Goal: Information Seeking & Learning: Learn about a topic

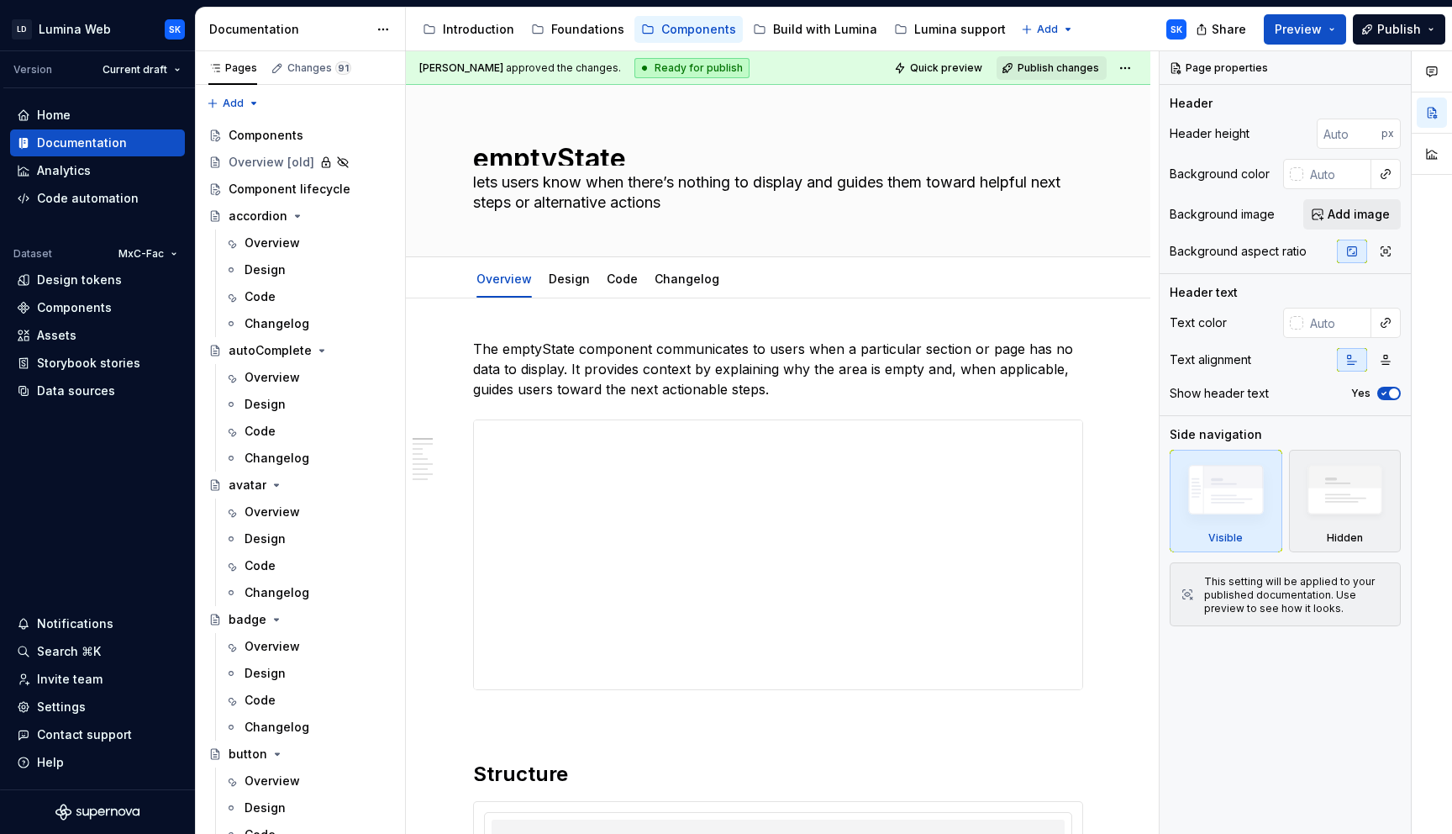
type textarea "*"
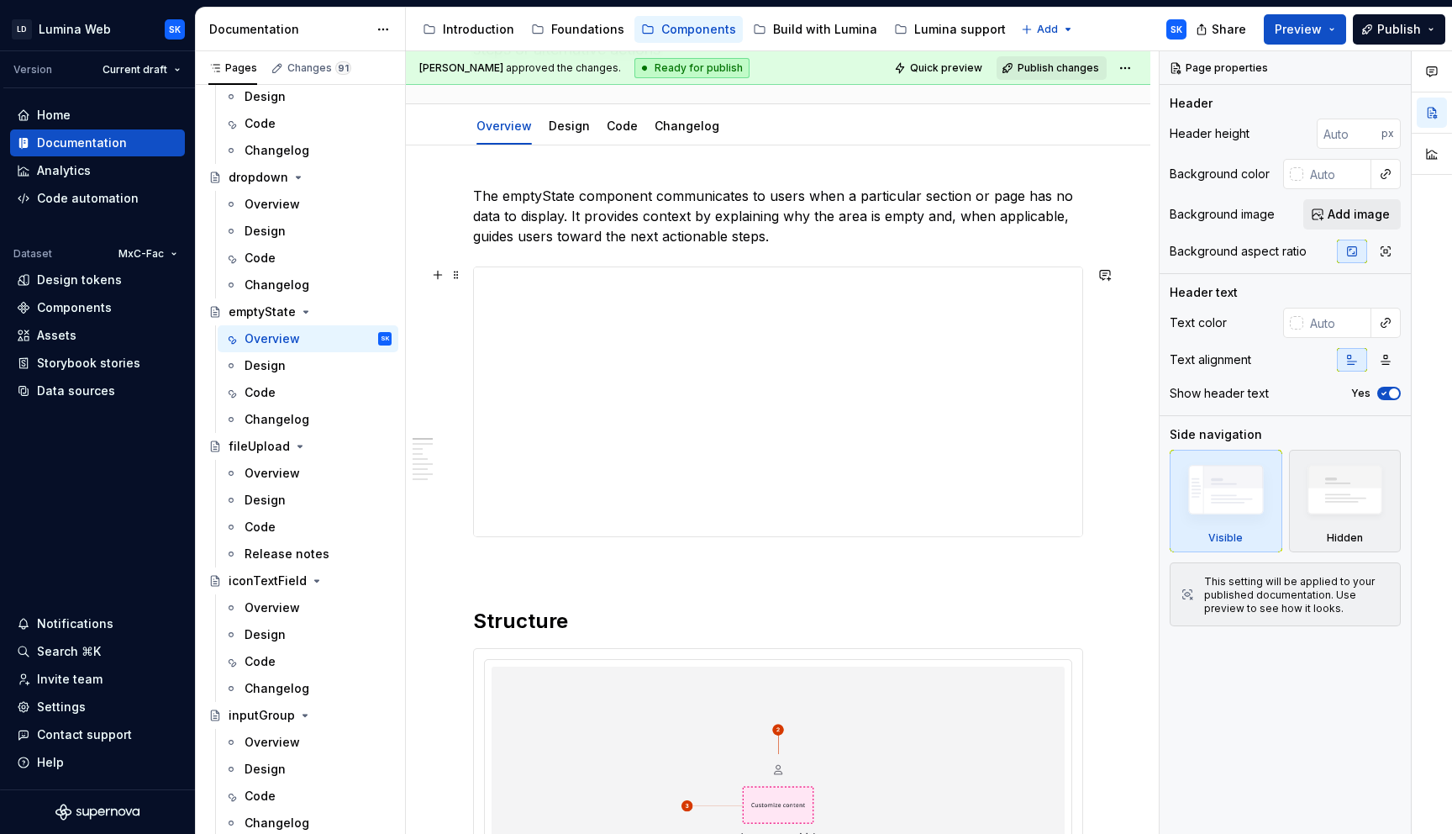
scroll to position [155, 0]
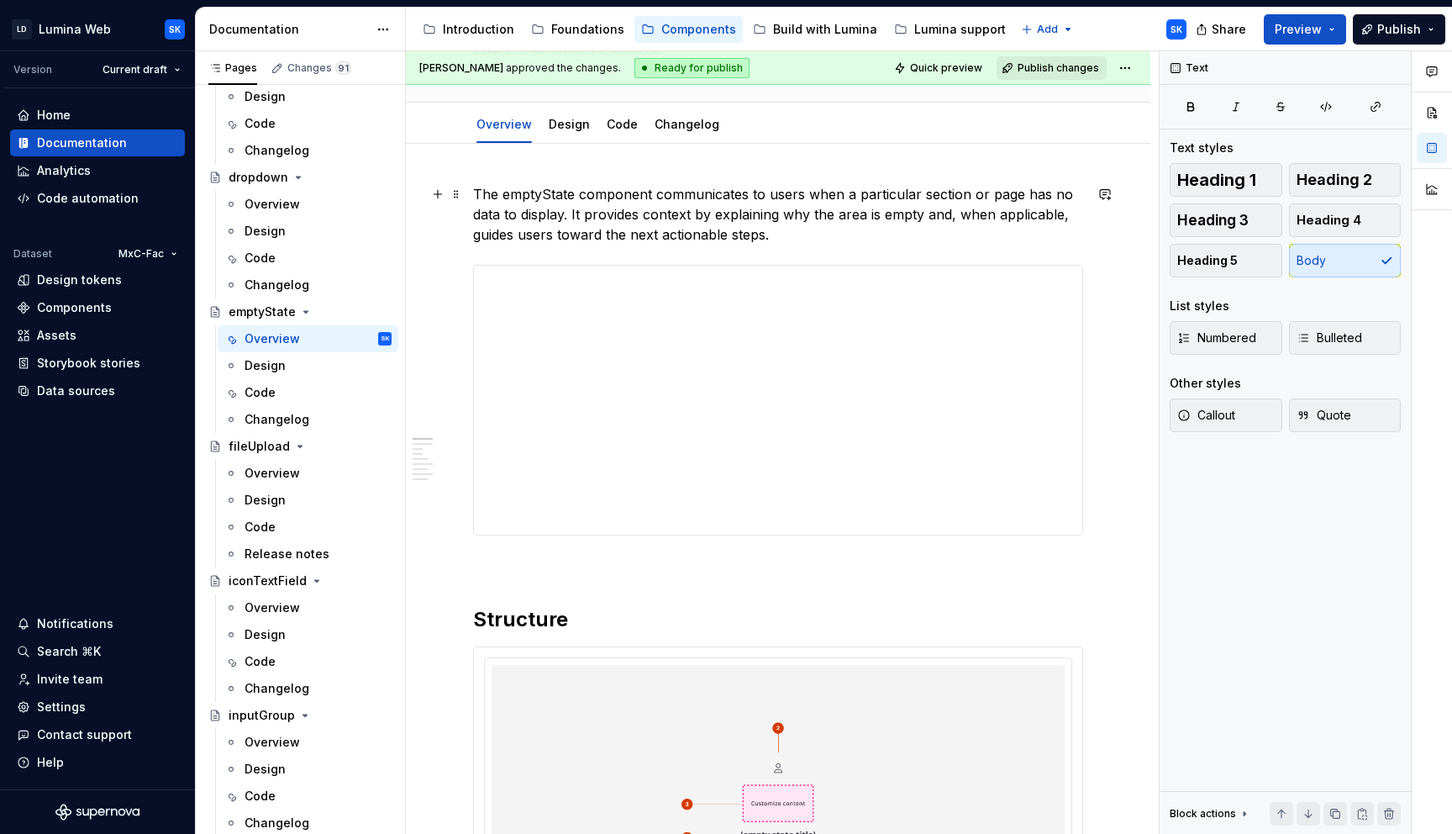
click at [786, 240] on p "The emptyState component communicates to users when a particular section or pag…" at bounding box center [778, 214] width 610 height 61
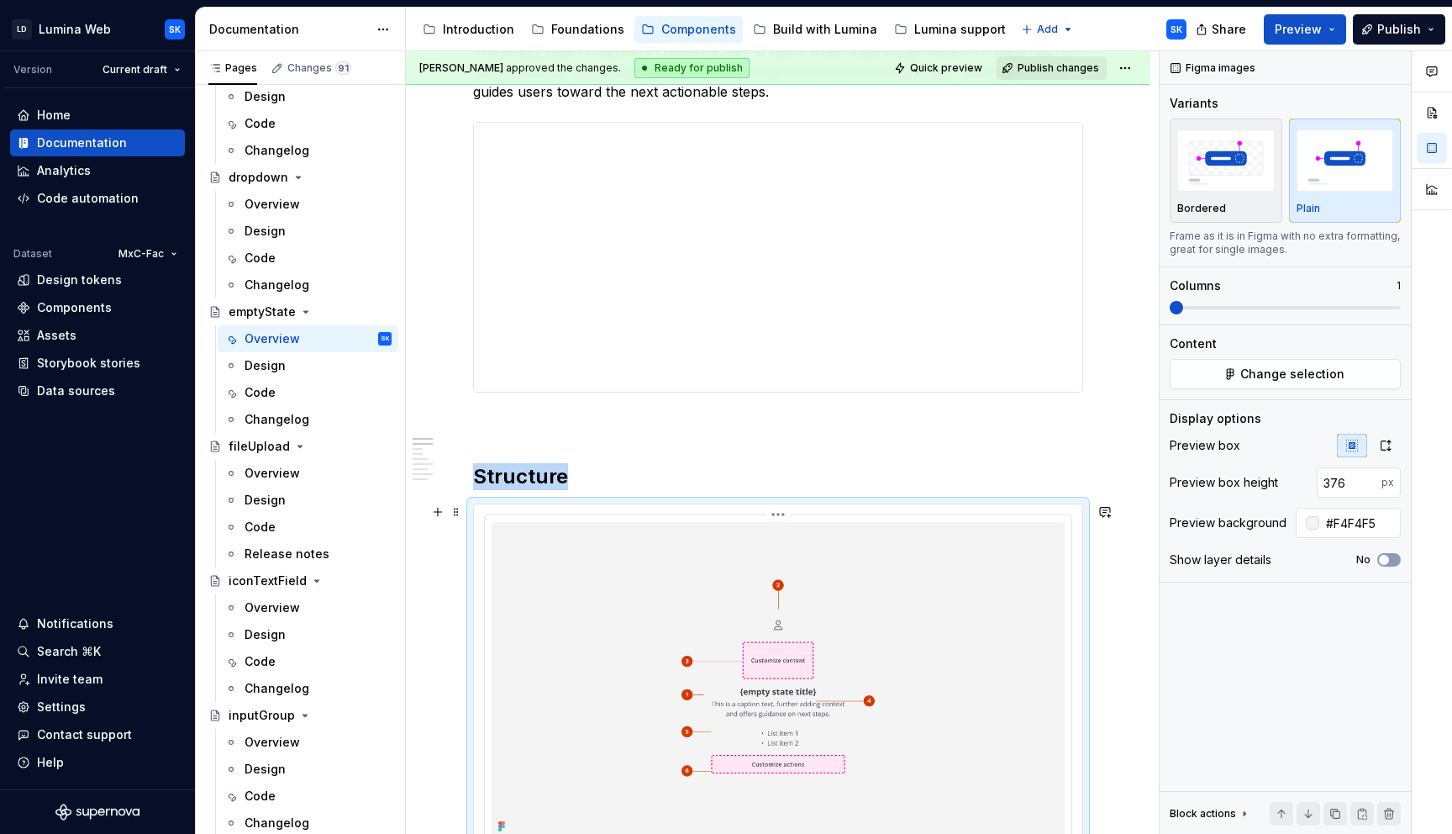
scroll to position [0, 0]
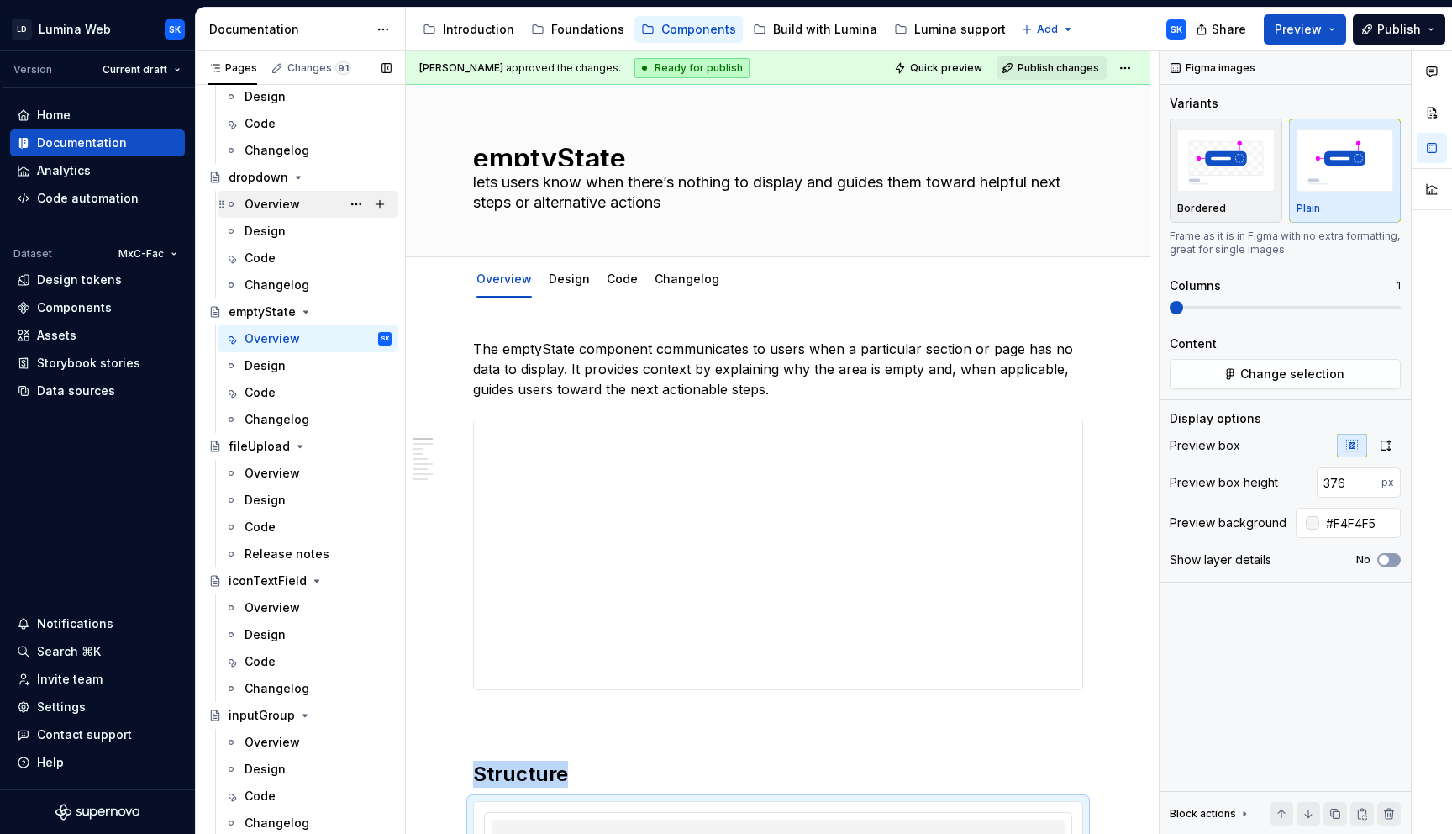
click at [322, 202] on div "Overview" at bounding box center [318, 204] width 147 height 24
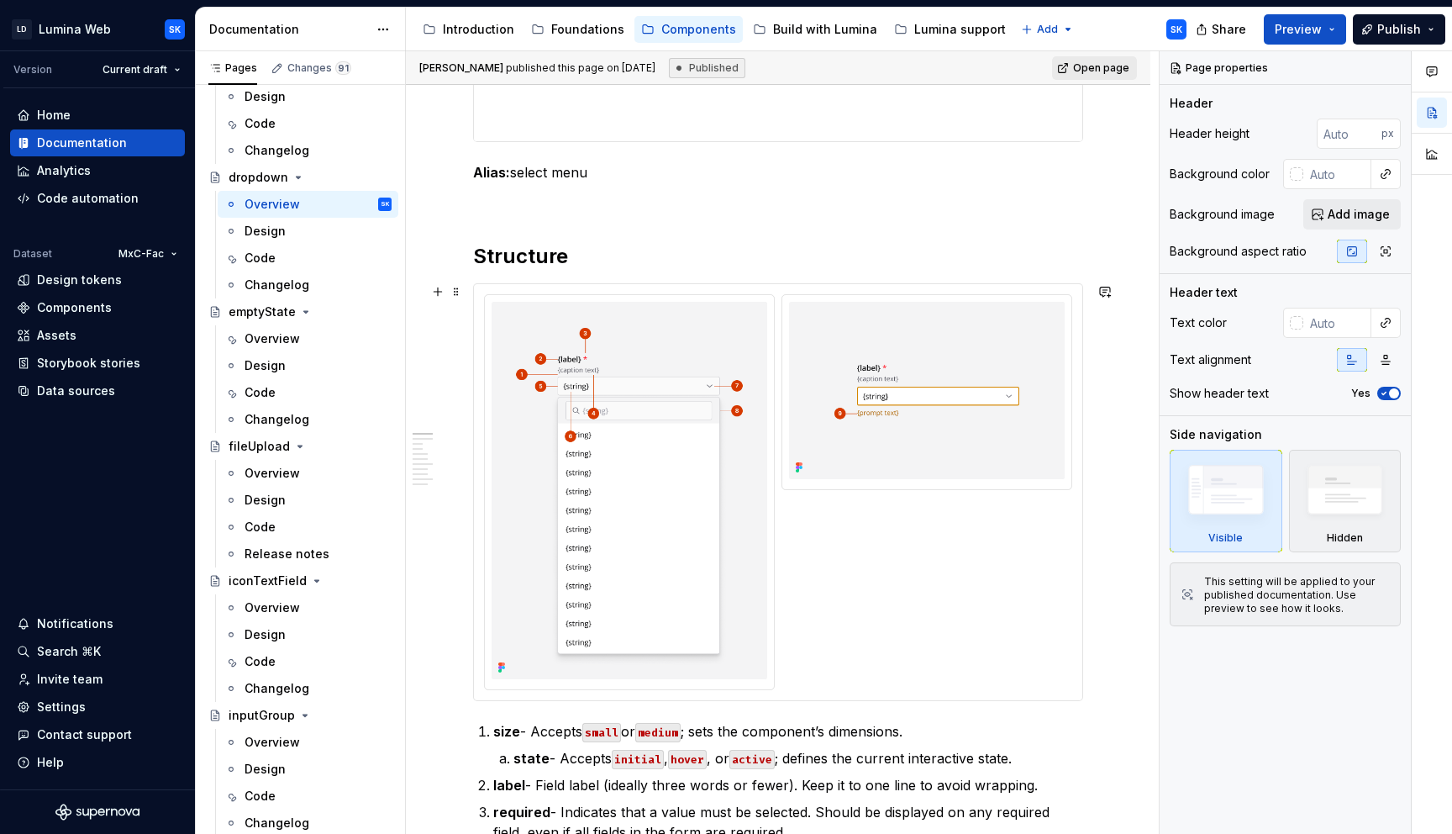
scroll to position [613, 0]
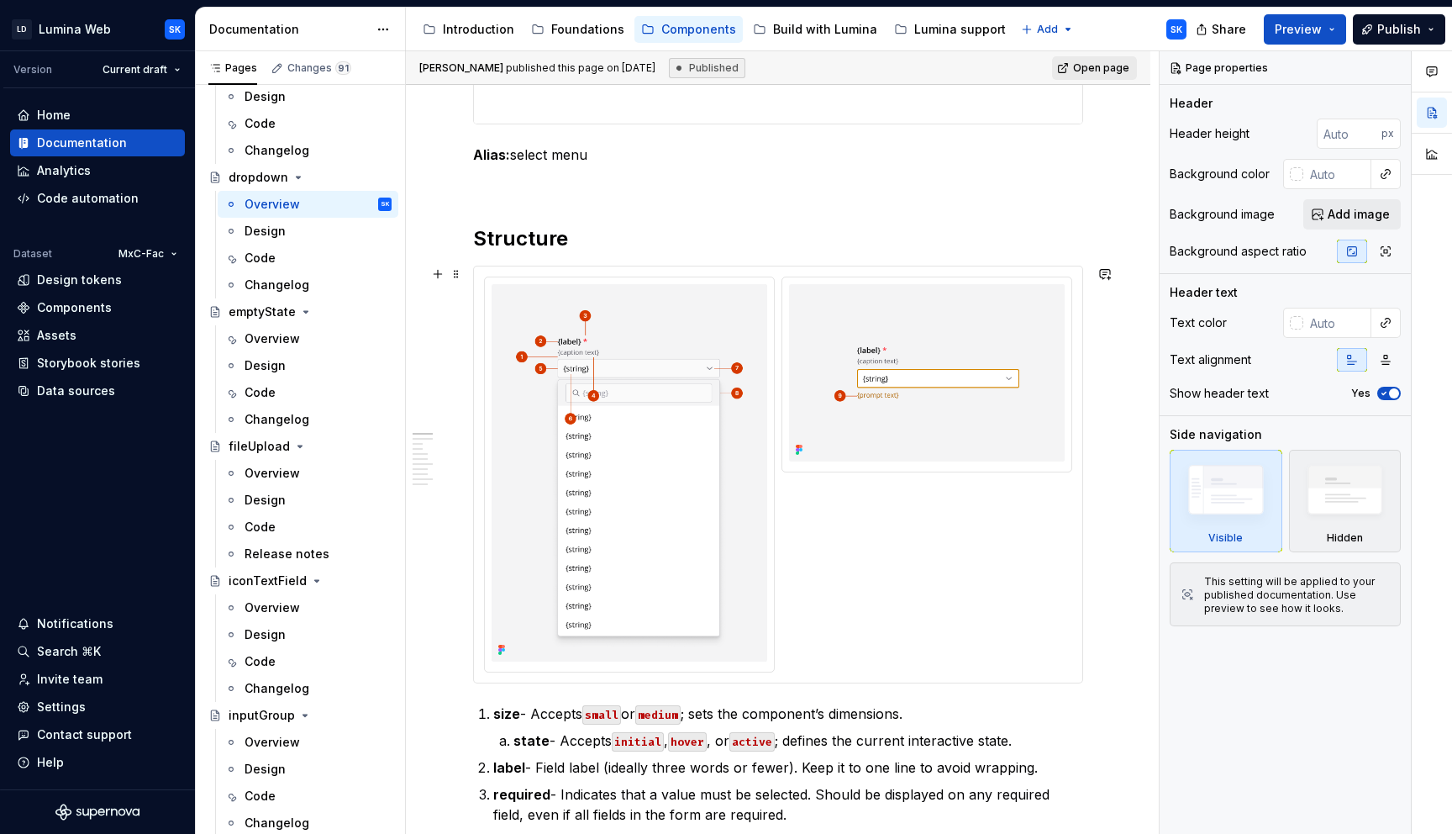
click at [794, 272] on div at bounding box center [778, 474] width 608 height 416
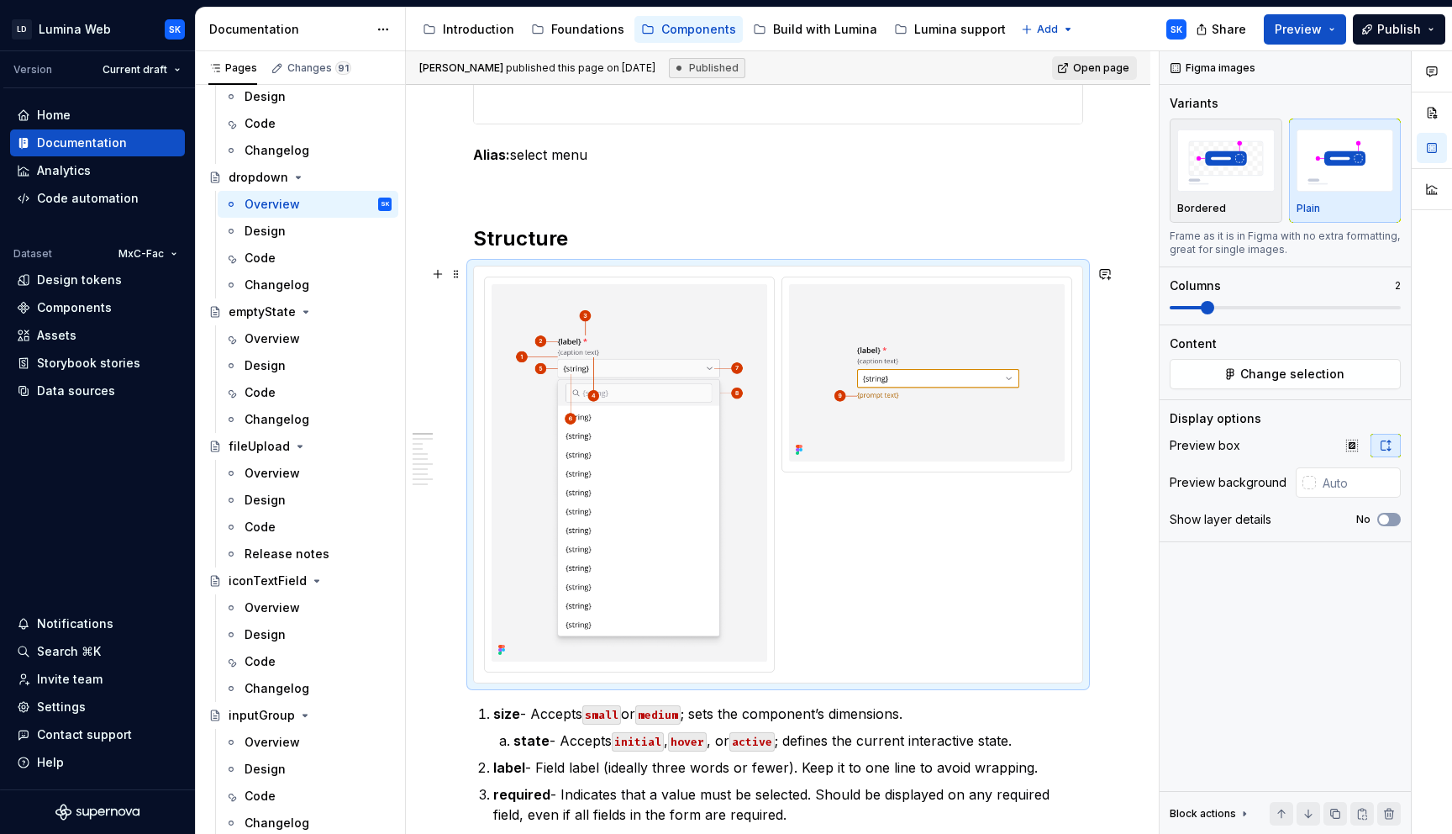
type textarea "*"
click at [1352, 454] on button "button" at bounding box center [1352, 446] width 30 height 24
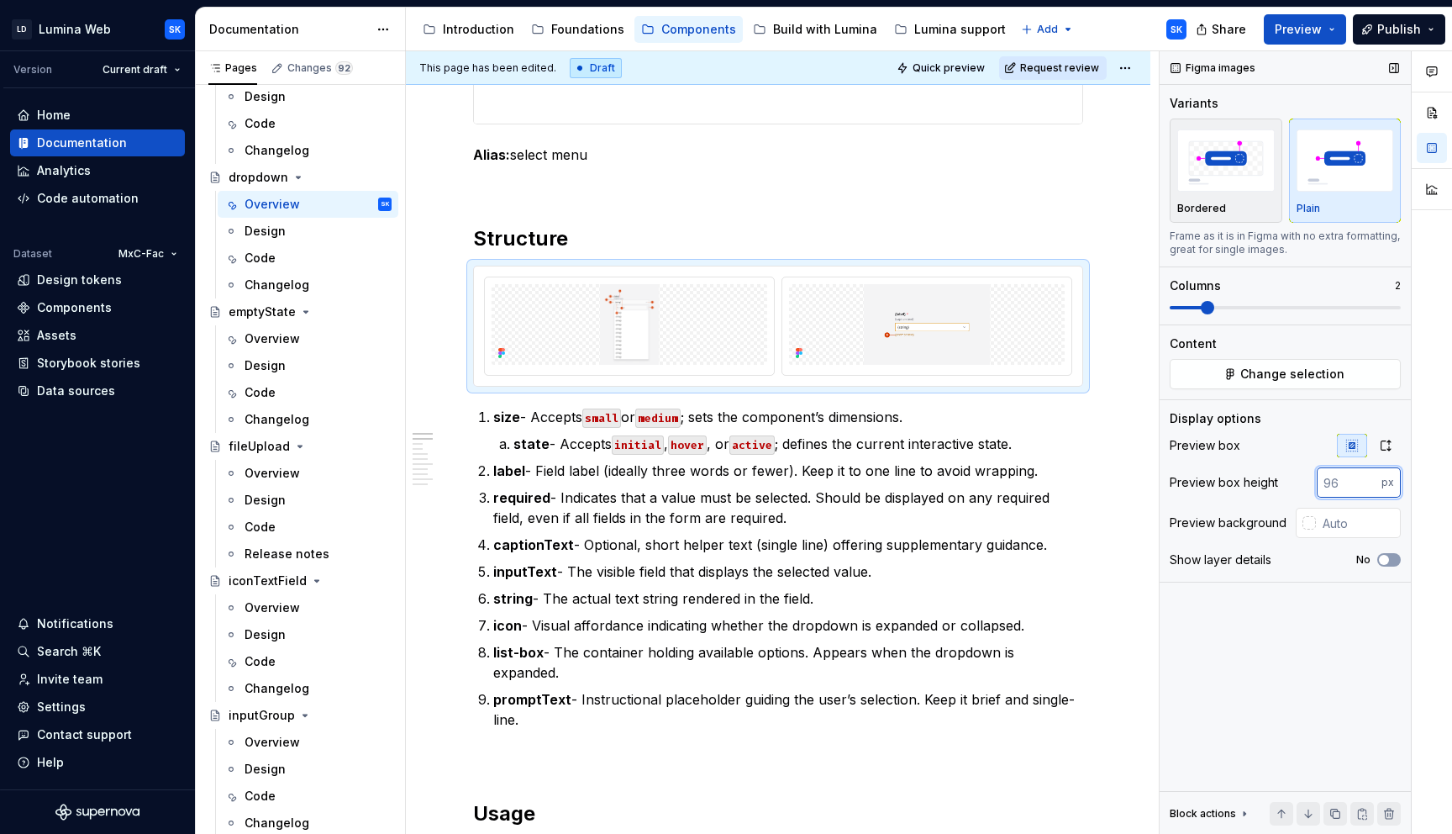
click at [1336, 487] on input "number" at bounding box center [1349, 482] width 65 height 30
type input "376"
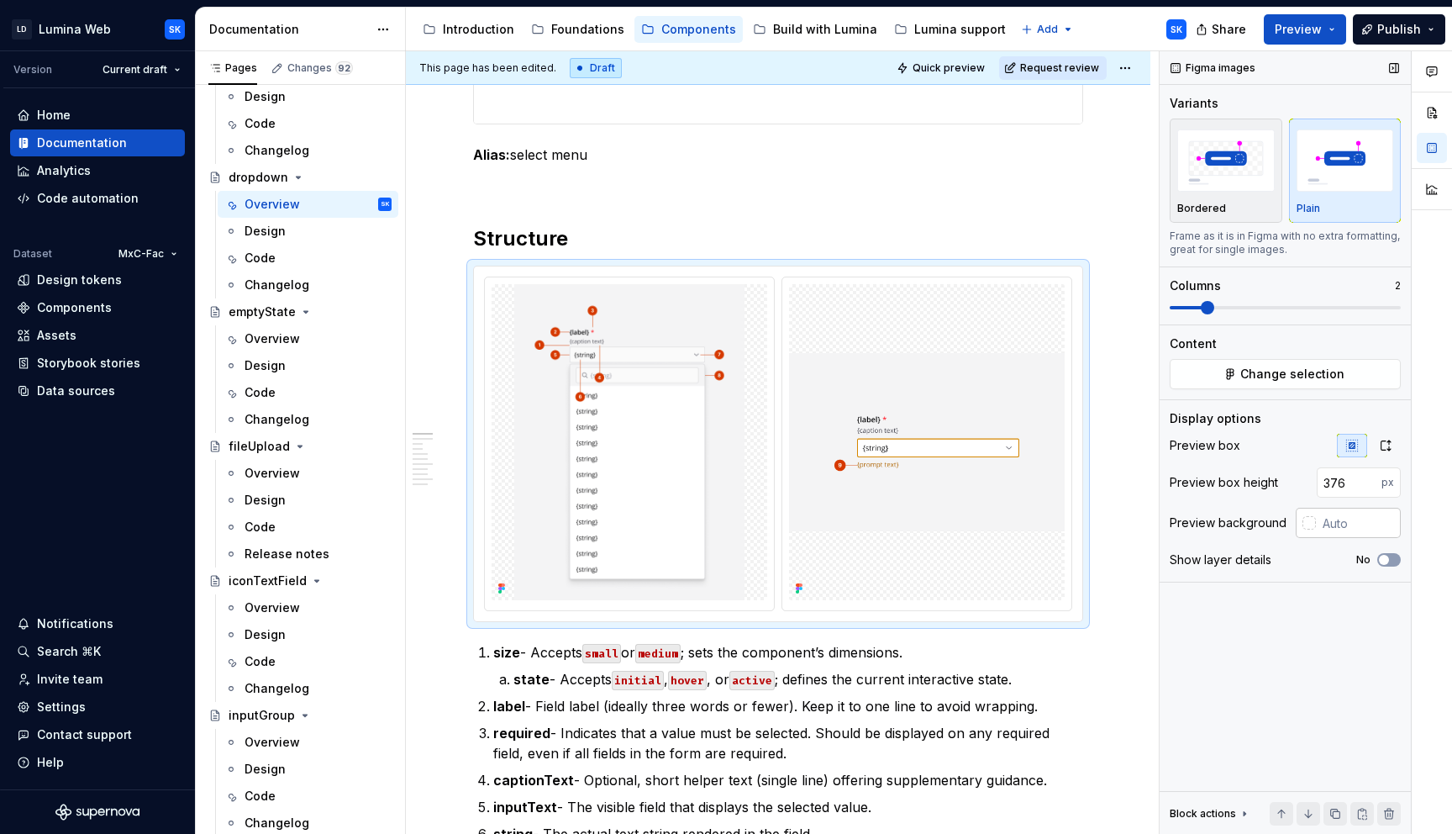
click at [1360, 518] on input "text" at bounding box center [1358, 523] width 85 height 30
type input "#F4F4F5"
click at [1393, 445] on button "button" at bounding box center [1386, 446] width 30 height 24
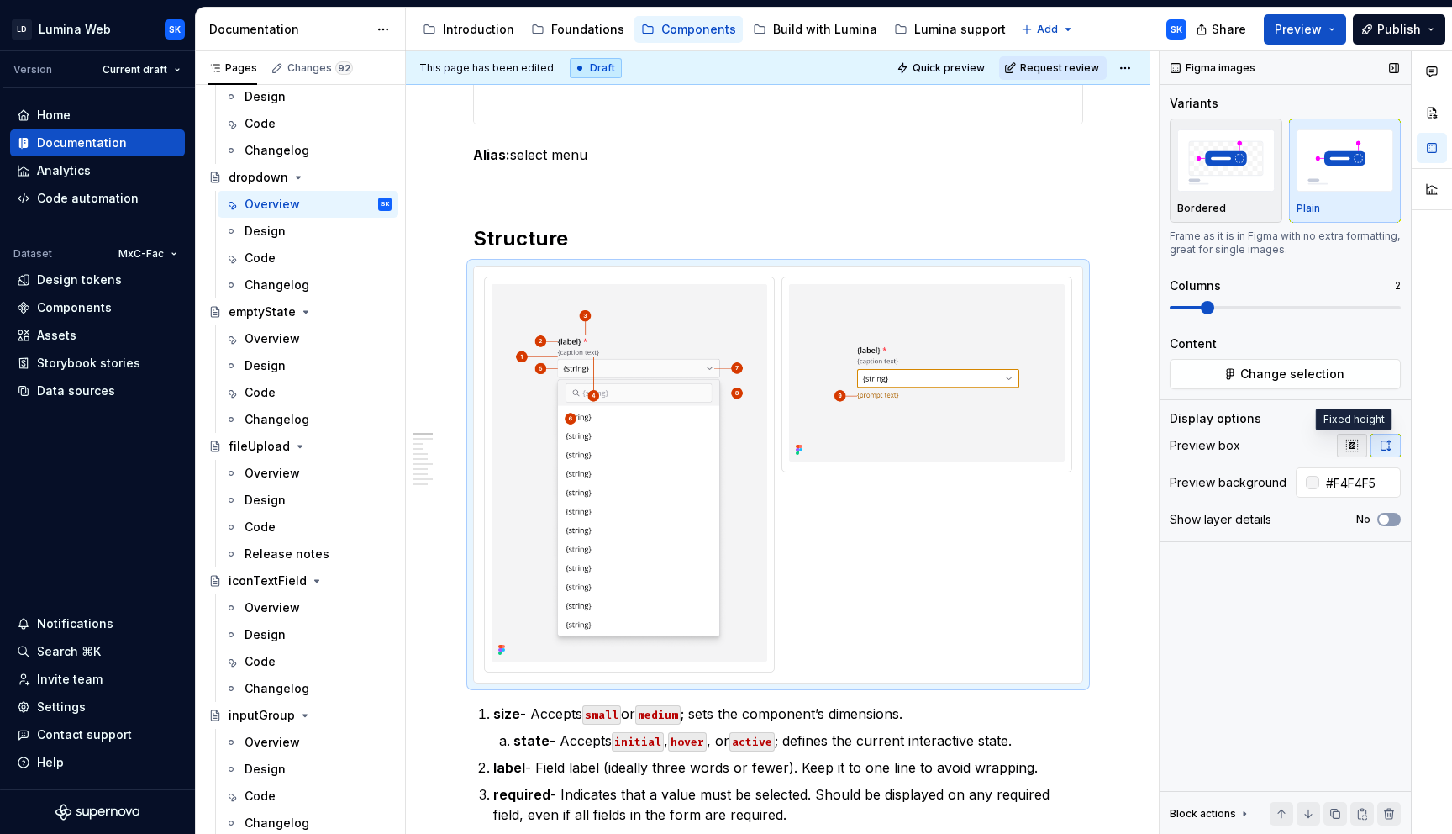
click at [1361, 445] on button "button" at bounding box center [1352, 446] width 30 height 24
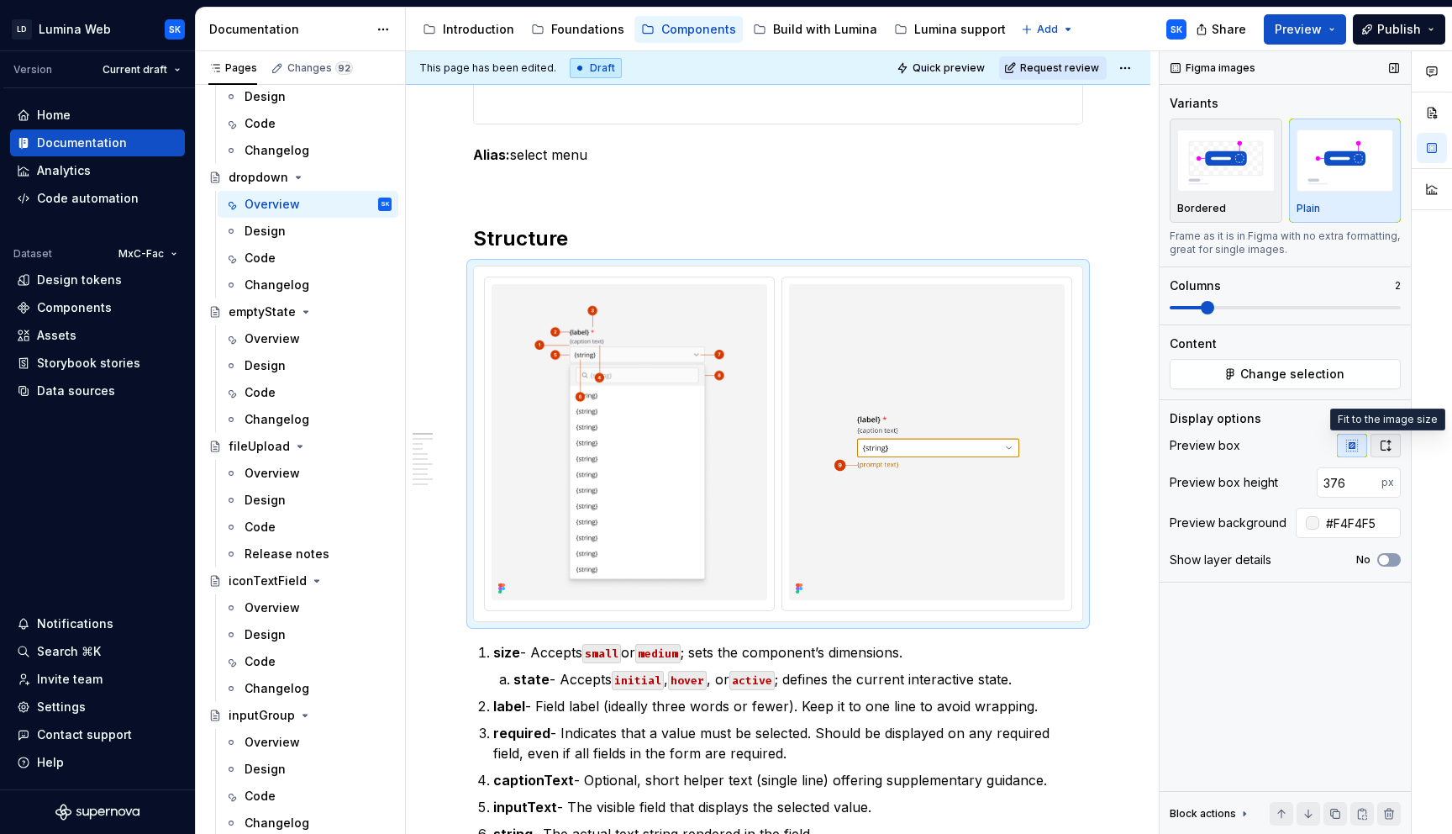
click at [1383, 447] on icon "button" at bounding box center [1385, 445] width 13 height 13
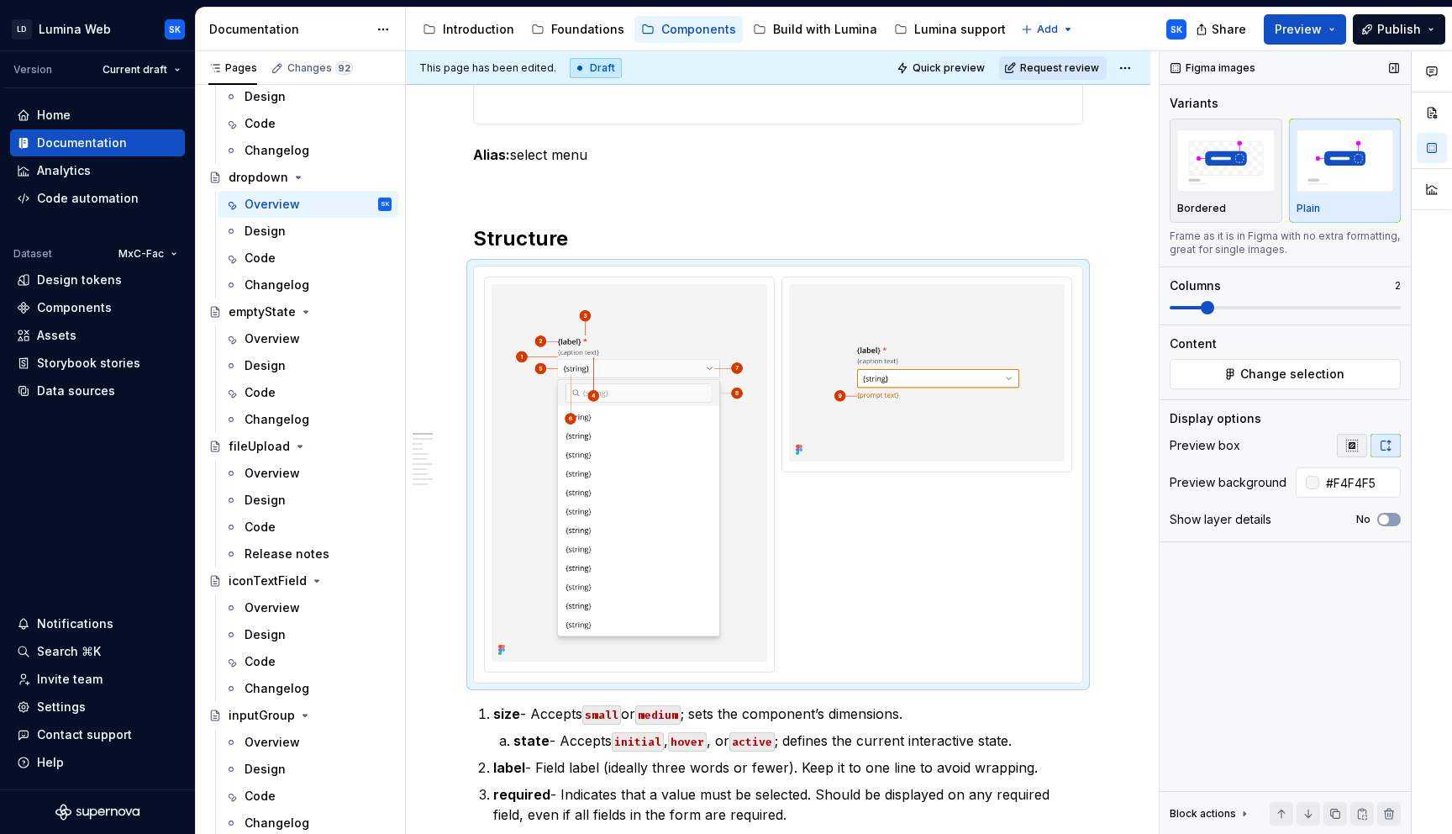
click at [1355, 444] on icon "button" at bounding box center [1351, 445] width 11 height 11
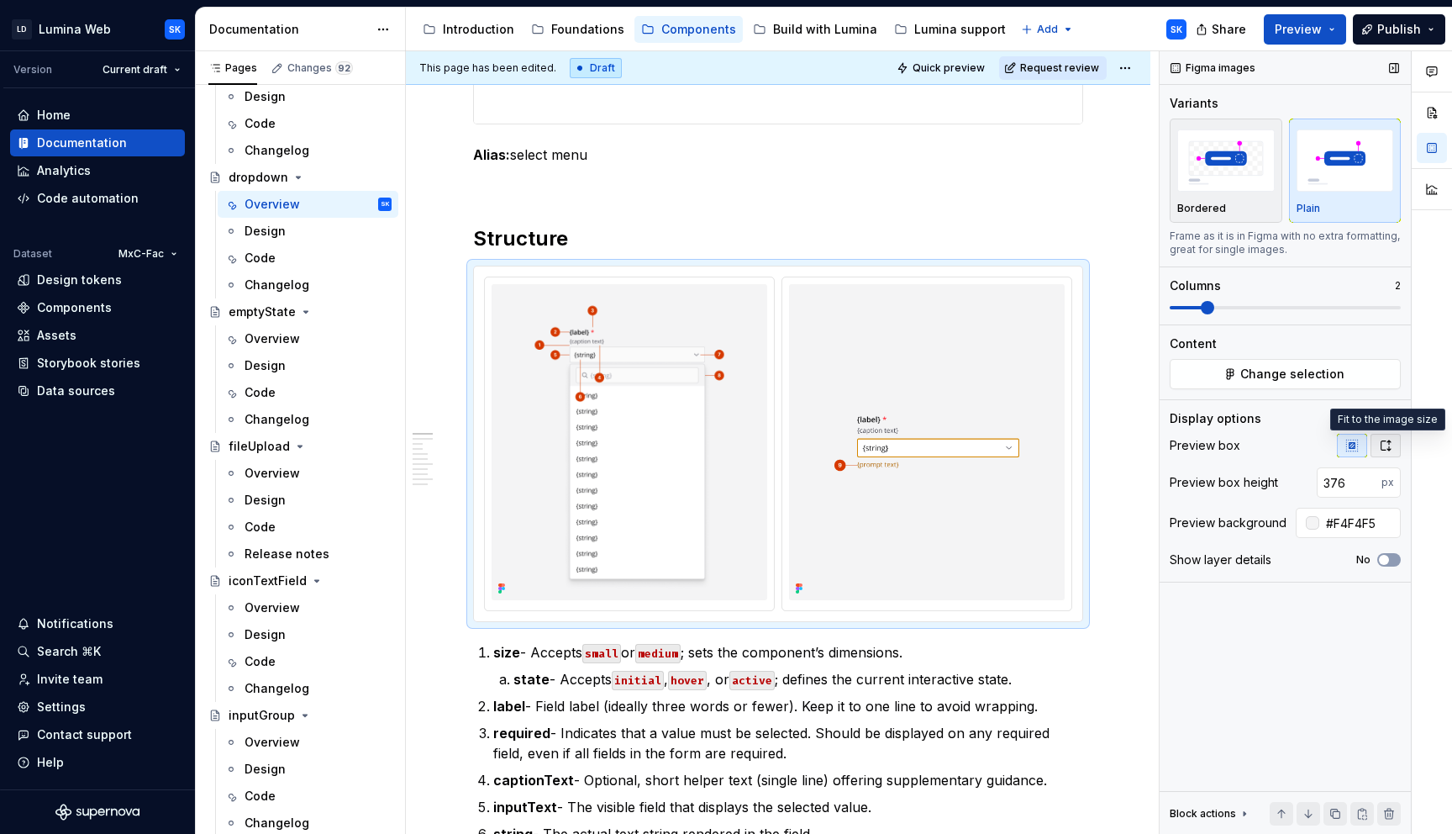
click at [1379, 445] on icon "button" at bounding box center [1385, 445] width 13 height 13
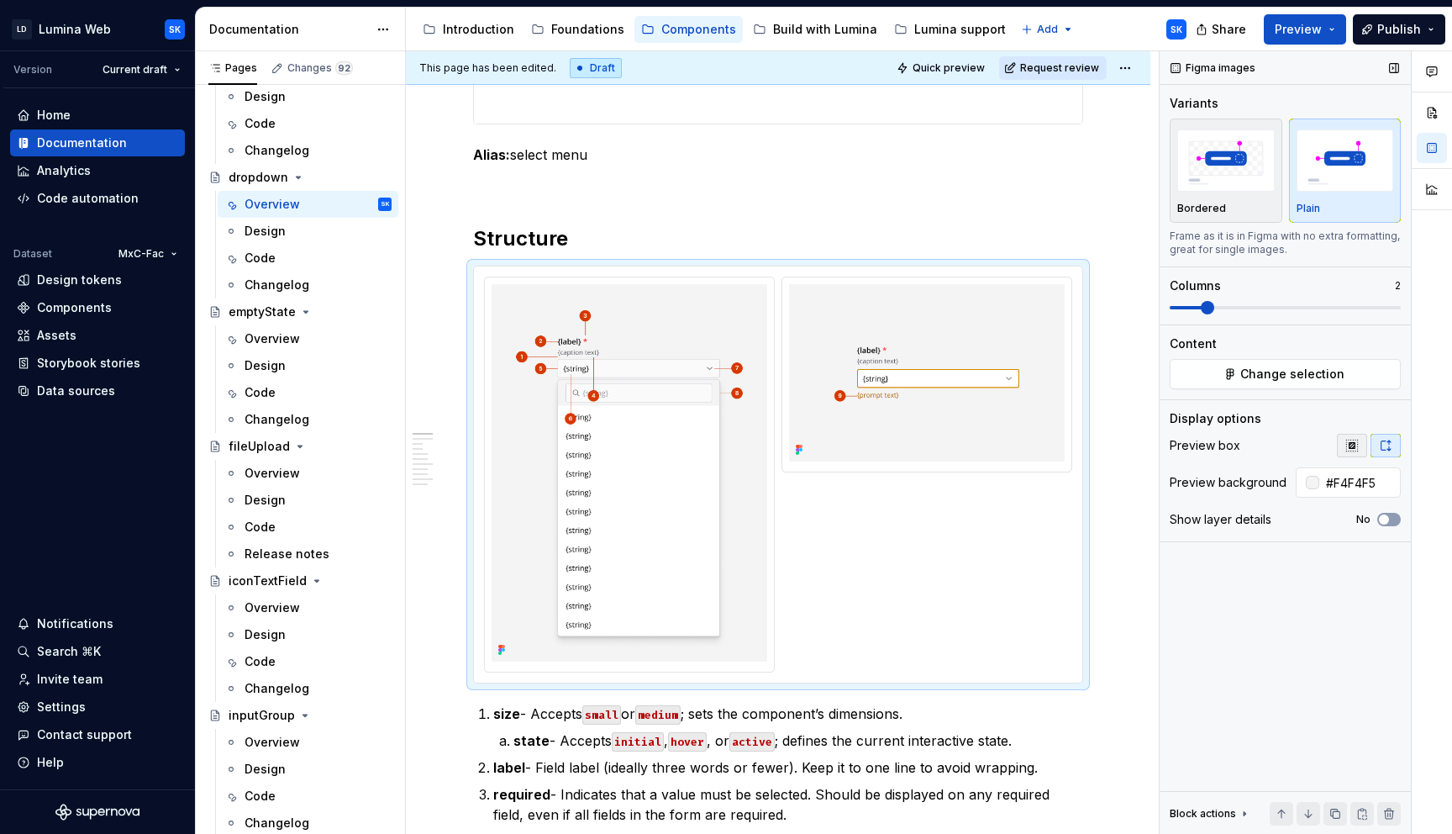
click at [1355, 443] on icon "button" at bounding box center [1351, 445] width 11 height 11
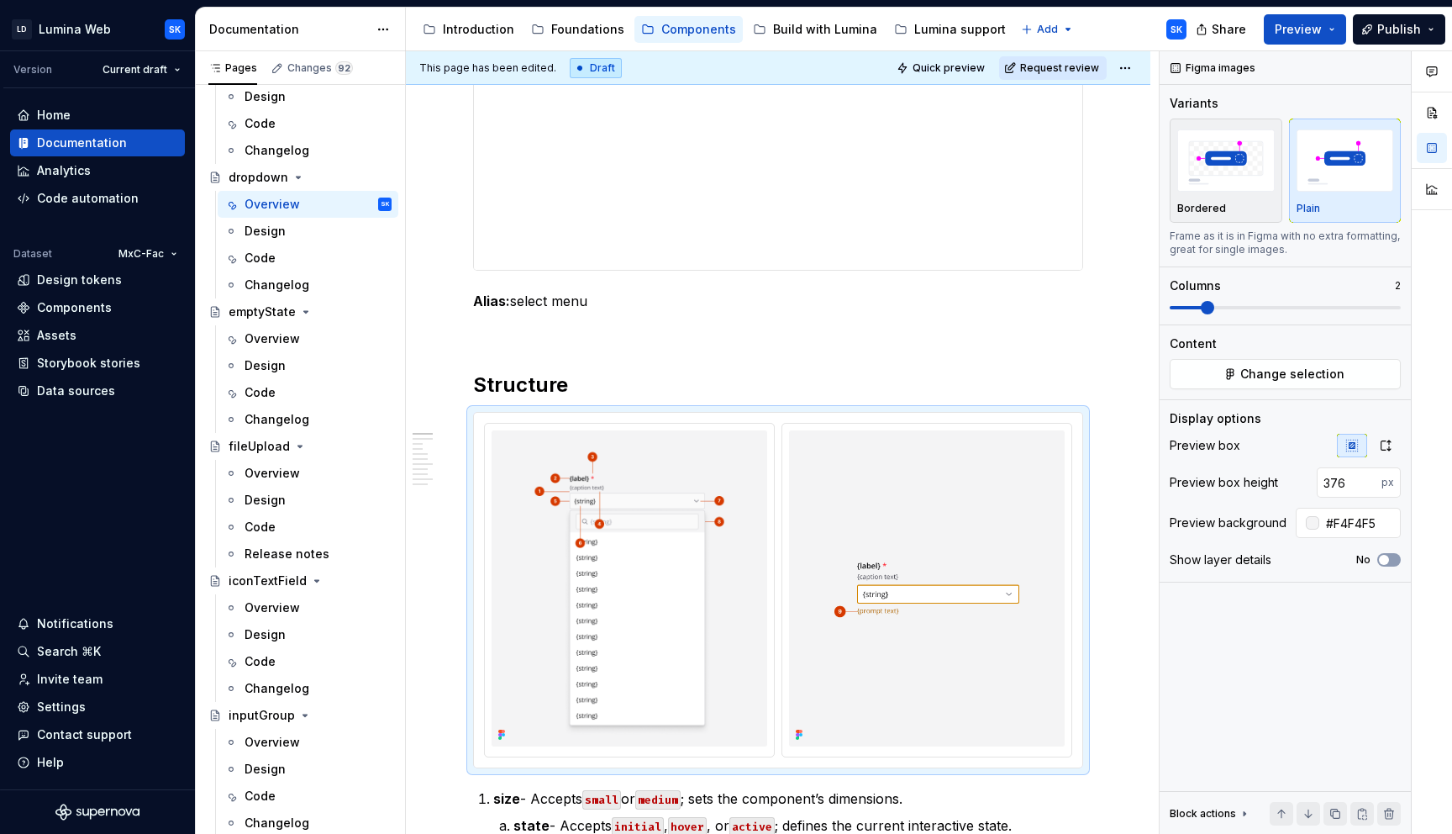
scroll to position [0, 0]
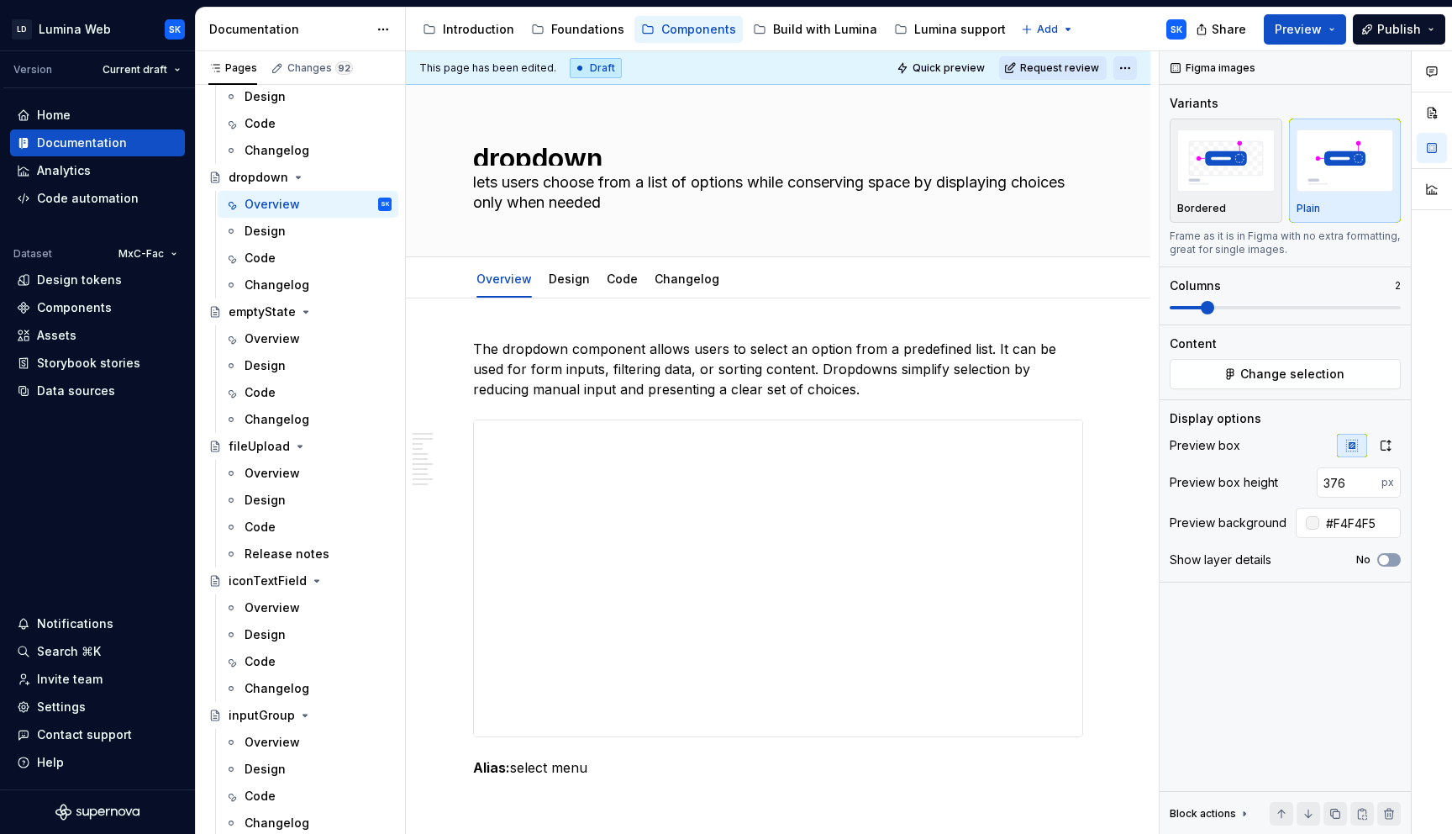
click at [1131, 61] on html "LD Lumina Web SK Version Current draft Home Documentation Analytics Code automa…" at bounding box center [726, 417] width 1452 height 834
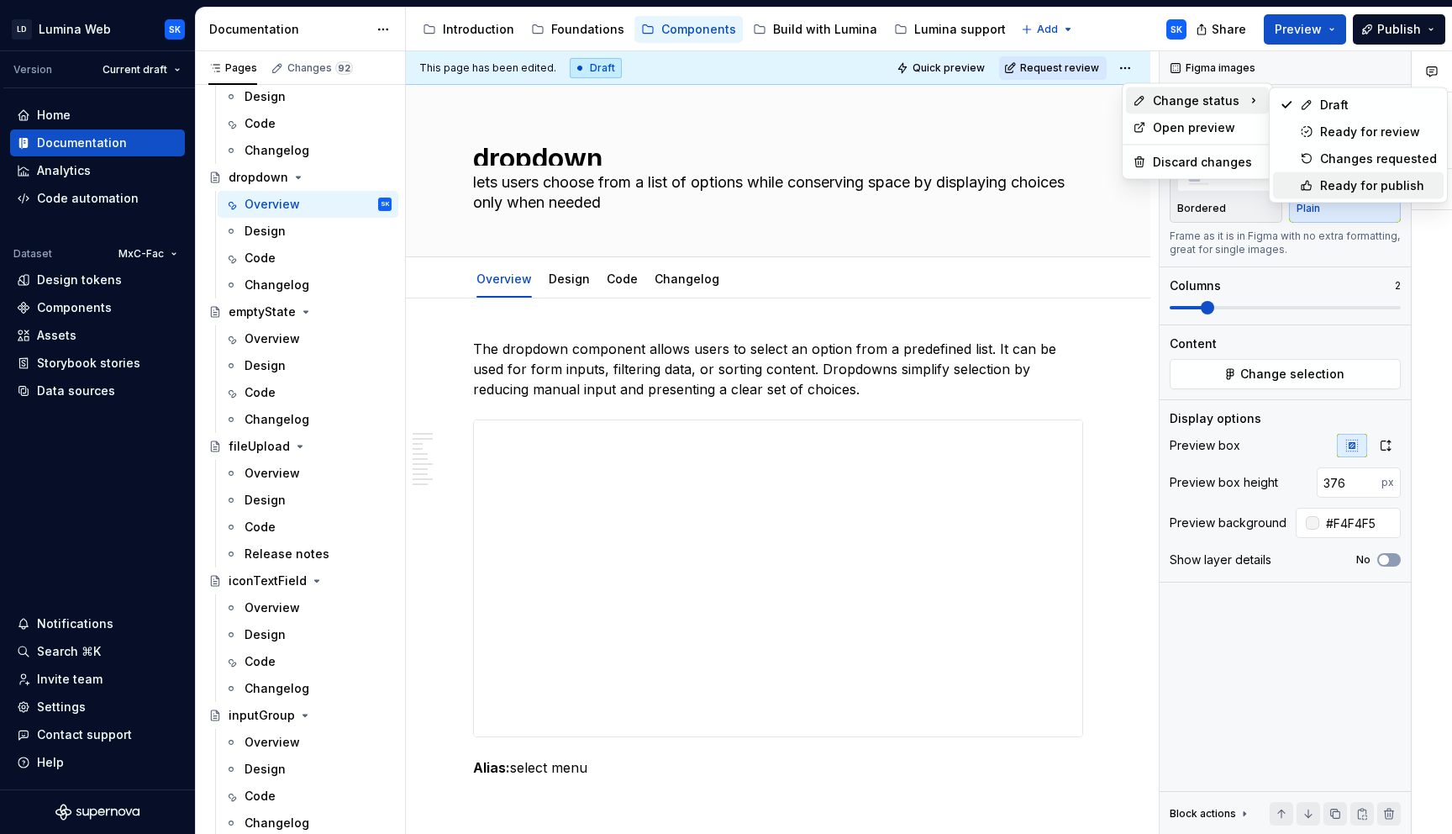
click at [1376, 187] on div "Ready for publish" at bounding box center [1378, 185] width 117 height 17
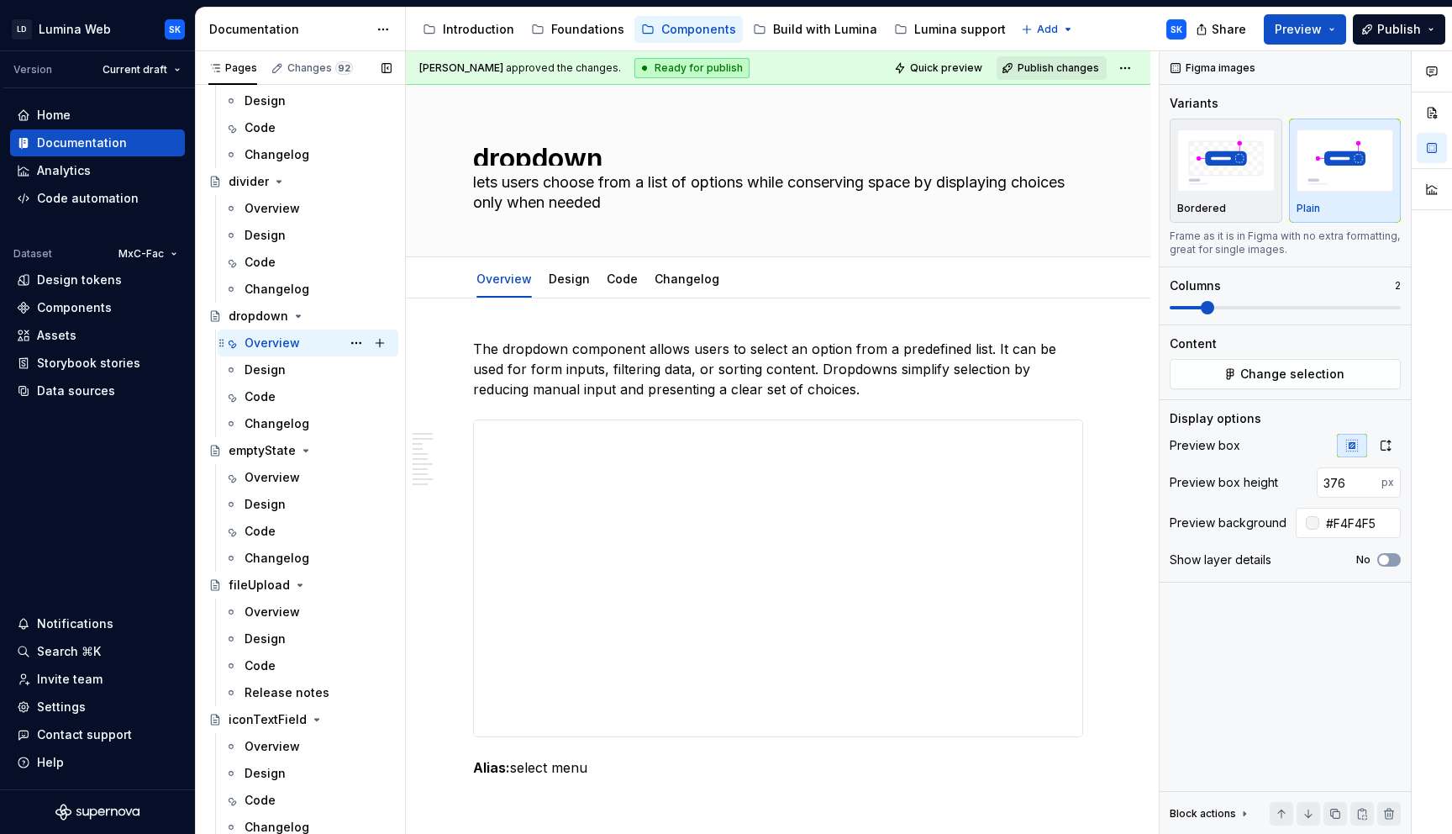
scroll to position [1646, 0]
click at [288, 207] on div "Overview" at bounding box center [272, 210] width 55 height 17
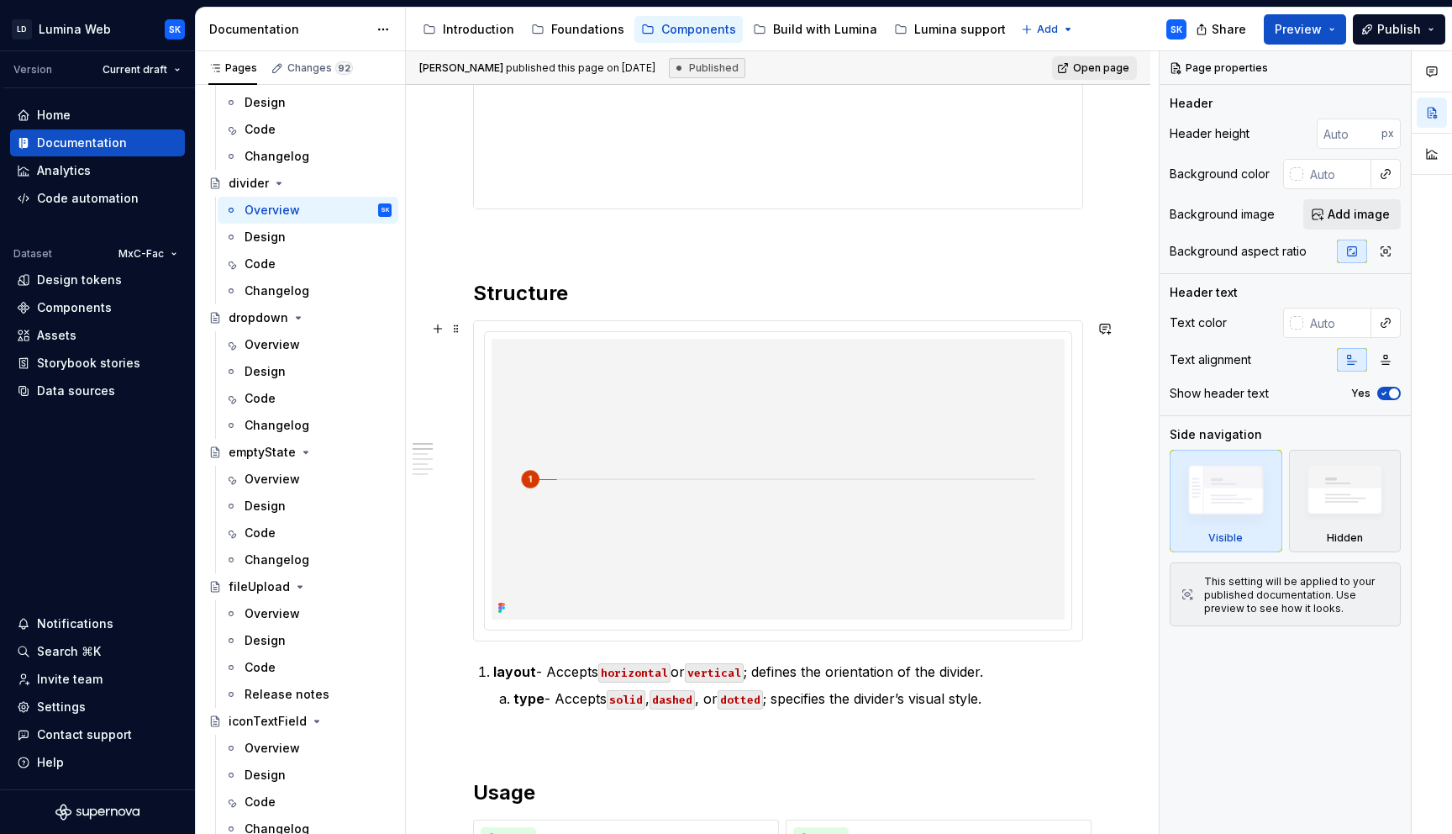
scroll to position [538, 0]
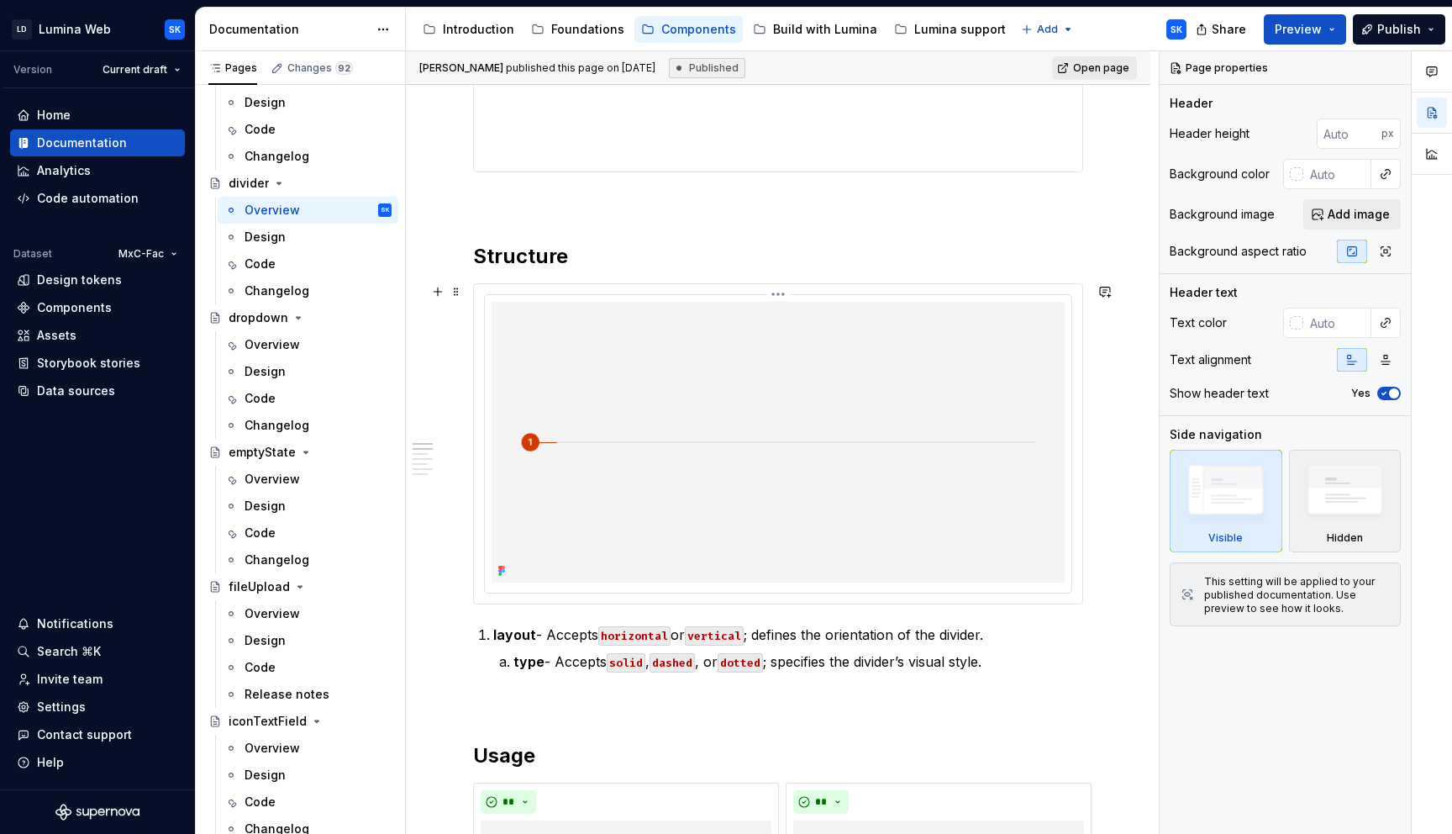
click at [914, 298] on div at bounding box center [778, 444] width 587 height 298
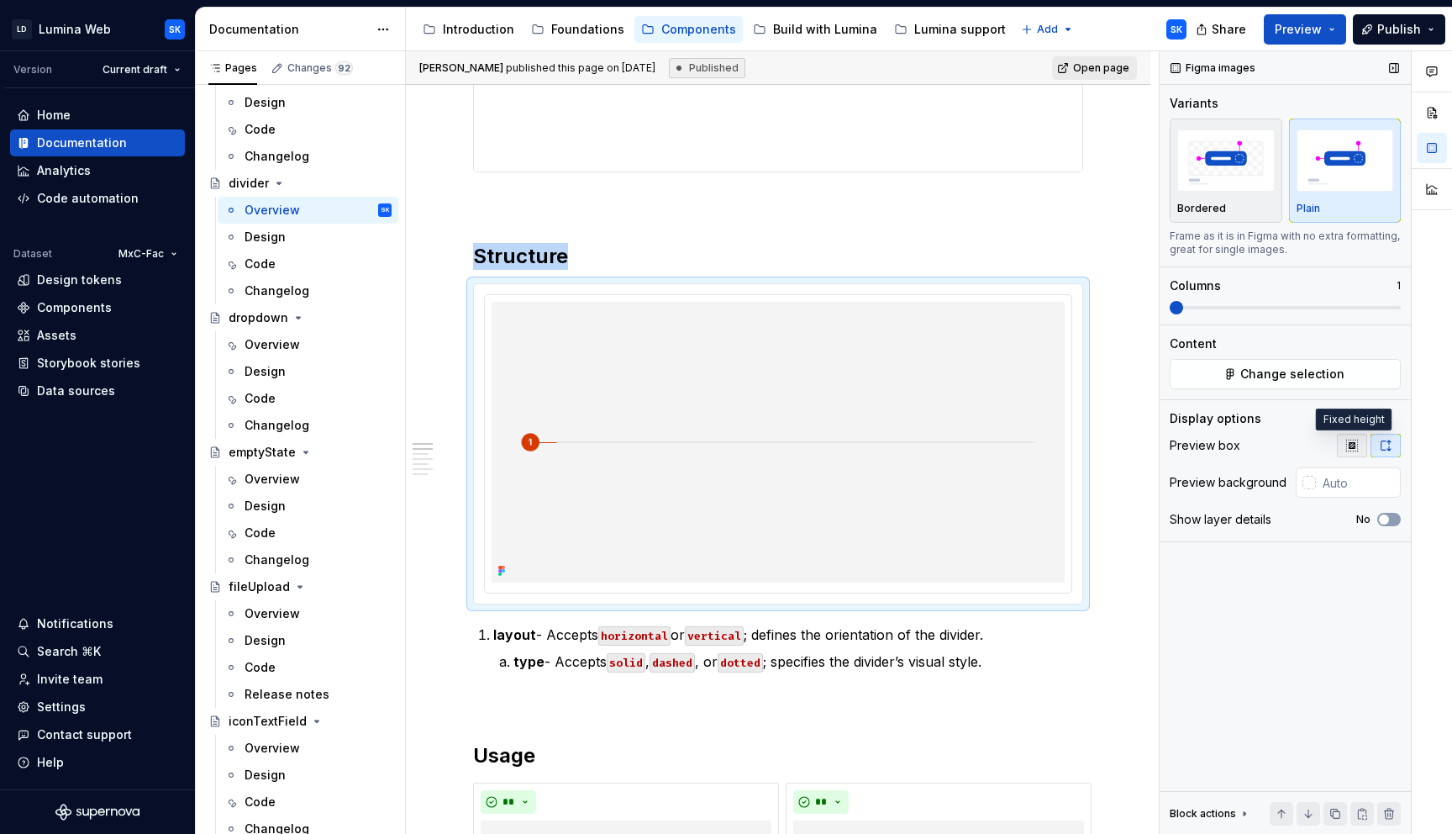
click at [1360, 440] on button "button" at bounding box center [1352, 446] width 30 height 24
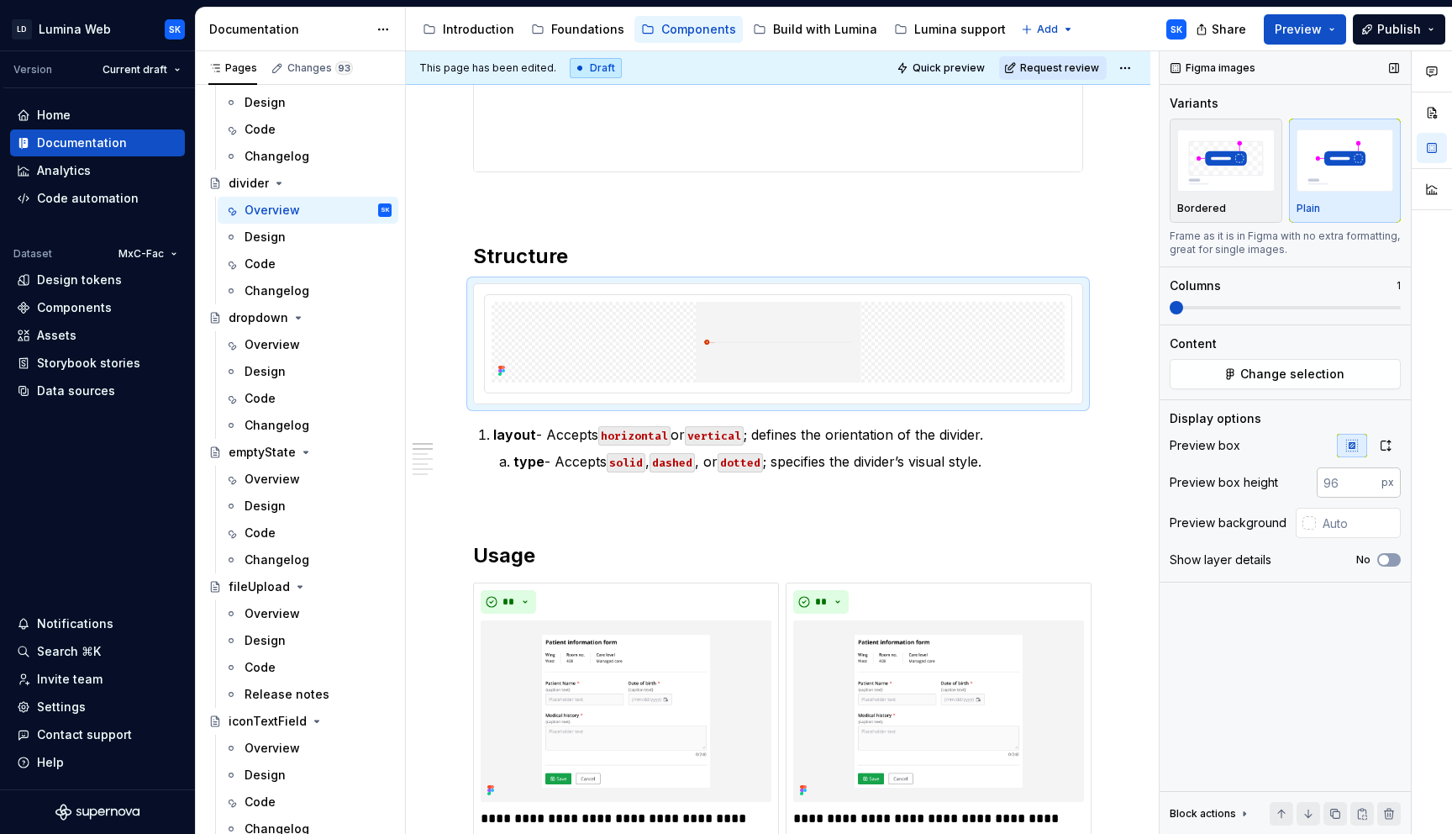
click at [1360, 481] on input "number" at bounding box center [1349, 482] width 65 height 30
type textarea "*"
type input "320"
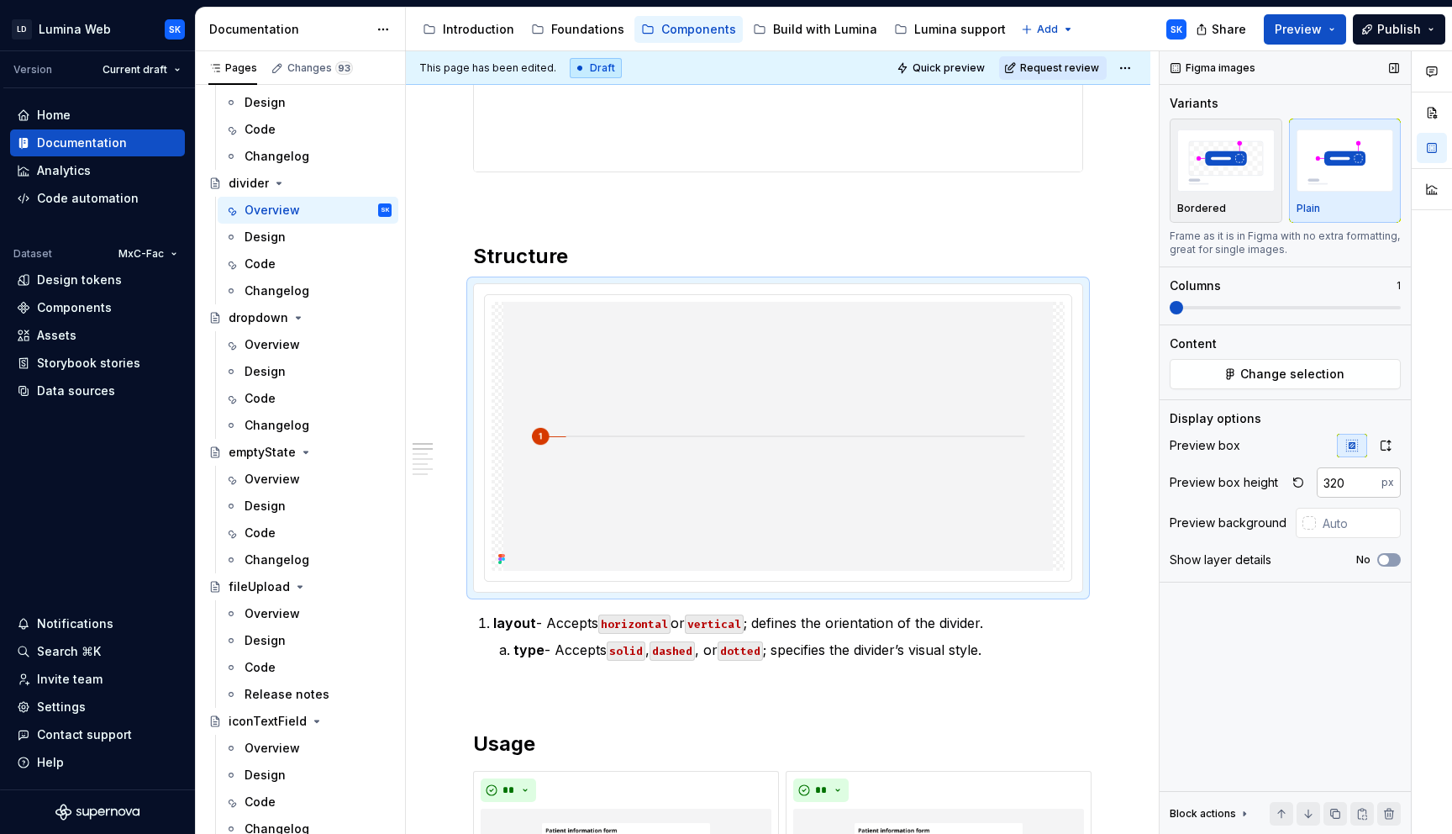
type textarea "*"
click at [1382, 445] on icon "button" at bounding box center [1386, 445] width 9 height 10
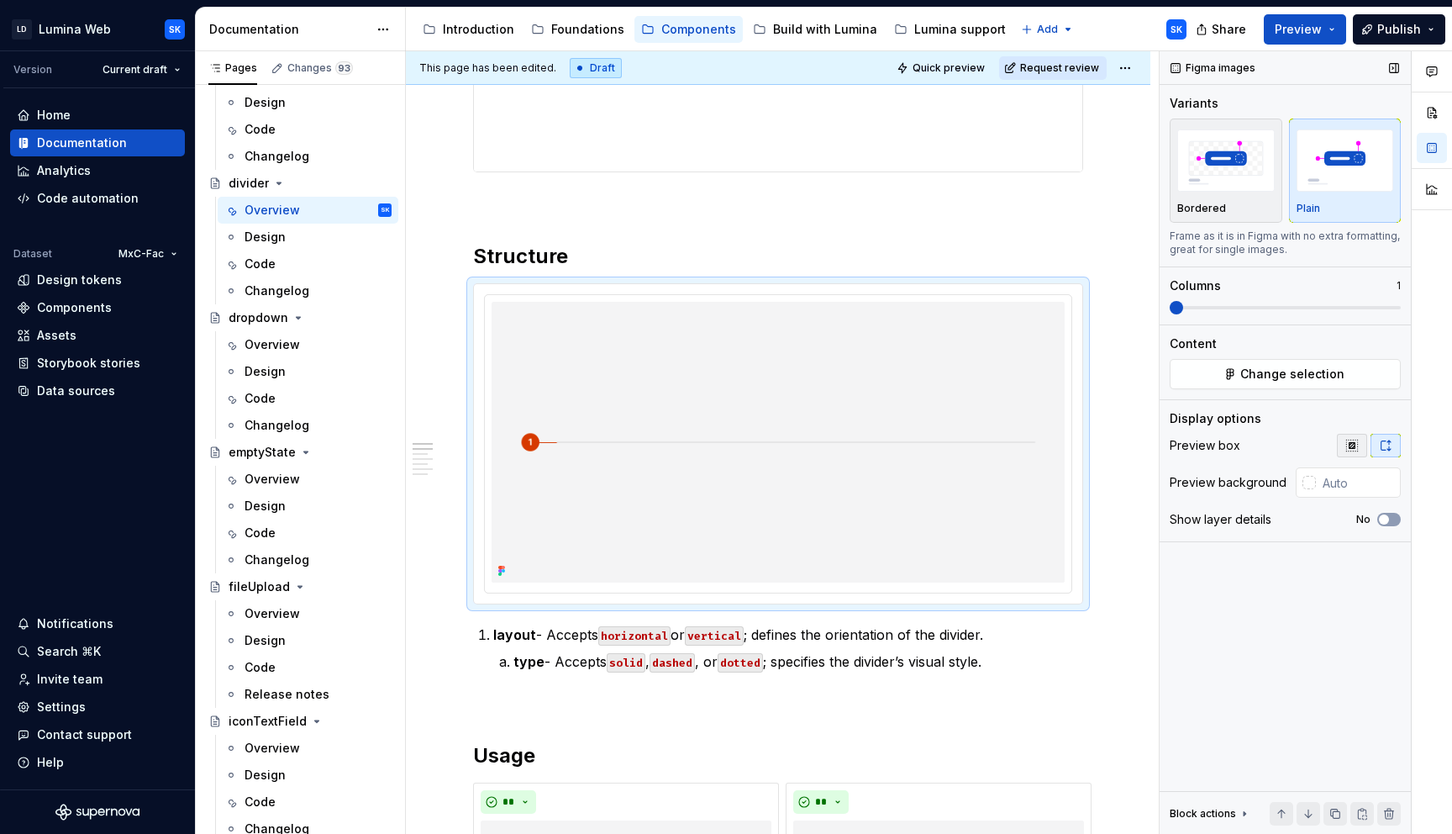
click at [1358, 448] on icon "button" at bounding box center [1352, 445] width 13 height 13
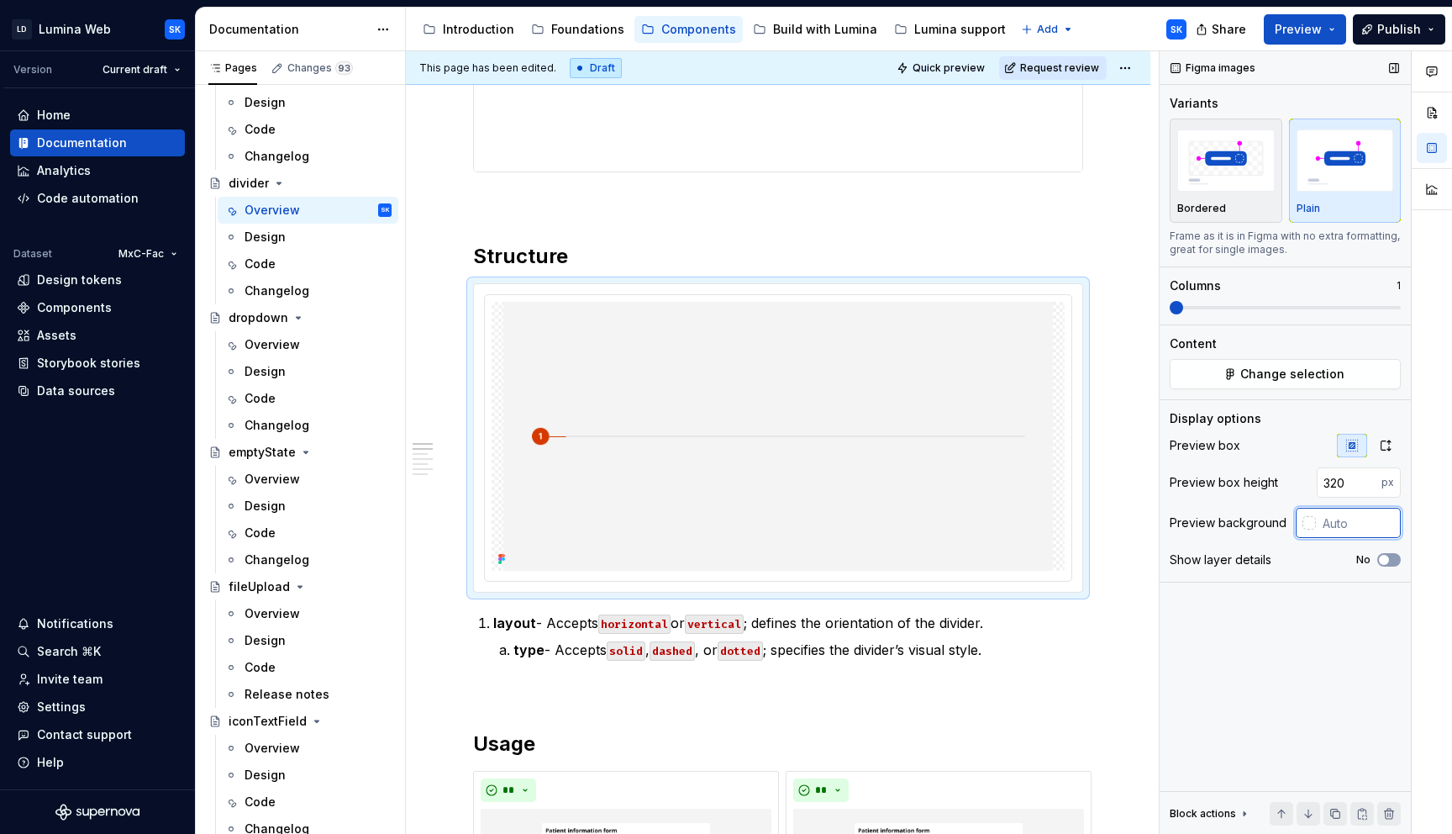
click at [1342, 527] on input "text" at bounding box center [1358, 523] width 85 height 30
type input "#F4F4F5"
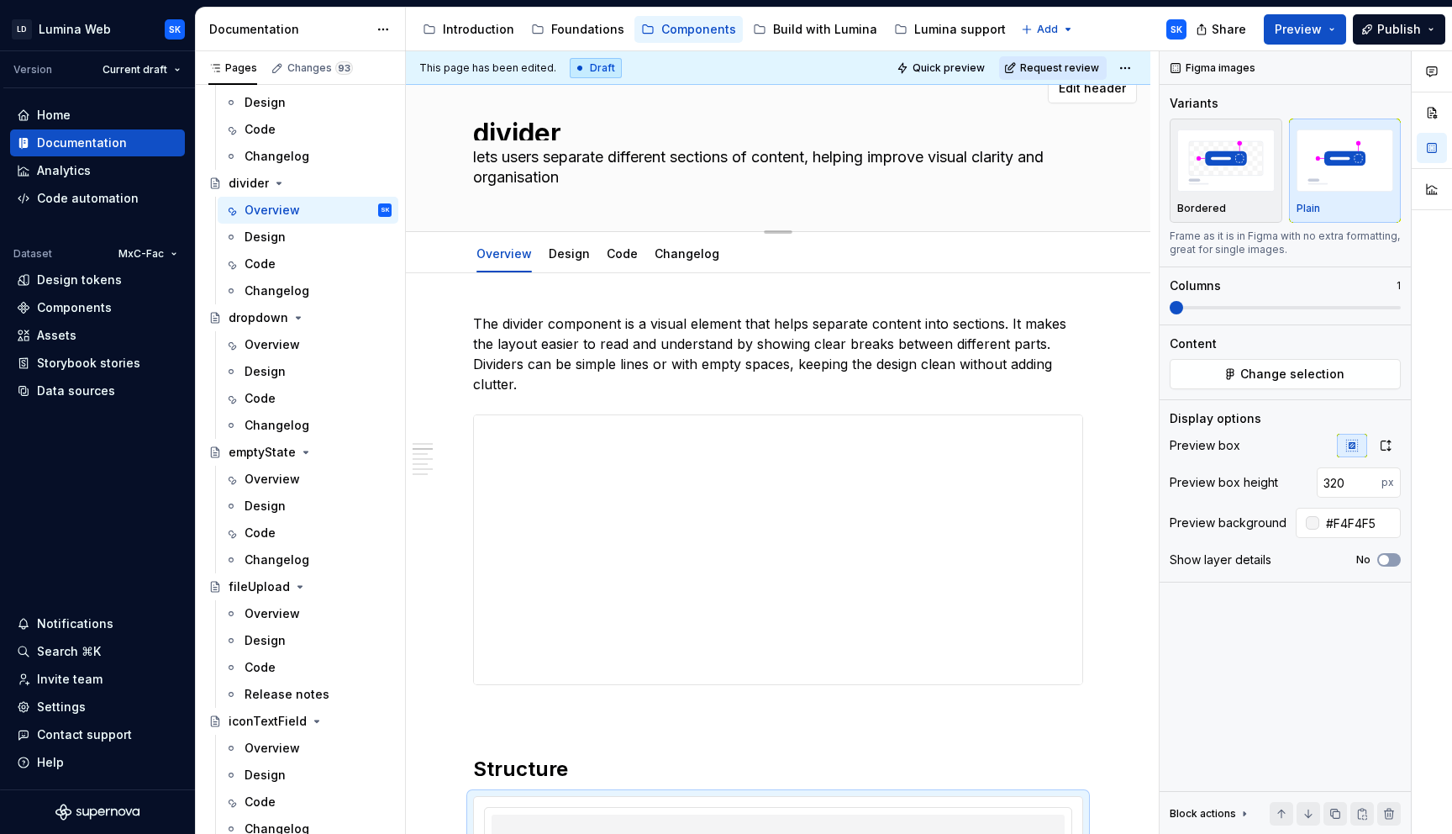
scroll to position [0, 0]
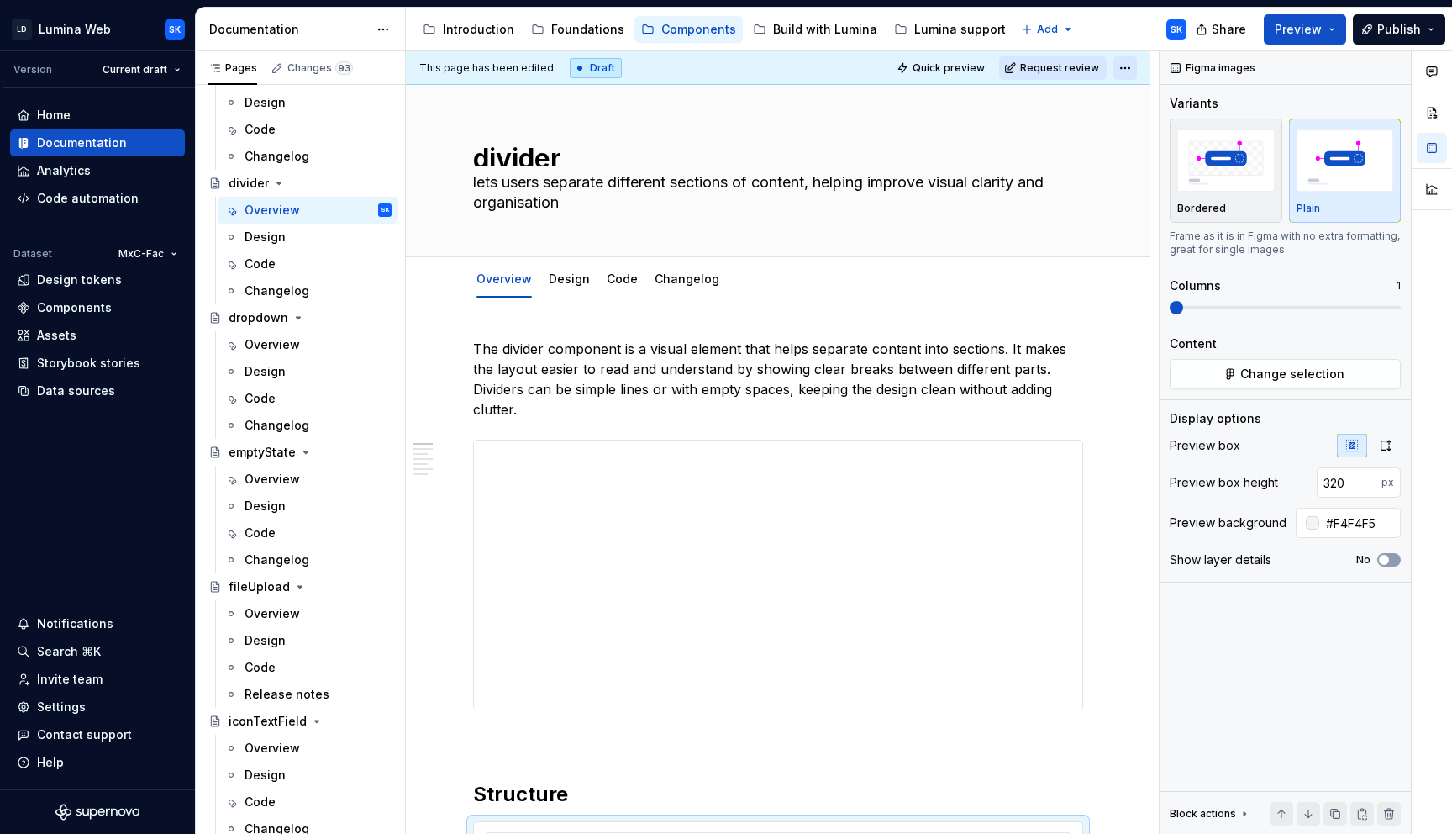
click at [1134, 67] on html "LD Lumina Web SK Version Current draft Home Documentation Analytics Code automa…" at bounding box center [726, 417] width 1452 height 834
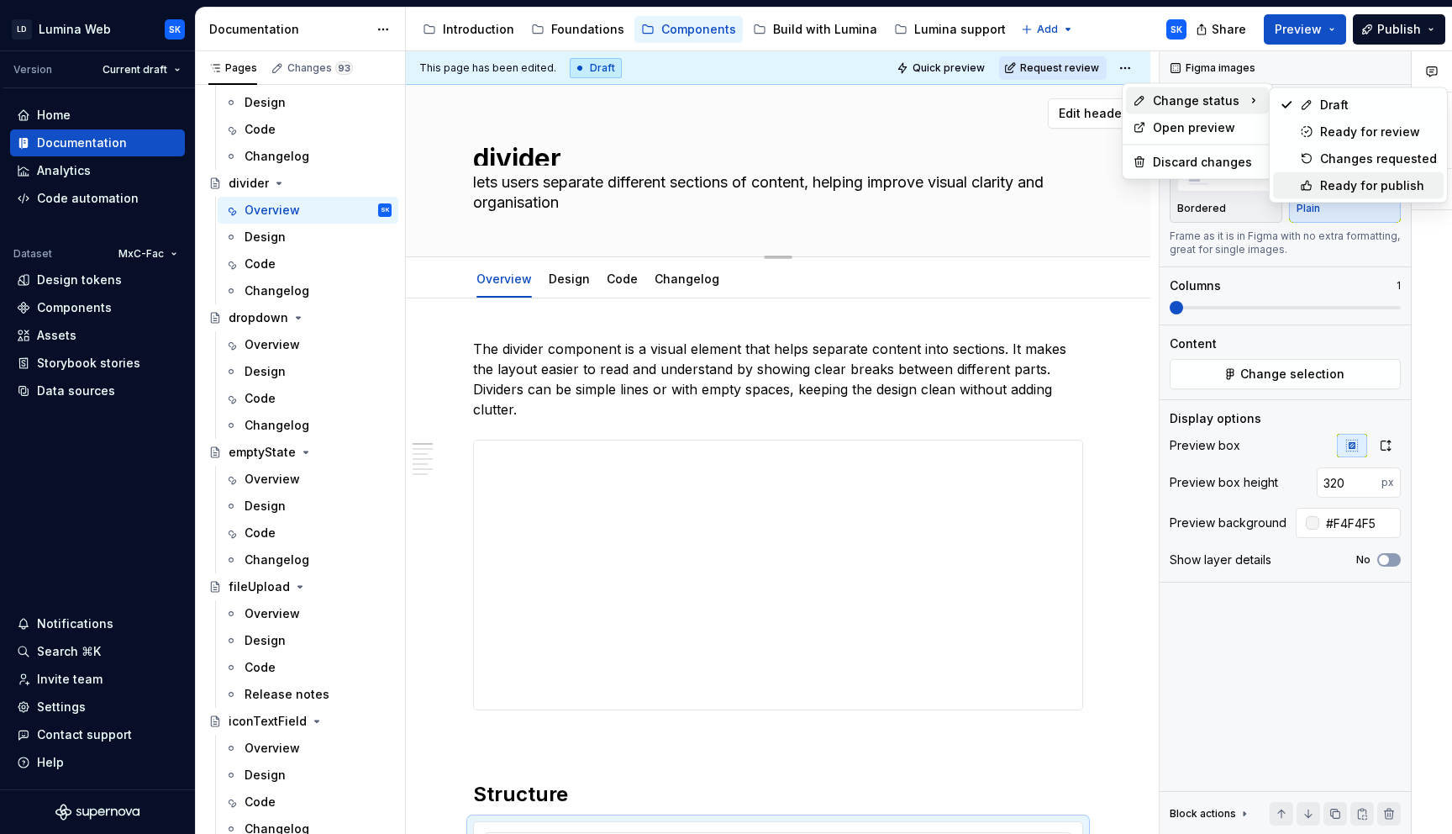
click at [1374, 176] on div "Ready for publish" at bounding box center [1358, 185] width 171 height 27
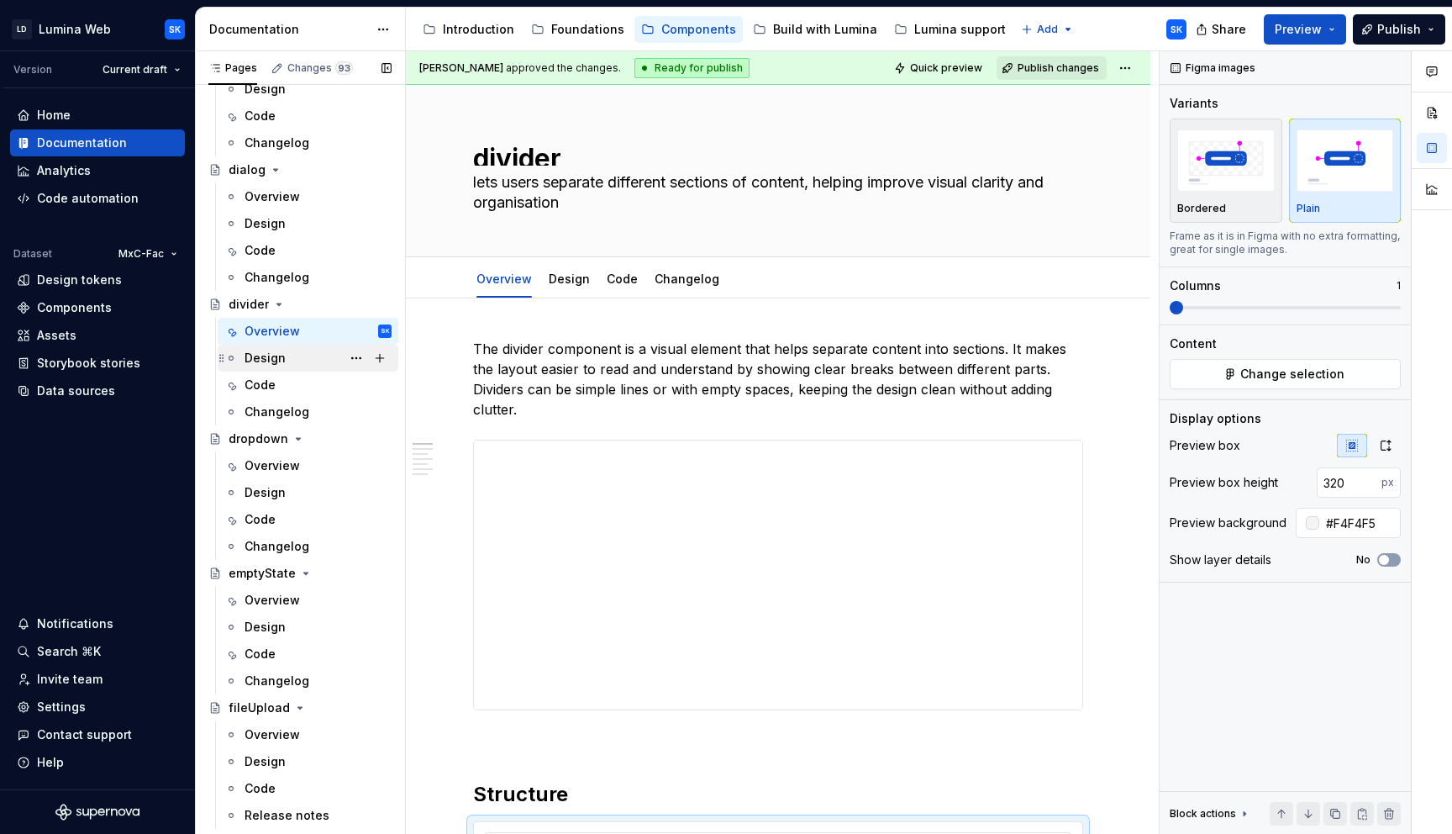
scroll to position [1509, 0]
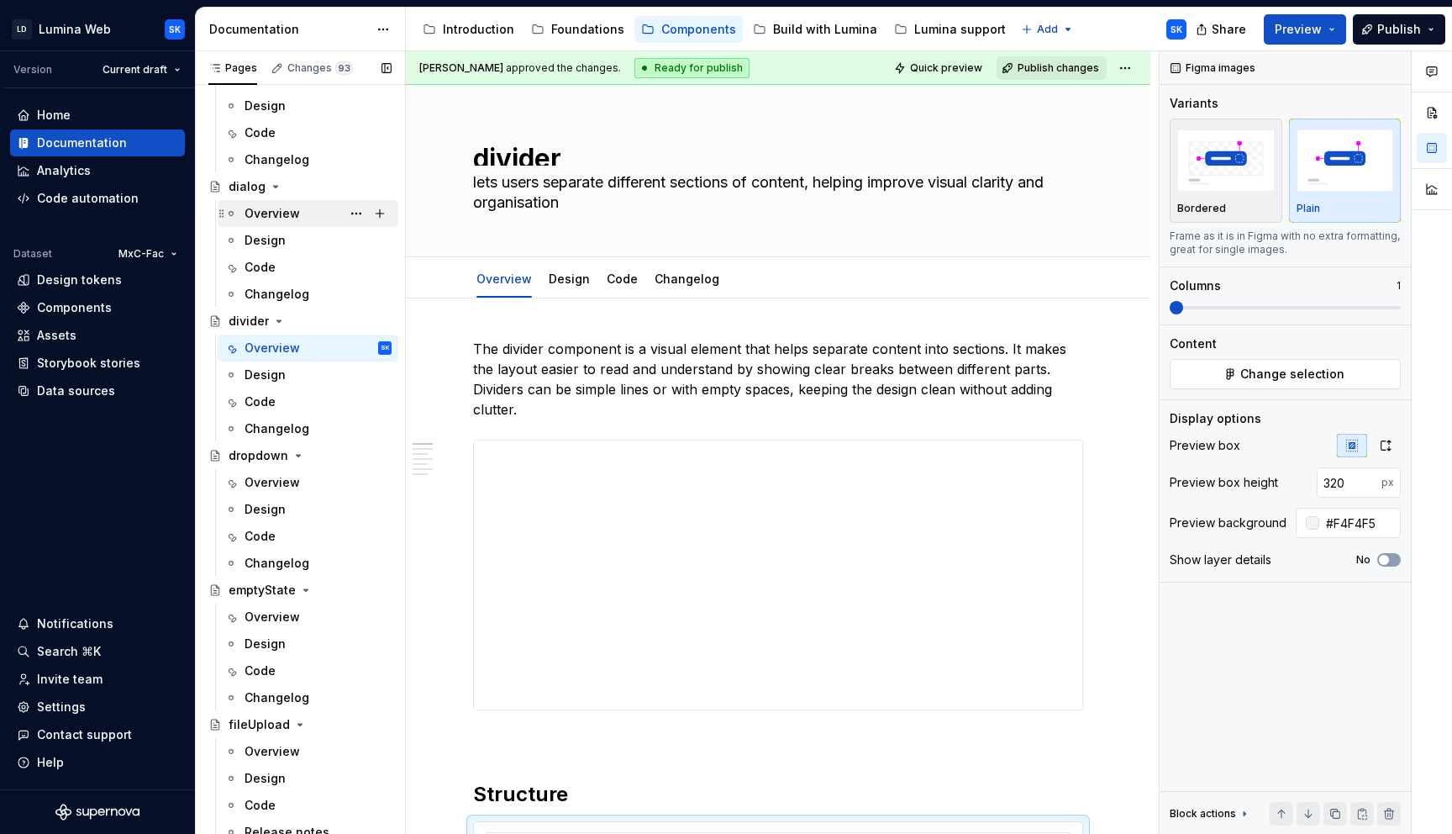
click at [302, 212] on div "Overview" at bounding box center [318, 214] width 147 height 24
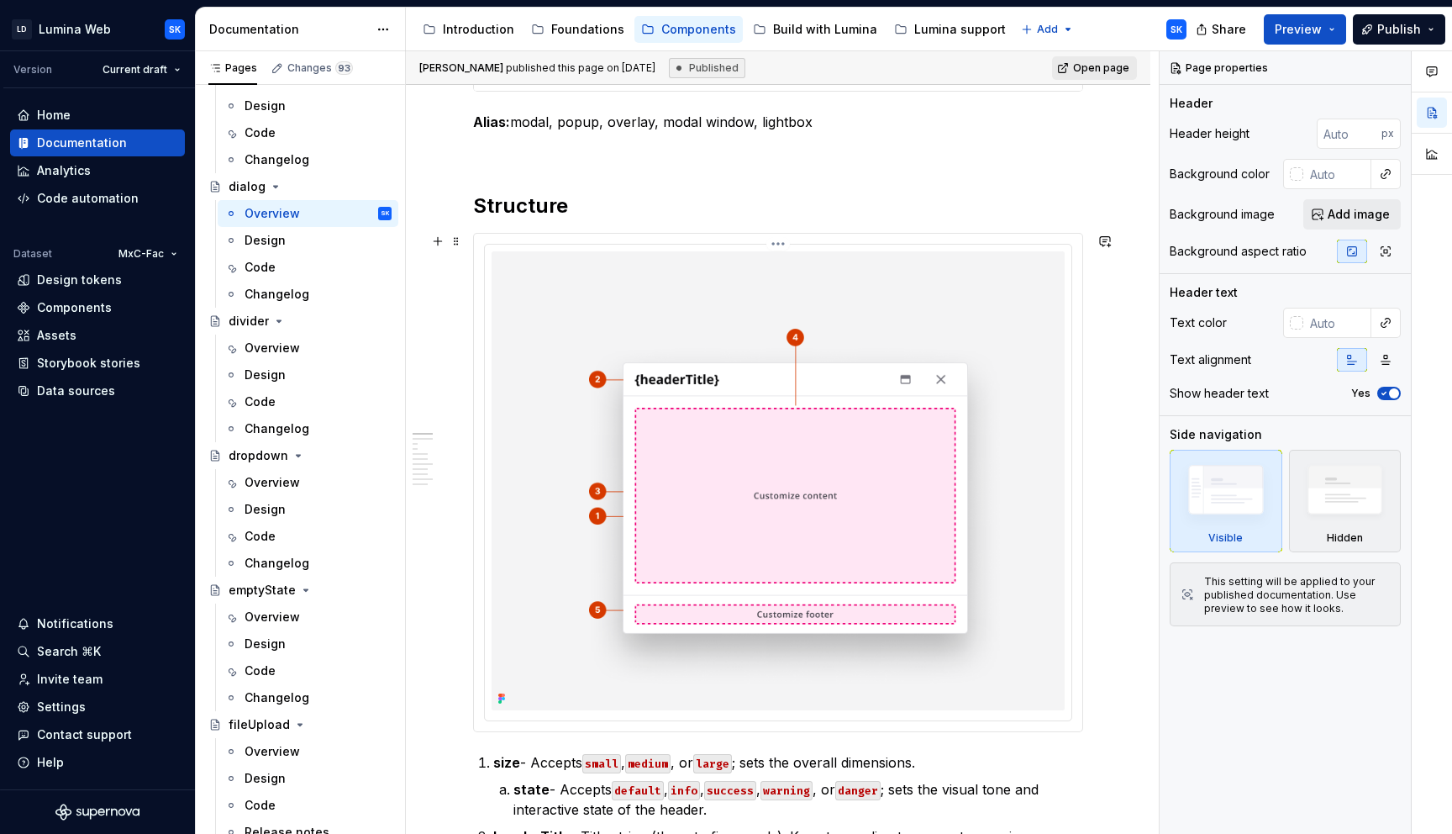
scroll to position [783, 0]
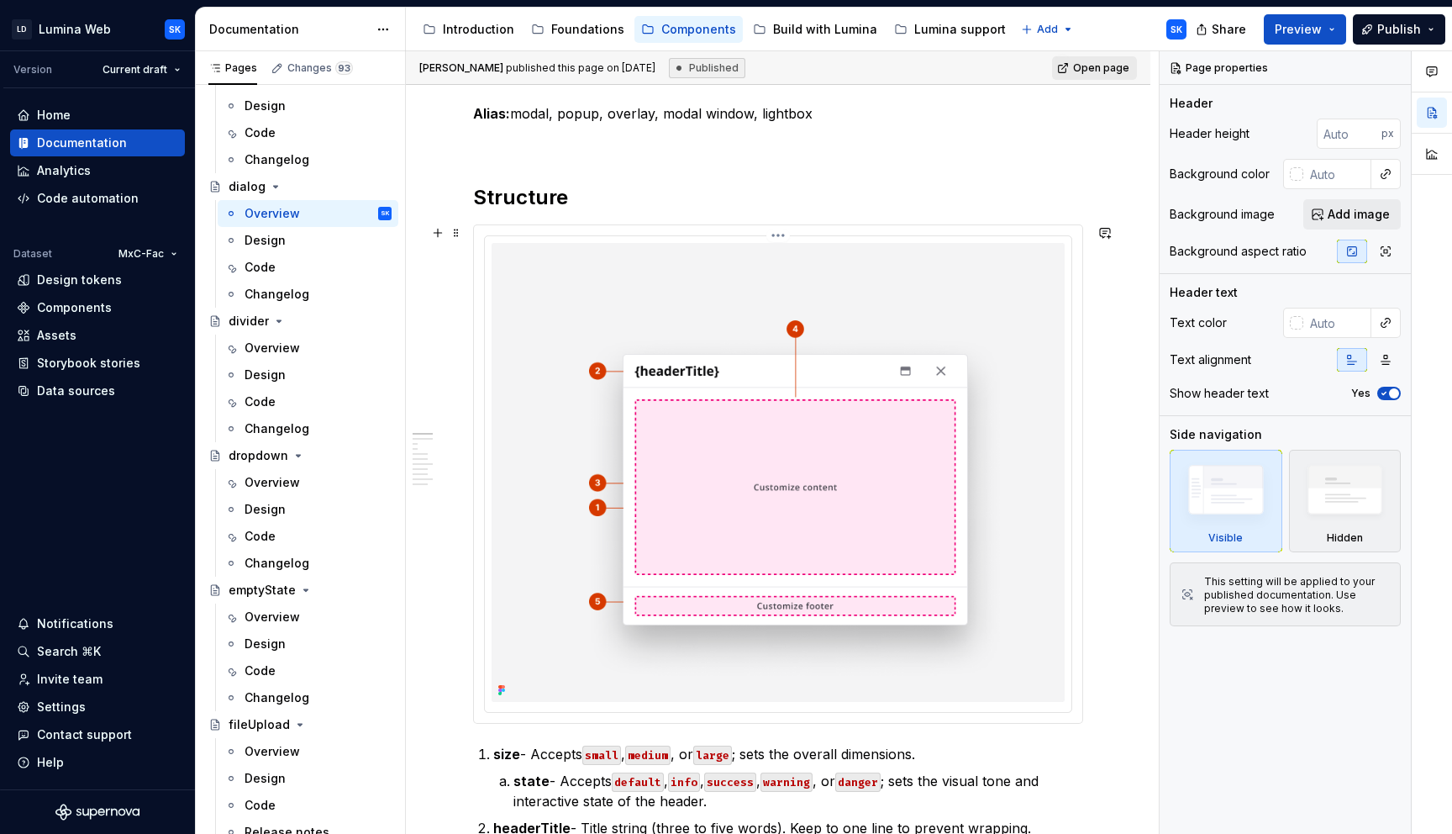
click at [721, 240] on div at bounding box center [778, 474] width 587 height 476
type textarea "*"
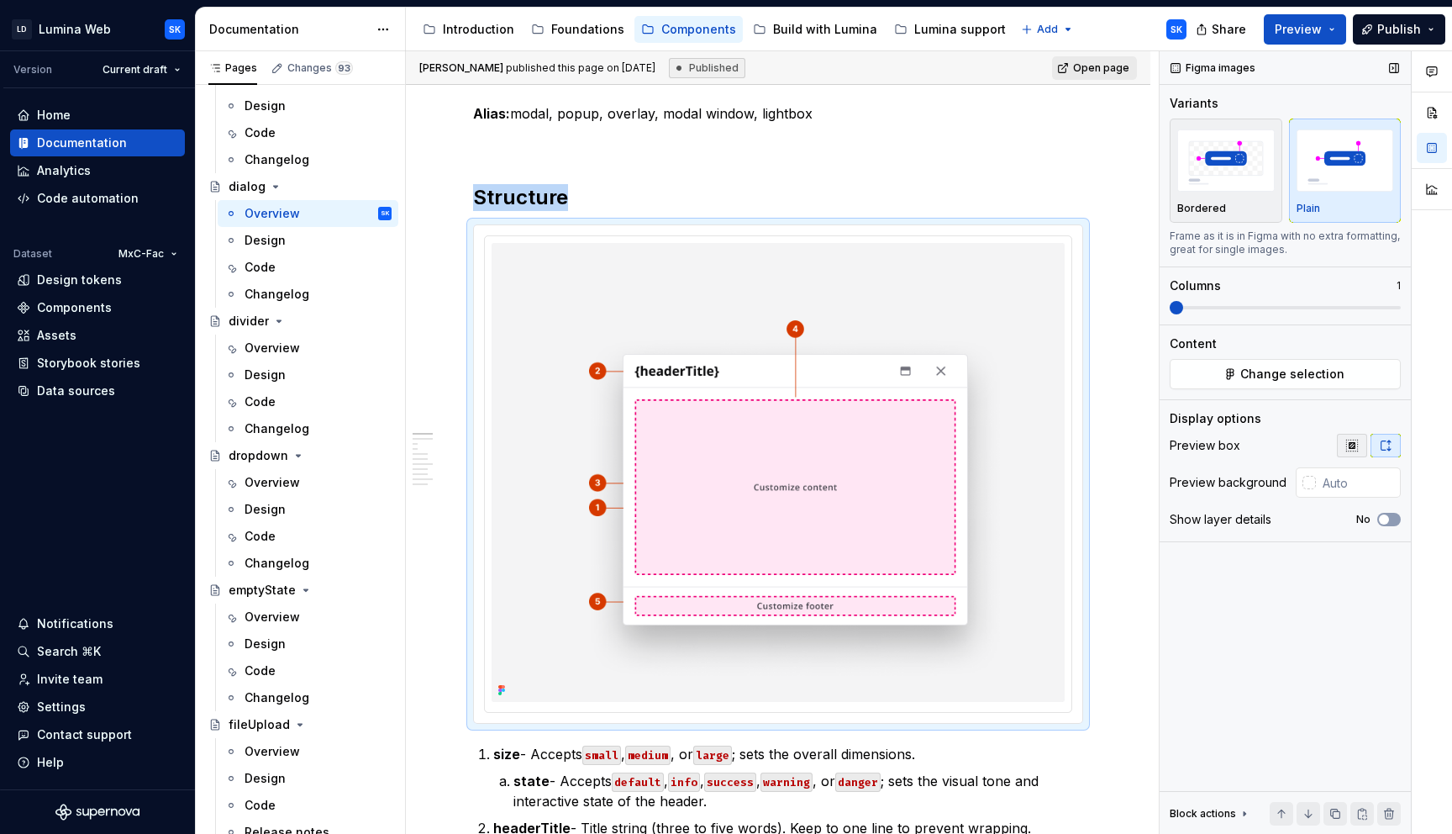
click at [1352, 447] on icon "button" at bounding box center [1351, 445] width 11 height 11
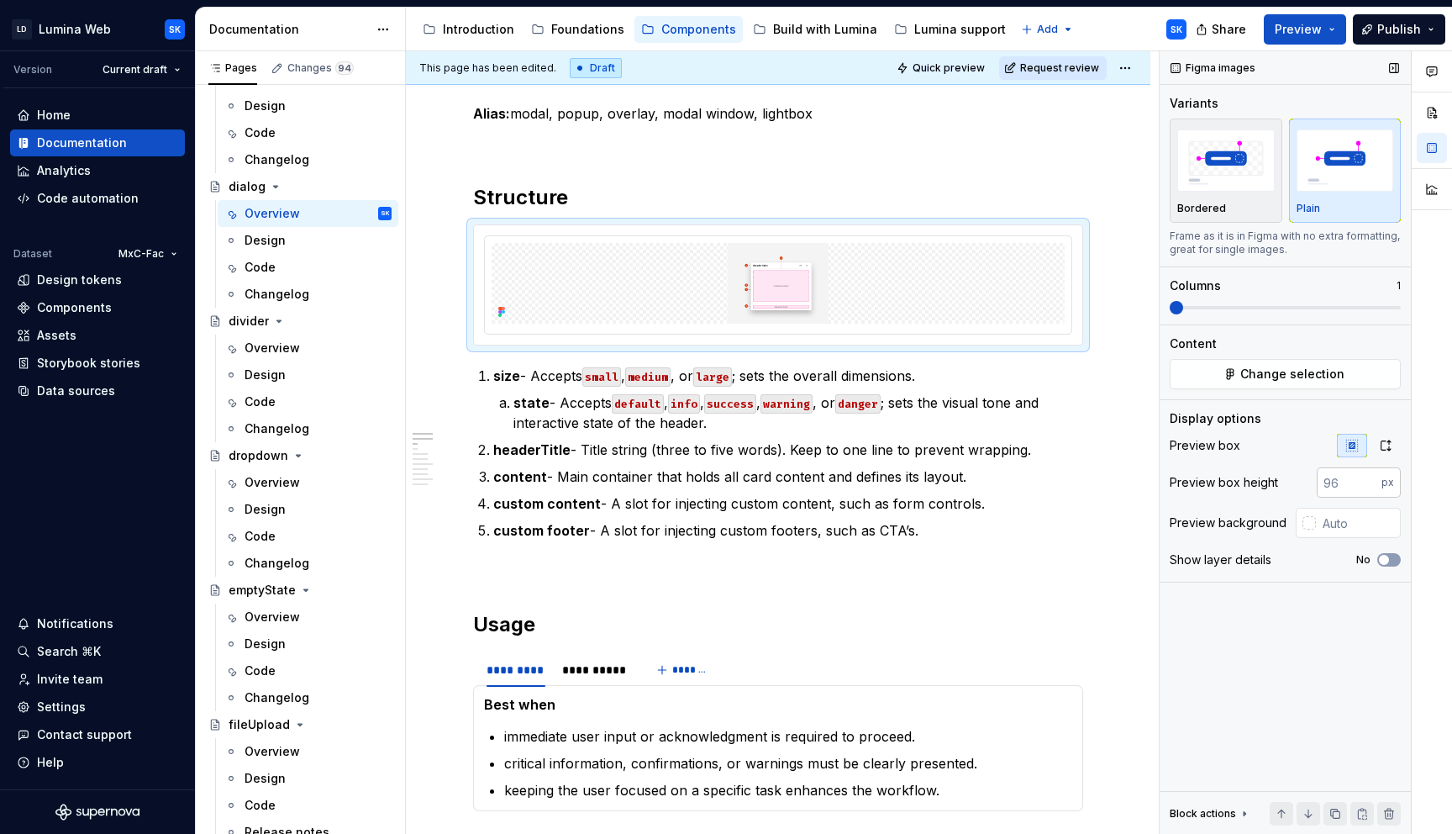
click at [1341, 477] on input "number" at bounding box center [1349, 482] width 65 height 30
type input "376"
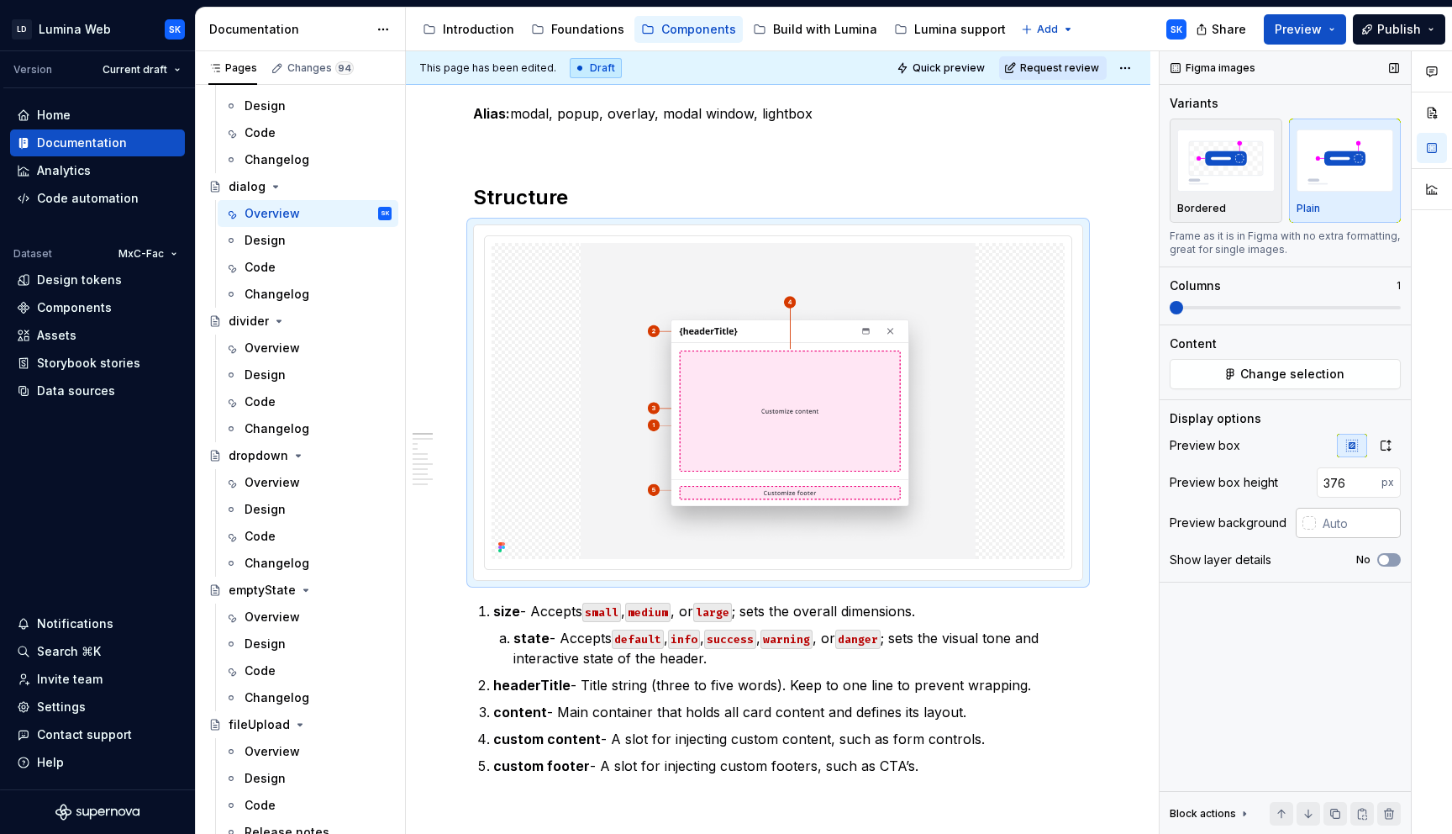
click at [1325, 512] on input "text" at bounding box center [1358, 523] width 85 height 30
click at [1343, 525] on input "text" at bounding box center [1358, 523] width 85 height 30
type input "#F4F4F5"
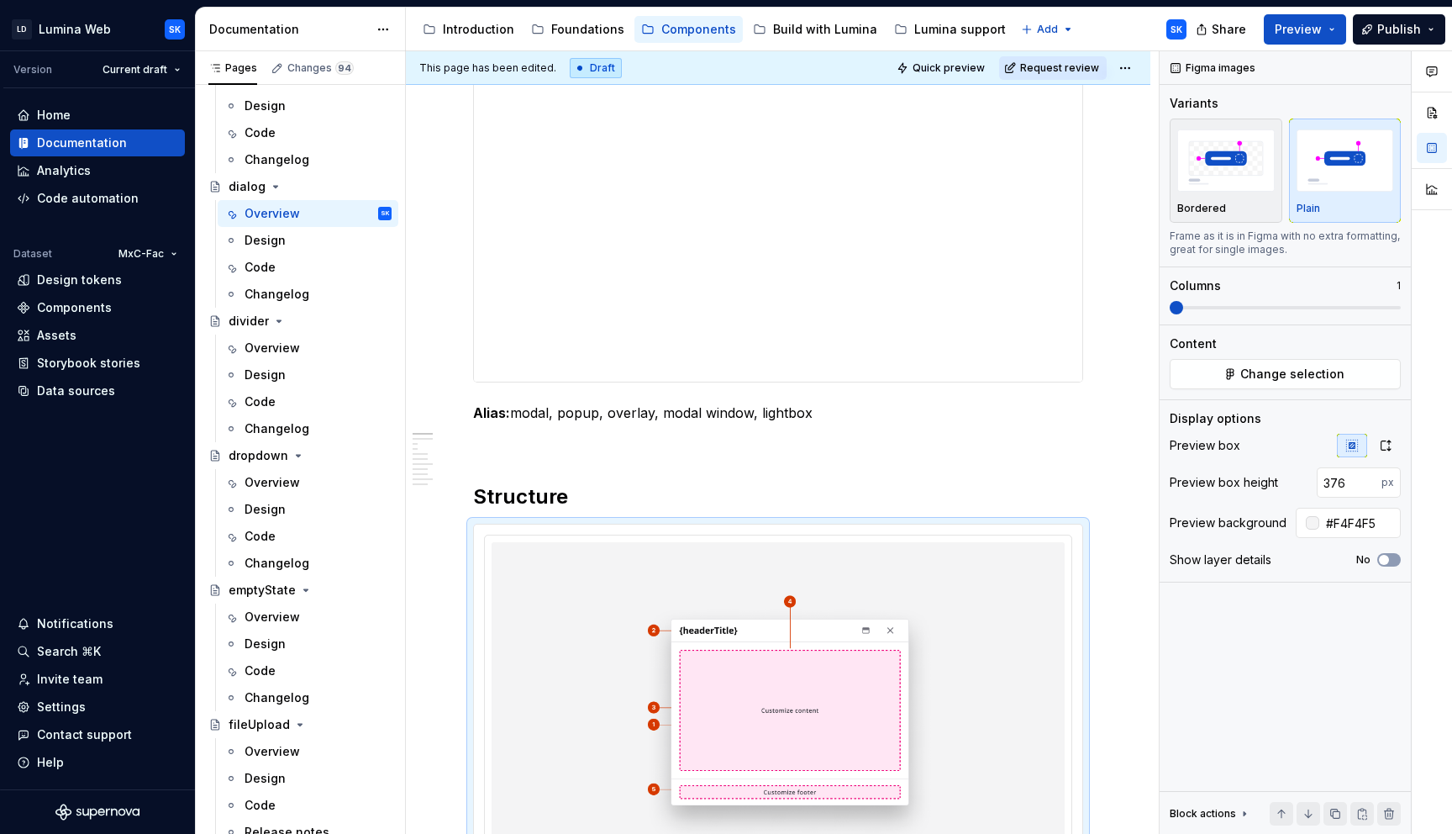
scroll to position [0, 0]
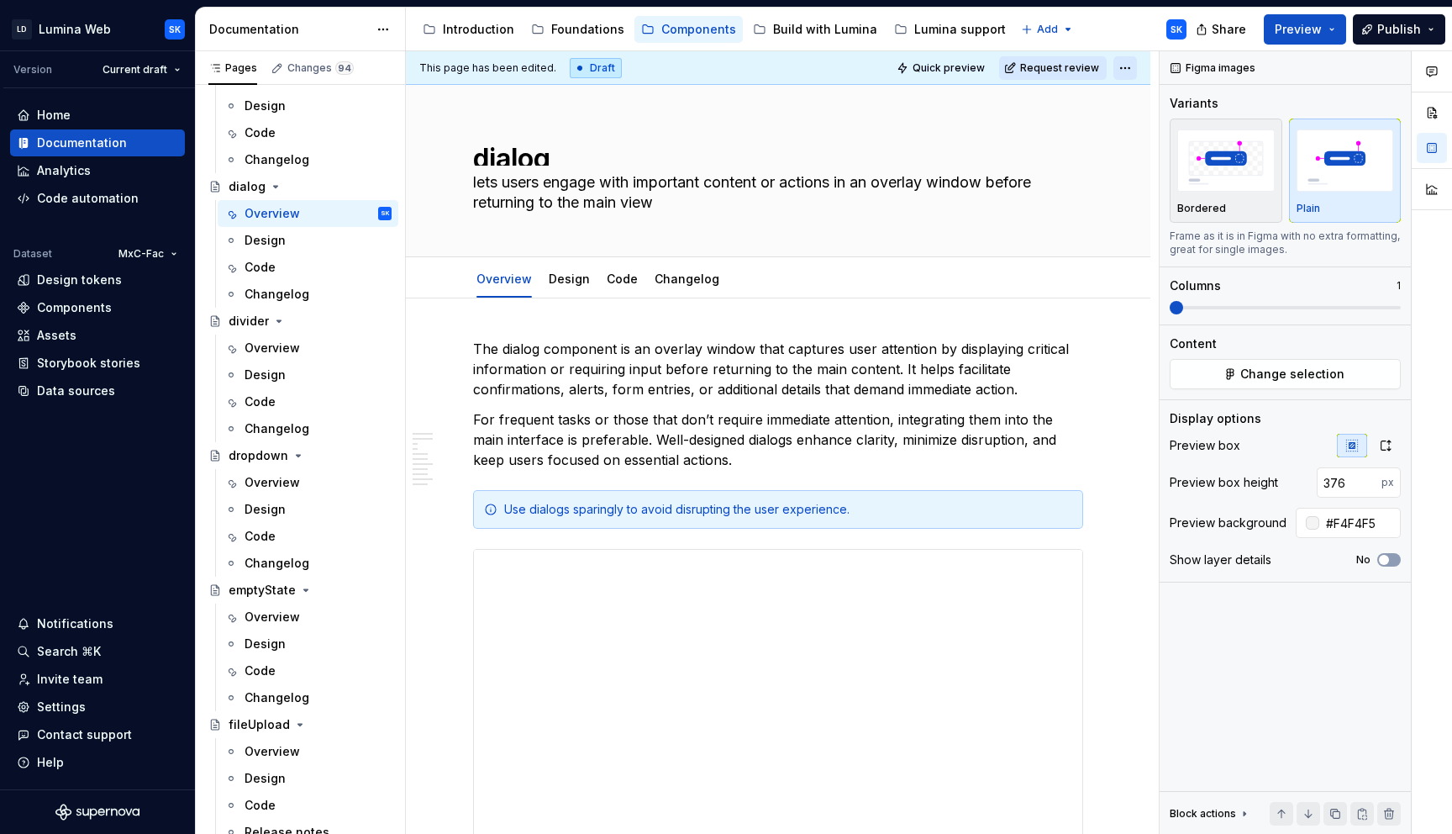
click at [1140, 71] on html "LD Lumina Web SK Version Current draft Home Documentation Analytics Code automa…" at bounding box center [726, 417] width 1452 height 834
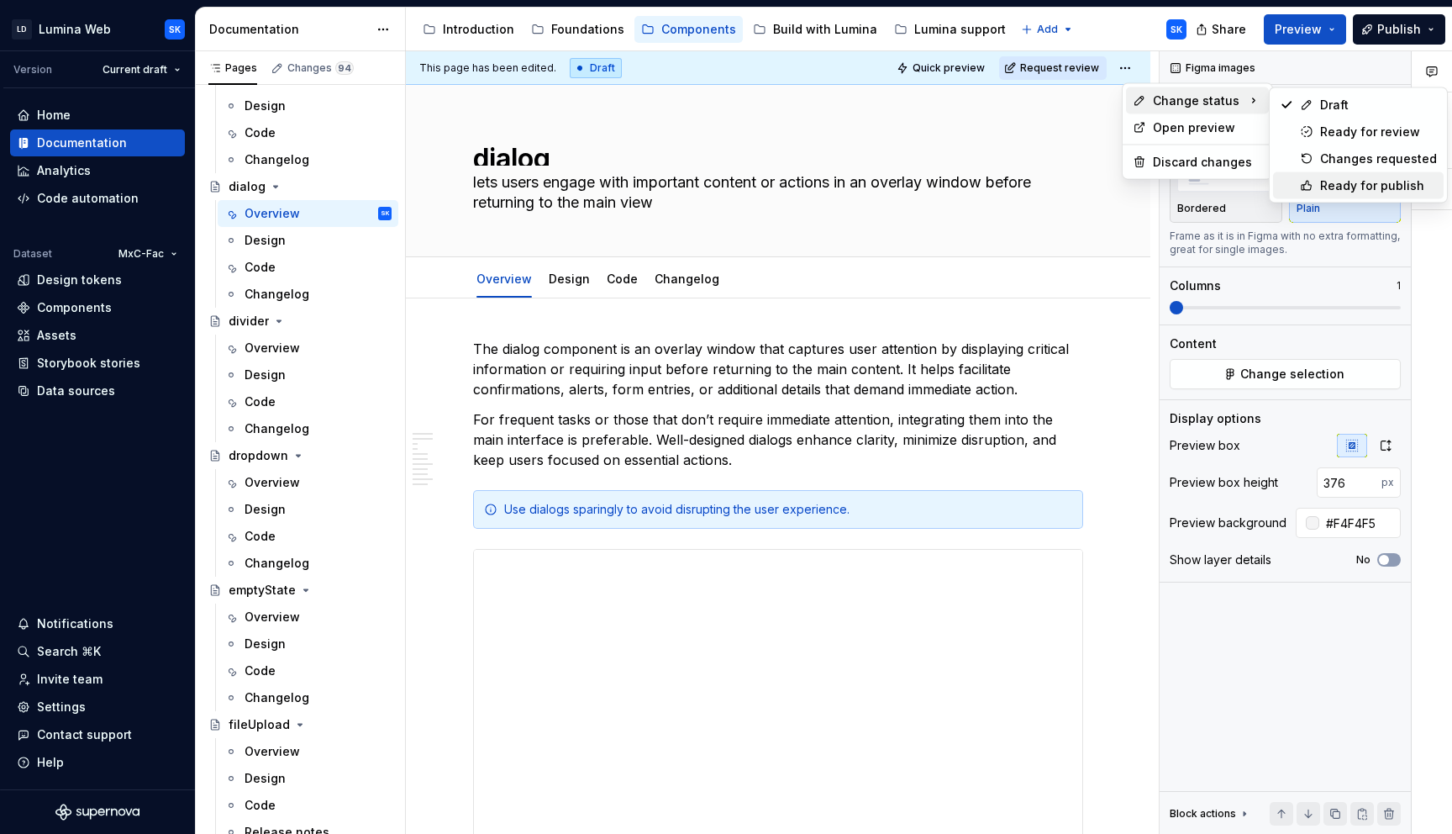
click at [1361, 174] on div "Ready for publish" at bounding box center [1358, 185] width 171 height 27
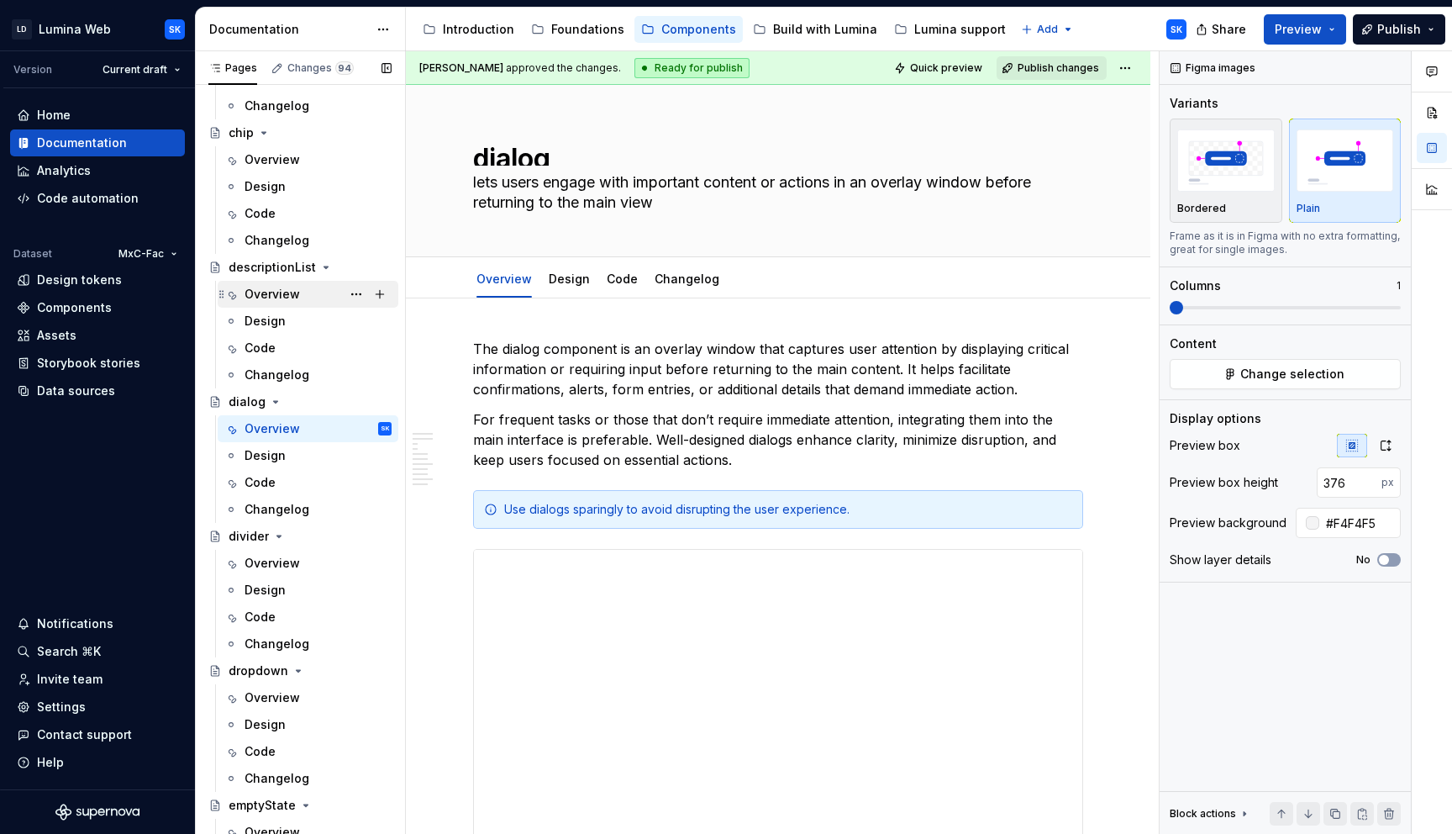
scroll to position [1285, 0]
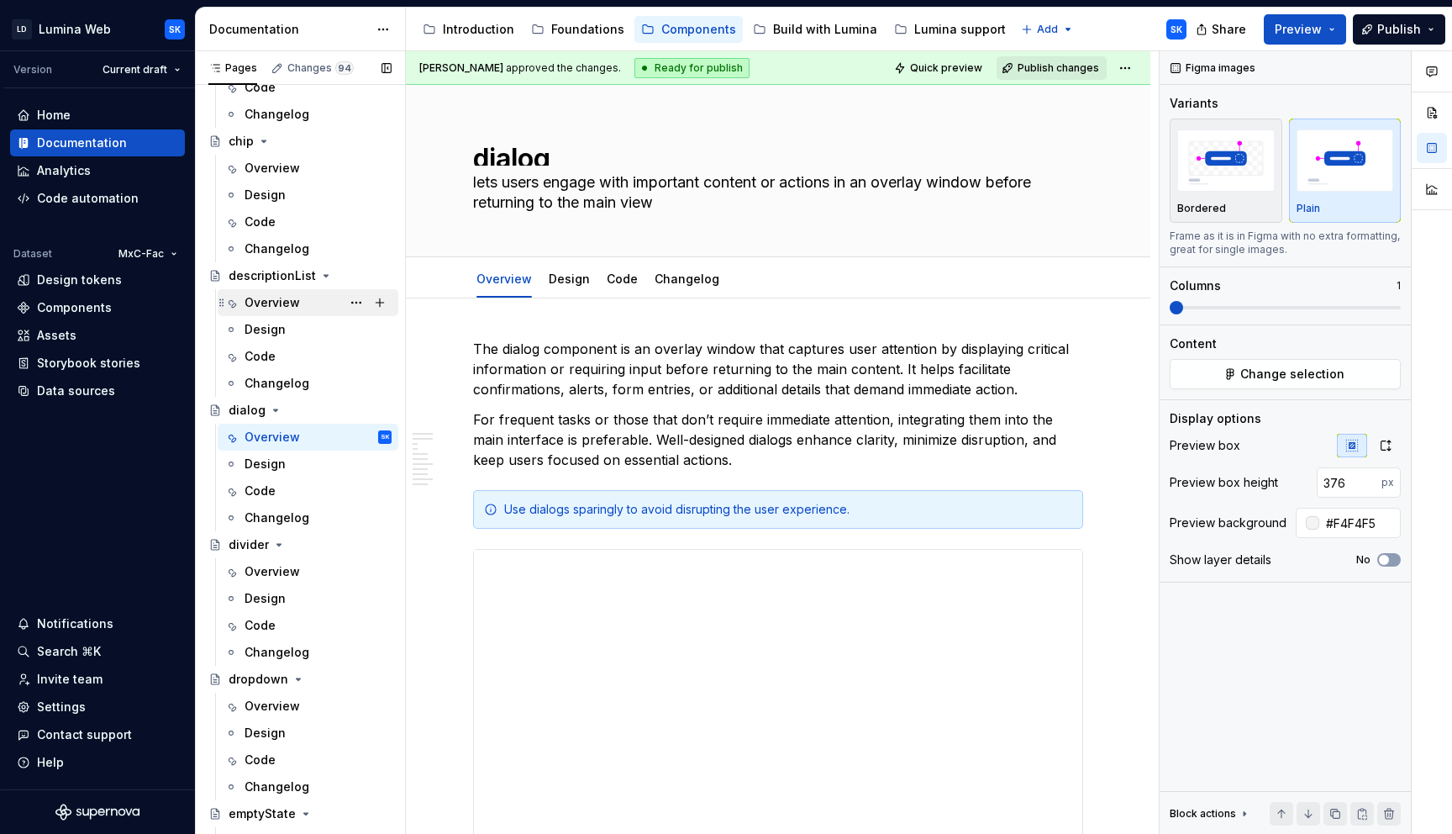
click at [328, 300] on div "Overview" at bounding box center [318, 303] width 147 height 24
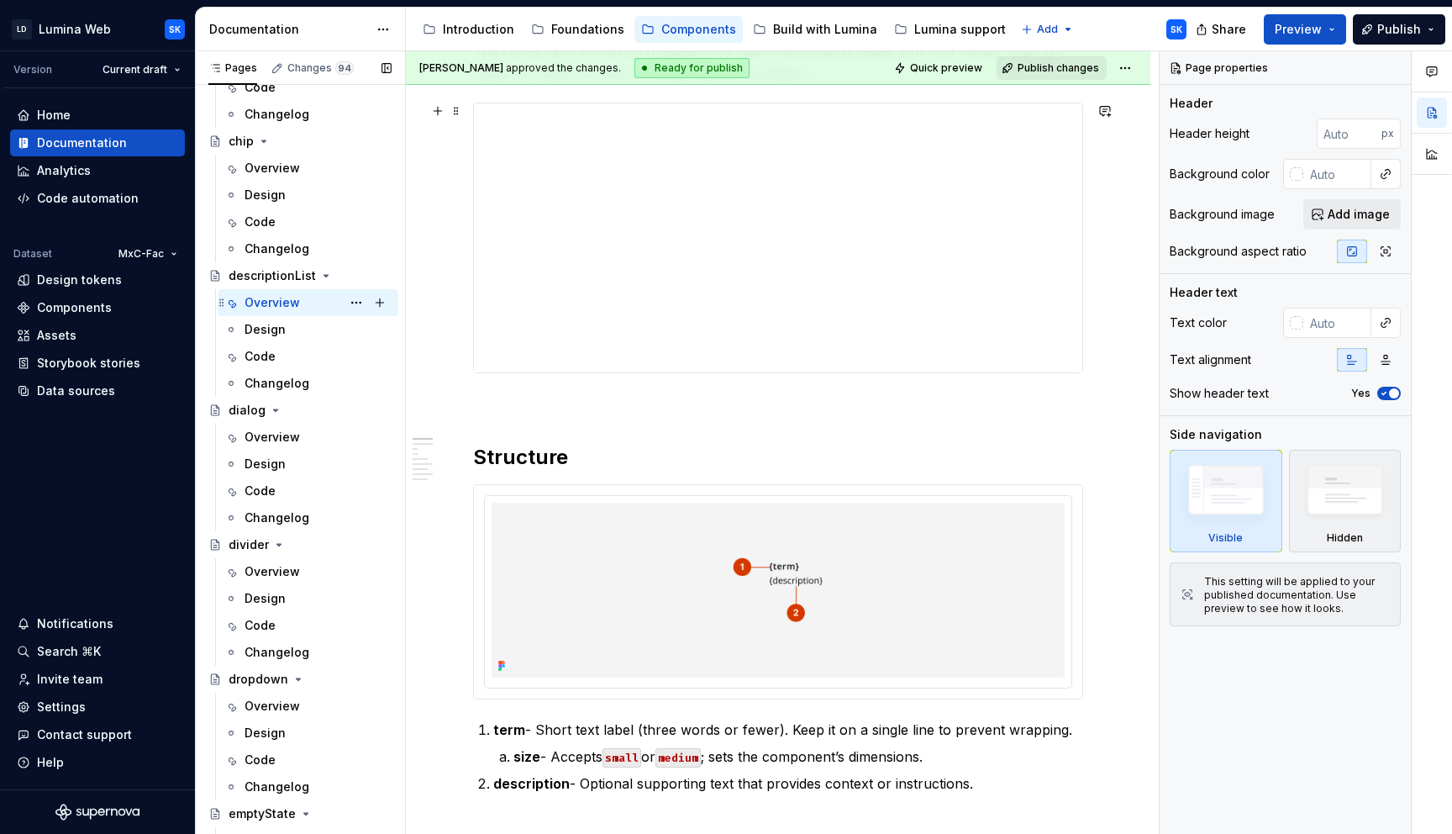
scroll to position [370, 0]
type textarea "*"
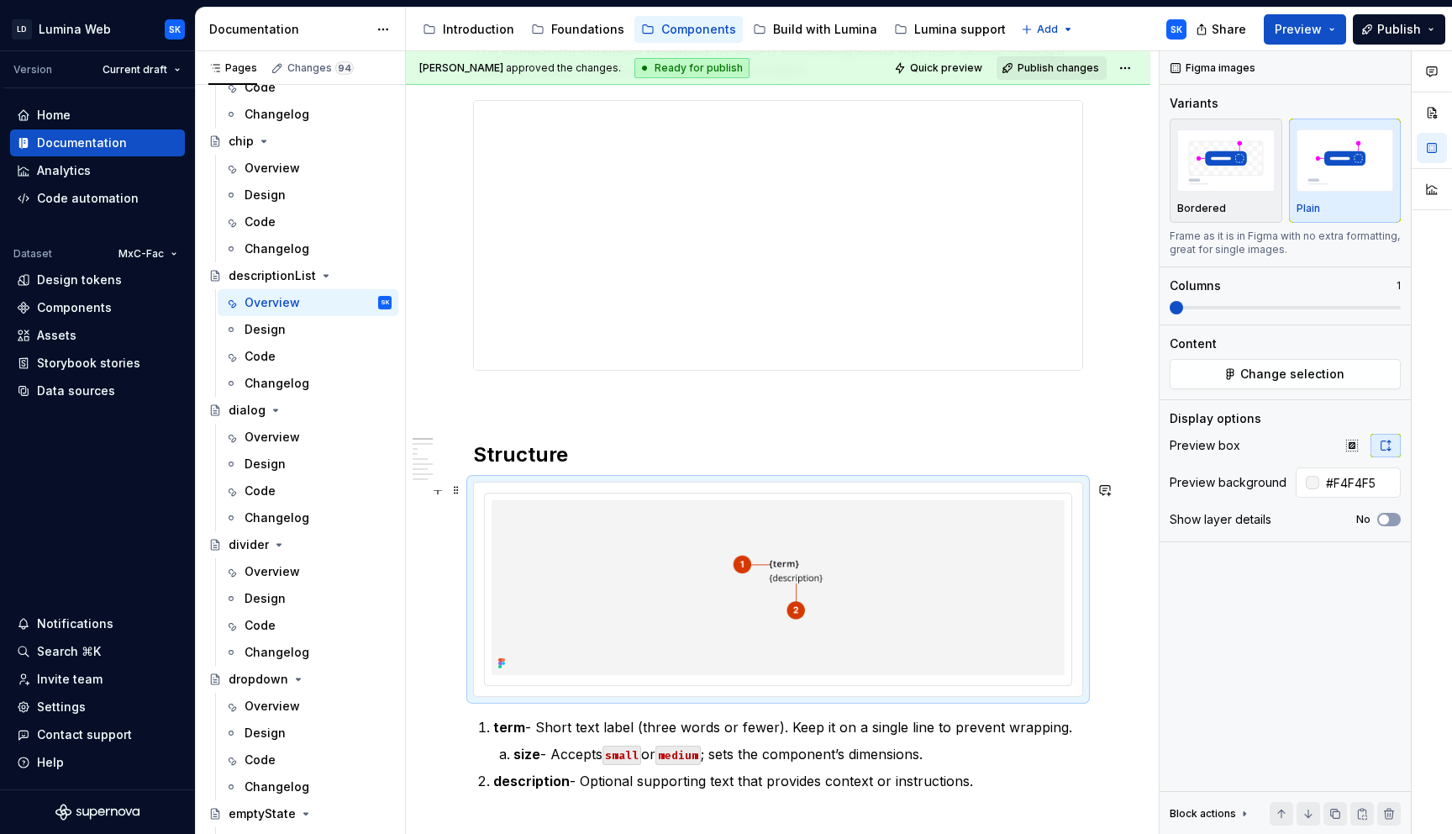
click at [795, 490] on div at bounding box center [778, 588] width 608 height 213
click at [828, 507] on img at bounding box center [778, 587] width 573 height 175
click at [1356, 456] on button "button" at bounding box center [1352, 446] width 30 height 24
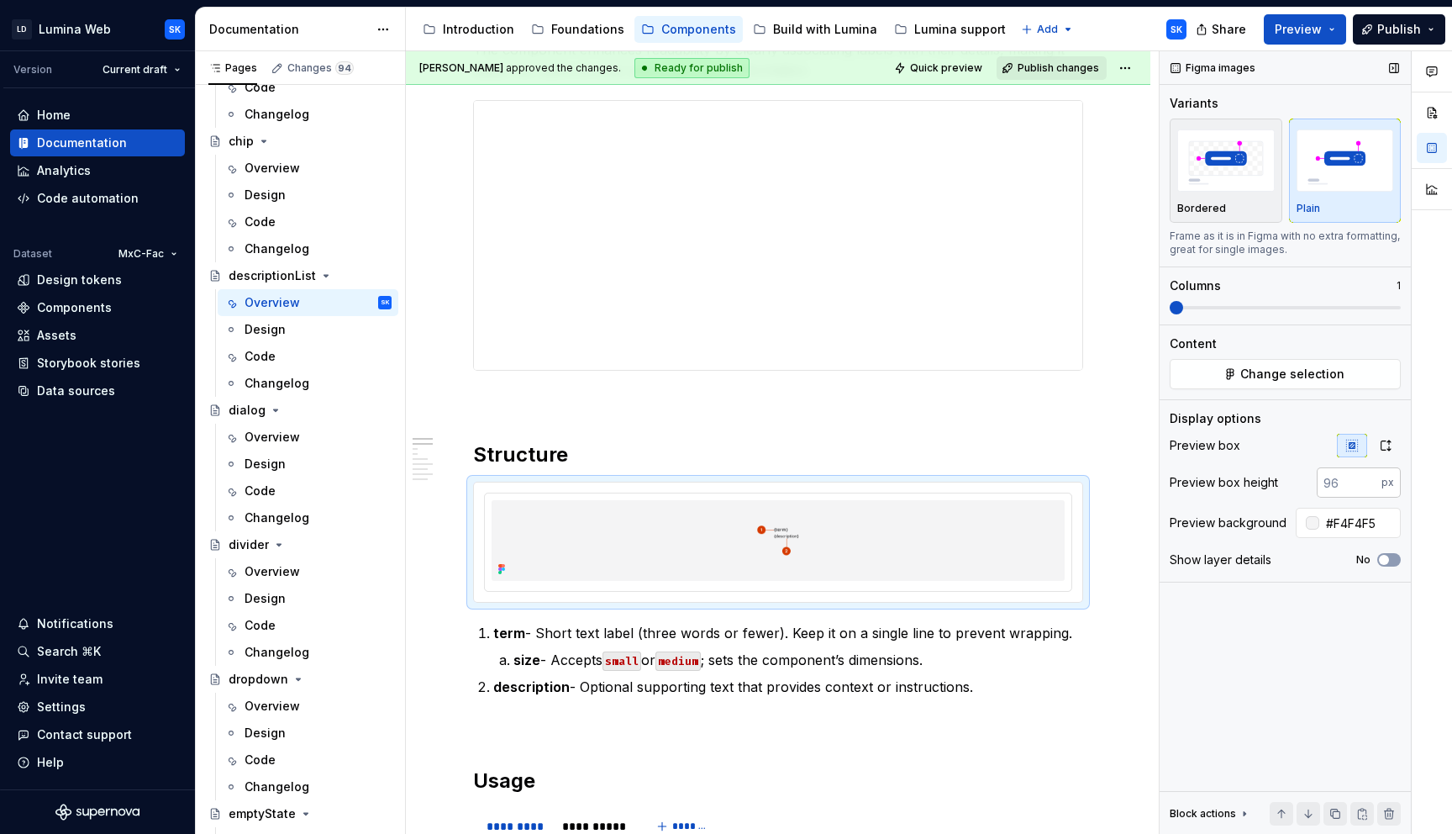
click at [1351, 490] on input "number" at bounding box center [1349, 482] width 65 height 30
type input "320"
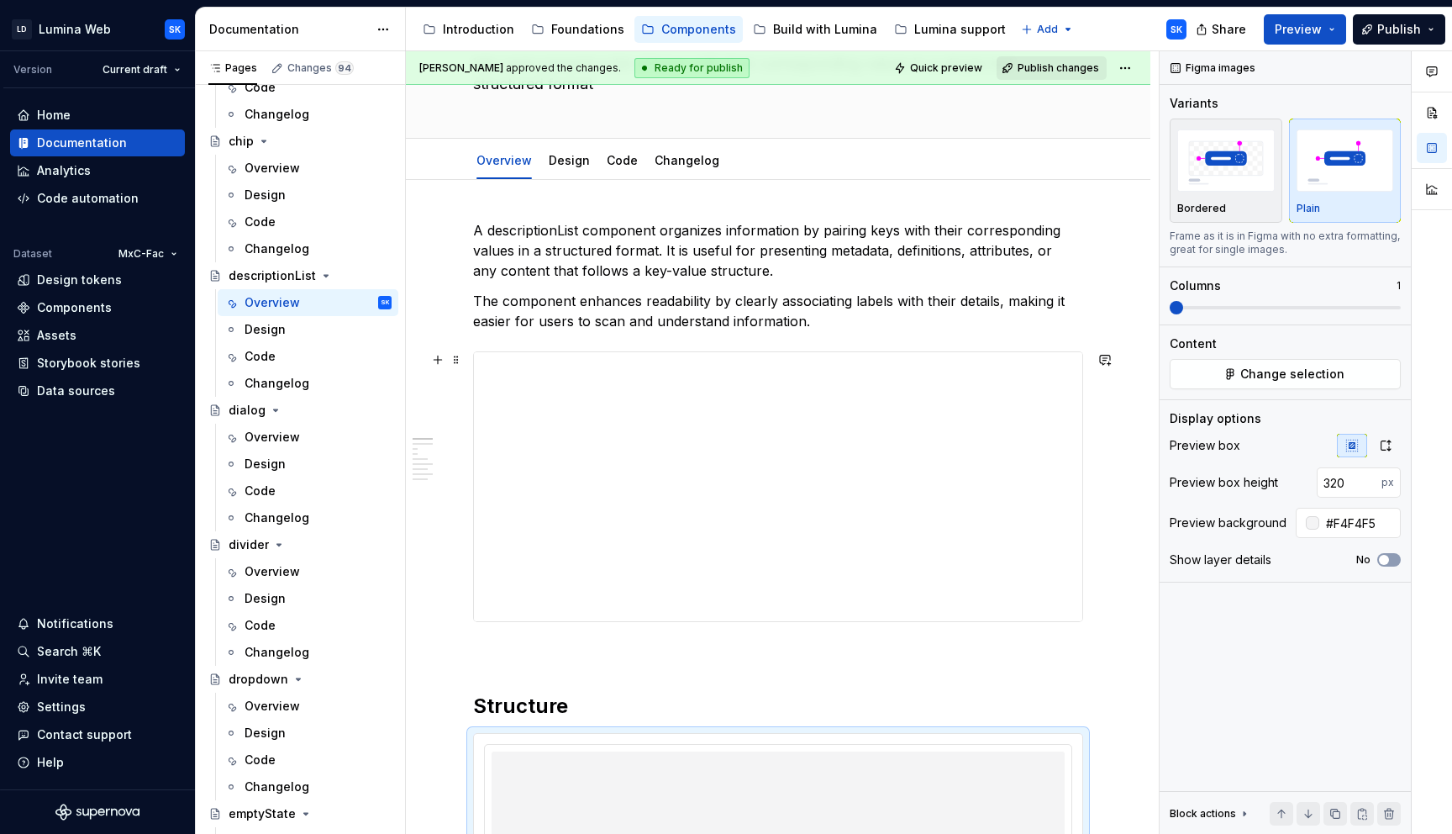
scroll to position [0, 0]
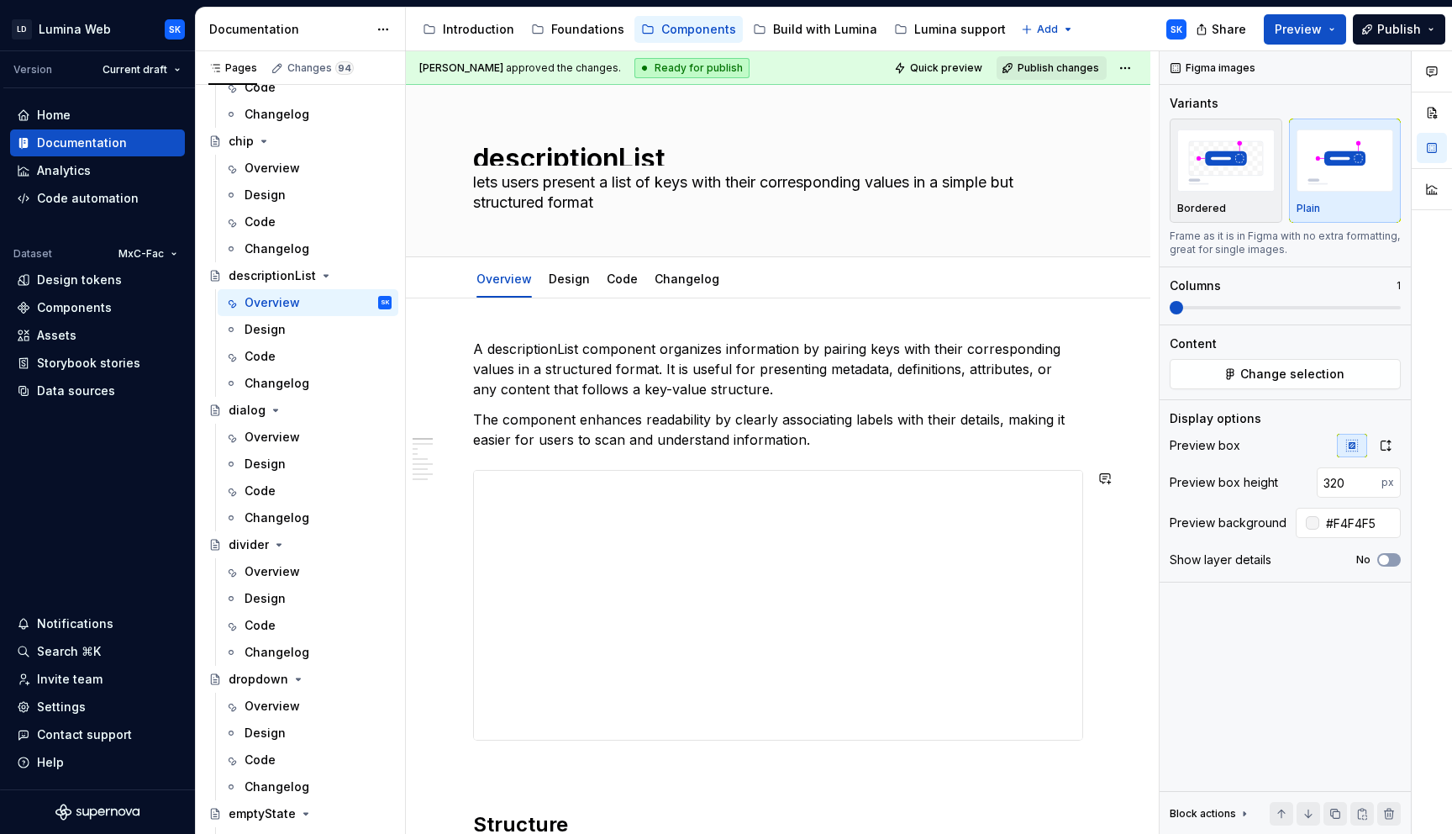
click at [827, 440] on p "The component enhances readability by clearly associating labels with their det…" at bounding box center [778, 429] width 610 height 40
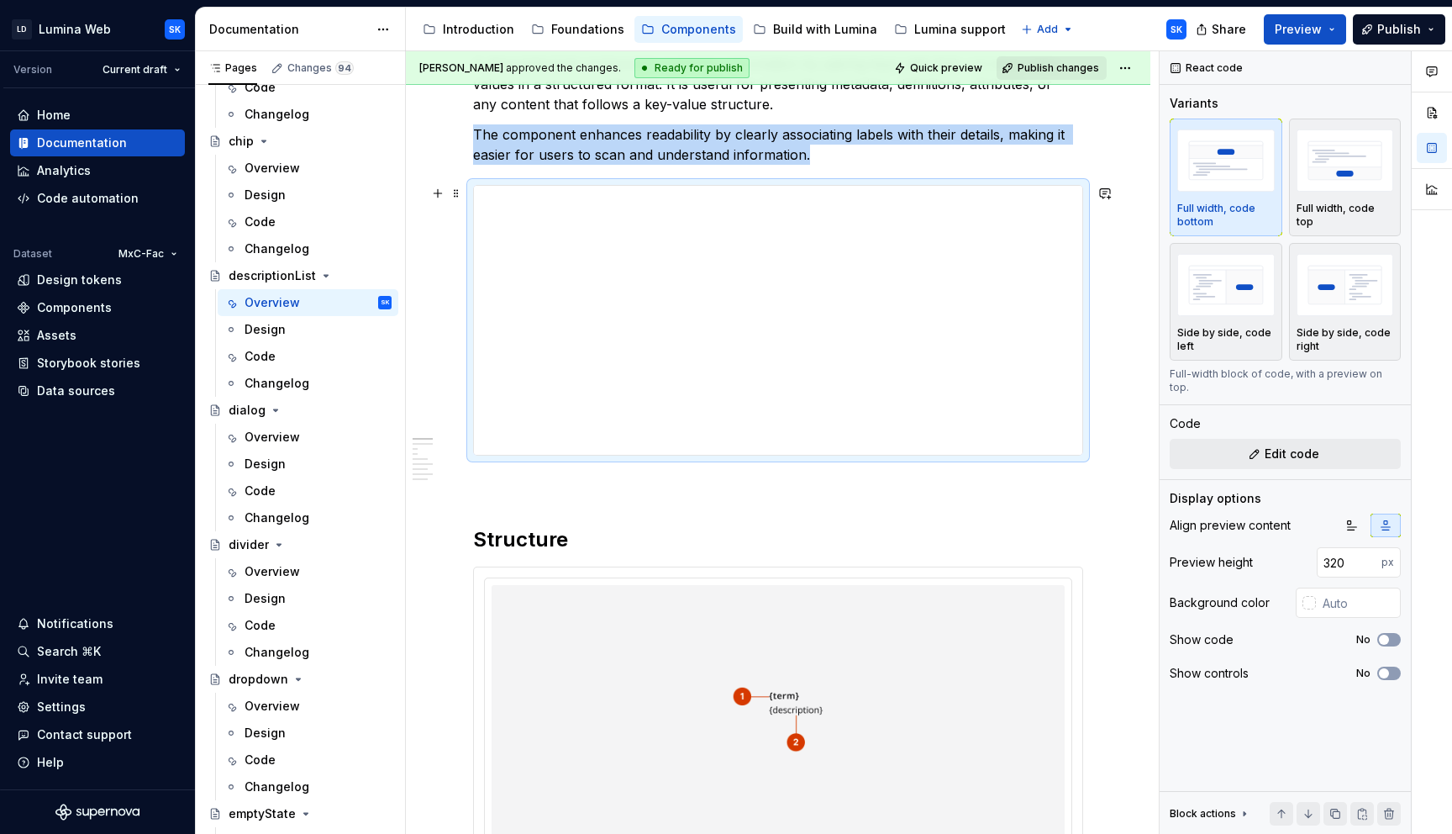
scroll to position [208, 0]
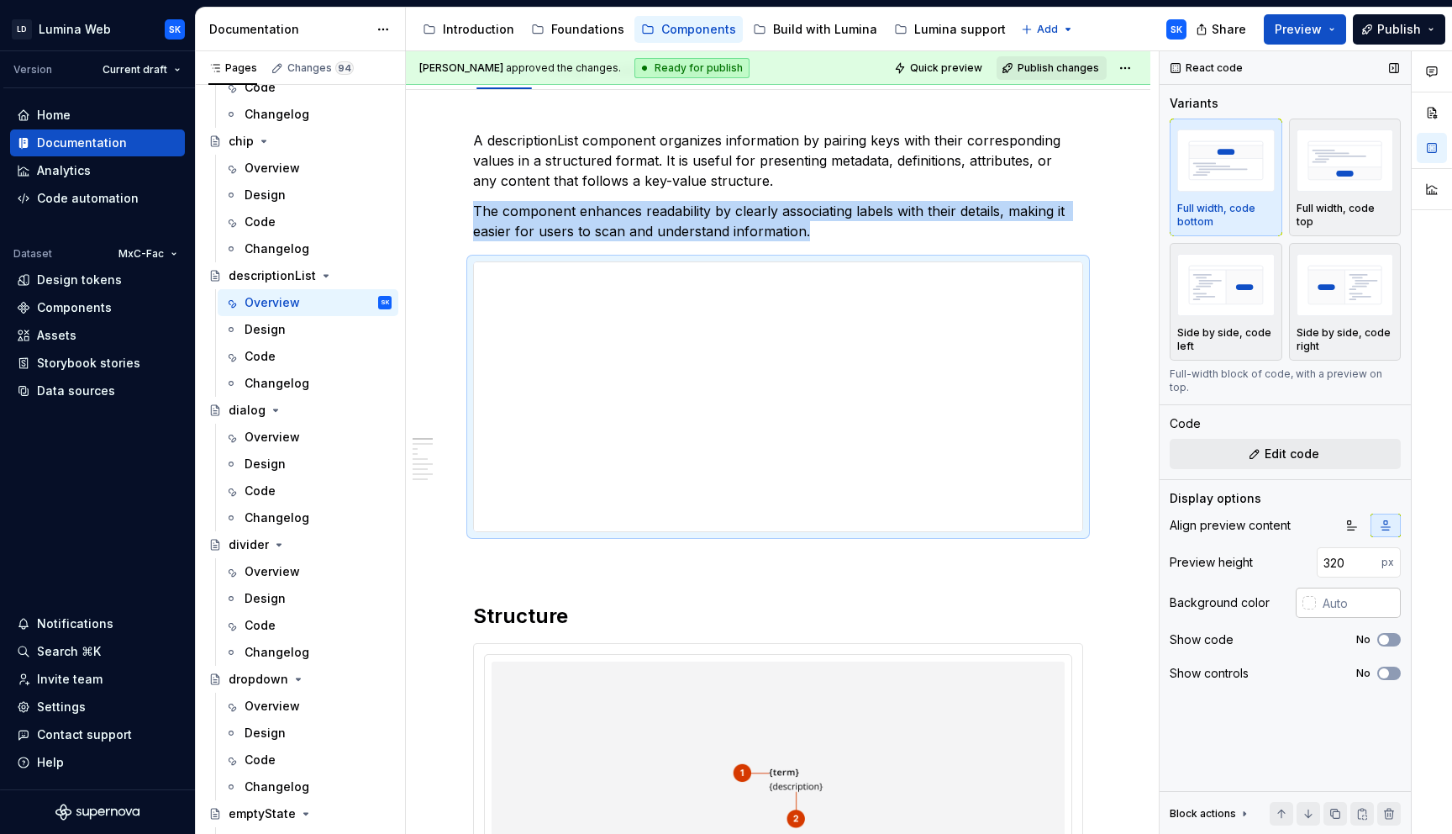
click at [1342, 592] on input "text" at bounding box center [1358, 602] width 85 height 30
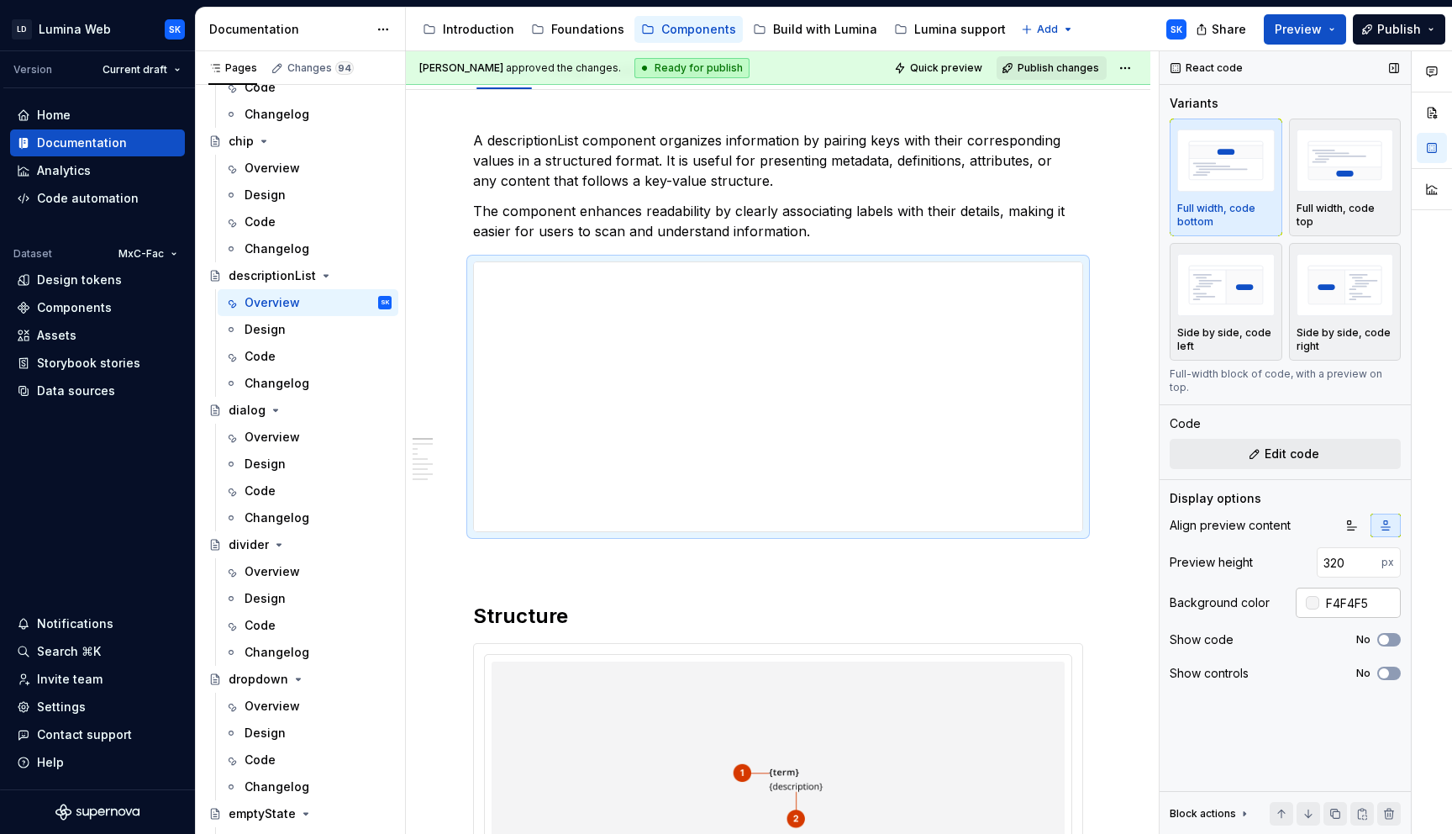
type input "#F4F4F5"
click at [1350, 595] on input "#F4F4F5" at bounding box center [1360, 602] width 82 height 30
click at [1353, 549] on input "320" at bounding box center [1349, 562] width 65 height 30
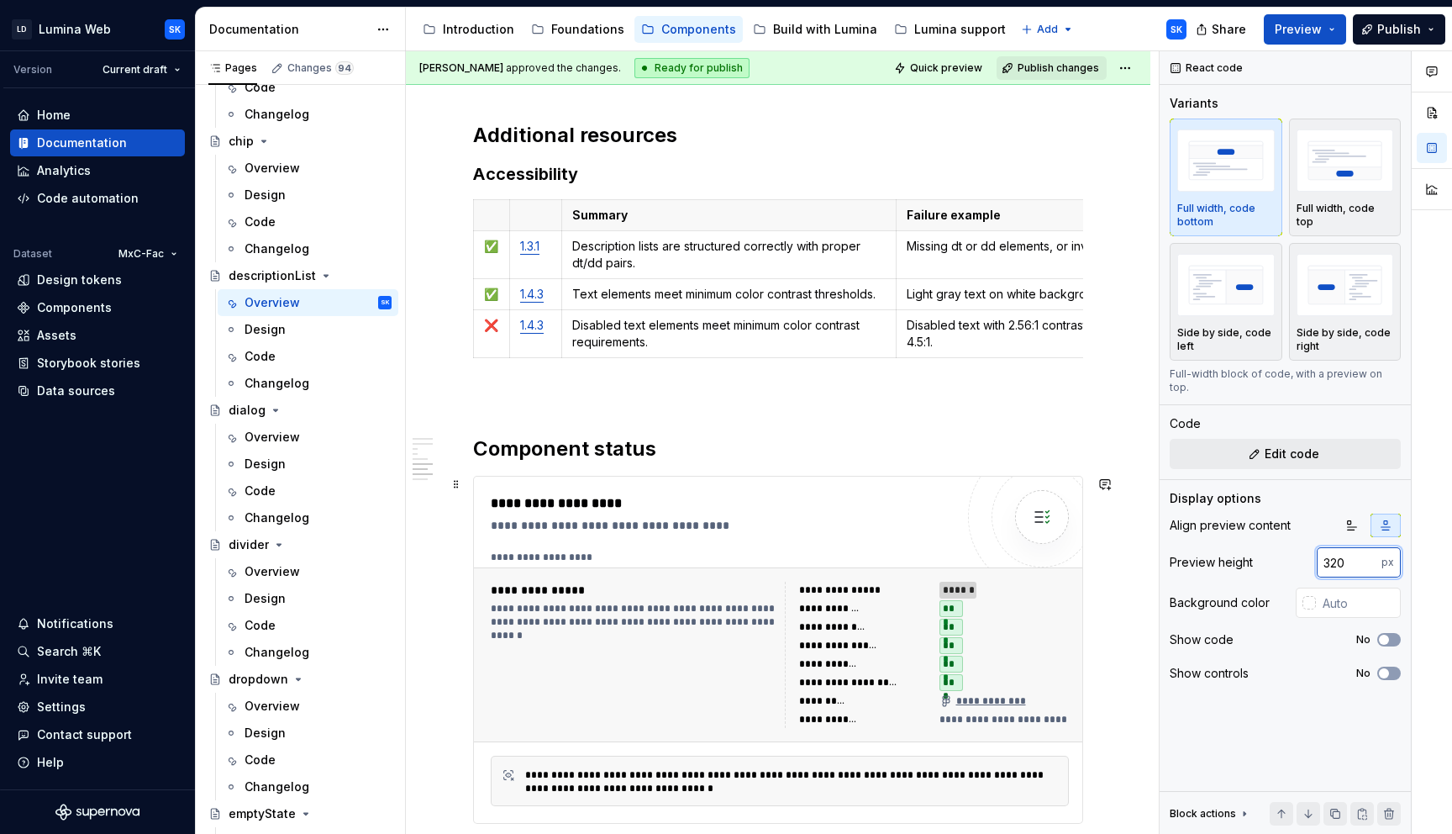
scroll to position [3020, 0]
click at [944, 334] on p "Disabled text with 2.56:1 contrast ratio instead of required 4.5:1." at bounding box center [1070, 336] width 326 height 34
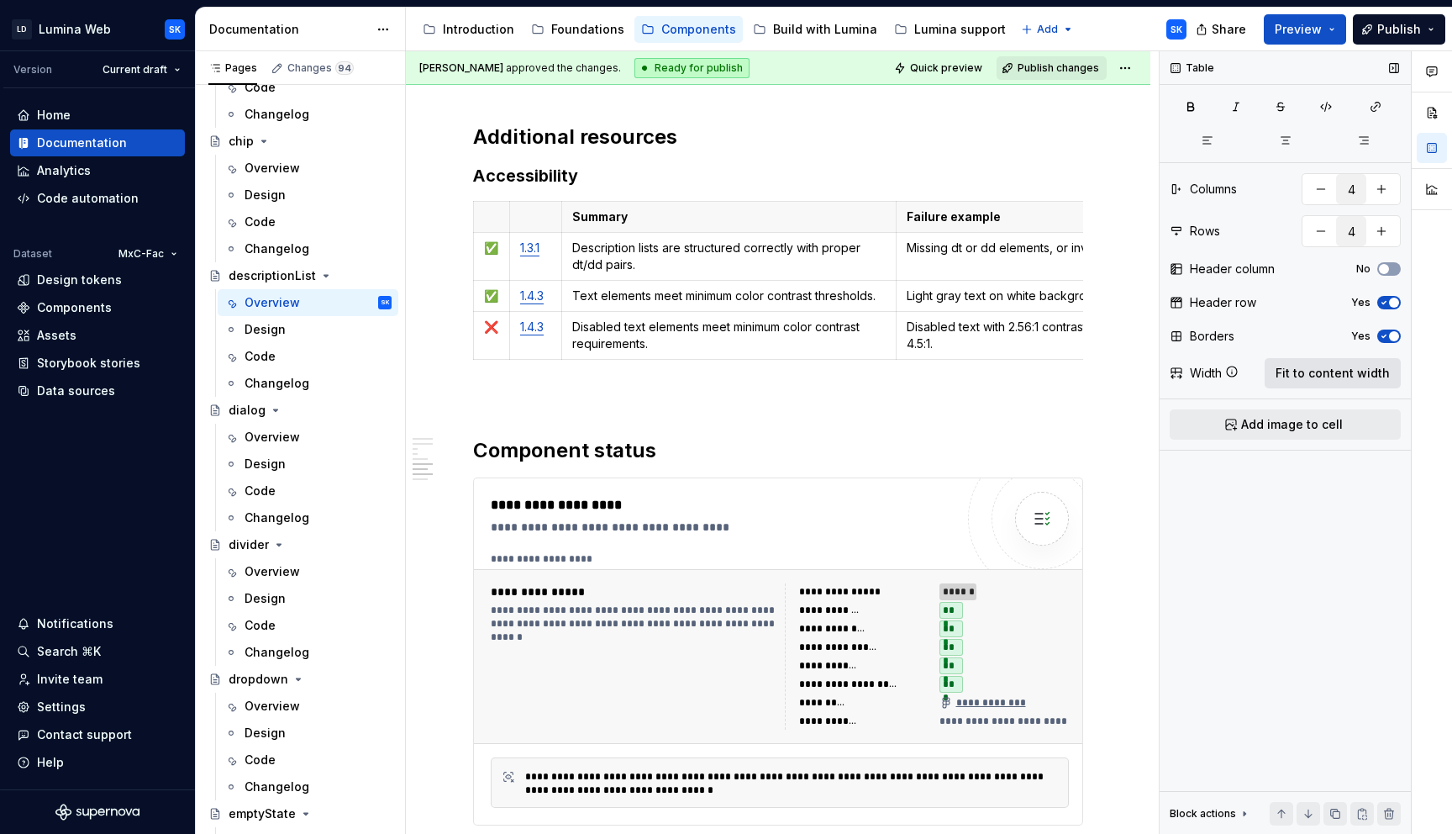
click at [1331, 377] on span "Fit to content width" at bounding box center [1333, 373] width 114 height 17
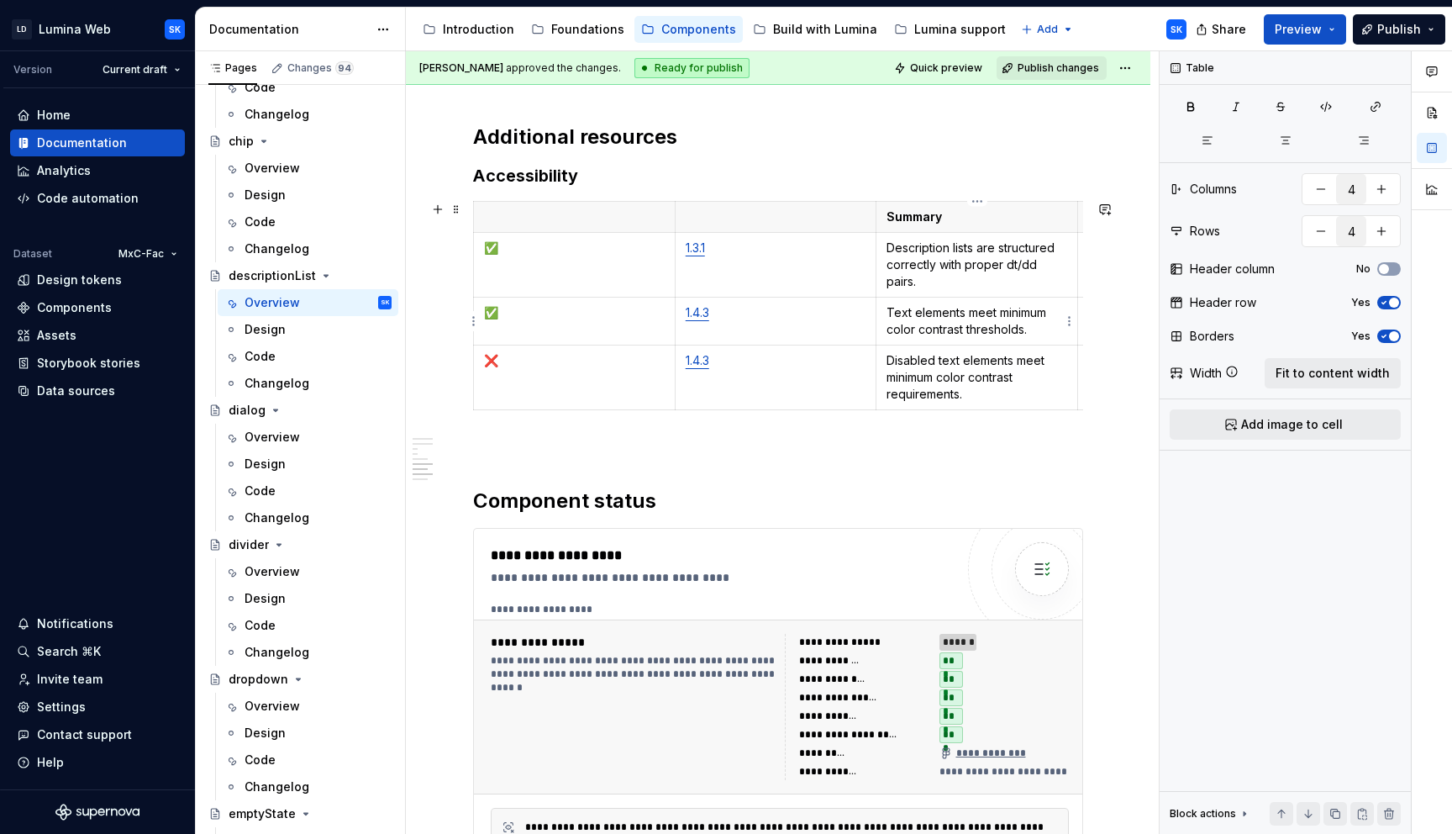
click at [931, 322] on p "Text elements meet minimum color contrast thresholds." at bounding box center [977, 321] width 181 height 34
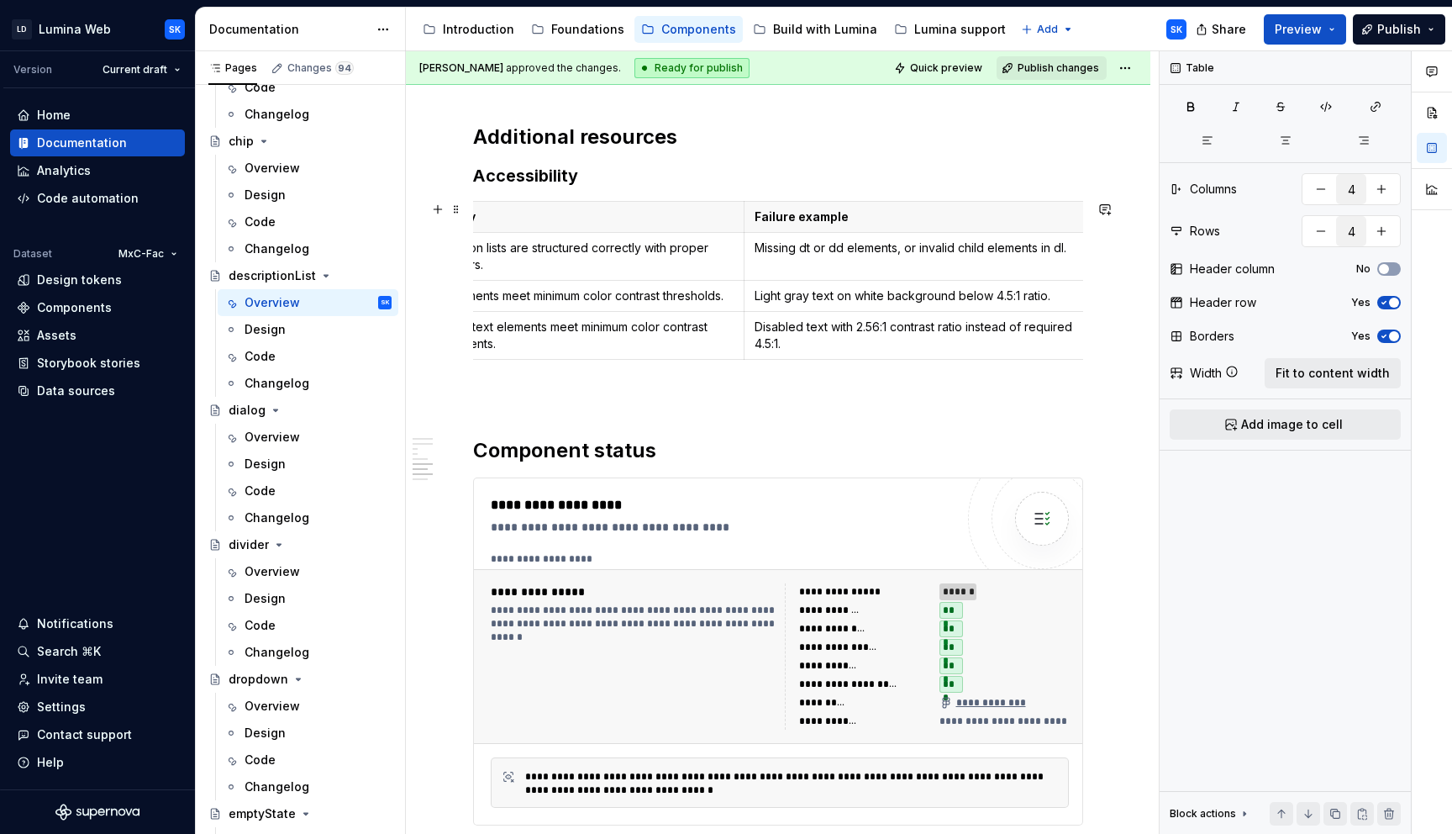
scroll to position [0, 0]
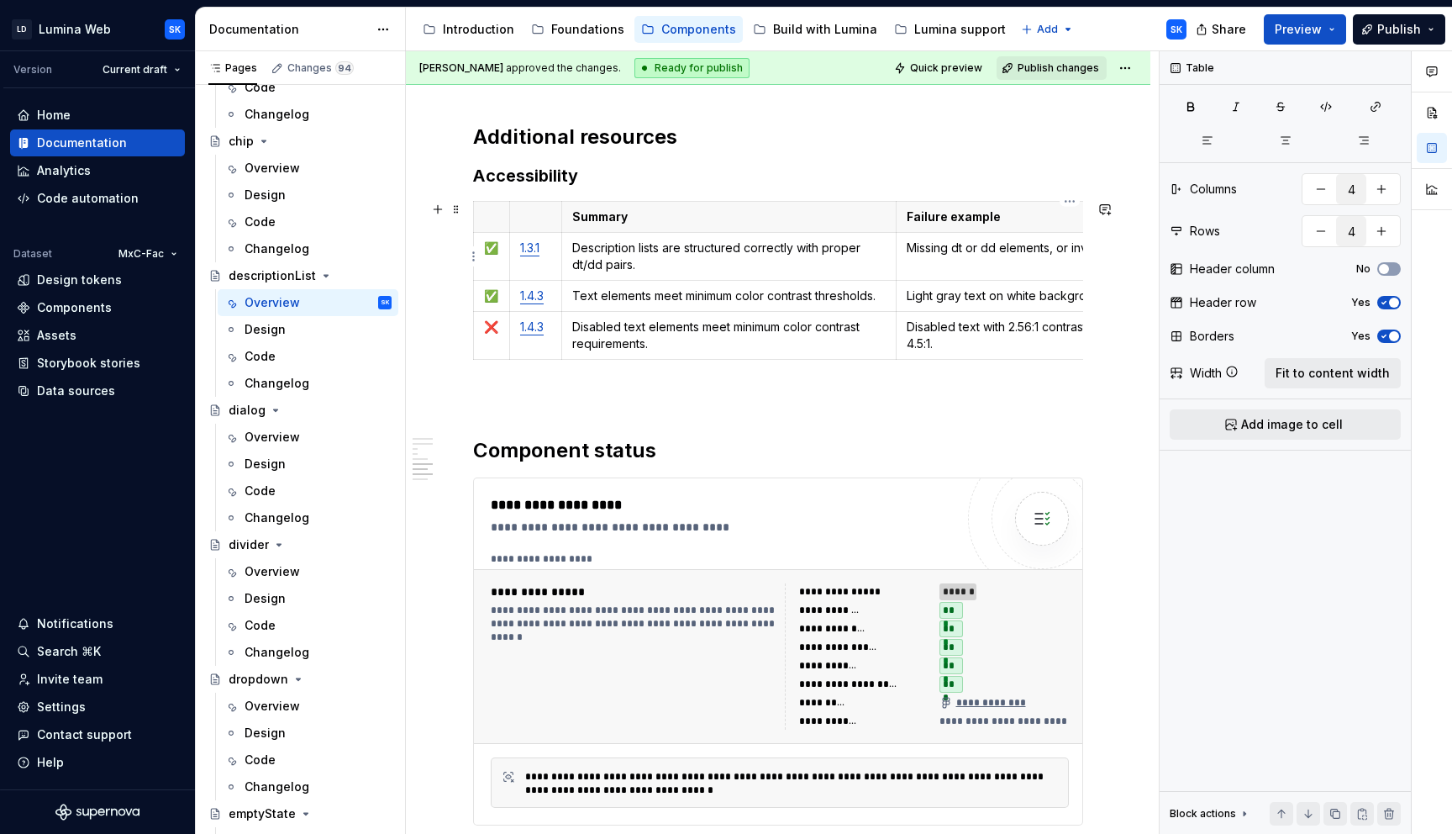
click at [1019, 255] on p "Missing dt or dd elements, or invalid child elements in dl." at bounding box center [1070, 248] width 326 height 17
click at [1303, 378] on span "Fit to content width" at bounding box center [1333, 373] width 114 height 17
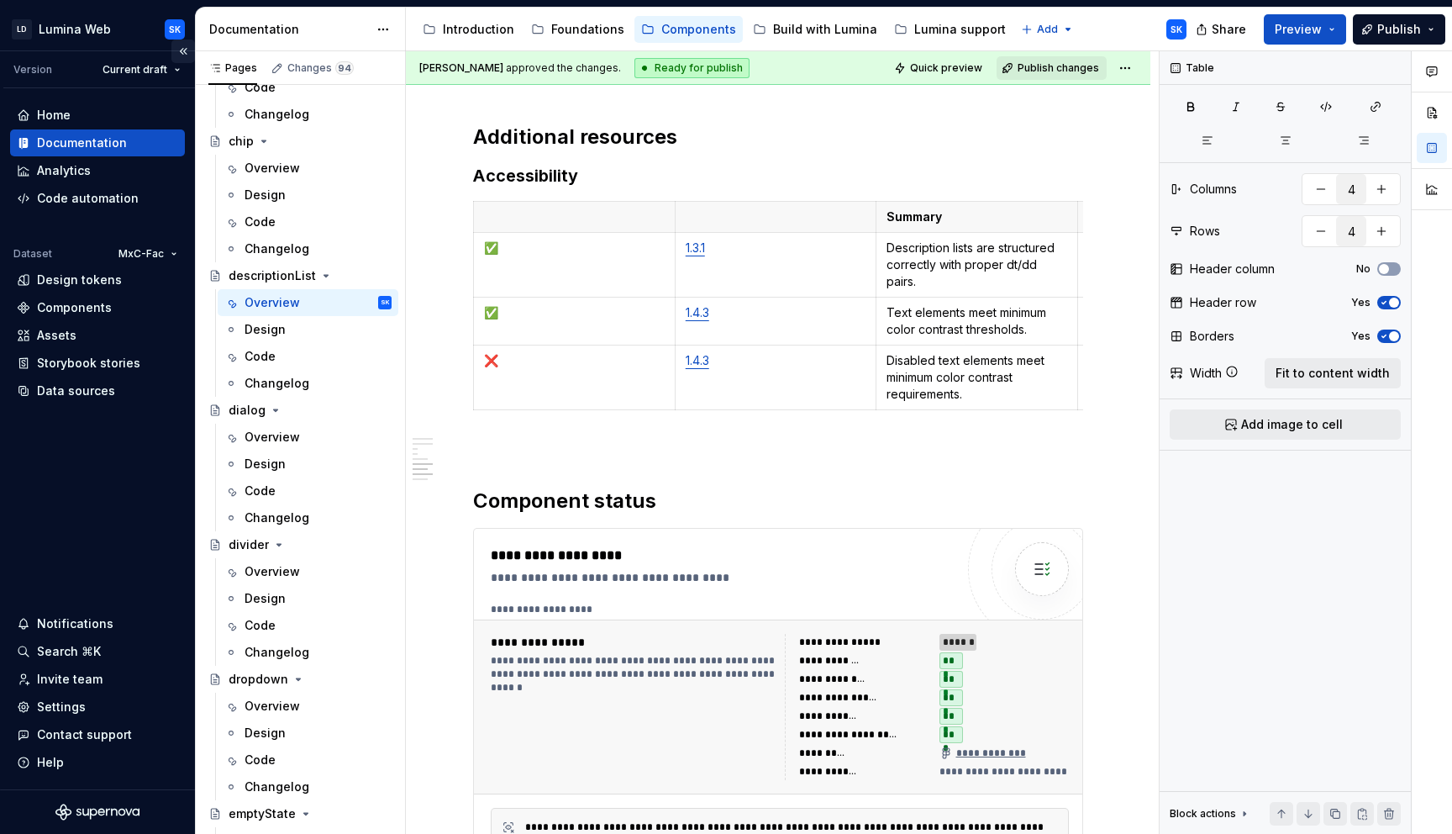
click at [182, 48] on button "Collapse sidebar" at bounding box center [183, 51] width 24 height 24
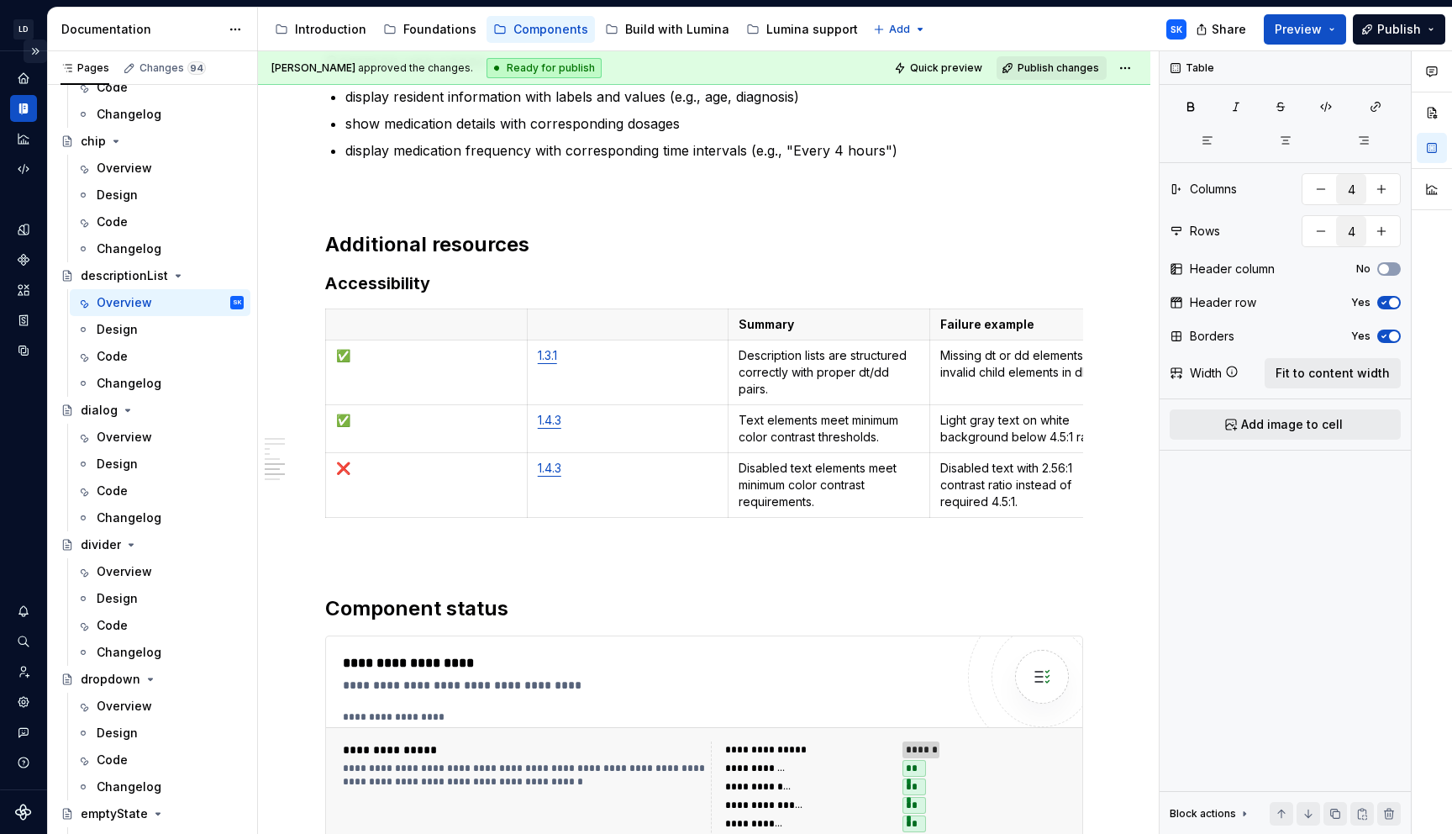
scroll to position [3127, 0]
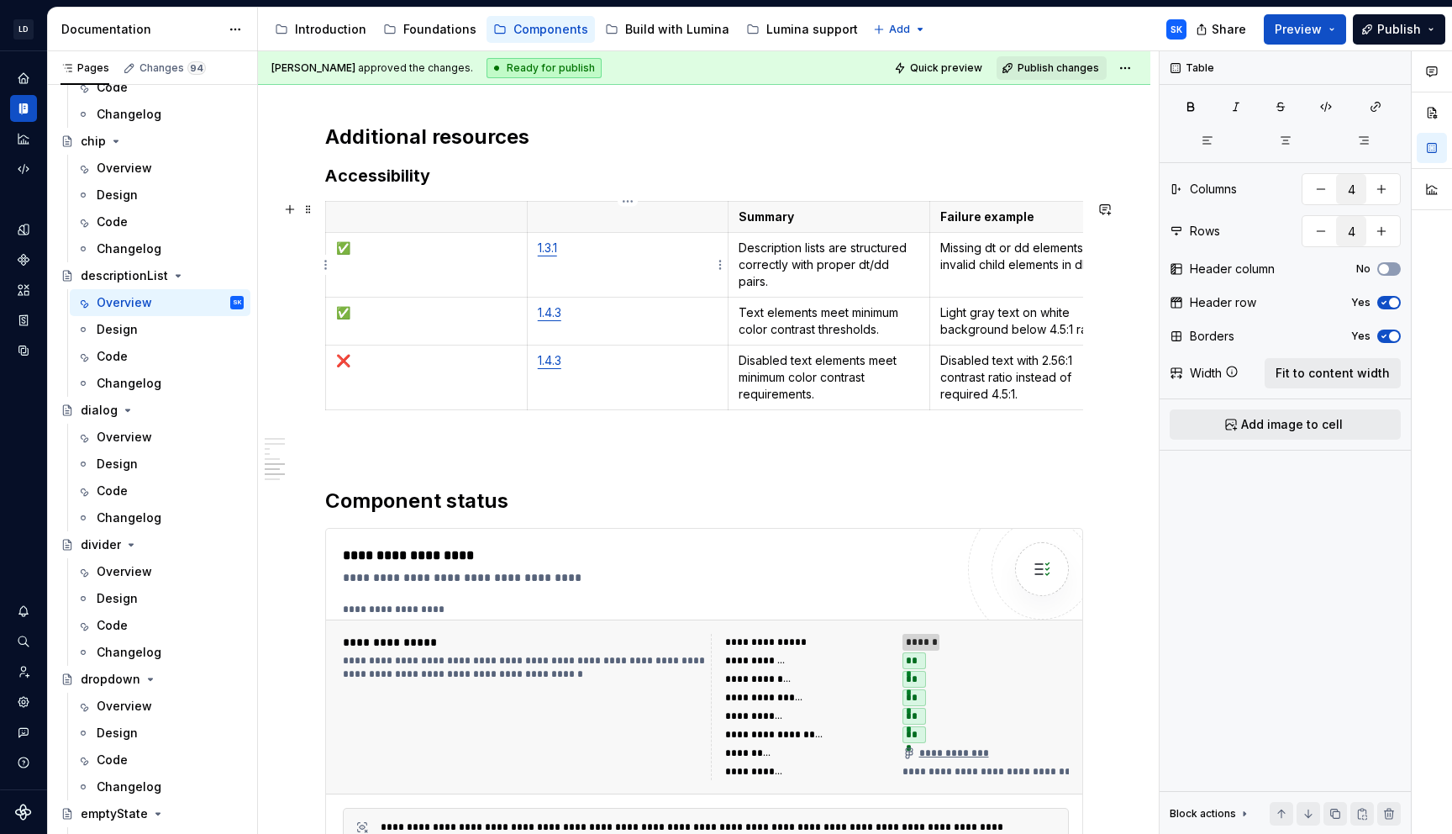
click at [640, 249] on p "1.3.1" at bounding box center [628, 248] width 181 height 17
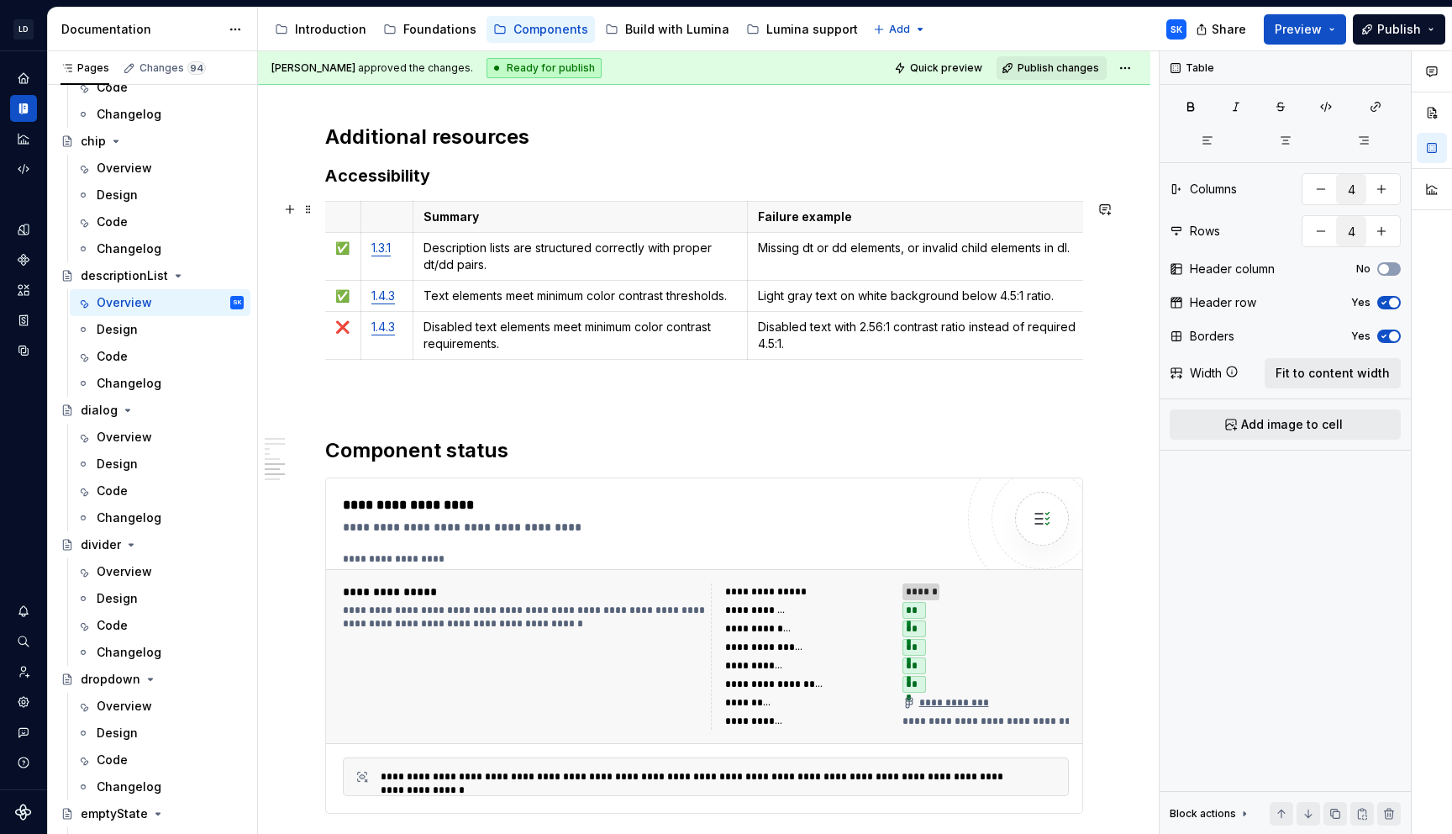
scroll to position [0, 0]
click at [1061, 296] on p "Light gray text on white background below 4.5:1 ratio." at bounding box center [920, 295] width 322 height 17
click at [1089, 268] on td "Missing dt or dd elements, or invalid child elements in dl." at bounding box center [920, 257] width 343 height 48
click at [1036, 344] on p "Disabled text with 2.56:1 contrast ratio instead of required 4.5:1." at bounding box center [919, 336] width 321 height 34
click at [1026, 344] on p "Disabled text with 2.56:1 contrast ratio instead of required 4.5:1." at bounding box center [919, 336] width 320 height 34
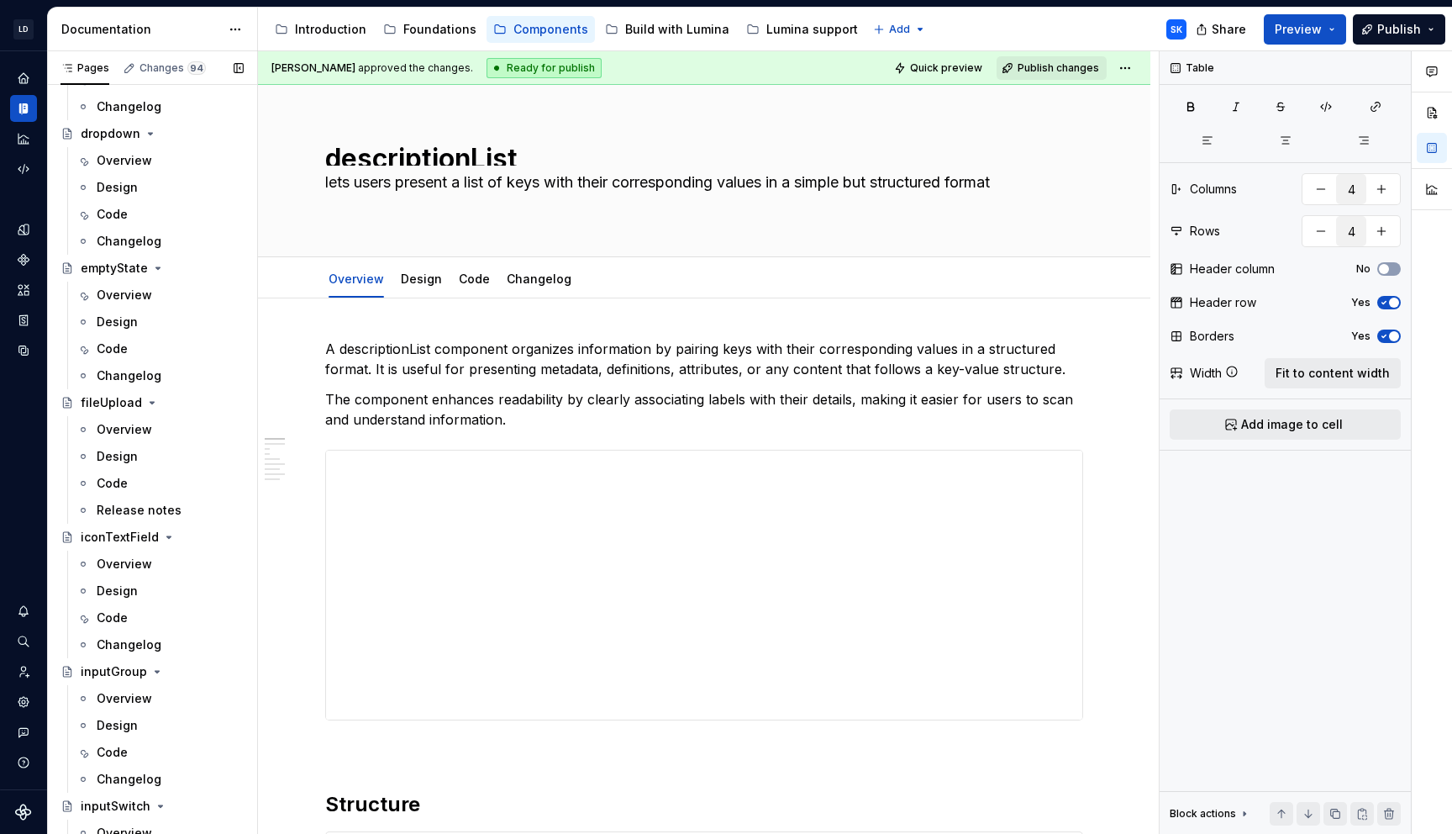
scroll to position [1901, 0]
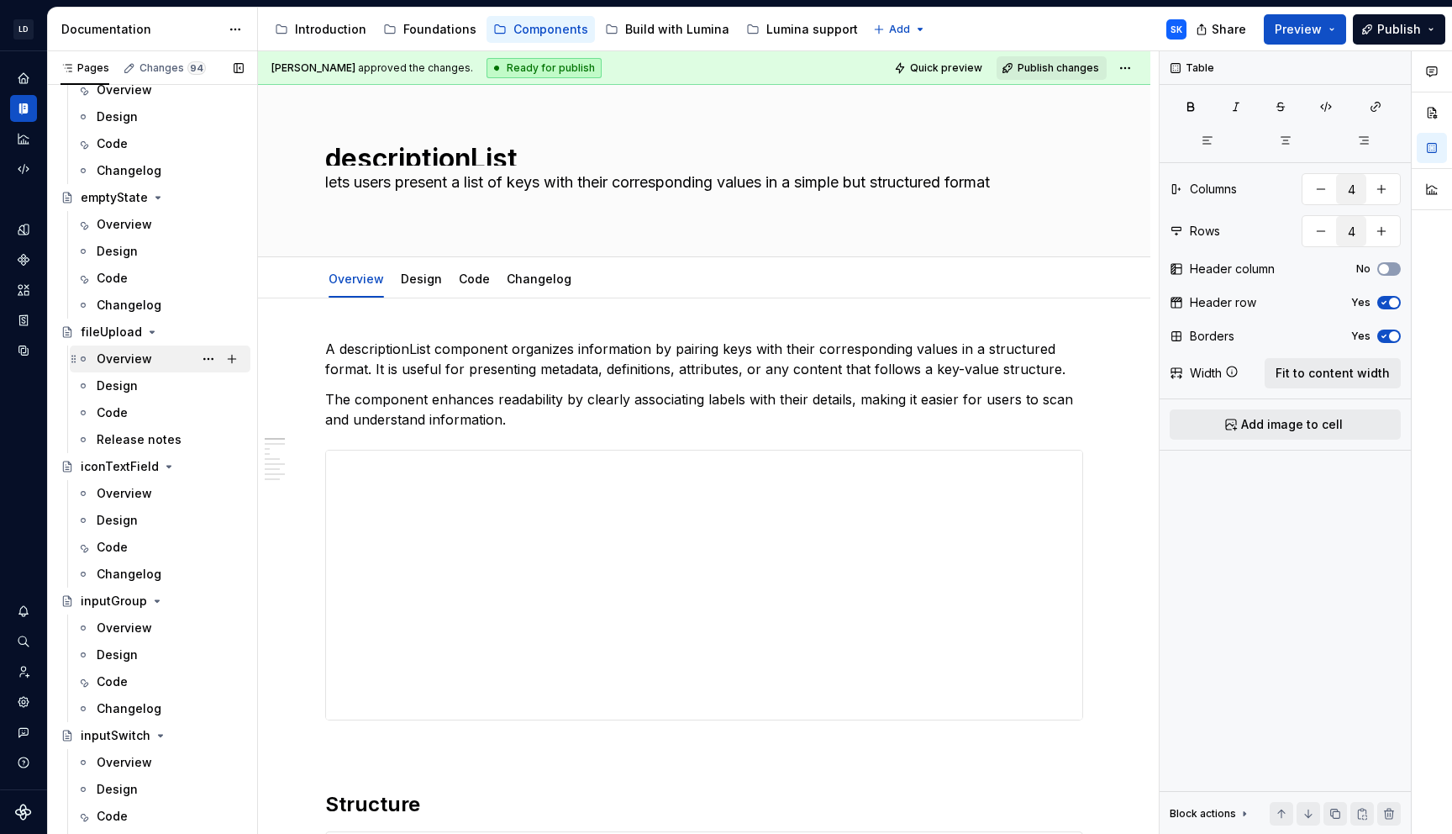
click at [150, 355] on div "Overview" at bounding box center [124, 358] width 55 height 17
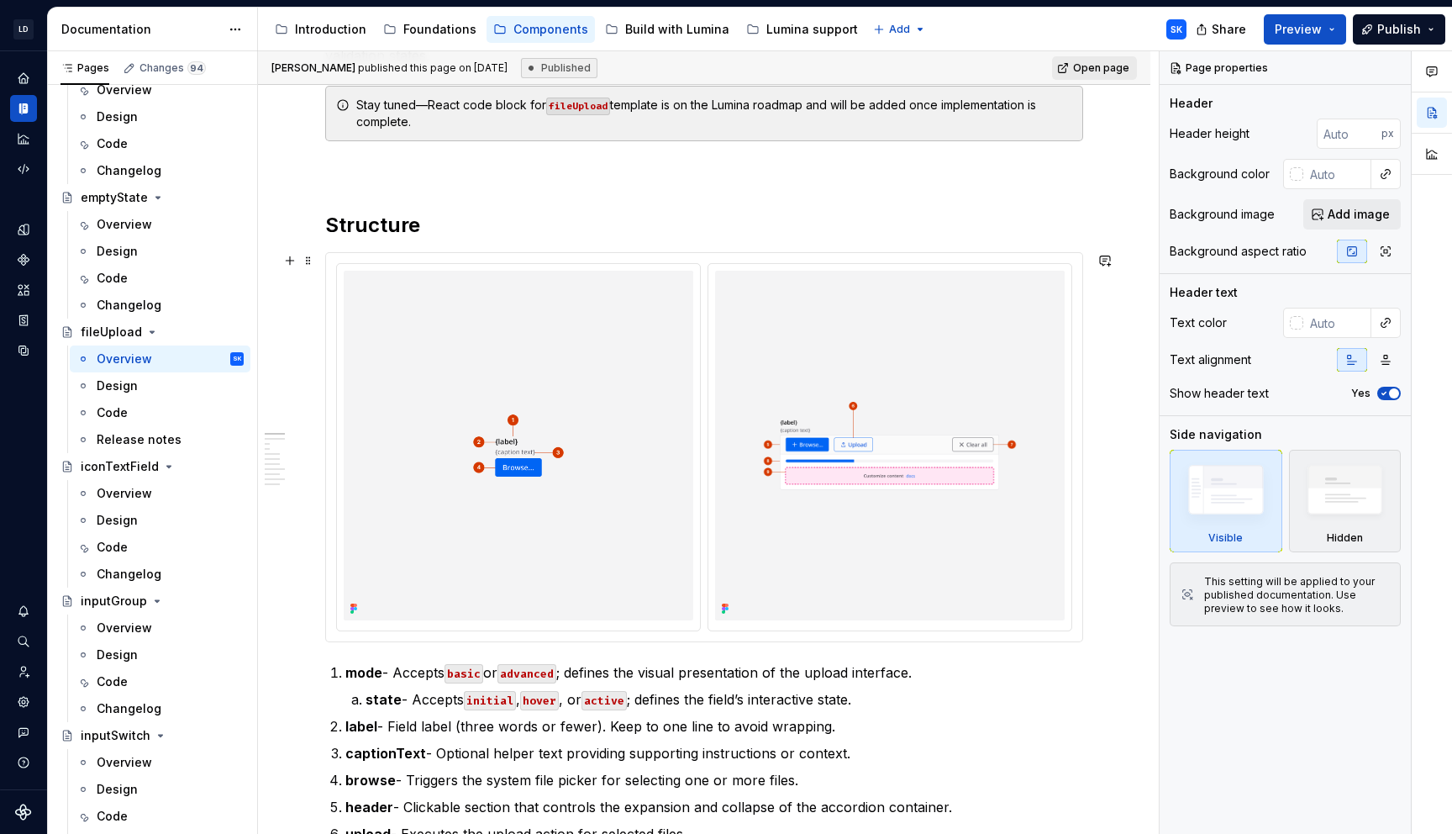
scroll to position [338, 0]
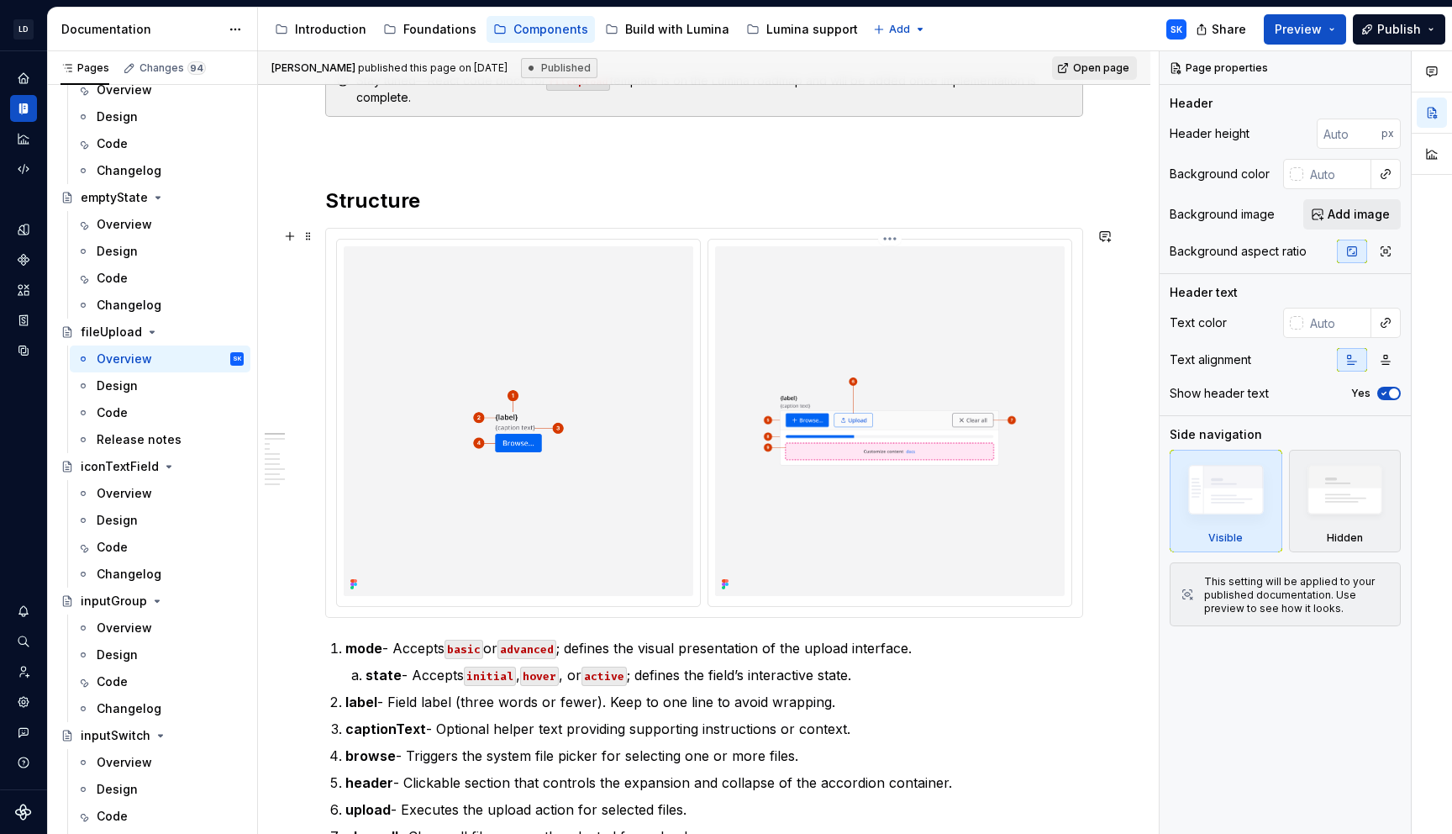
click at [782, 240] on div at bounding box center [889, 423] width 363 height 366
type textarea "*"
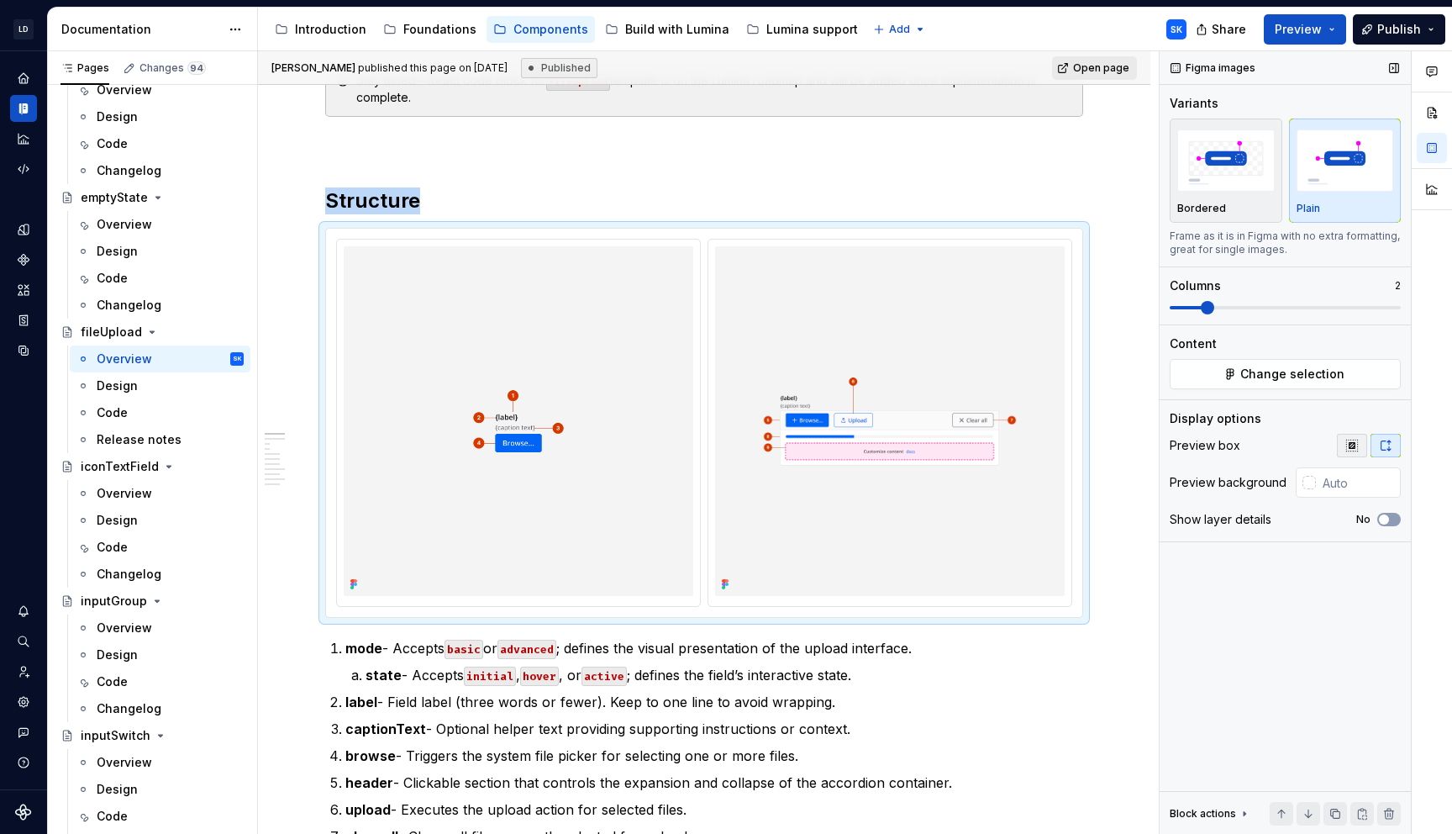
click at [1354, 452] on button "button" at bounding box center [1352, 446] width 30 height 24
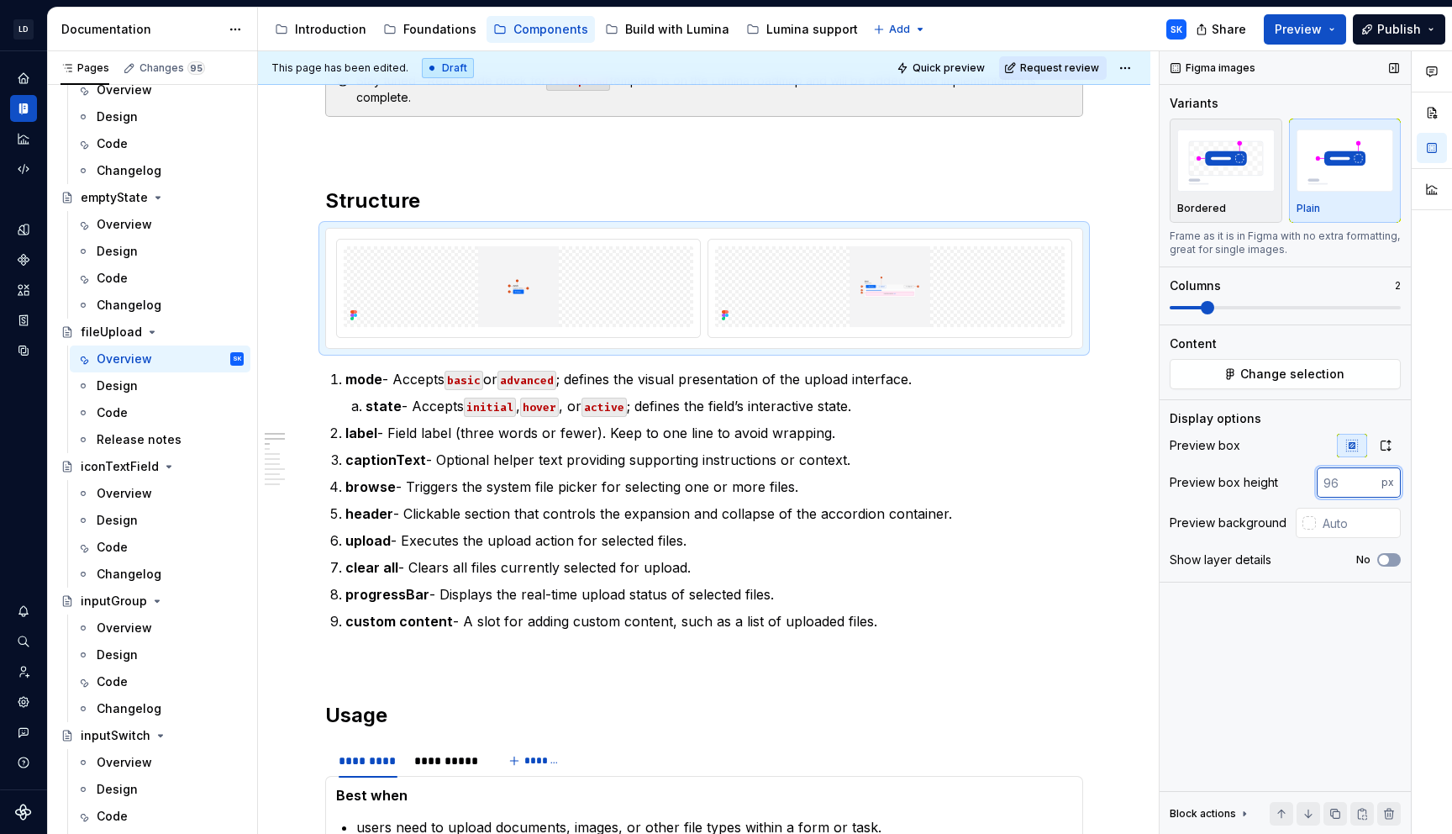
click at [1343, 475] on input "number" at bounding box center [1349, 482] width 65 height 30
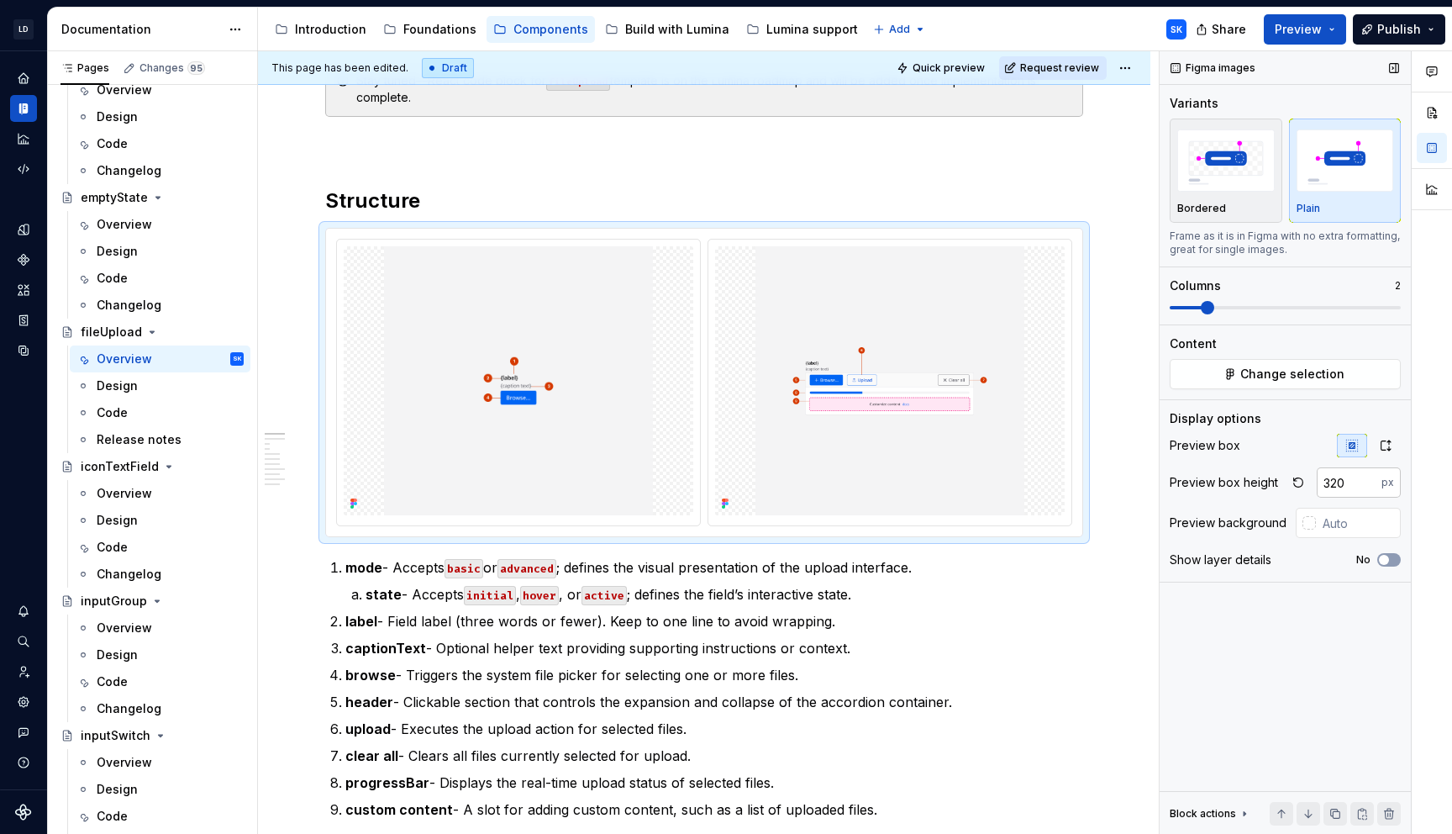
click at [1343, 478] on input "320" at bounding box center [1349, 482] width 65 height 30
drag, startPoint x: 1331, startPoint y: 482, endPoint x: 1372, endPoint y: 482, distance: 41.2
click at [1372, 482] on input "320" at bounding box center [1349, 482] width 65 height 30
type input "376"
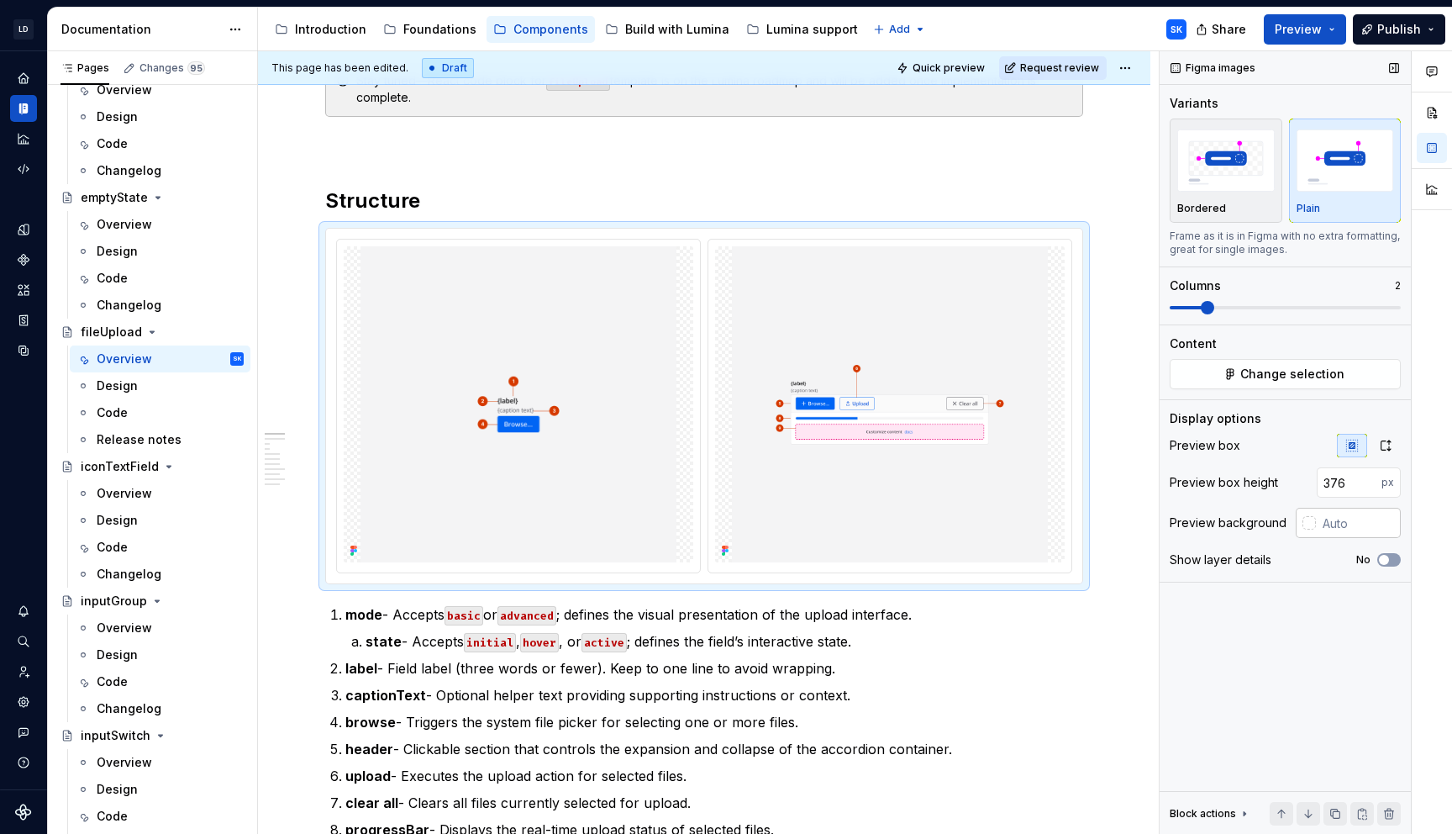
click at [1332, 523] on input "text" at bounding box center [1358, 523] width 85 height 30
type input "#F4F4F5"
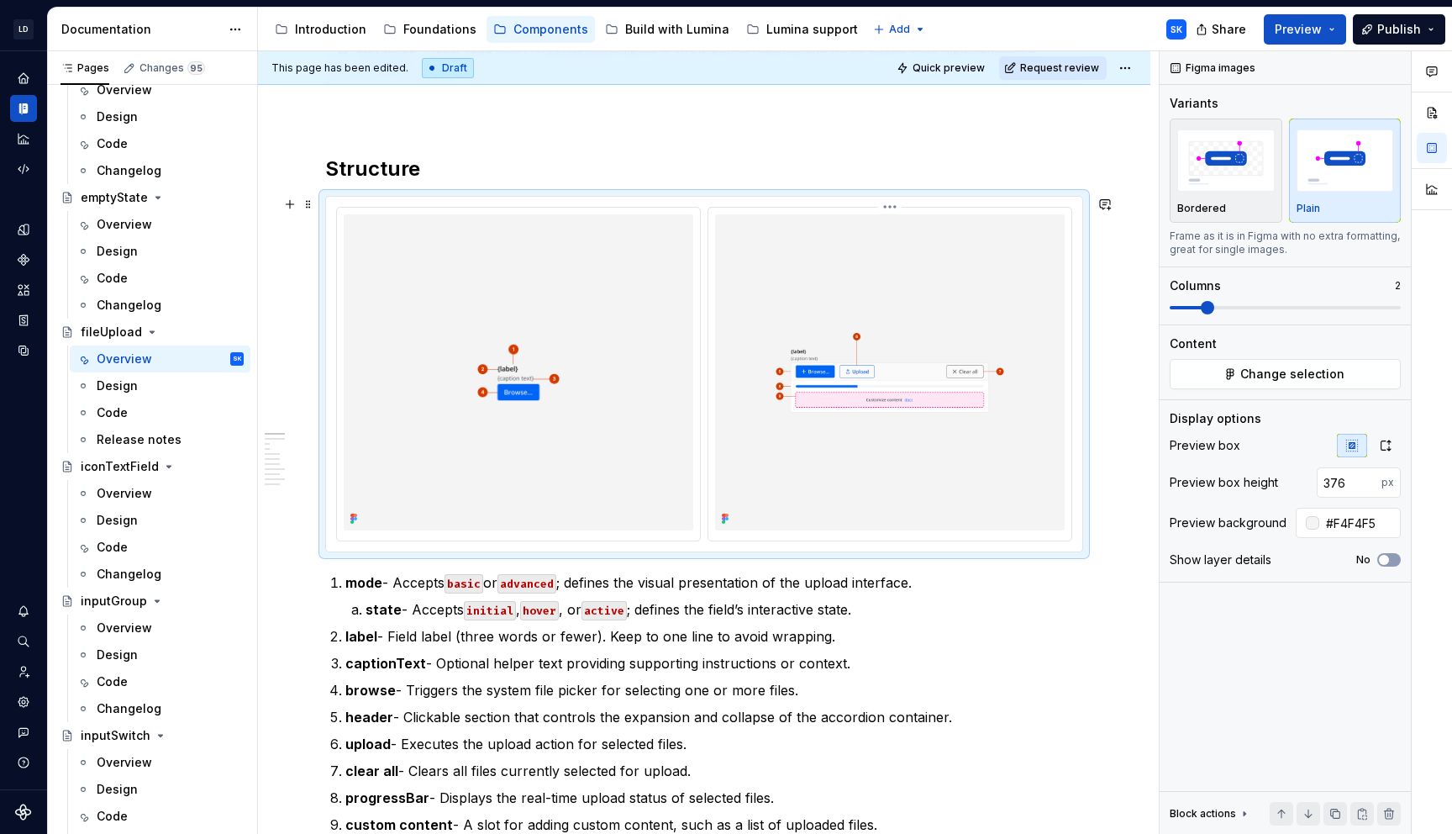
scroll to position [414, 0]
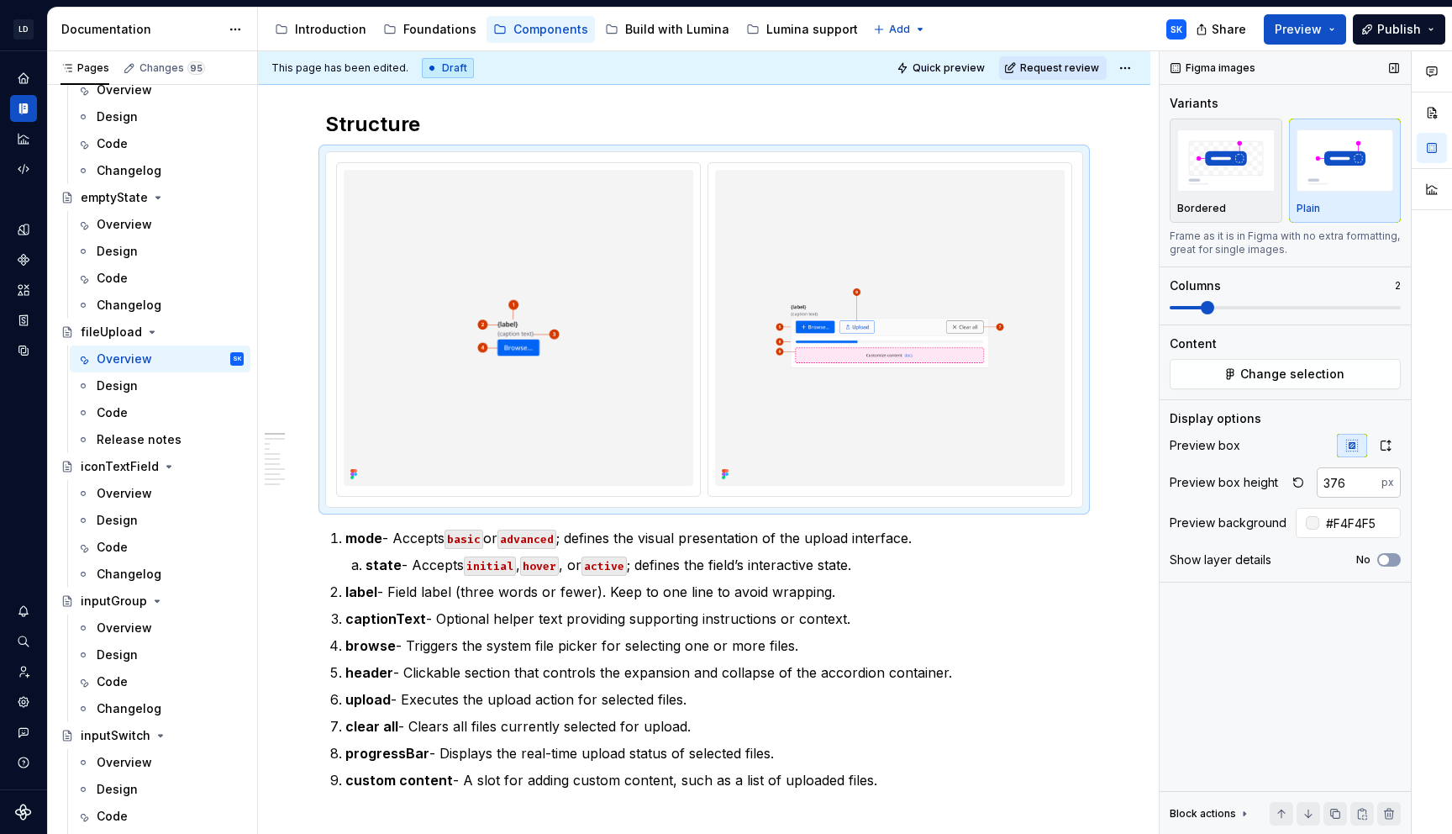
click at [1335, 483] on input "376" at bounding box center [1349, 482] width 65 height 30
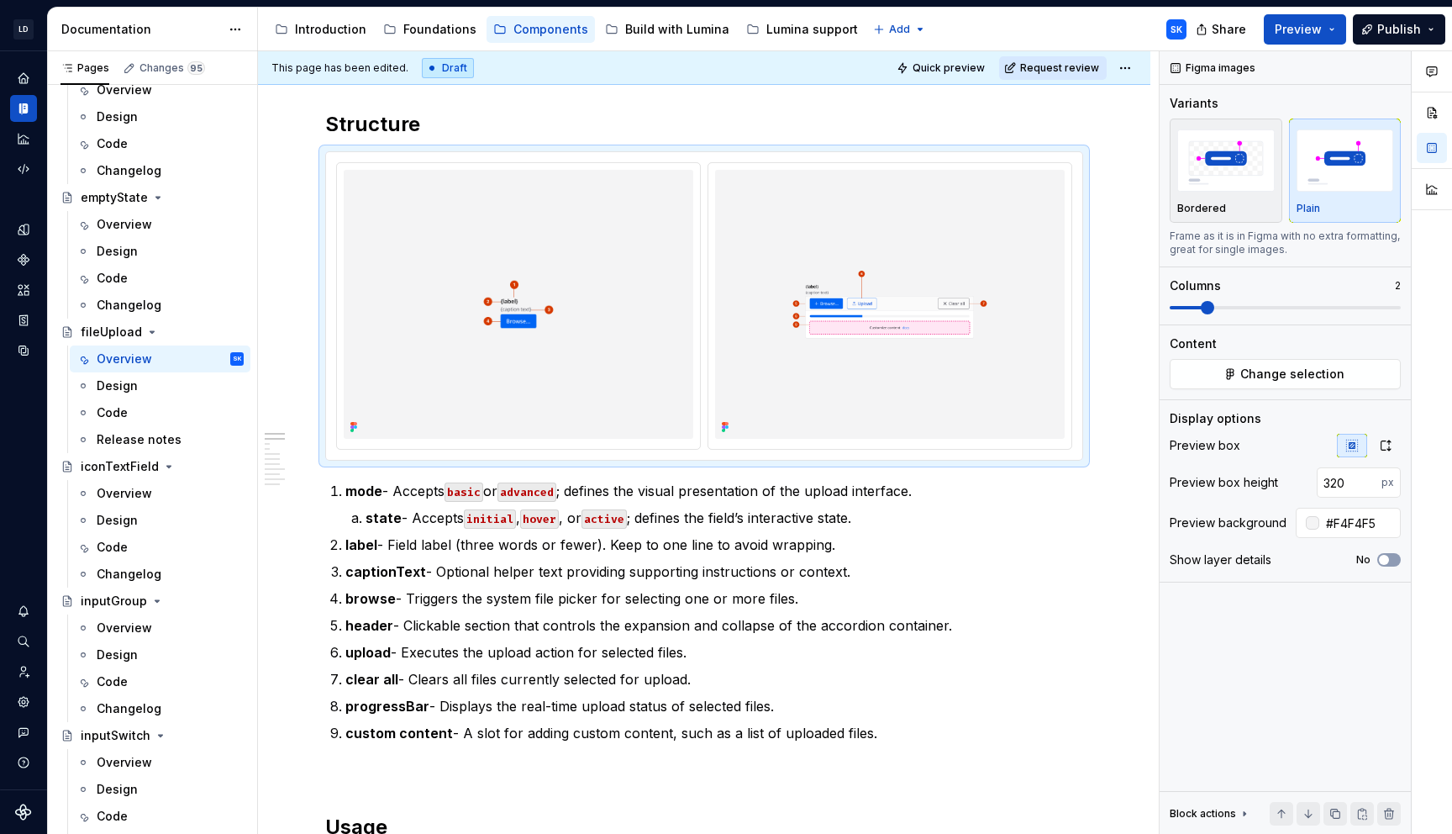
drag, startPoint x: 1334, startPoint y: 481, endPoint x: 1419, endPoint y: 481, distance: 84.9
click at [1419, 481] on div "Comments Open comments No comments yet Select ‘Comment’ from the block context …" at bounding box center [1306, 442] width 292 height 783
type input "376"
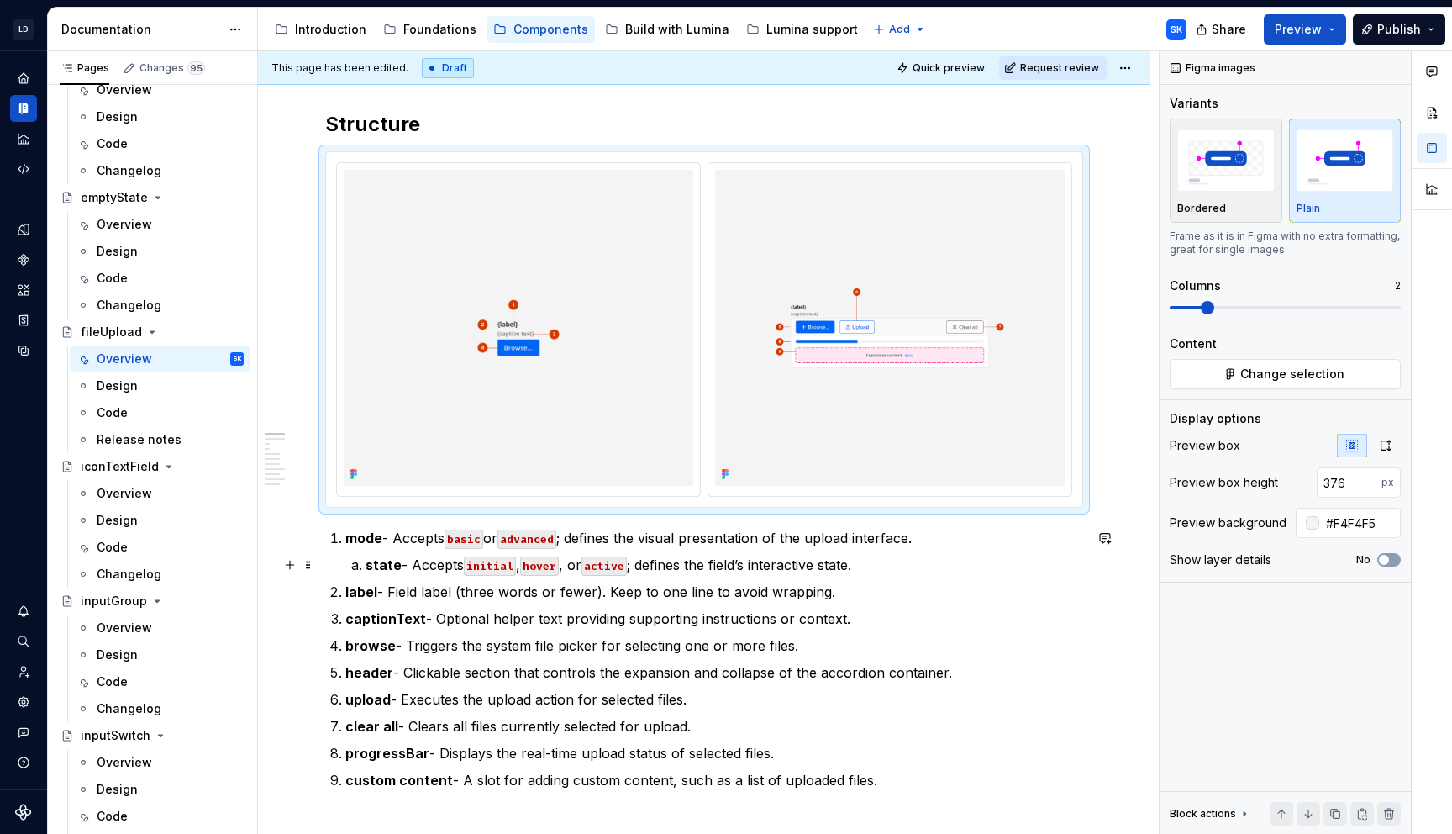
click at [835, 573] on p "state - Accepts initial , hover , or active ; defines the field’s interactive s…" at bounding box center [725, 565] width 718 height 20
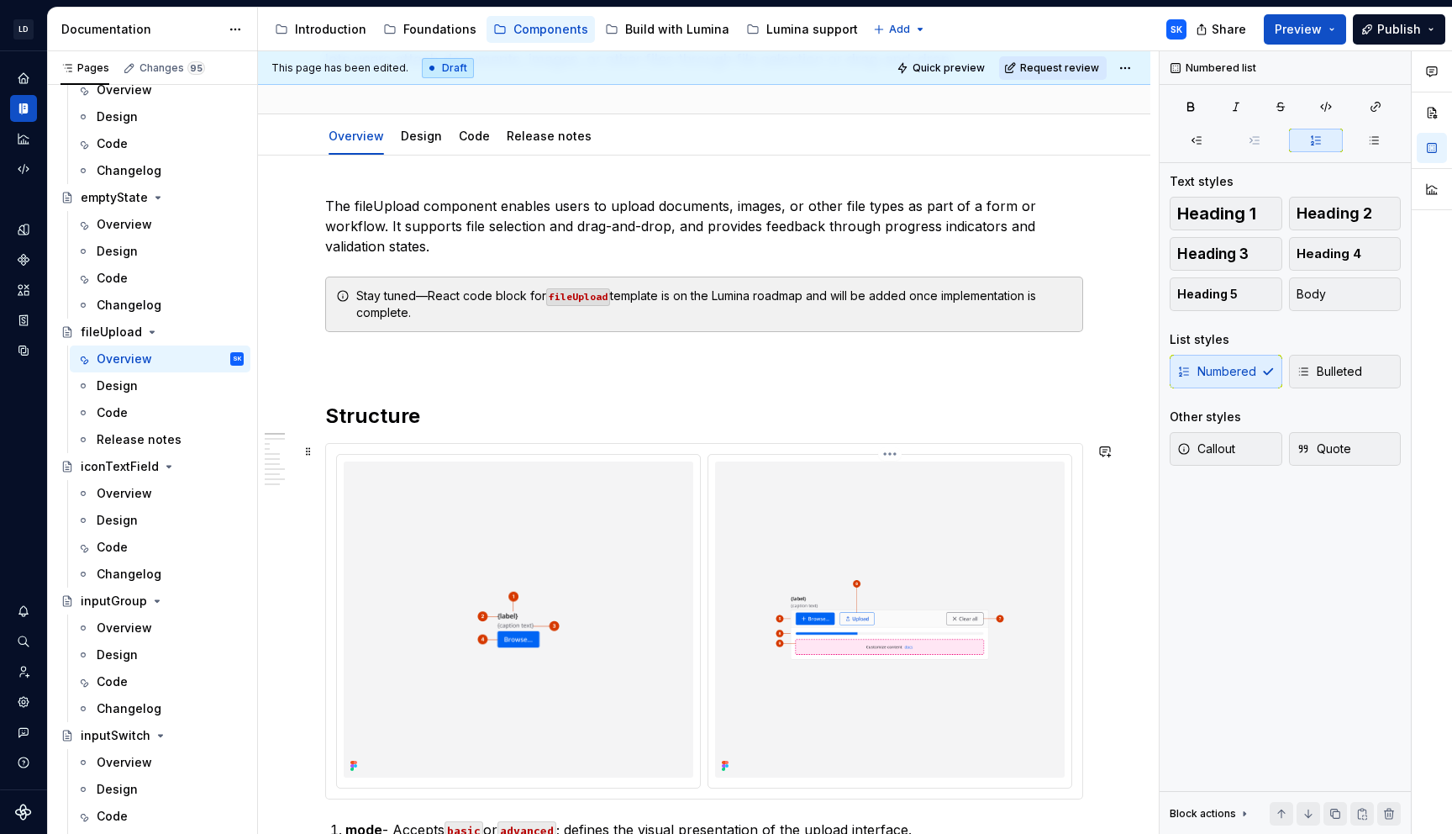
scroll to position [0, 0]
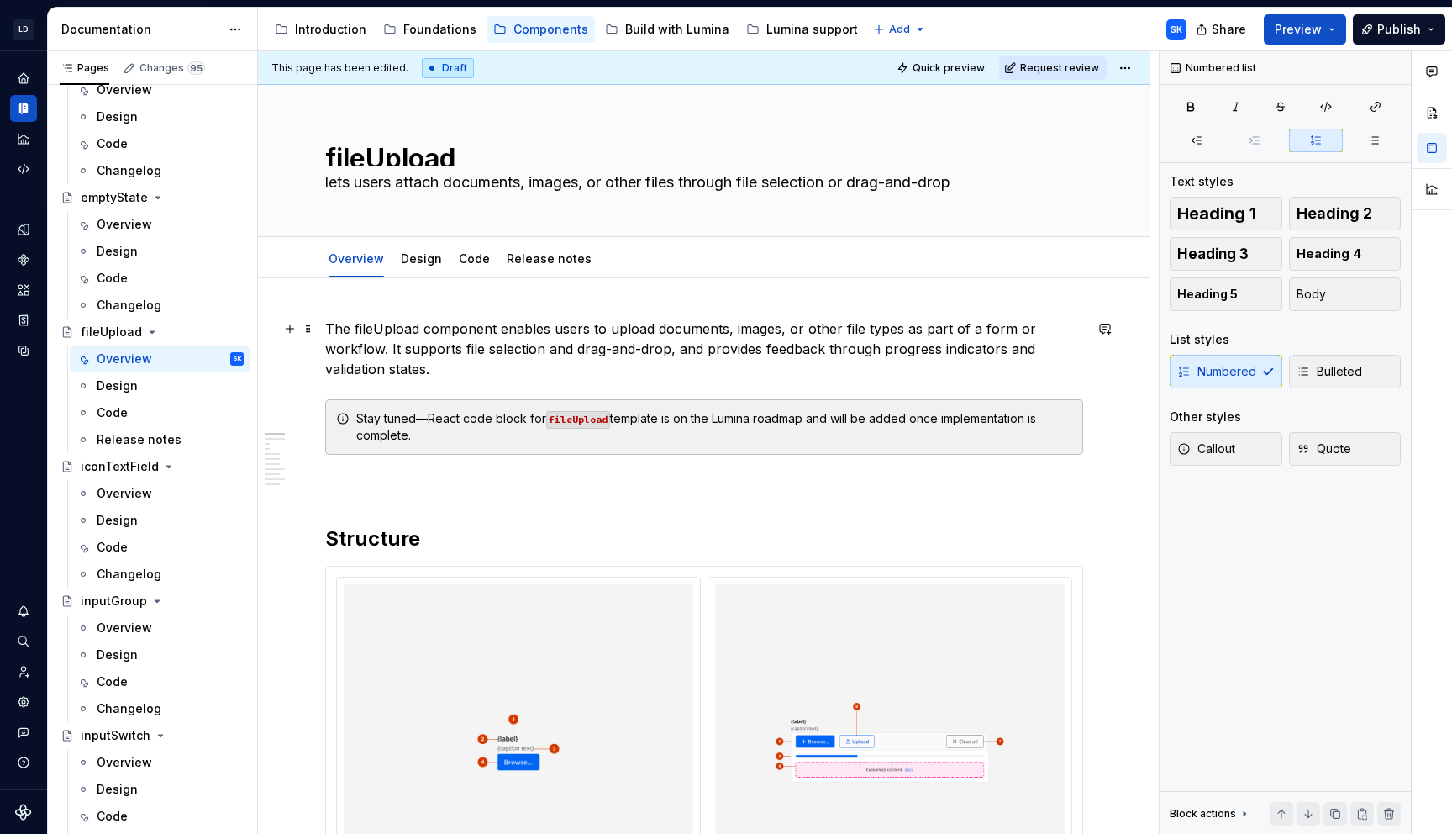
click at [667, 355] on p "The fileUpload component enables users to upload documents, images, or other fi…" at bounding box center [704, 349] width 758 height 61
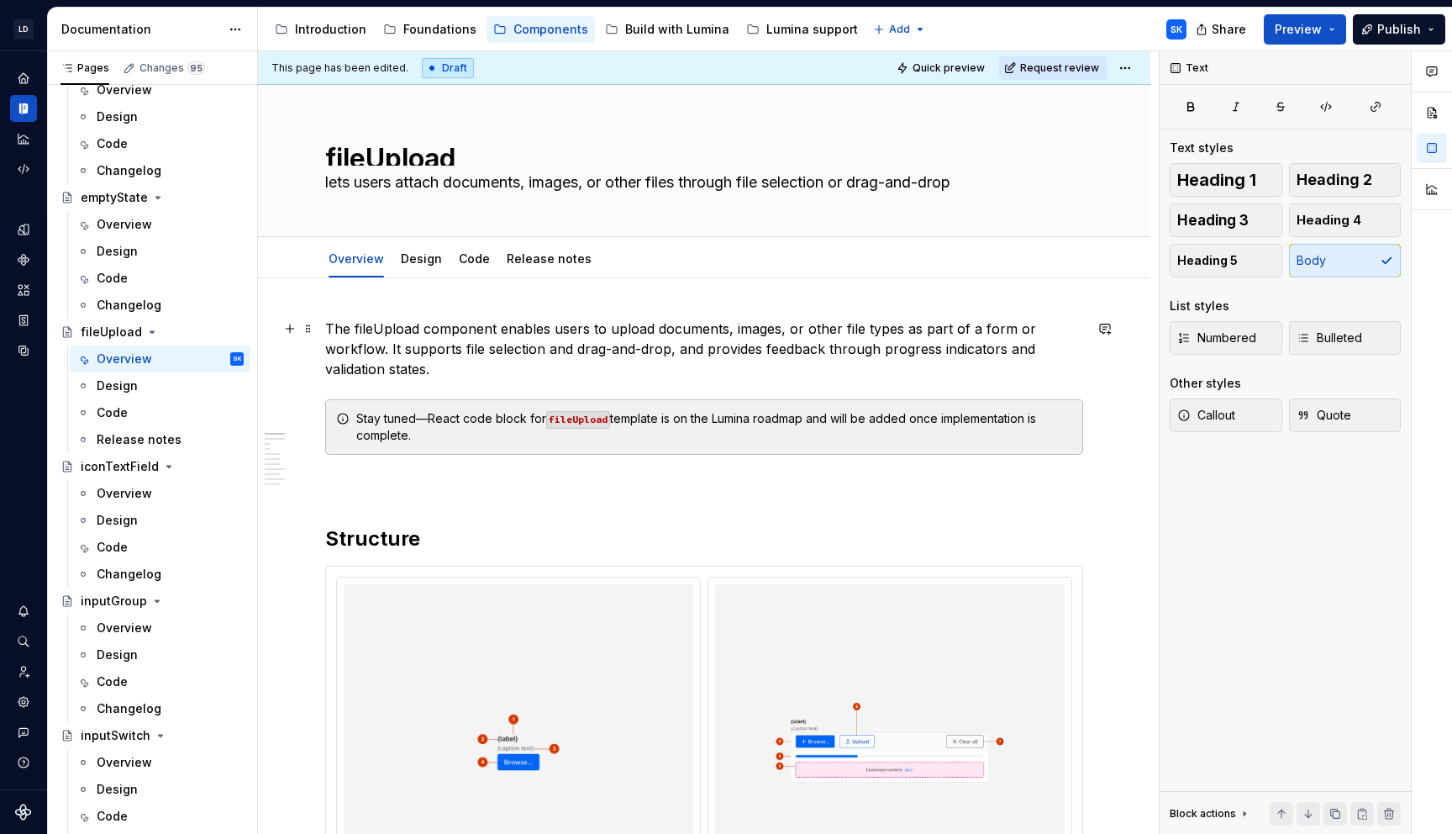
click at [669, 361] on p "The fileUpload component enables users to upload documents, images, or other fi…" at bounding box center [704, 349] width 758 height 61
click at [1130, 62] on html "LD Lumina Web SK Dataset MxC-Fac Documentation Accessibility guide for tree Pag…" at bounding box center [726, 417] width 1452 height 834
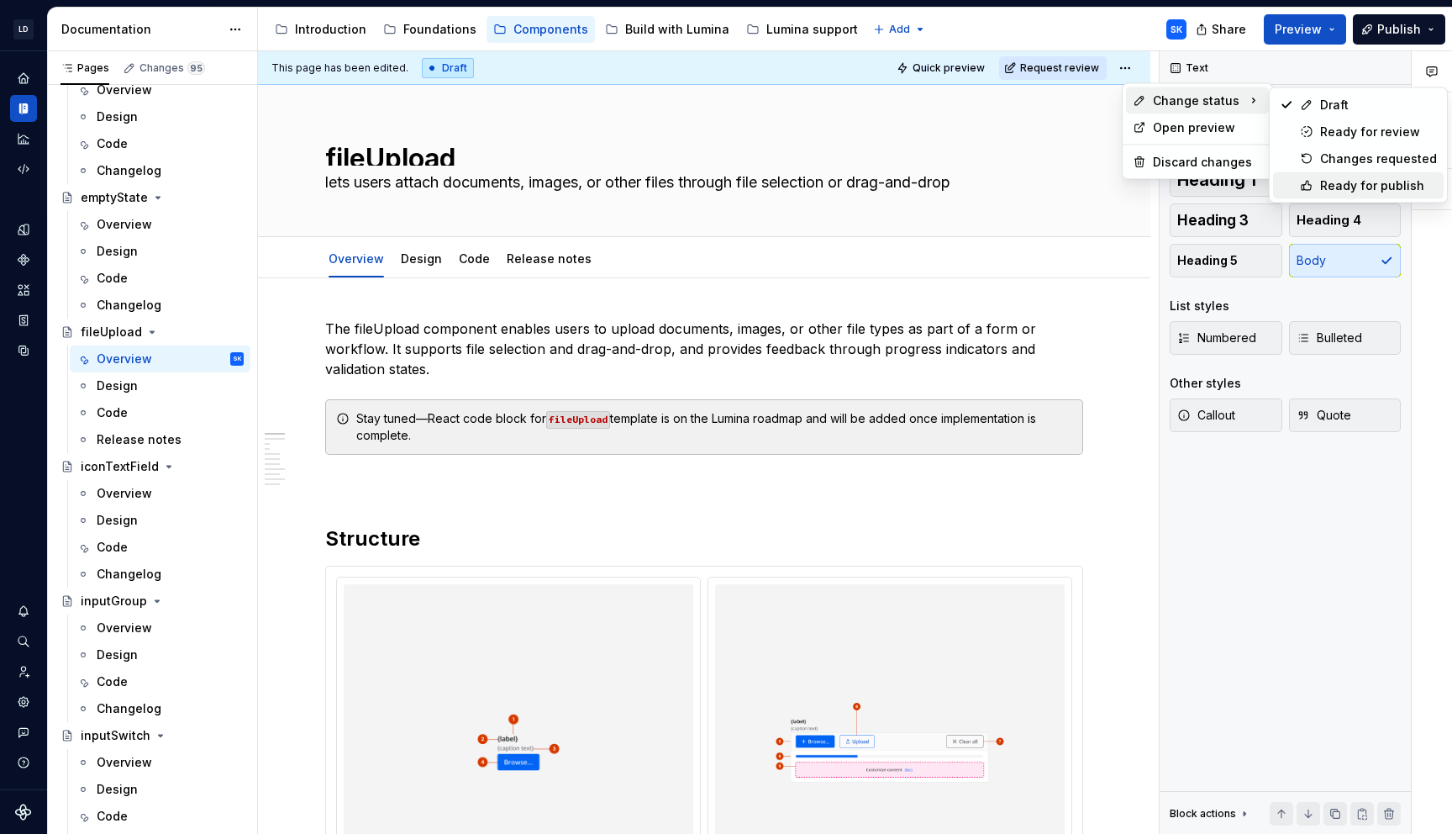
click at [1392, 179] on div "Ready for publish" at bounding box center [1378, 185] width 117 height 17
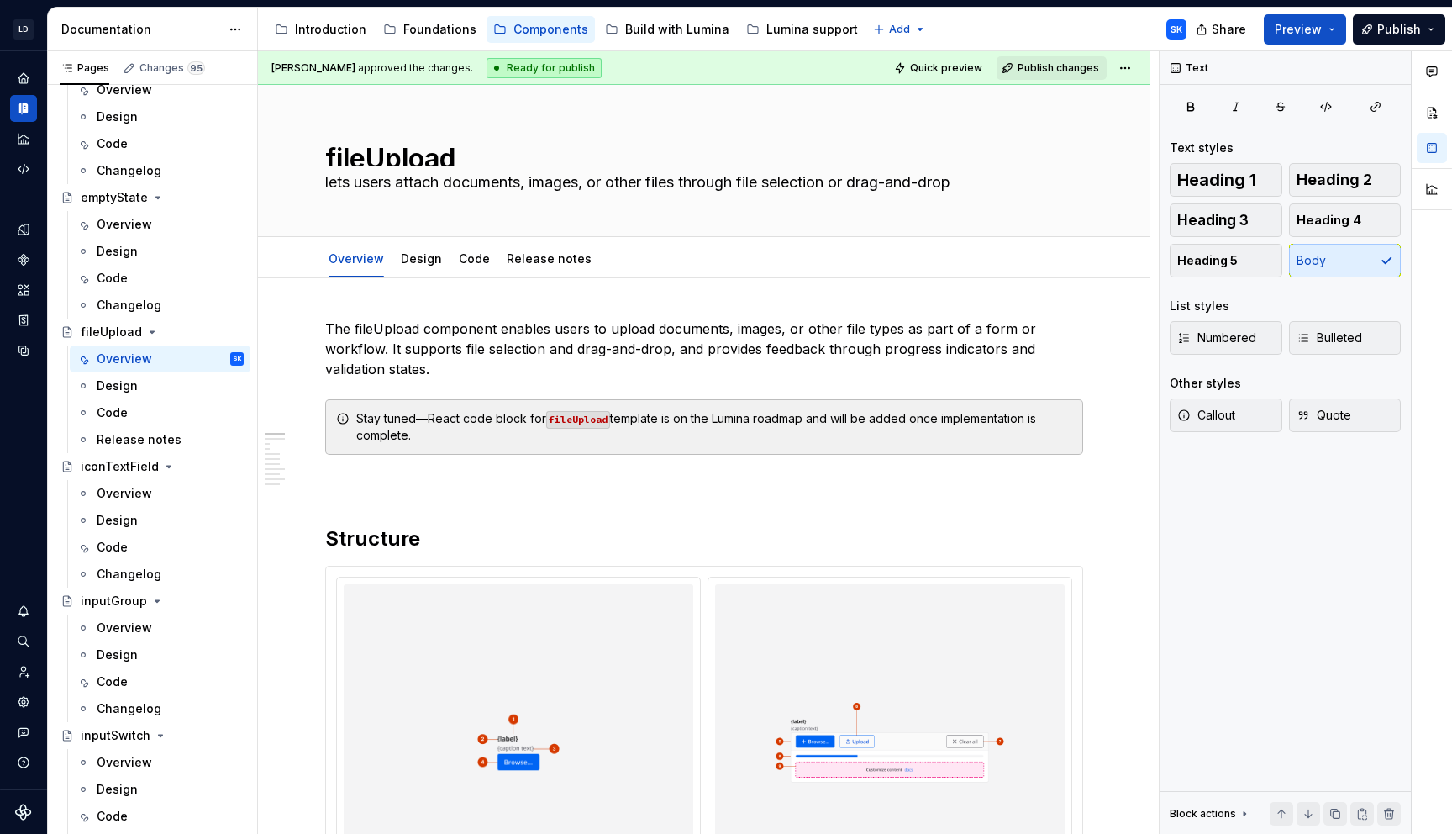
click at [1040, 20] on div "Accessibility guide for tree Page tree. Navigate the tree with the arrow keys. …" at bounding box center [729, 30] width 942 height 44
click at [144, 485] on div "Overview" at bounding box center [124, 493] width 55 height 17
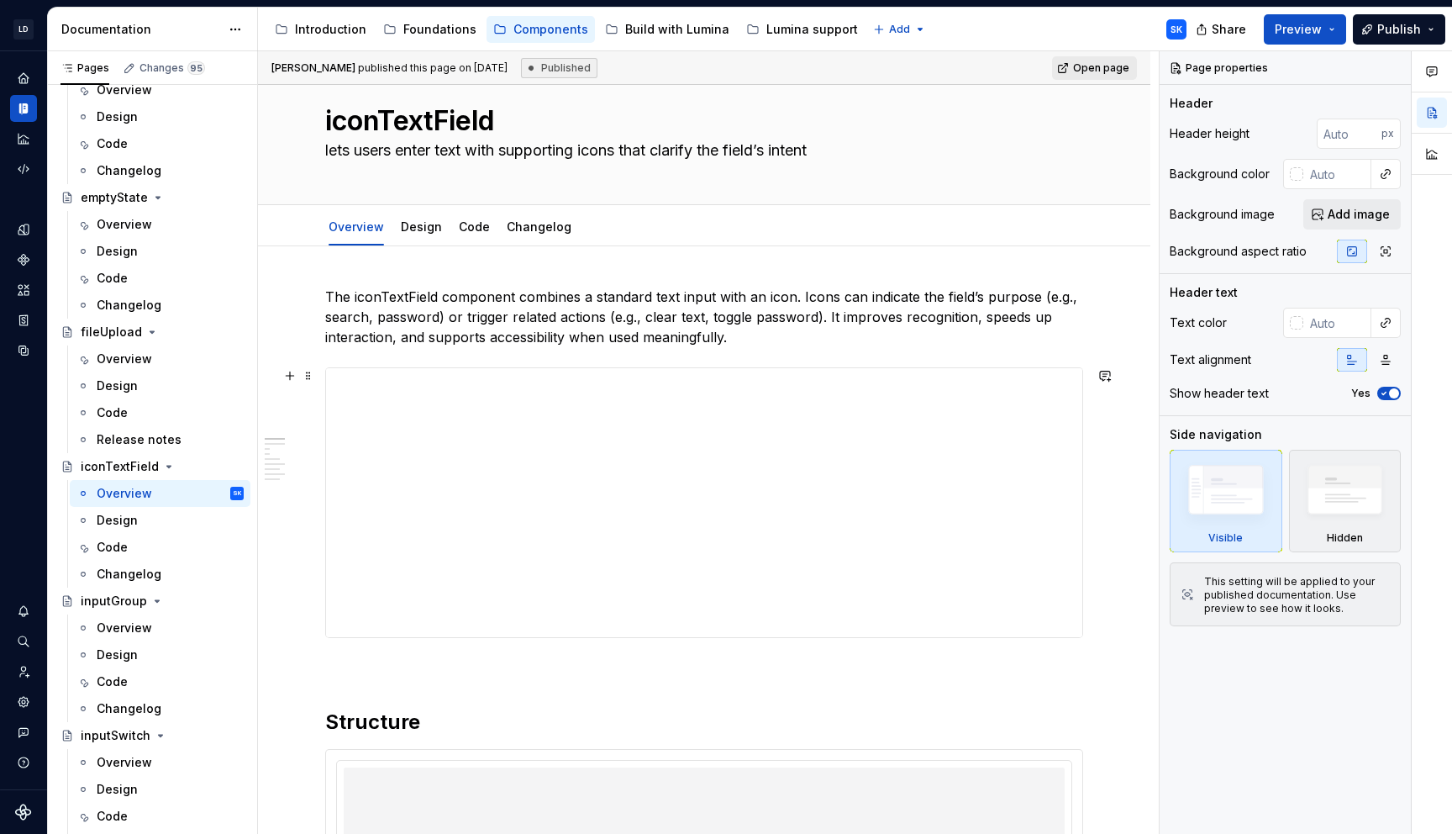
scroll to position [33, 0]
type textarea "*"
click at [721, 308] on p "The iconTextField component combines a standard text input with an icon. Icons …" at bounding box center [704, 316] width 758 height 61
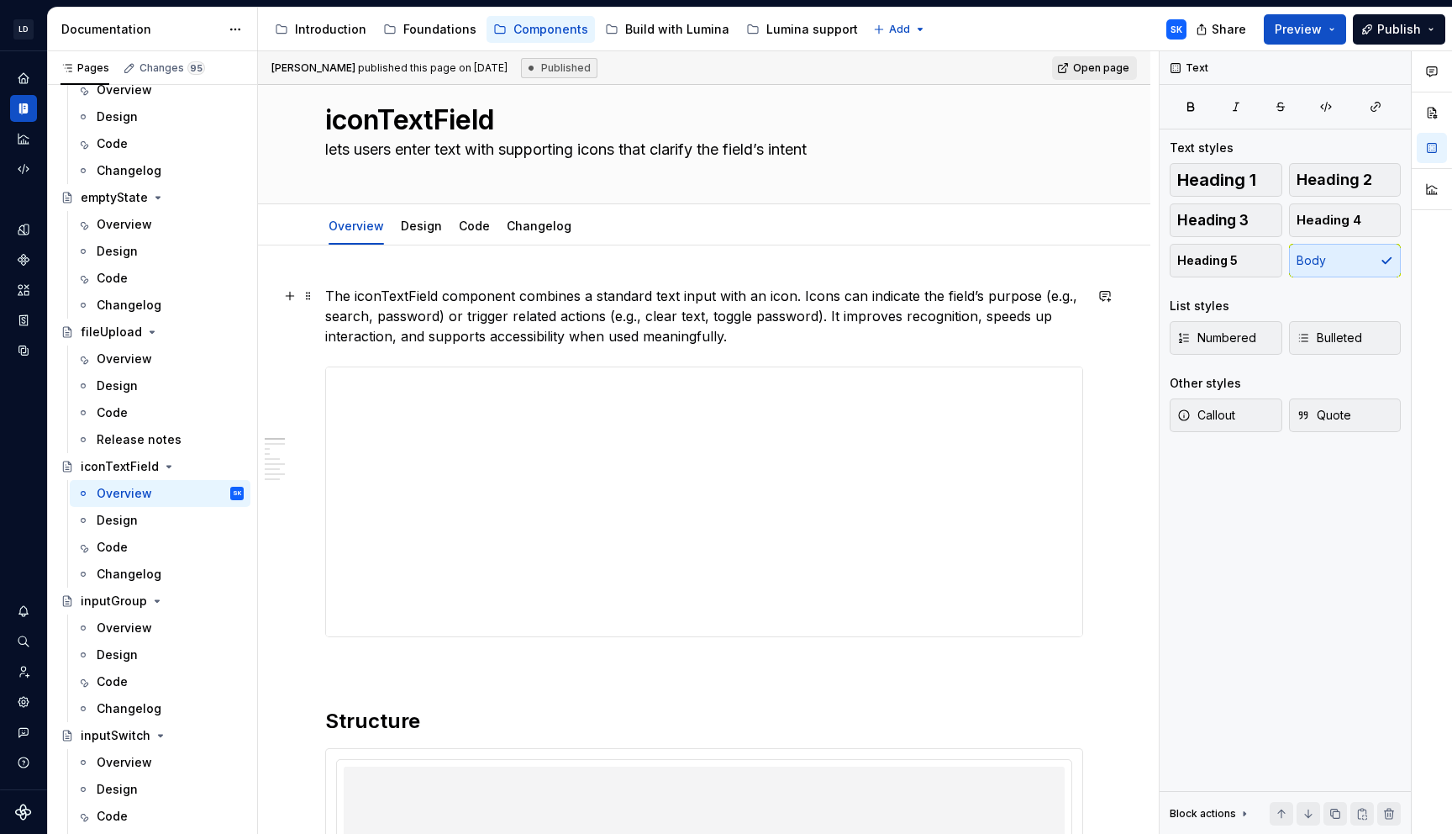
click at [730, 326] on p "The iconTextField component combines a standard text input with an icon. Icons …" at bounding box center [704, 316] width 758 height 61
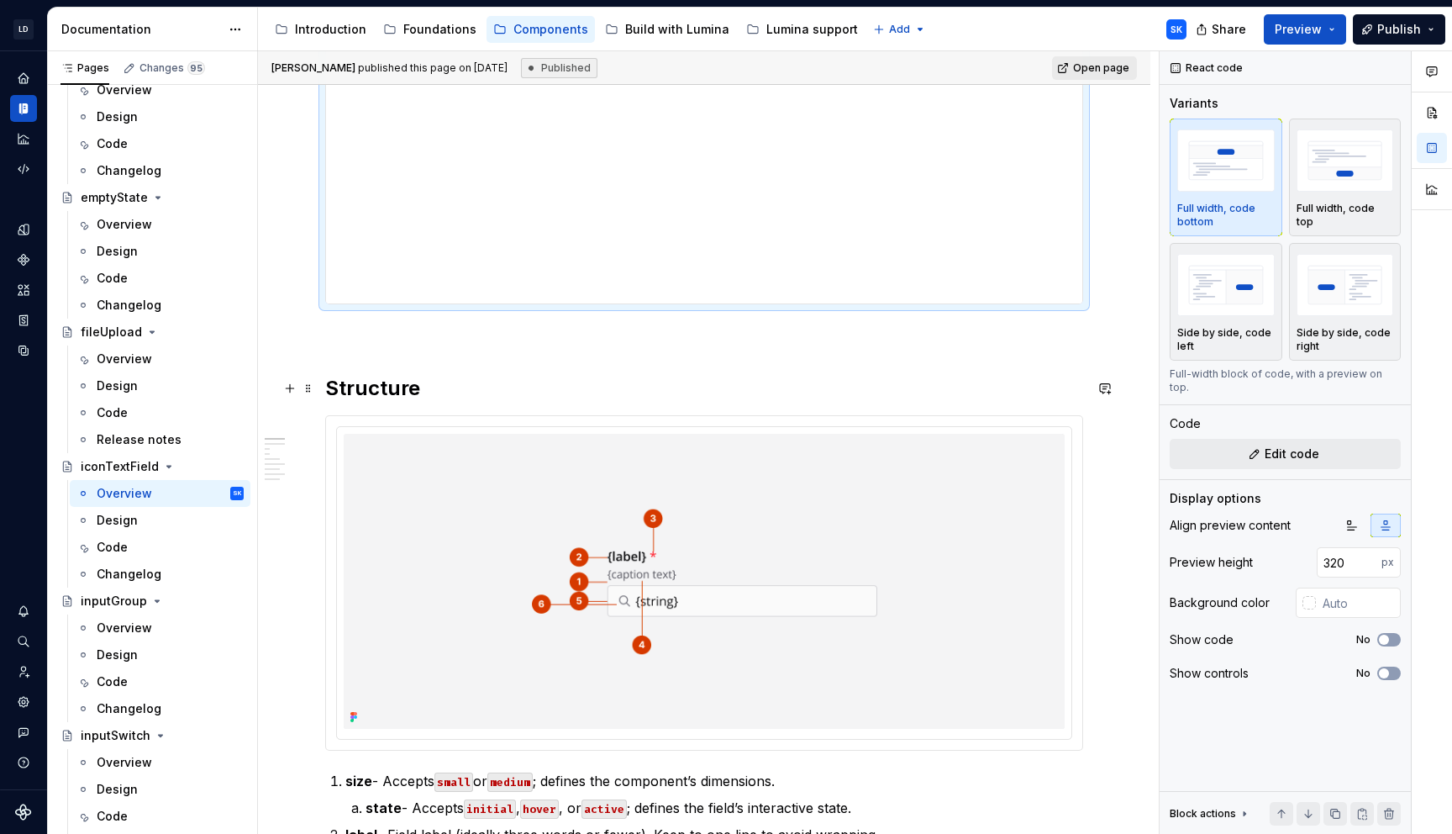
scroll to position [363, 0]
click at [692, 427] on div at bounding box center [704, 586] width 756 height 334
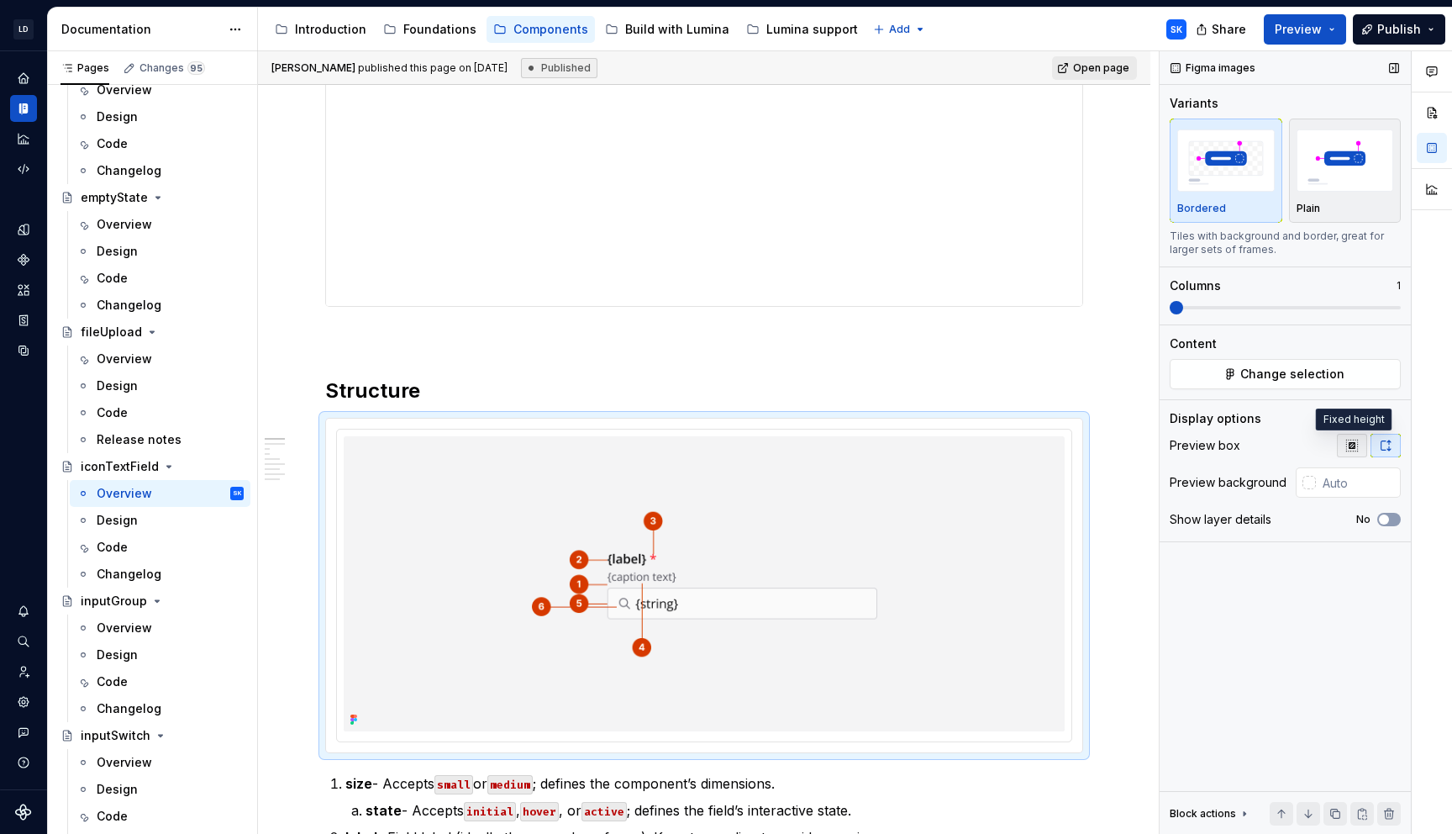
click at [1354, 450] on icon "button" at bounding box center [1352, 445] width 13 height 13
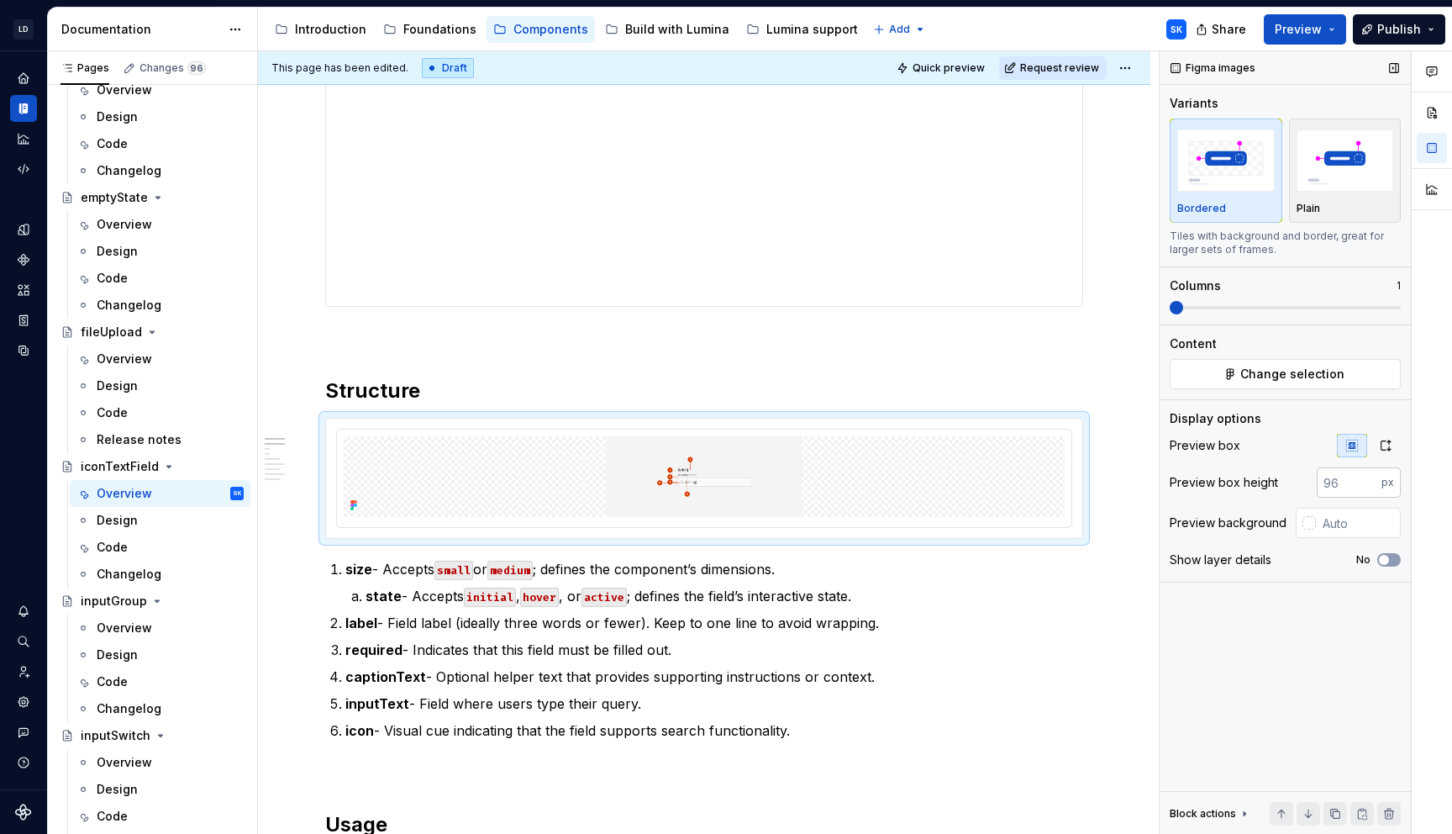
click at [1344, 487] on input "number" at bounding box center [1349, 482] width 65 height 30
type input "320"
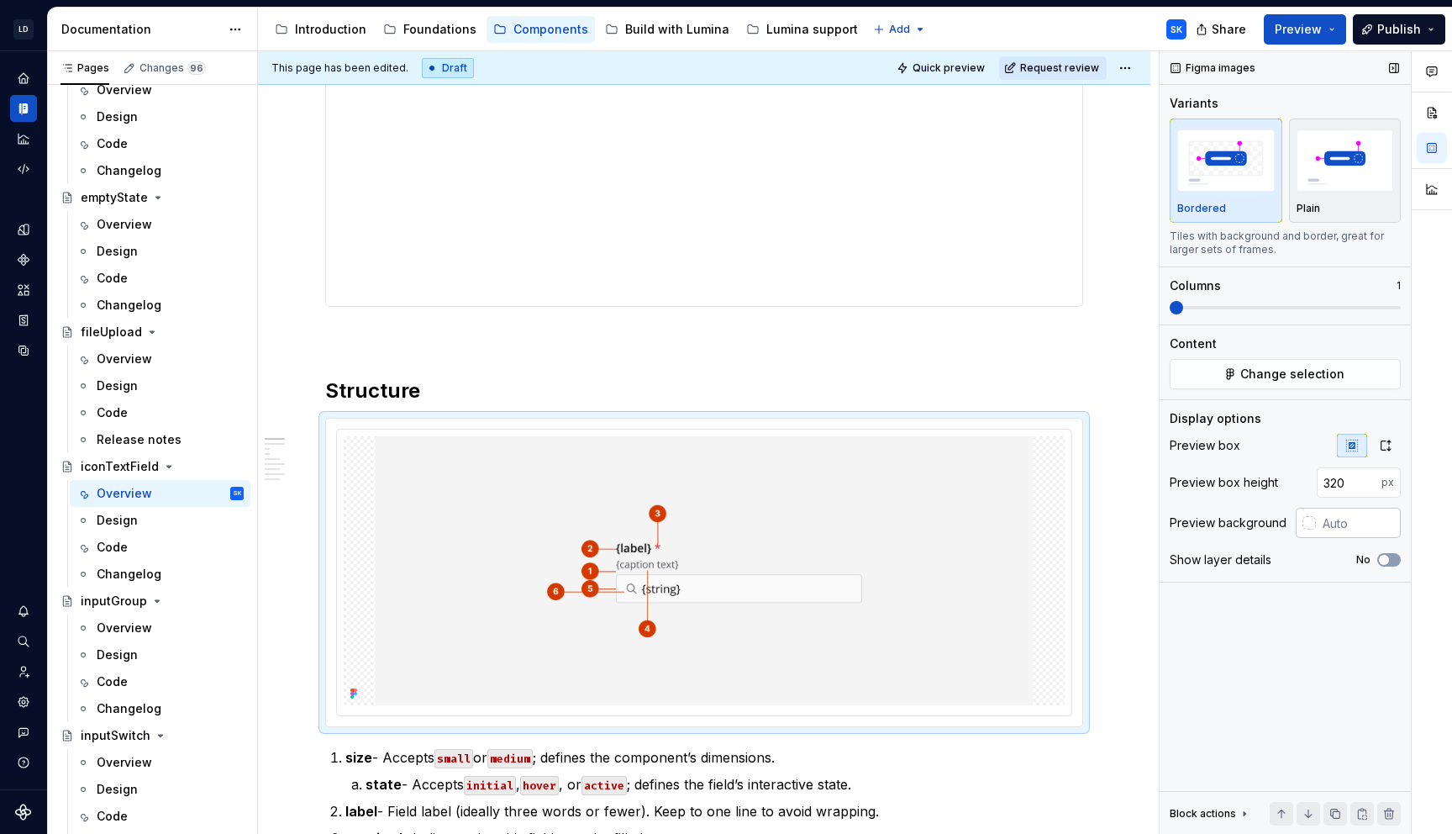
click at [1342, 519] on input "text" at bounding box center [1358, 523] width 85 height 30
type input "#F4F4F5"
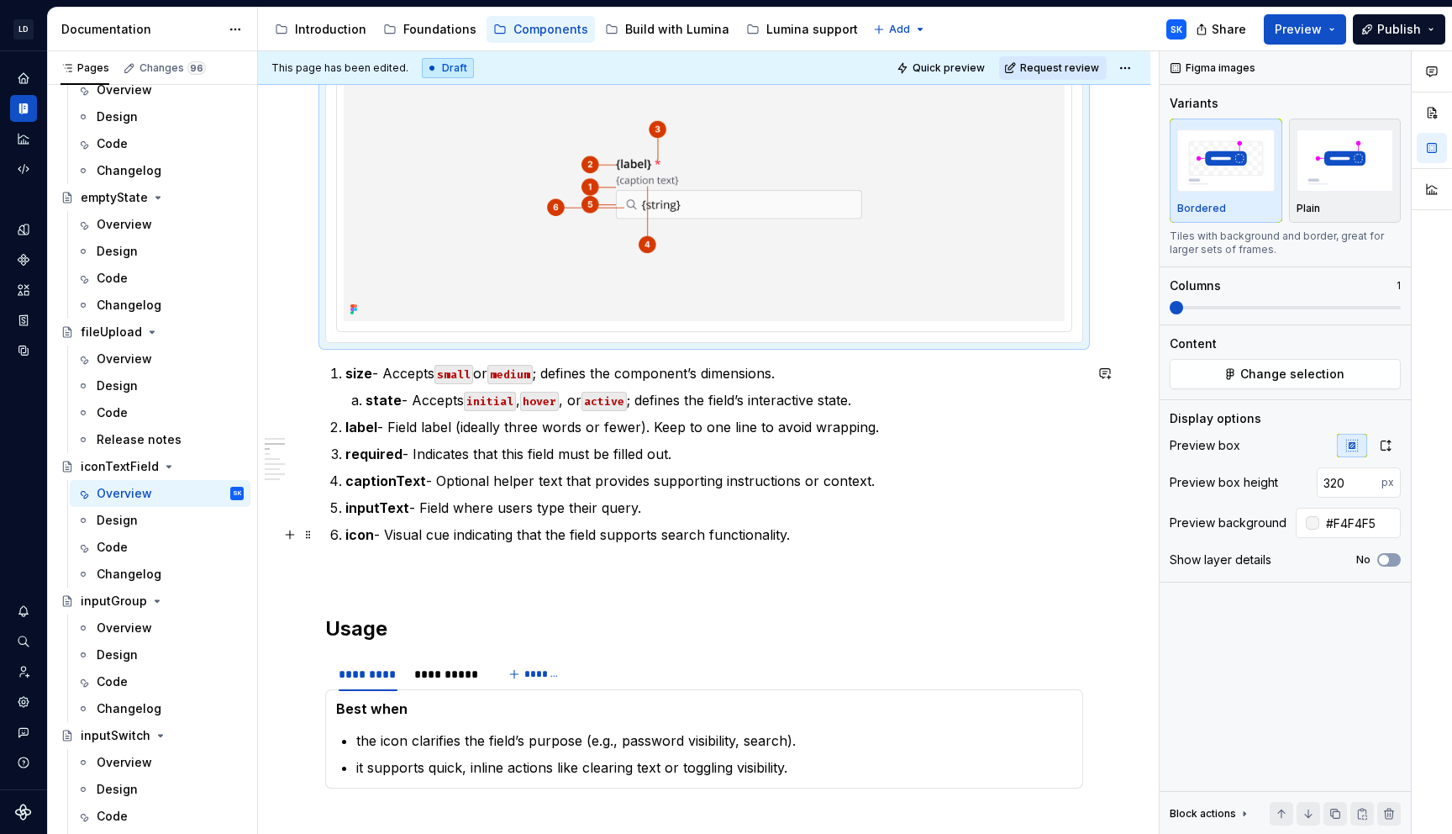
scroll to position [746, 0]
click at [417, 584] on p at bounding box center [704, 576] width 758 height 20
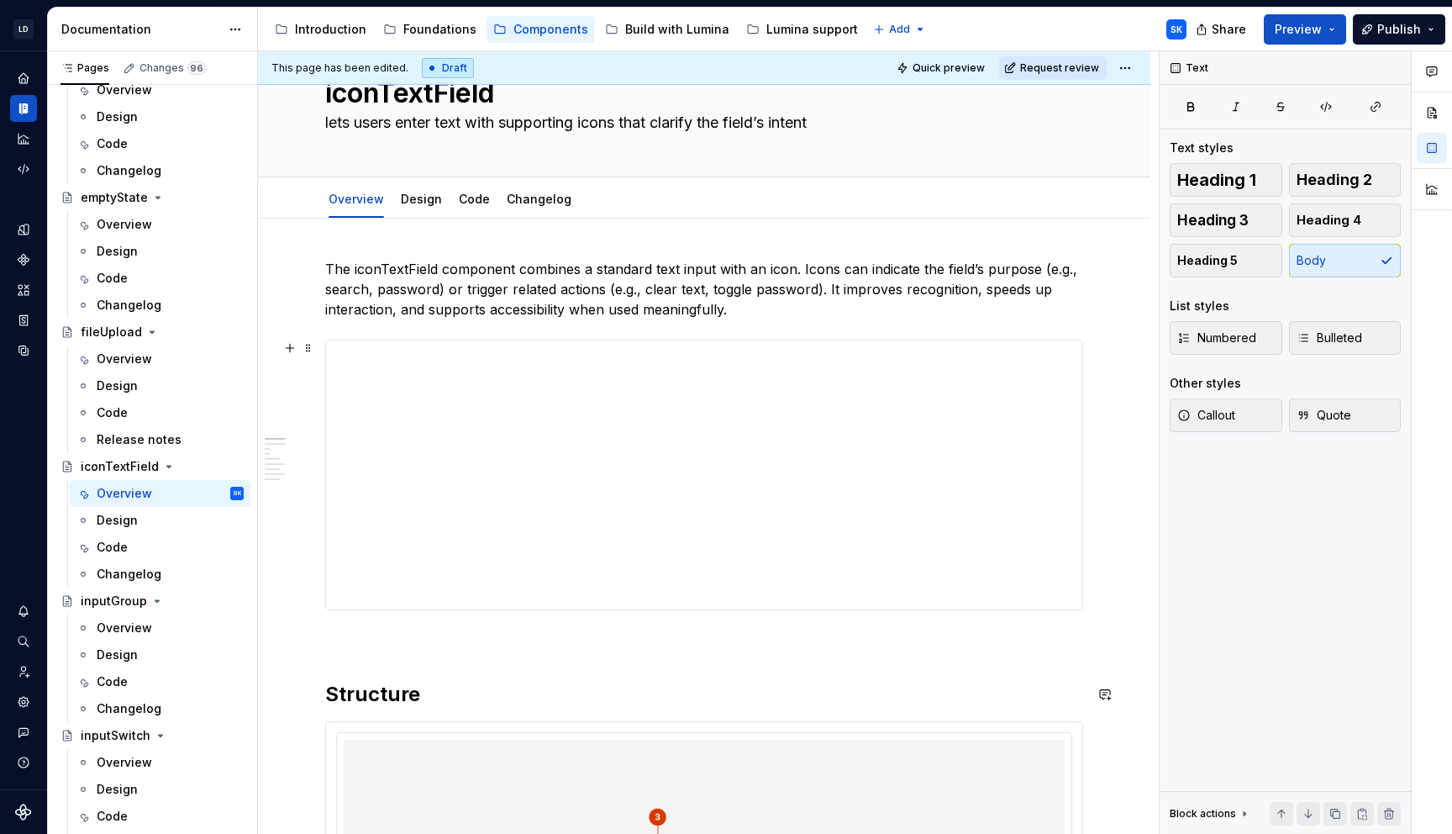
scroll to position [0, 0]
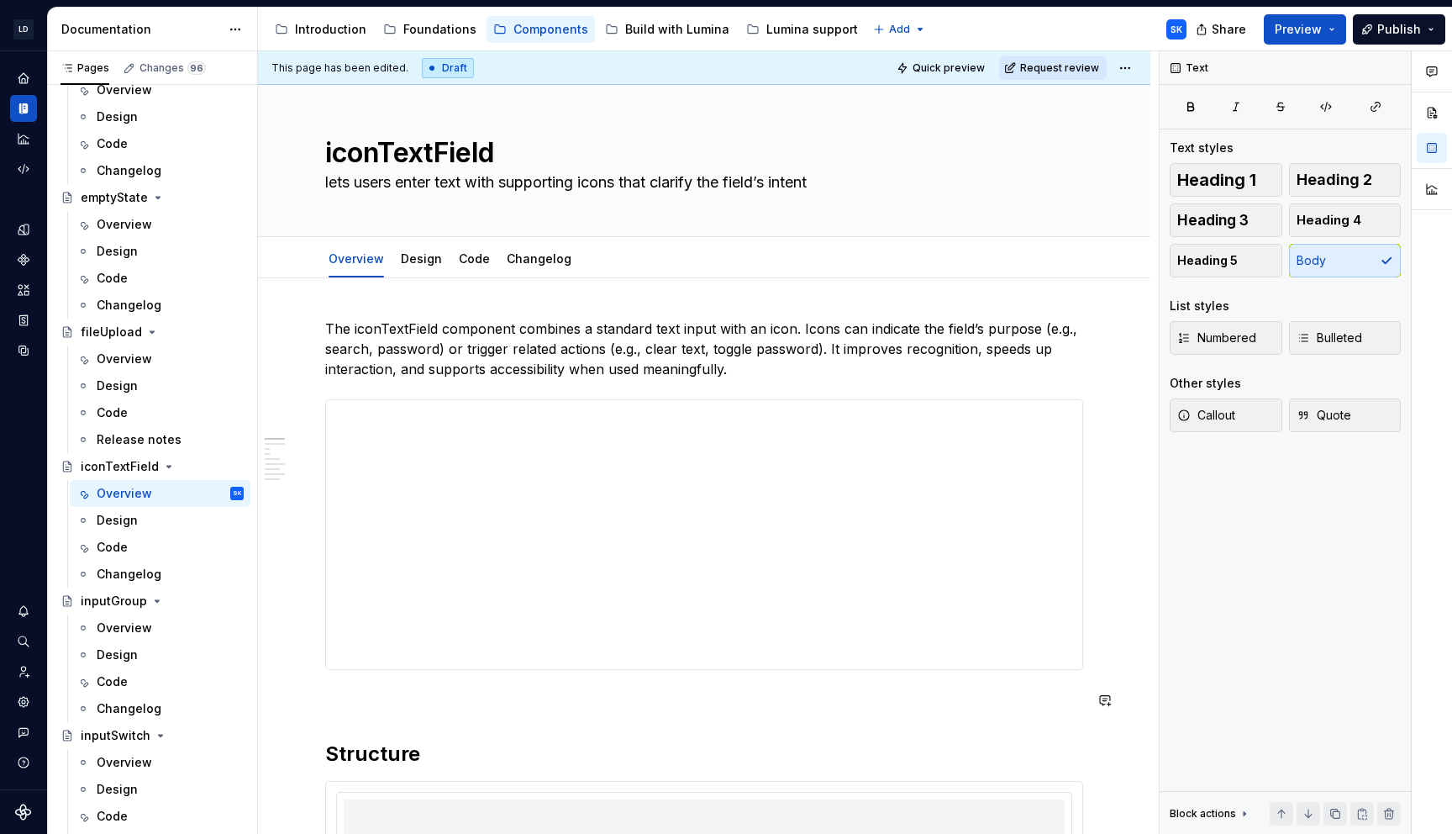
click at [353, 701] on p at bounding box center [704, 700] width 758 height 20
click at [756, 358] on p "The iconTextField component combines a standard text input with an icon. Icons …" at bounding box center [704, 349] width 758 height 61
click at [1133, 70] on html "LD Lumina Web SK Dataset MxC-Fac Documentation Accessibility guide for tree Pag…" at bounding box center [726, 417] width 1452 height 834
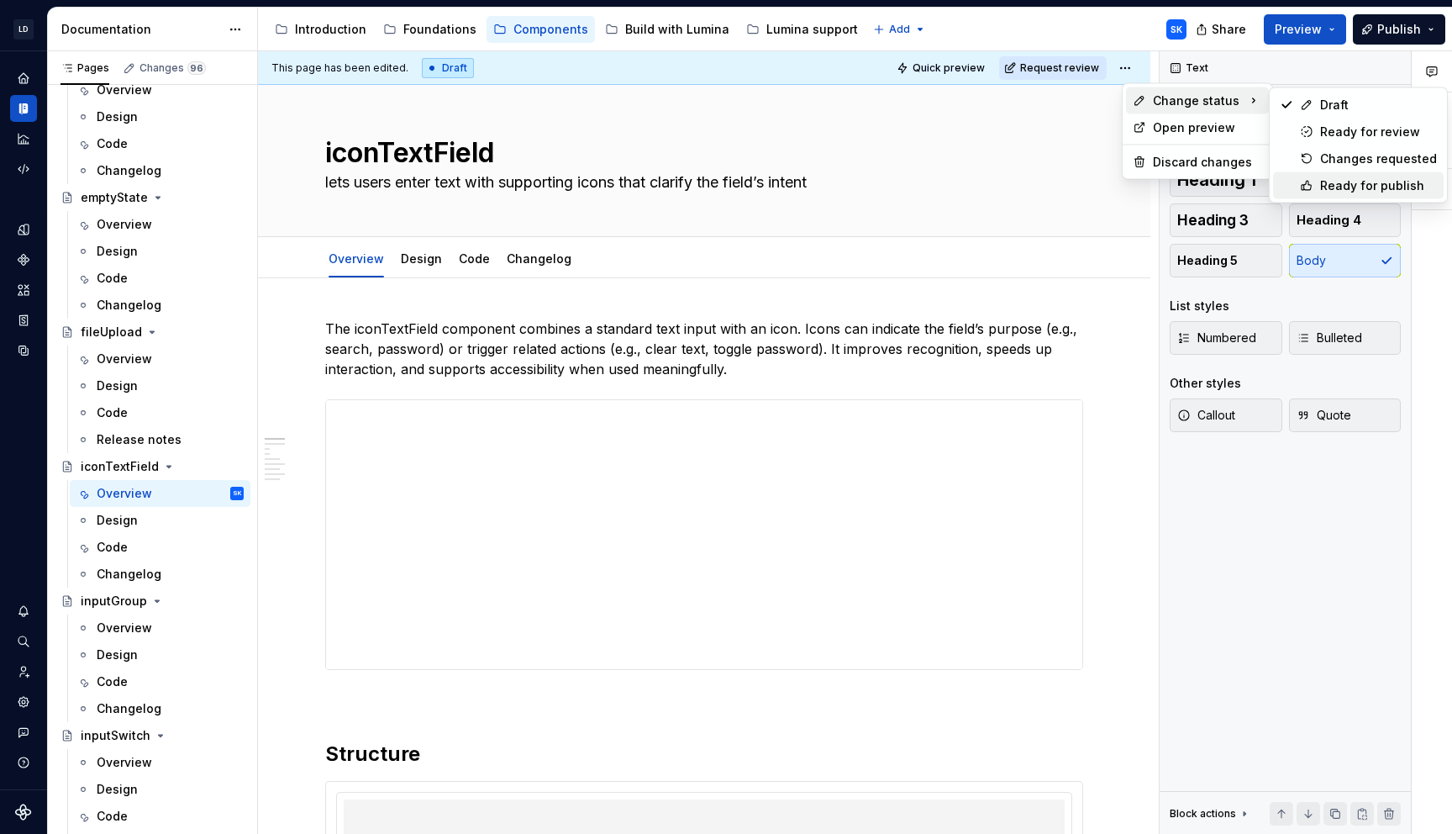
click at [1371, 189] on div "Ready for publish" at bounding box center [1378, 185] width 117 height 17
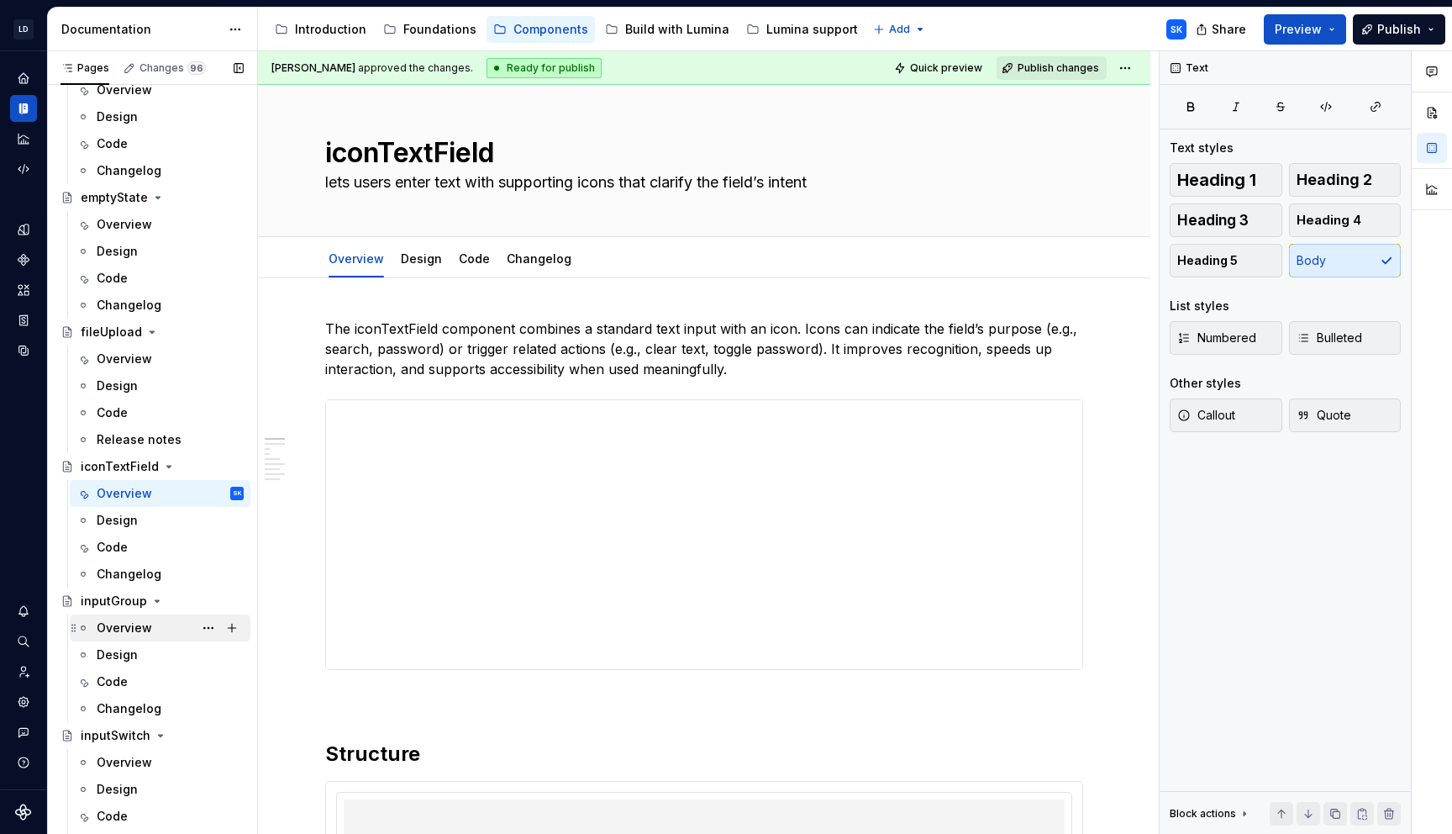
click at [180, 626] on div "Overview" at bounding box center [170, 628] width 147 height 24
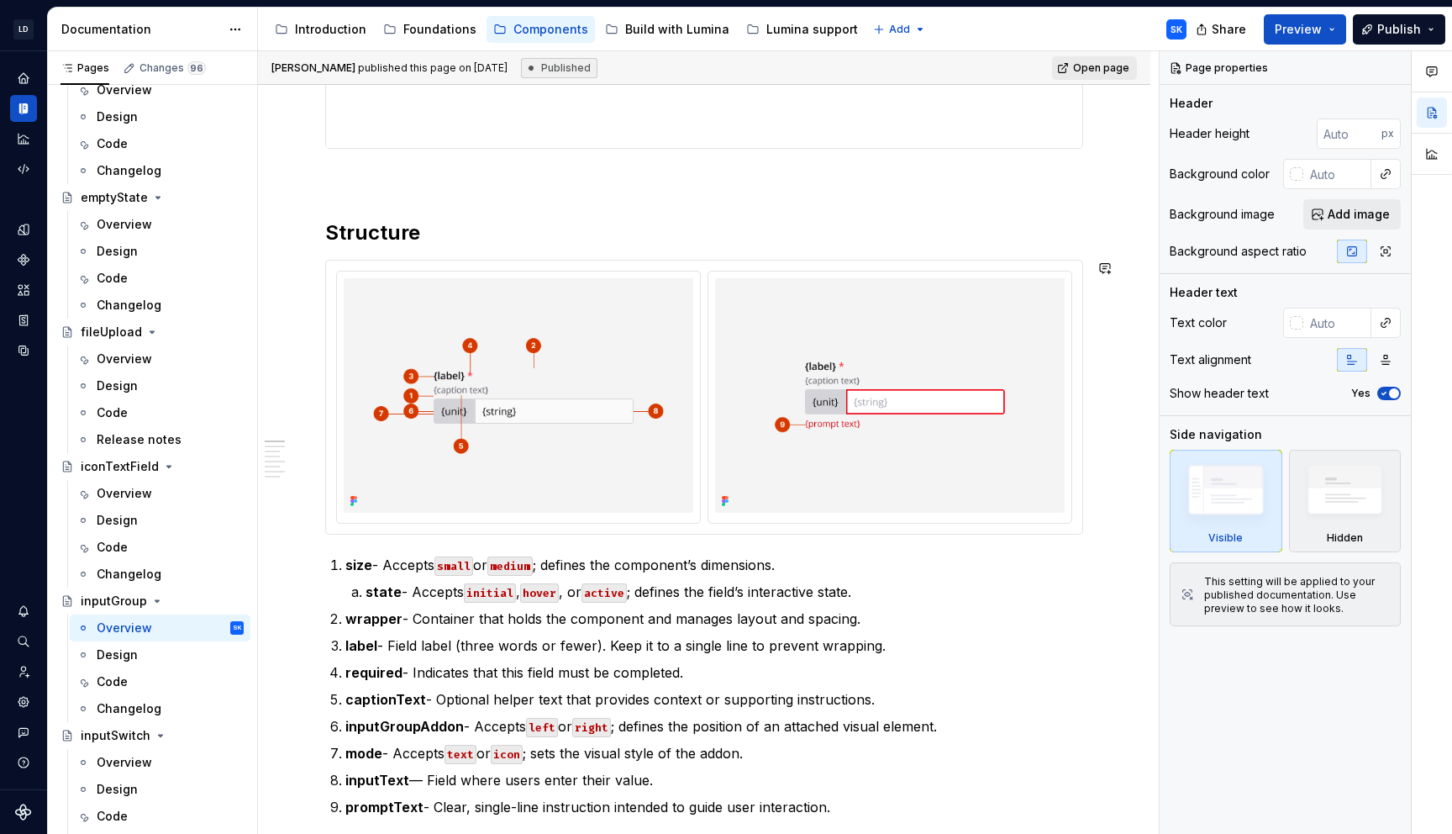
scroll to position [553, 0]
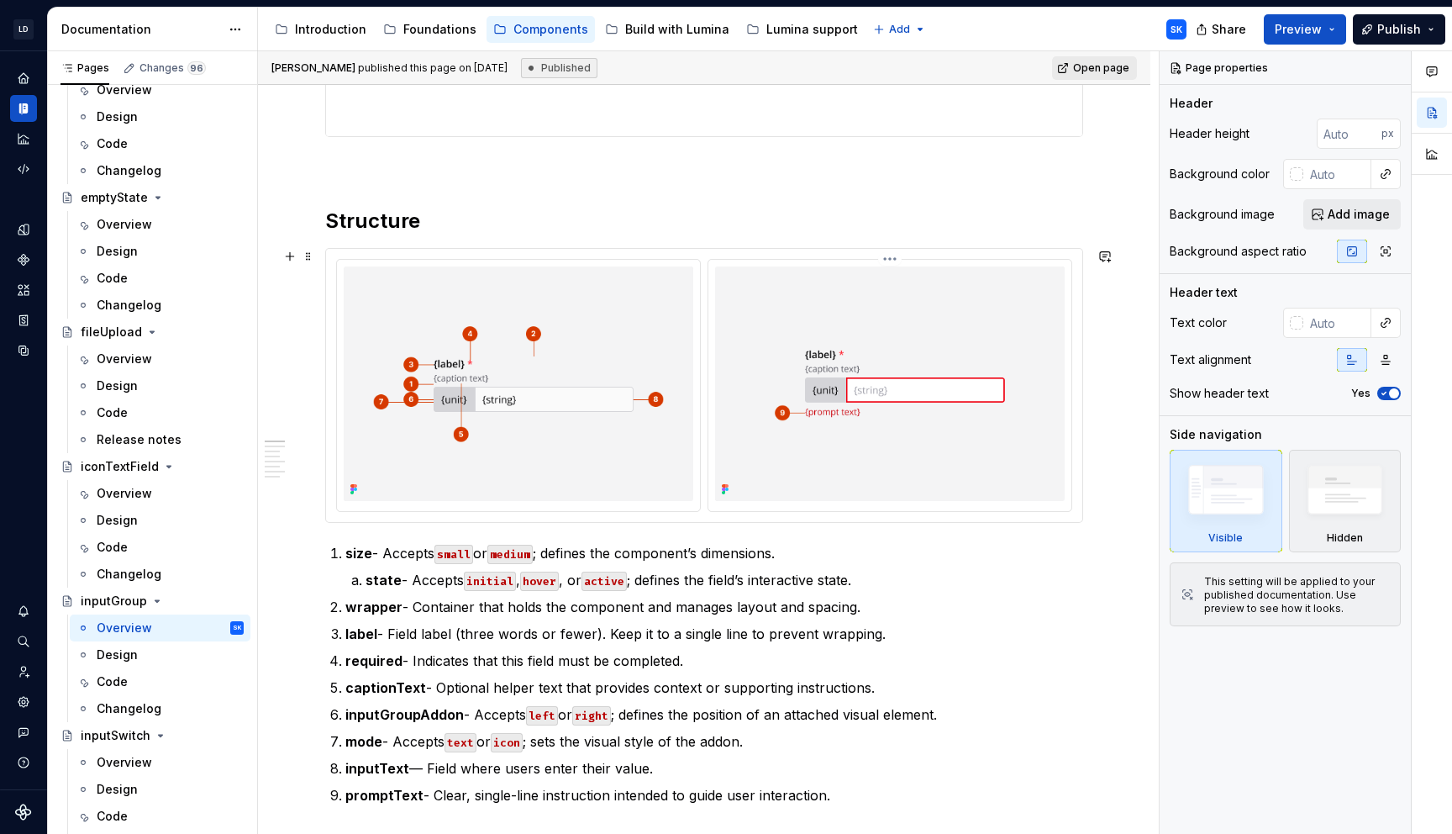
click at [803, 251] on div at bounding box center [704, 385] width 756 height 273
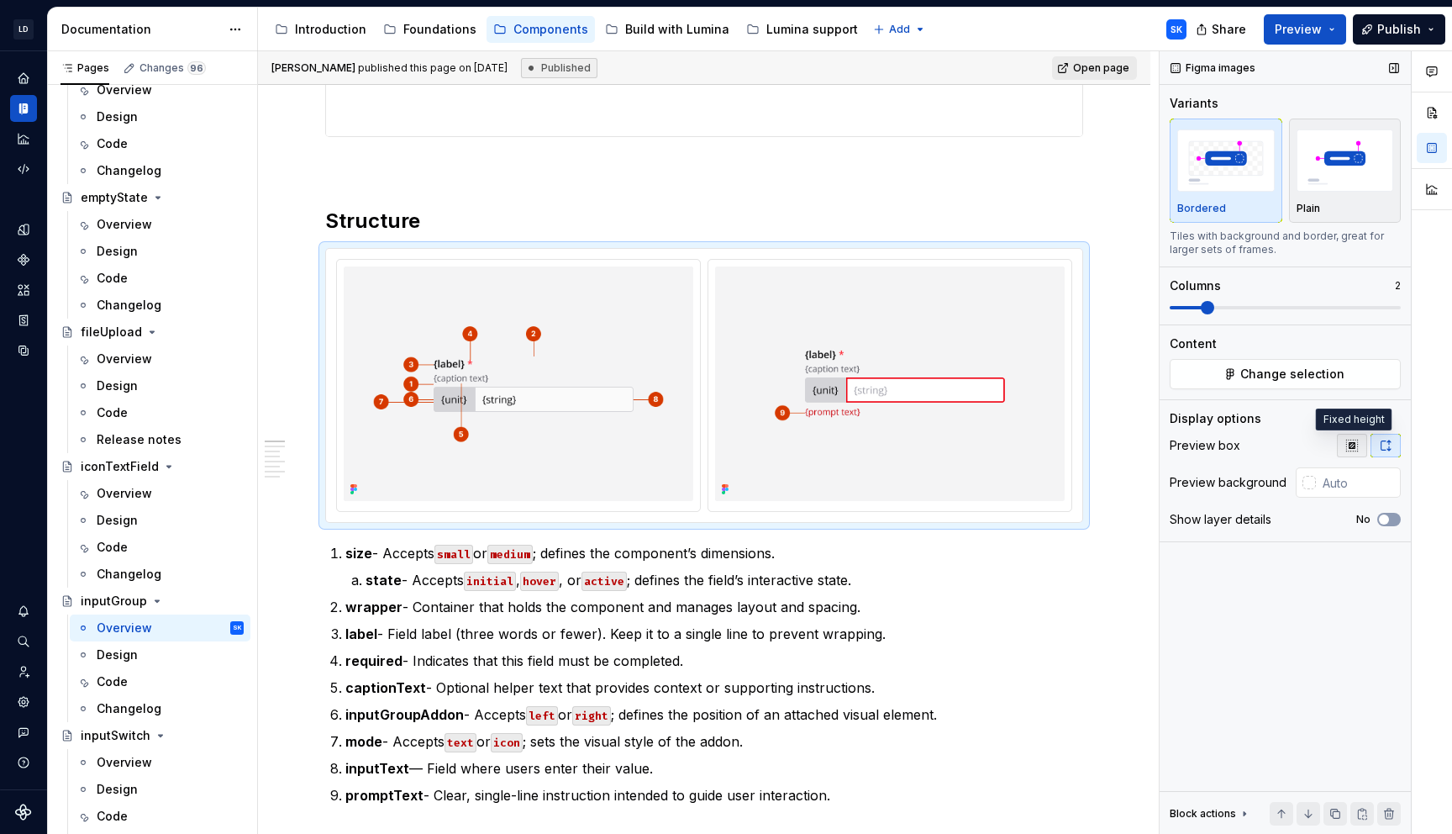
click at [1347, 450] on icon "button" at bounding box center [1352, 445] width 13 height 13
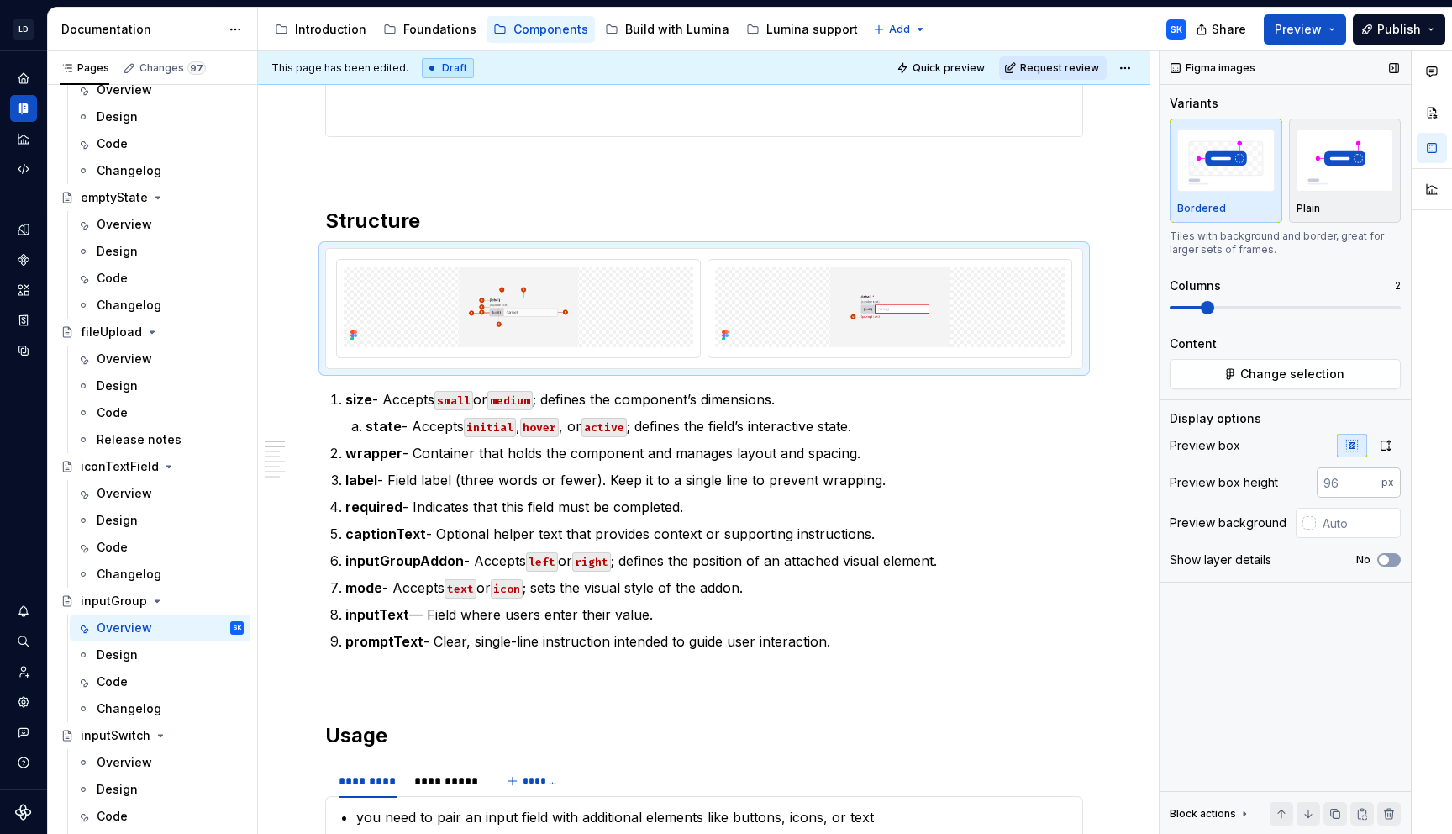
click at [1339, 477] on input "number" at bounding box center [1349, 482] width 65 height 30
type textarea "*"
type input "320"
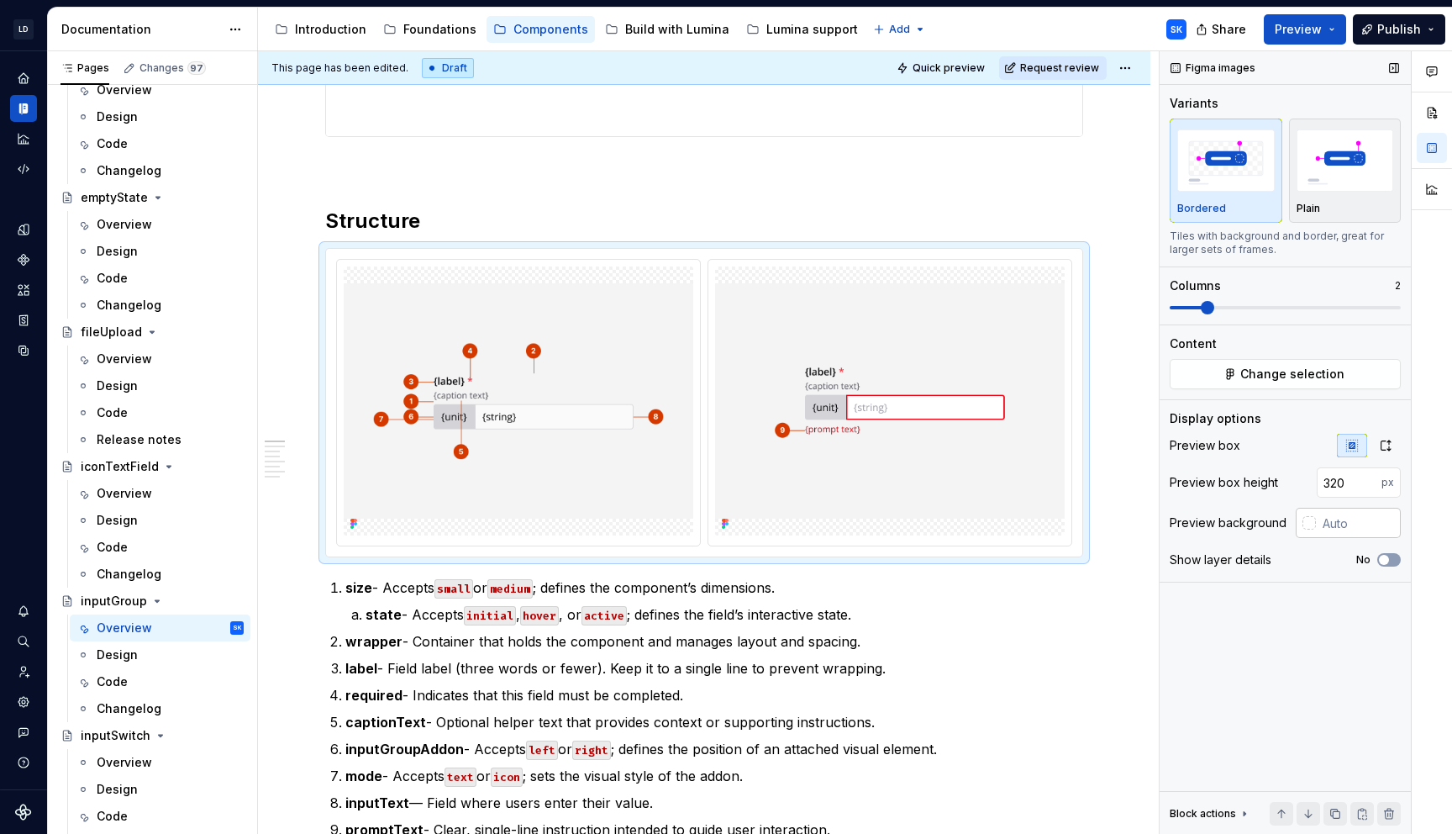
click at [1340, 517] on input "text" at bounding box center [1358, 523] width 85 height 30
type input "#F4F4F5"
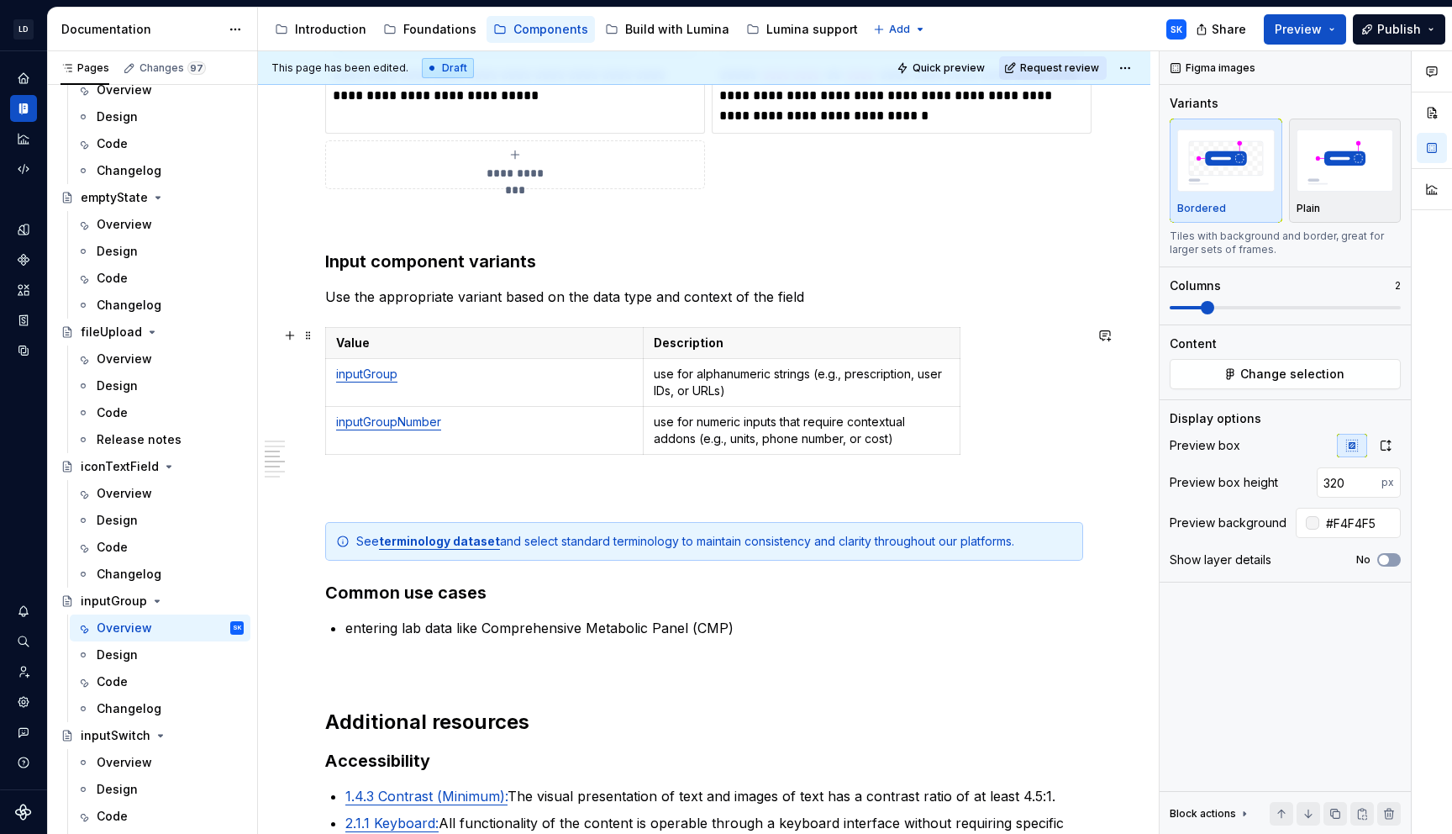
scroll to position [2624, 0]
click at [884, 396] on p "use for alphanumeric strings (e.g., prescription, user IDs, or URLs)" at bounding box center [802, 381] width 297 height 34
click at [742, 400] on td "use for alphanumeric strings (e.g., prescription, user IDs, or URLs)" at bounding box center [802, 380] width 318 height 48
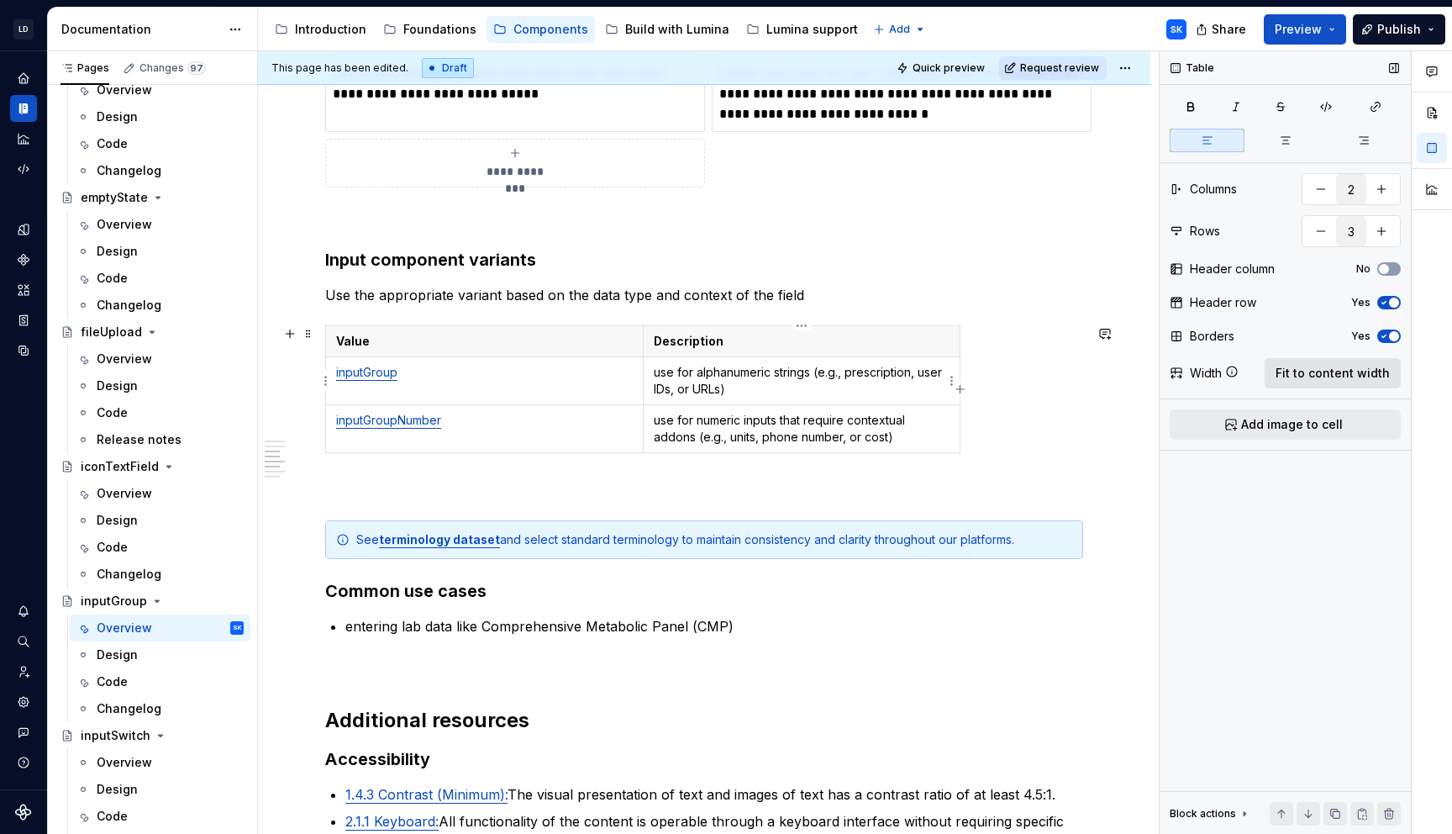
click at [1322, 374] on span "Fit to content width" at bounding box center [1333, 373] width 114 height 17
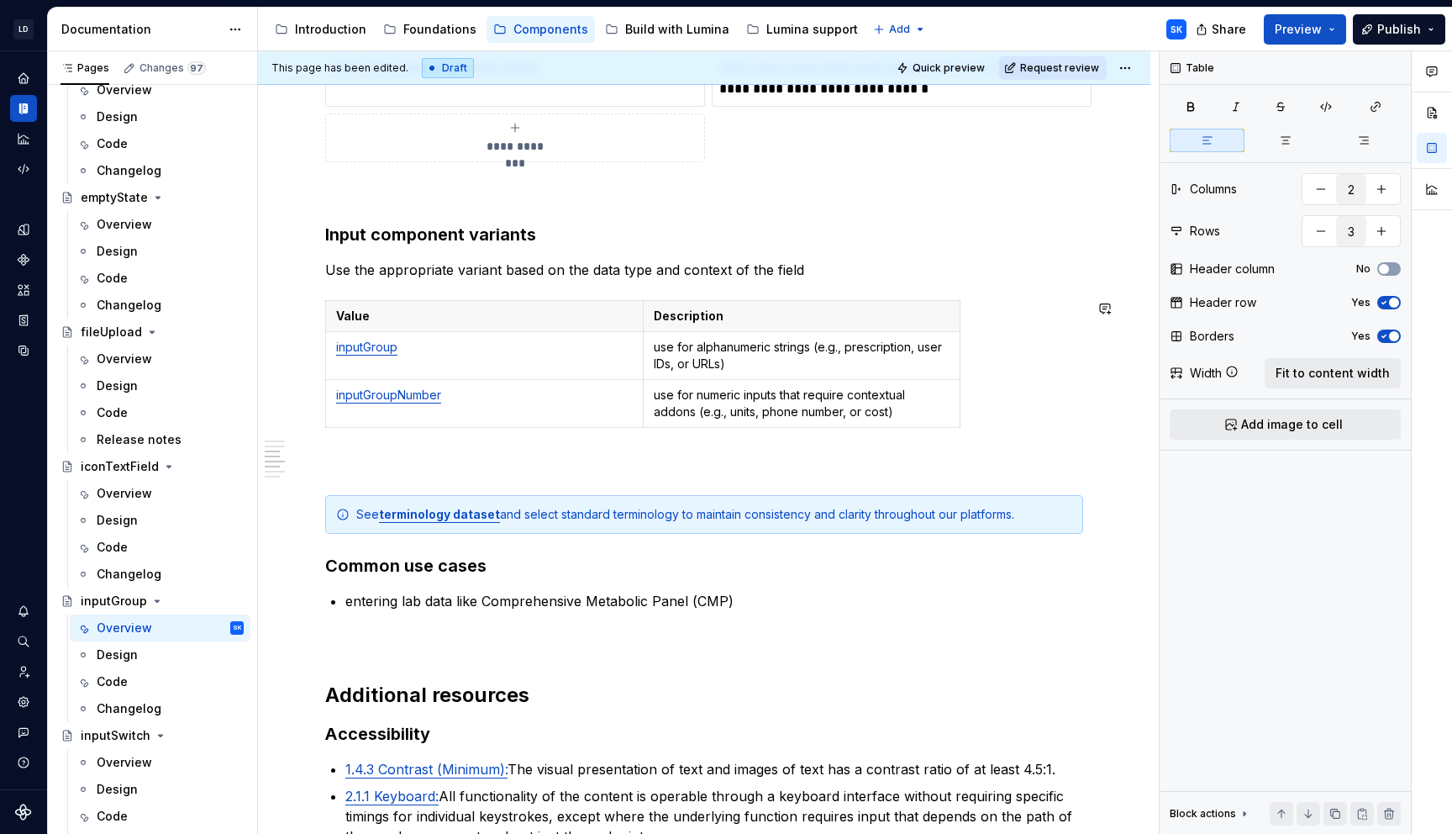
scroll to position [0, 0]
click at [1310, 365] on span "Fit to content width" at bounding box center [1333, 373] width 114 height 17
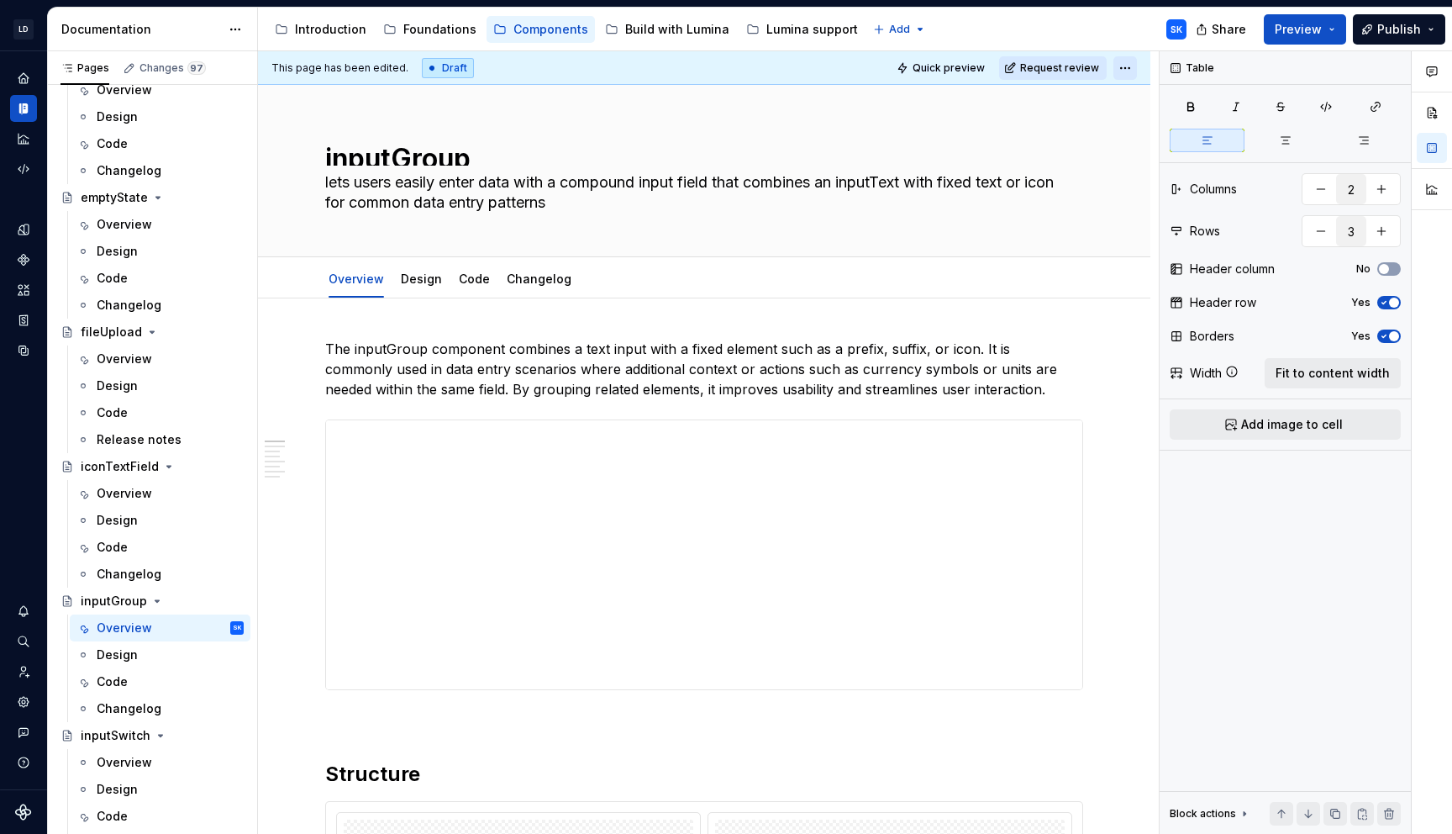
click at [1131, 69] on html "LD Lumina Web SK Dataset MxC-Fac Documentation Accessibility guide for tree Pag…" at bounding box center [726, 417] width 1452 height 834
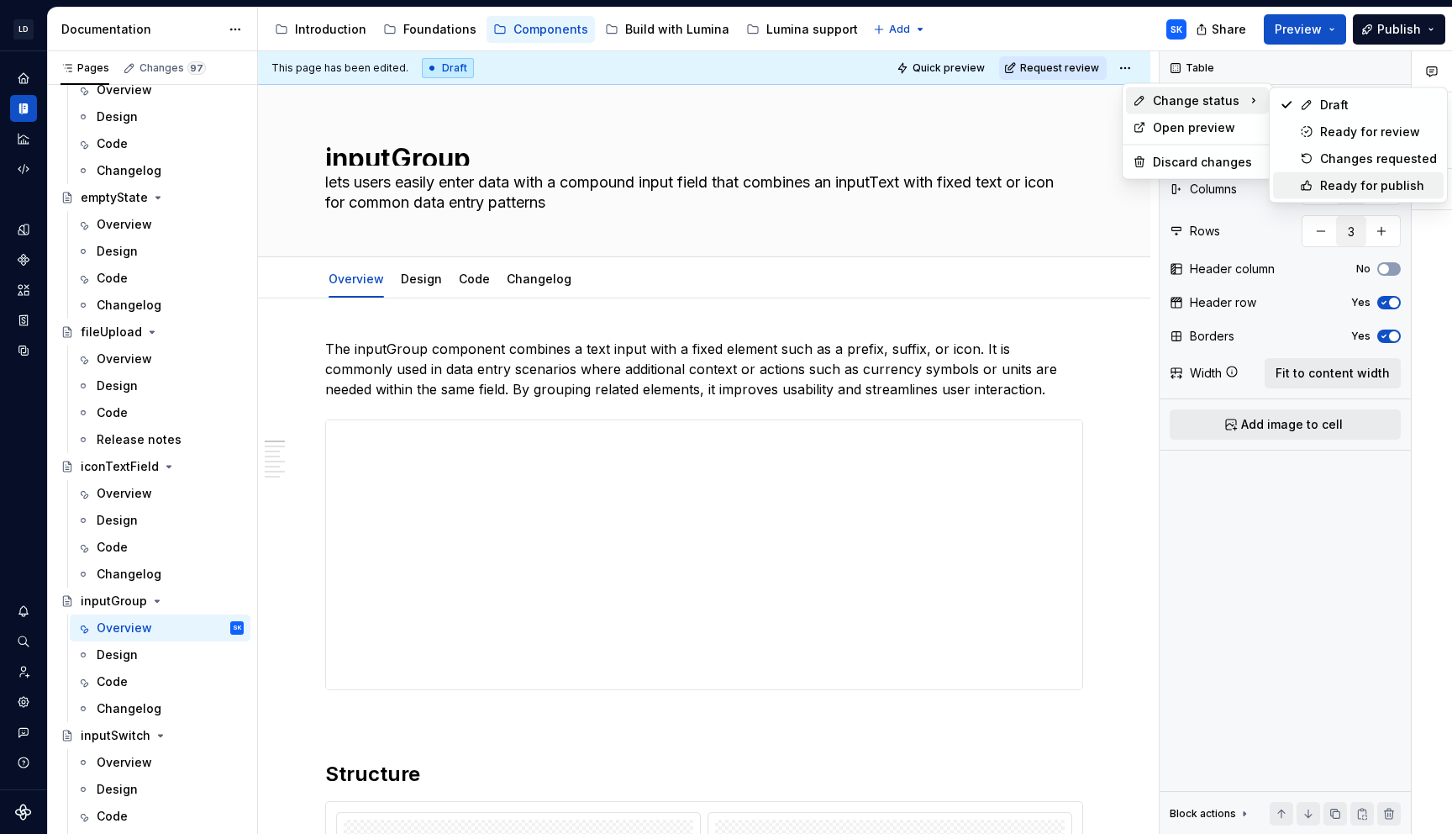
click at [1356, 182] on div "Ready for publish" at bounding box center [1378, 185] width 117 height 17
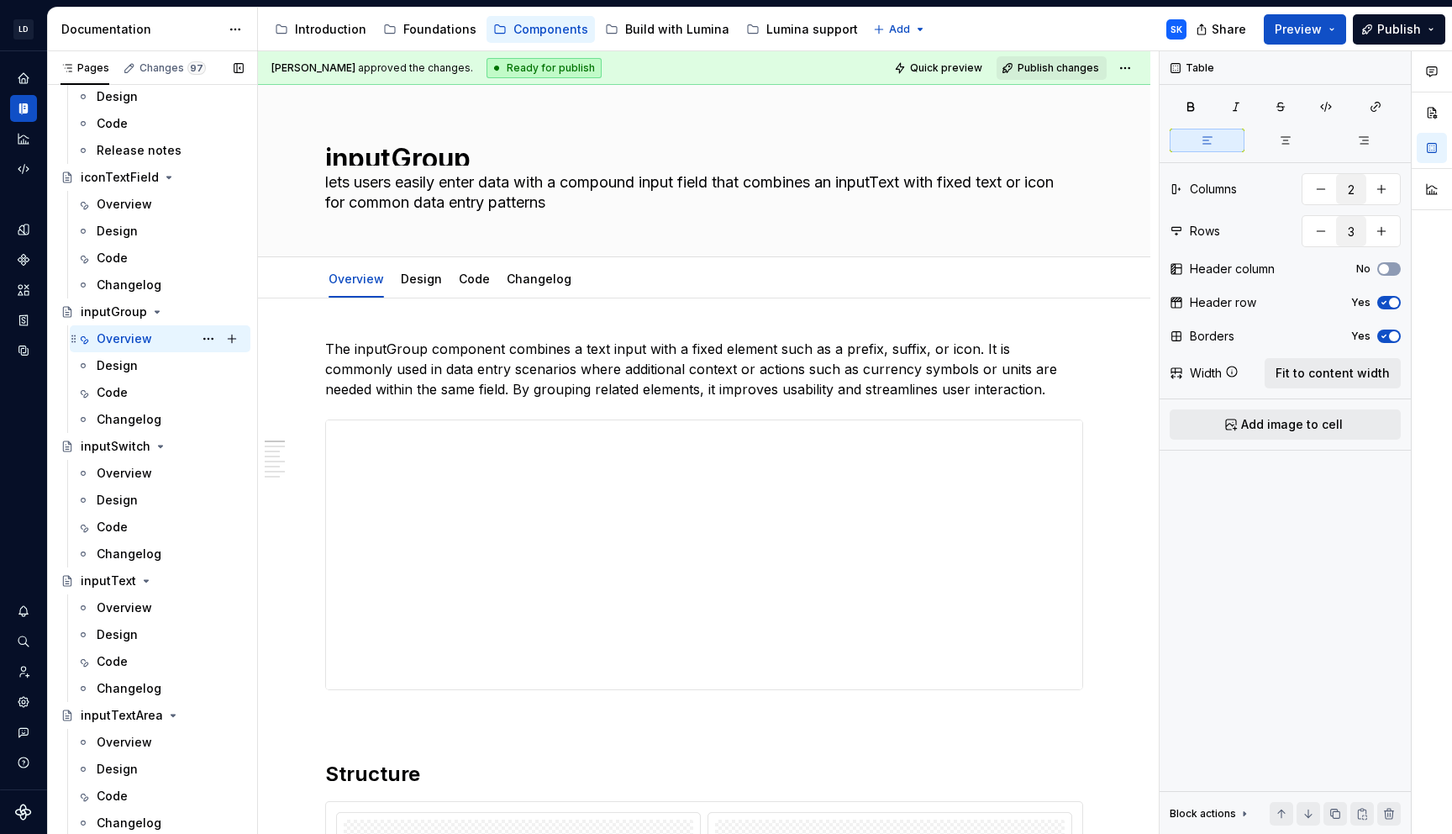
scroll to position [2194, 0]
click at [153, 461] on div "Overview" at bounding box center [170, 469] width 147 height 24
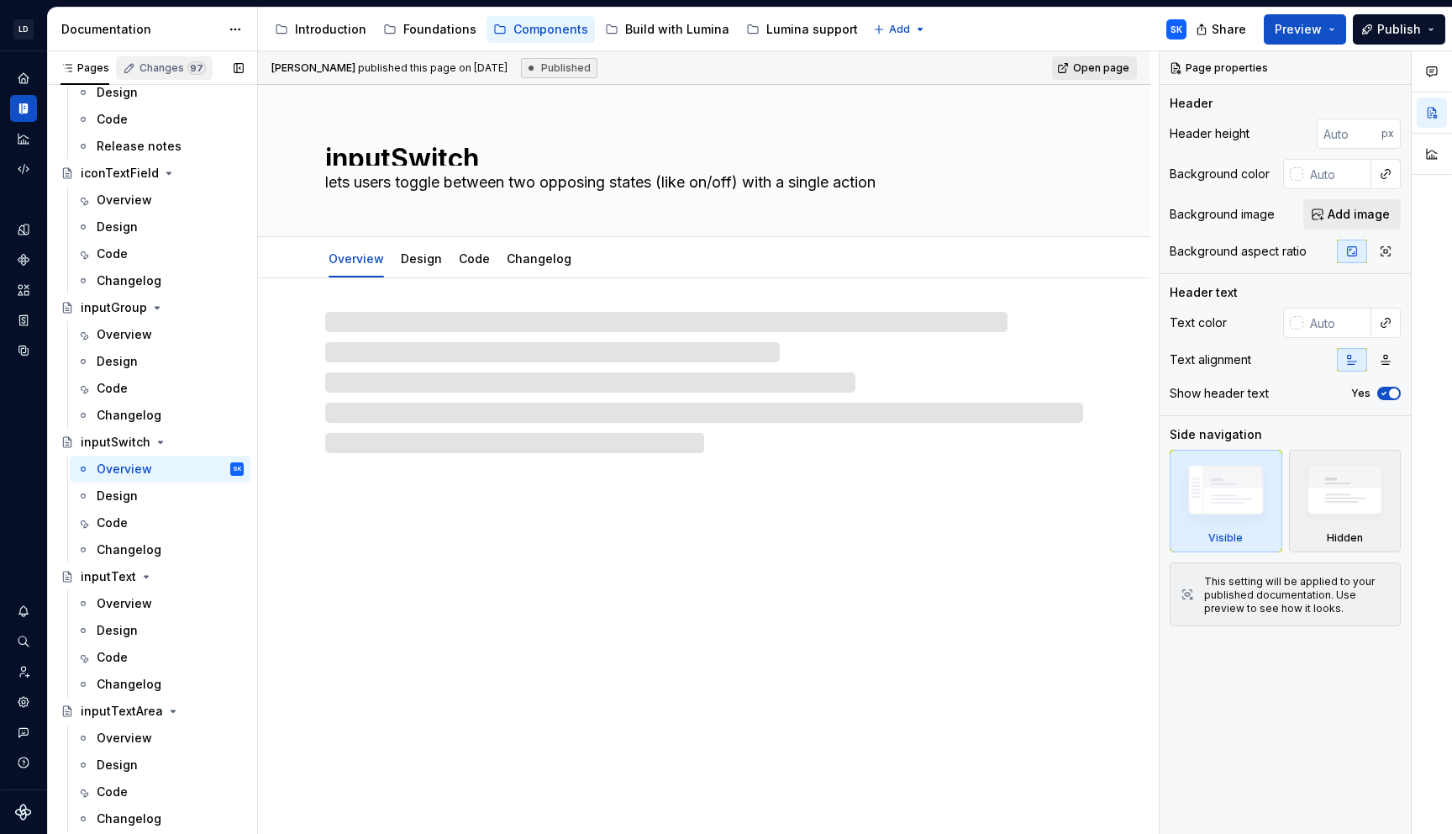
click at [174, 61] on div "Changes 97" at bounding box center [173, 67] width 66 height 13
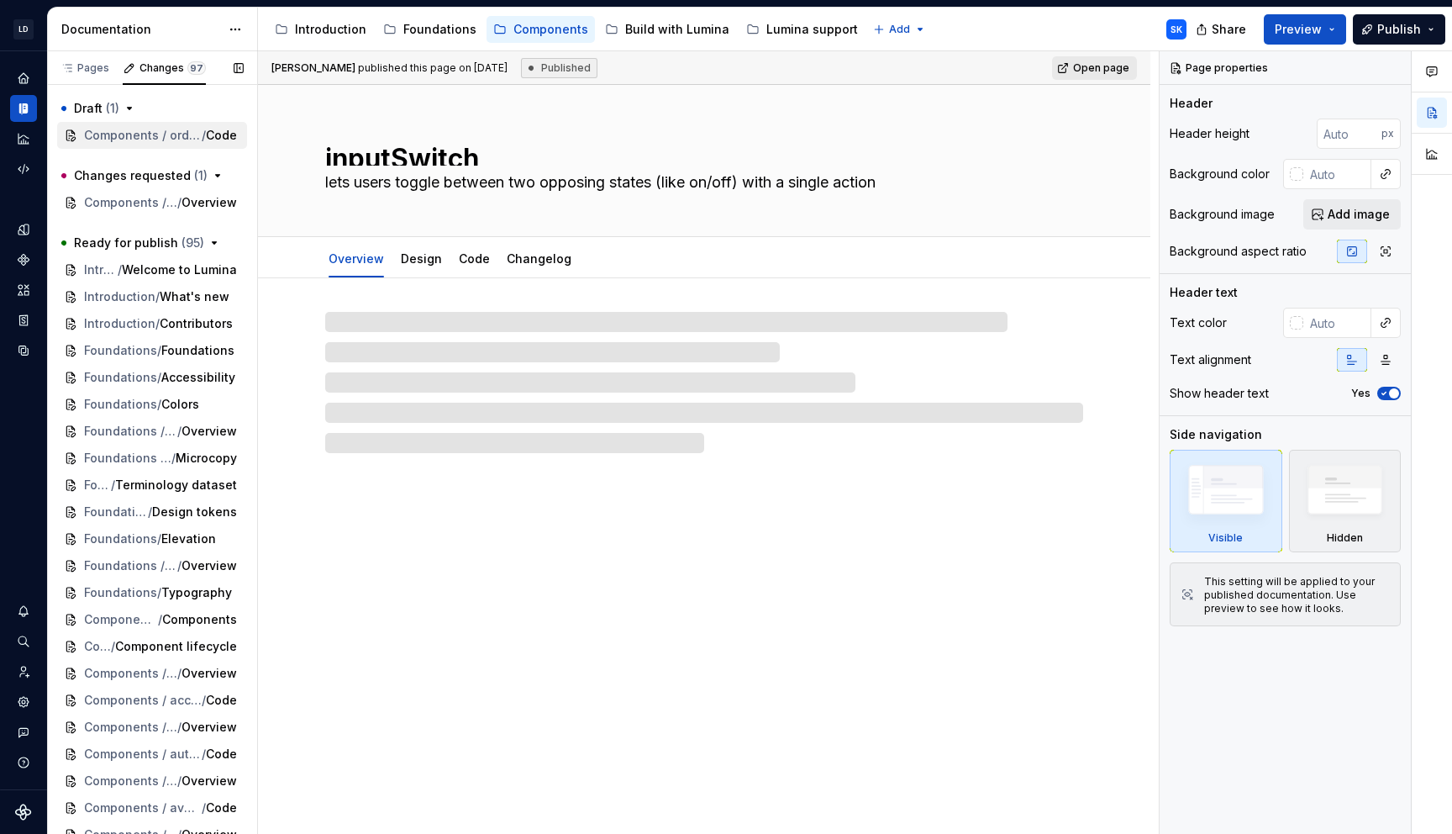
type textarea "*"
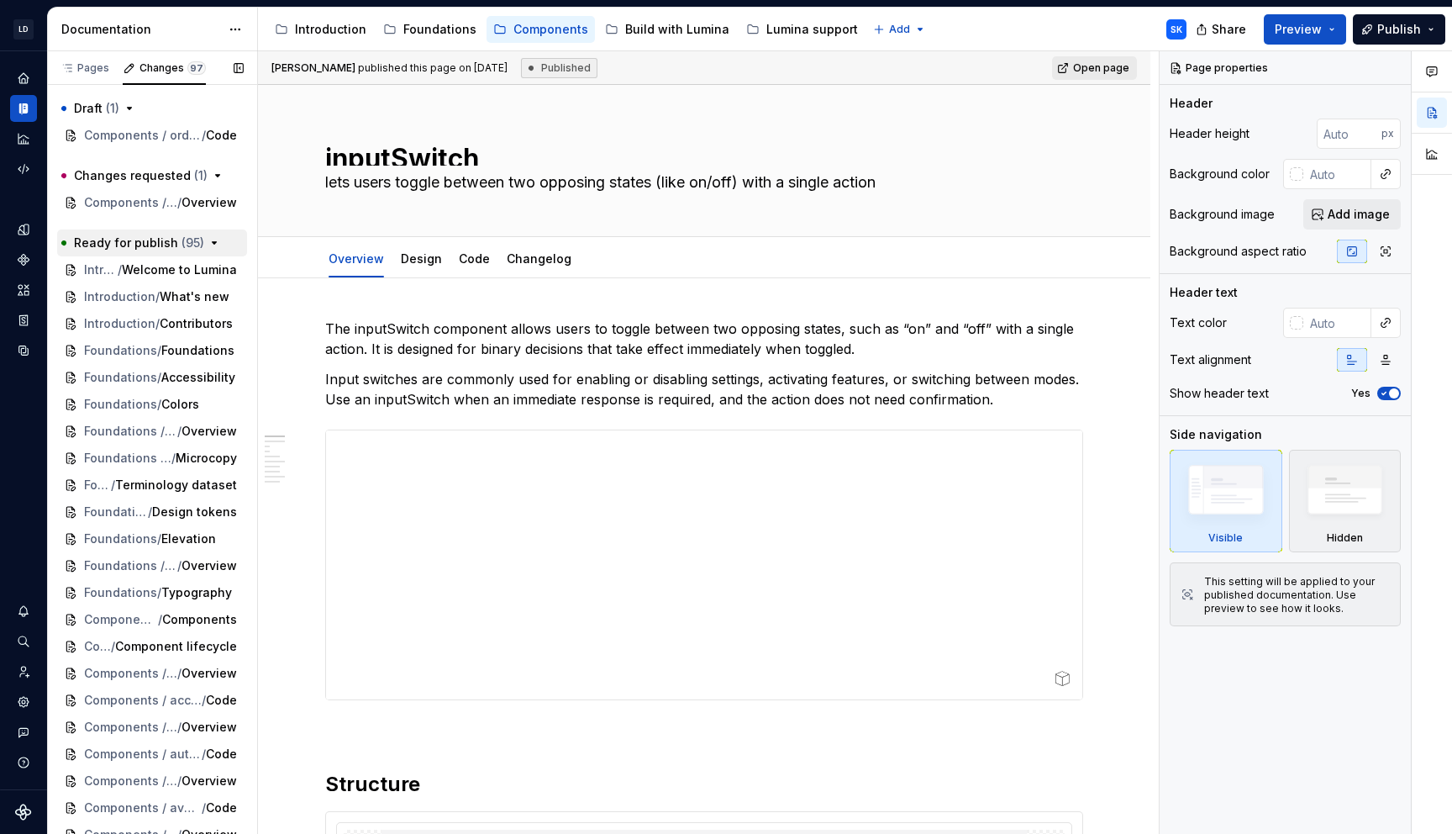
click at [208, 239] on icon "button" at bounding box center [214, 242] width 13 height 13
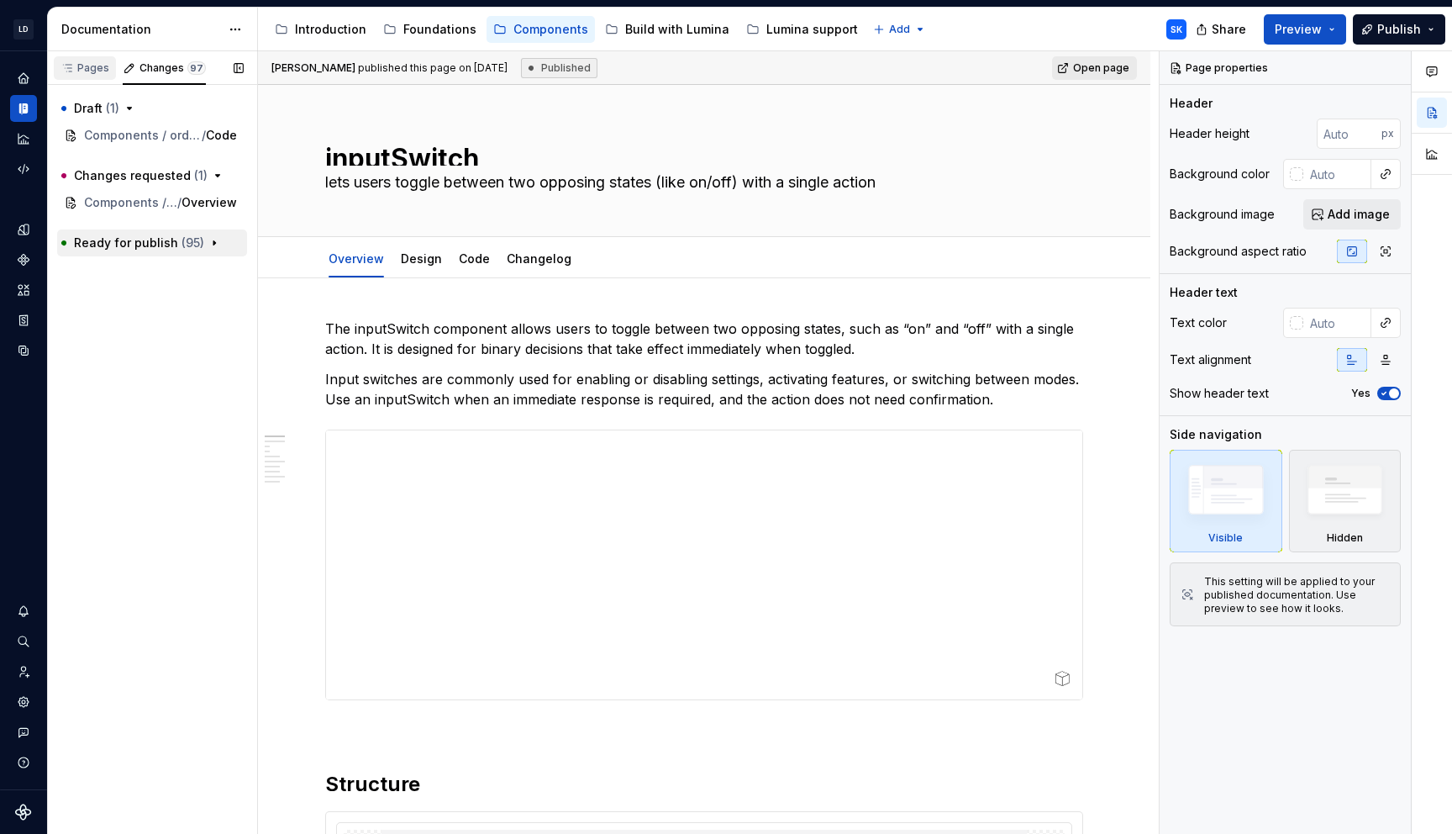
click at [89, 66] on div "Pages" at bounding box center [85, 67] width 49 height 13
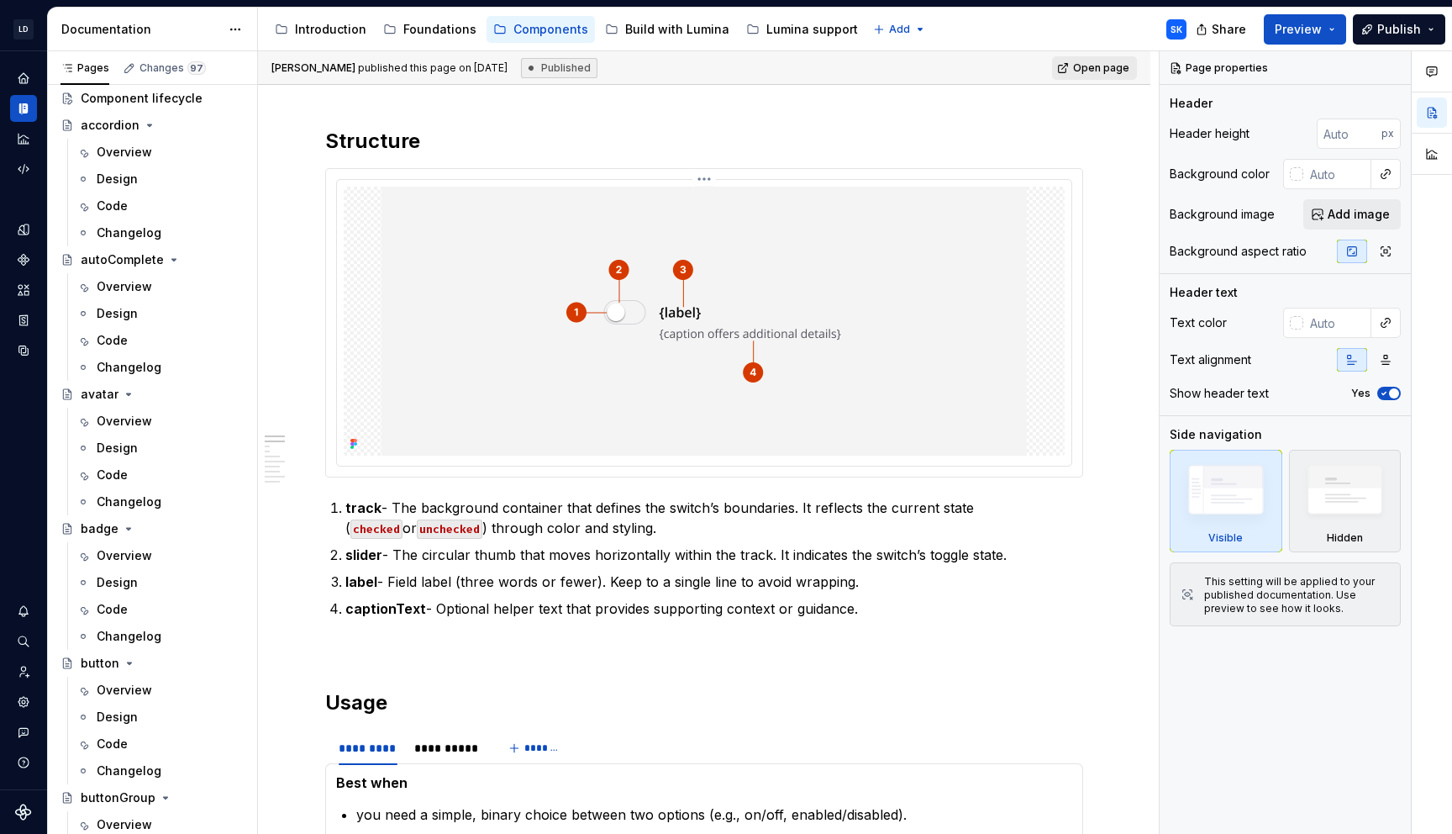
scroll to position [694, 0]
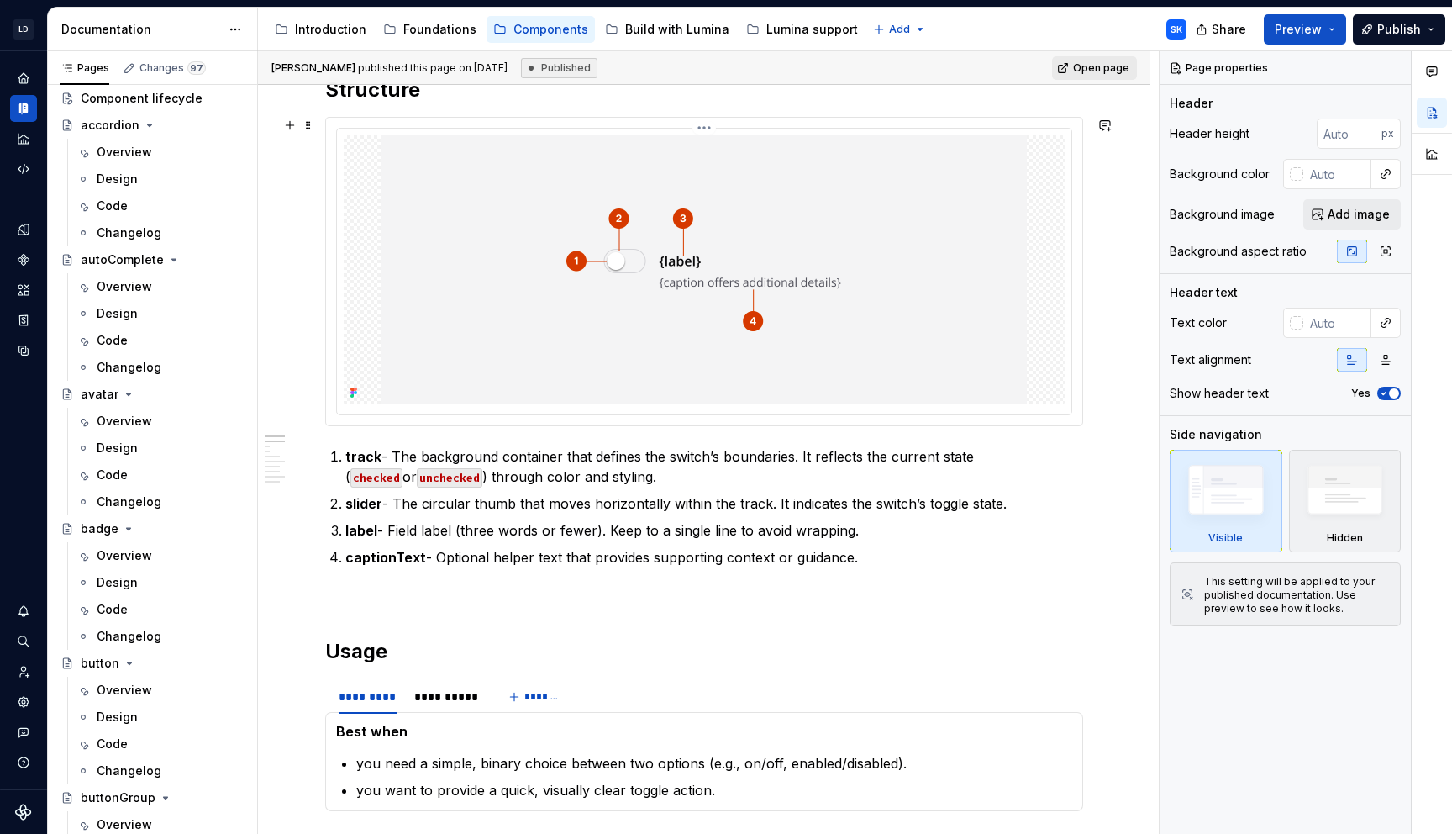
click at [557, 129] on div at bounding box center [704, 272] width 735 height 286
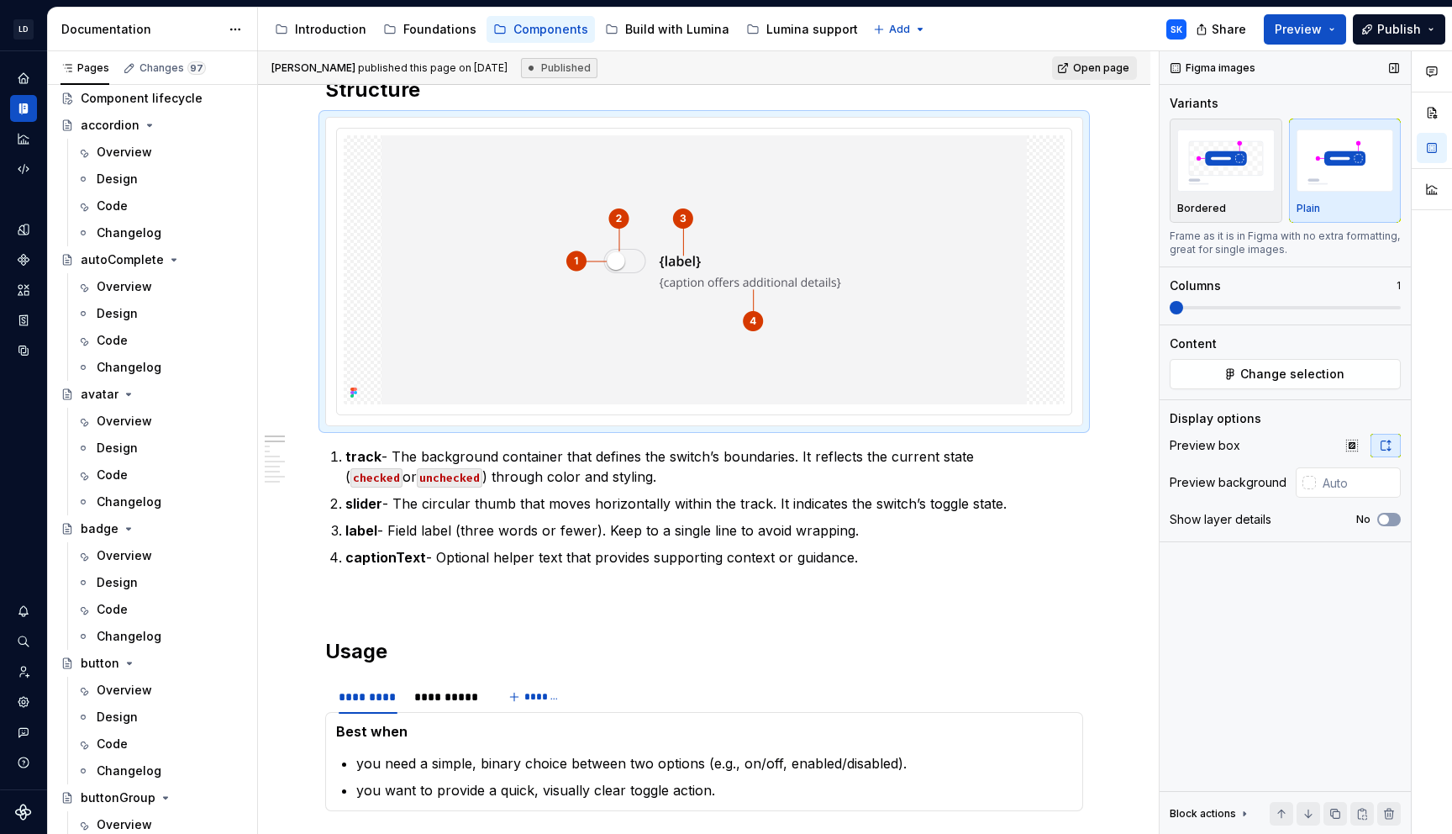
click at [1334, 440] on div "Preview box" at bounding box center [1285, 446] width 231 height 24
click at [1350, 440] on icon "button" at bounding box center [1352, 445] width 13 height 13
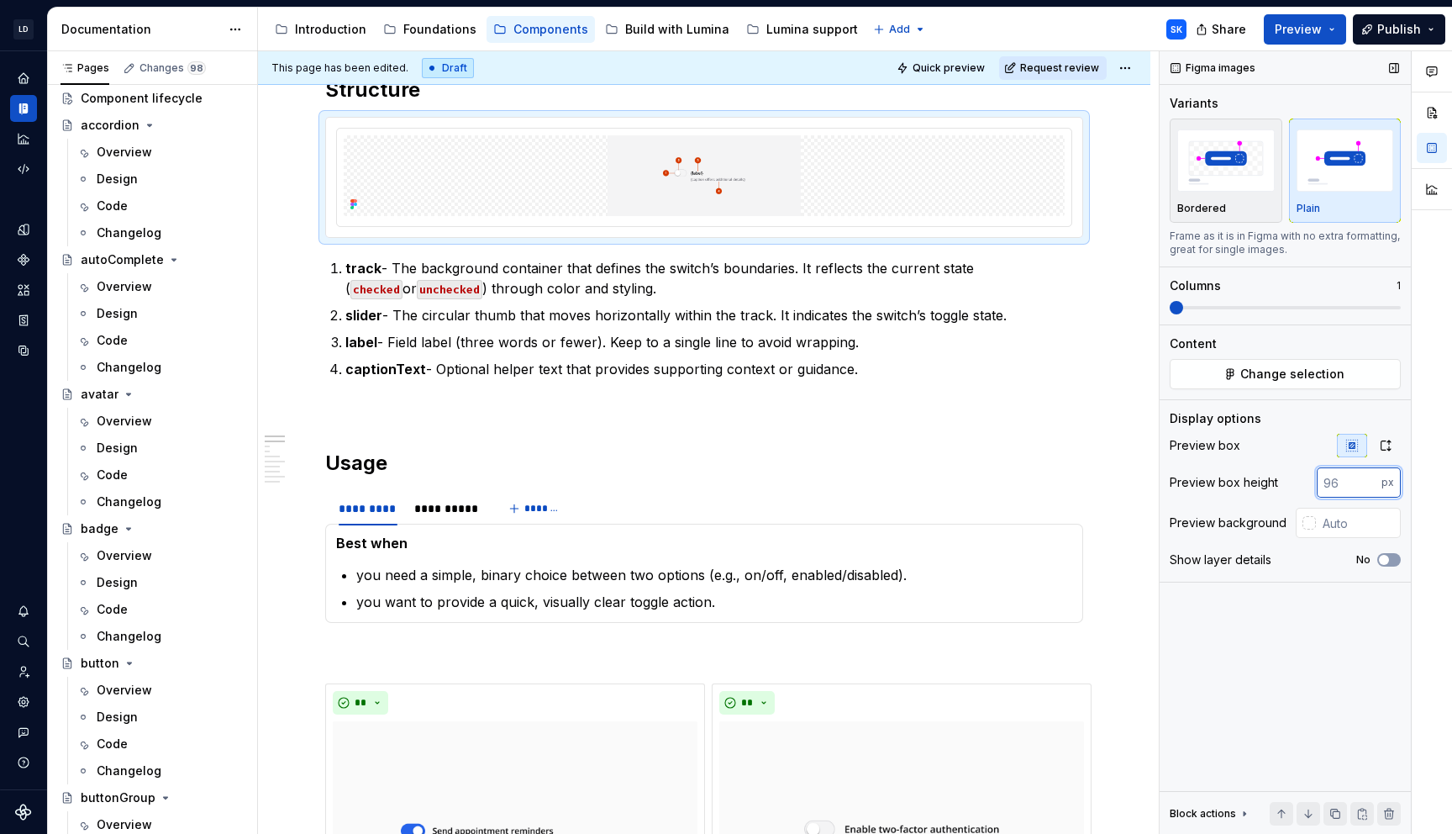
click at [1341, 493] on input "number" at bounding box center [1349, 482] width 65 height 30
type input "320"
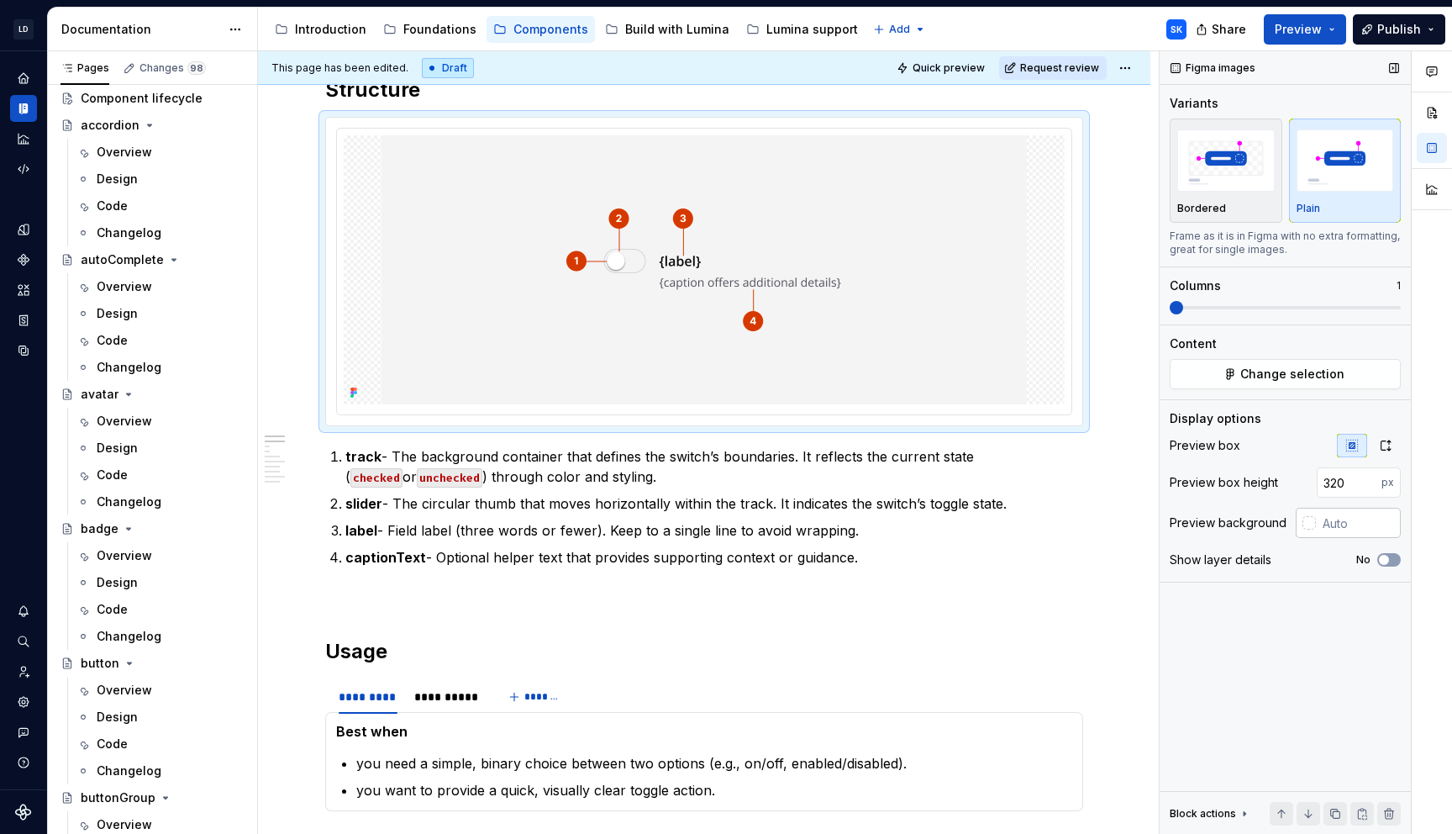
click at [1331, 510] on input "text" at bounding box center [1358, 523] width 85 height 30
click at [1345, 527] on input "text" at bounding box center [1358, 523] width 85 height 30
type input "#F4F4F5"
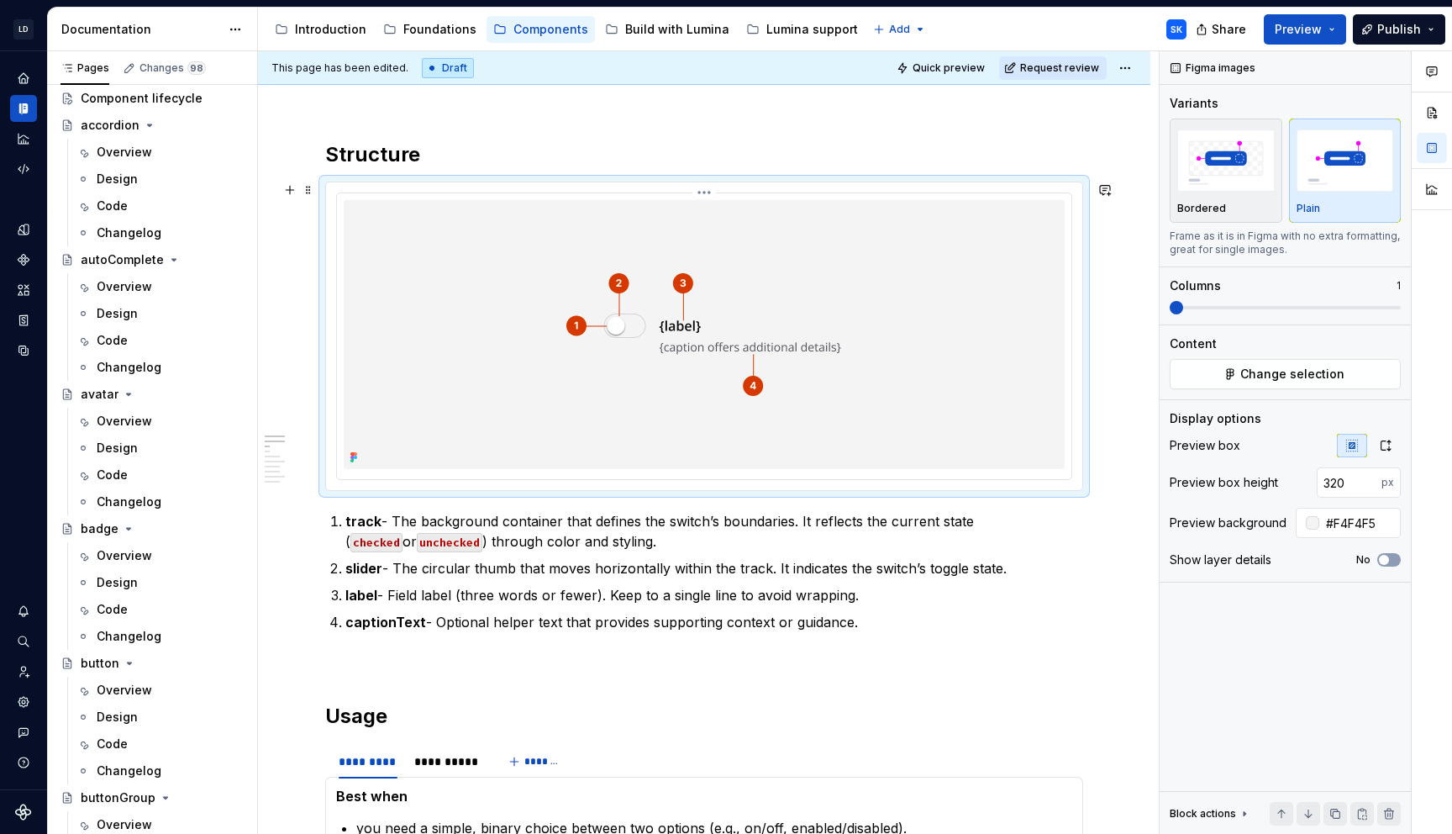
scroll to position [671, 0]
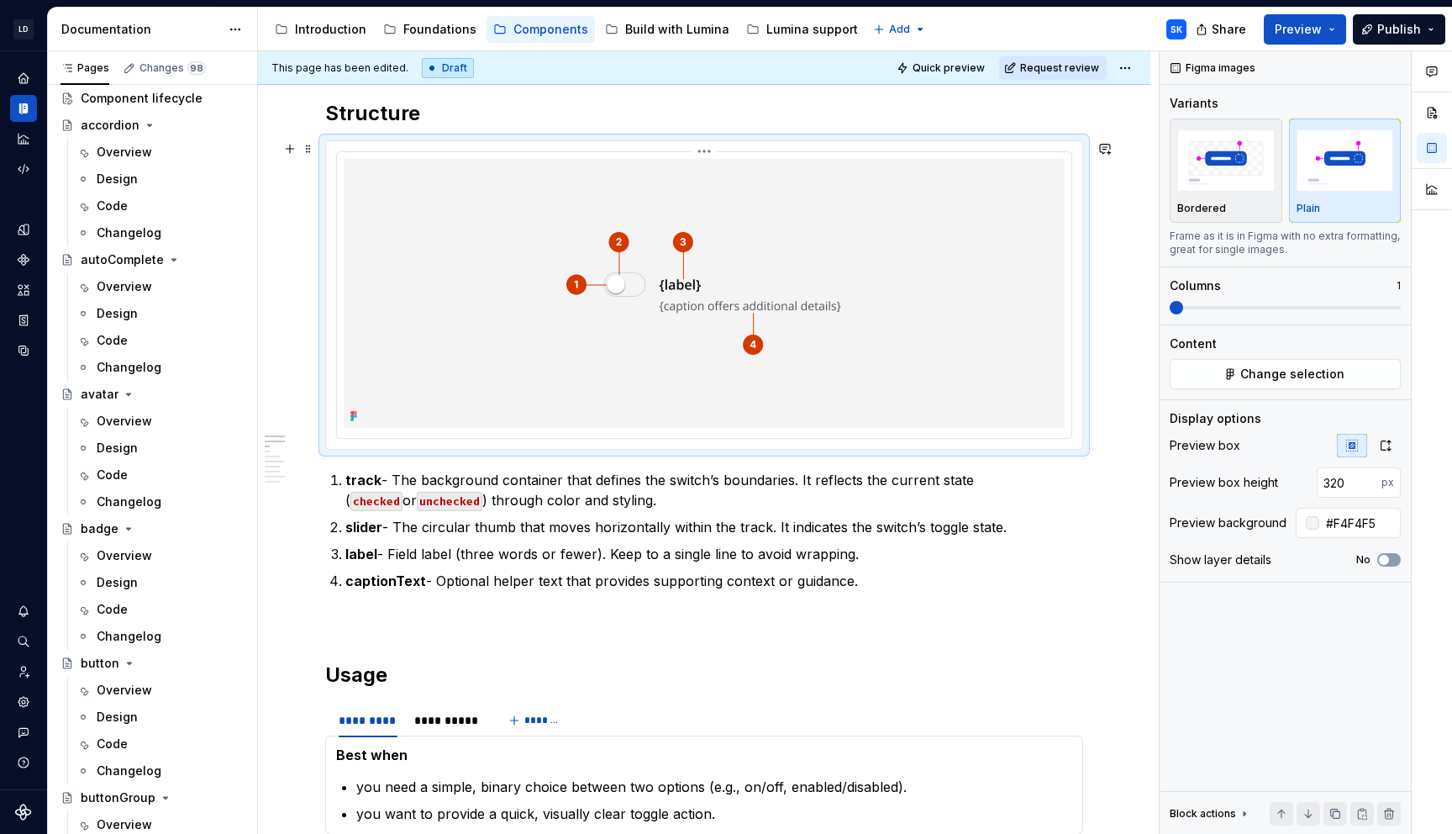
click at [849, 161] on img at bounding box center [704, 293] width 645 height 269
type textarea "*"
click at [777, 166] on img at bounding box center [704, 293] width 645 height 269
click at [806, 152] on div at bounding box center [704, 295] width 735 height 286
click at [711, 151] on html "LD Lumina Web SK Dataset MxC-Fac Documentation Accessibility guide for tree Pag…" at bounding box center [726, 417] width 1452 height 834
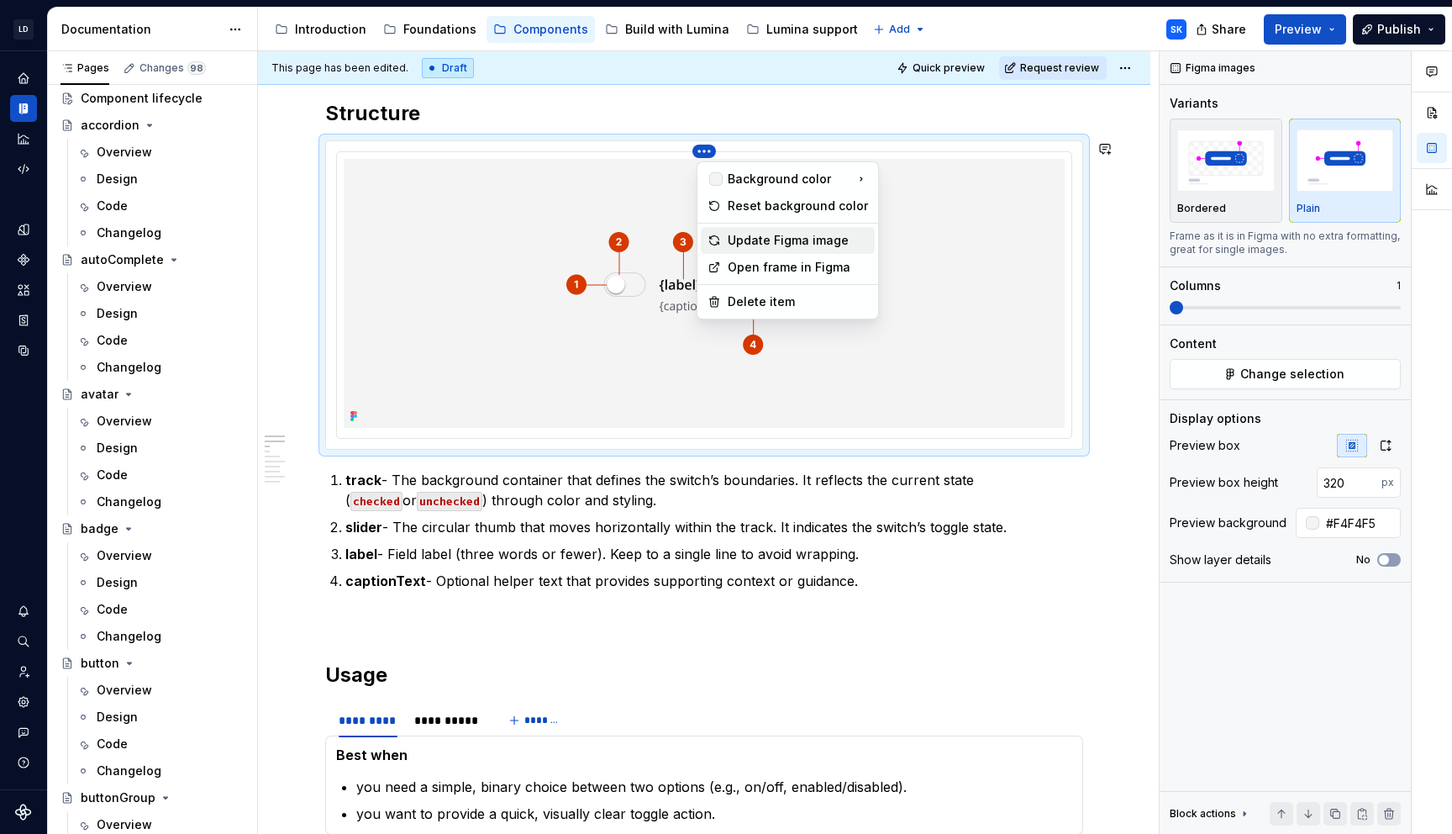
click at [782, 233] on div "Update Figma image" at bounding box center [798, 240] width 140 height 17
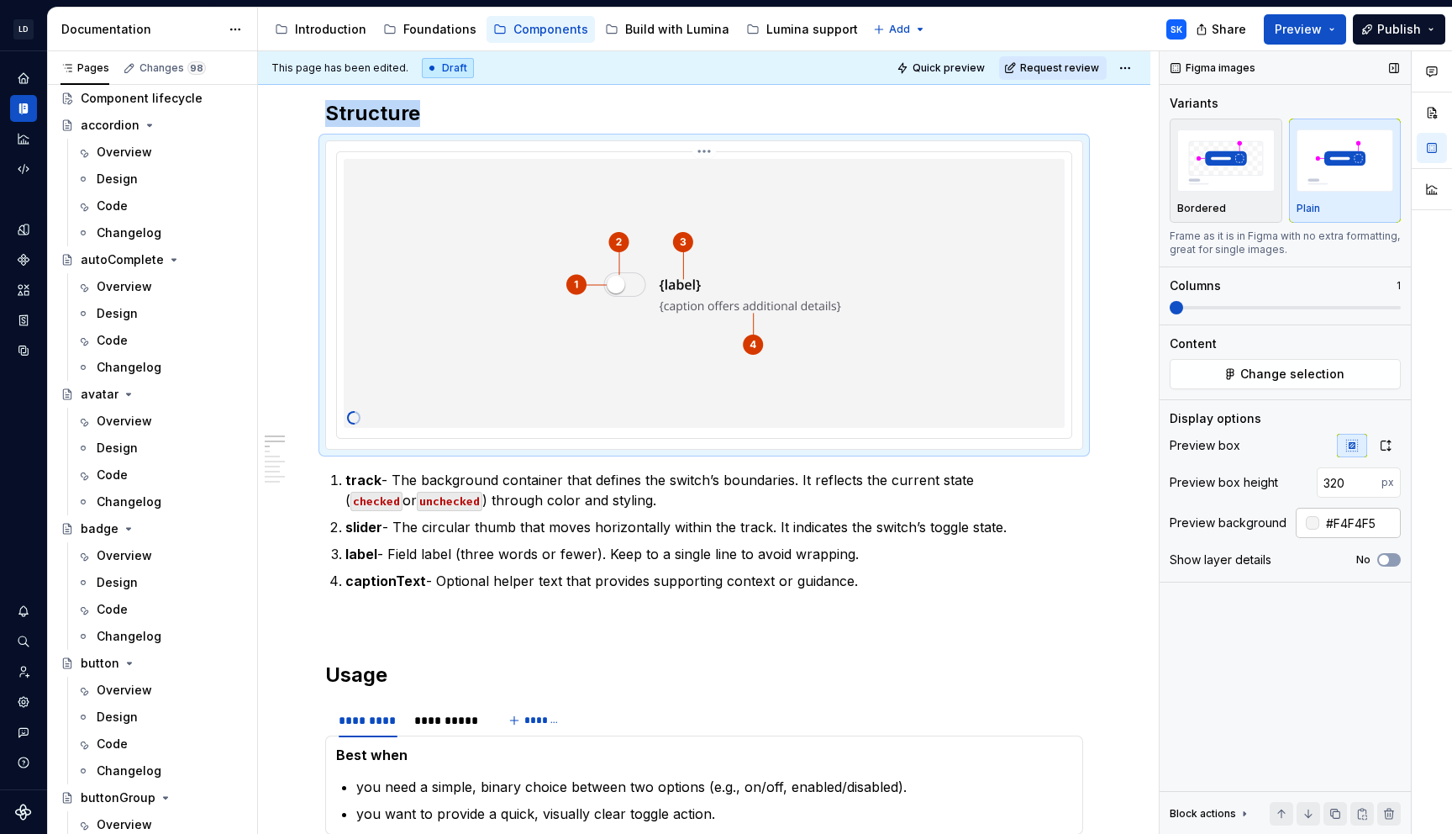
click at [1355, 515] on input "#F4F4F5" at bounding box center [1360, 523] width 82 height 30
type input "#E4E4E7"
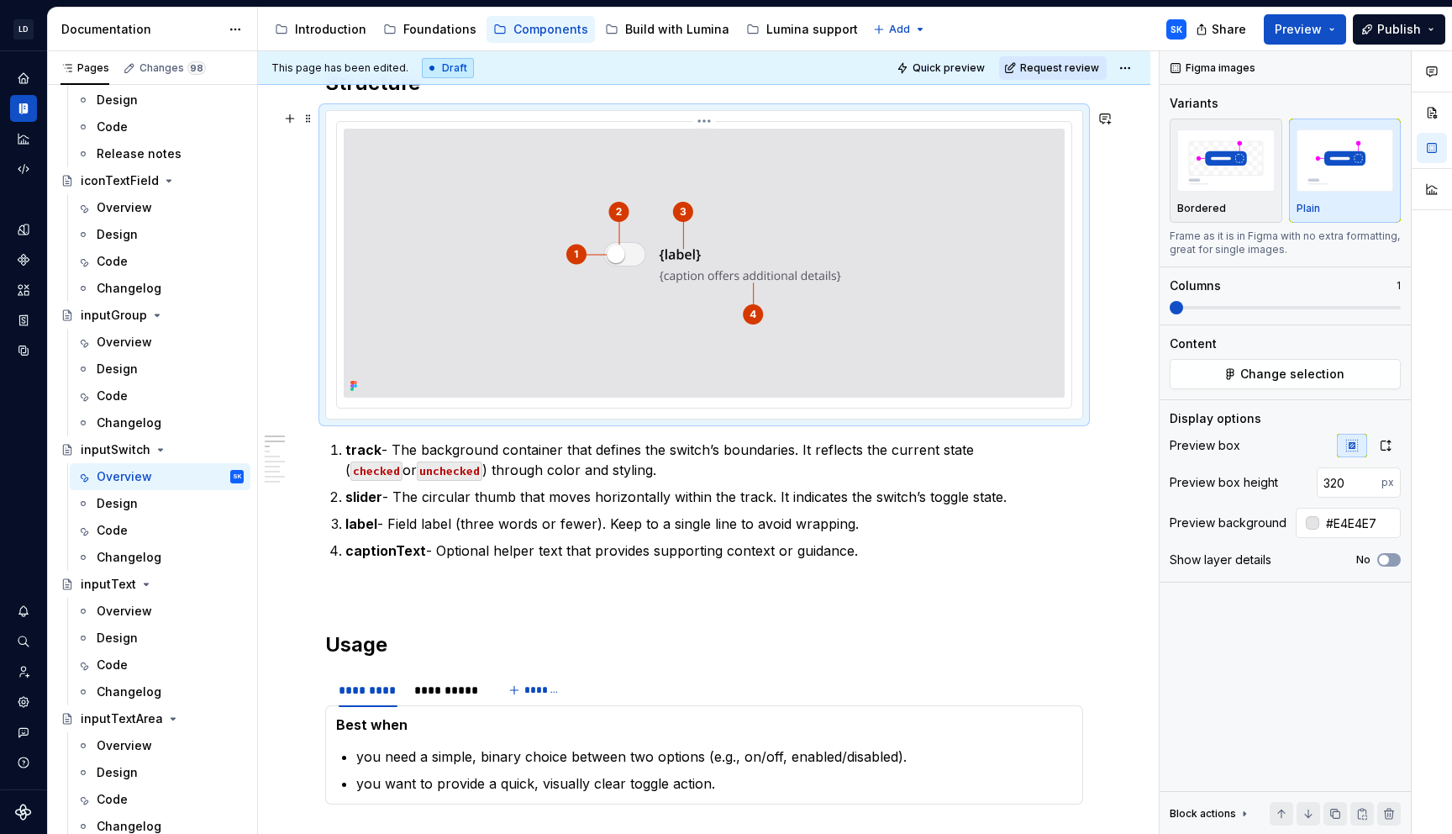
scroll to position [736, 0]
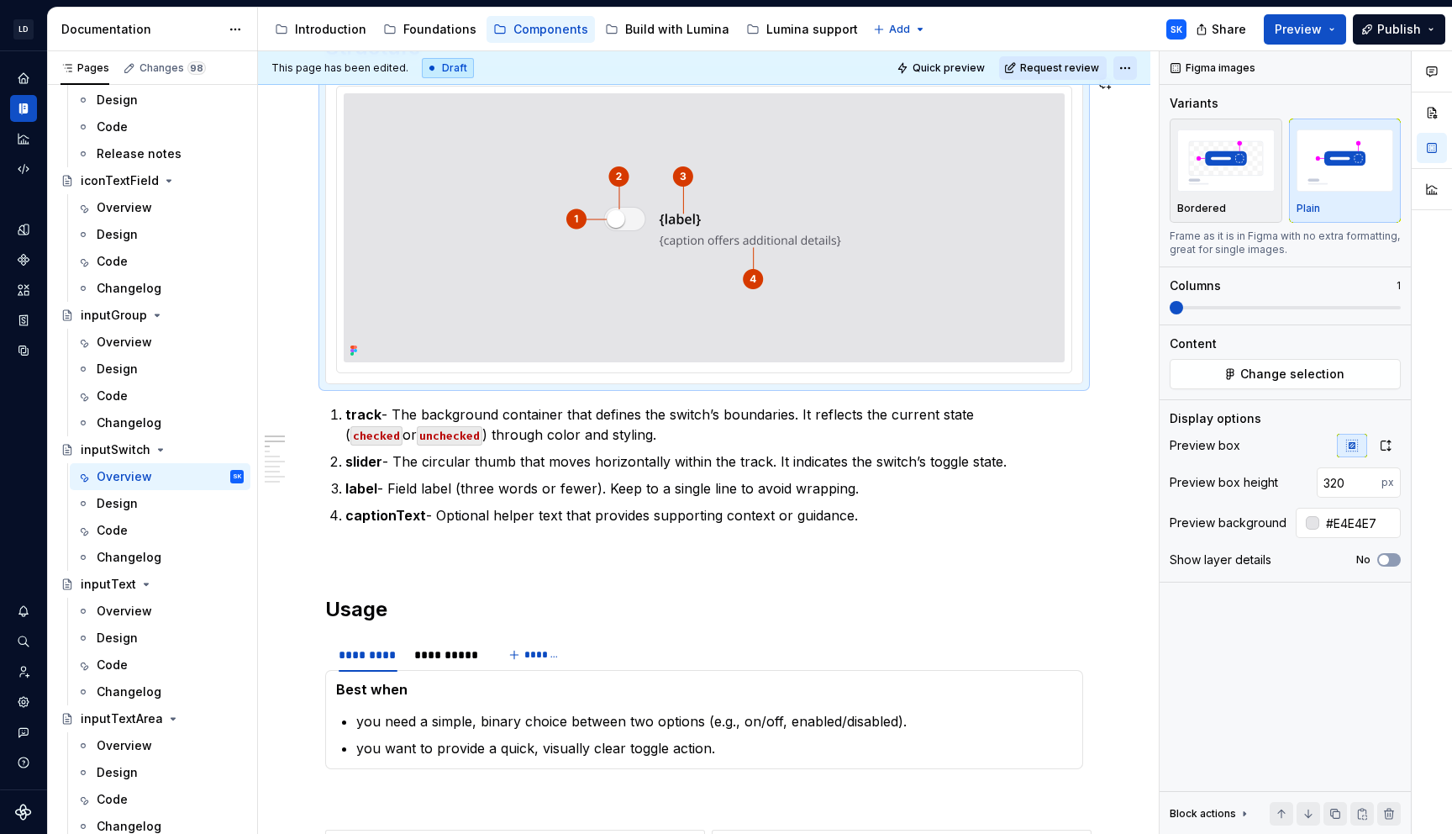
click at [1130, 73] on html "LD Lumina Web SK Dataset MxC-Fac Documentation Accessibility guide for tree Pag…" at bounding box center [726, 417] width 1452 height 834
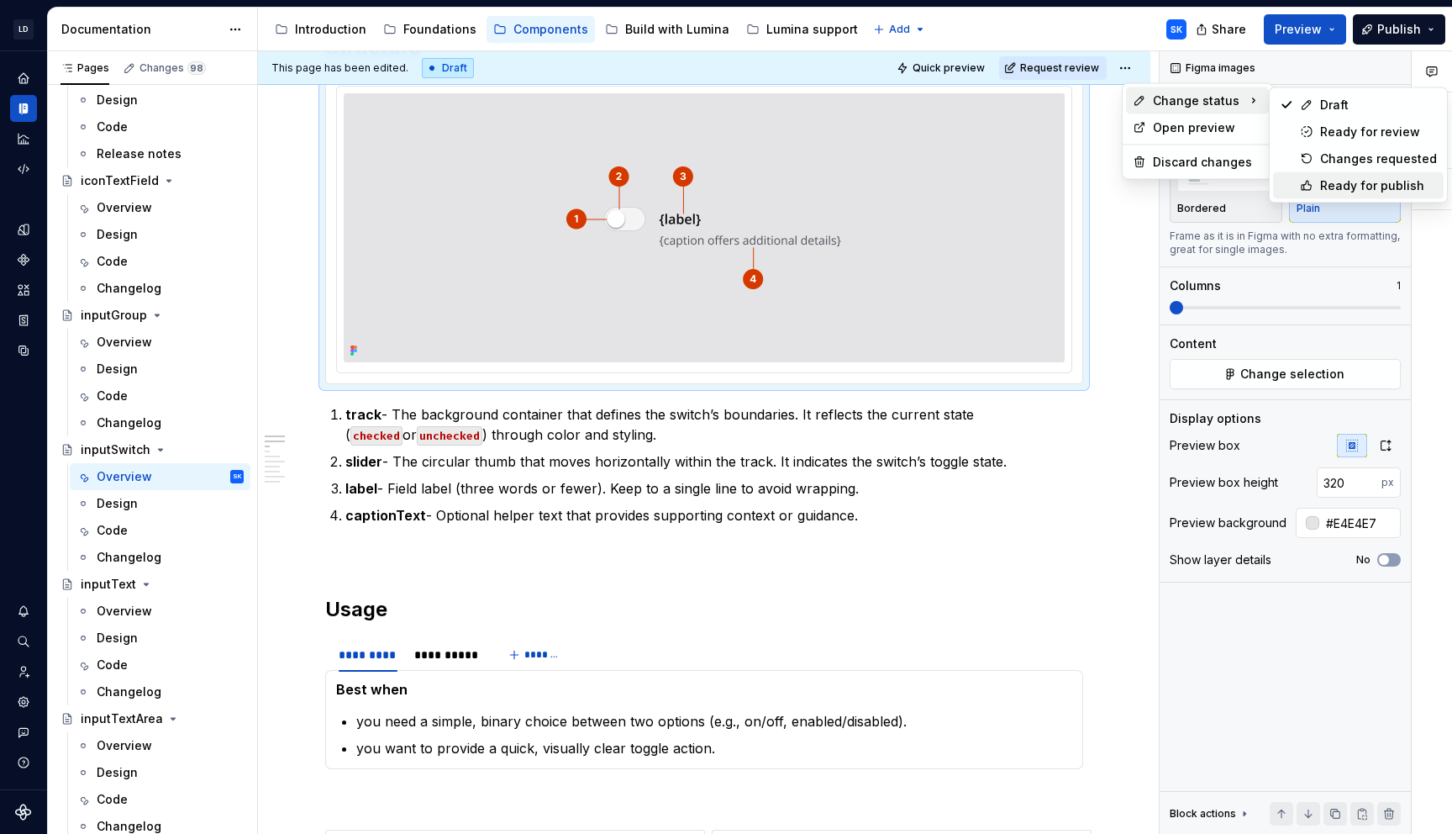
click at [1380, 179] on div "Ready for publish" at bounding box center [1378, 185] width 117 height 17
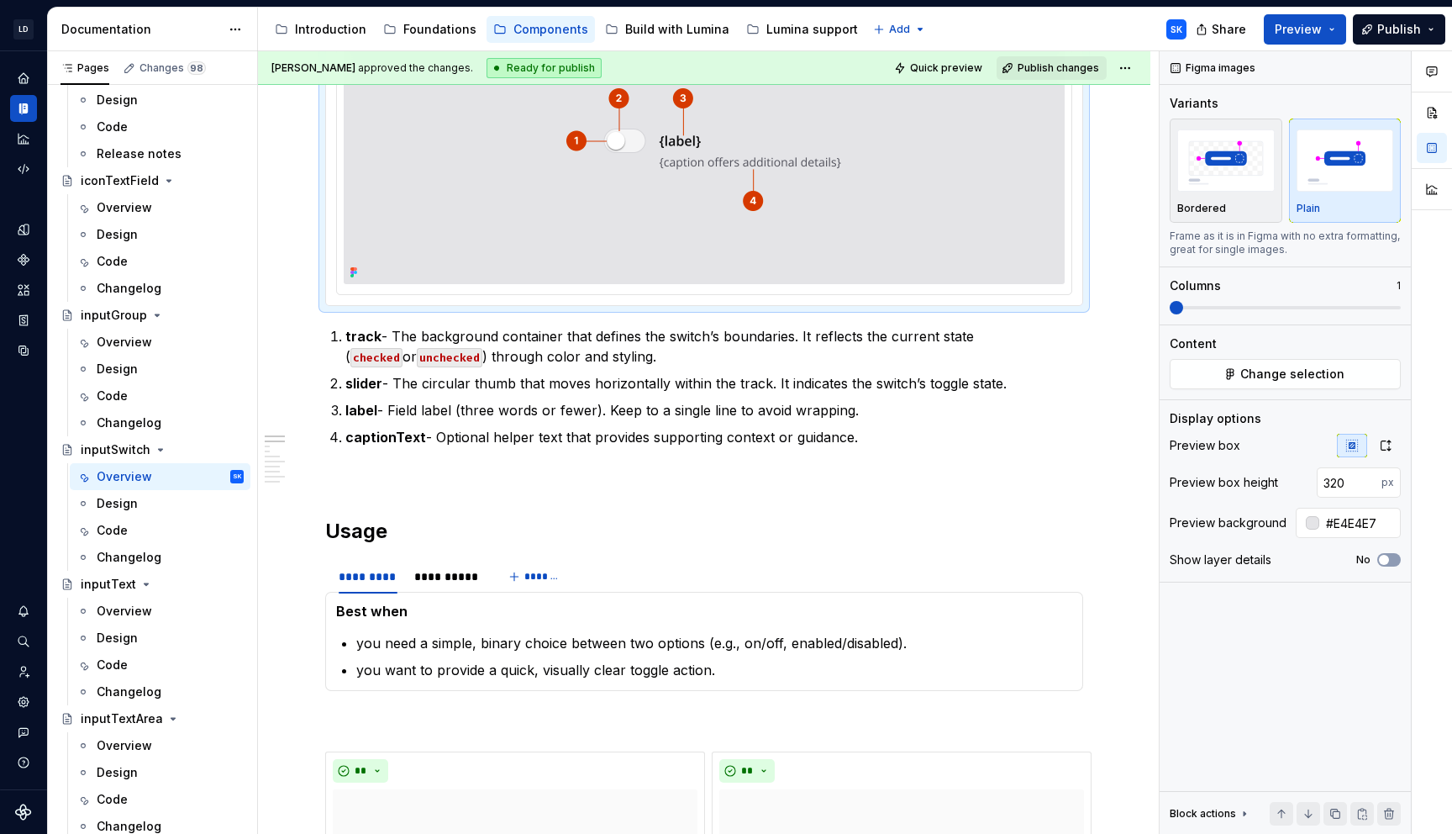
scroll to position [0, 0]
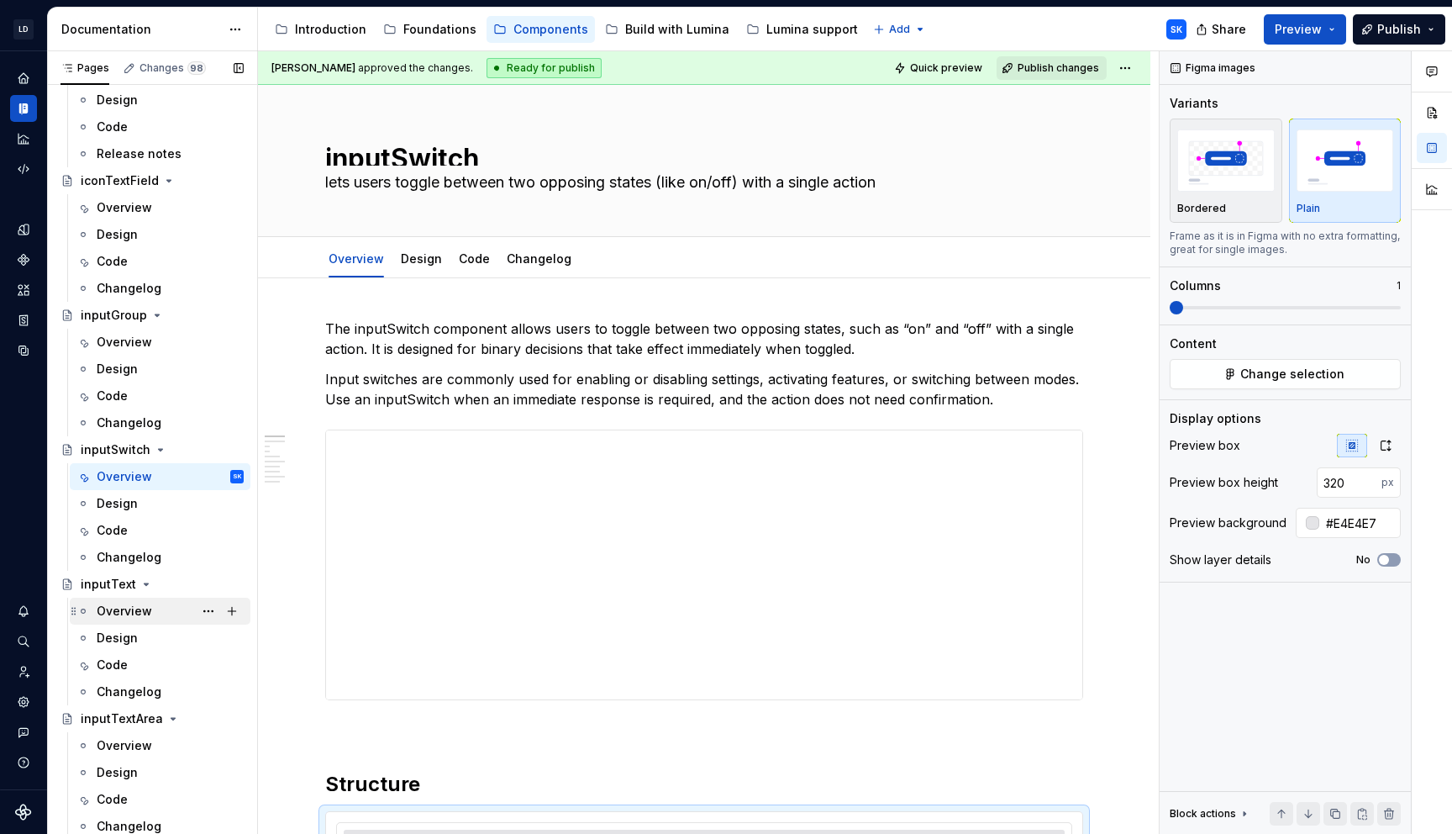
click at [150, 608] on div "Overview" at bounding box center [170, 611] width 147 height 24
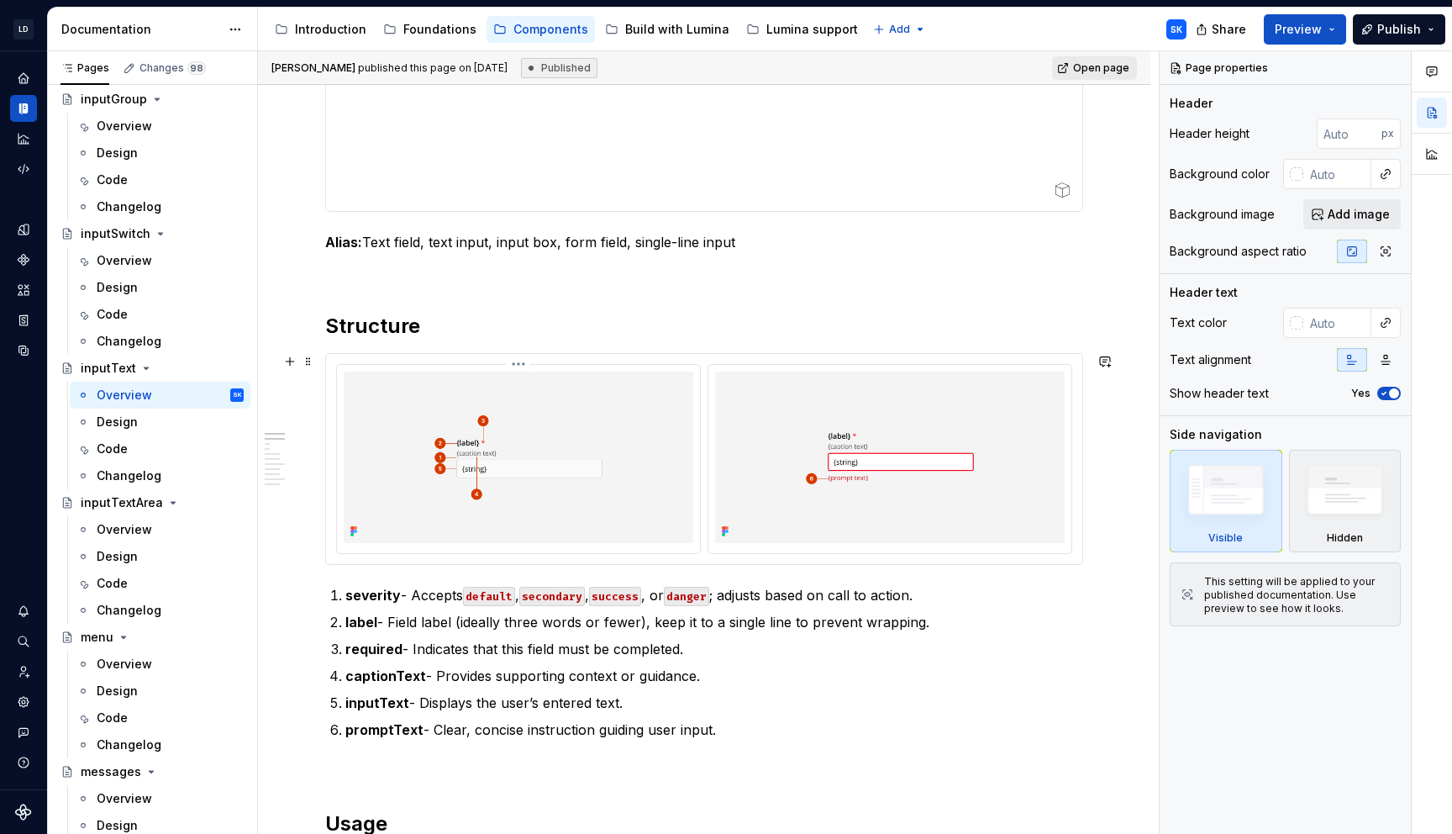
scroll to position [502, 0]
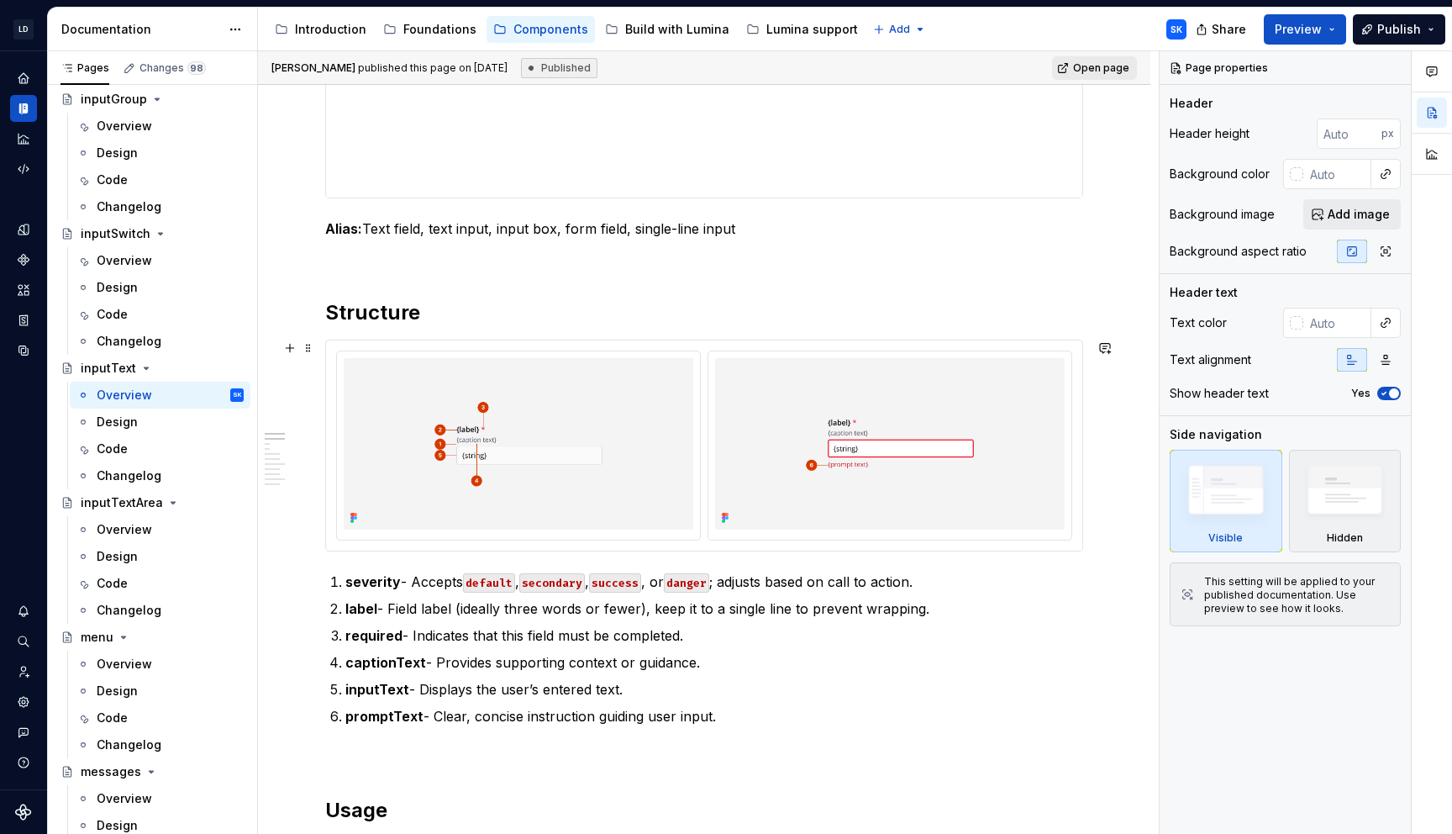
click at [708, 340] on div at bounding box center [704, 445] width 756 height 210
type textarea "*"
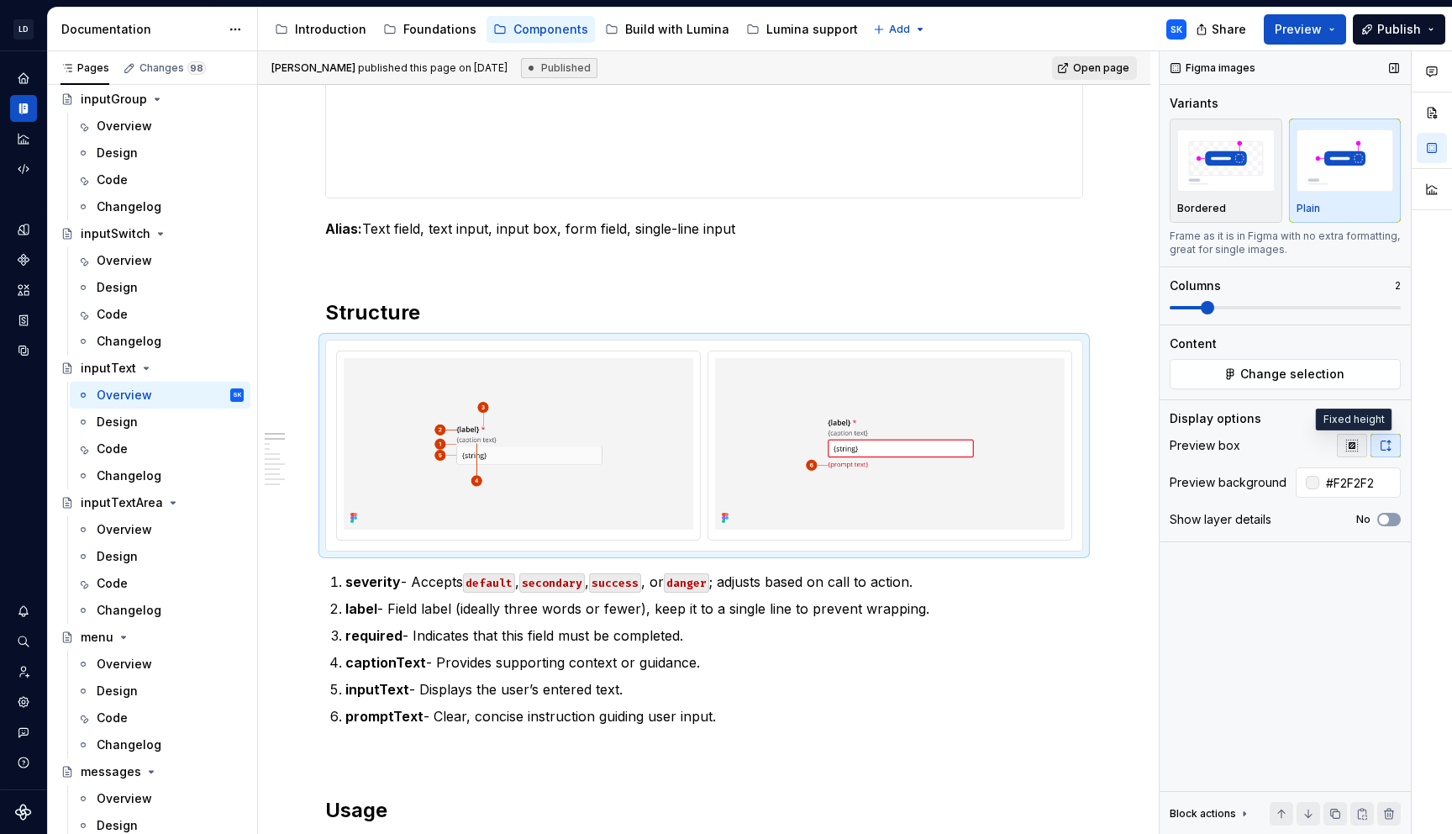
click at [1357, 449] on icon "button" at bounding box center [1352, 445] width 13 height 13
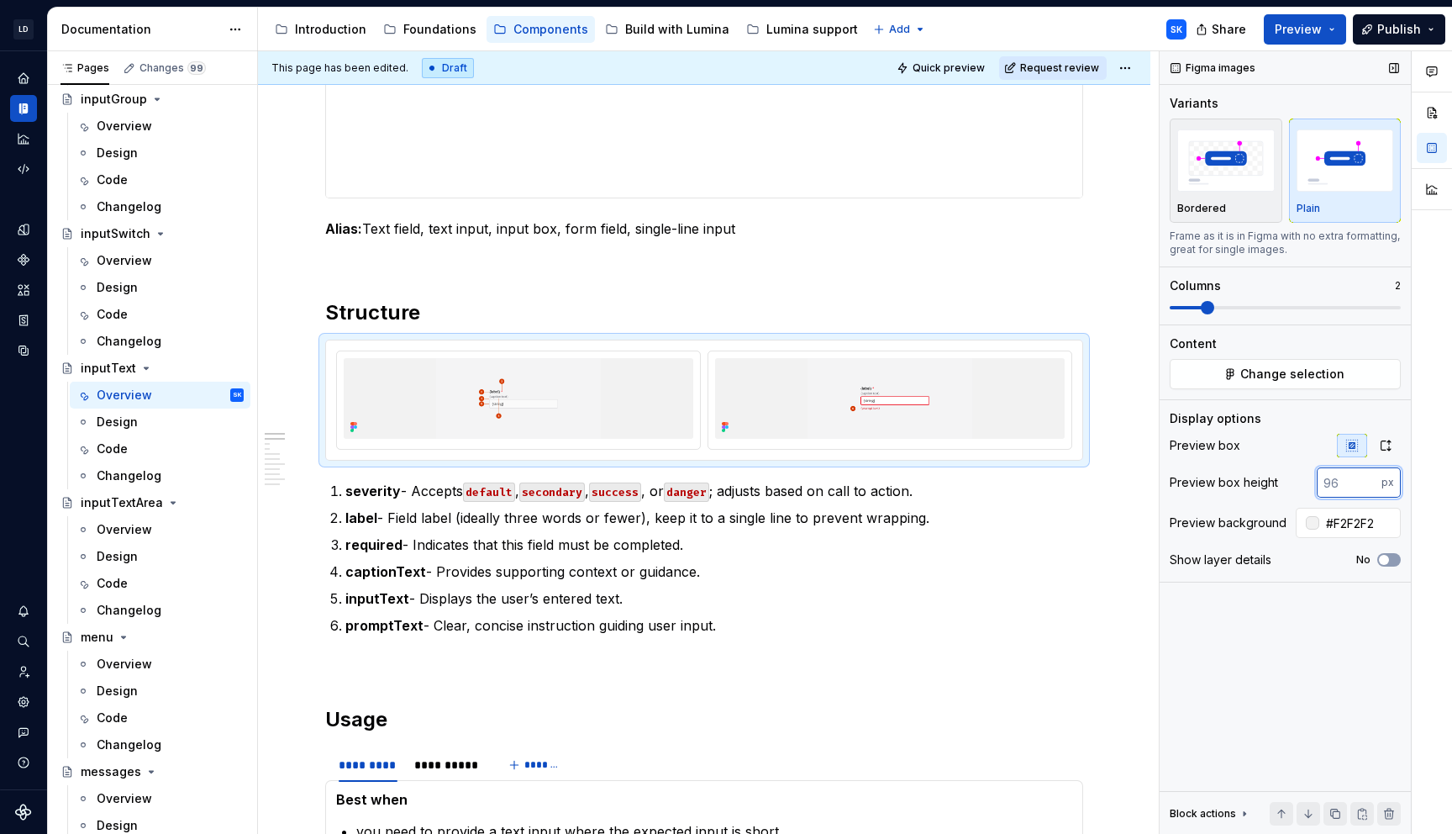
click at [1351, 470] on input "number" at bounding box center [1349, 482] width 65 height 30
type input "2"
type input "320"
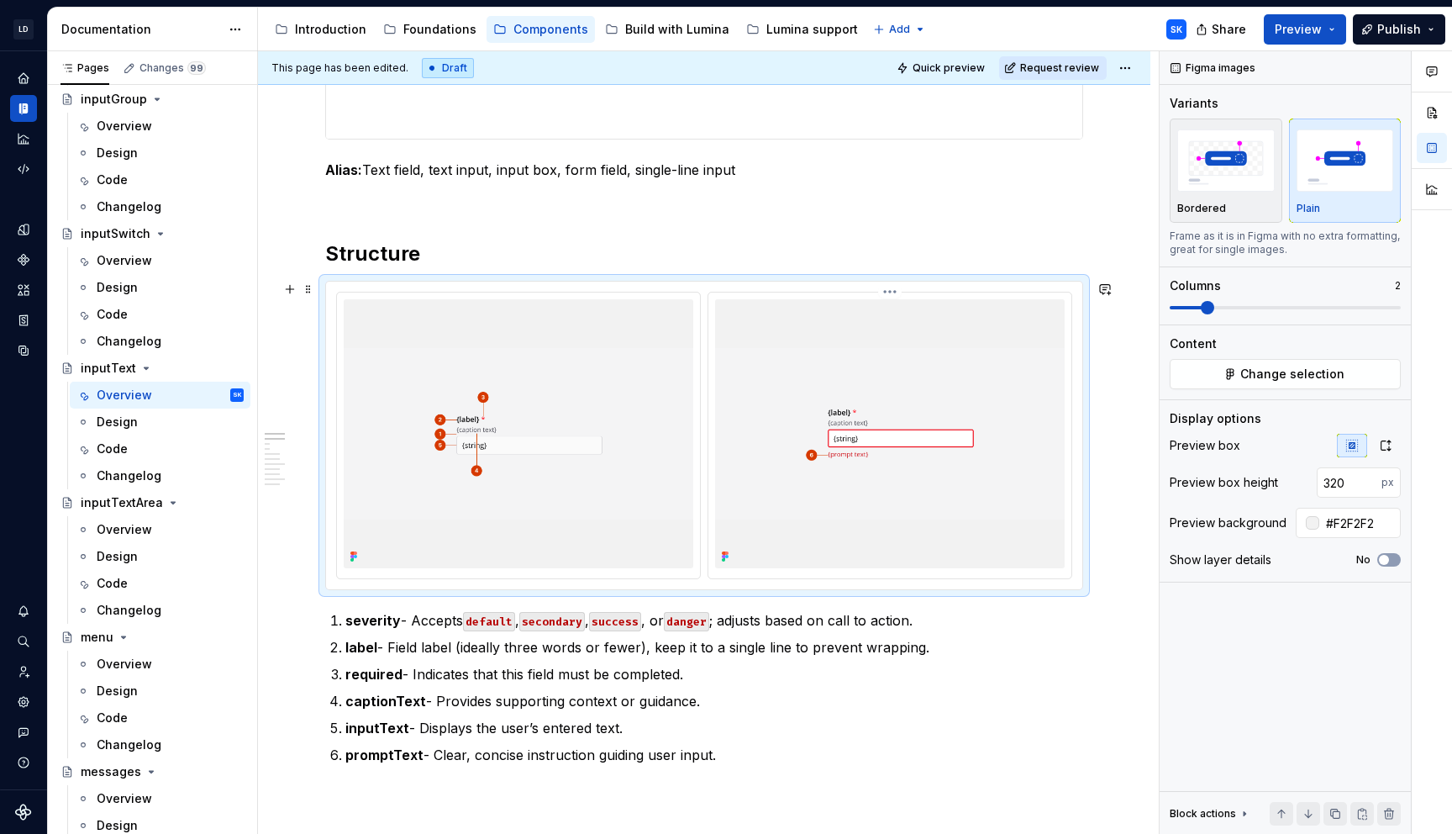
scroll to position [582, 0]
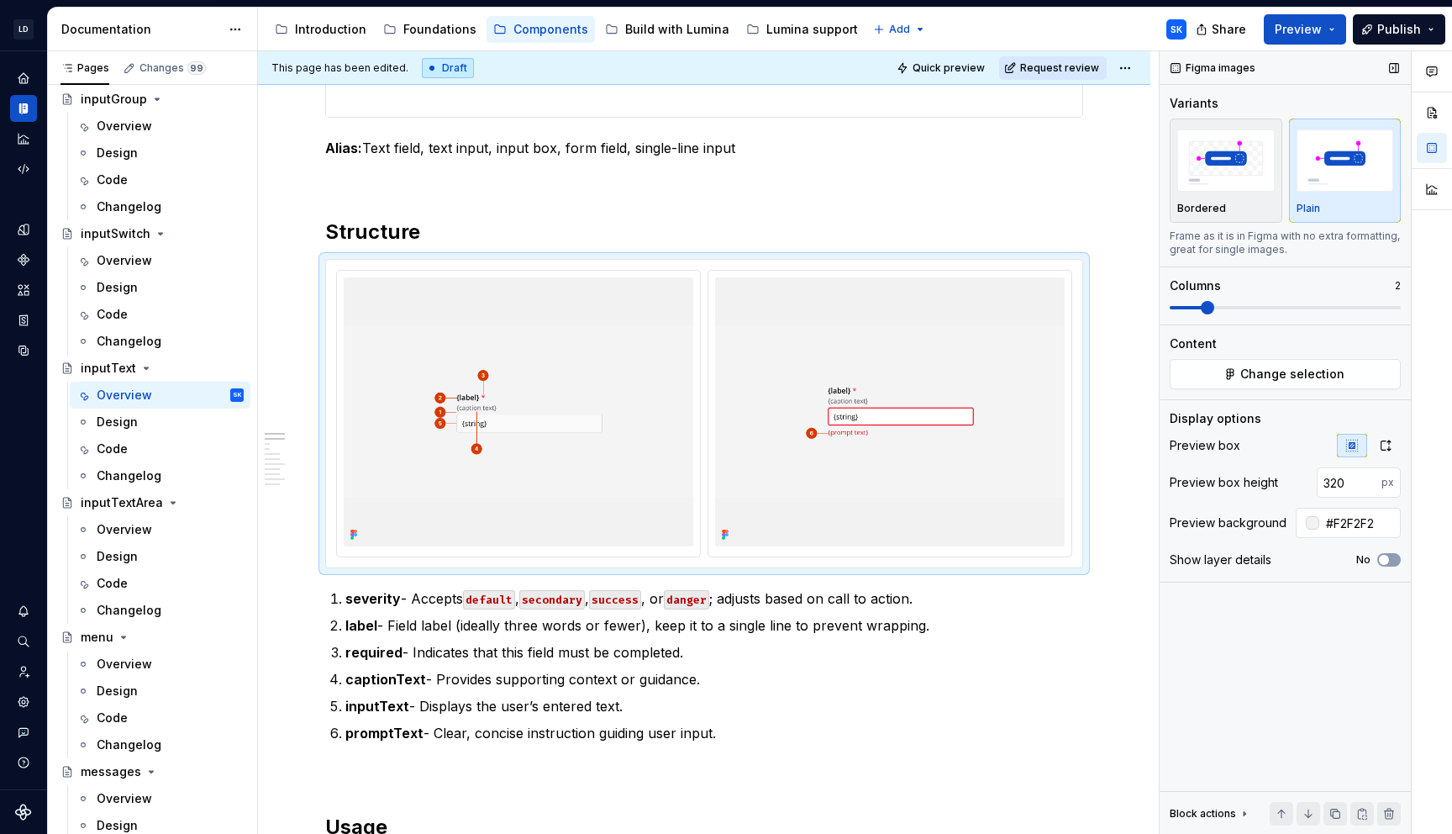
click at [1382, 441] on icon "button" at bounding box center [1386, 445] width 9 height 10
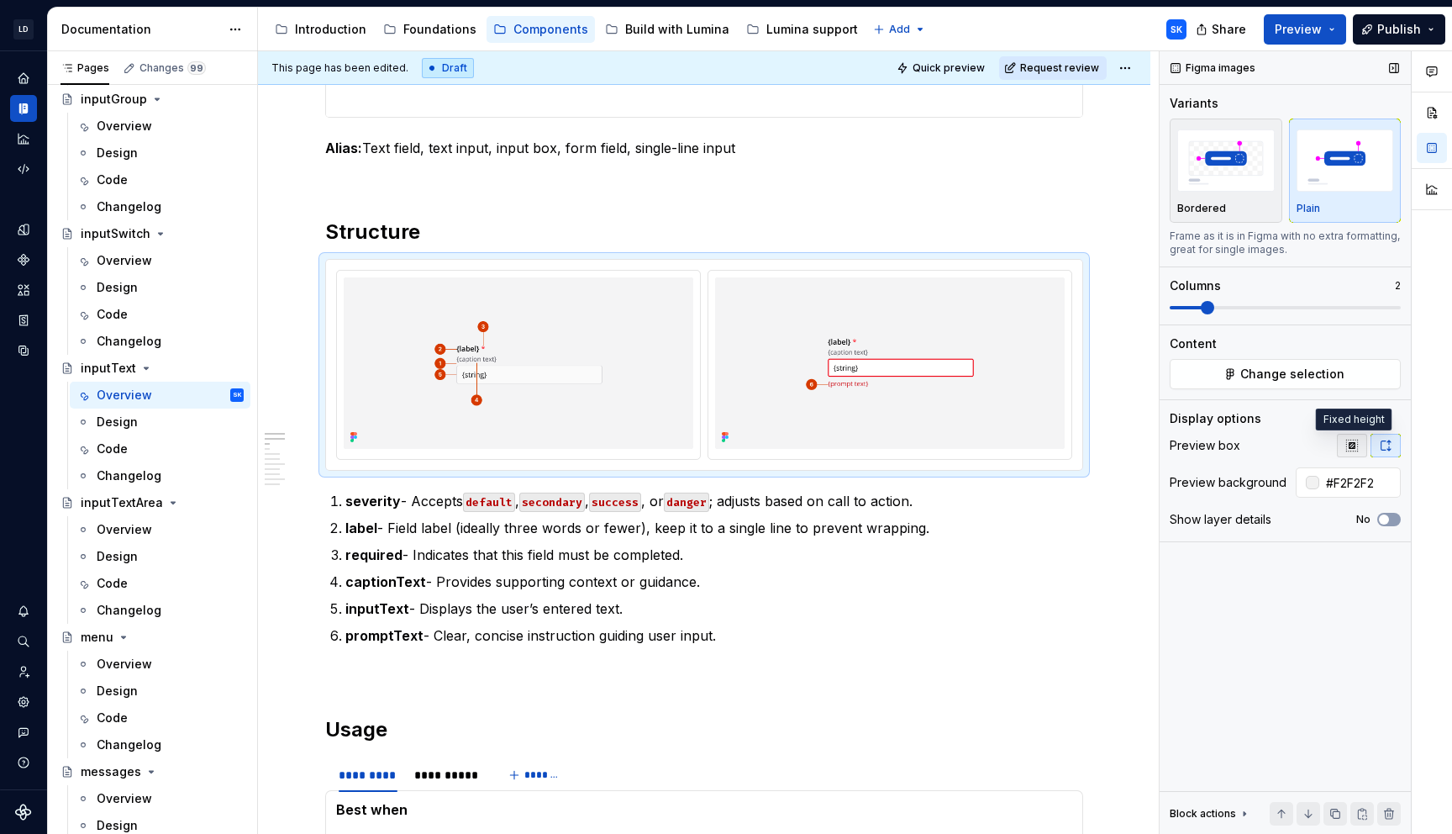
click at [1350, 446] on icon "button" at bounding box center [1352, 445] width 13 height 13
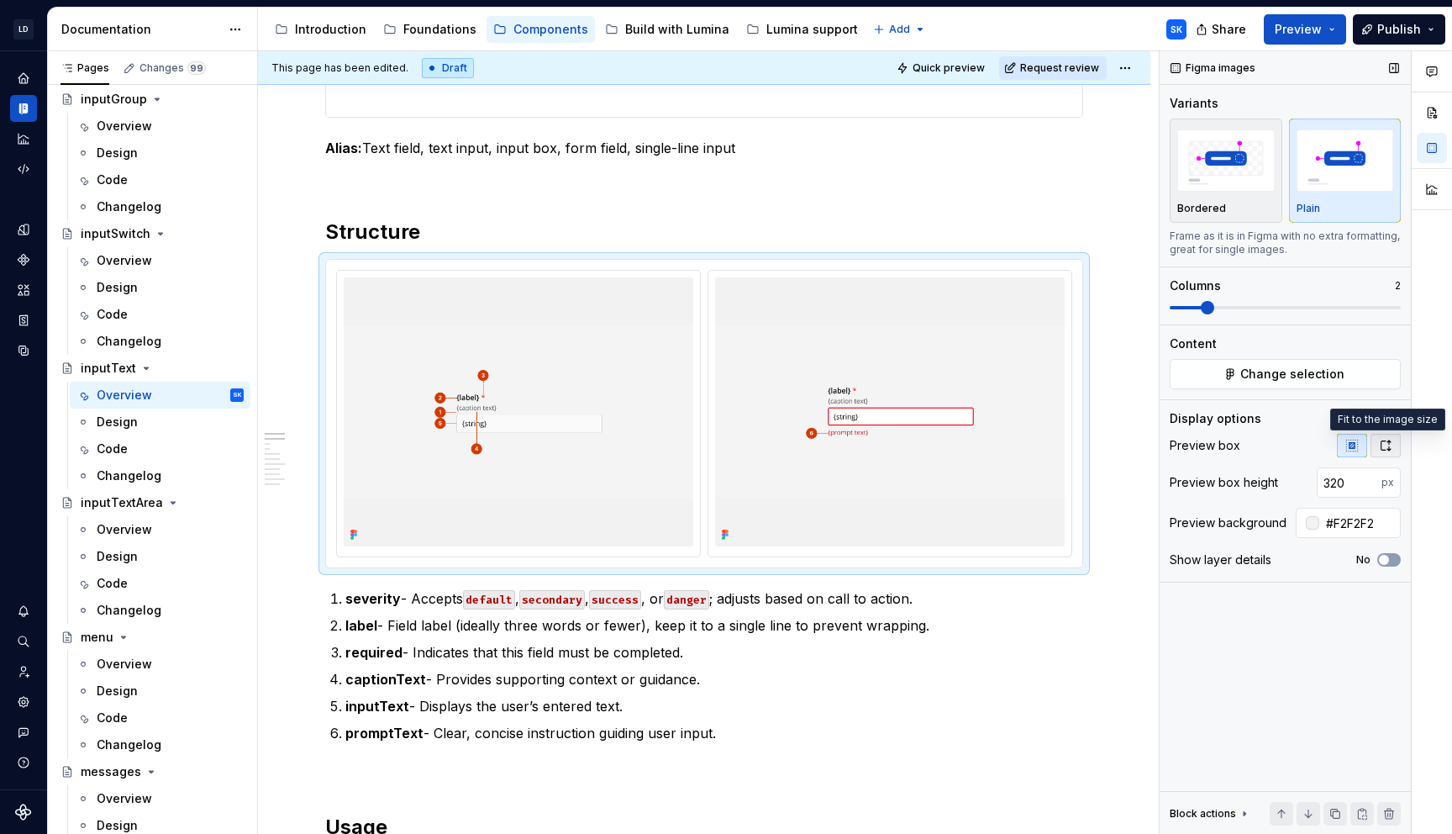
click at [1385, 441] on icon "button" at bounding box center [1385, 445] width 13 height 13
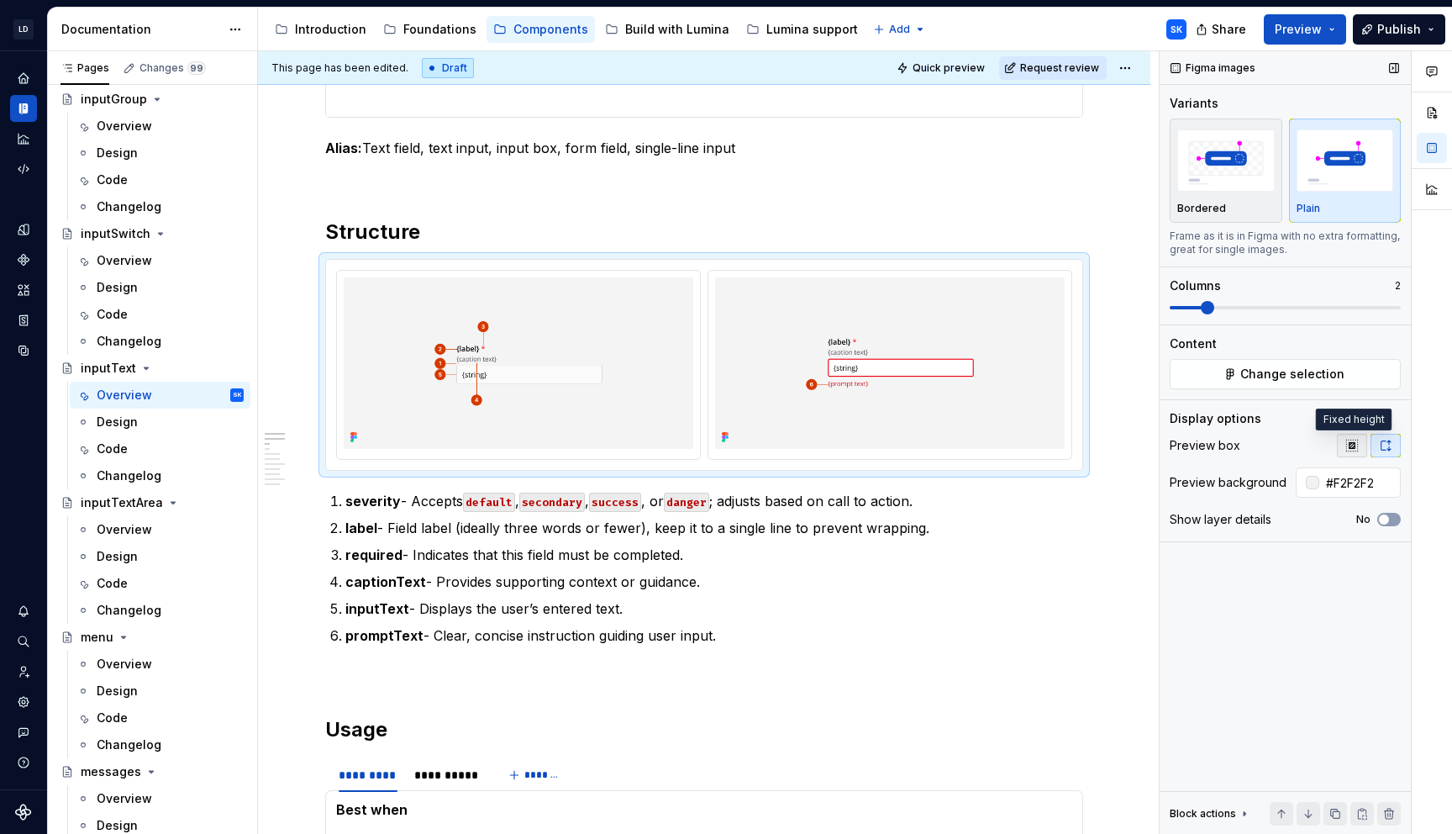
click at [1356, 441] on icon "button" at bounding box center [1352, 445] width 13 height 13
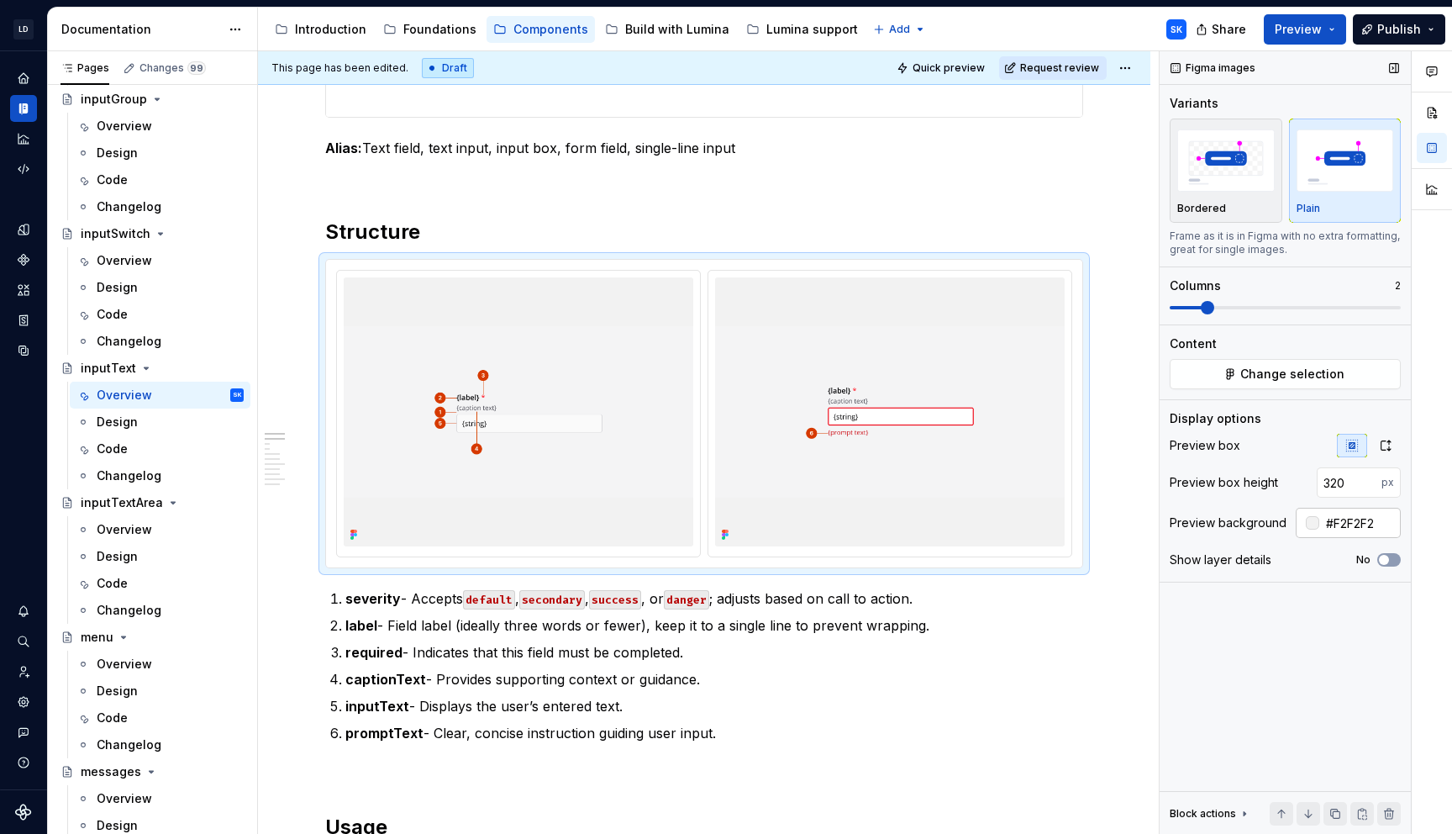
click at [1346, 528] on input "#F2F2F2" at bounding box center [1360, 523] width 82 height 30
type input "#F4F4F5"
click at [1396, 450] on button "button" at bounding box center [1386, 446] width 30 height 24
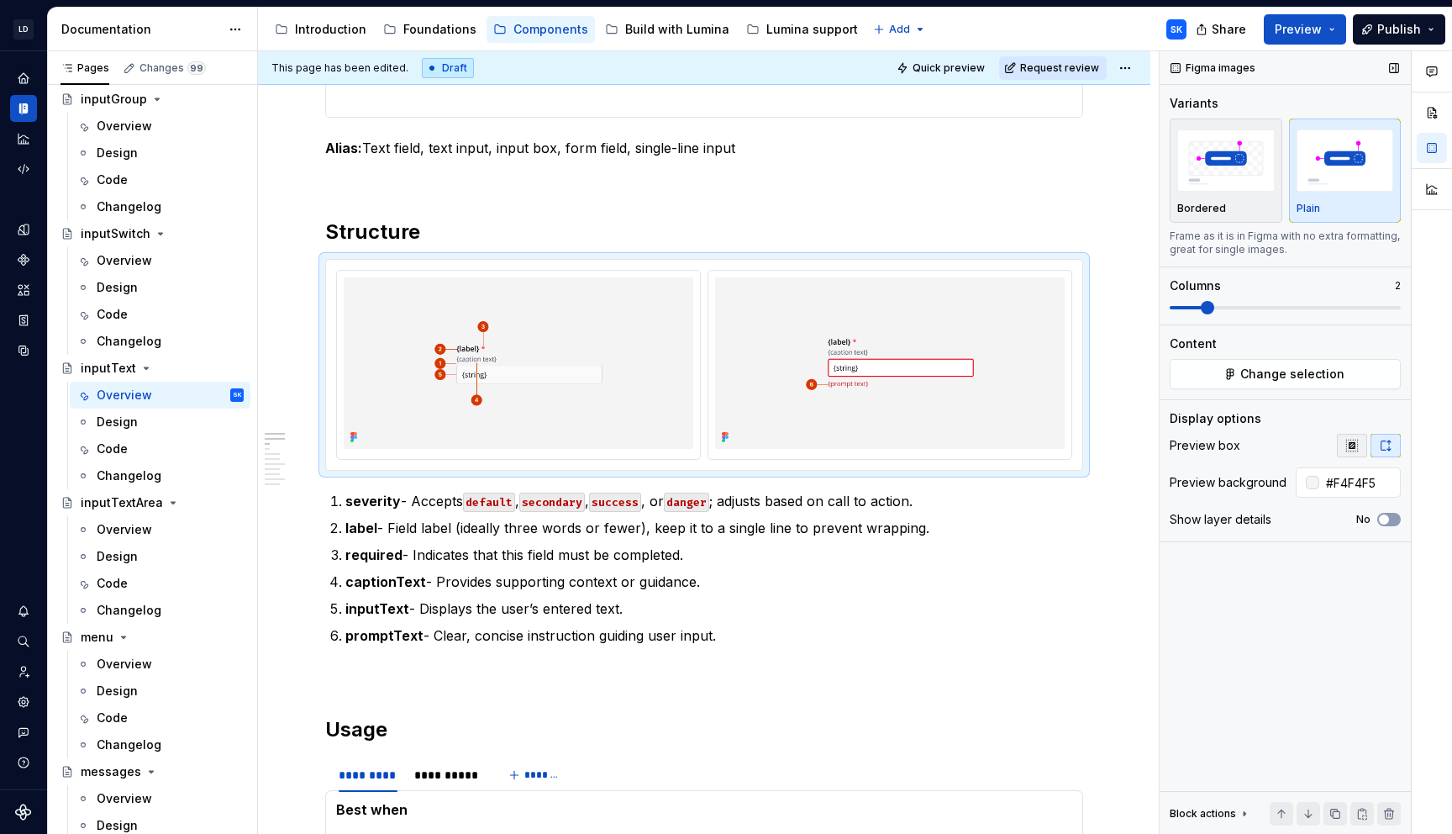
click at [1351, 434] on button "button" at bounding box center [1352, 446] width 30 height 24
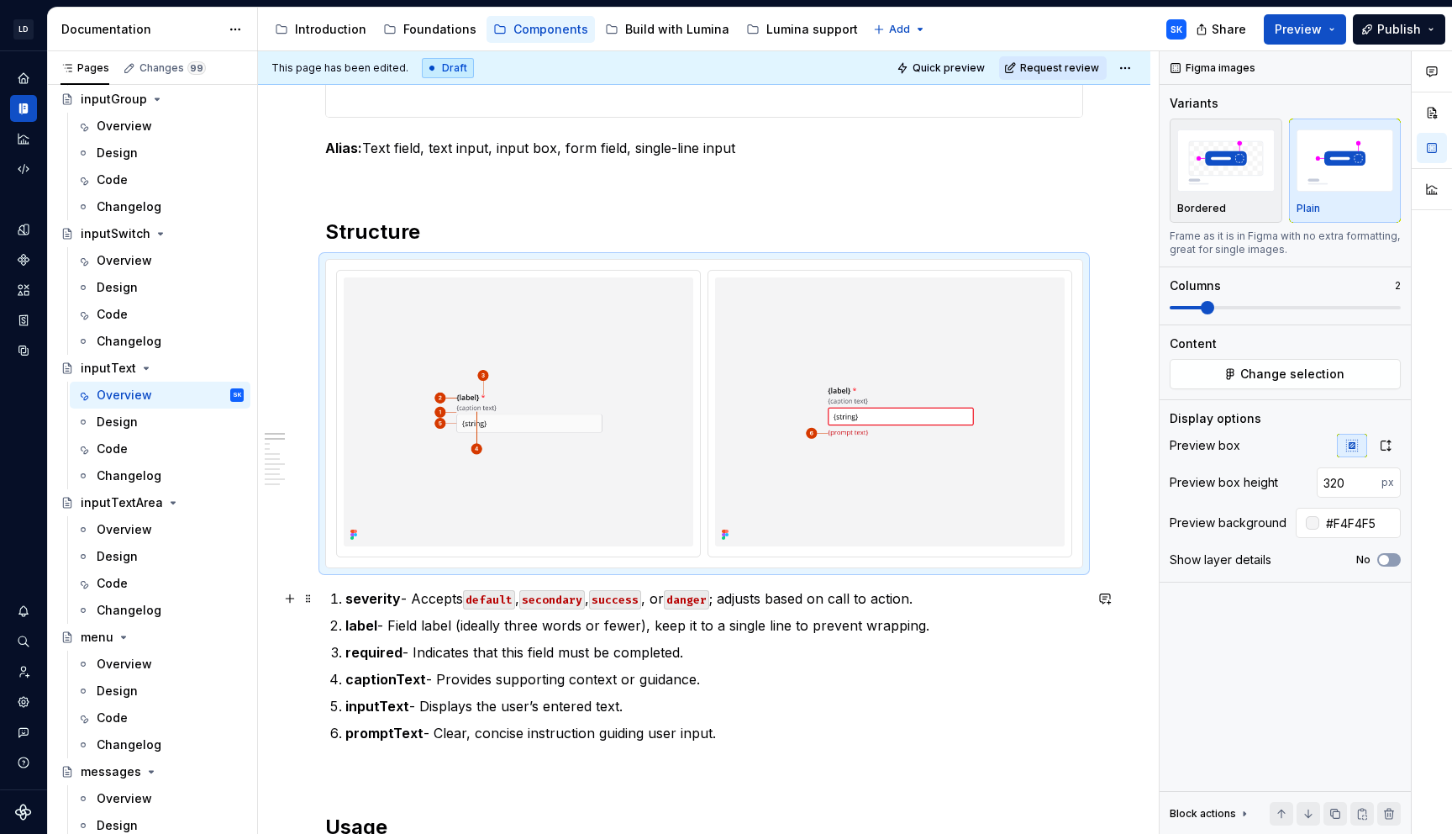
click at [688, 610] on ol "severity - Accepts default , secondary , success , or danger ; adjusts based on…" at bounding box center [714, 665] width 738 height 155
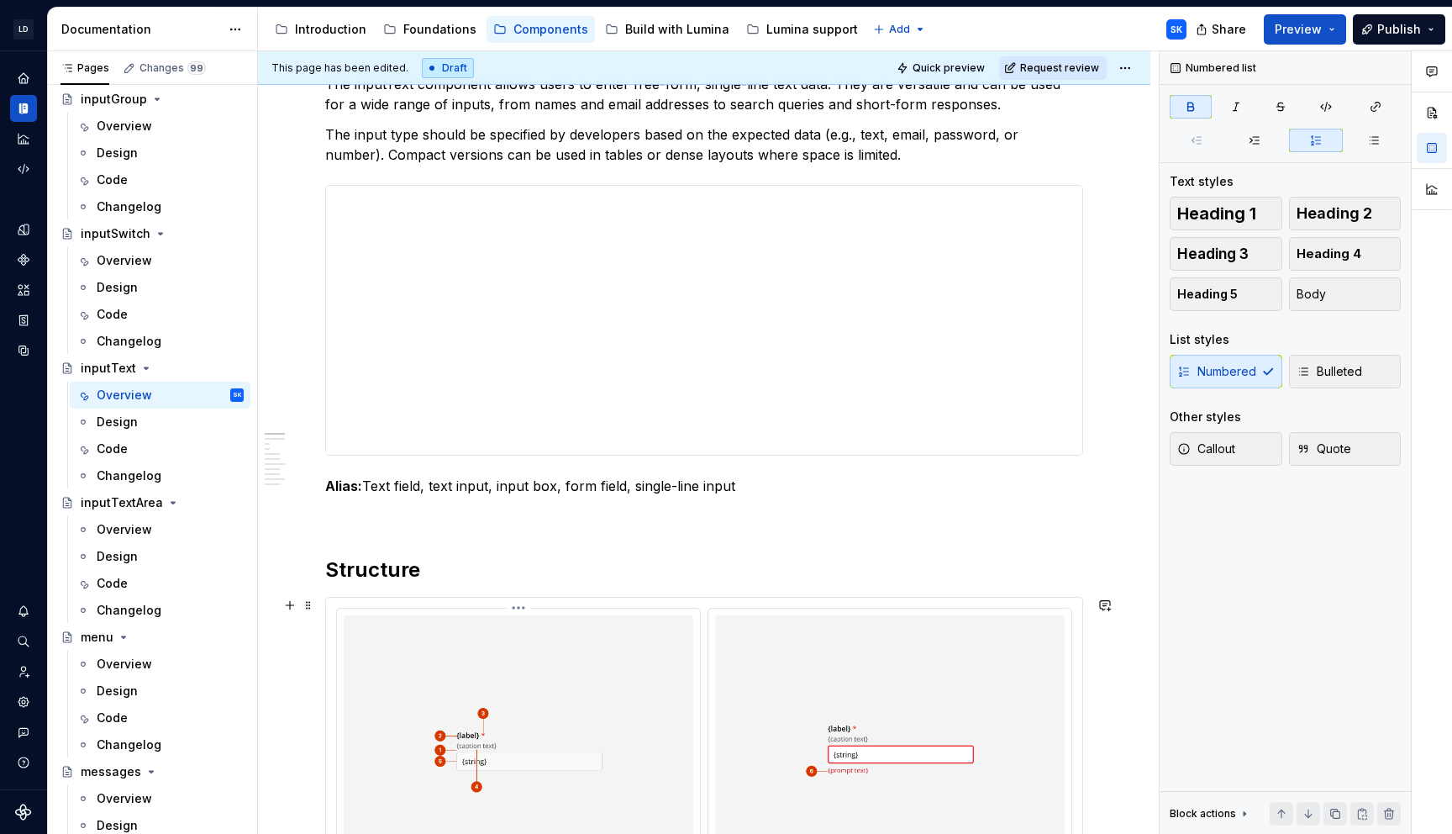
scroll to position [243, 0]
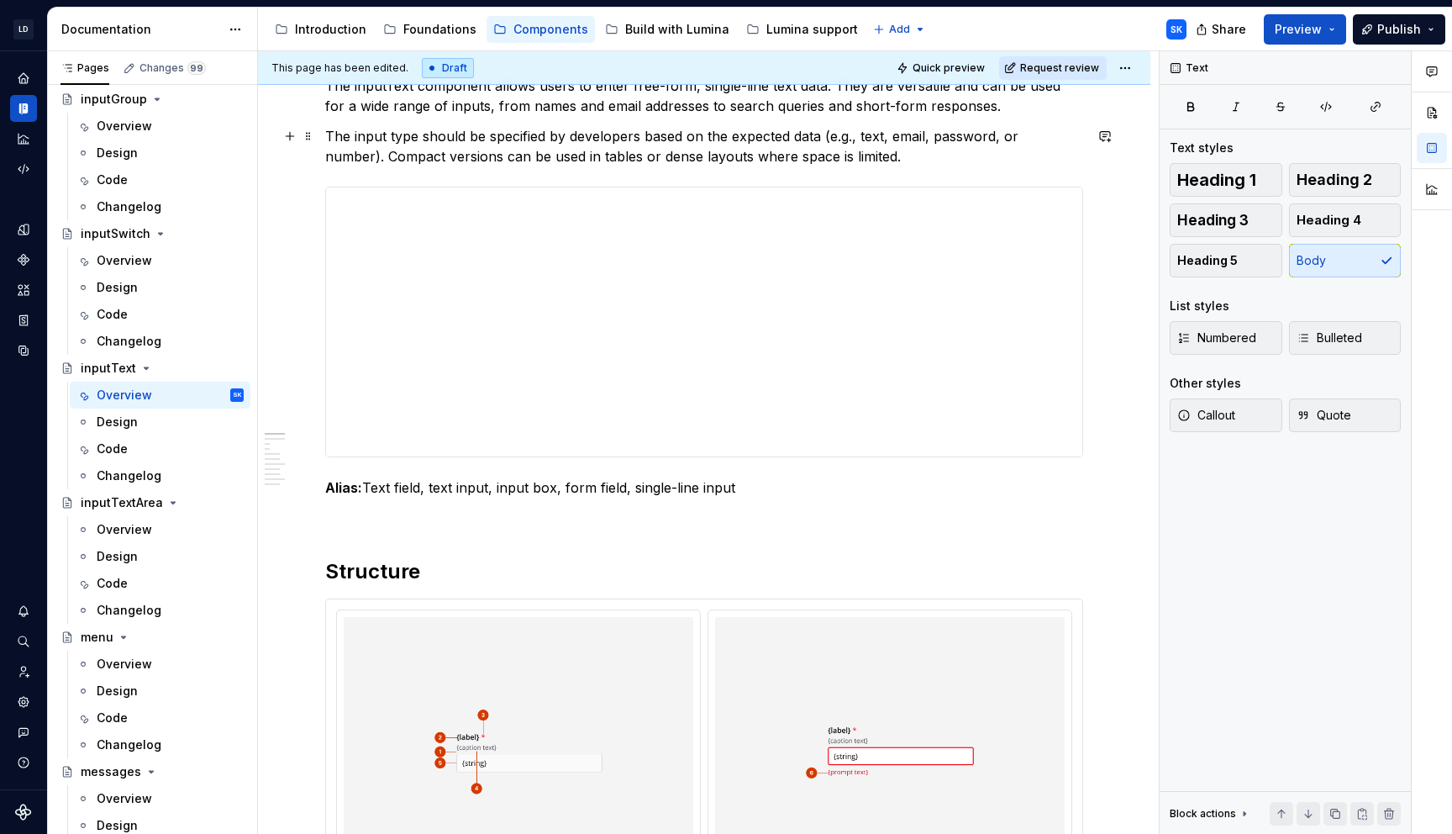
click at [851, 151] on p "The input type should be specified by developers based on the expected data (e.…" at bounding box center [704, 146] width 758 height 40
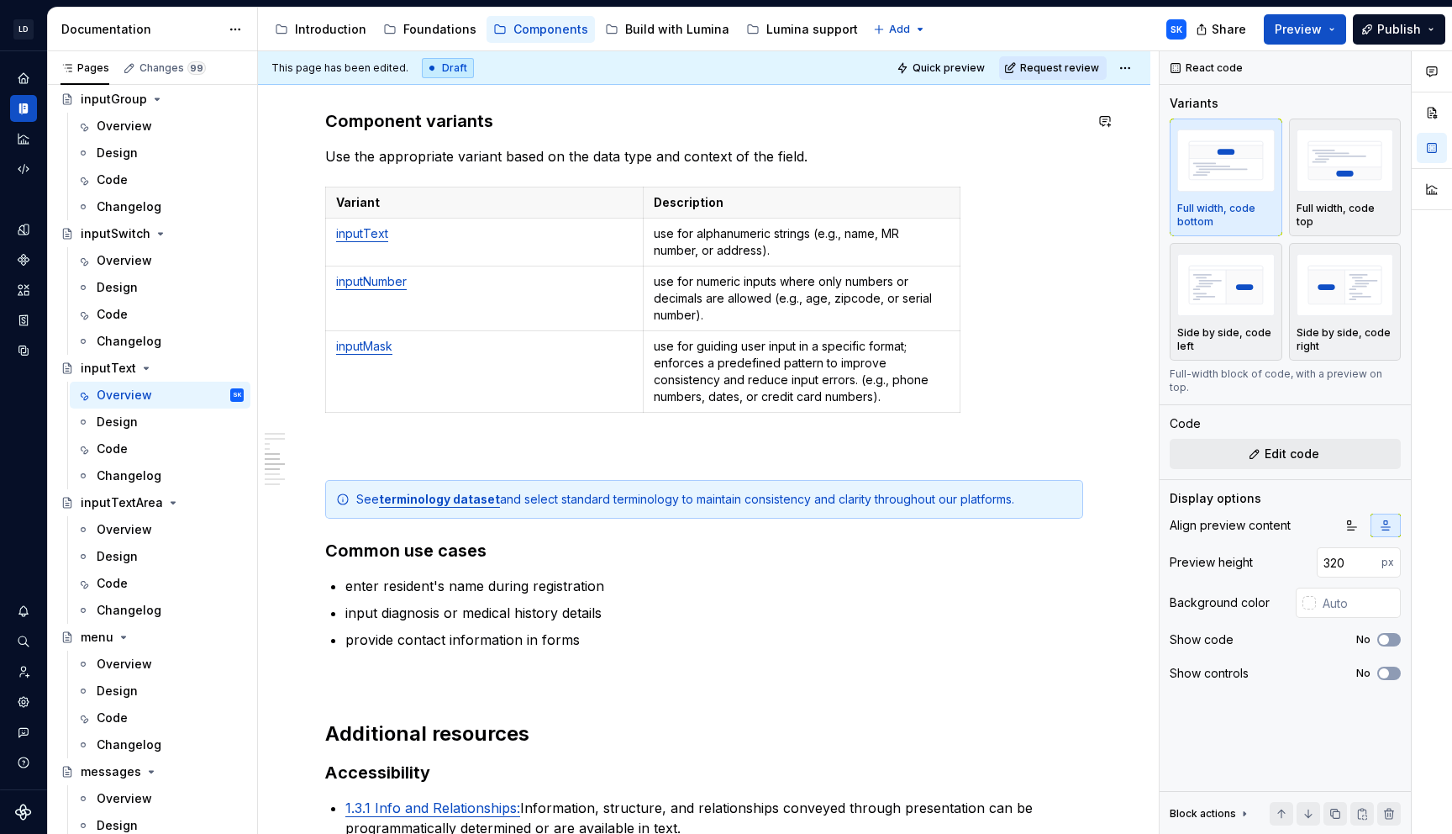
scroll to position [3863, 0]
click at [834, 263] on td "use for alphanumeric strings (e.g., name, MR number, or address)." at bounding box center [802, 241] width 318 height 48
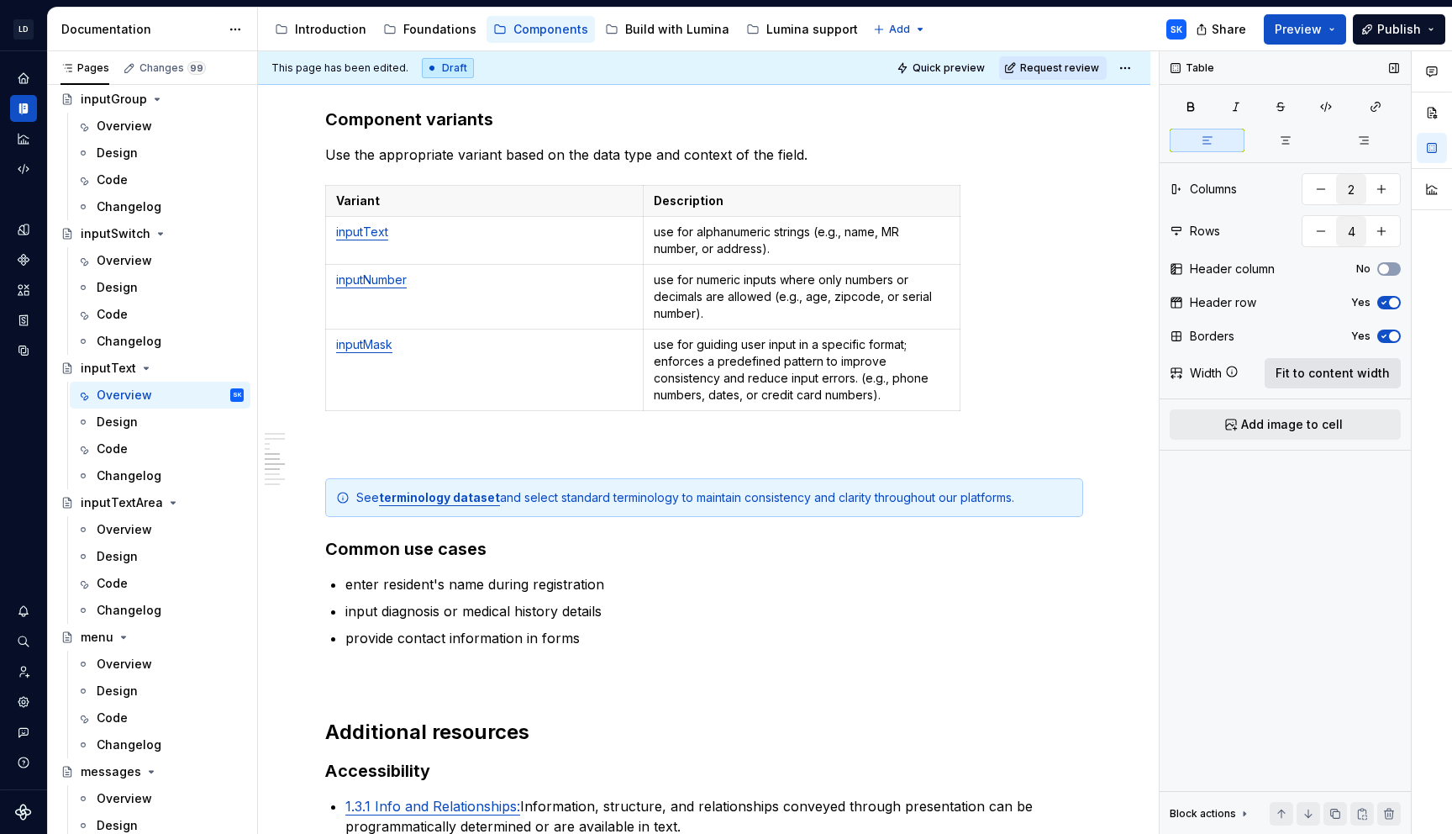
click at [1354, 372] on span "Fit to content width" at bounding box center [1333, 373] width 114 height 17
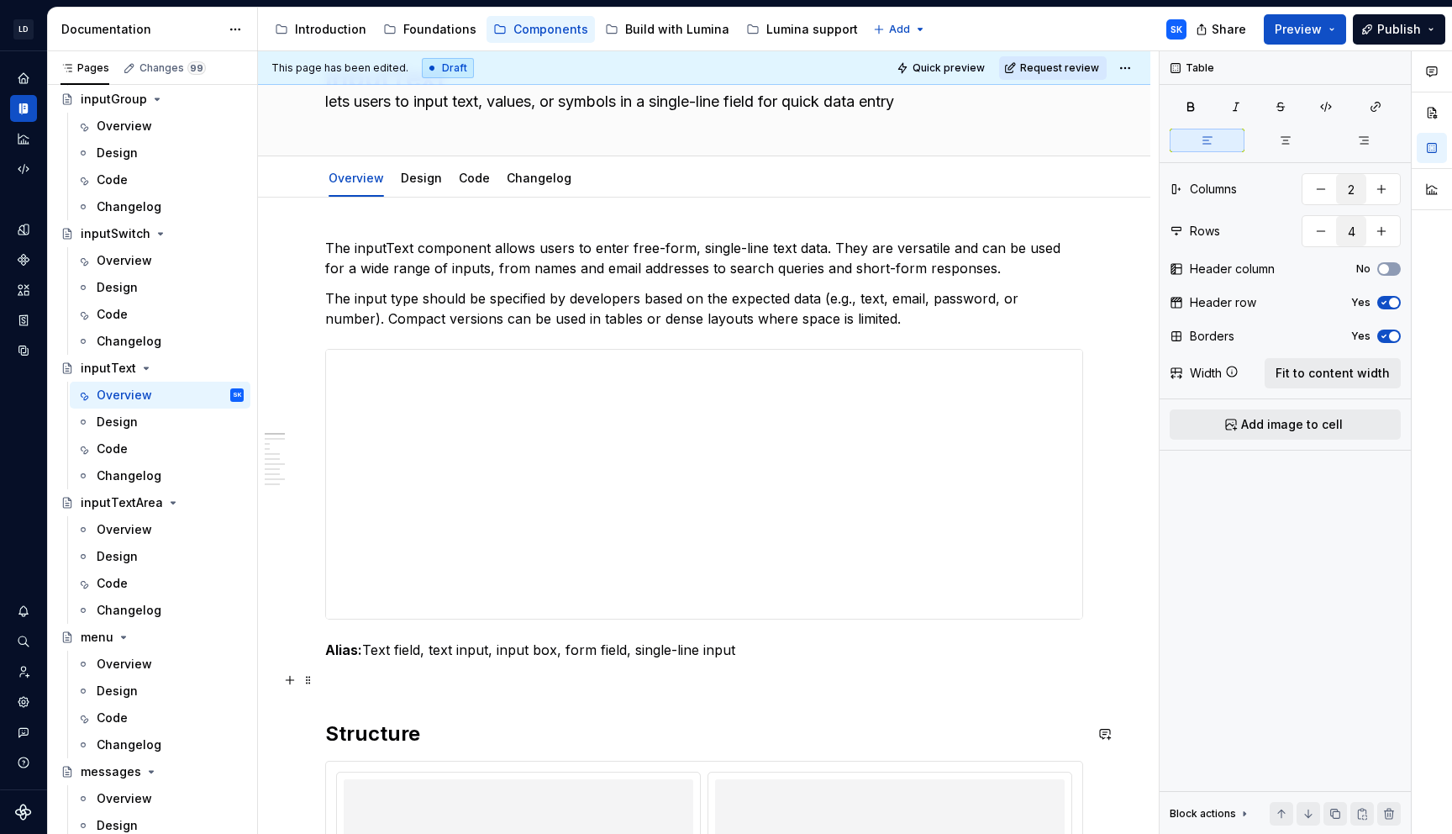
scroll to position [47, 0]
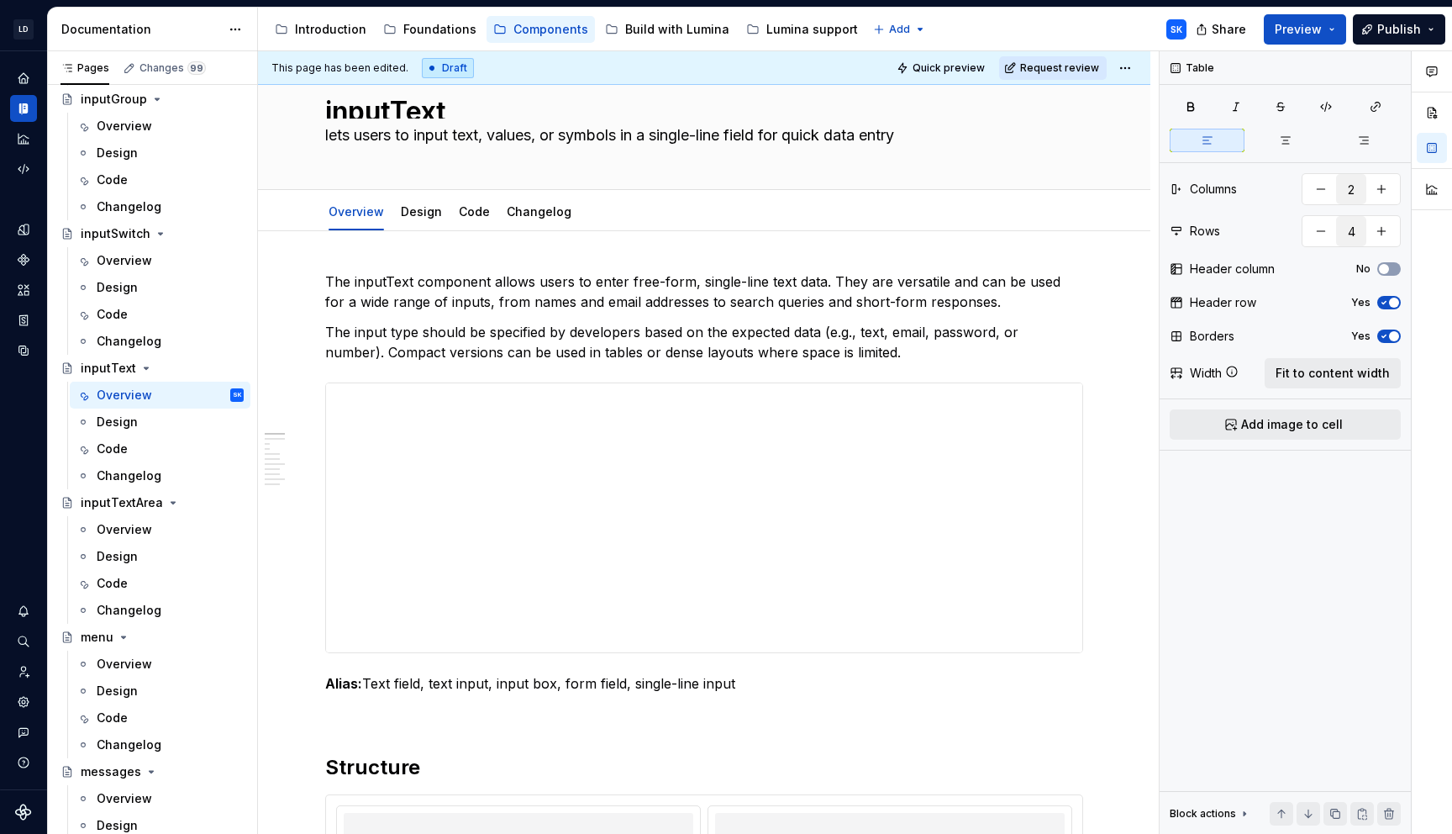
click at [1130, 55] on div "This page has been edited. Draft Quick preview Request review" at bounding box center [704, 68] width 893 height 34
click at [1130, 66] on html "LD Lumina Web SK Dataset MxC-Fac Documentation Accessibility guide for tree Pag…" at bounding box center [726, 417] width 1452 height 834
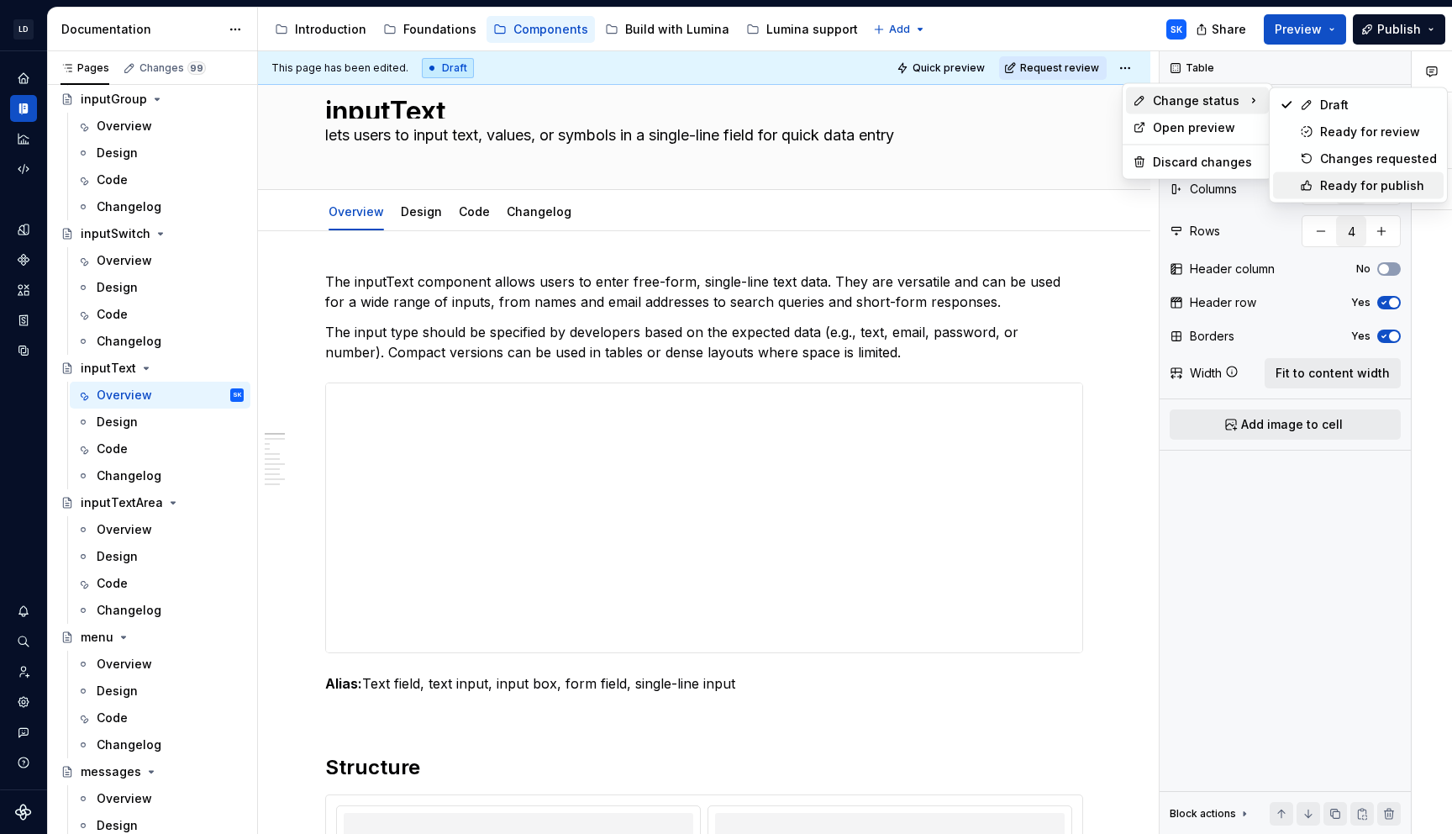
click at [1354, 180] on div "Ready for publish" at bounding box center [1378, 185] width 117 height 17
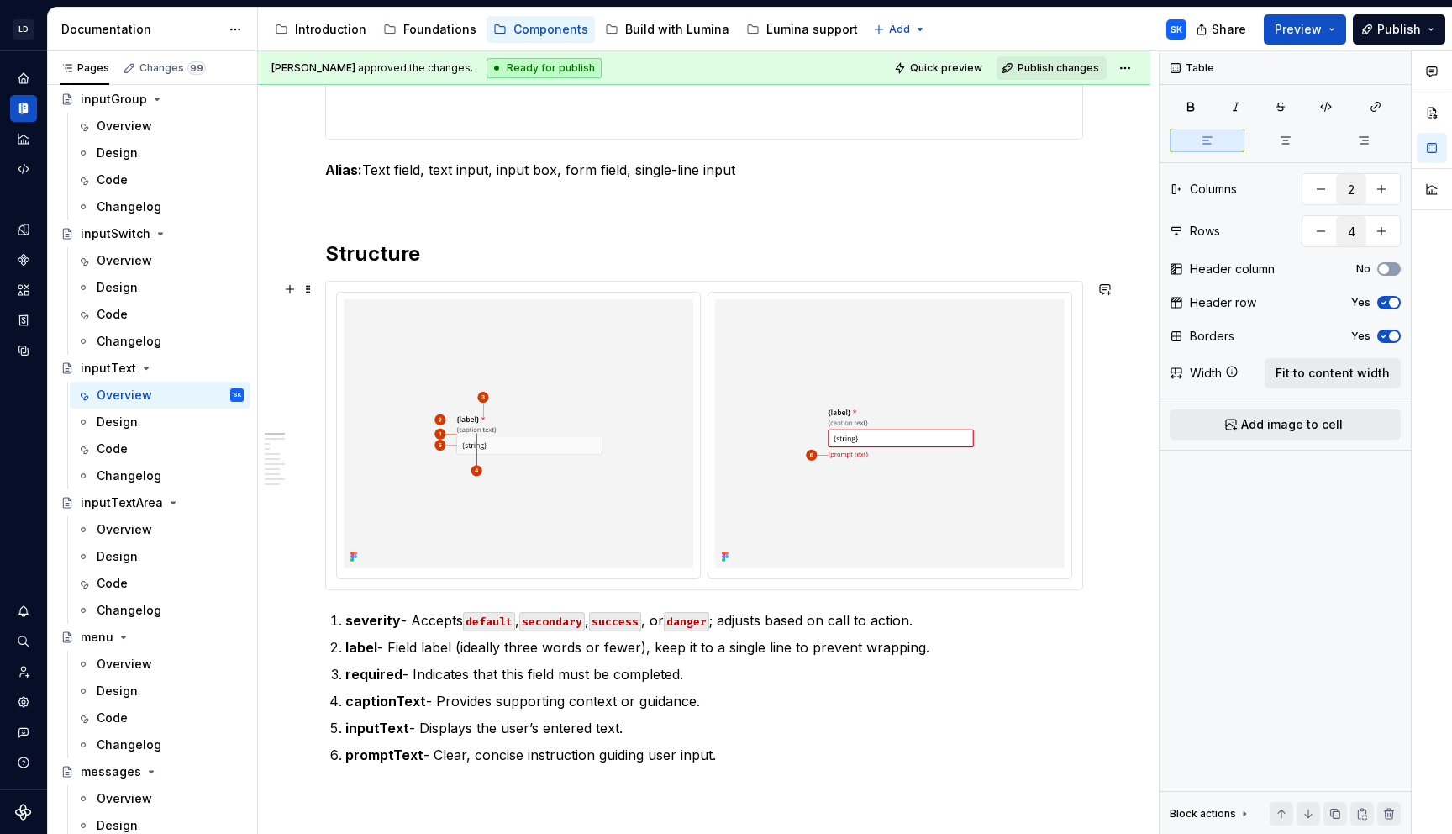
scroll to position [583, 0]
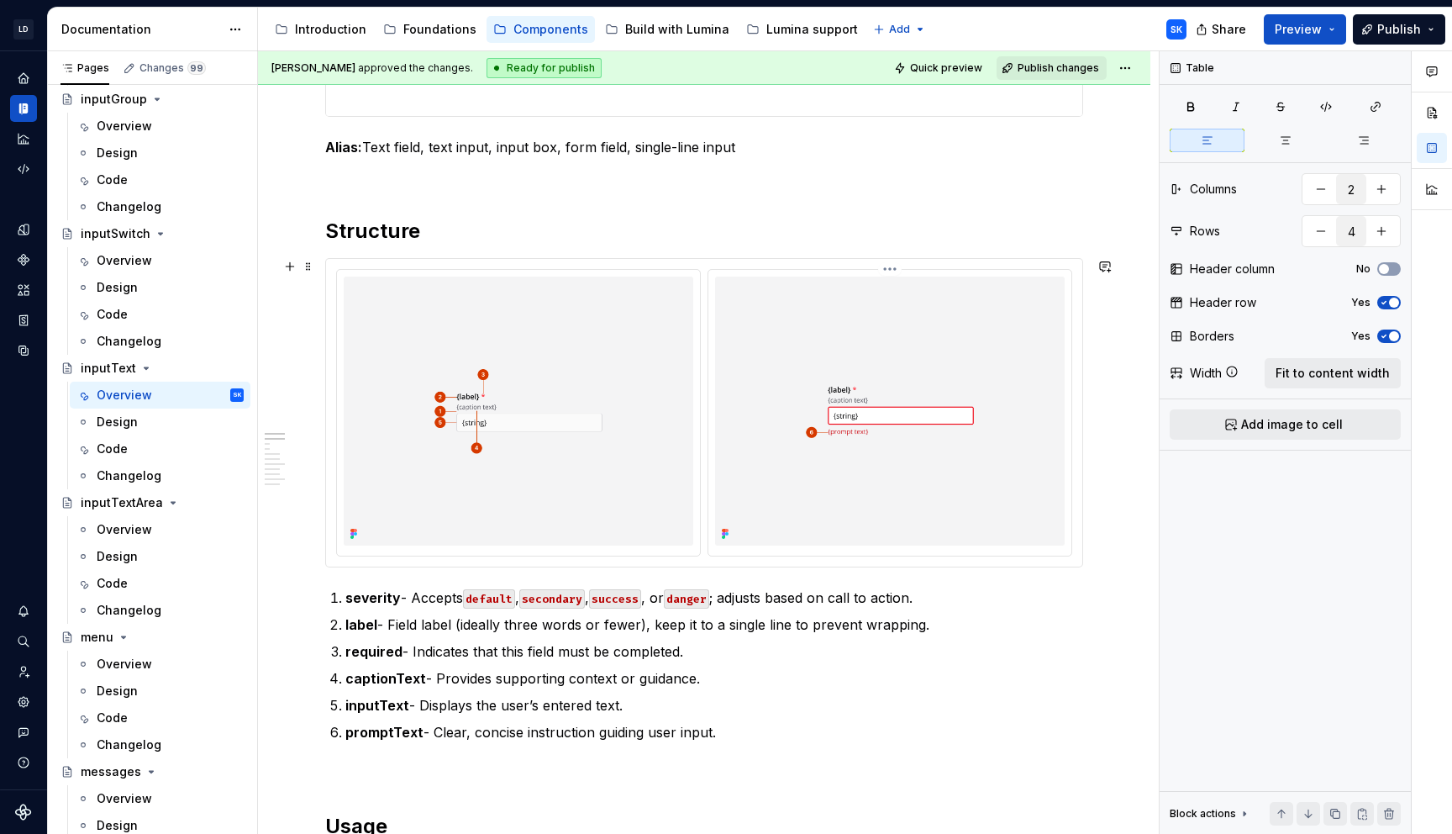
click at [1007, 265] on div at bounding box center [704, 413] width 756 height 308
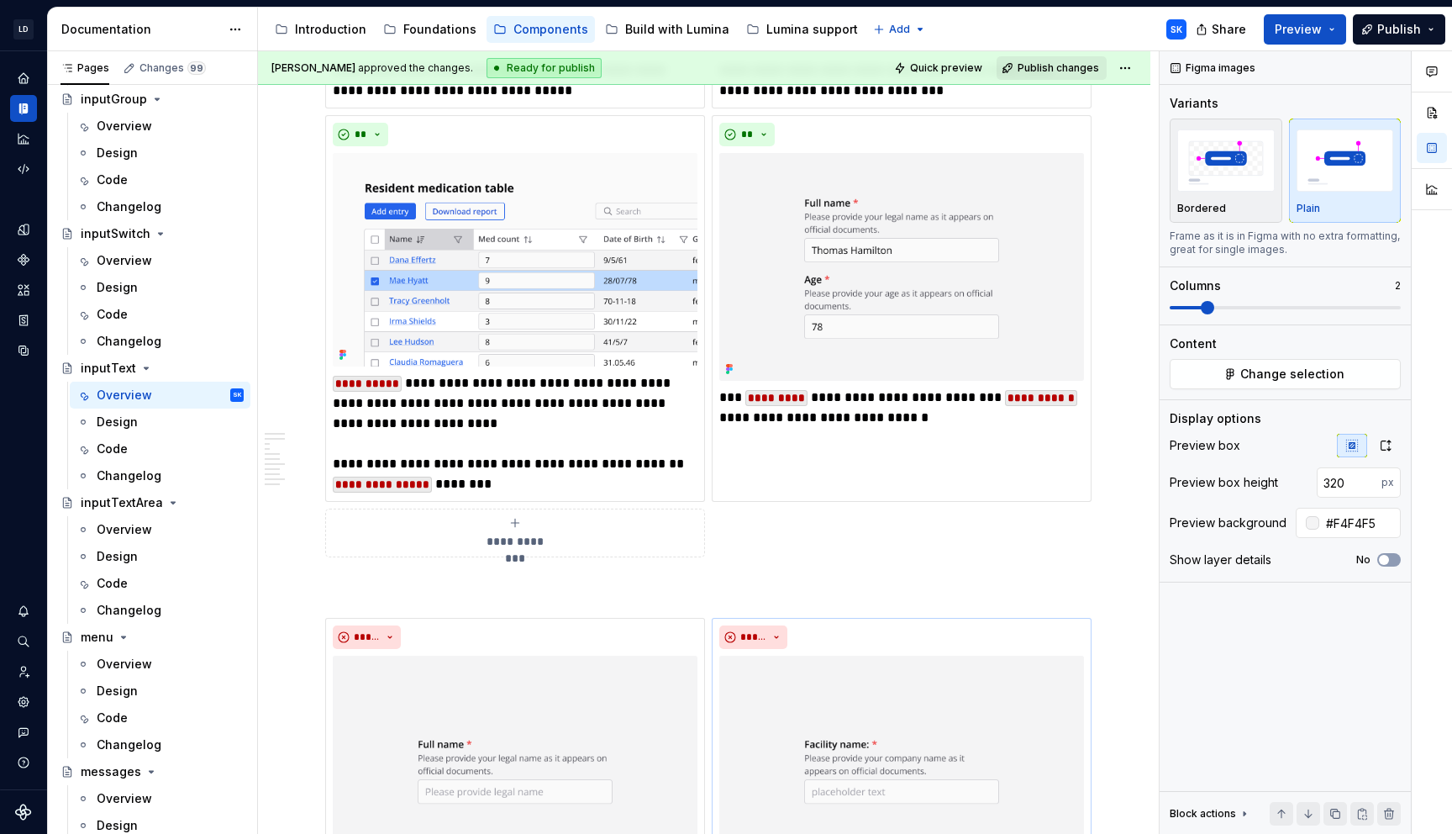
scroll to position [2236, 0]
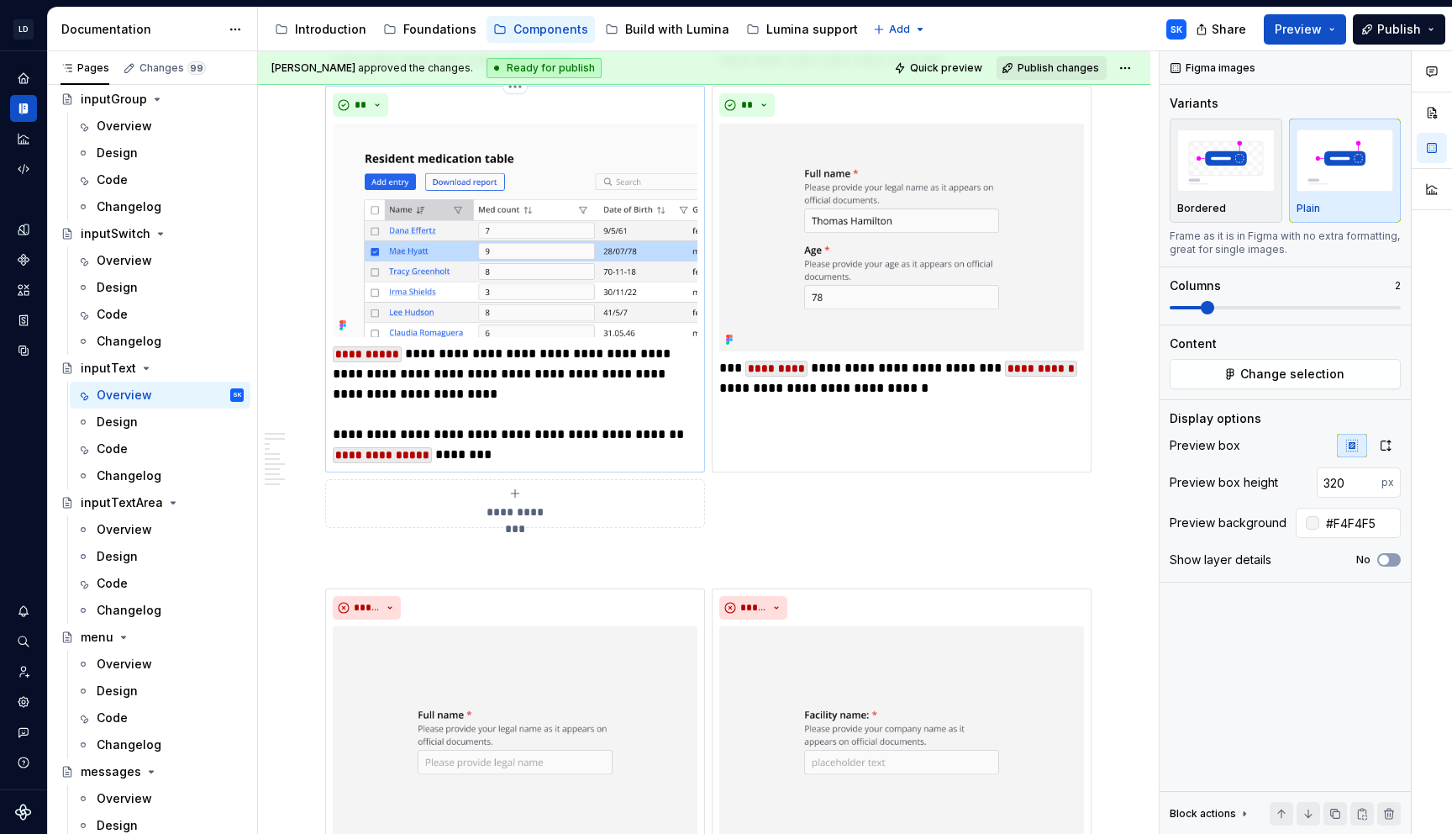
click at [331, 434] on div "**********" at bounding box center [515, 279] width 380 height 387
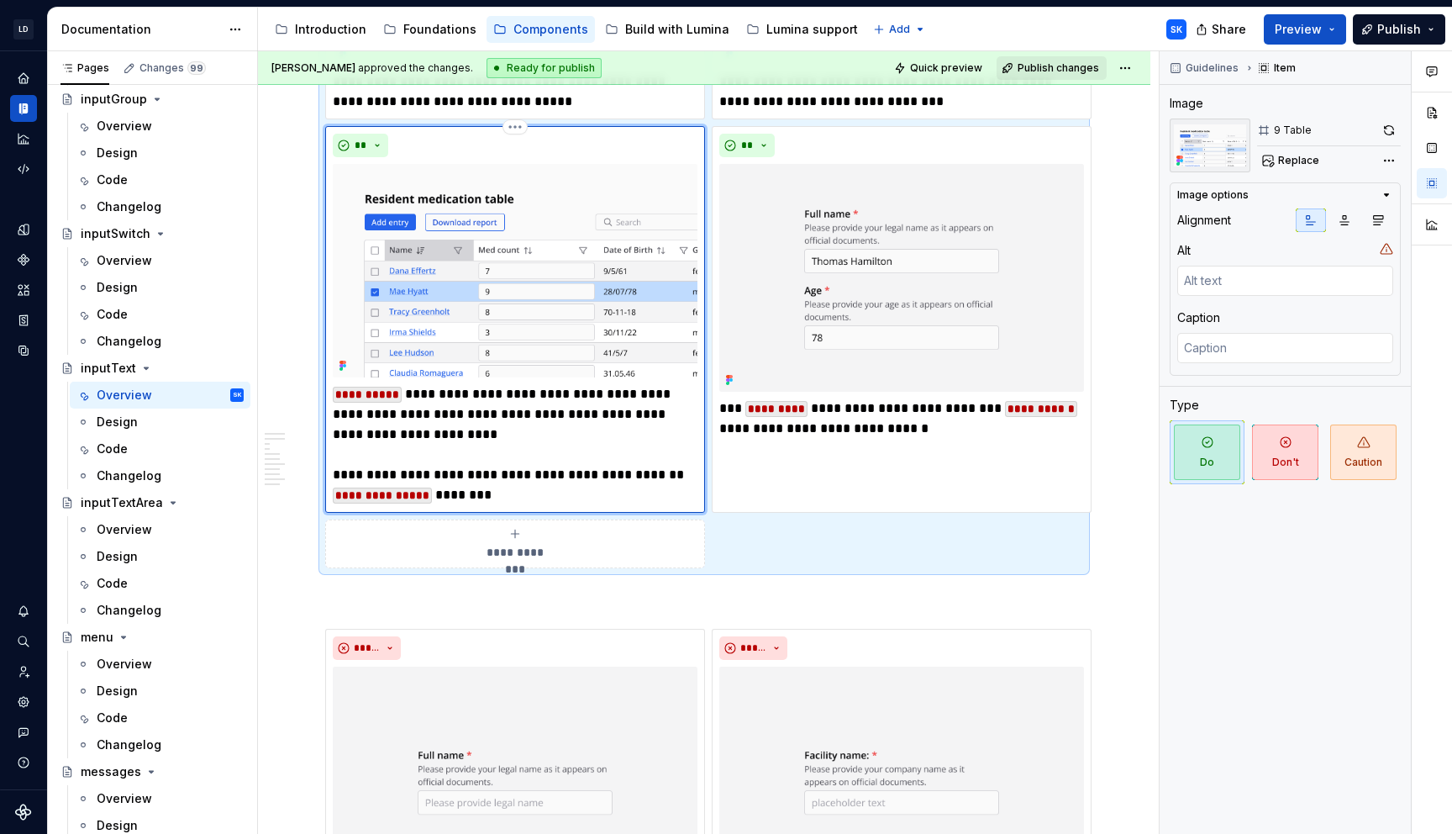
scroll to position [2276, 0]
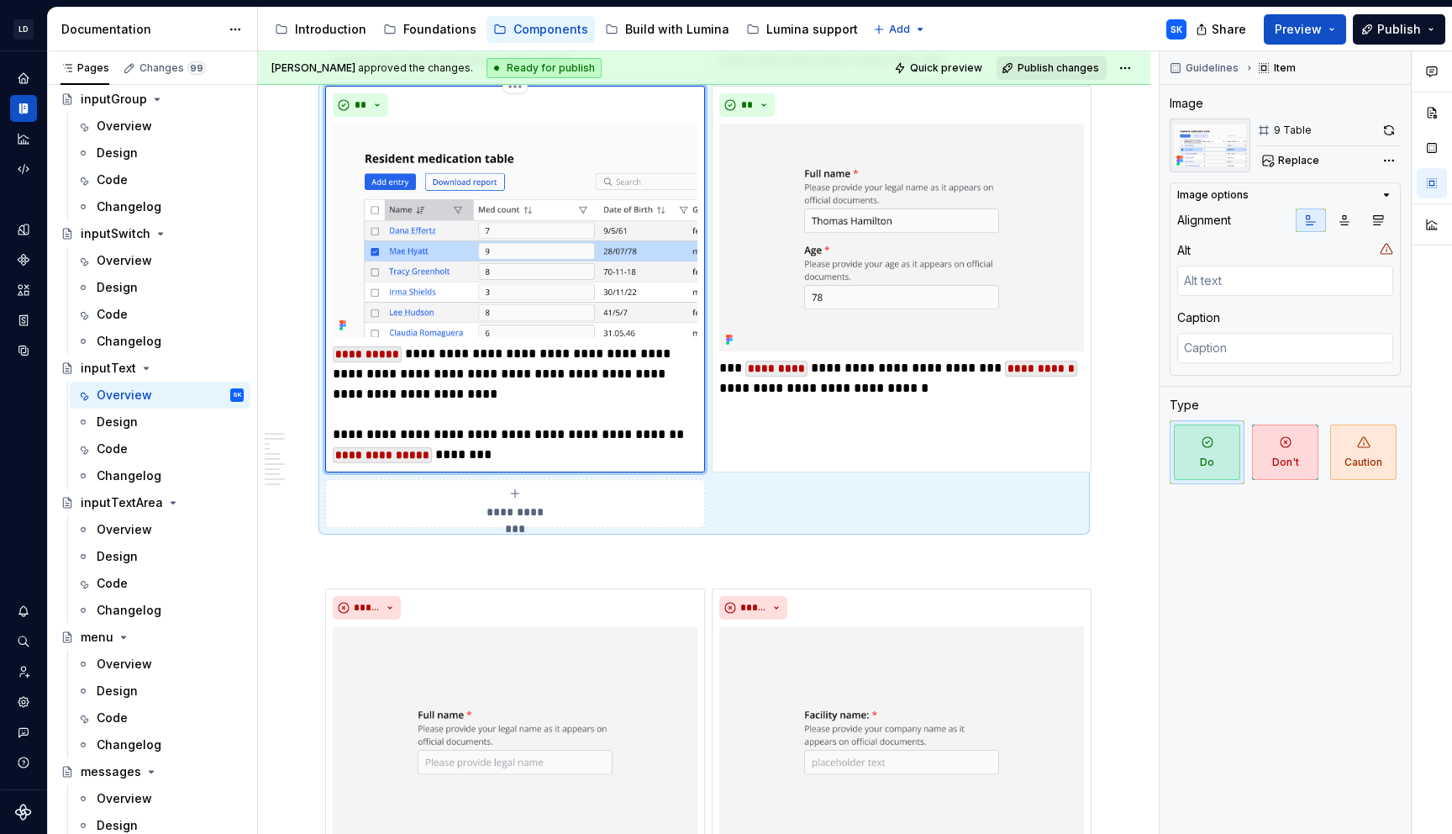
click at [340, 433] on p "**********" at bounding box center [515, 404] width 365 height 121
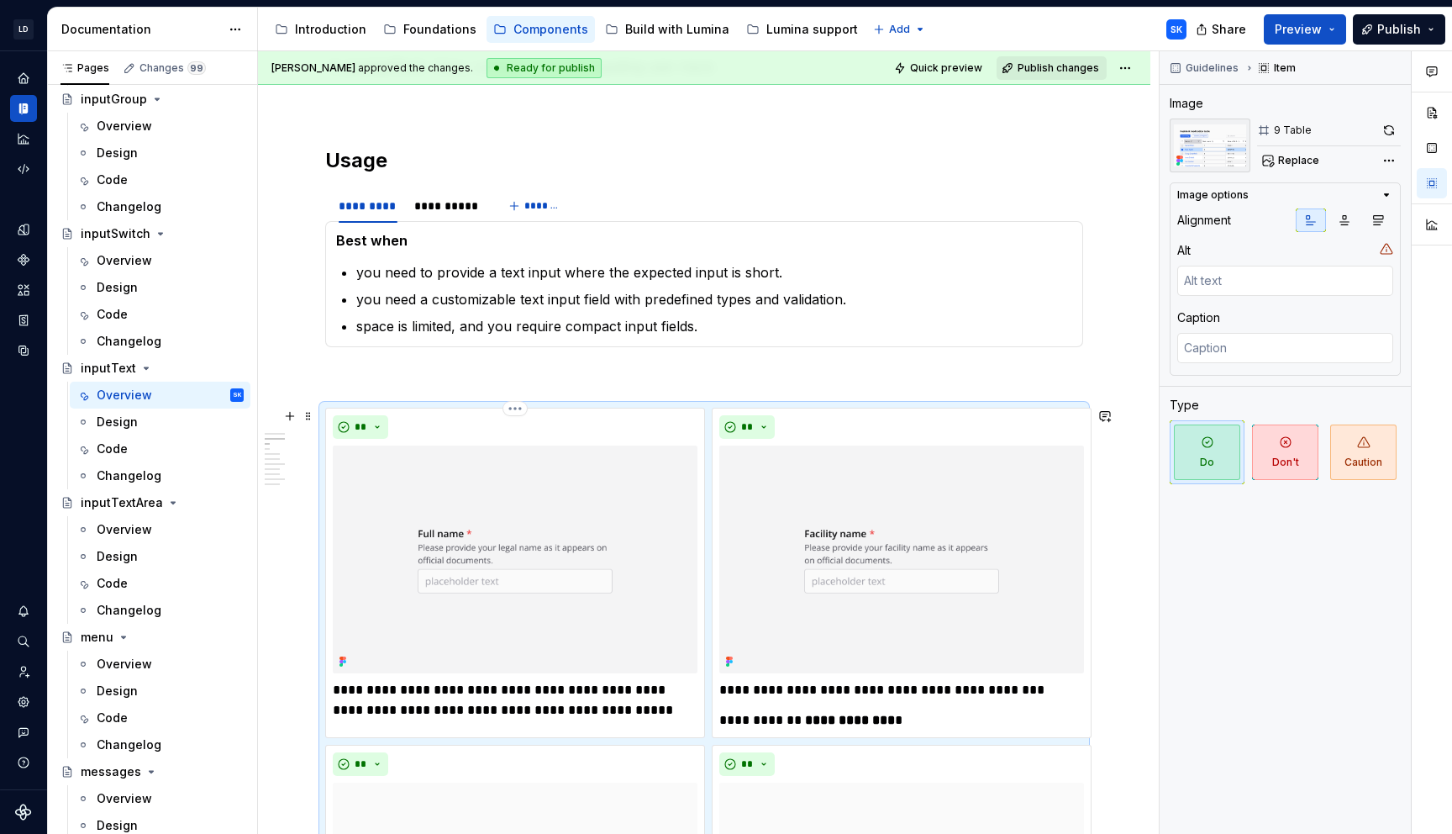
scroll to position [1288, 0]
drag, startPoint x: 166, startPoint y: 527, endPoint x: 609, endPoint y: 552, distance: 444.5
click at [166, 527] on div "Overview" at bounding box center [170, 529] width 147 height 17
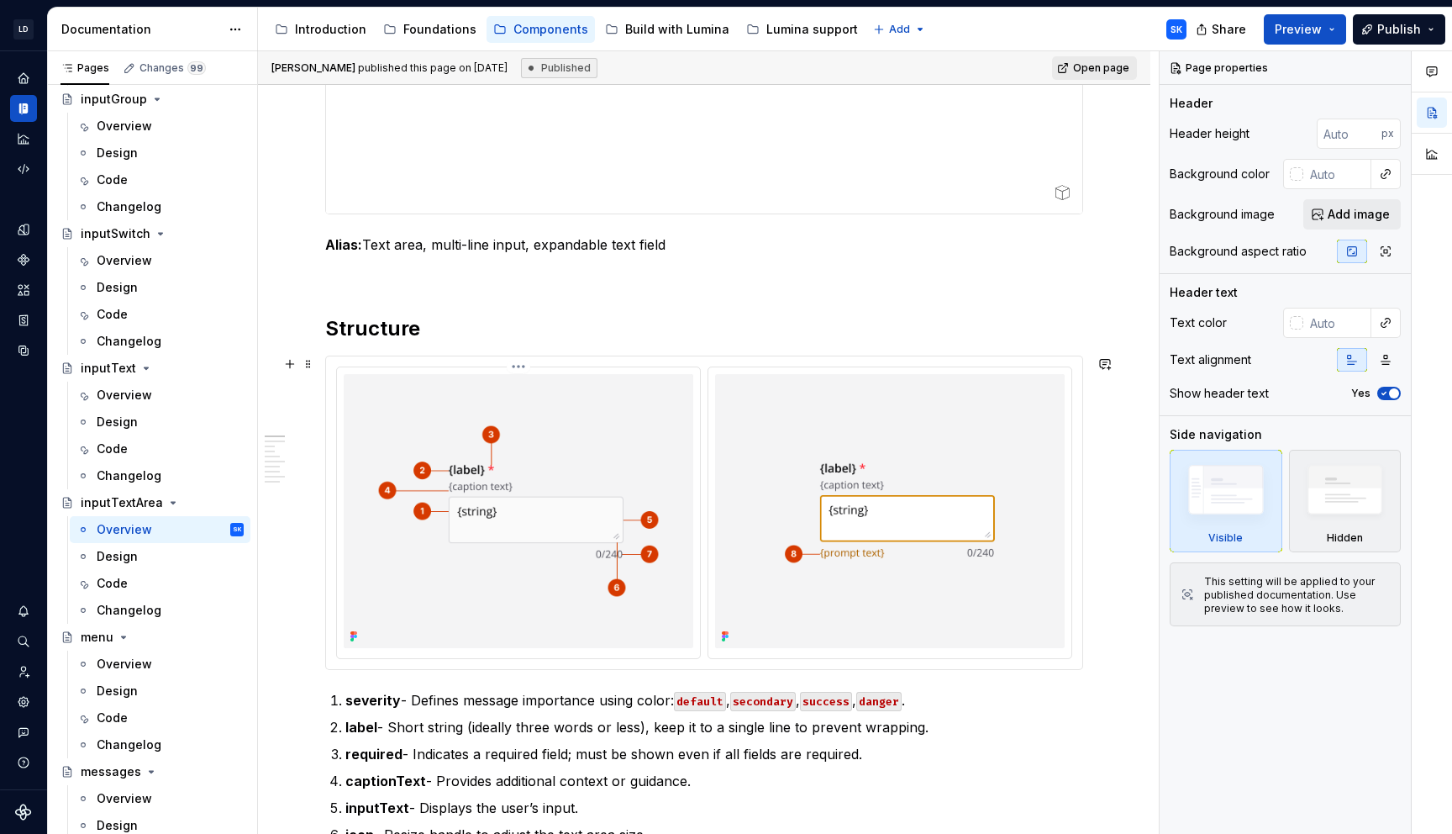
scroll to position [556, 0]
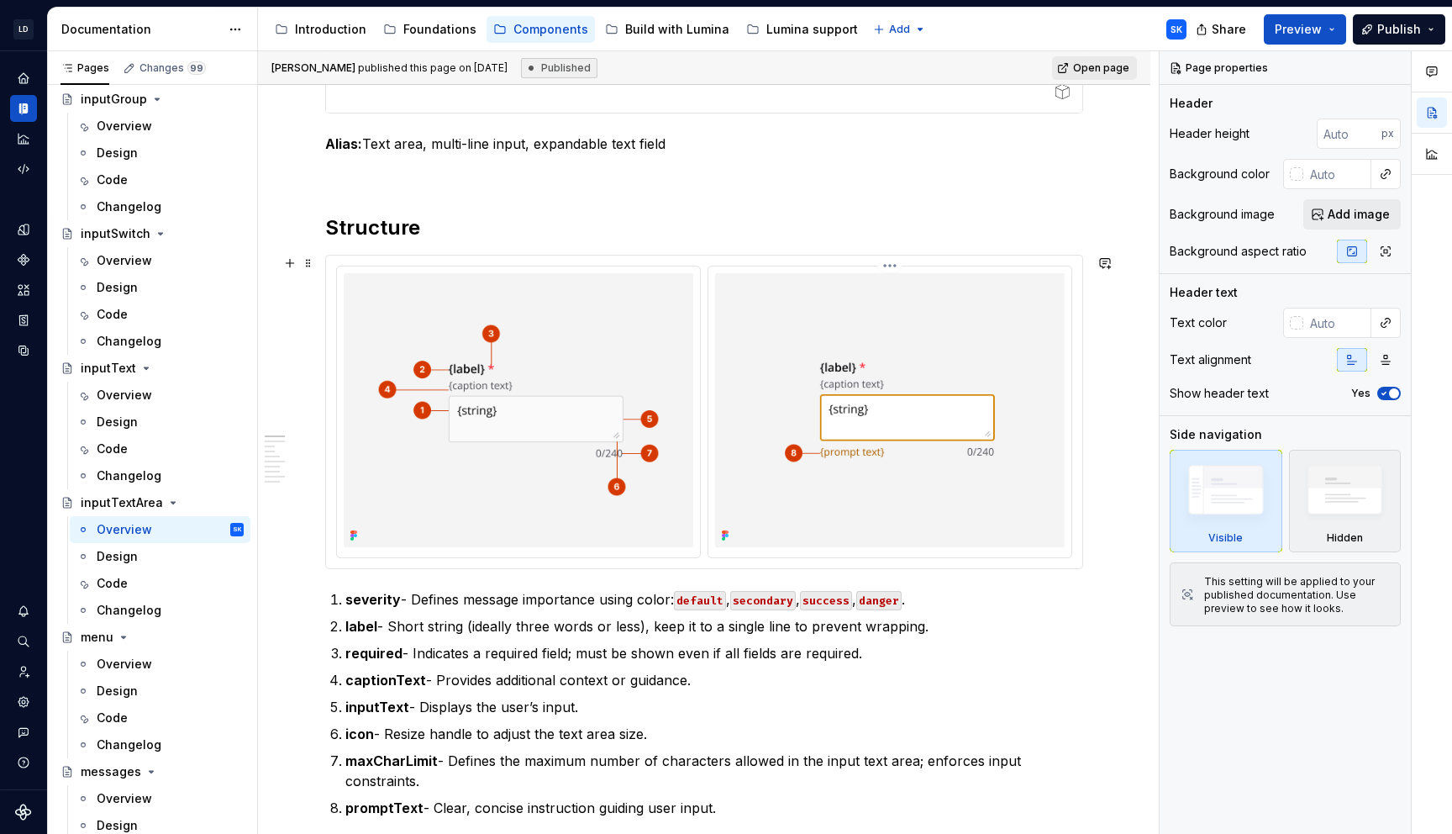
click at [720, 268] on div at bounding box center [889, 411] width 363 height 291
type textarea "*"
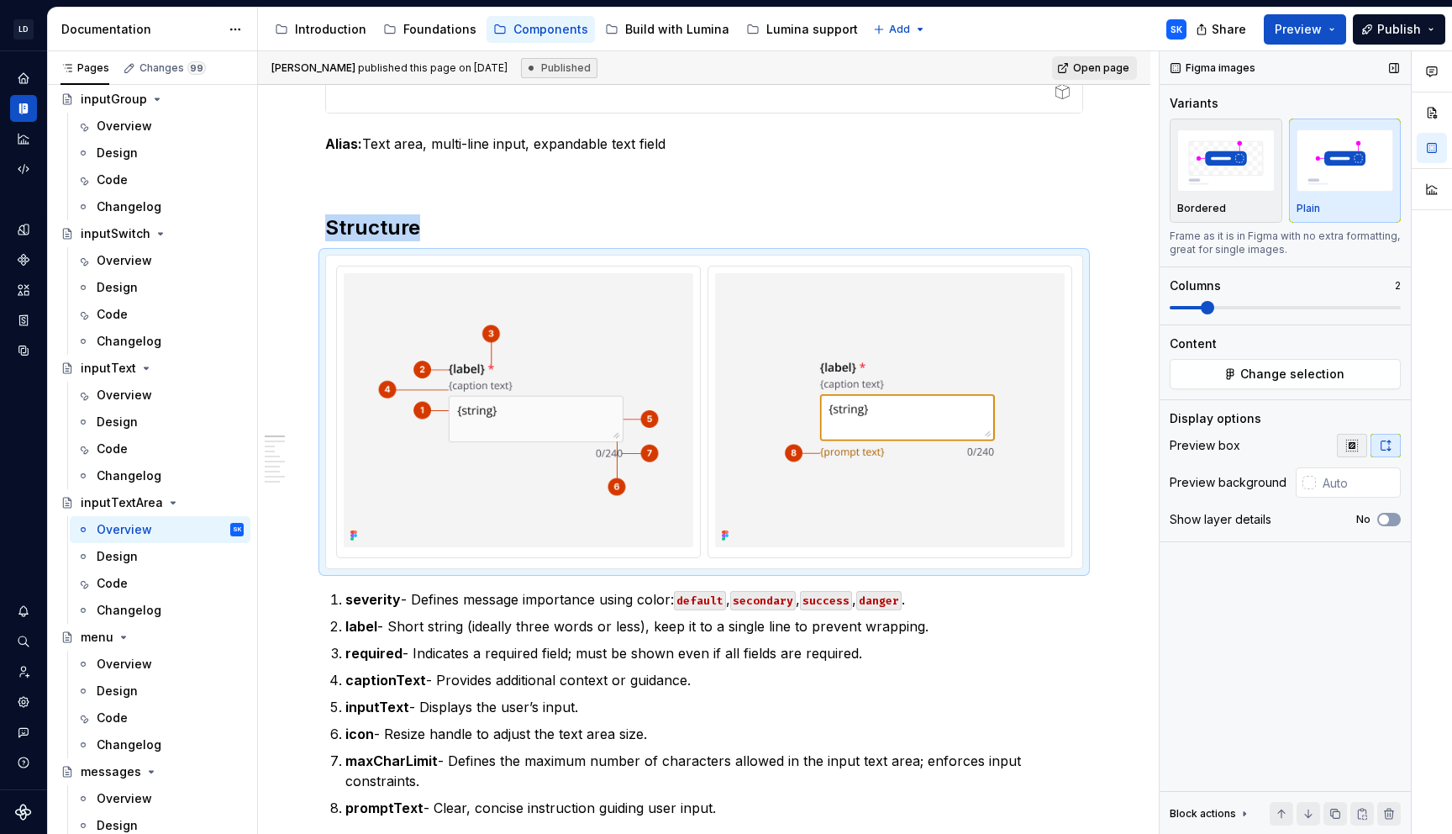
click at [1354, 445] on icon "button" at bounding box center [1351, 445] width 11 height 11
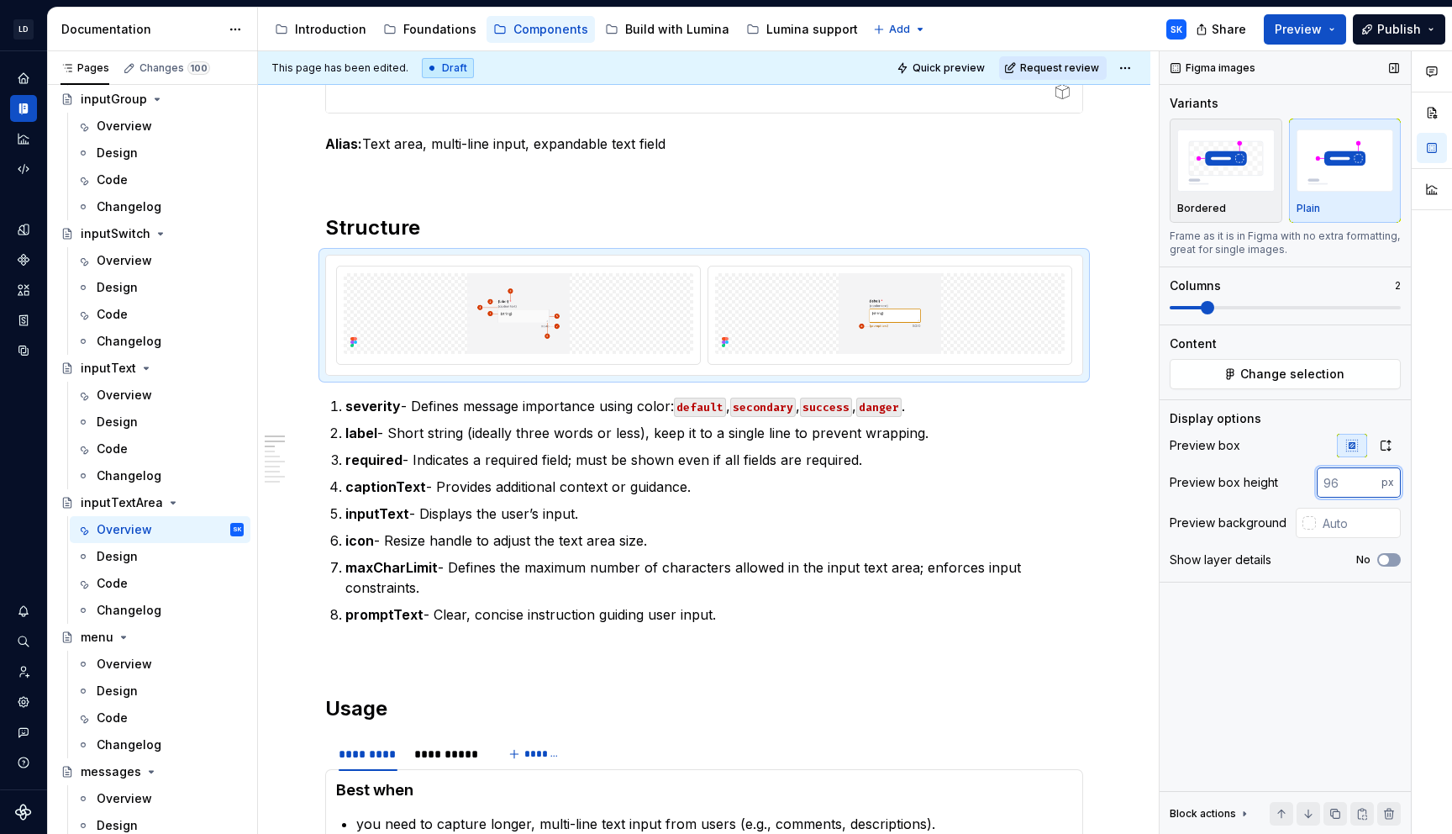
click at [1345, 482] on input "number" at bounding box center [1349, 482] width 65 height 30
type input "320"
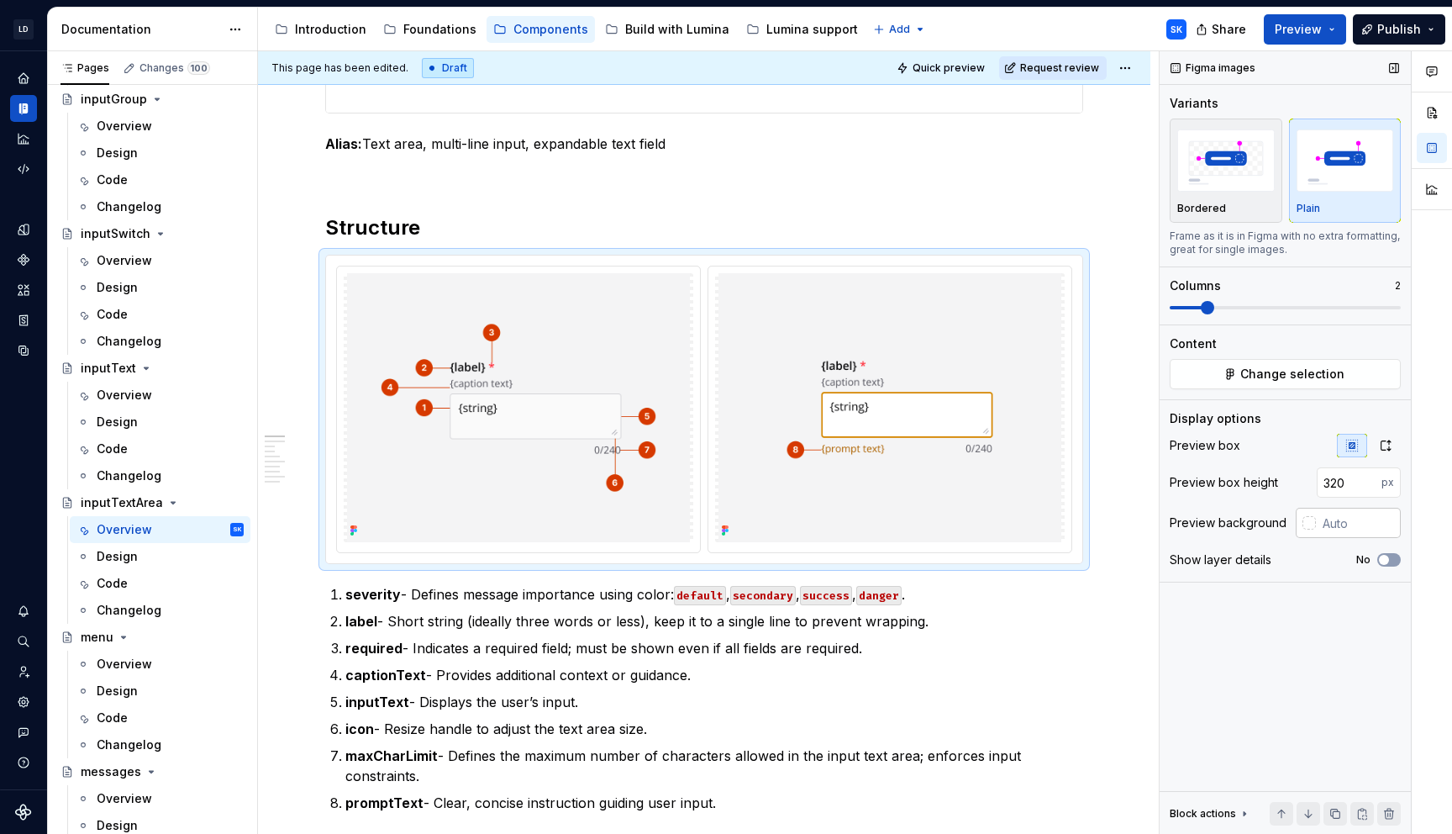
click at [1352, 520] on input "text" at bounding box center [1358, 523] width 85 height 30
type input "#F4F4F5"
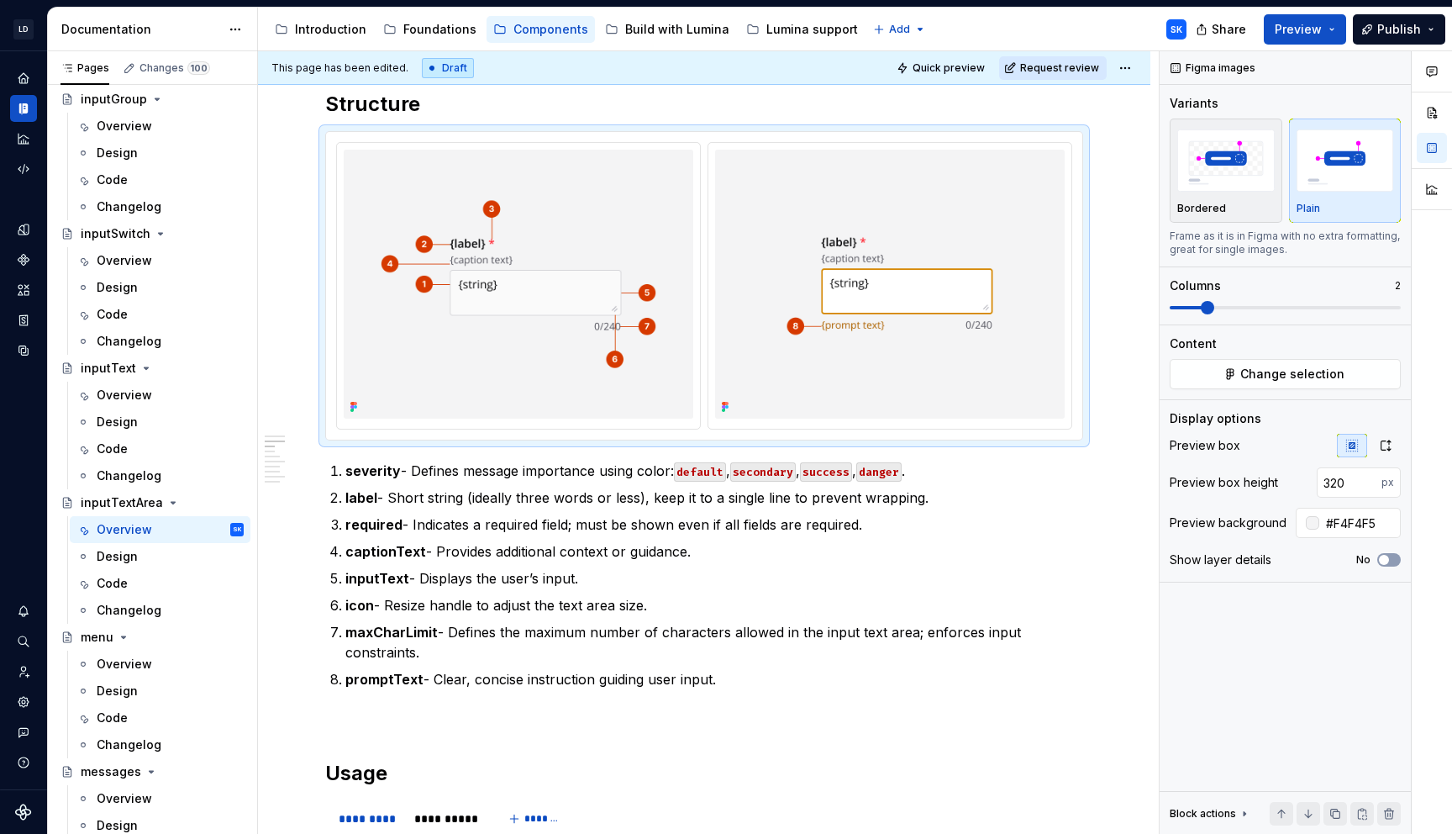
scroll to position [0, 0]
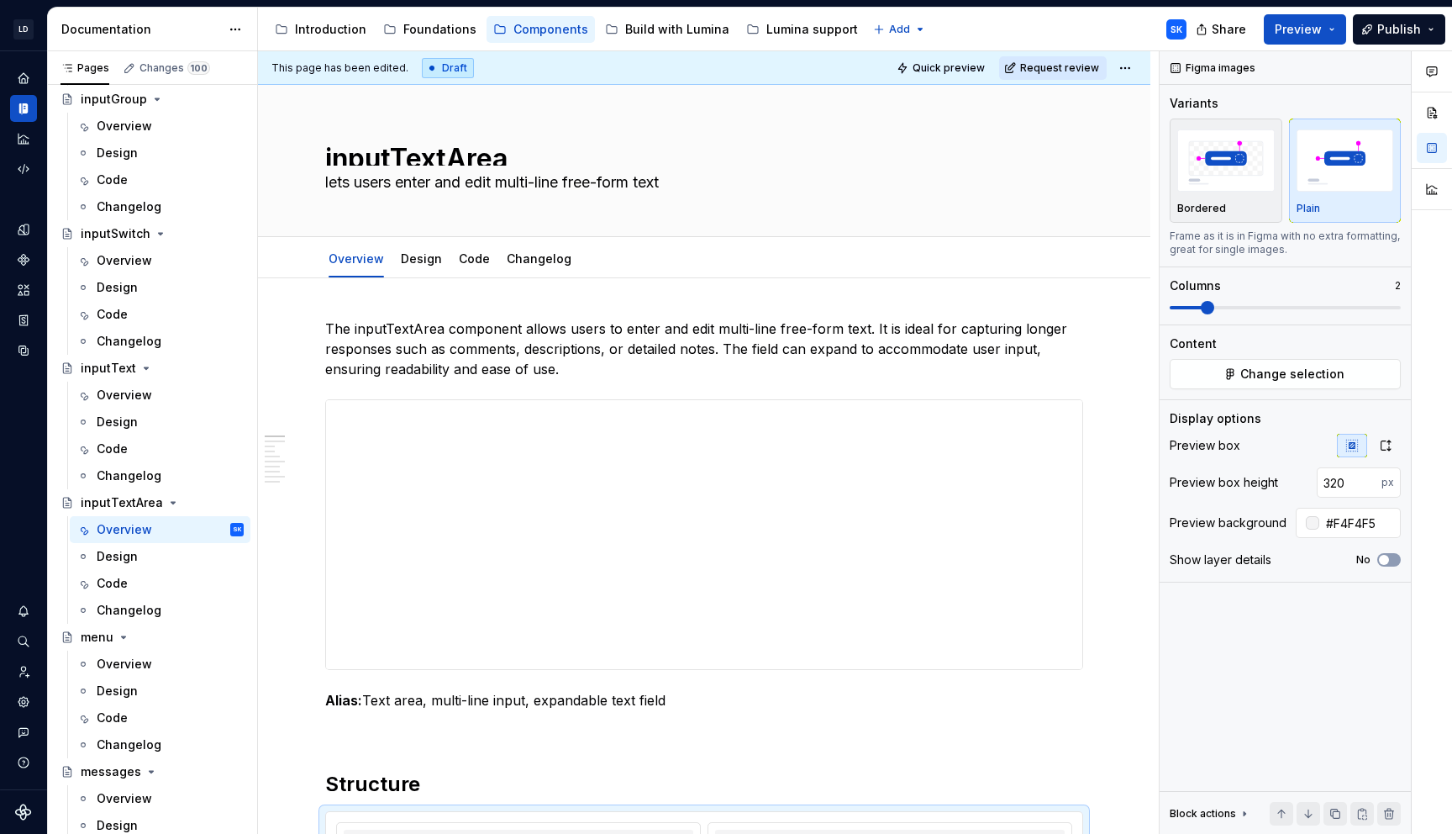
click at [1130, 71] on html "LD Lumina Web SK Dataset MxC-Fac Documentation Accessibility guide for tree Pag…" at bounding box center [726, 417] width 1452 height 834
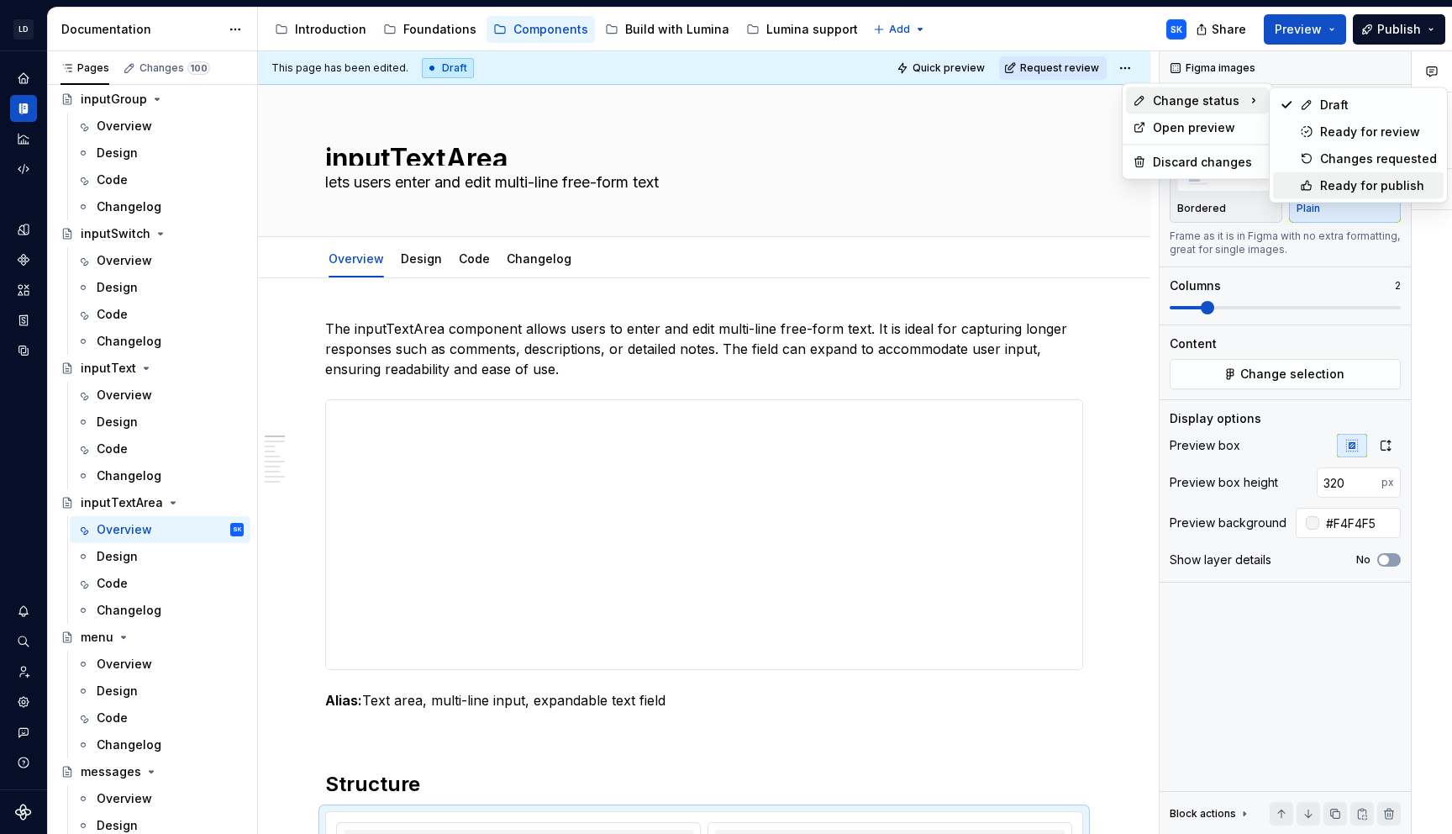
click at [1355, 182] on div "Ready for publish" at bounding box center [1378, 185] width 117 height 17
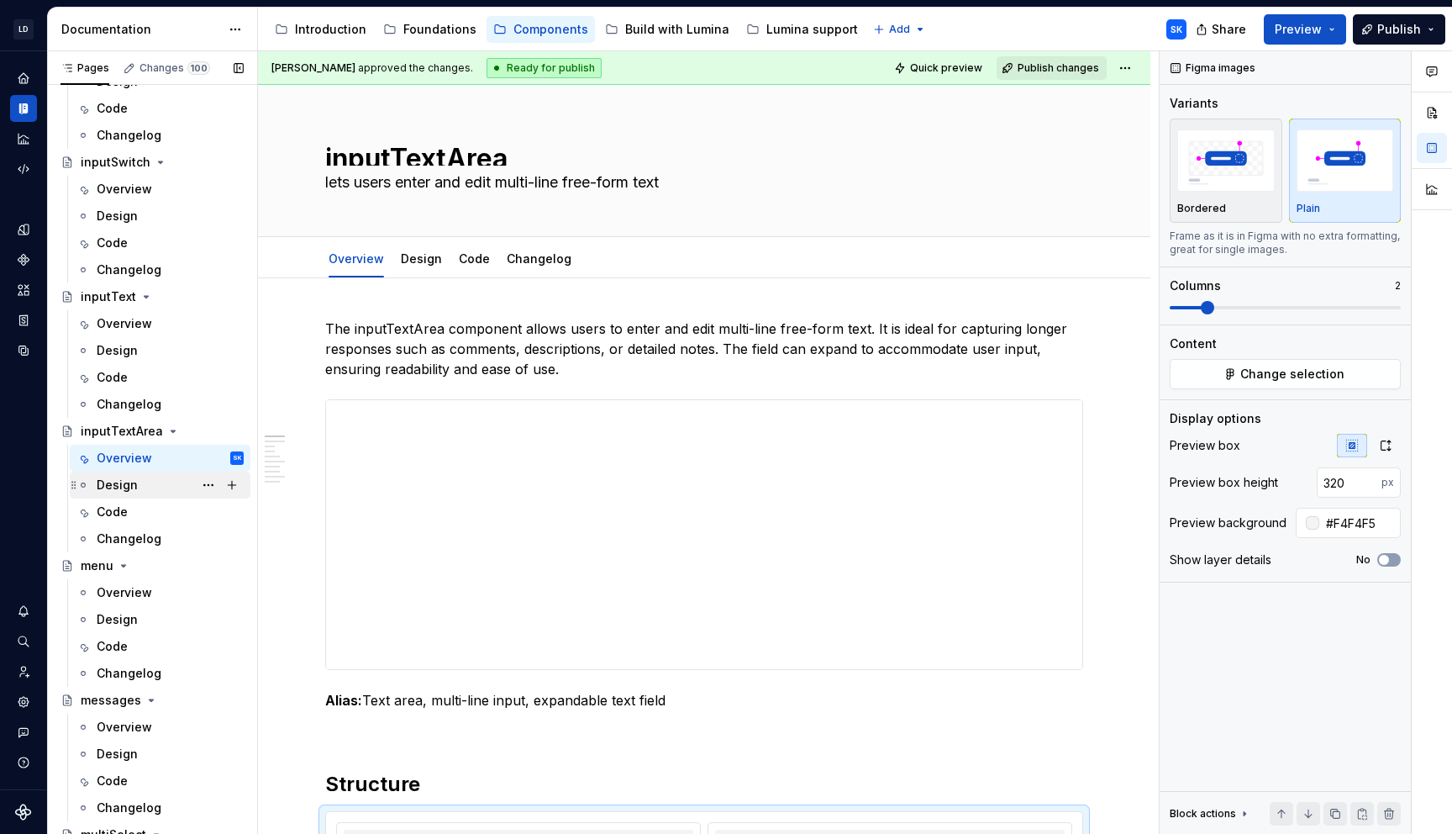
scroll to position [2483, 0]
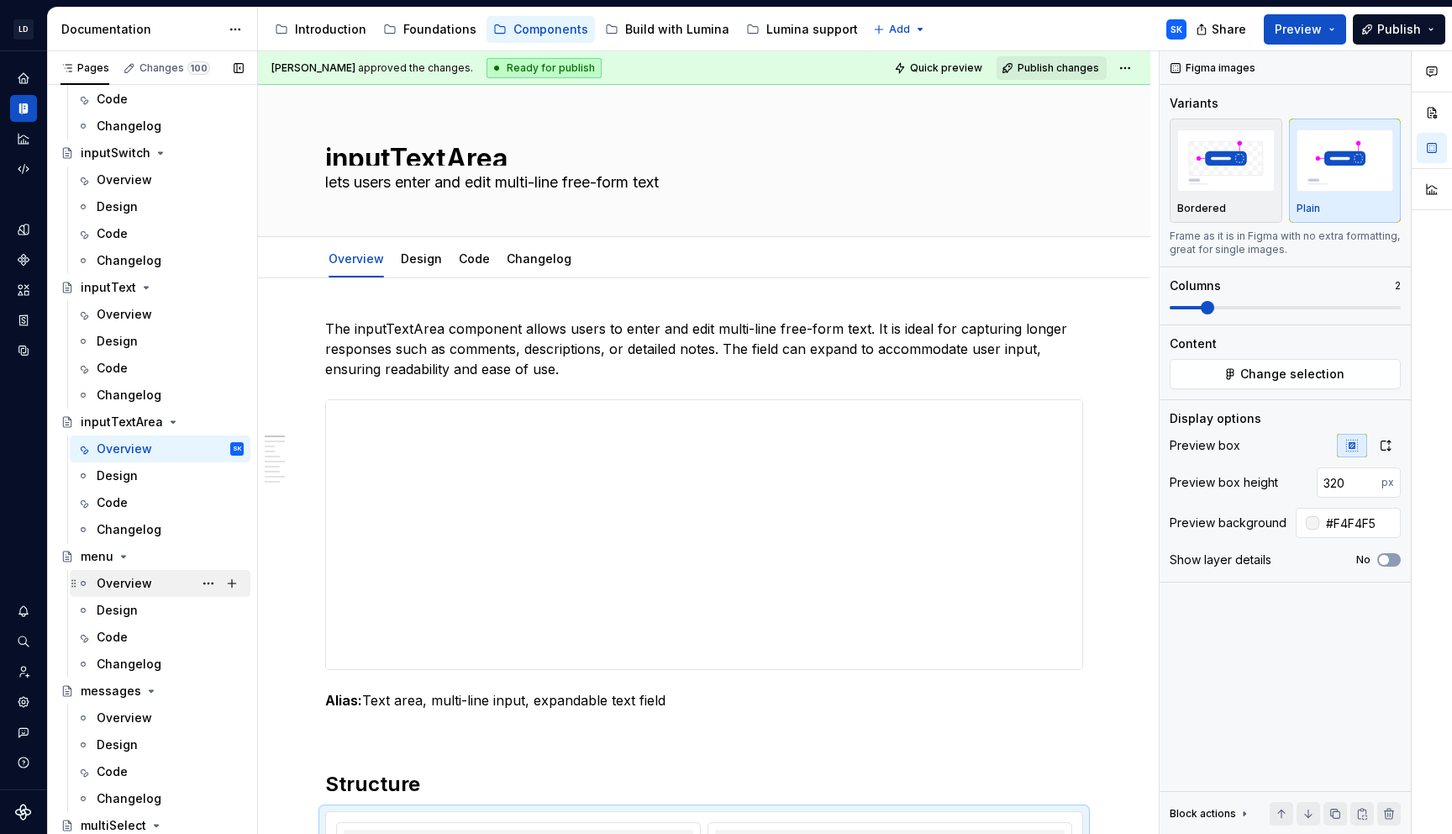
click at [154, 585] on div "Overview" at bounding box center [170, 583] width 147 height 24
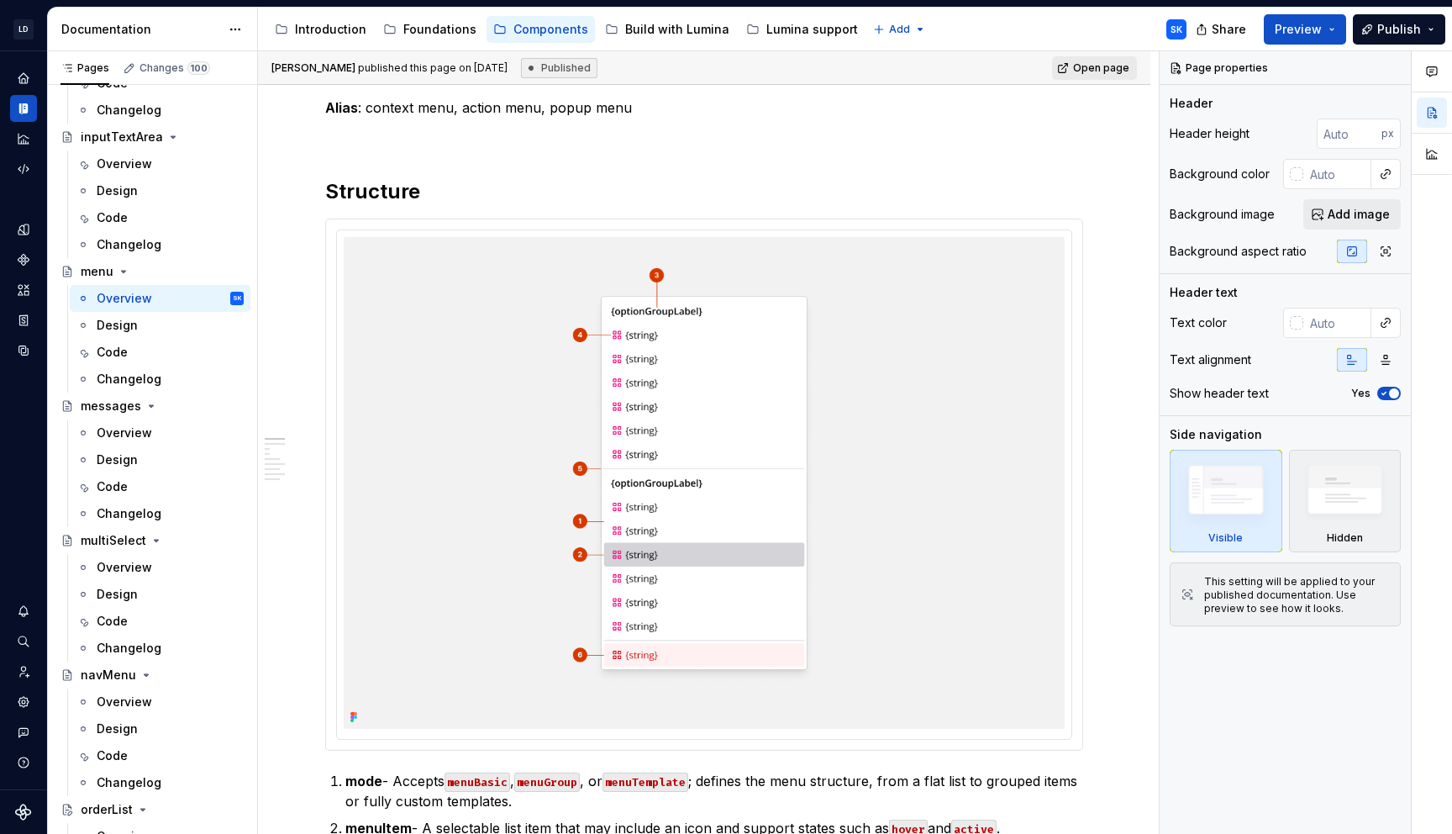
scroll to position [691, 0]
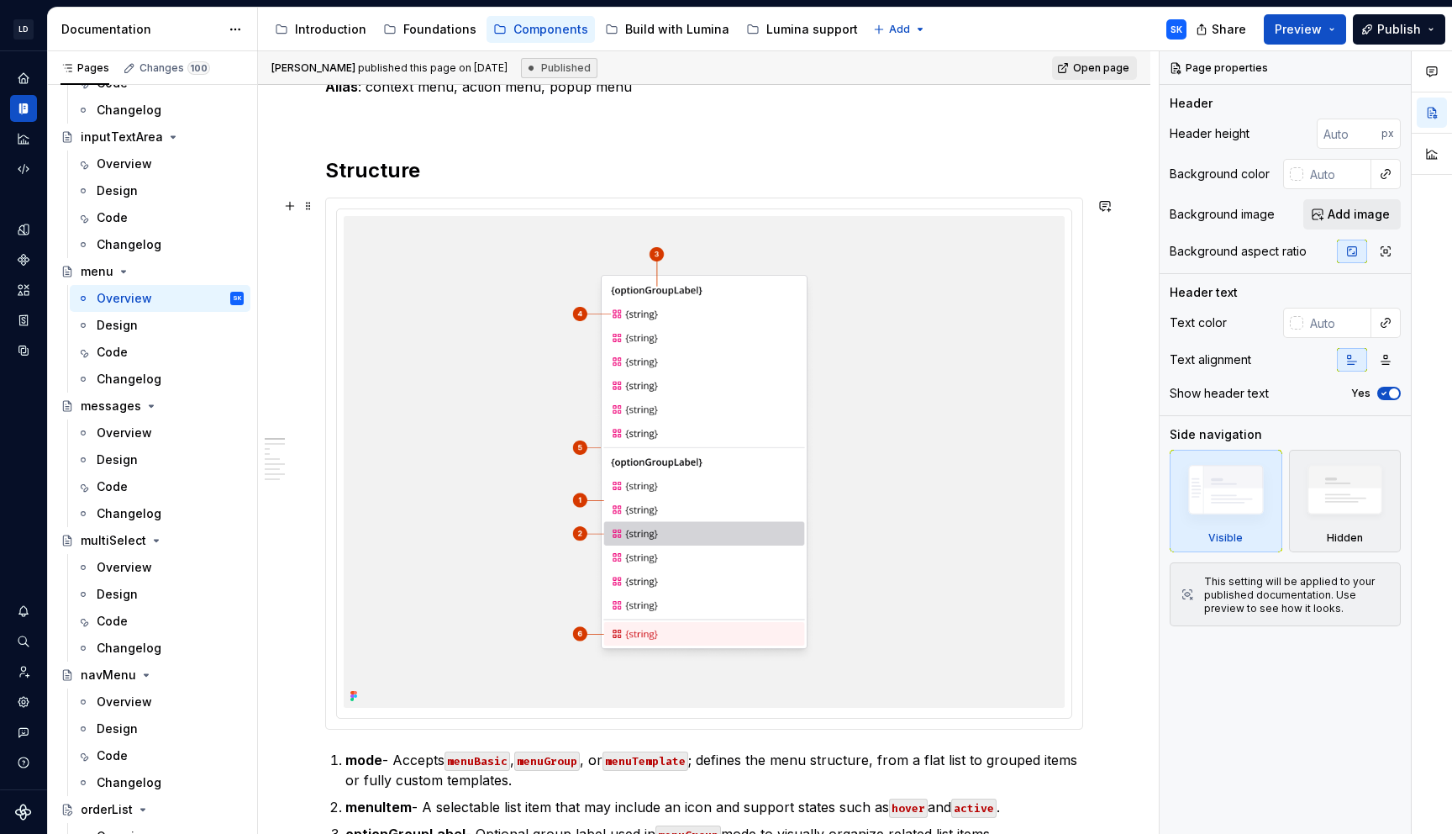
click at [787, 197] on div at bounding box center [704, 463] width 758 height 532
type textarea "*"
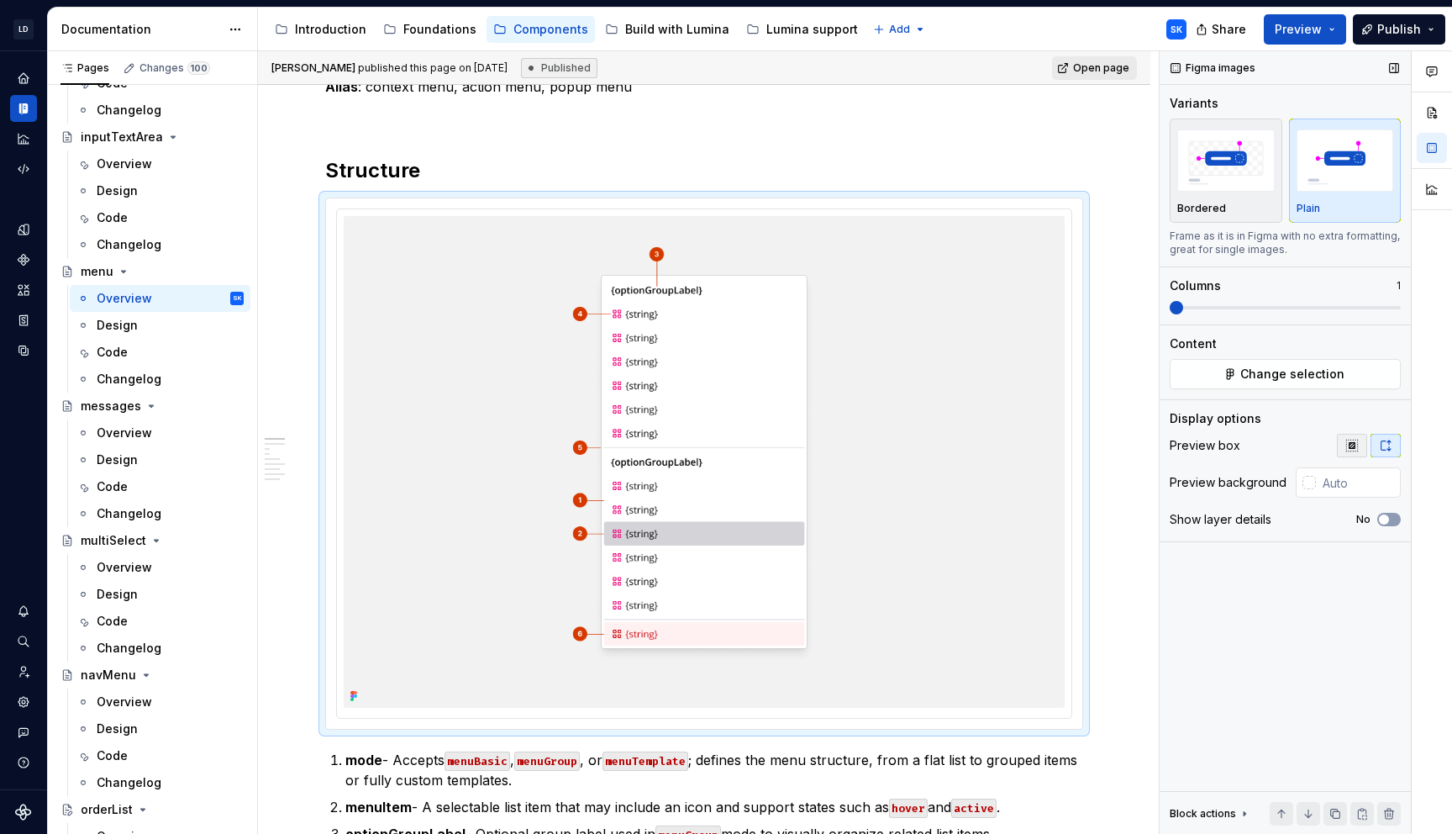
click at [1351, 450] on icon "button" at bounding box center [1352, 445] width 13 height 13
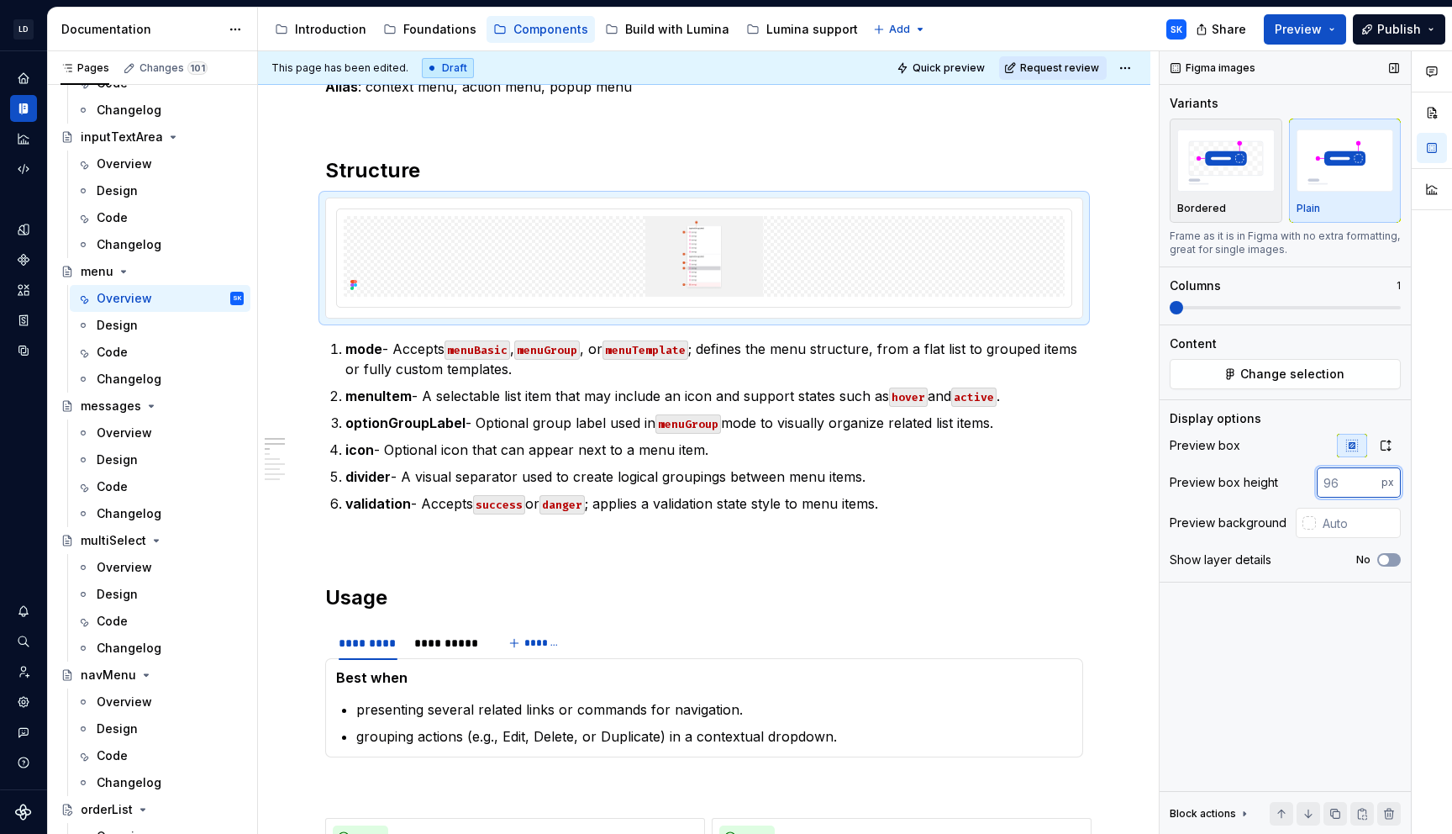
click at [1346, 472] on input "number" at bounding box center [1349, 482] width 65 height 30
type input "376"
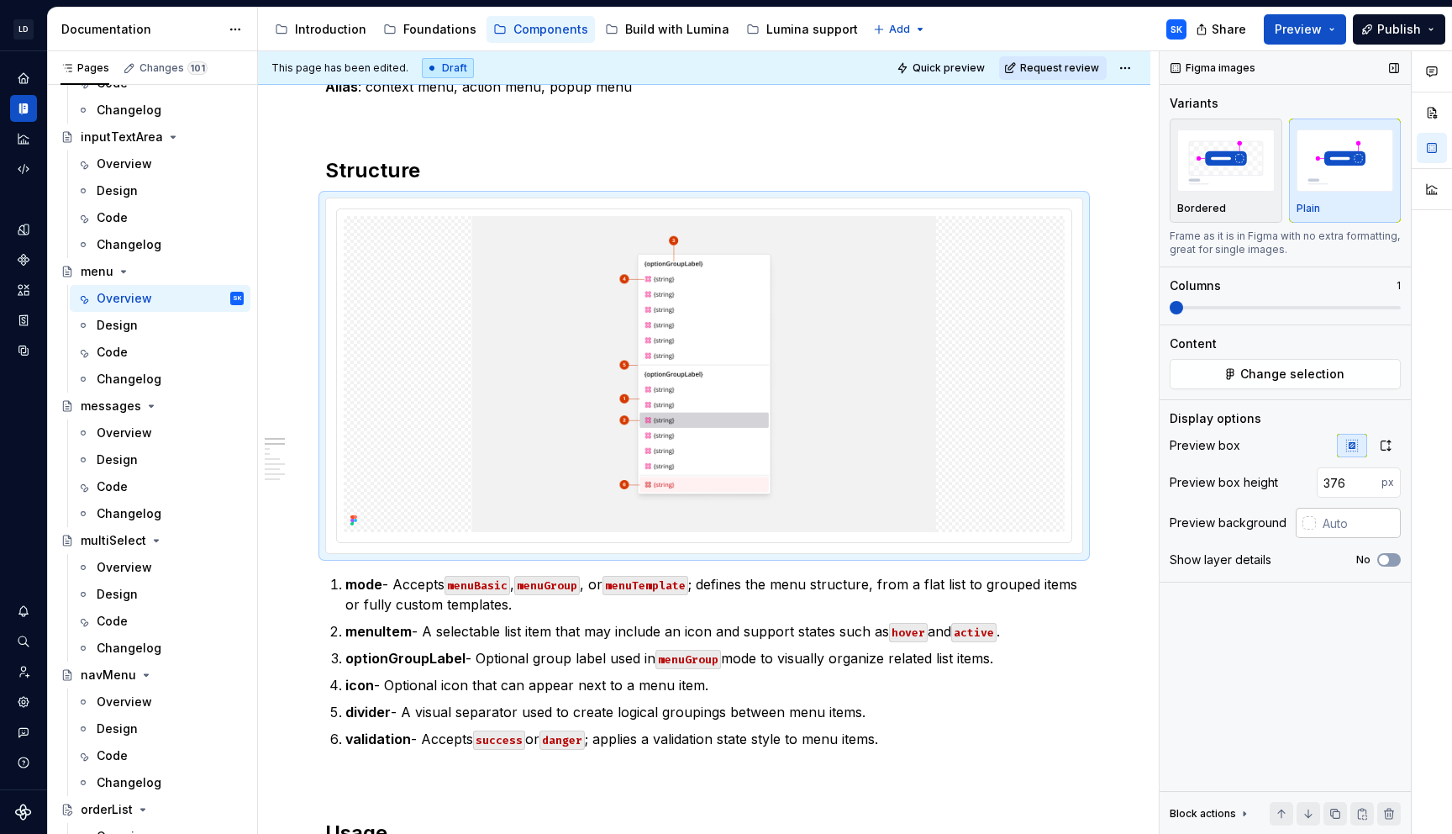
click at [1335, 517] on input "text" at bounding box center [1358, 523] width 85 height 30
type input "#F4F4F5"
click at [713, 216] on img at bounding box center [704, 374] width 721 height 316
click at [705, 209] on html "LD Lumina Web SK Dataset MxC-Fac Documentation Accessibility guide for tree Pag…" at bounding box center [726, 417] width 1452 height 834
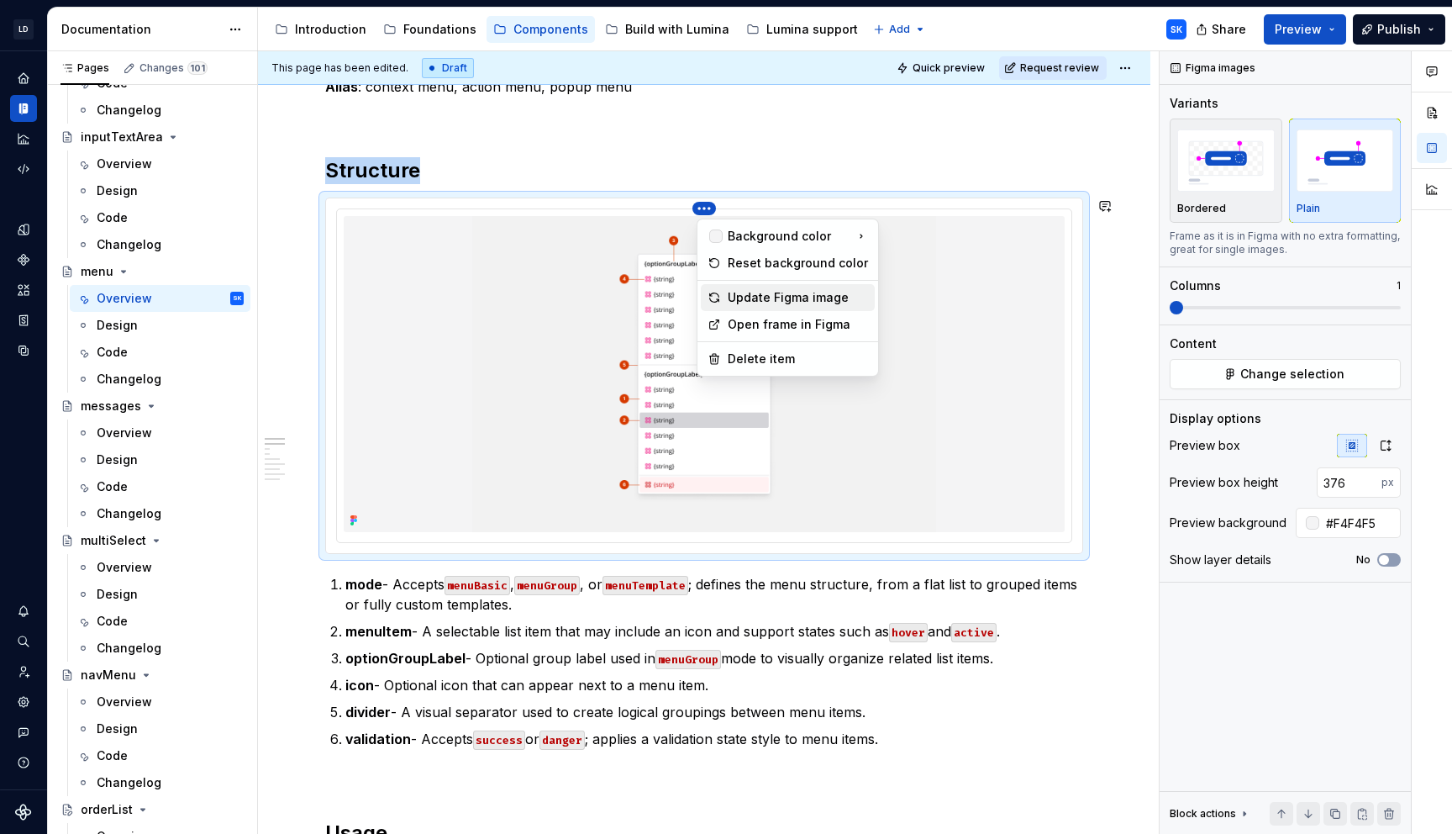
click at [800, 298] on div "Update Figma image" at bounding box center [798, 297] width 140 height 17
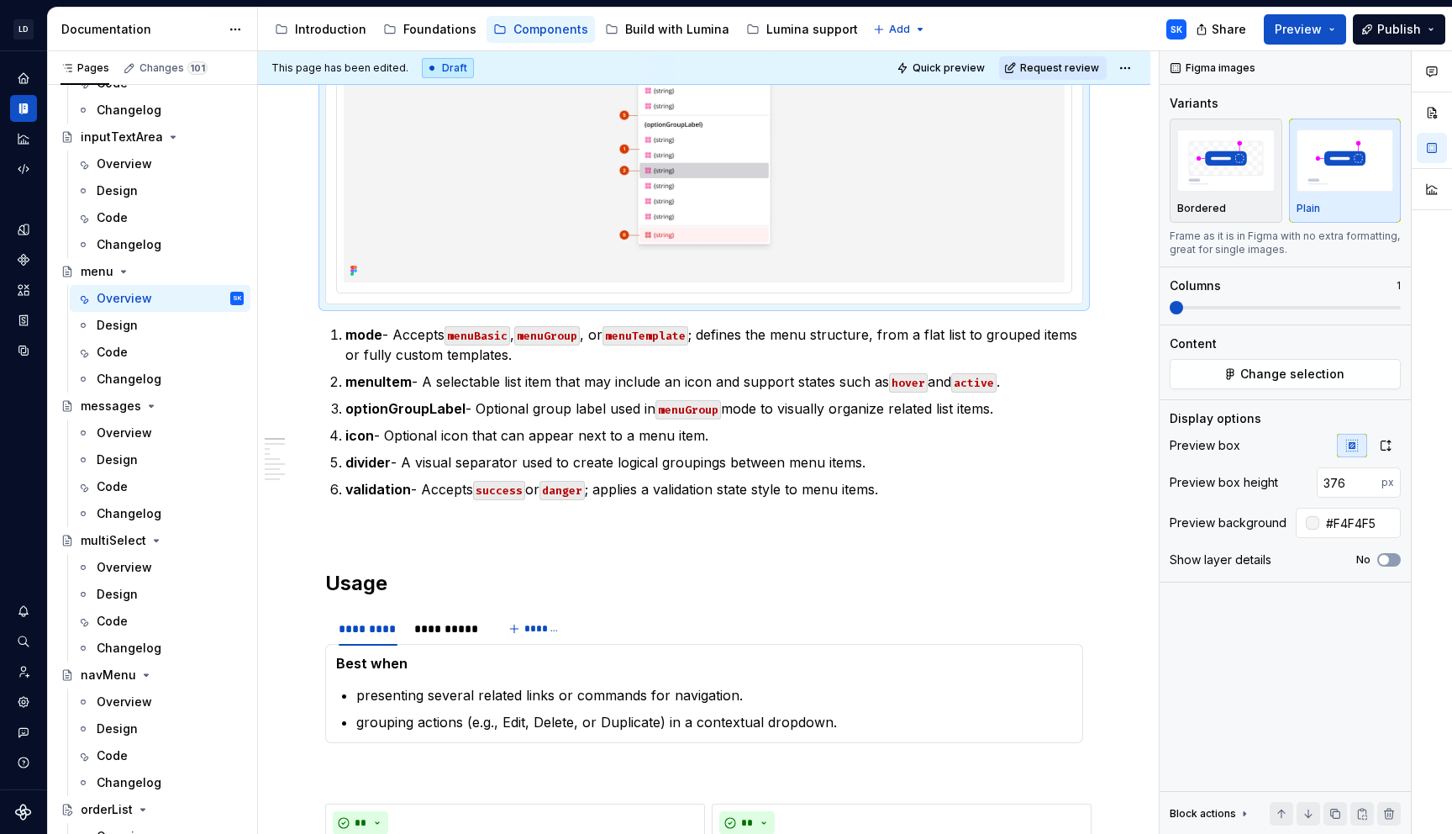
scroll to position [0, 0]
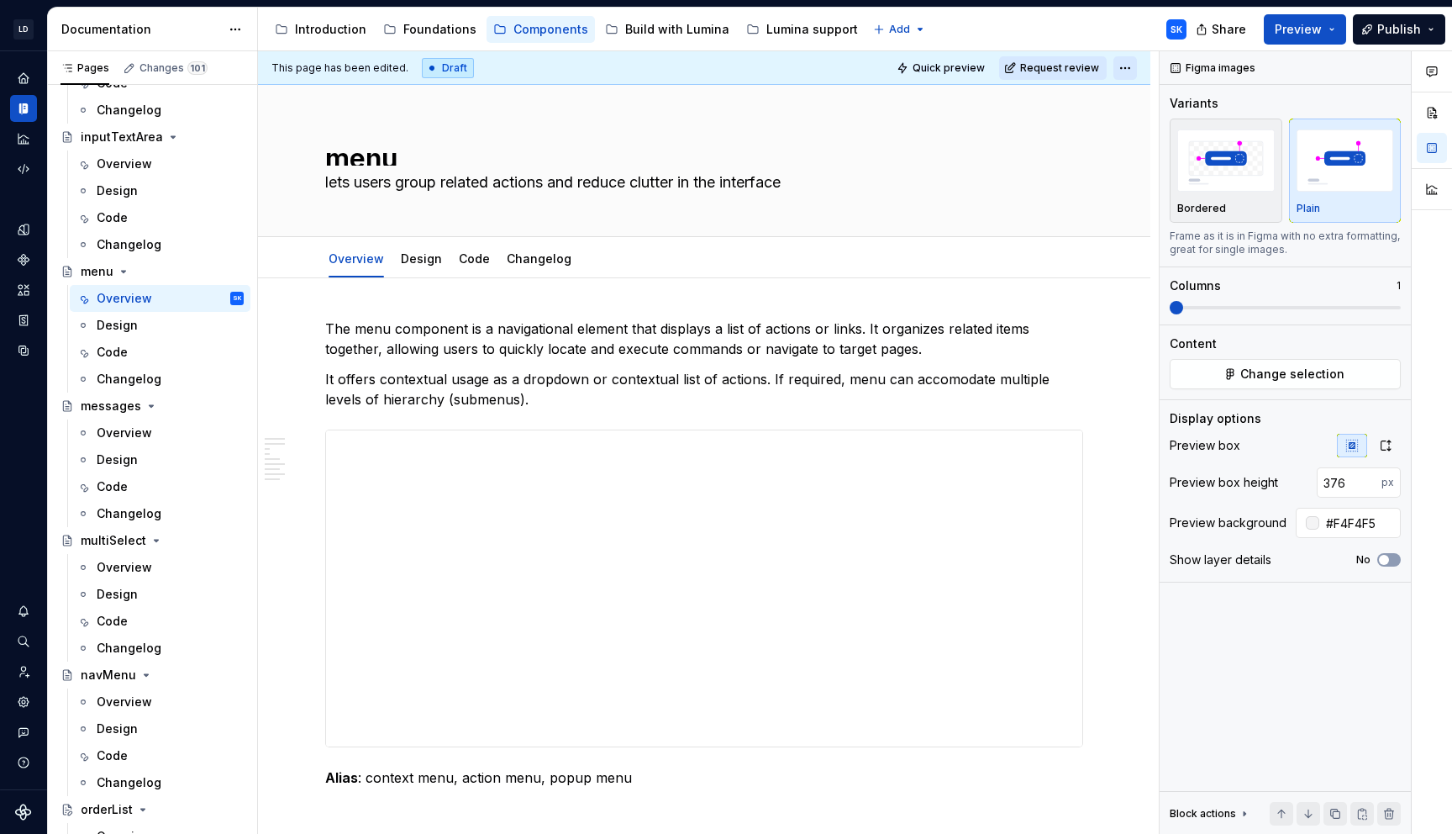
click at [1139, 67] on html "LD Lumina Web SK Dataset MxC-Fac Documentation Accessibility guide for tree Pag…" at bounding box center [726, 417] width 1452 height 834
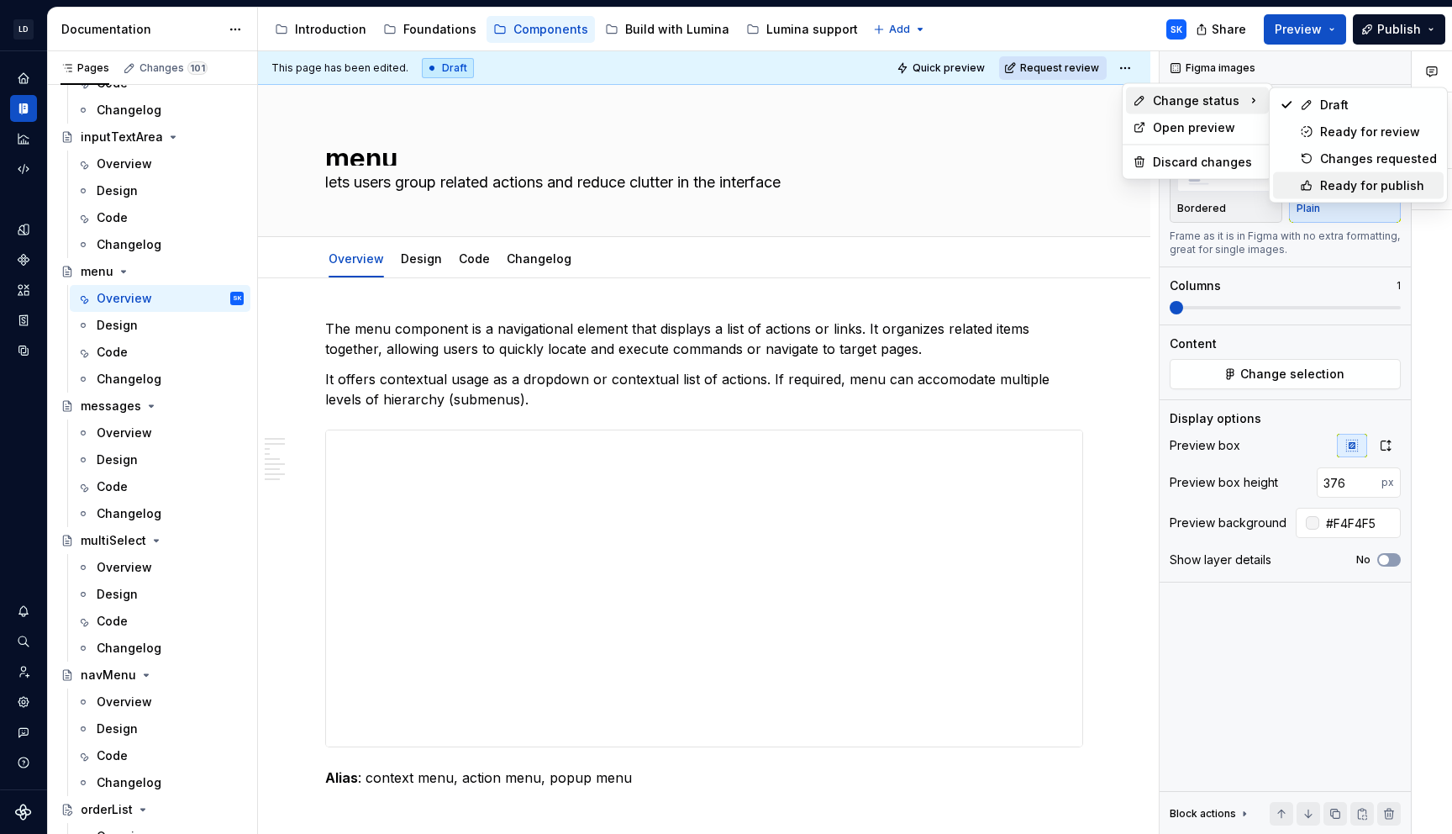
click at [1359, 177] on div "Ready for publish" at bounding box center [1378, 185] width 117 height 17
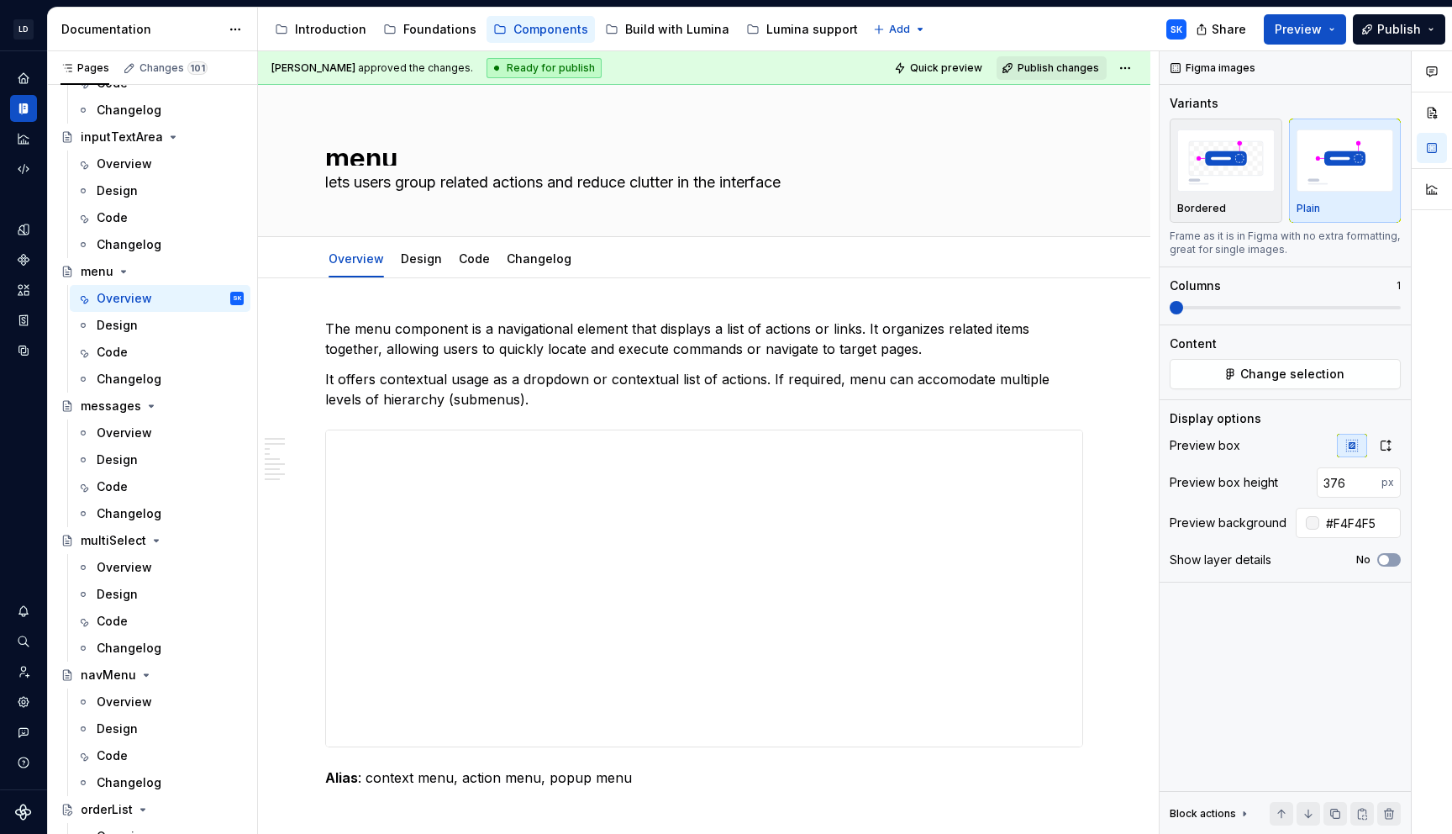
click at [1025, 25] on div "Accessibility guide for tree Page tree. Navigate the tree with the arrow keys. …" at bounding box center [729, 30] width 942 height 44
click at [162, 437] on div "Overview" at bounding box center [170, 433] width 147 height 24
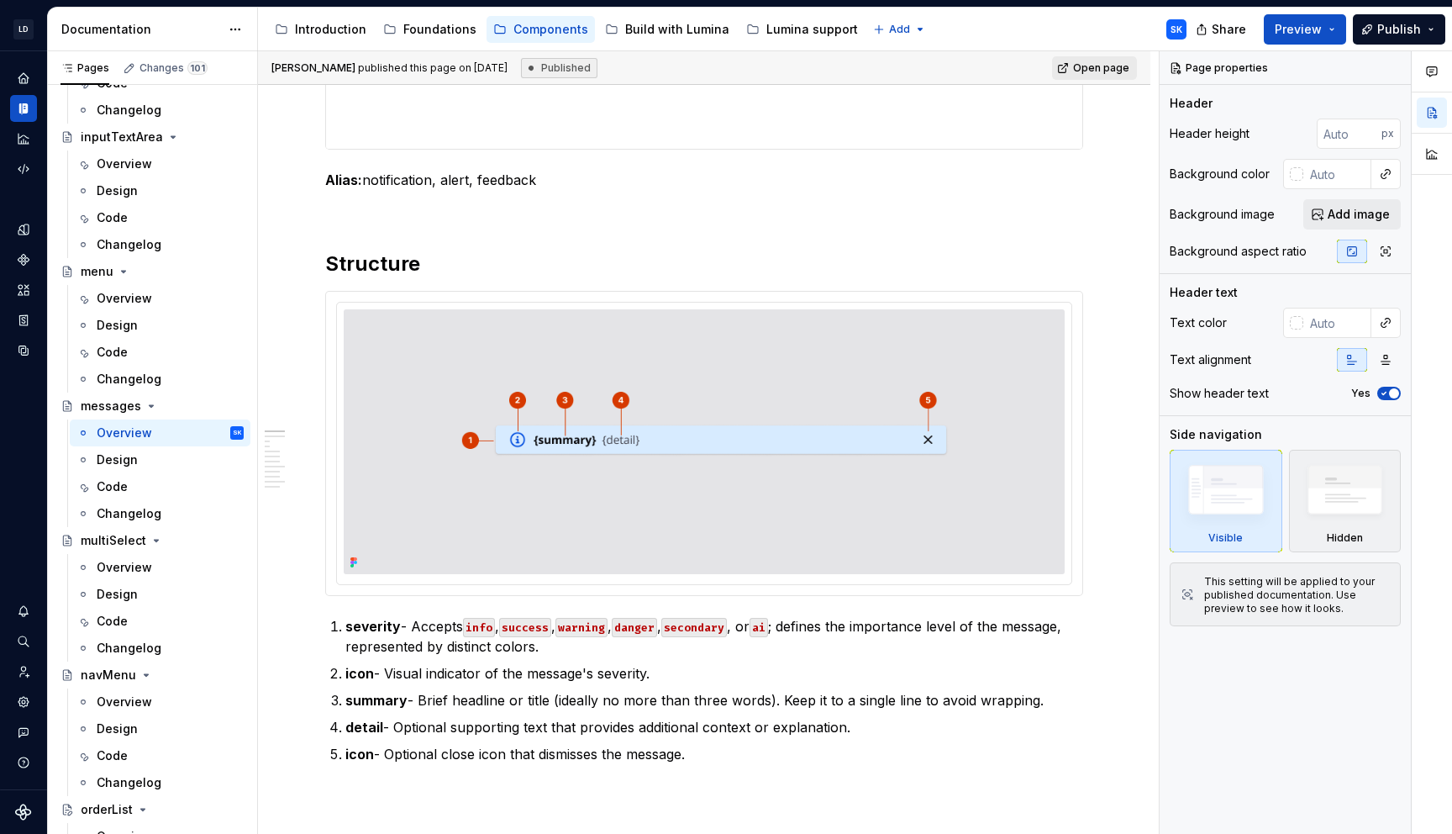
scroll to position [787, 0]
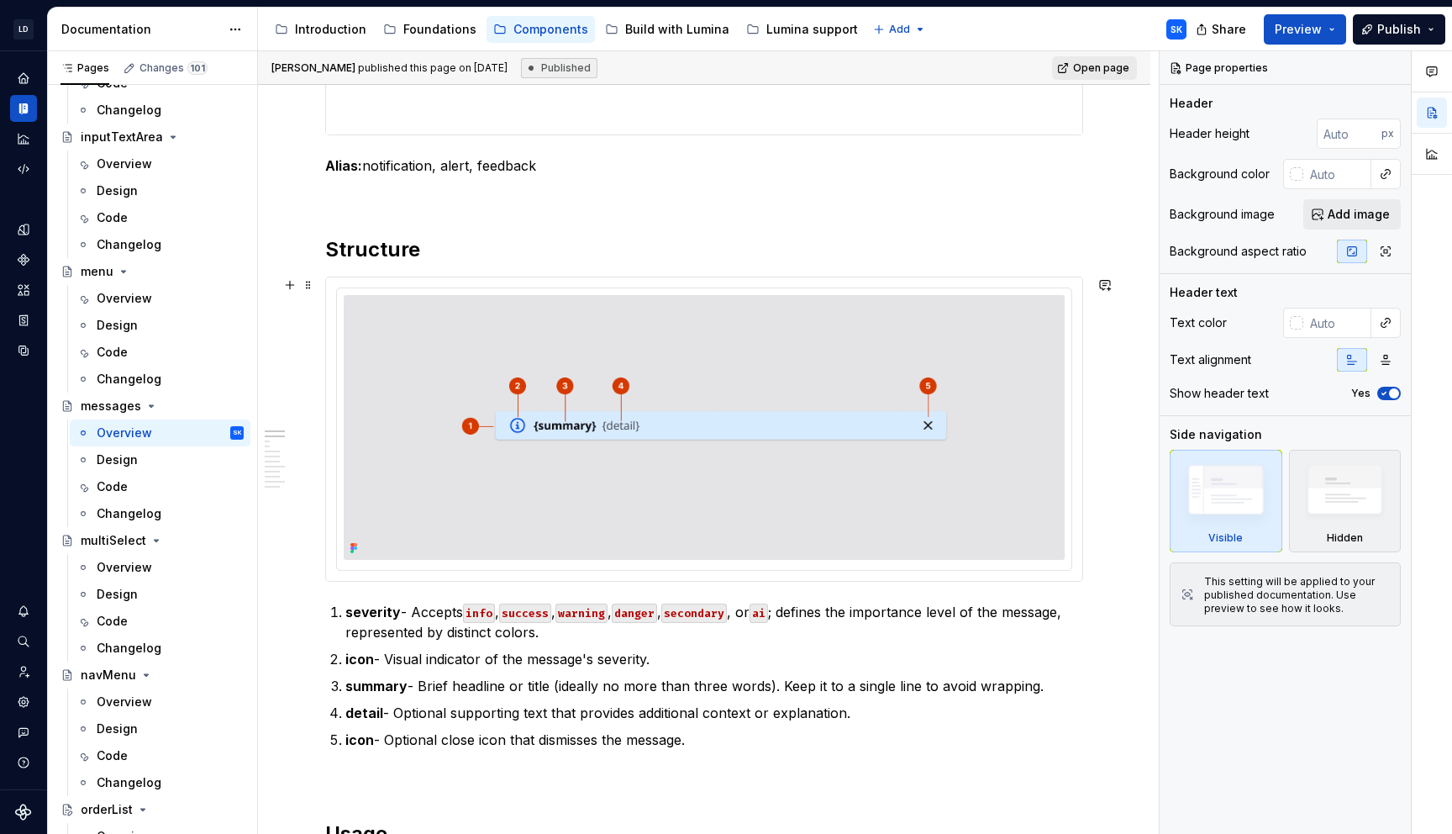
click at [644, 287] on div at bounding box center [704, 428] width 736 height 283
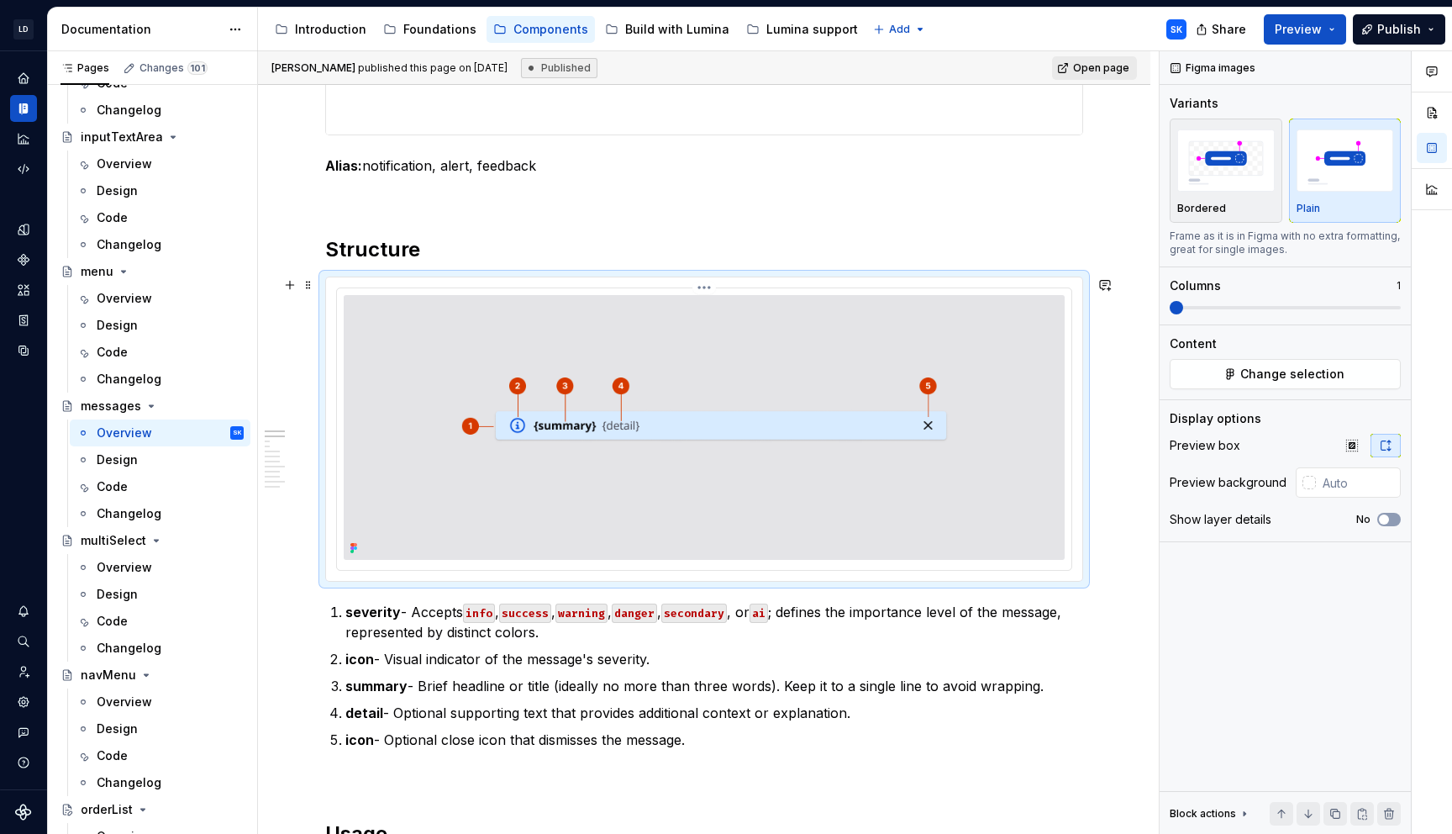
type textarea "*"
click at [1356, 451] on icon "button" at bounding box center [1352, 445] width 13 height 13
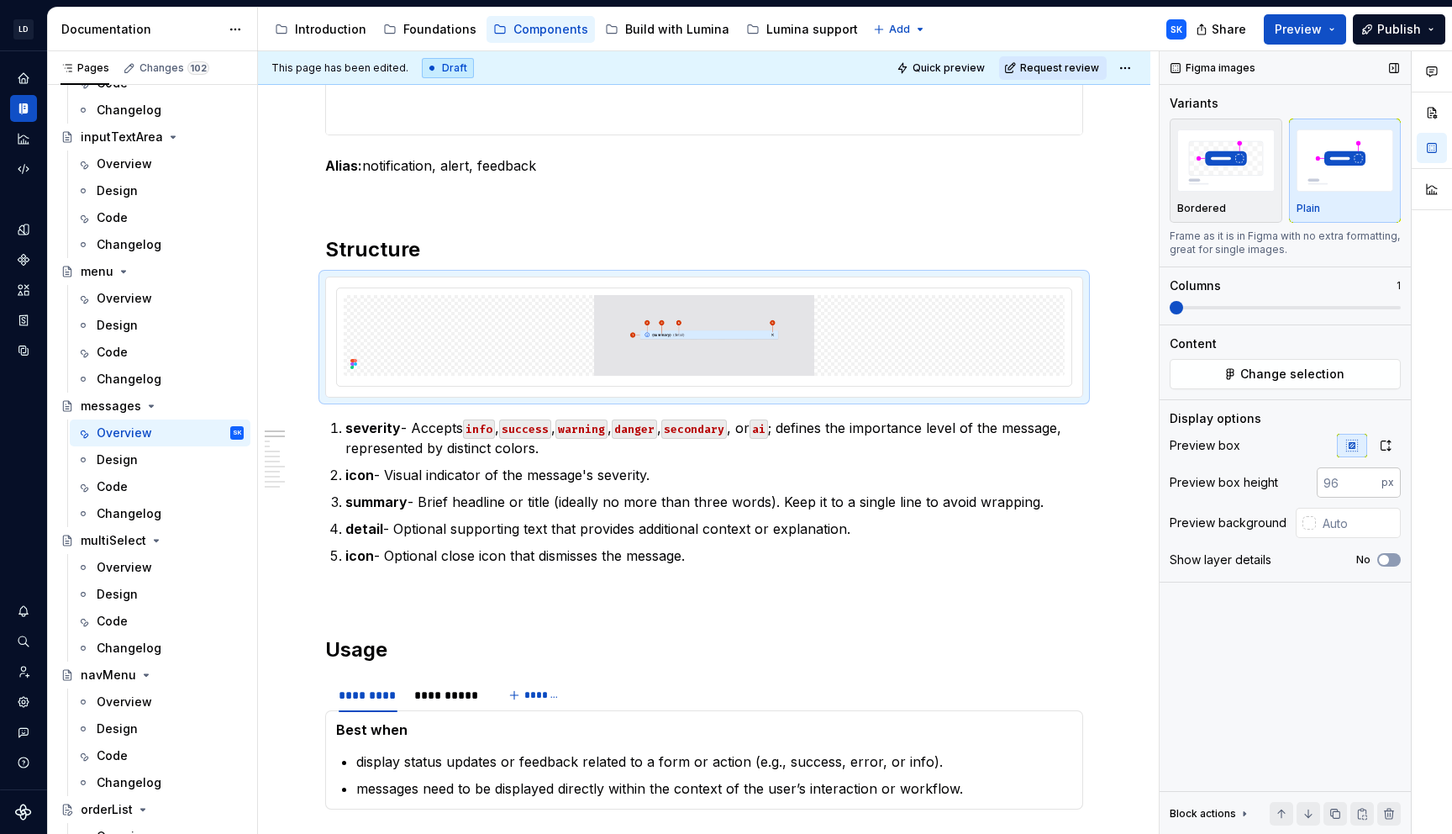
click at [1339, 481] on input "number" at bounding box center [1349, 482] width 65 height 30
type input "320"
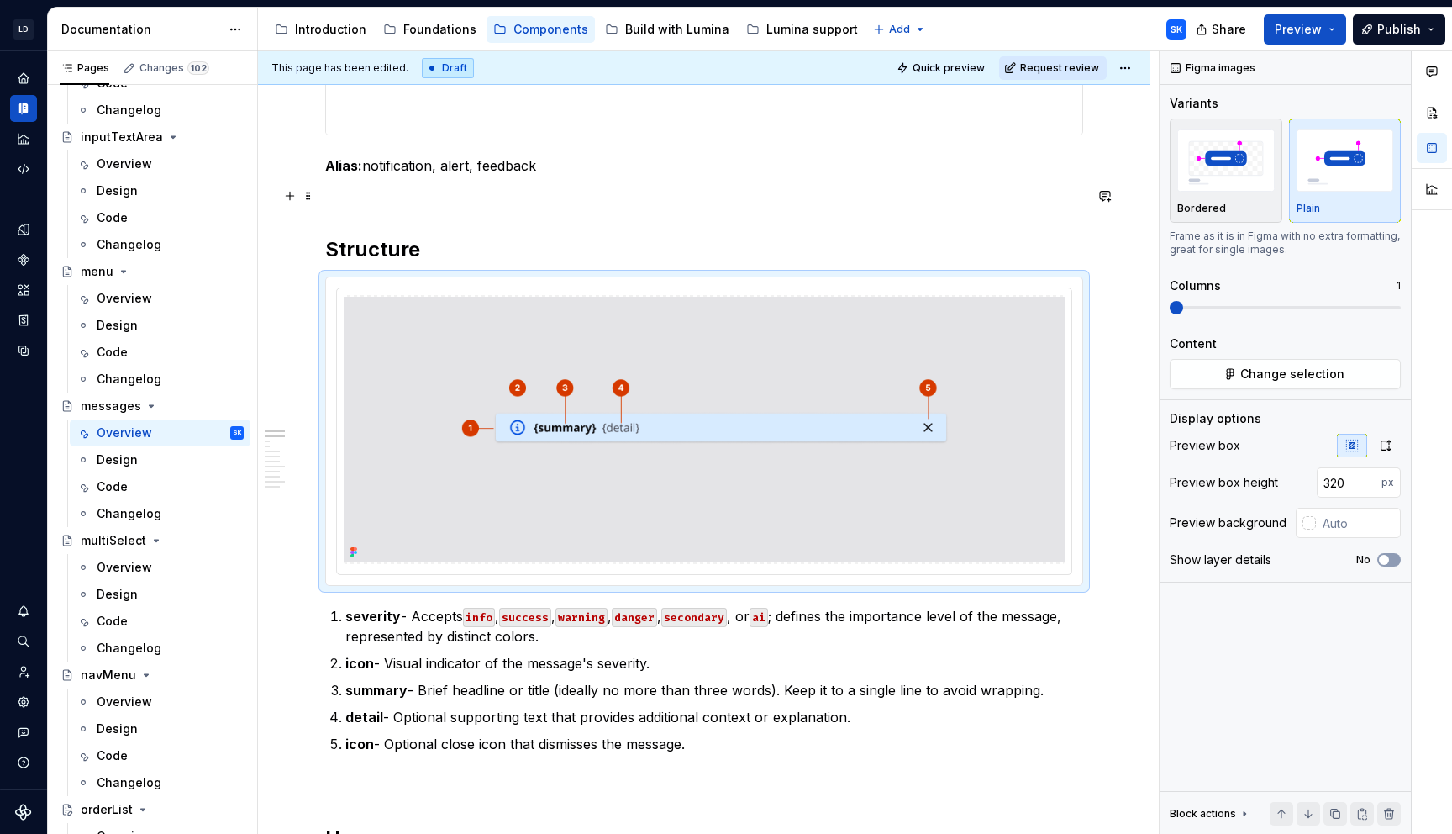
type textarea "*"
click at [711, 288] on html "LD Lumina Web SK Dataset MxC-Fac Documentation Accessibility guide for tree Pag…" at bounding box center [726, 417] width 1452 height 834
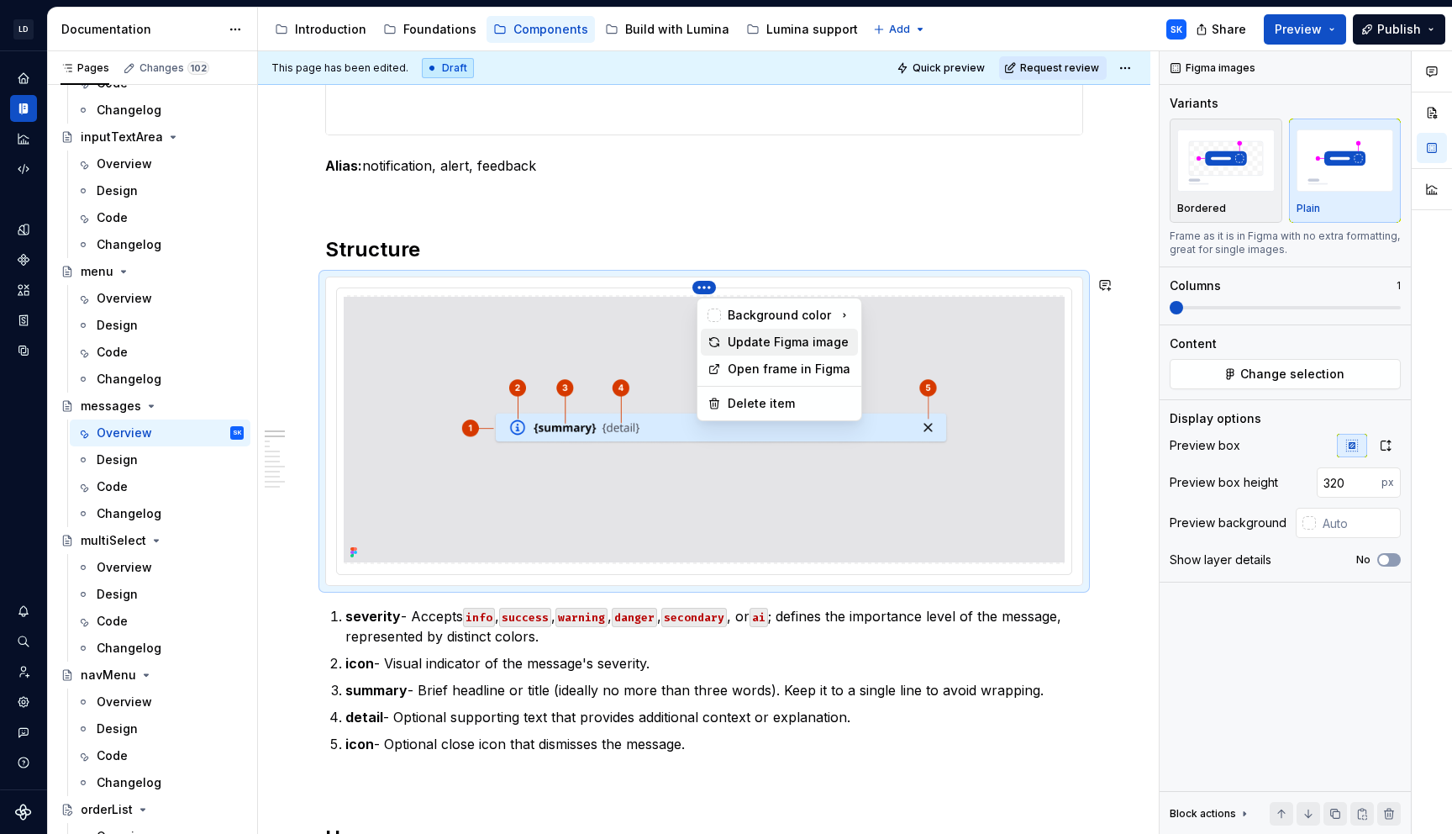
click at [801, 340] on div "Update Figma image" at bounding box center [790, 342] width 124 height 17
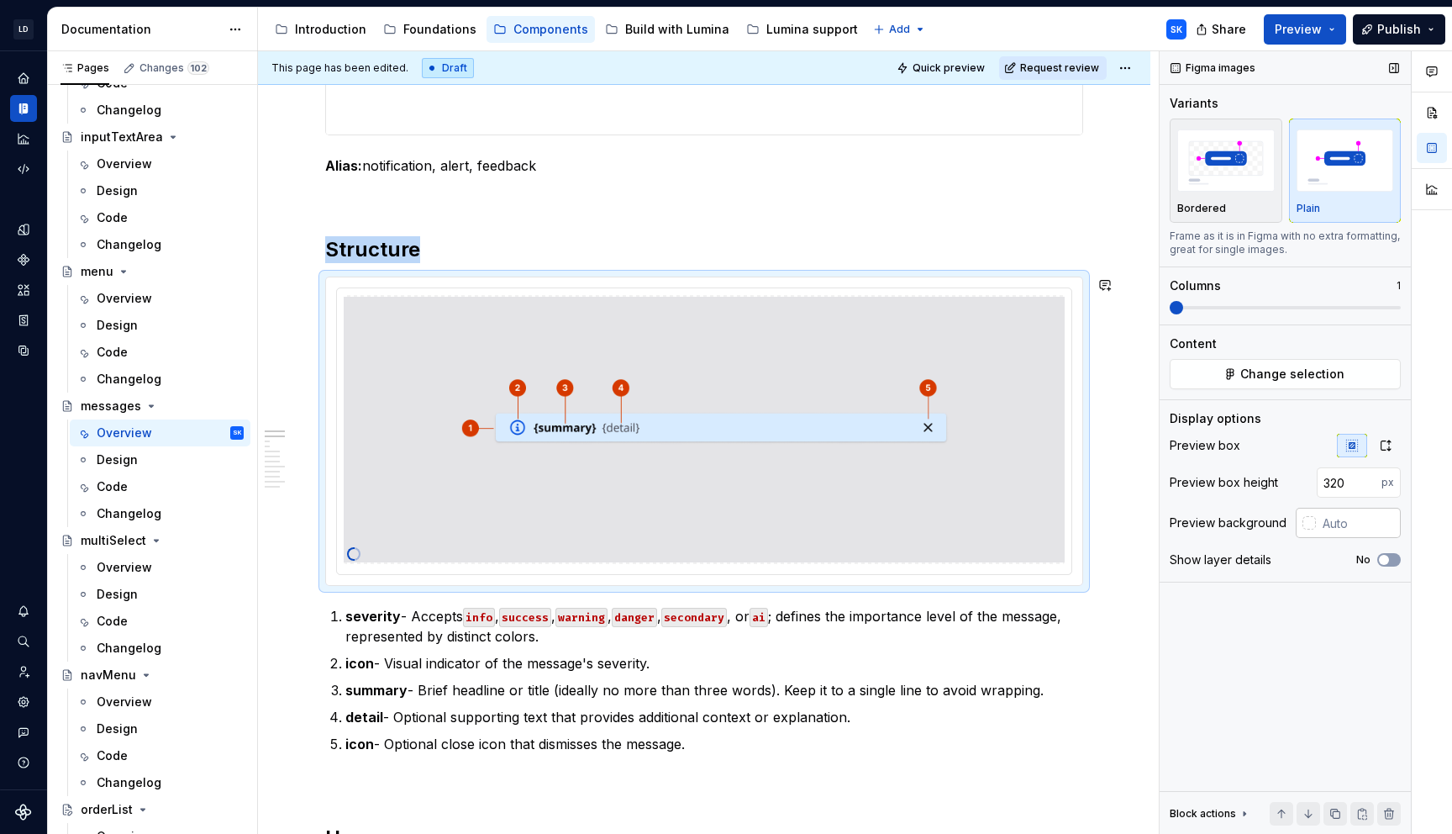
click at [1348, 520] on input "text" at bounding box center [1358, 523] width 85 height 30
type input "#F4F4F5"
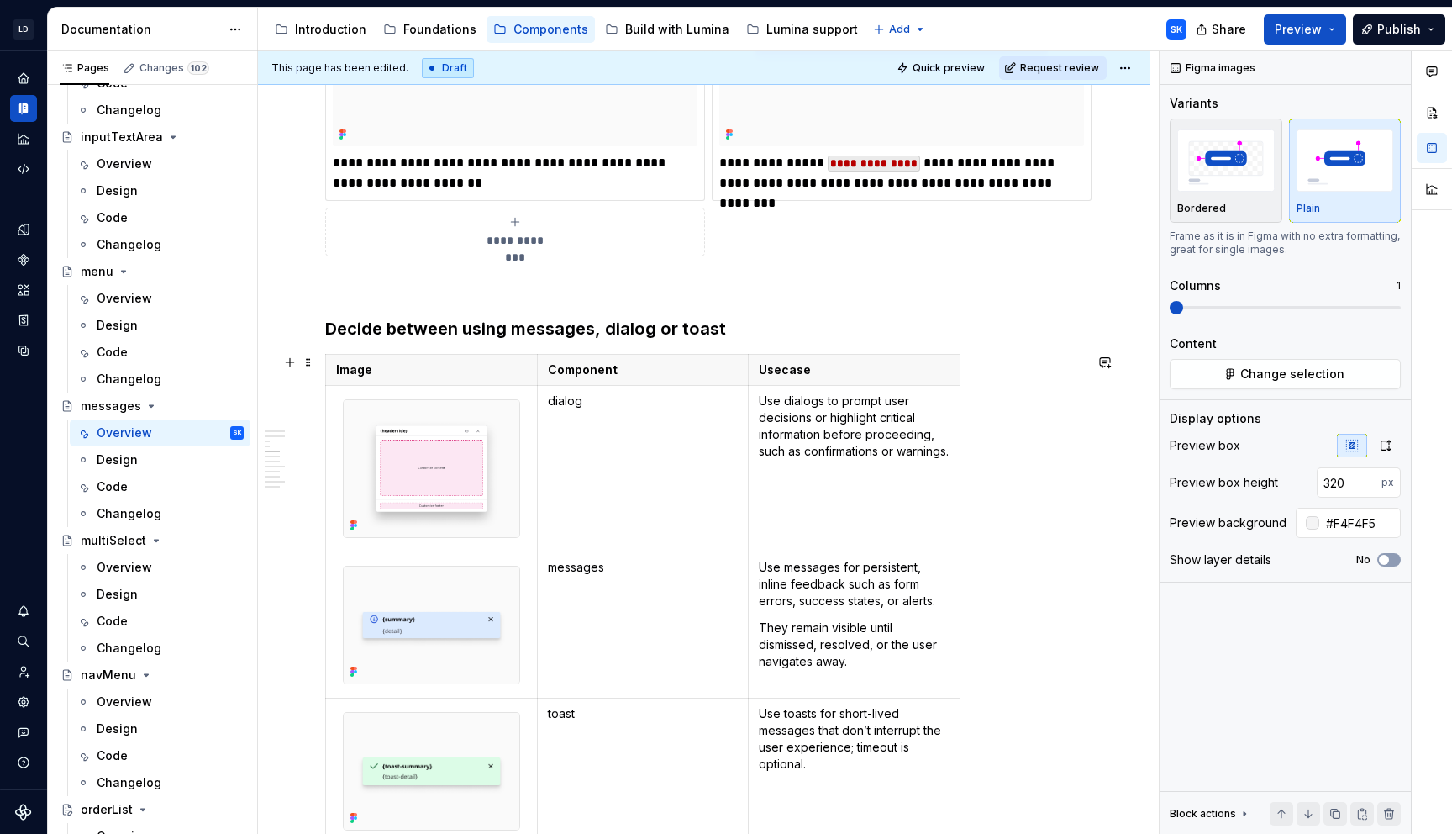
scroll to position [2756, 0]
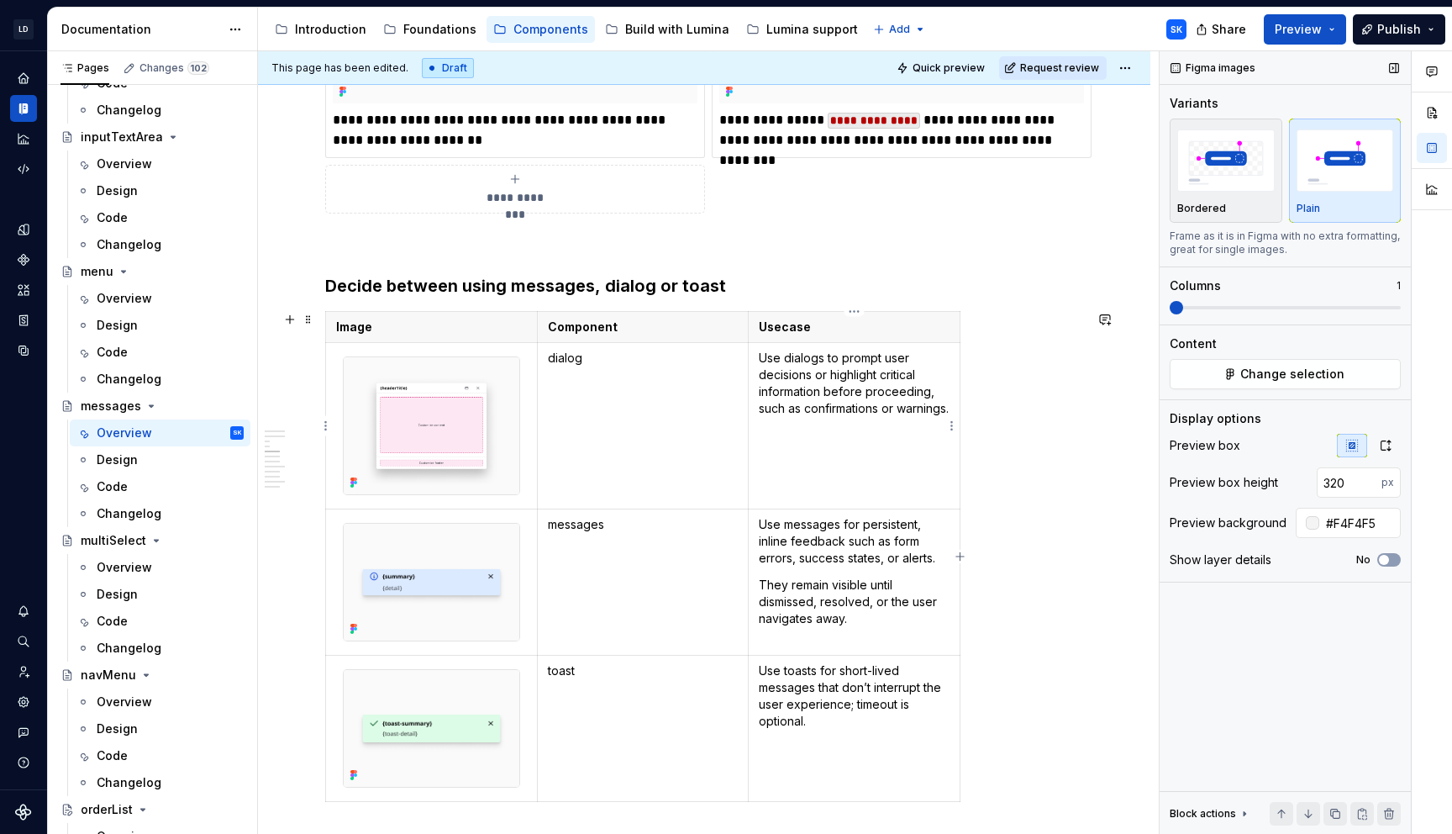
click at [808, 405] on p "Use dialogs to prompt user decisions or highlight critical information before p…" at bounding box center [854, 383] width 191 height 67
click at [824, 417] on p "Use dialogs to prompt user decisions or highlight critical information before p…" at bounding box center [854, 383] width 191 height 67
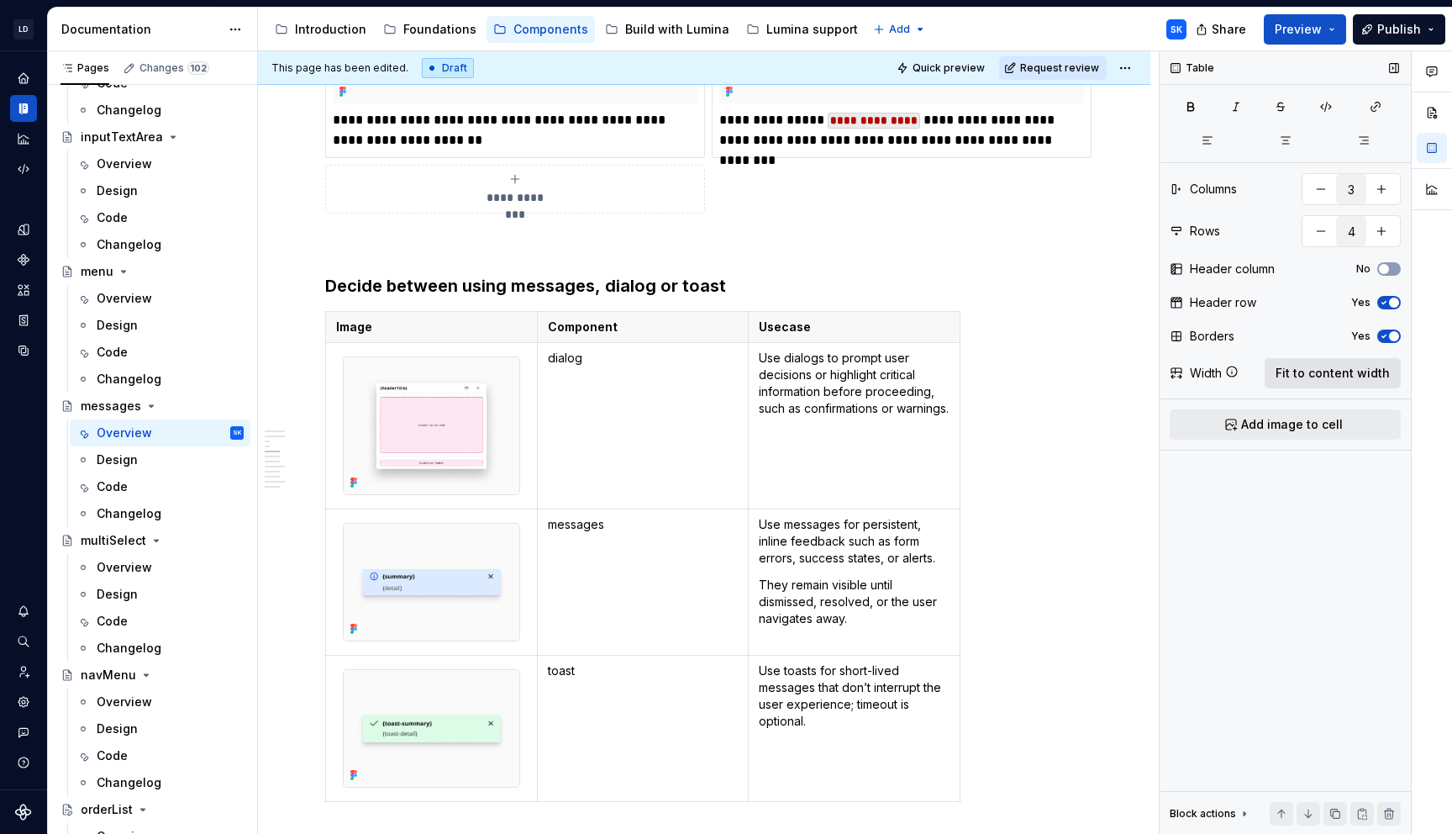
click at [1316, 373] on span "Fit to content width" at bounding box center [1333, 373] width 114 height 17
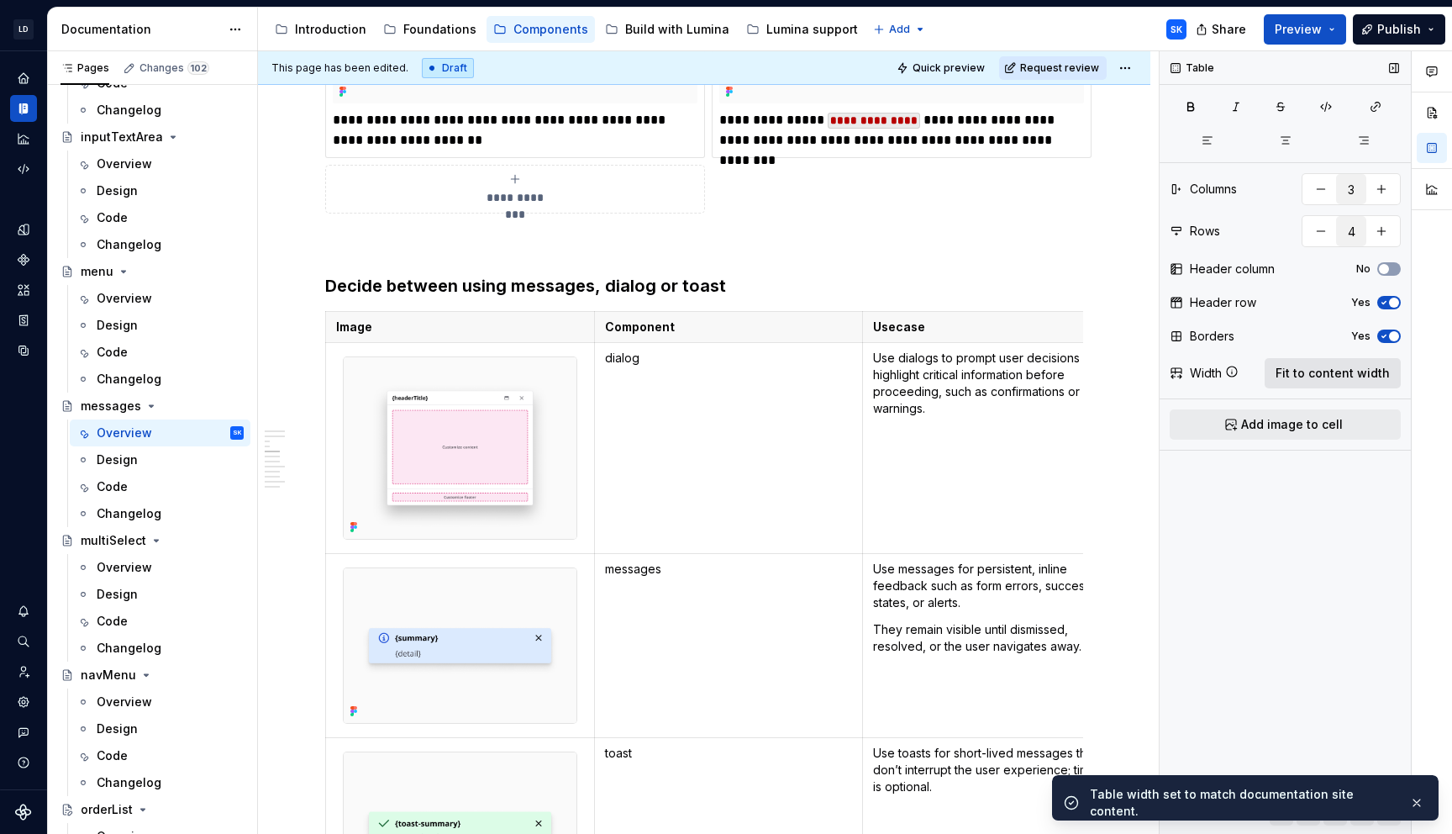
type textarea "*"
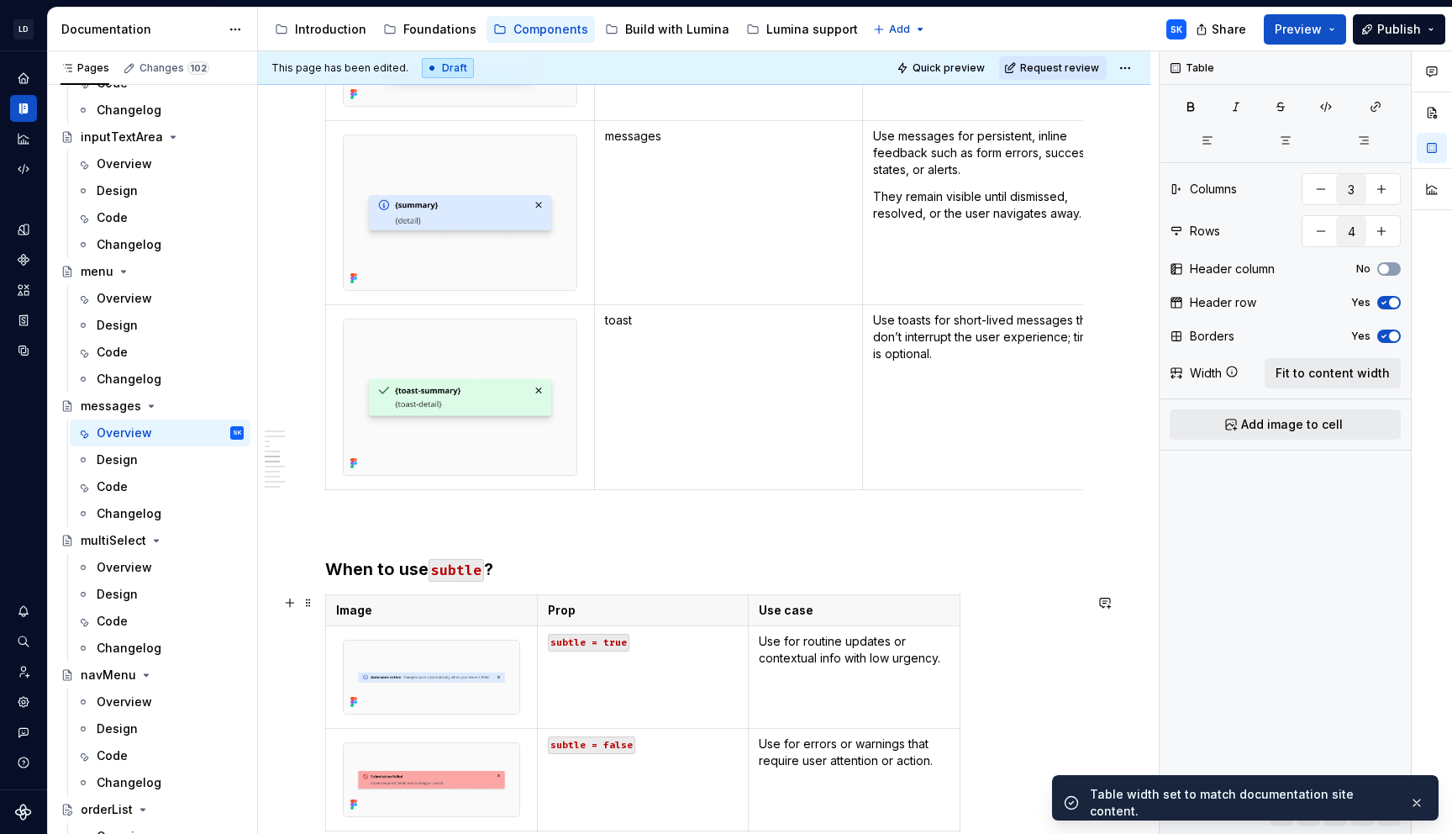
scroll to position [3456, 0]
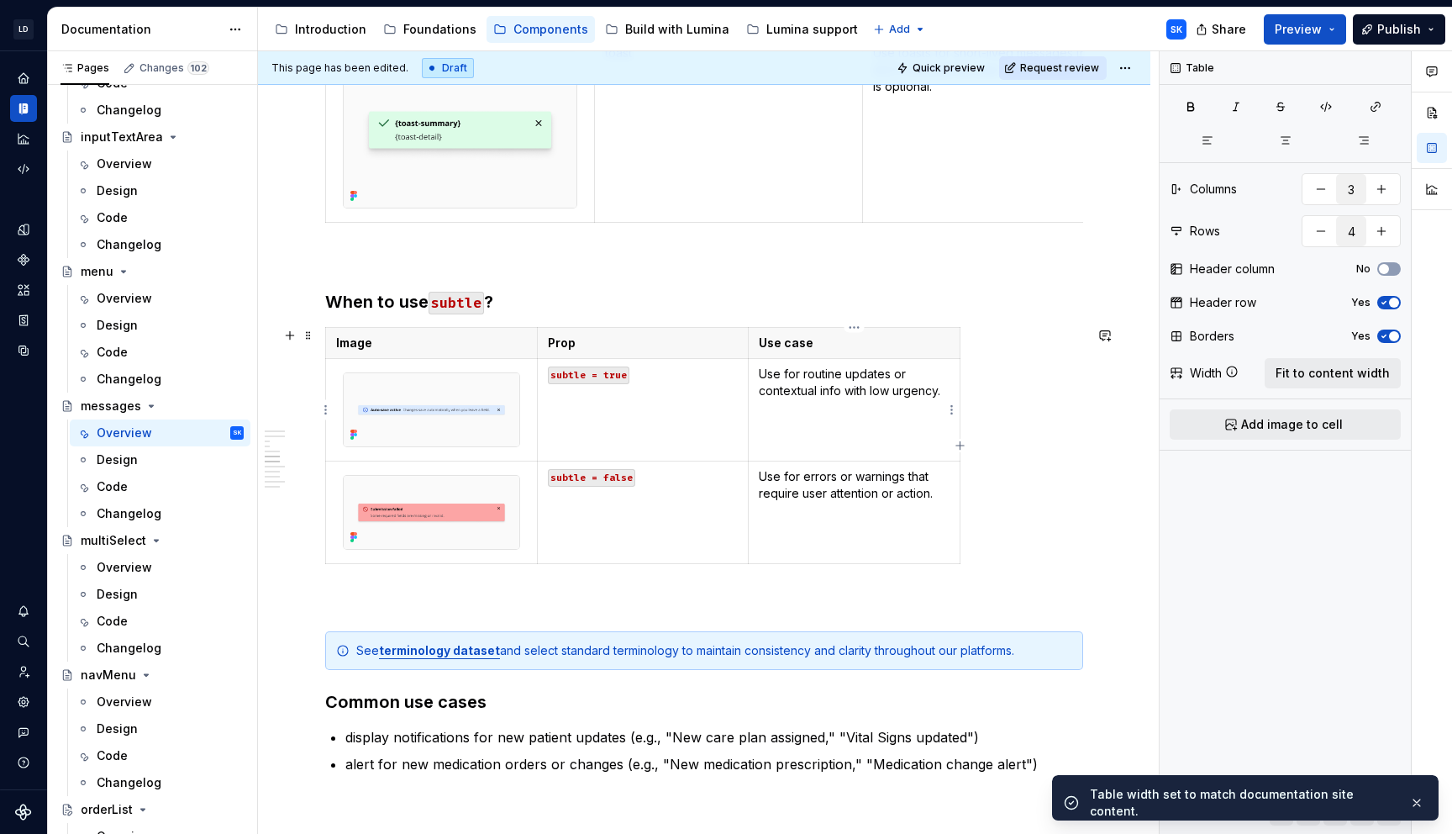
type input "3"
click at [842, 399] on td "Use for routine updates or contextual info with low urgency." at bounding box center [855, 409] width 212 height 103
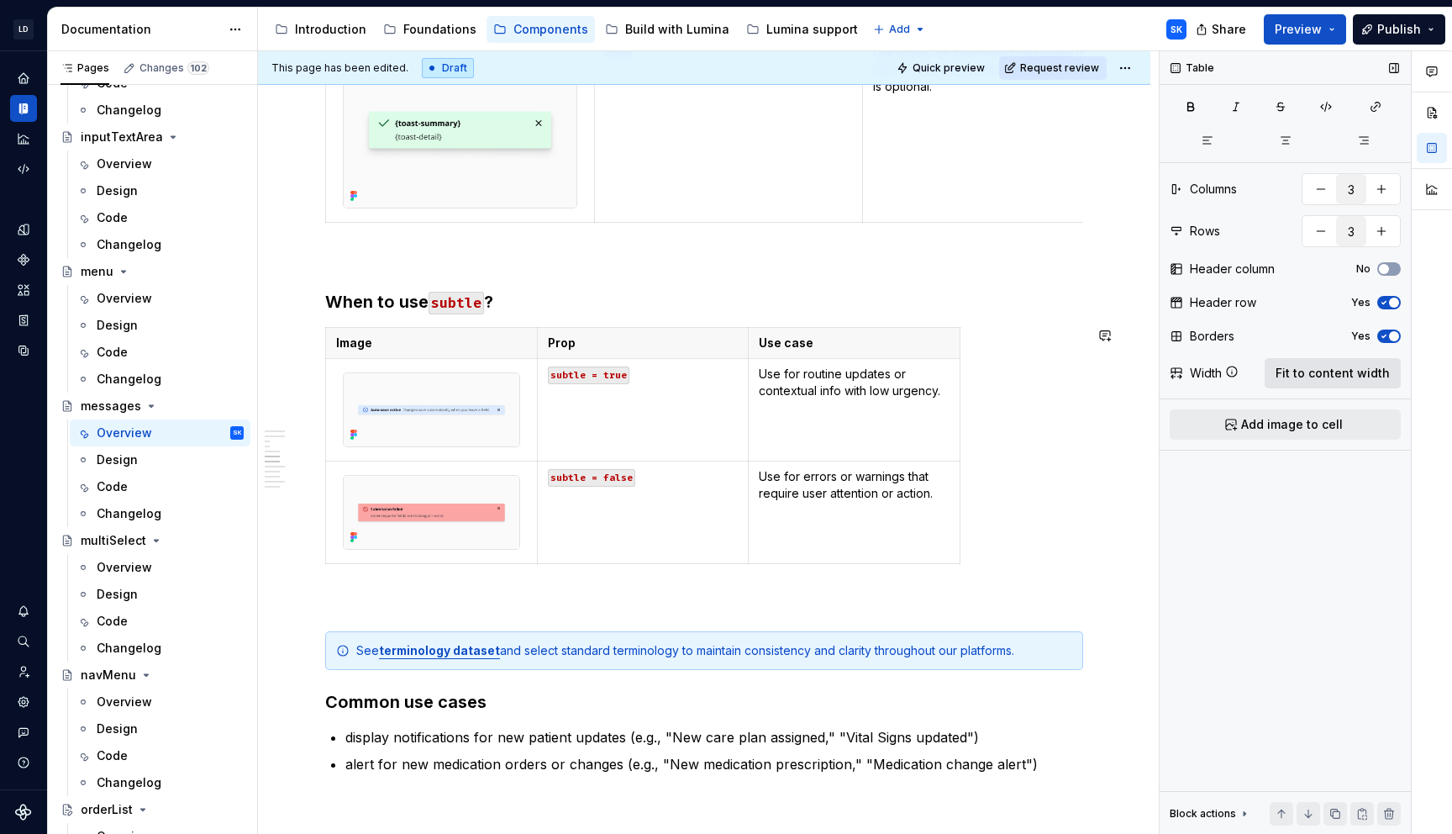
click at [1319, 377] on span "Fit to content width" at bounding box center [1333, 373] width 114 height 17
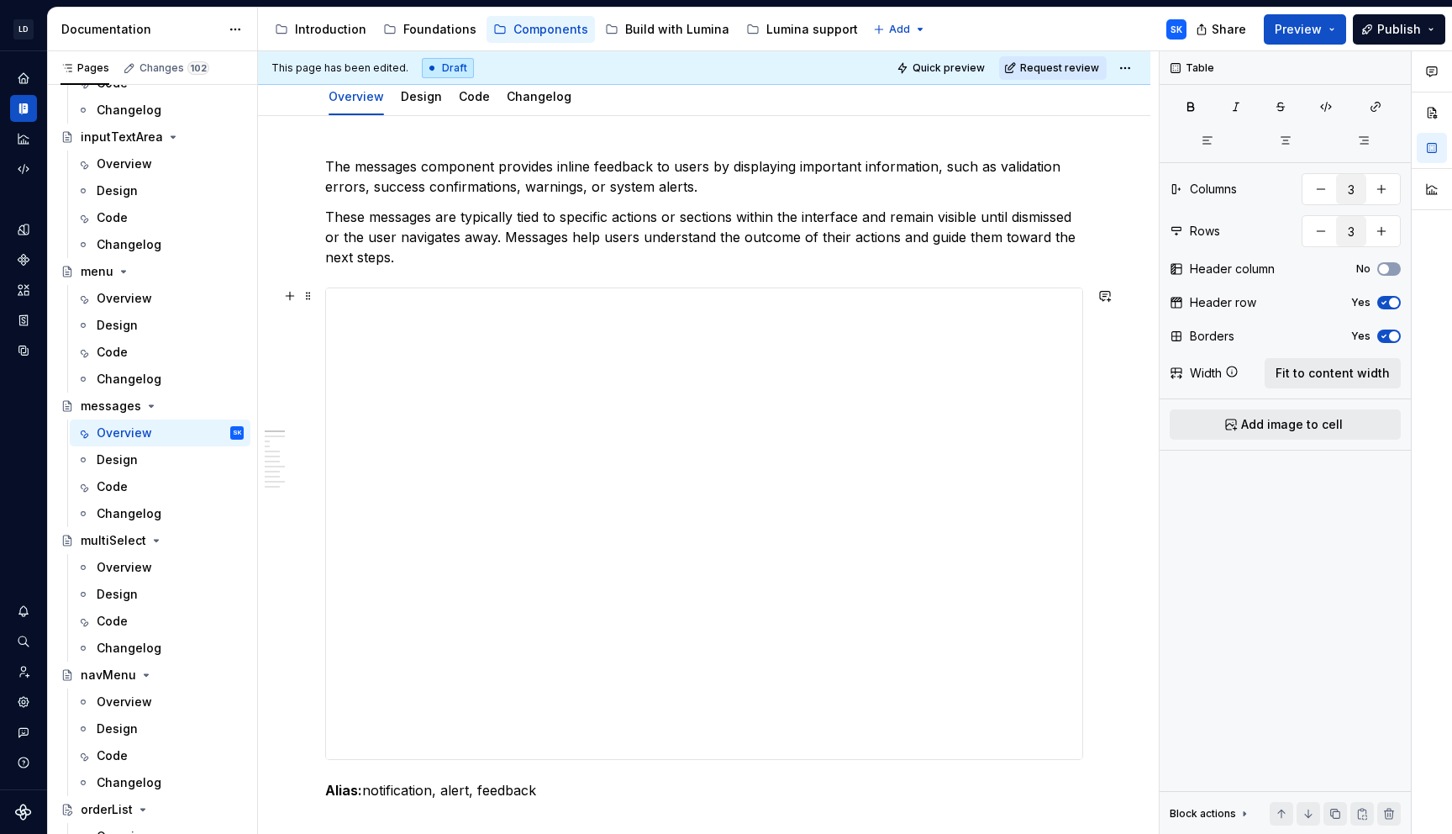
scroll to position [0, 0]
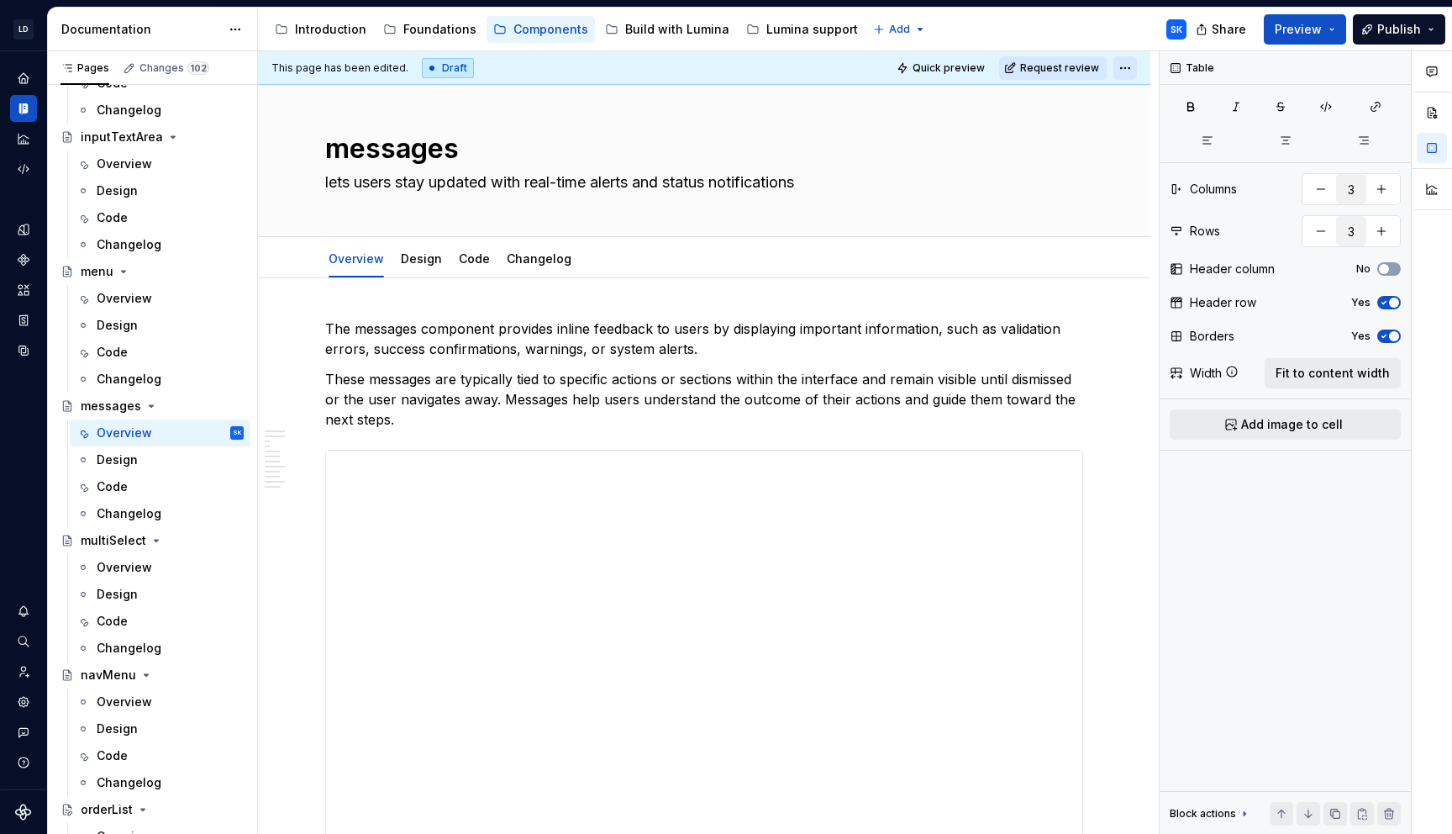
click at [1142, 71] on html "LD Lumina Web SK Dataset MxC-Fac Documentation Accessibility guide for tree Pag…" at bounding box center [726, 417] width 1452 height 834
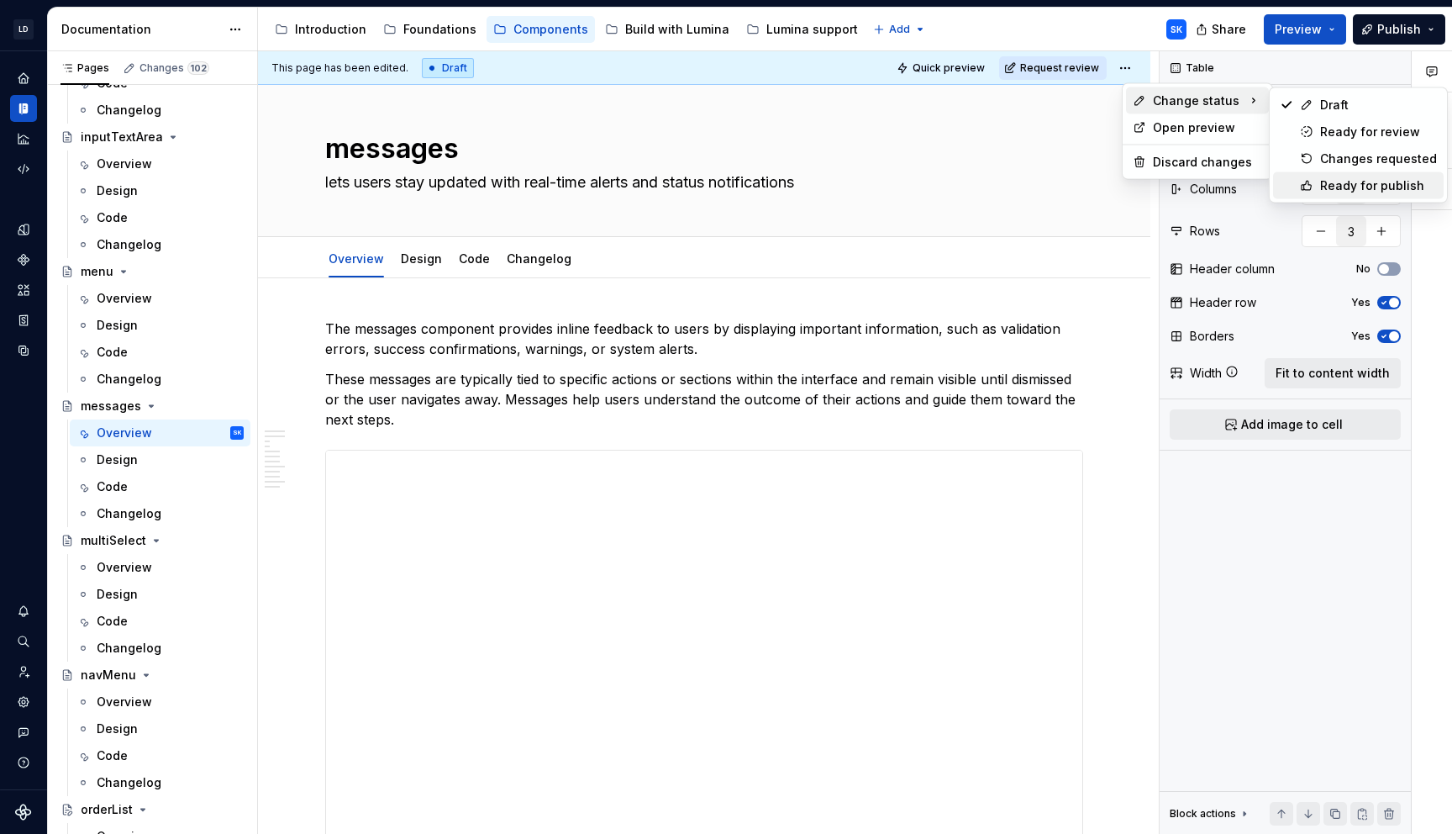
click at [1334, 176] on div "Ready for publish" at bounding box center [1358, 185] width 171 height 27
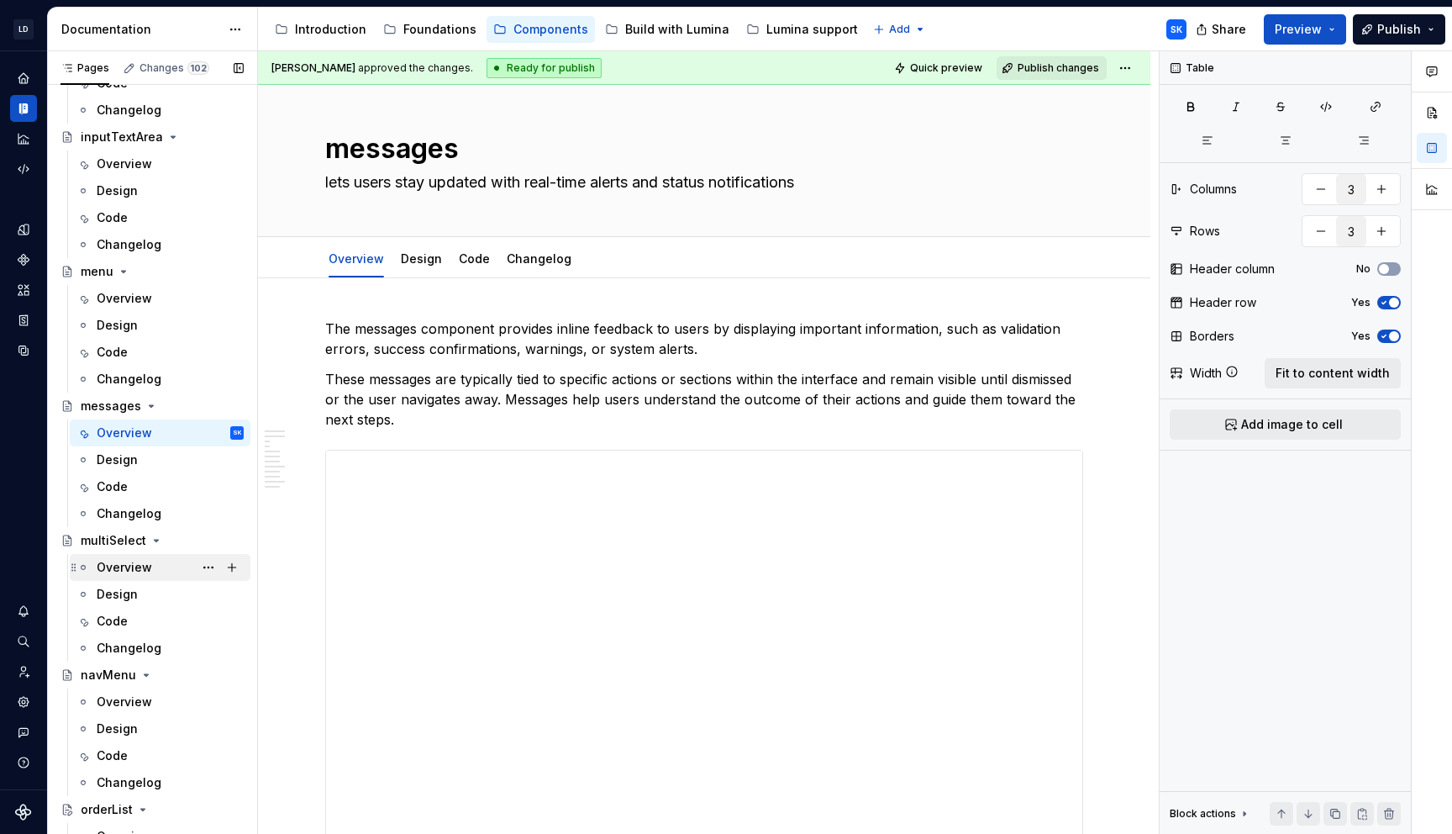
click at [140, 568] on div "Overview" at bounding box center [124, 567] width 55 height 17
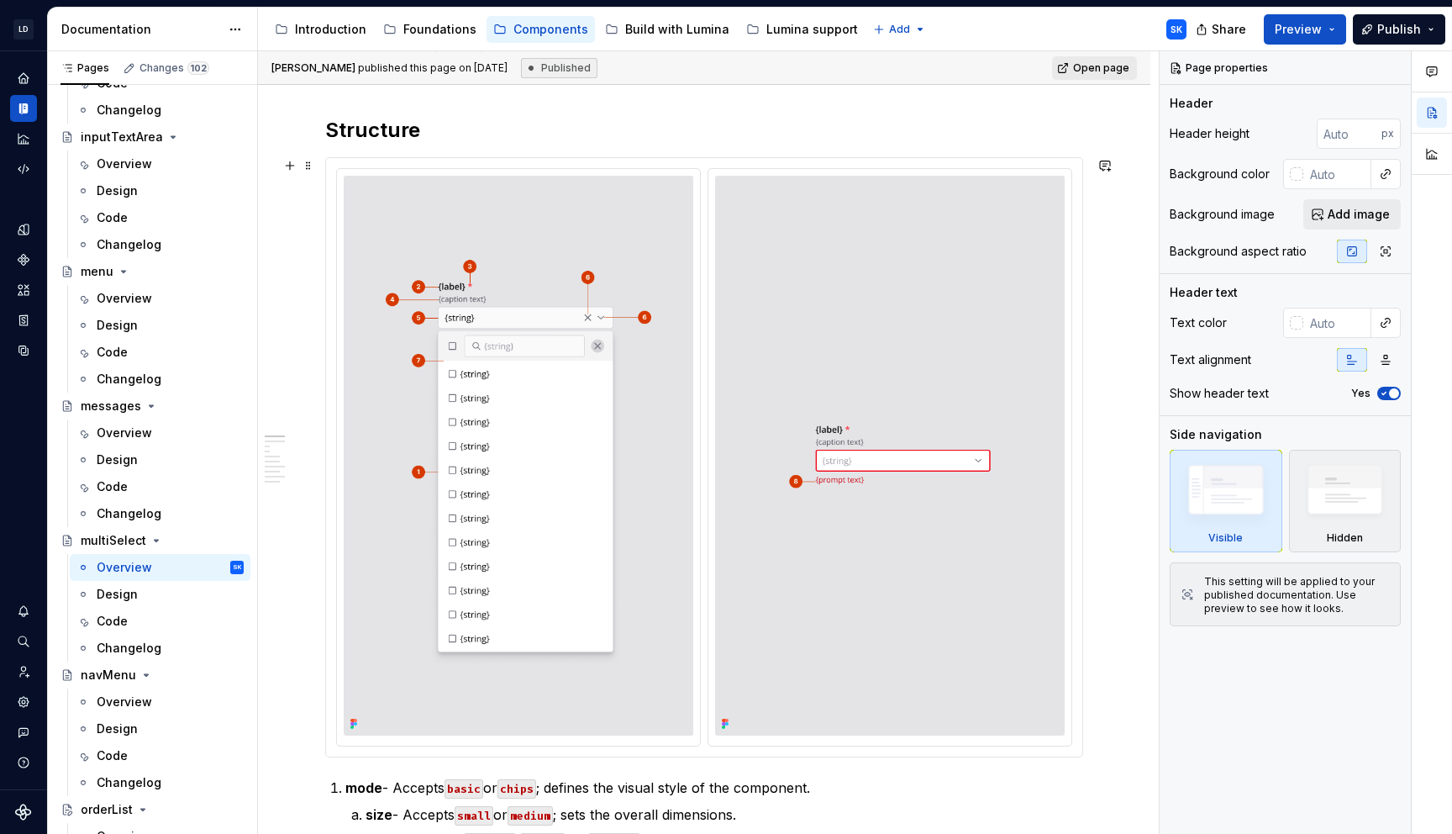
scroll to position [682, 0]
click at [665, 168] on div at bounding box center [518, 455] width 363 height 577
type textarea "*"
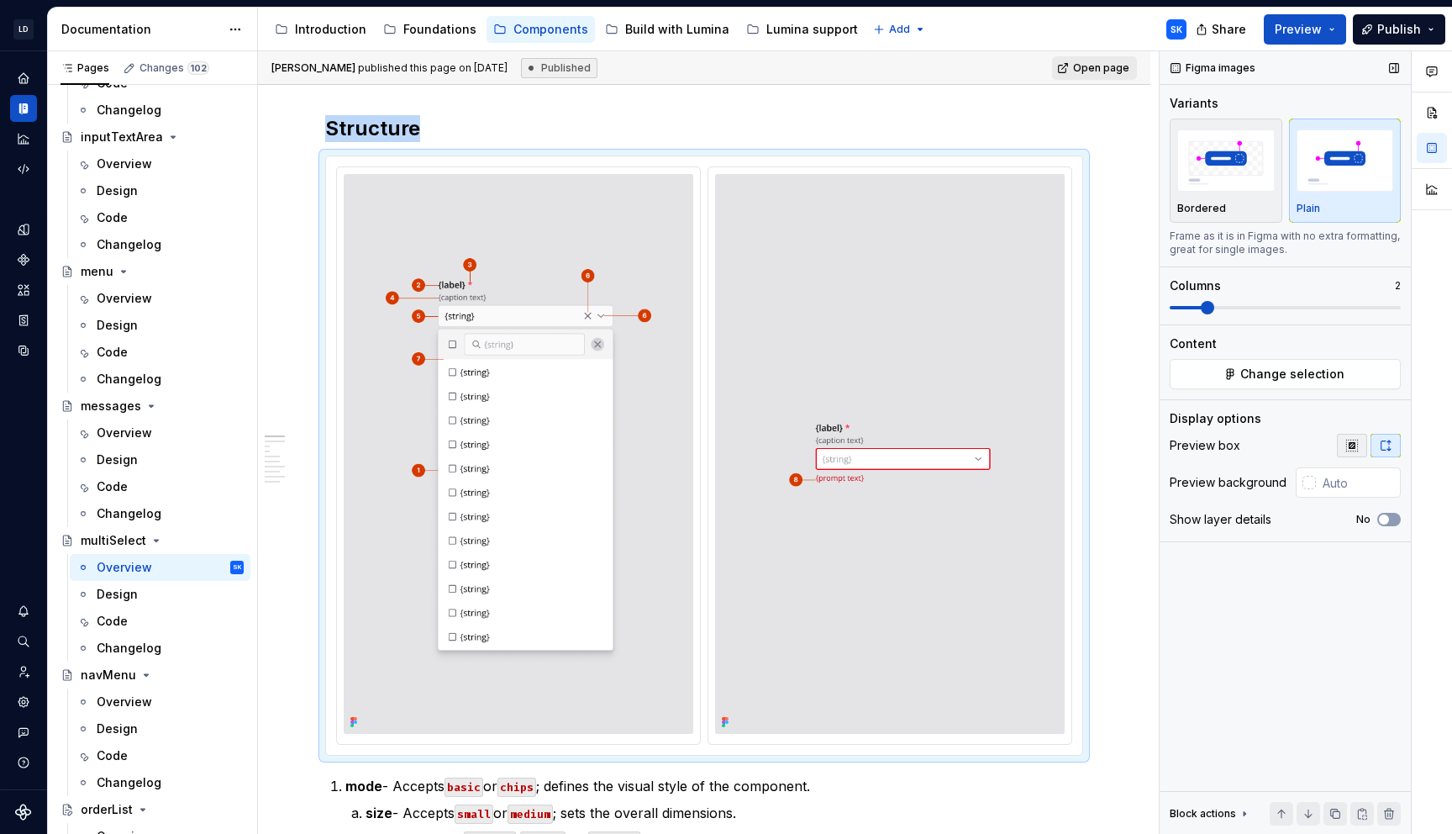
click at [1365, 447] on button "button" at bounding box center [1352, 446] width 30 height 24
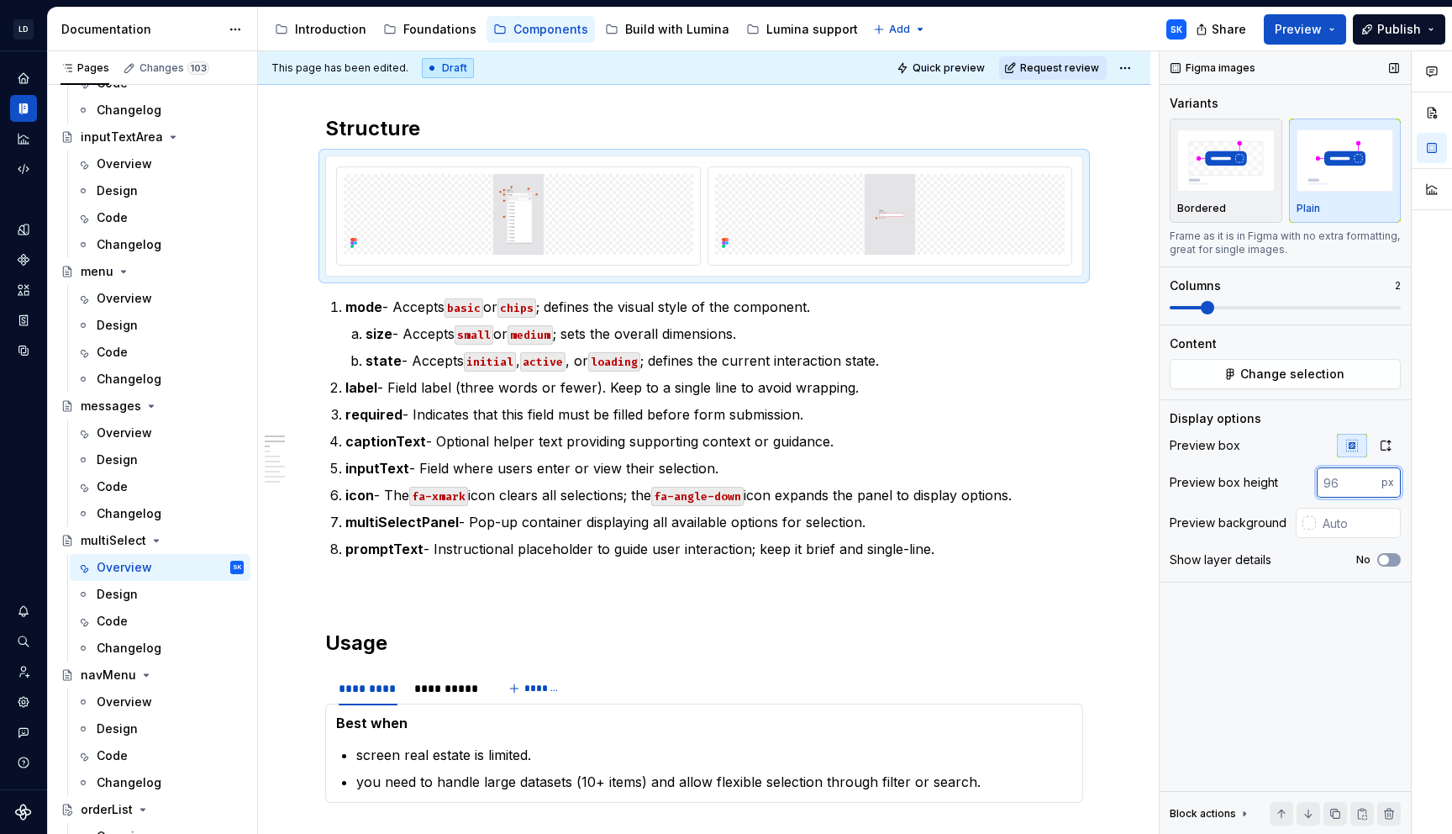
click at [1352, 486] on input "number" at bounding box center [1349, 482] width 65 height 30
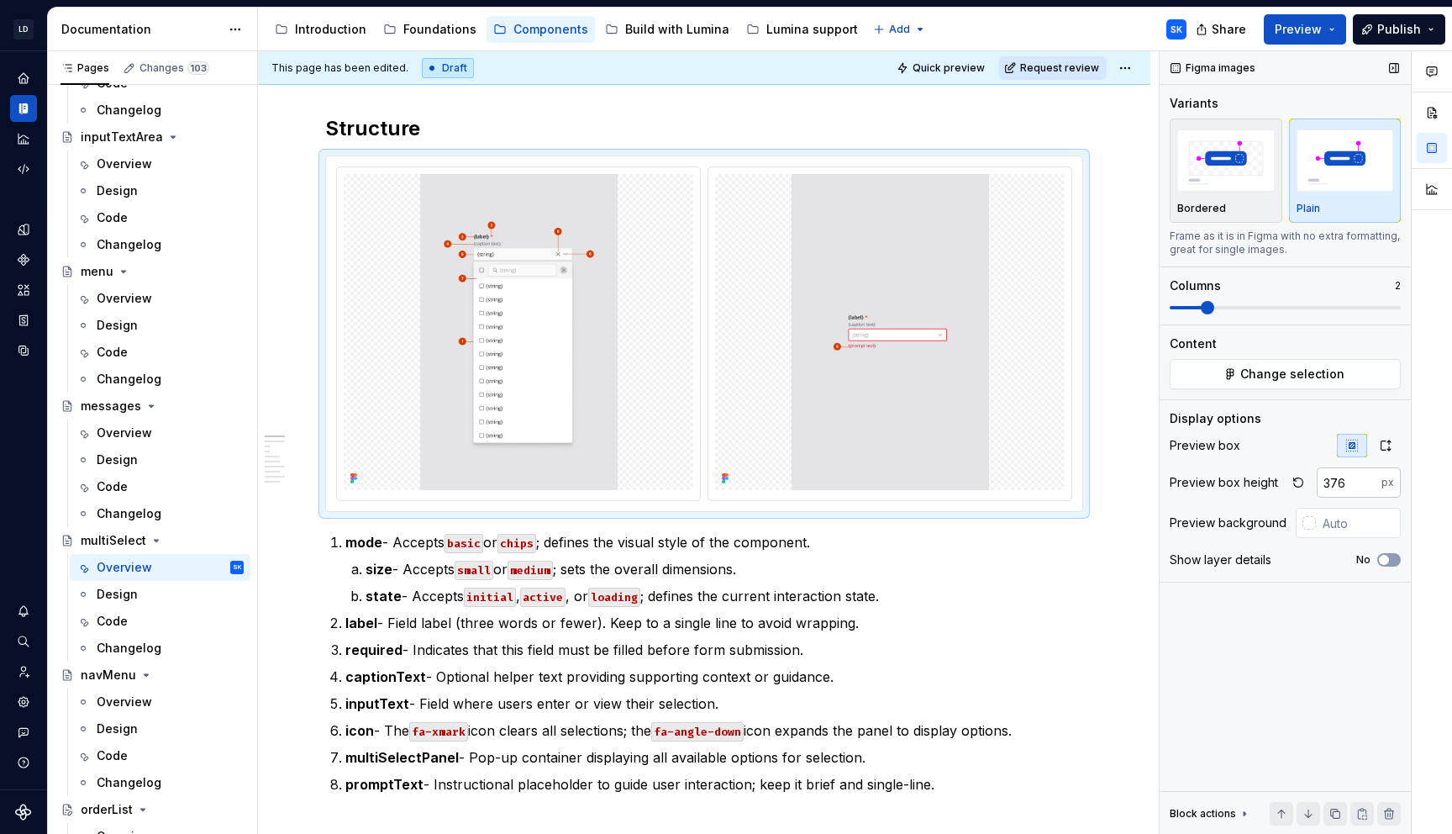
click at [1338, 482] on input "376" at bounding box center [1349, 482] width 65 height 30
type input "480"
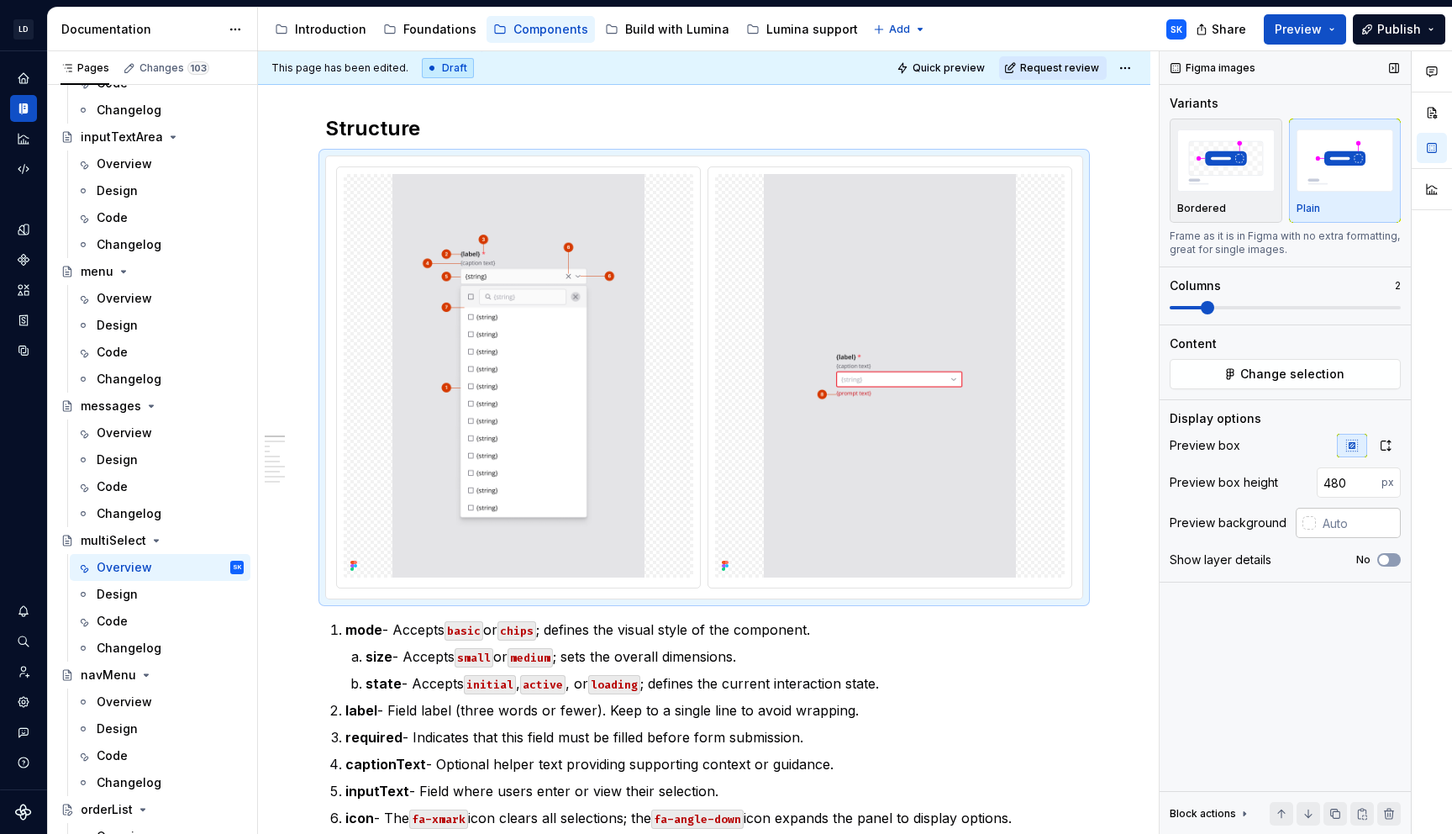
click at [1333, 519] on input "text" at bounding box center [1358, 523] width 85 height 30
click at [1371, 524] on input "#F4F4F4" at bounding box center [1360, 523] width 82 height 30
type input "#F4F4F5"
click at [693, 169] on div at bounding box center [518, 377] width 363 height 420
click at [1342, 519] on input "#F4F4F5" at bounding box center [1360, 523] width 82 height 30
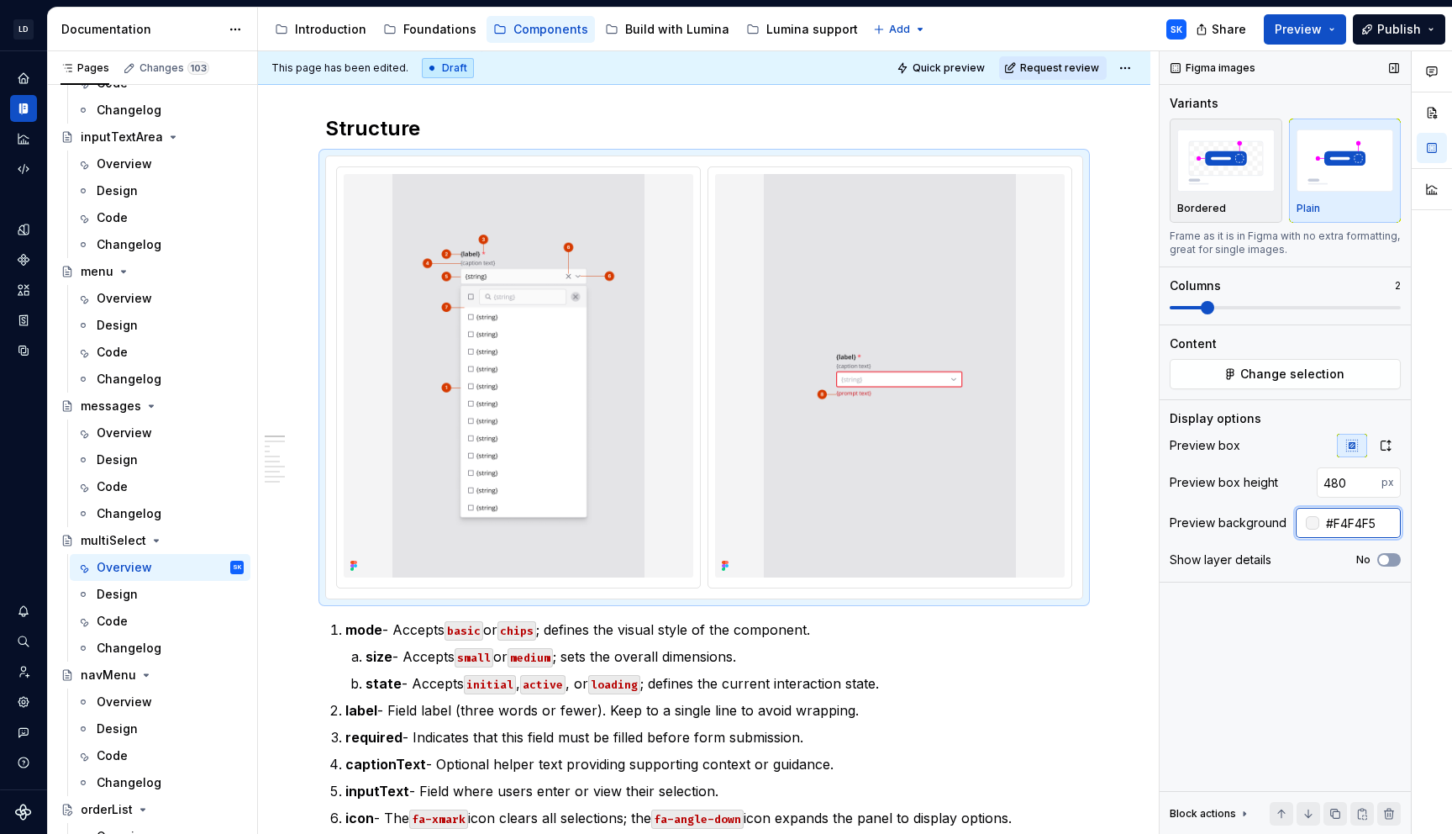
click at [1342, 519] on input "#F4F4F5" at bounding box center [1360, 523] width 82 height 30
type textarea "*"
type input "#E4E4E7"
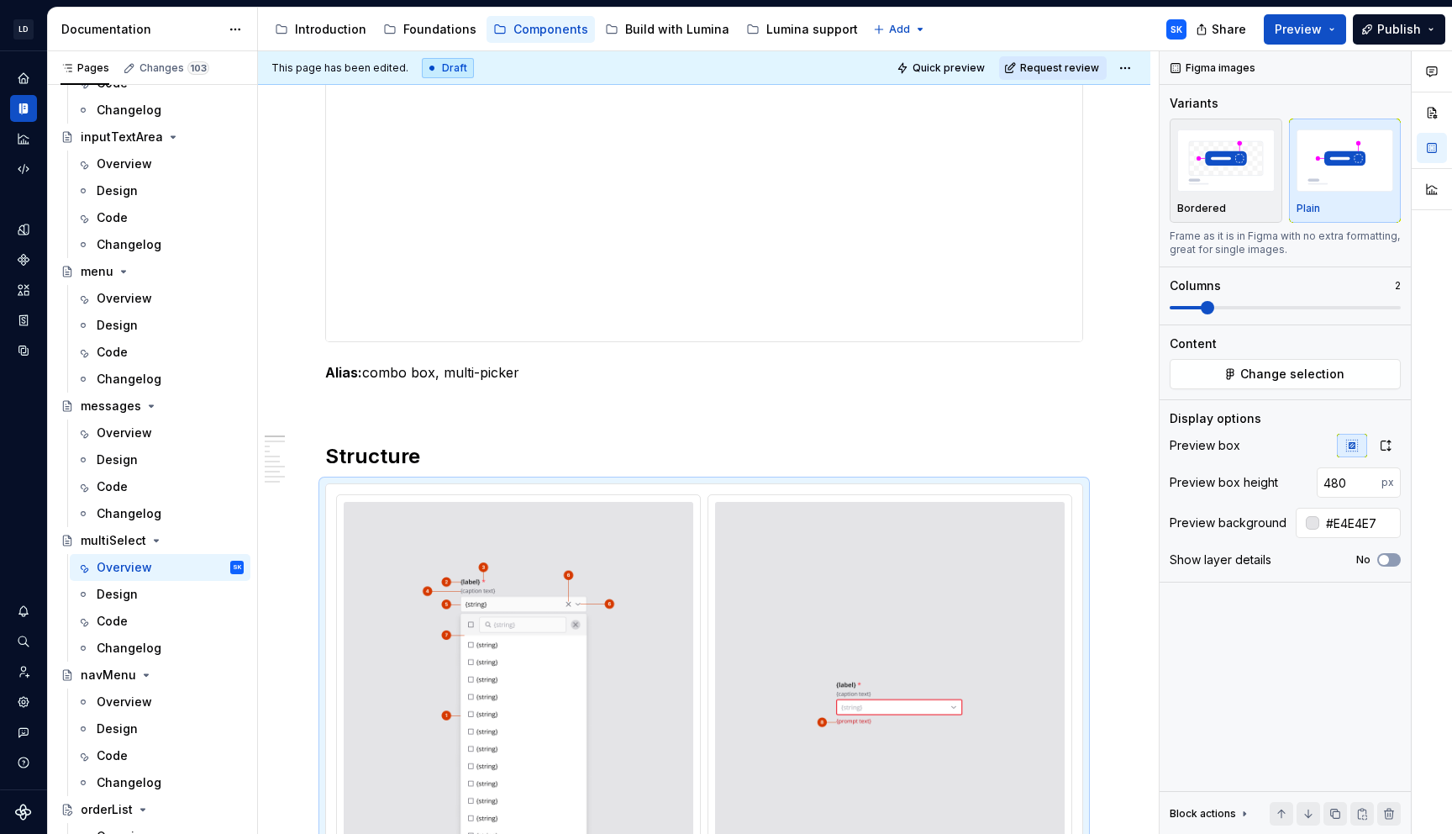
scroll to position [0, 0]
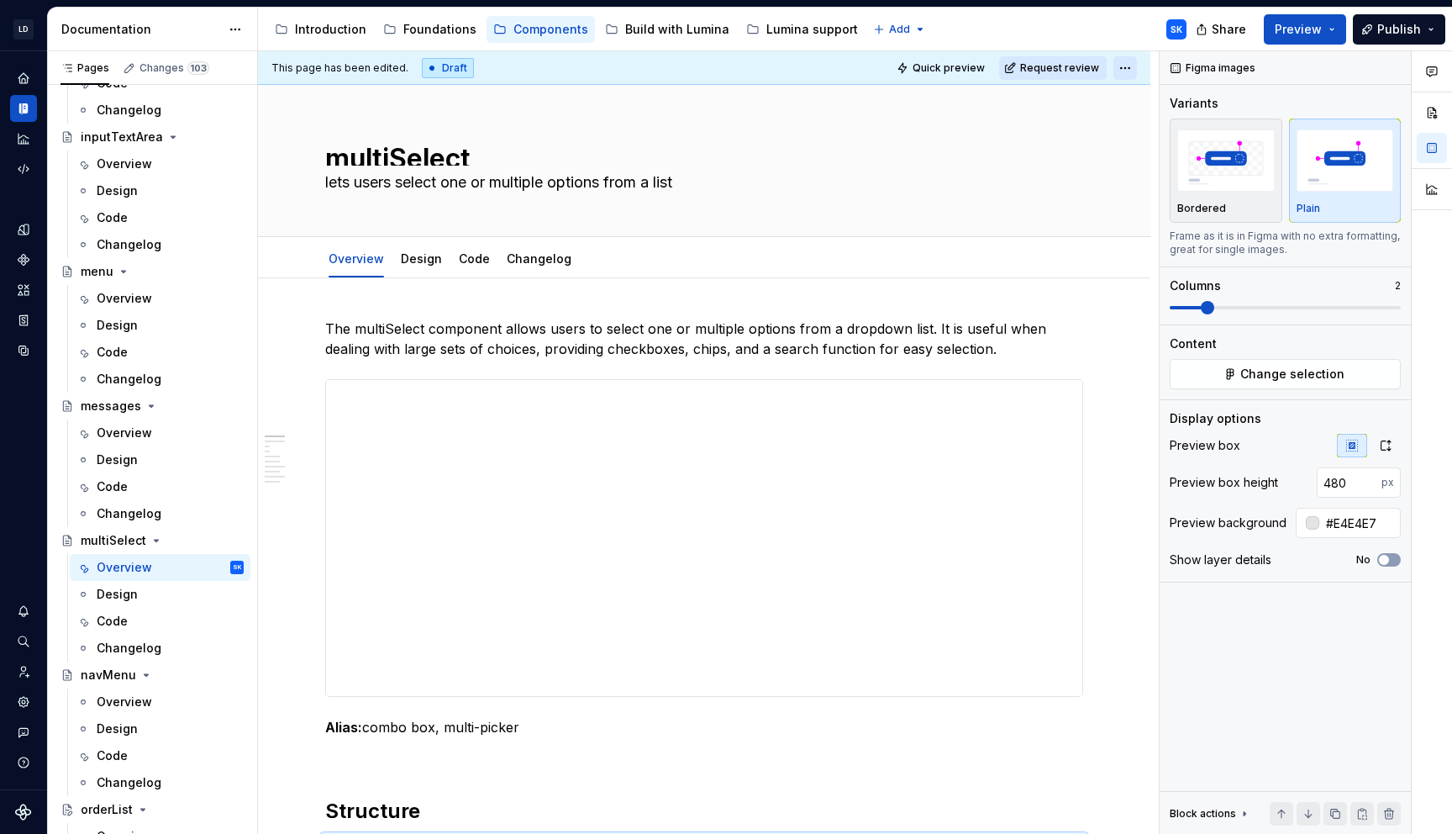
click at [1132, 73] on html "LD Lumina Web SK Dataset MxC-Fac Documentation Accessibility guide for tree Pag…" at bounding box center [726, 417] width 1452 height 834
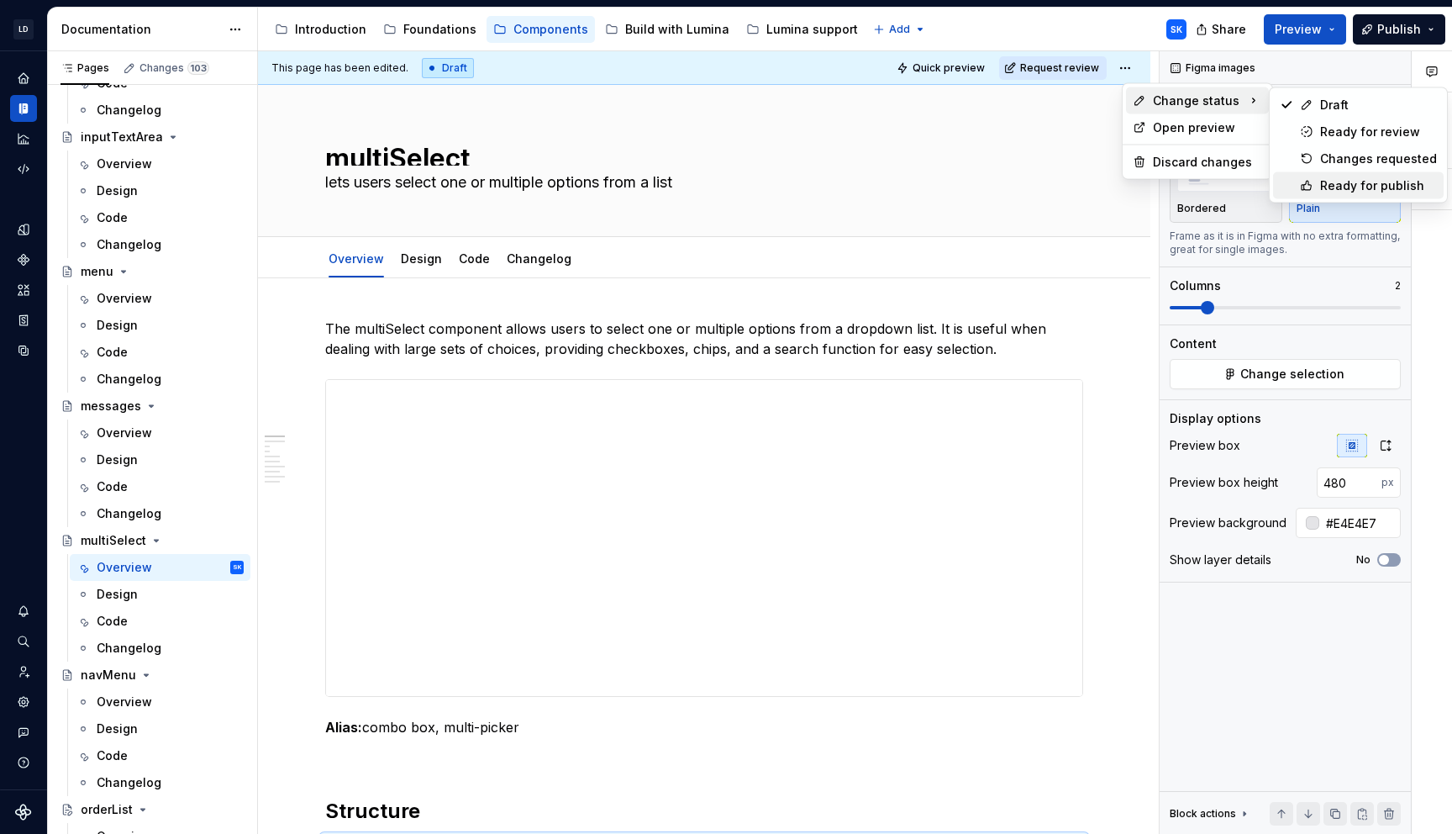
click at [1375, 190] on div "Ready for publish" at bounding box center [1378, 185] width 117 height 17
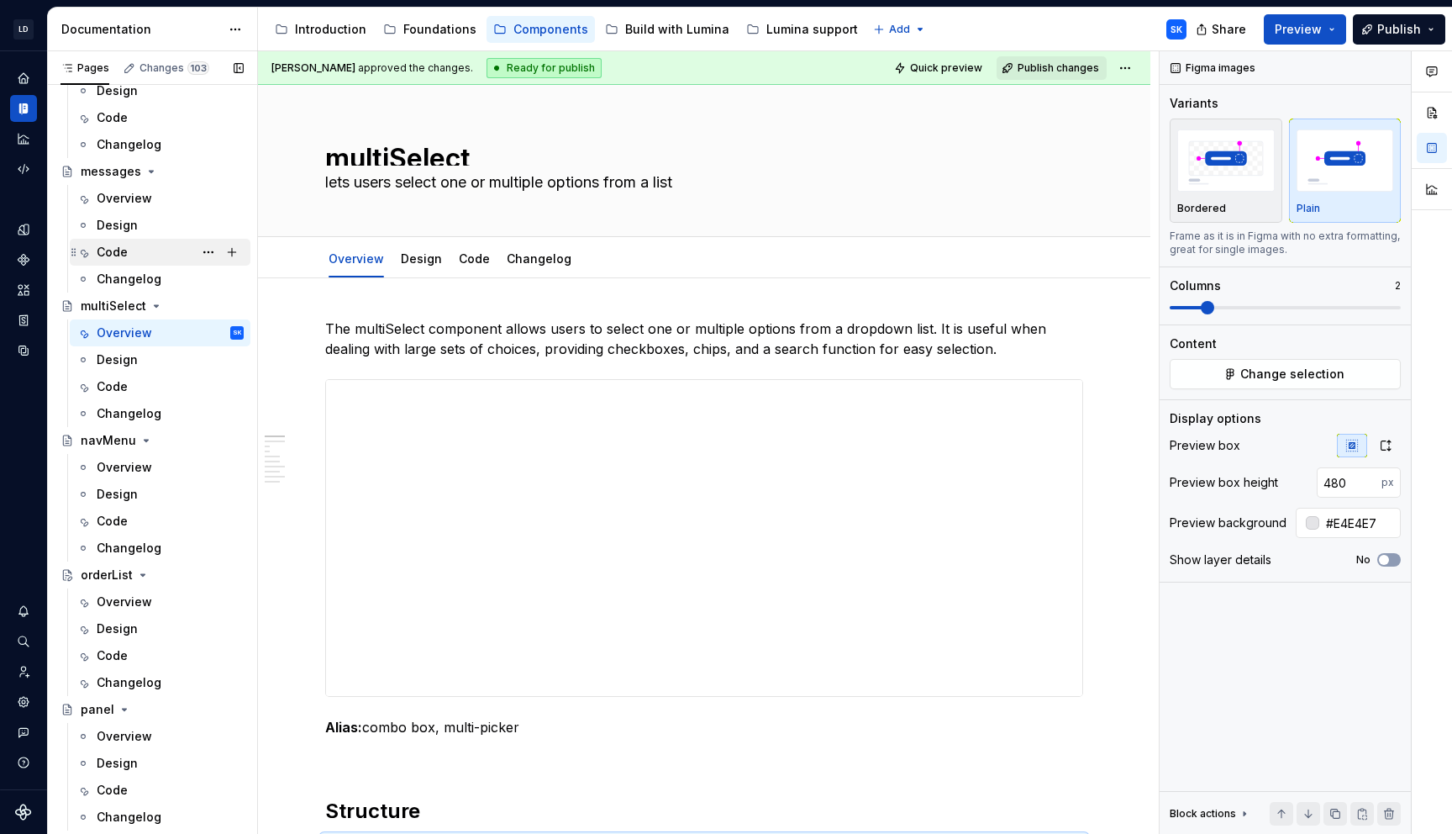
scroll to position [3053, 0]
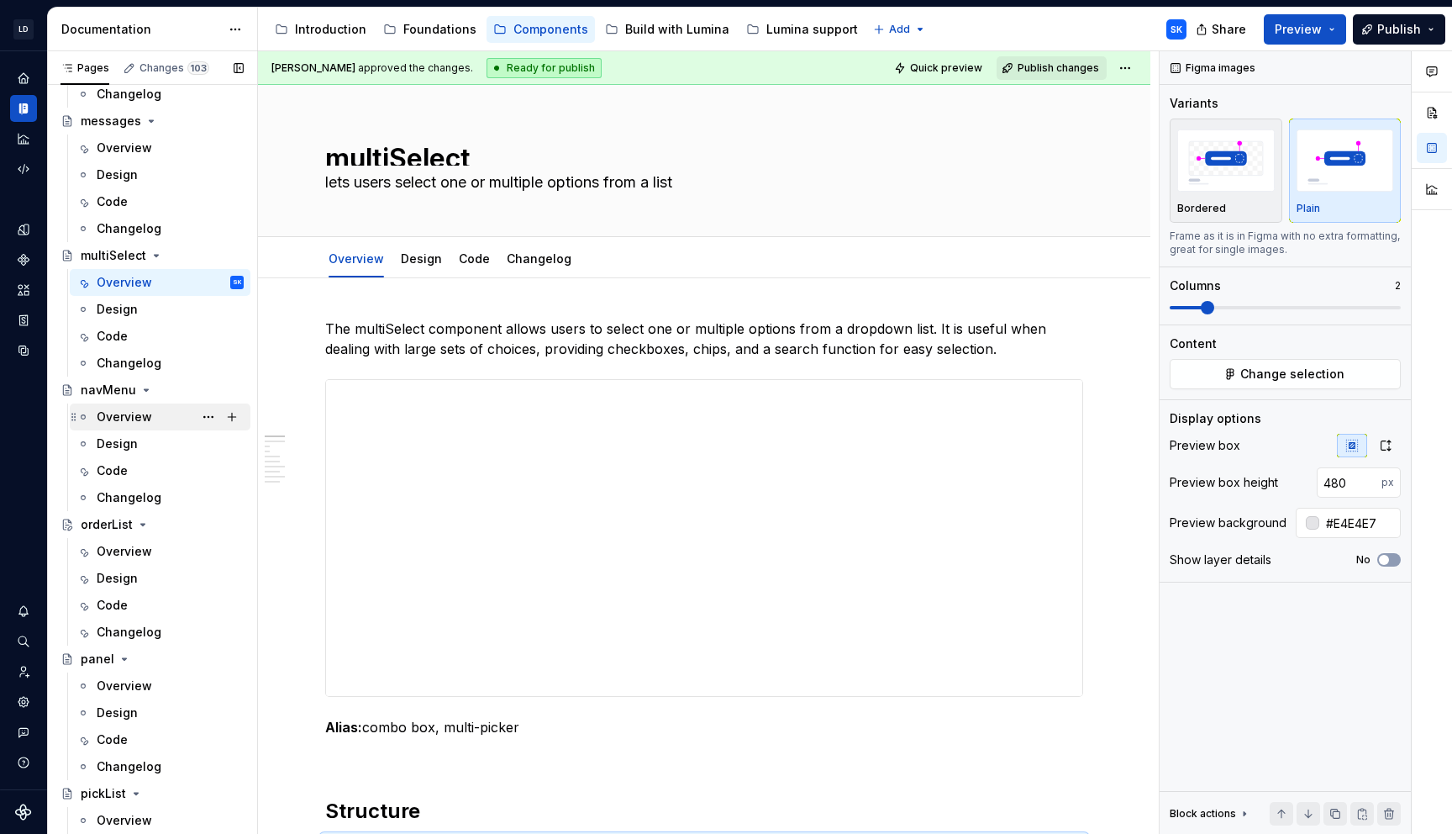
click at [154, 416] on div "Overview" at bounding box center [170, 417] width 147 height 24
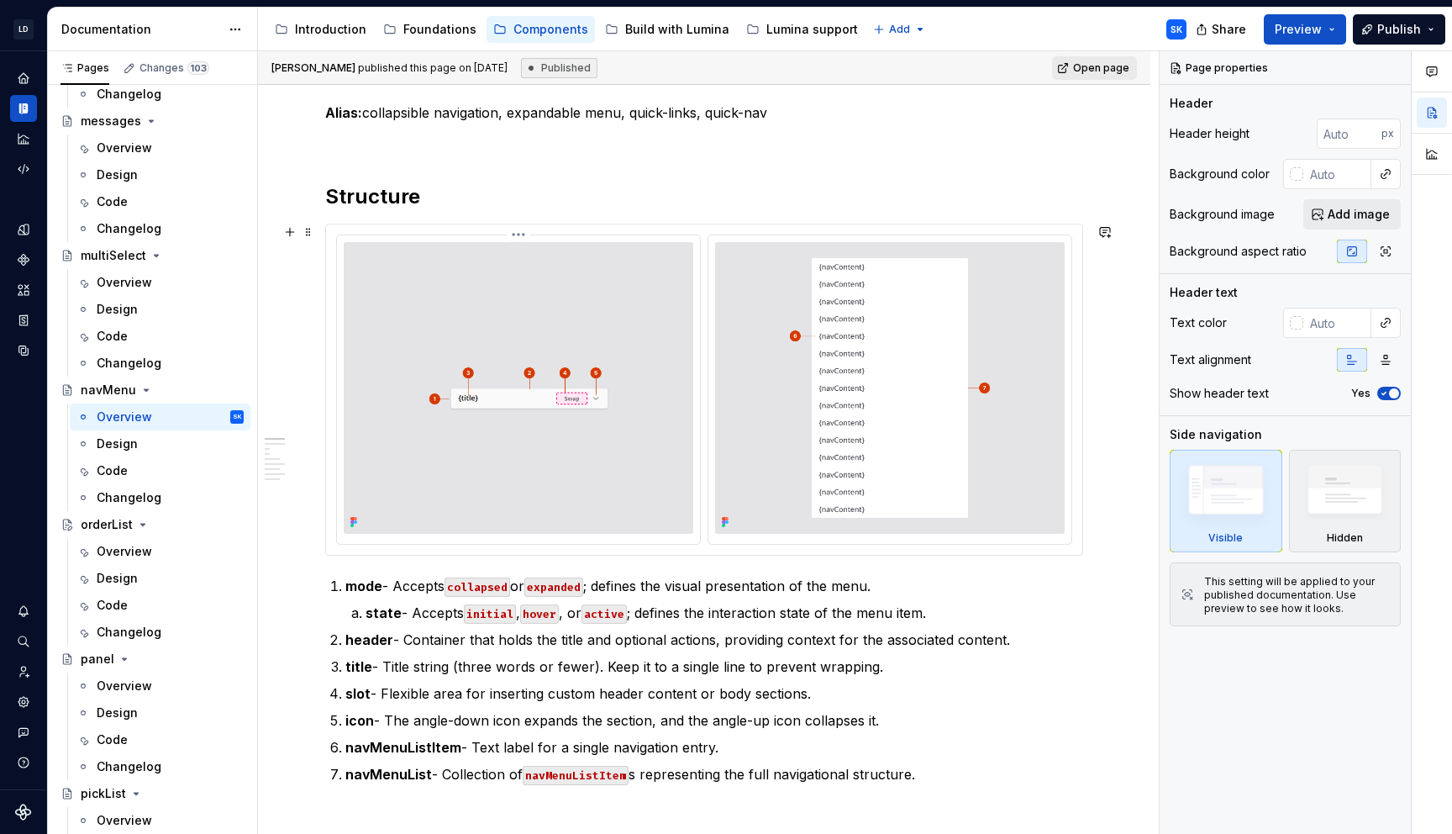
scroll to position [767, 0]
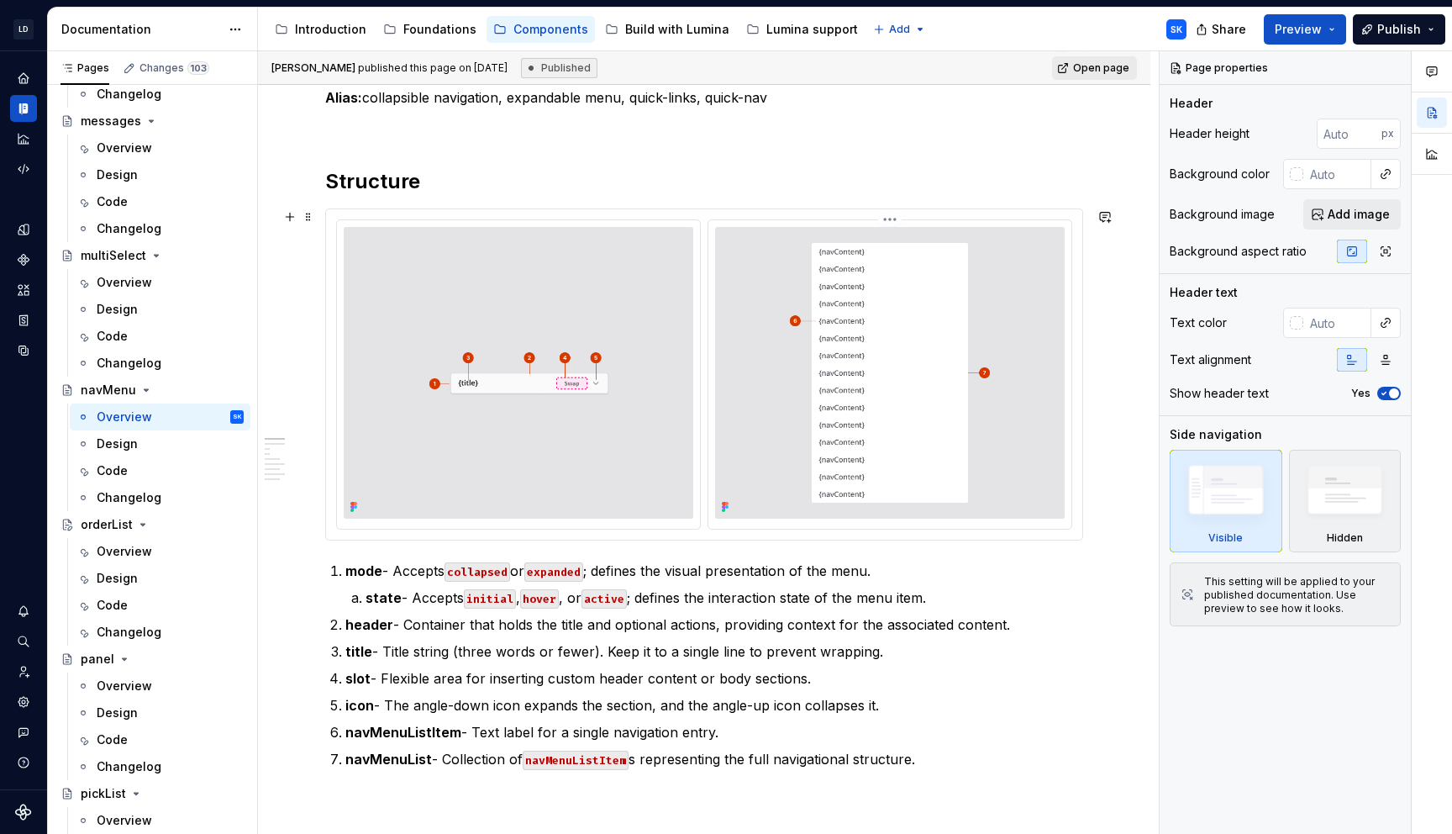
click at [712, 220] on div at bounding box center [889, 374] width 363 height 308
type textarea "*"
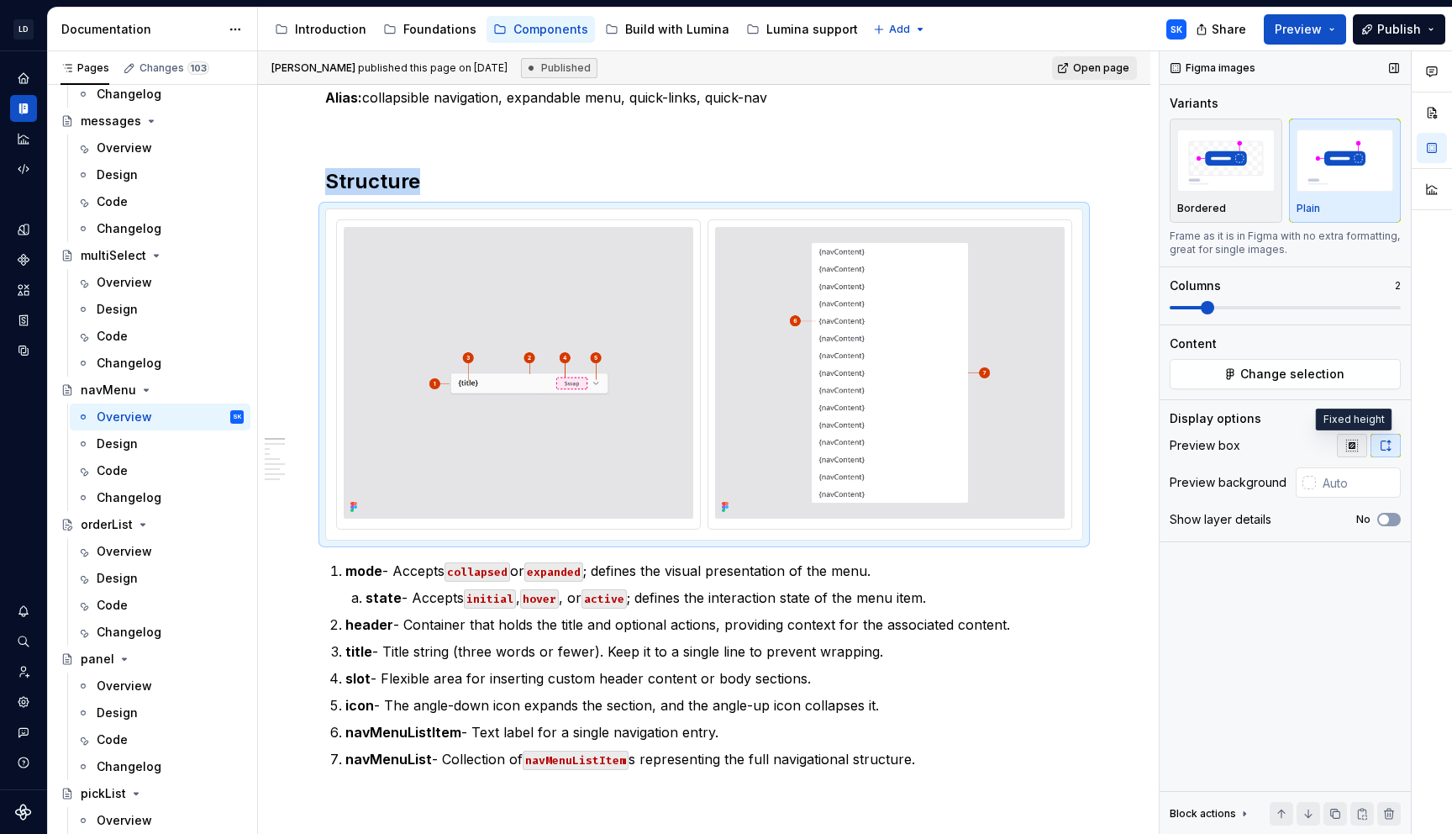
click at [1358, 449] on icon "button" at bounding box center [1352, 445] width 13 height 13
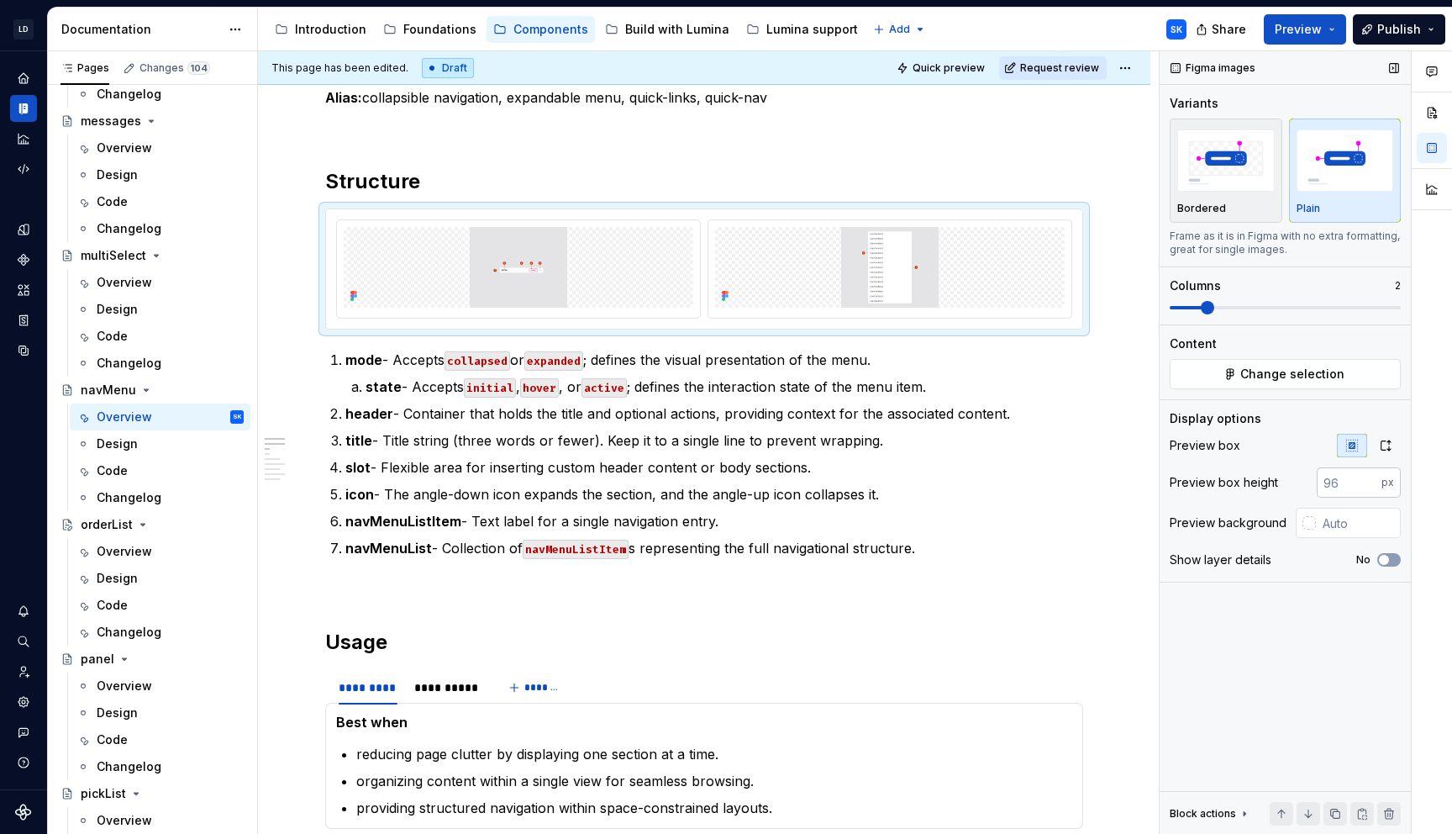
click at [1354, 486] on input "number" at bounding box center [1349, 482] width 65 height 30
type input "320"
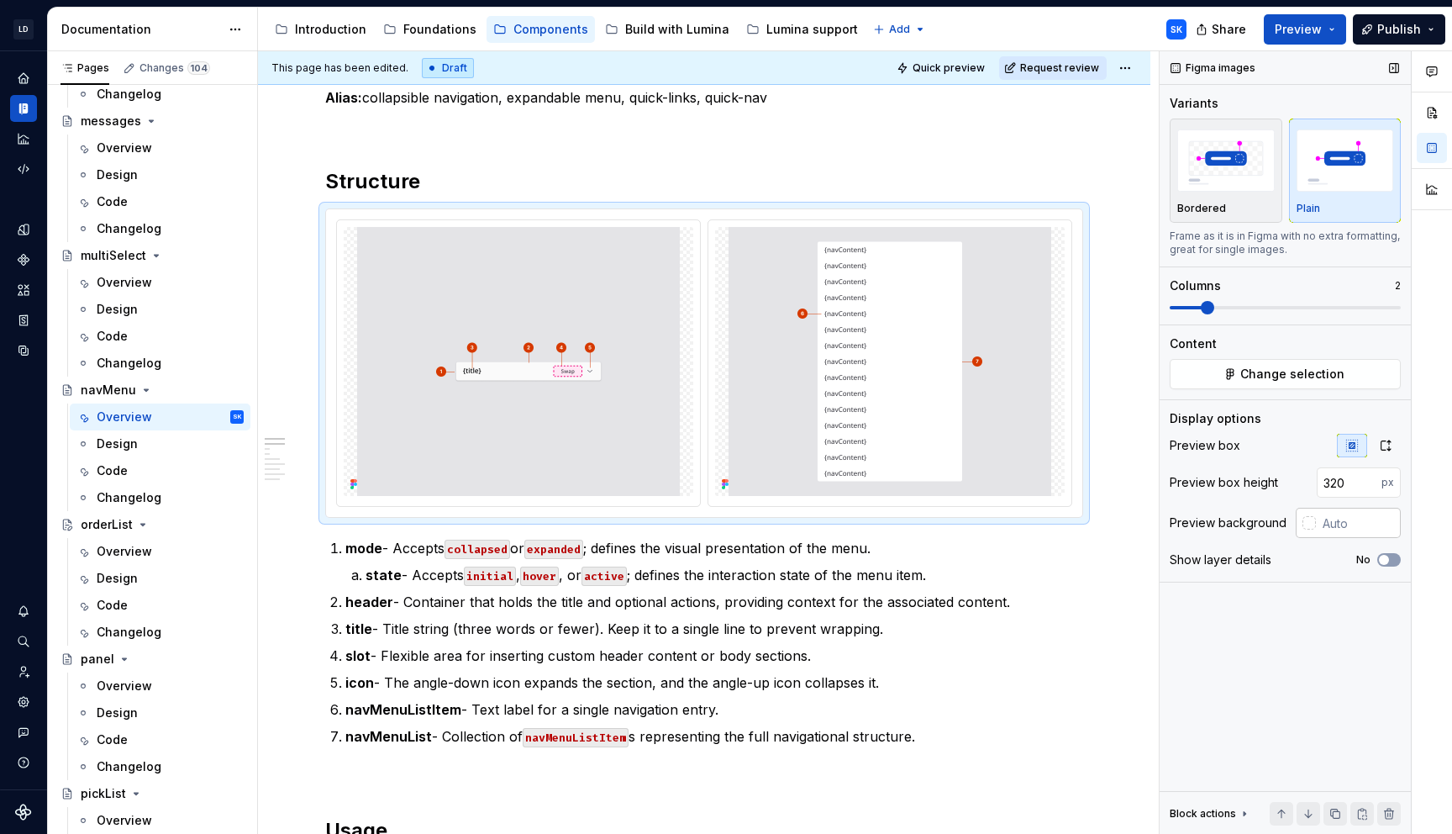
click at [1369, 523] on input "text" at bounding box center [1358, 523] width 85 height 30
type input "#E4E4E7"
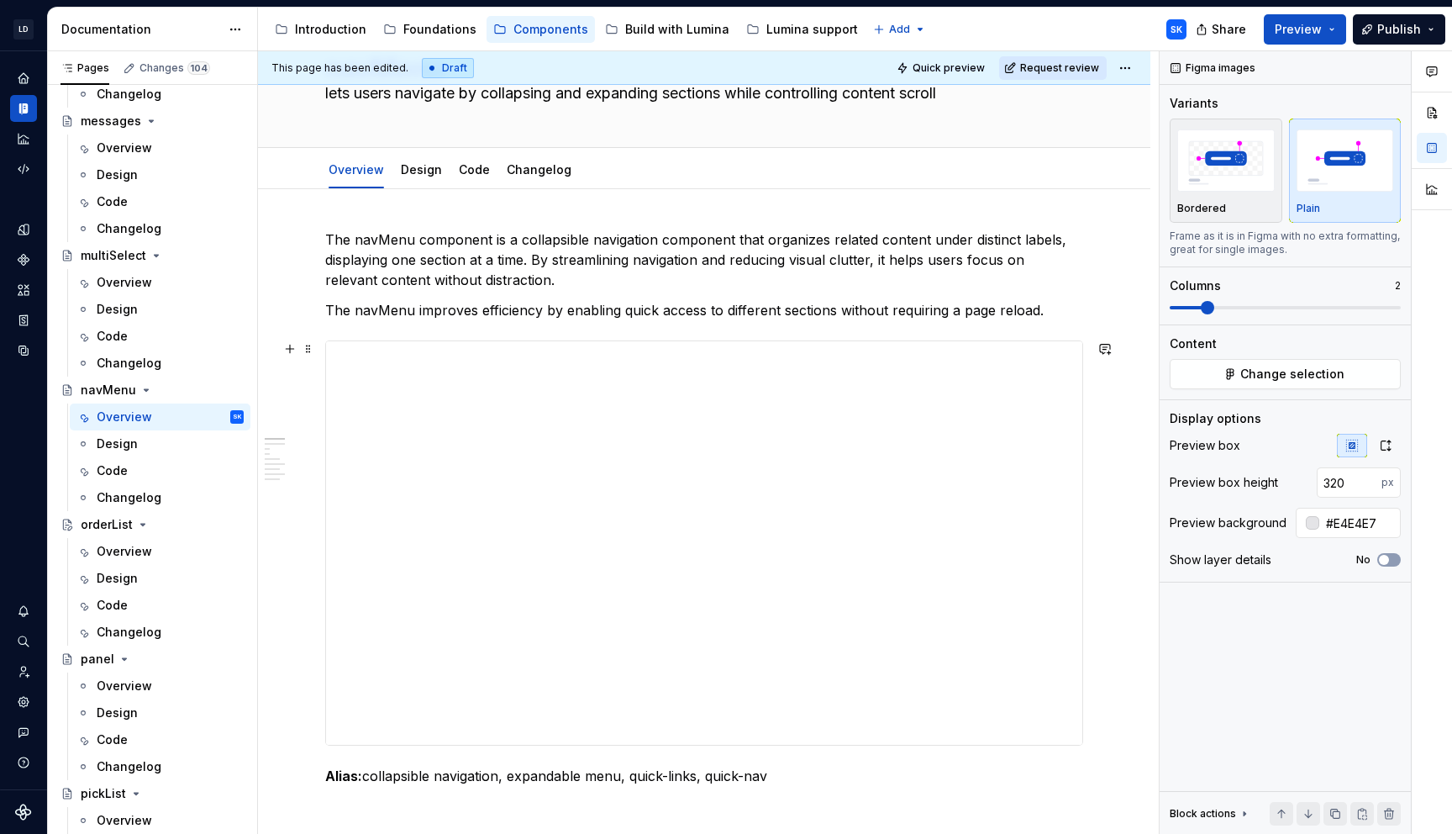
scroll to position [78, 0]
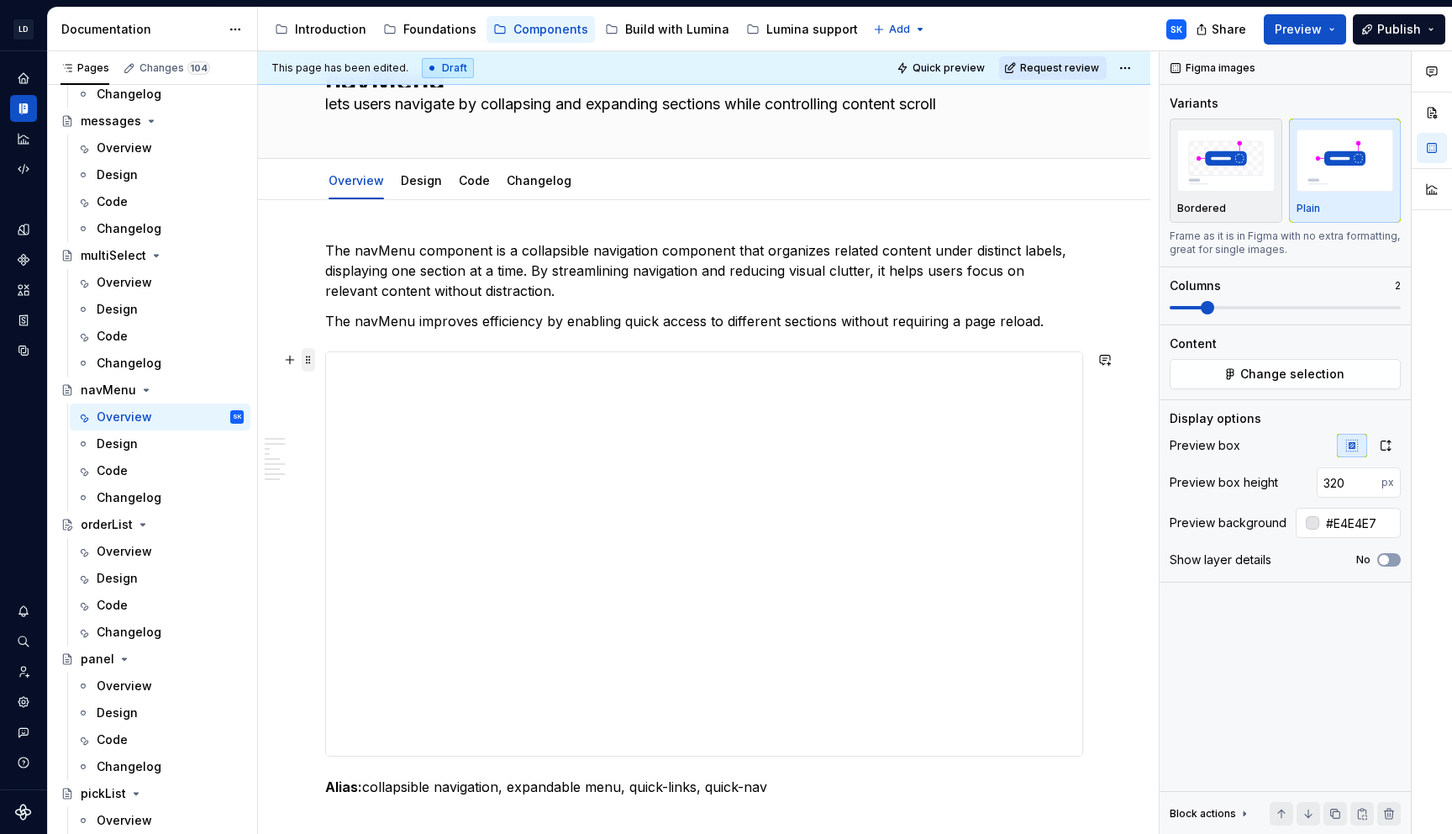
click at [313, 362] on span at bounding box center [308, 360] width 13 height 24
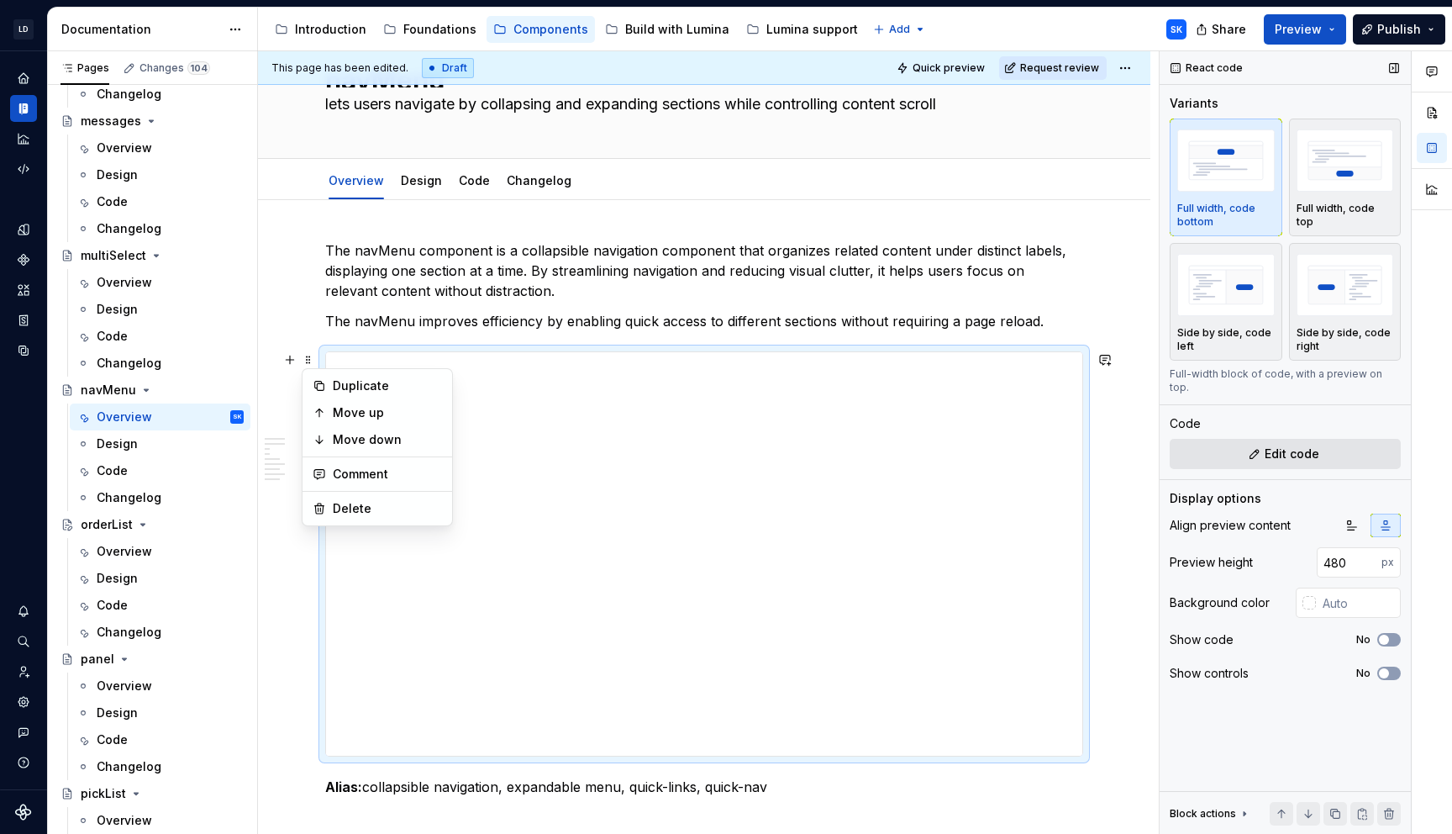
click at [1310, 445] on span "Edit code" at bounding box center [1292, 453] width 55 height 17
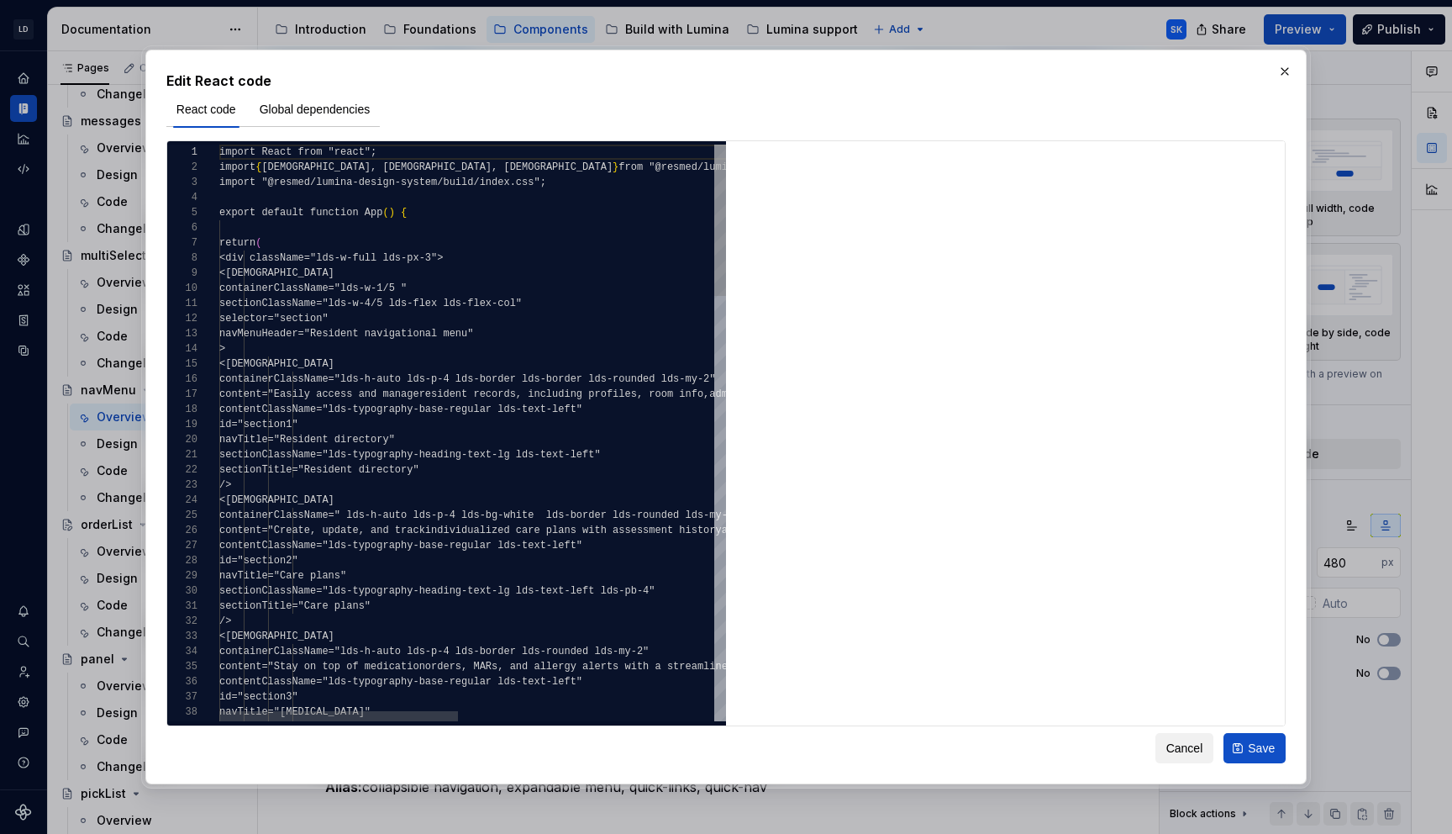
type textarea "*"
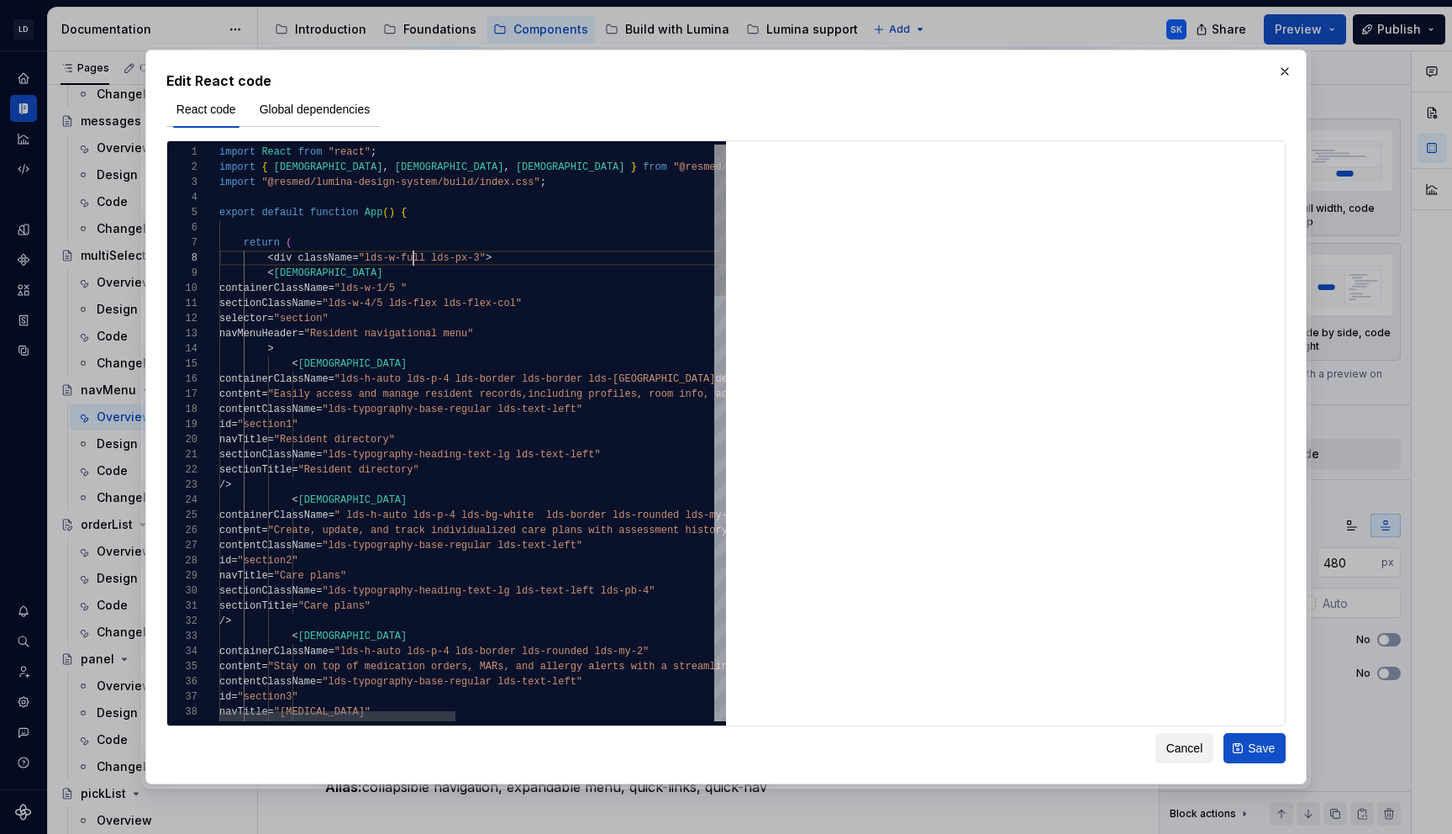
type textarea "**********"
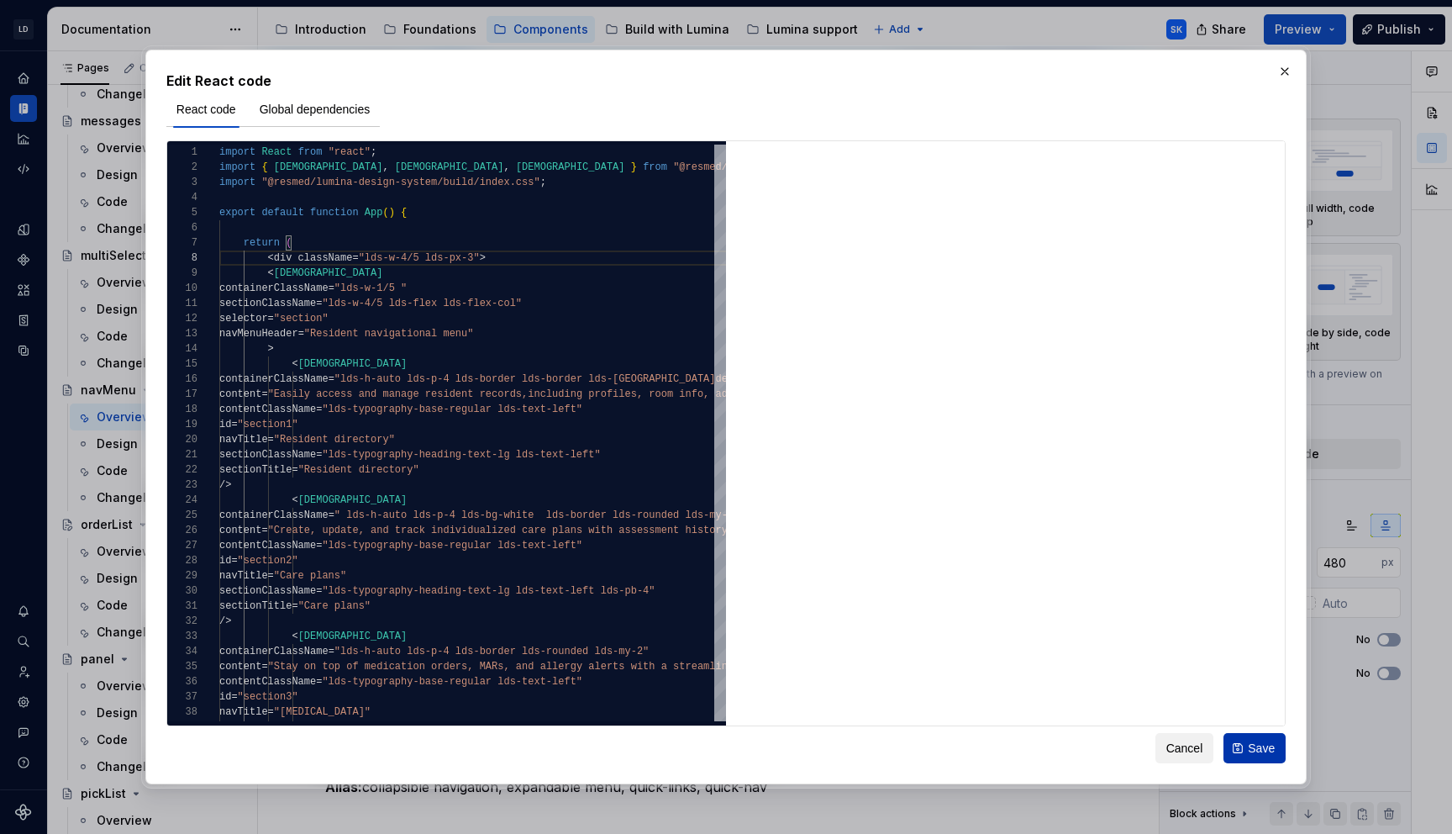
click at [1258, 745] on span "Save" at bounding box center [1261, 748] width 27 height 17
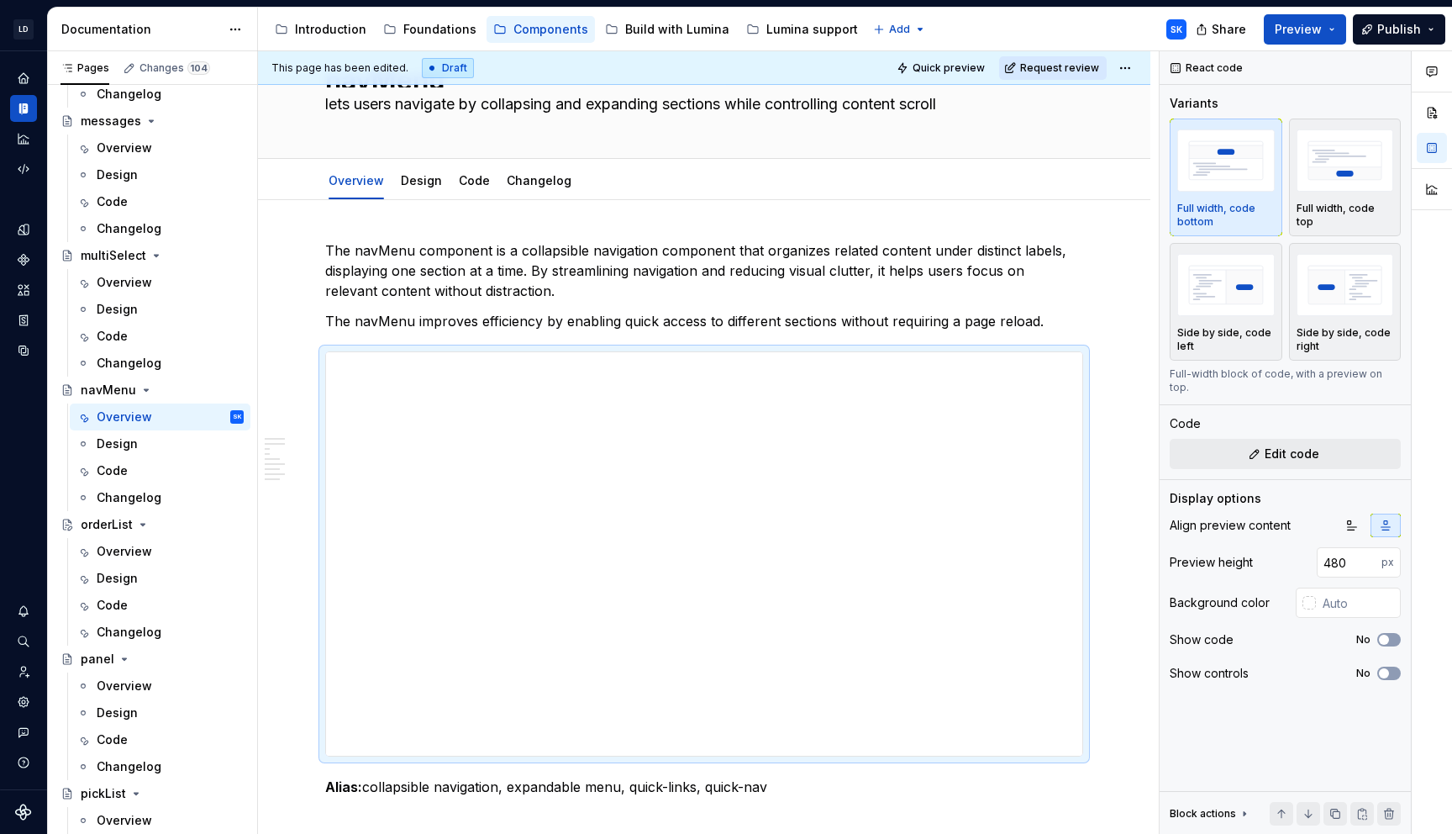
type textarea "*"
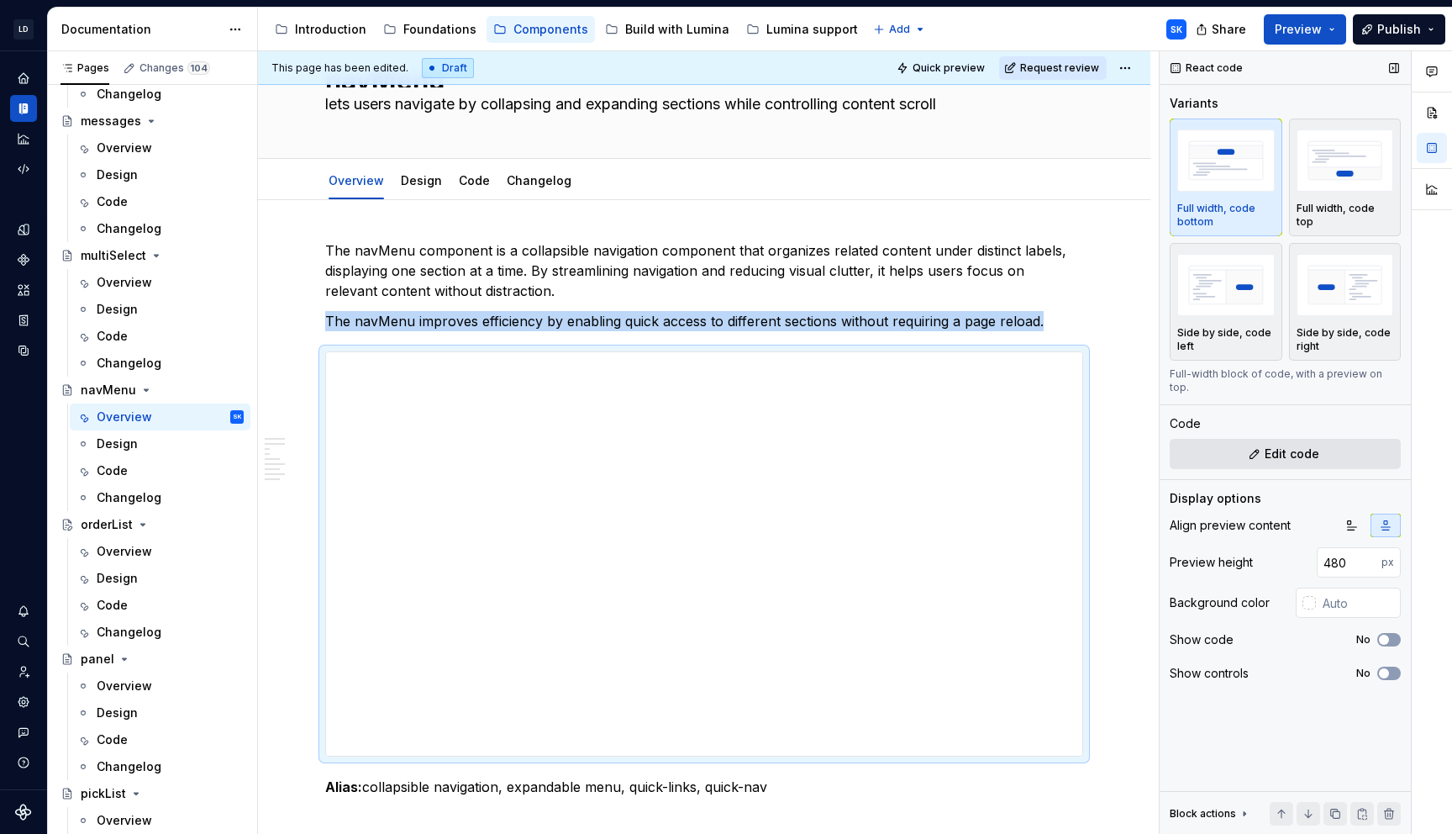
click at [1267, 445] on span "Edit code" at bounding box center [1292, 453] width 55 height 17
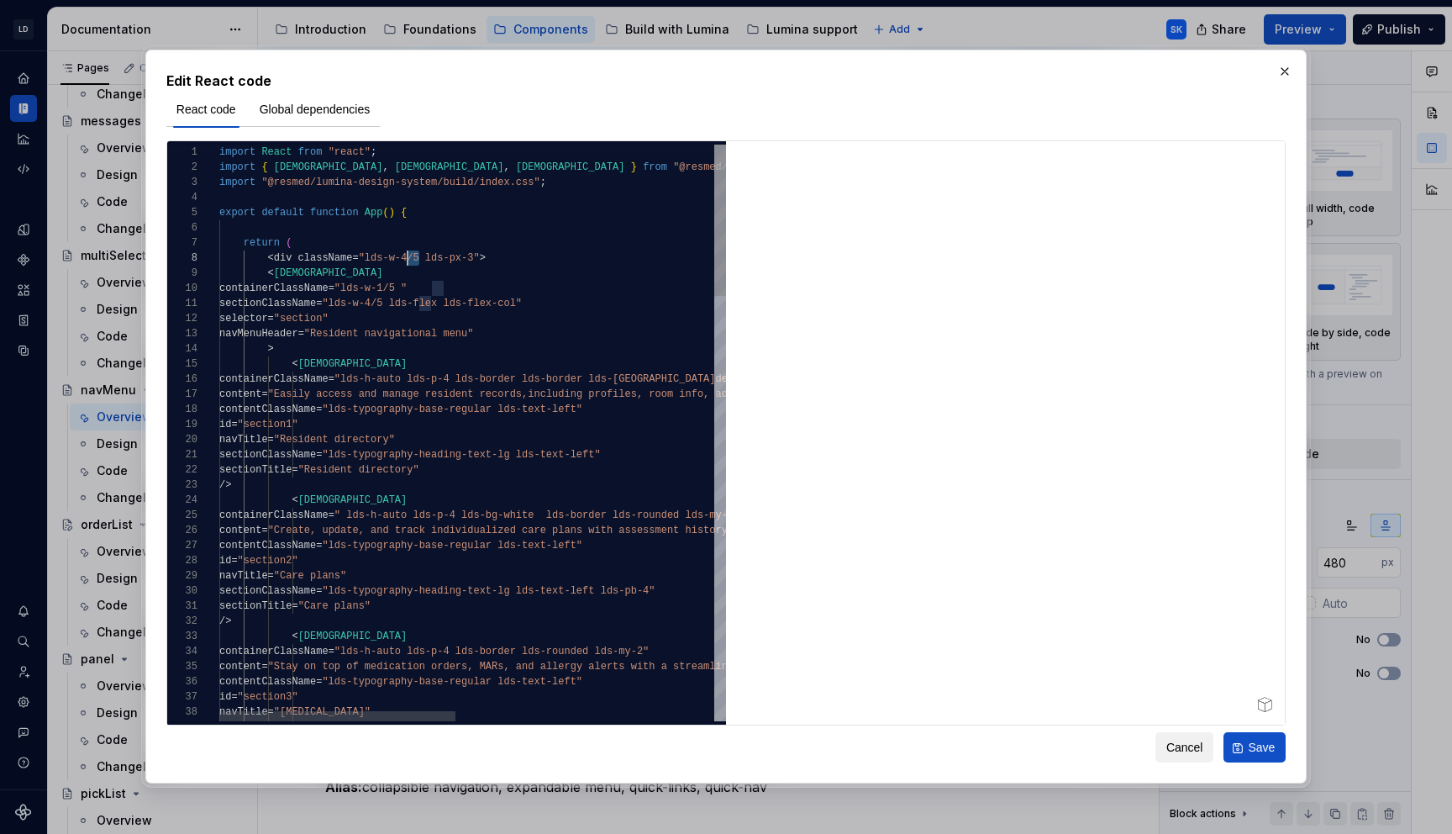
scroll to position [106, 182]
drag, startPoint x: 417, startPoint y: 259, endPoint x: 403, endPoint y: 260, distance: 13.5
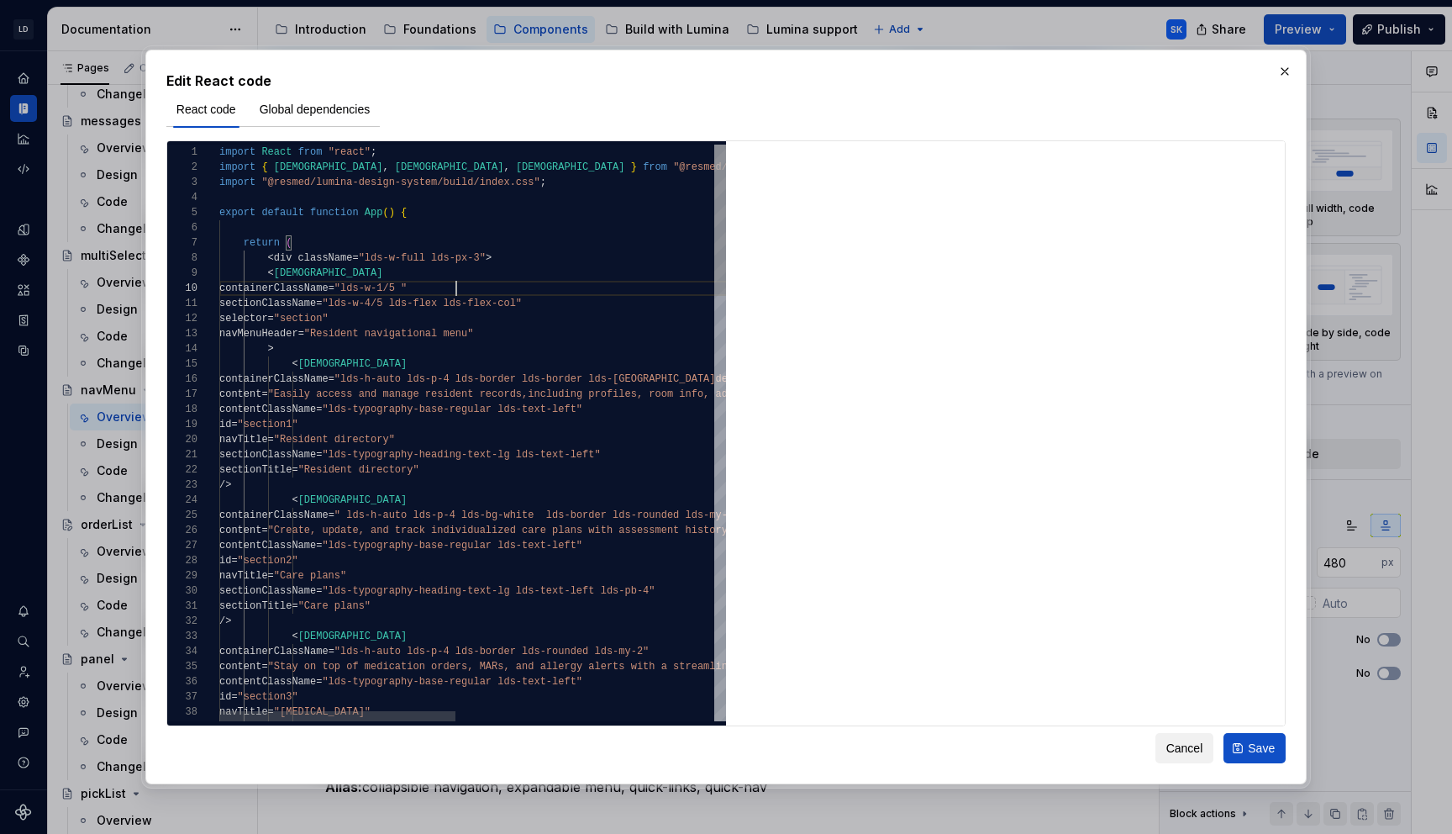
scroll to position [136, 237]
type textarea "**********"
click at [1256, 747] on span "Save" at bounding box center [1261, 748] width 27 height 17
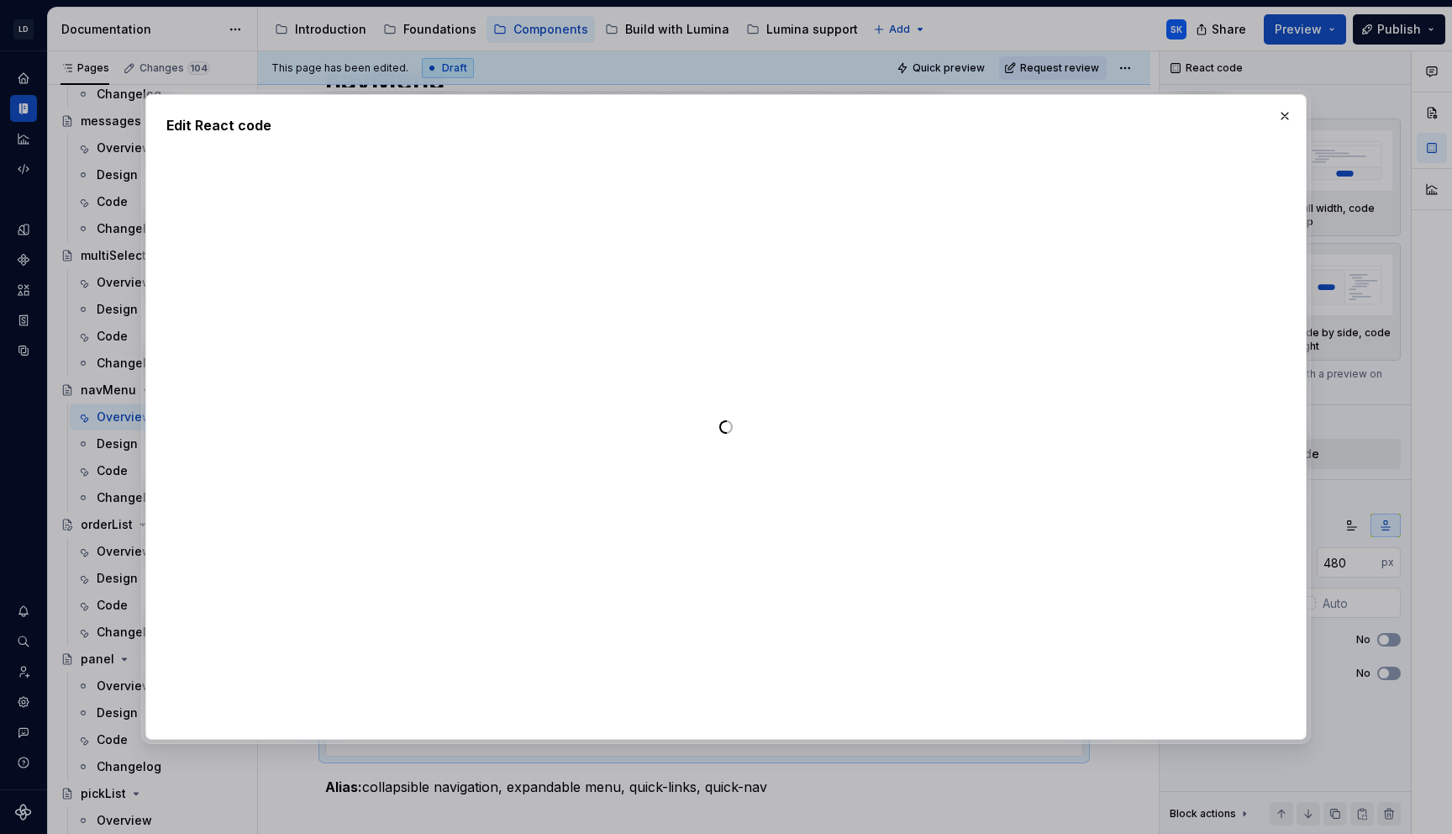
type textarea "*"
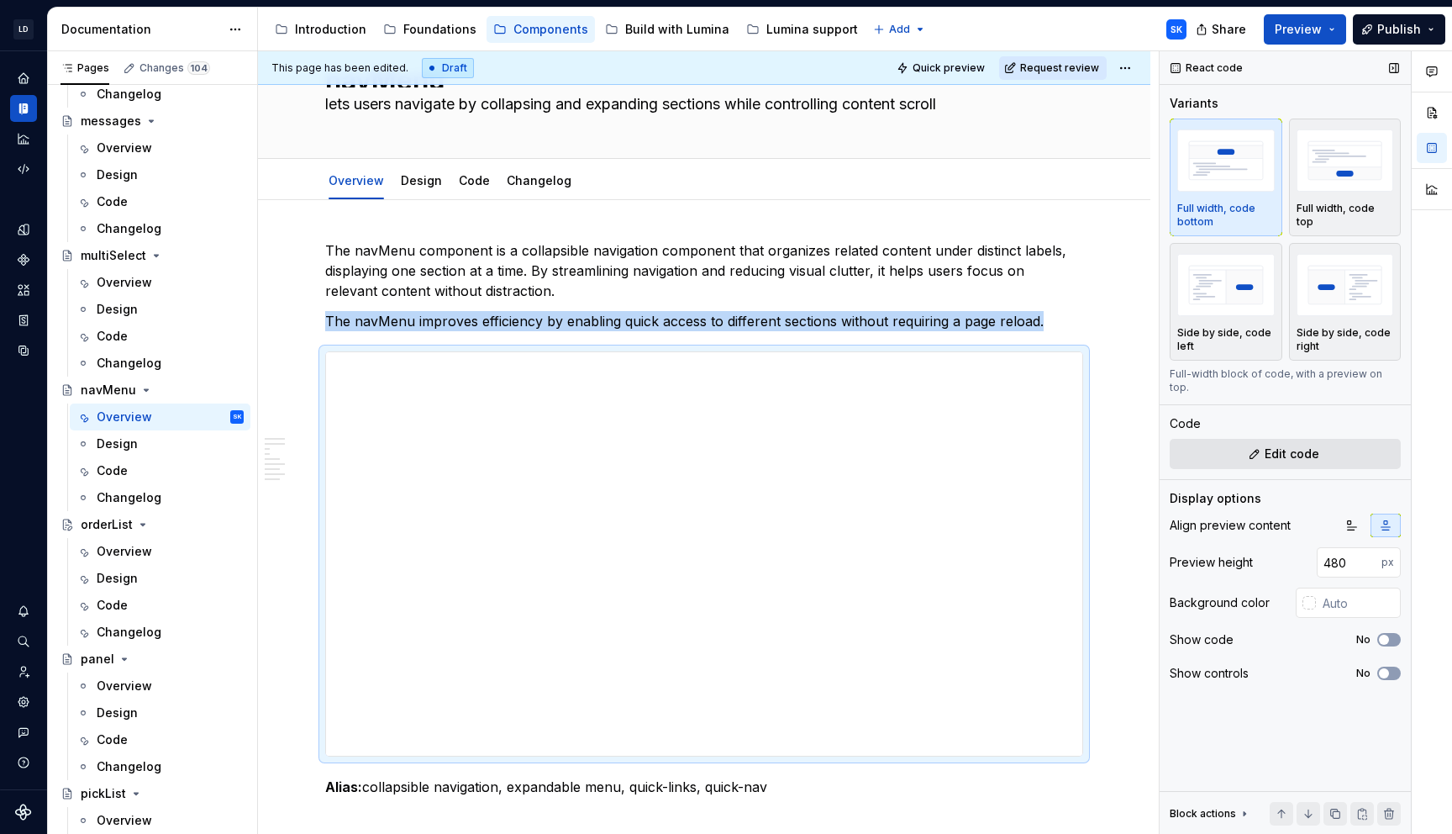
click at [1259, 439] on button "Edit code" at bounding box center [1285, 454] width 231 height 30
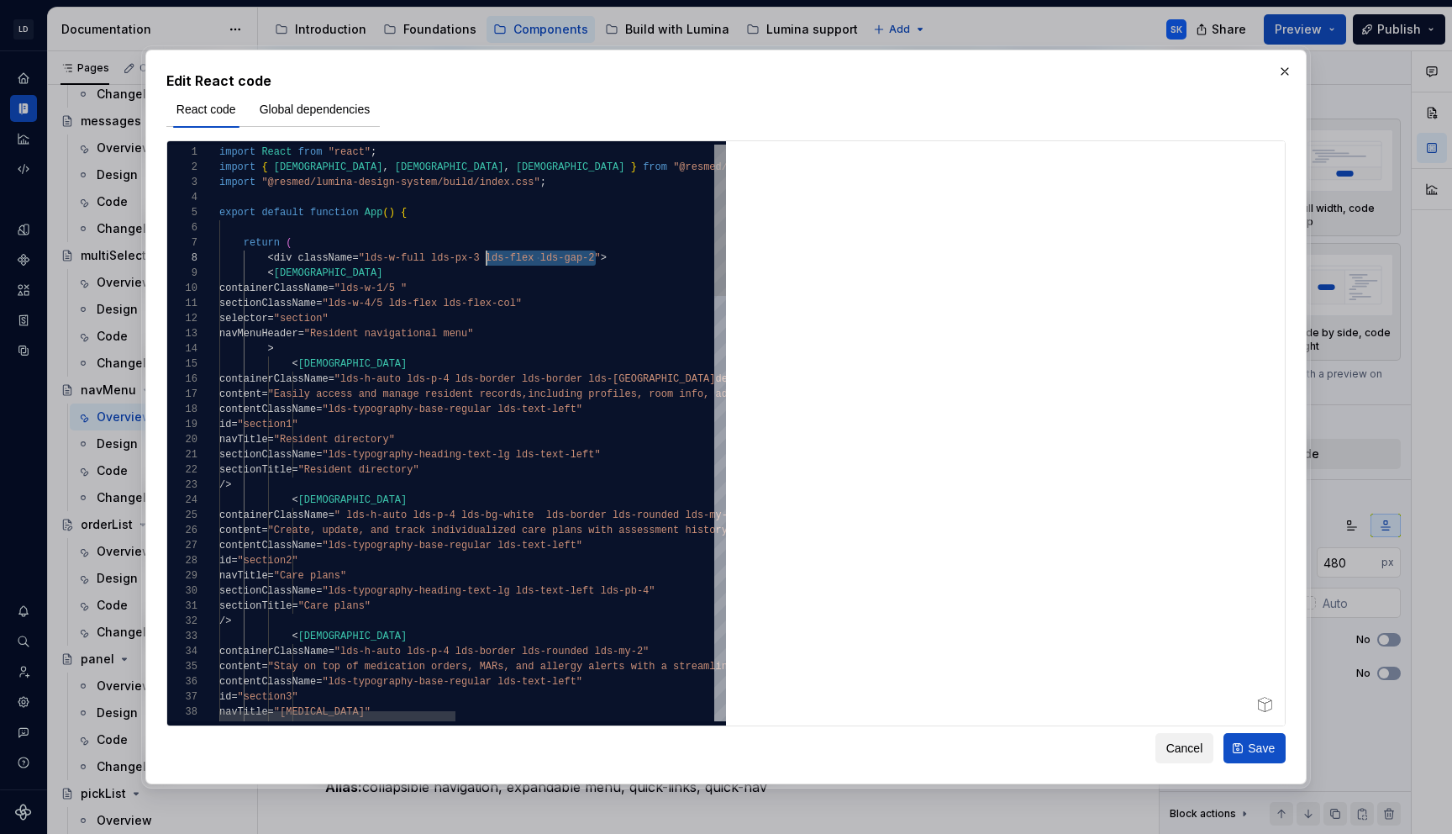
drag, startPoint x: 594, startPoint y: 254, endPoint x: 486, endPoint y: 261, distance: 108.6
type textarea "**********"
click at [1263, 745] on span "Save" at bounding box center [1261, 748] width 27 height 17
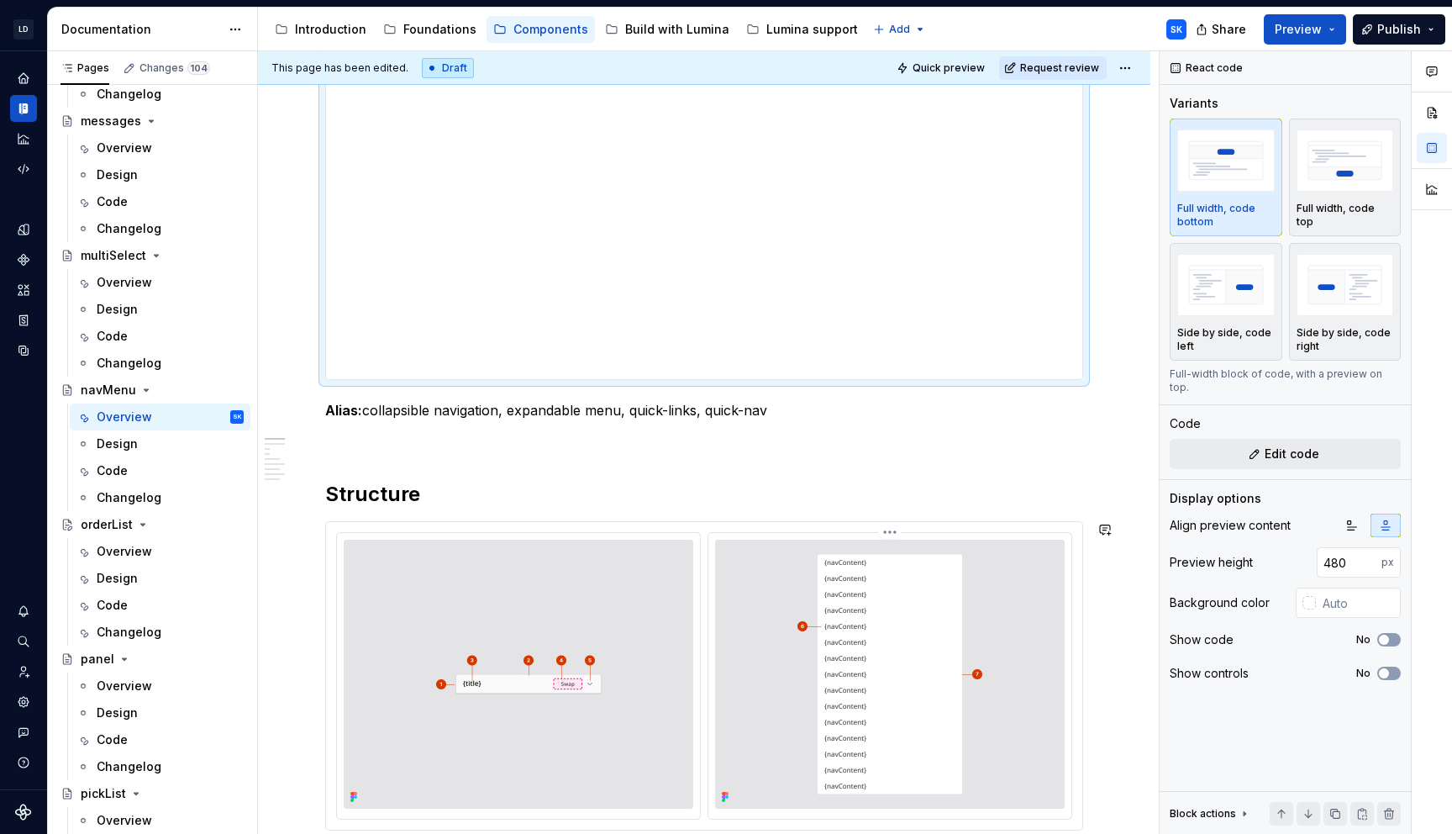
scroll to position [0, 0]
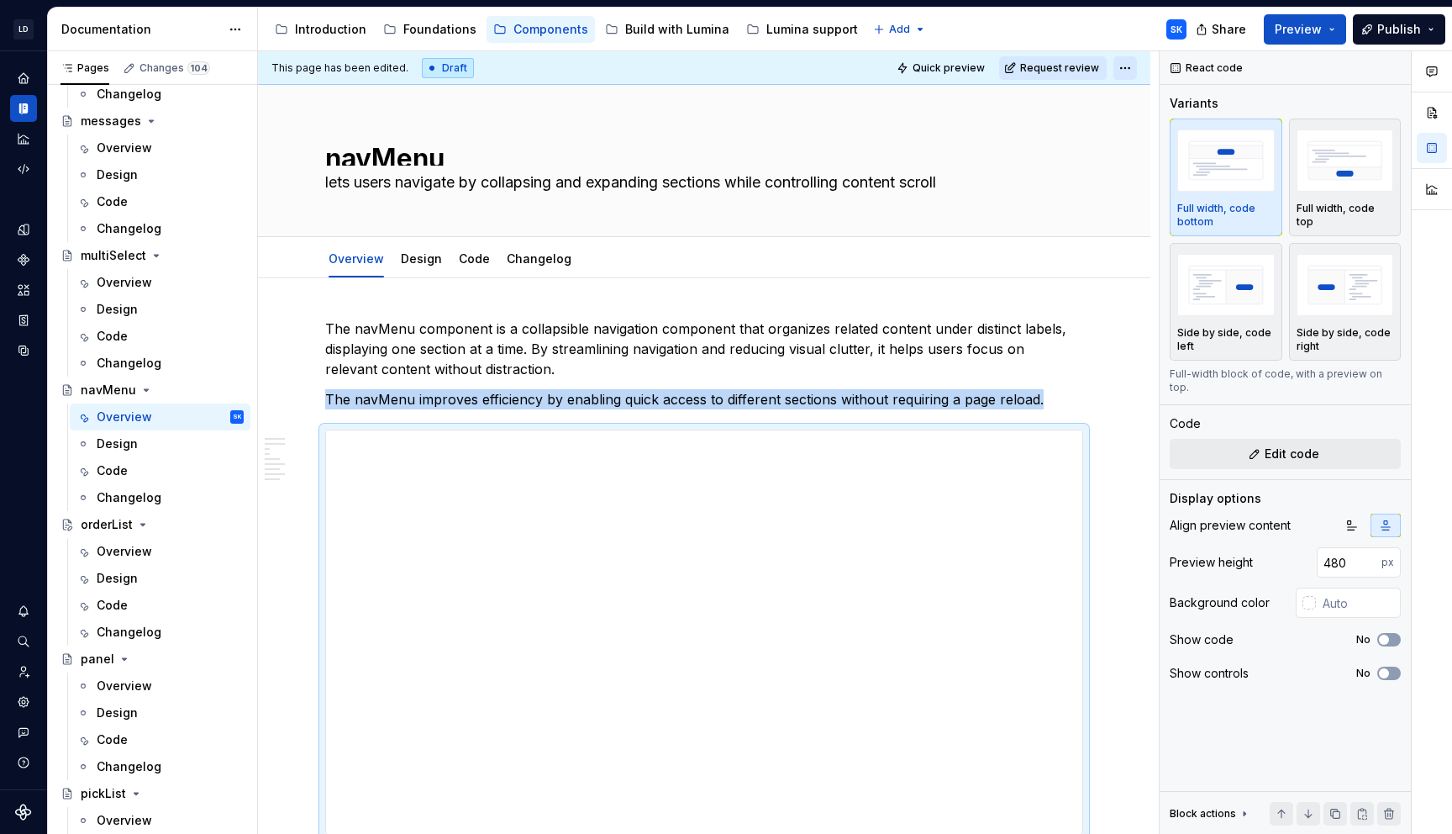
click at [1142, 76] on html "LD Lumina Web SK Dataset MxC-Fac Documentation Accessibility guide for tree Pag…" at bounding box center [726, 417] width 1452 height 834
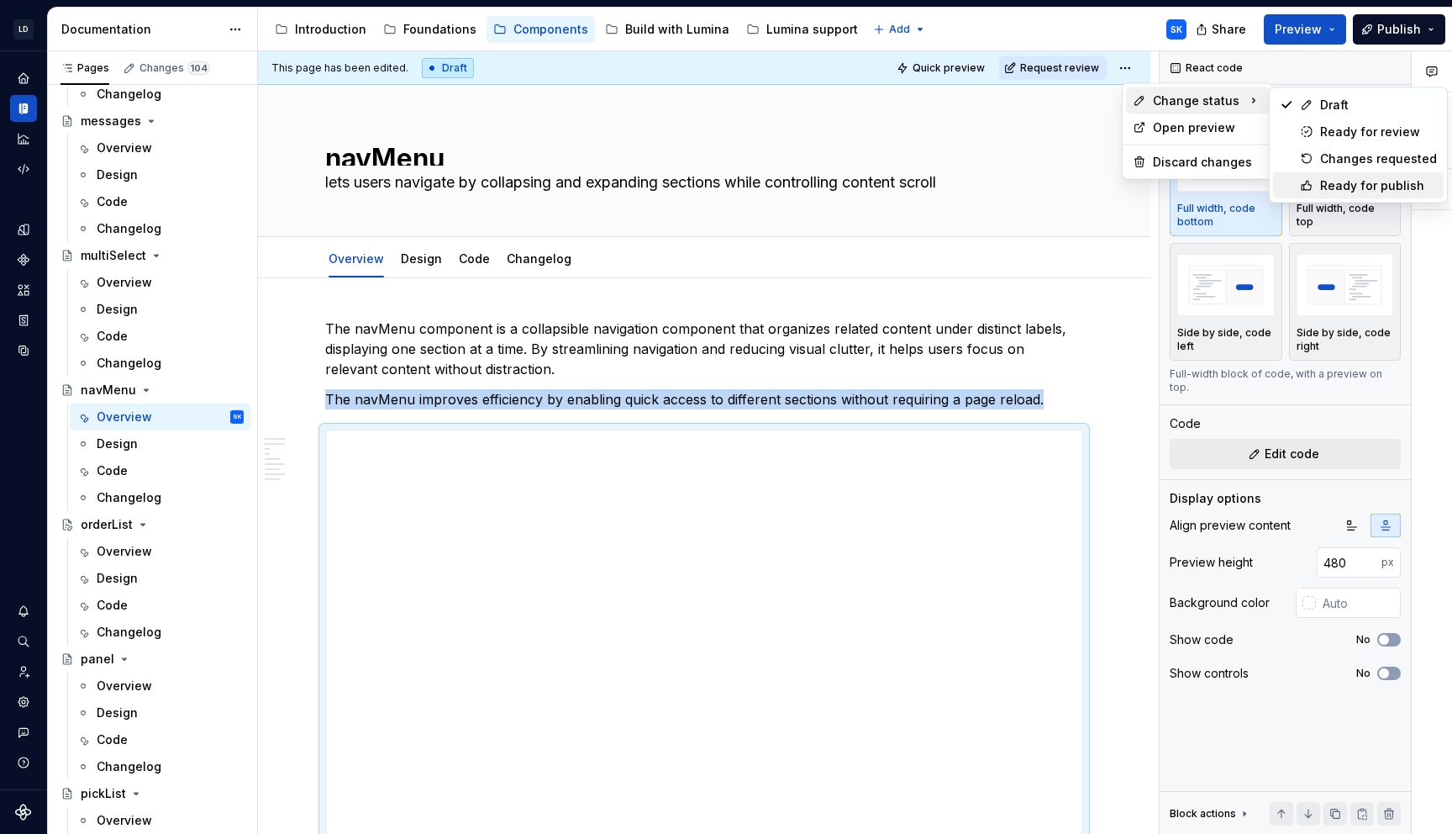
click at [1360, 184] on div "Ready for publish" at bounding box center [1378, 185] width 117 height 17
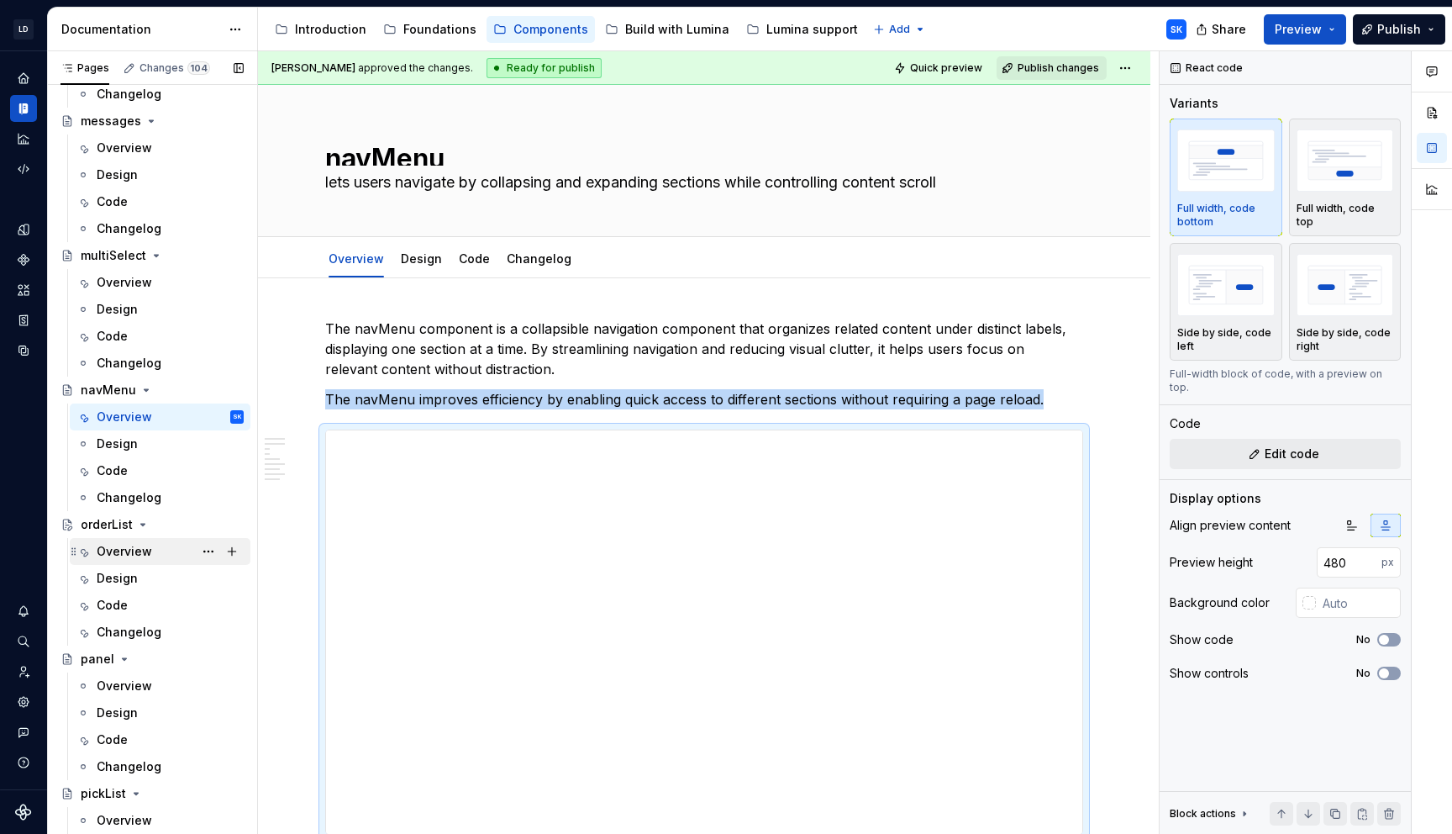
click at [143, 556] on div "Overview" at bounding box center [124, 551] width 55 height 17
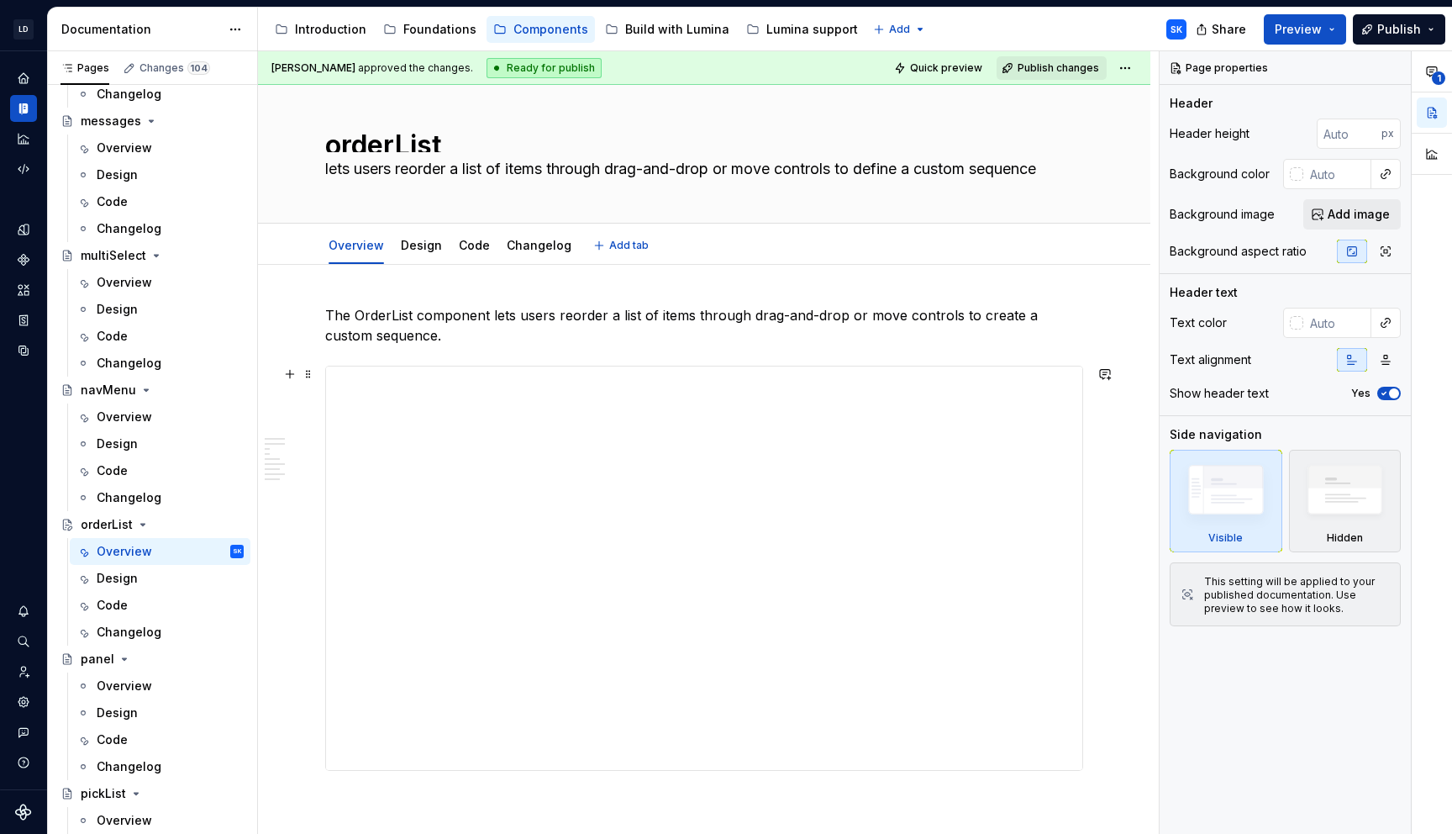
scroll to position [19, 0]
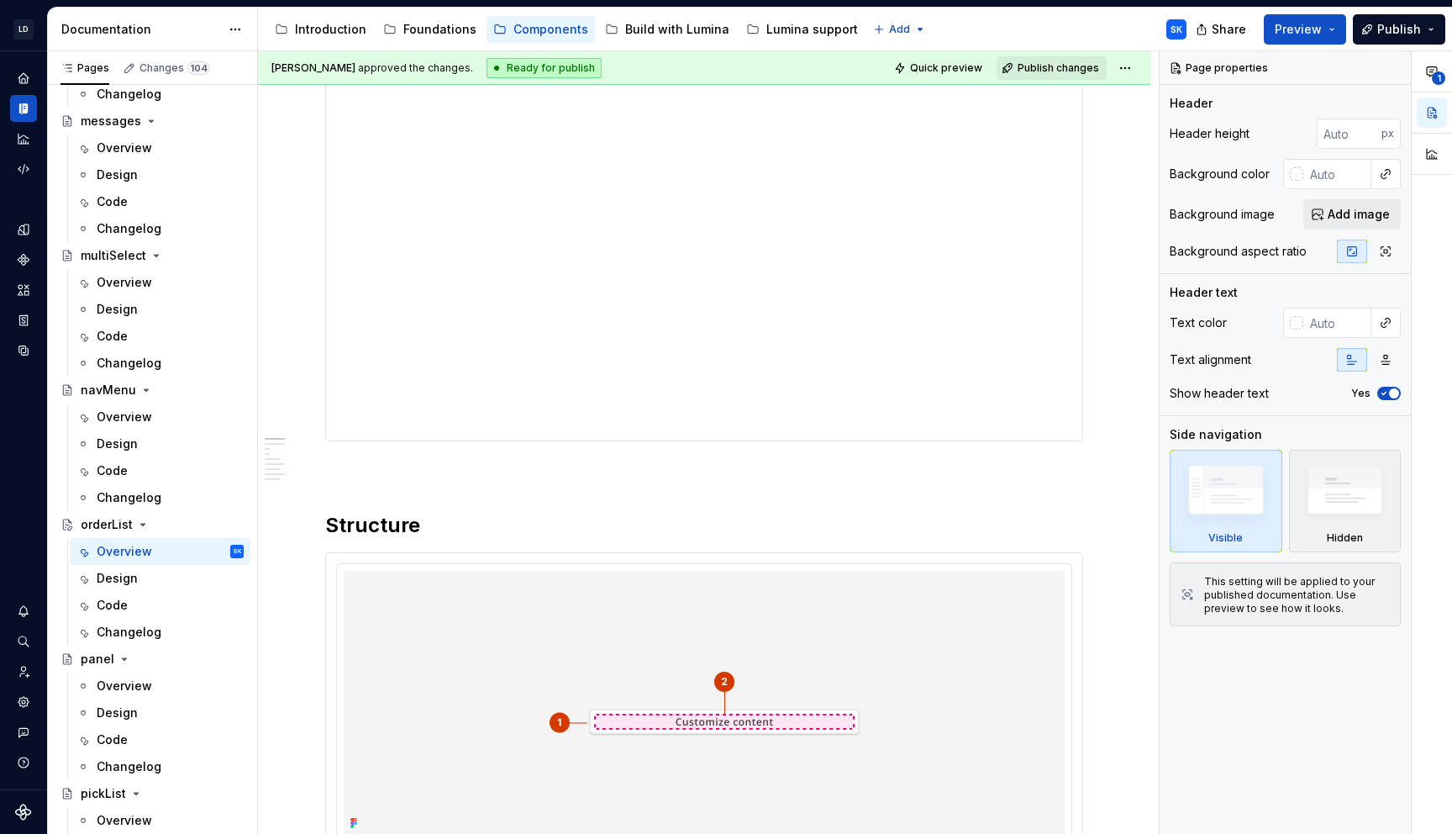
type textarea "*"
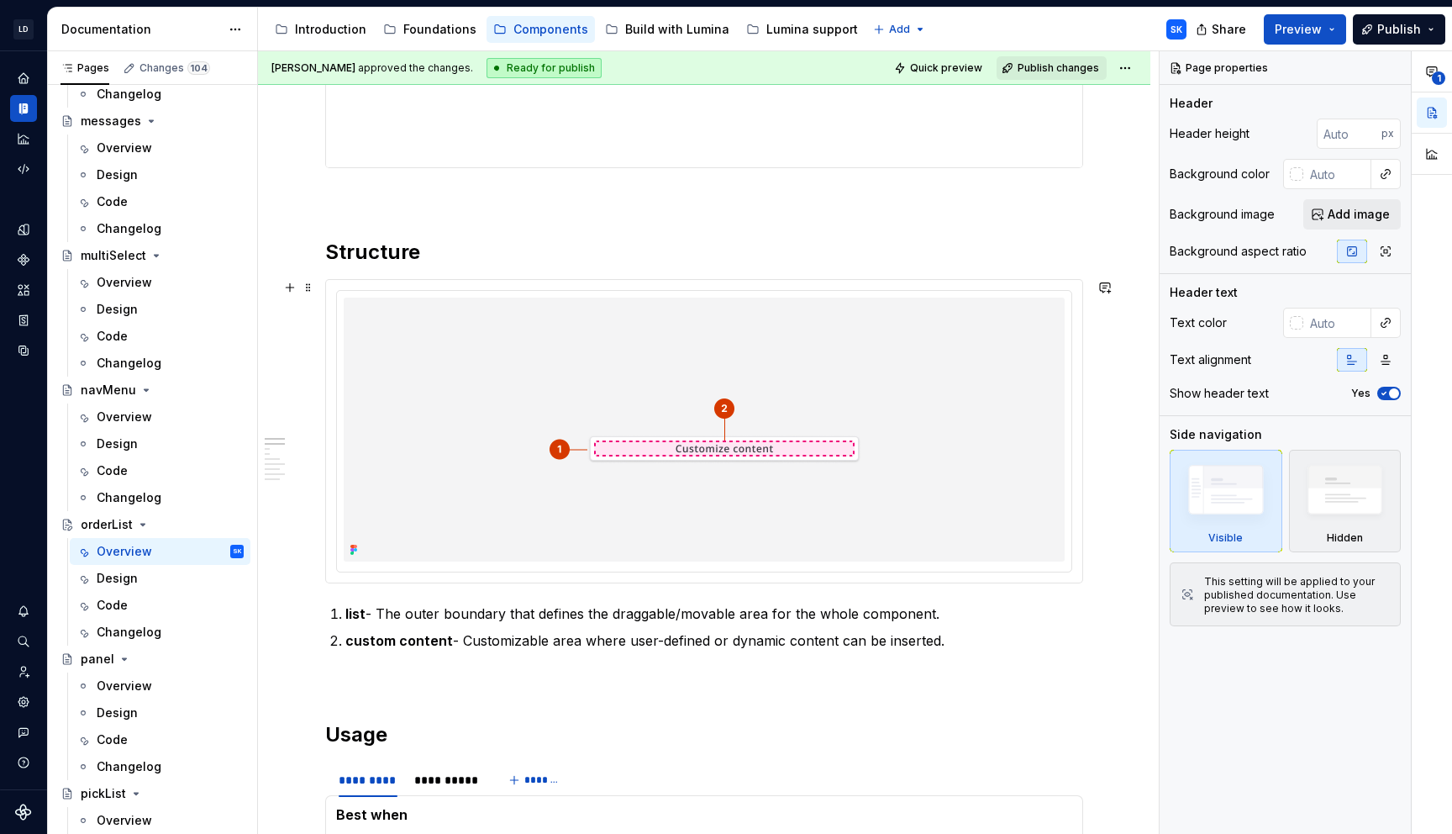
scroll to position [615, 0]
click at [487, 292] on div at bounding box center [704, 432] width 735 height 281
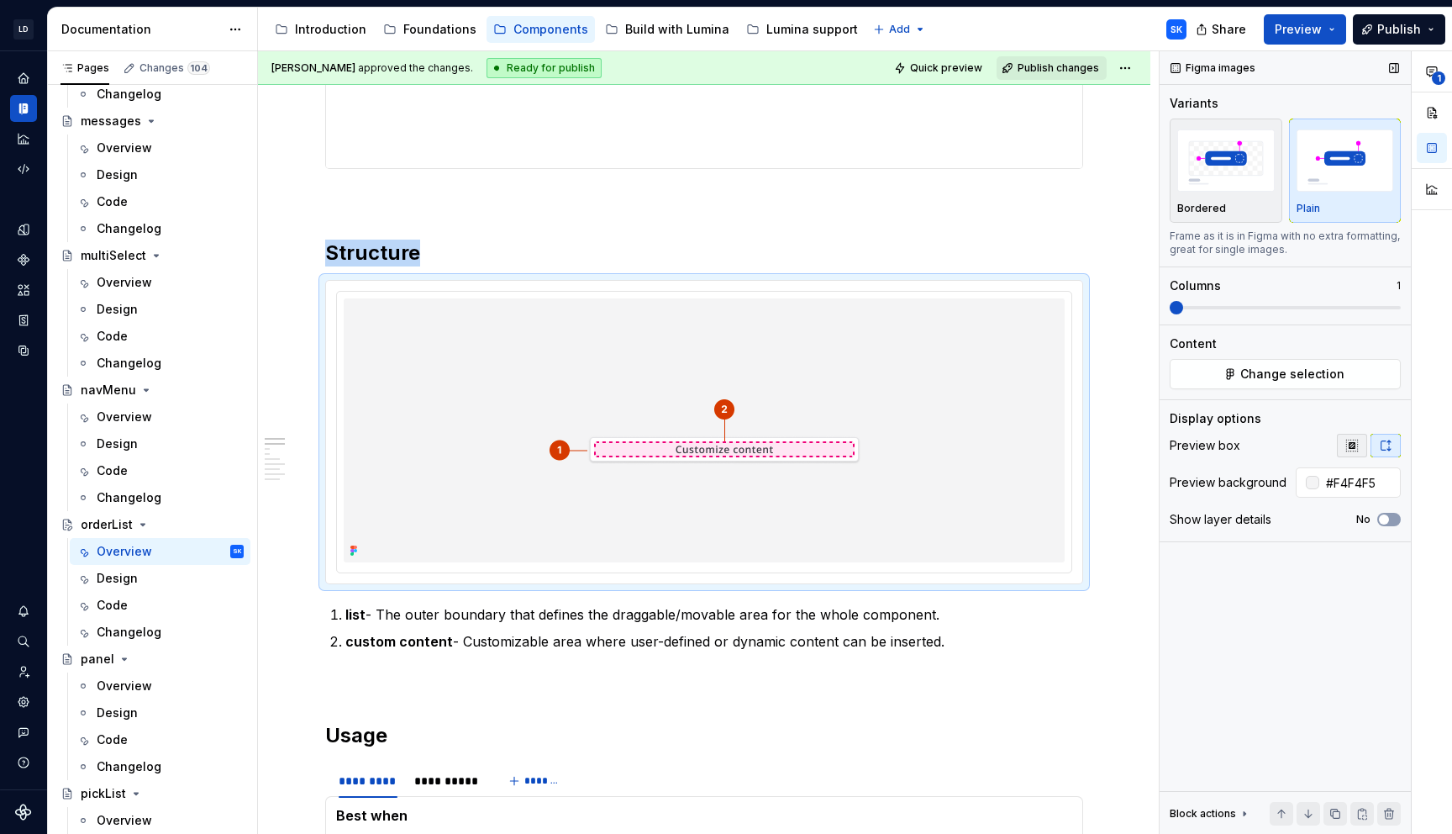
click at [1352, 444] on icon "button" at bounding box center [1352, 445] width 13 height 13
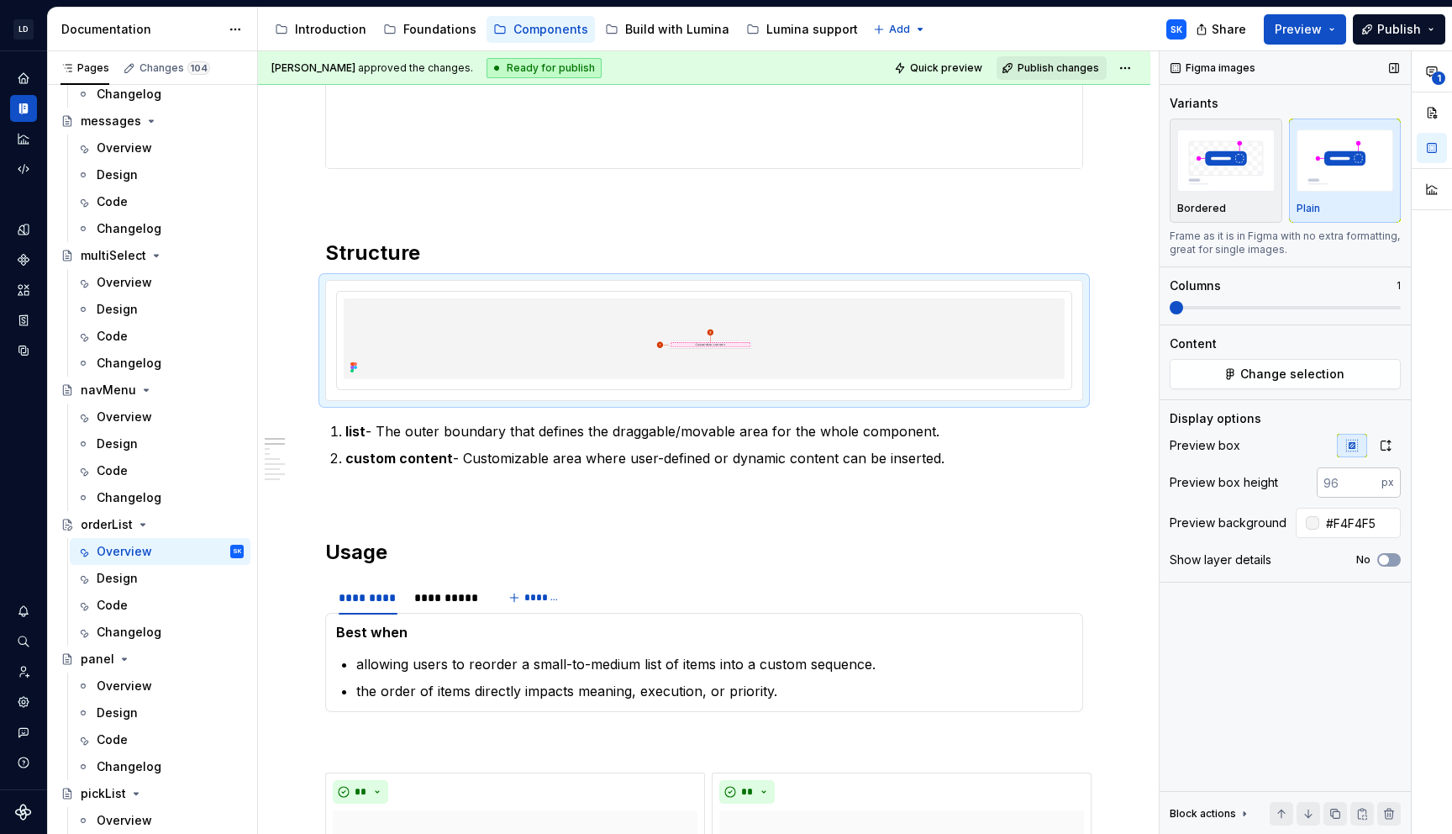
click at [1344, 483] on input "number" at bounding box center [1349, 482] width 65 height 30
type input "320"
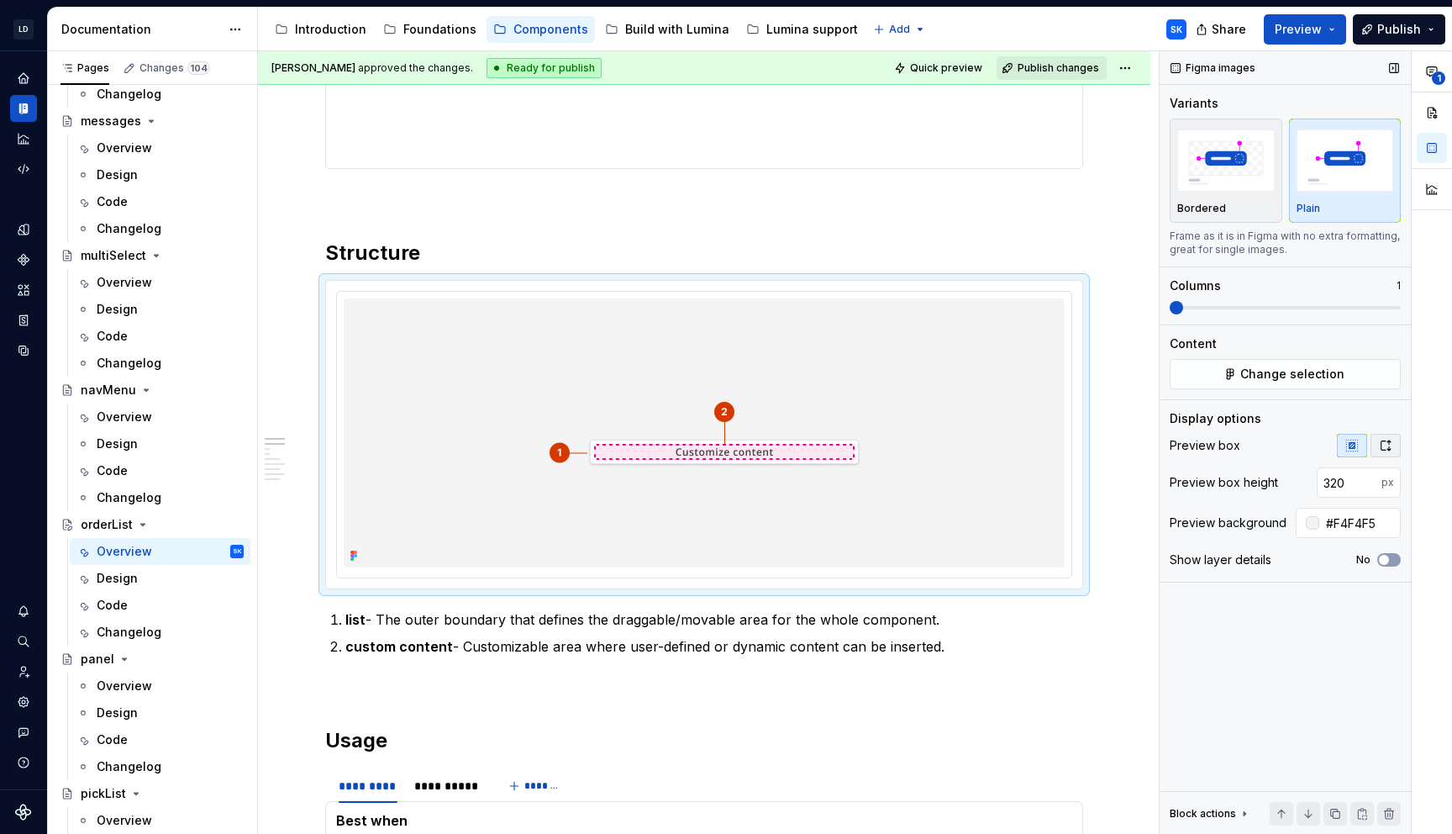
click at [1382, 445] on icon "button" at bounding box center [1386, 445] width 9 height 10
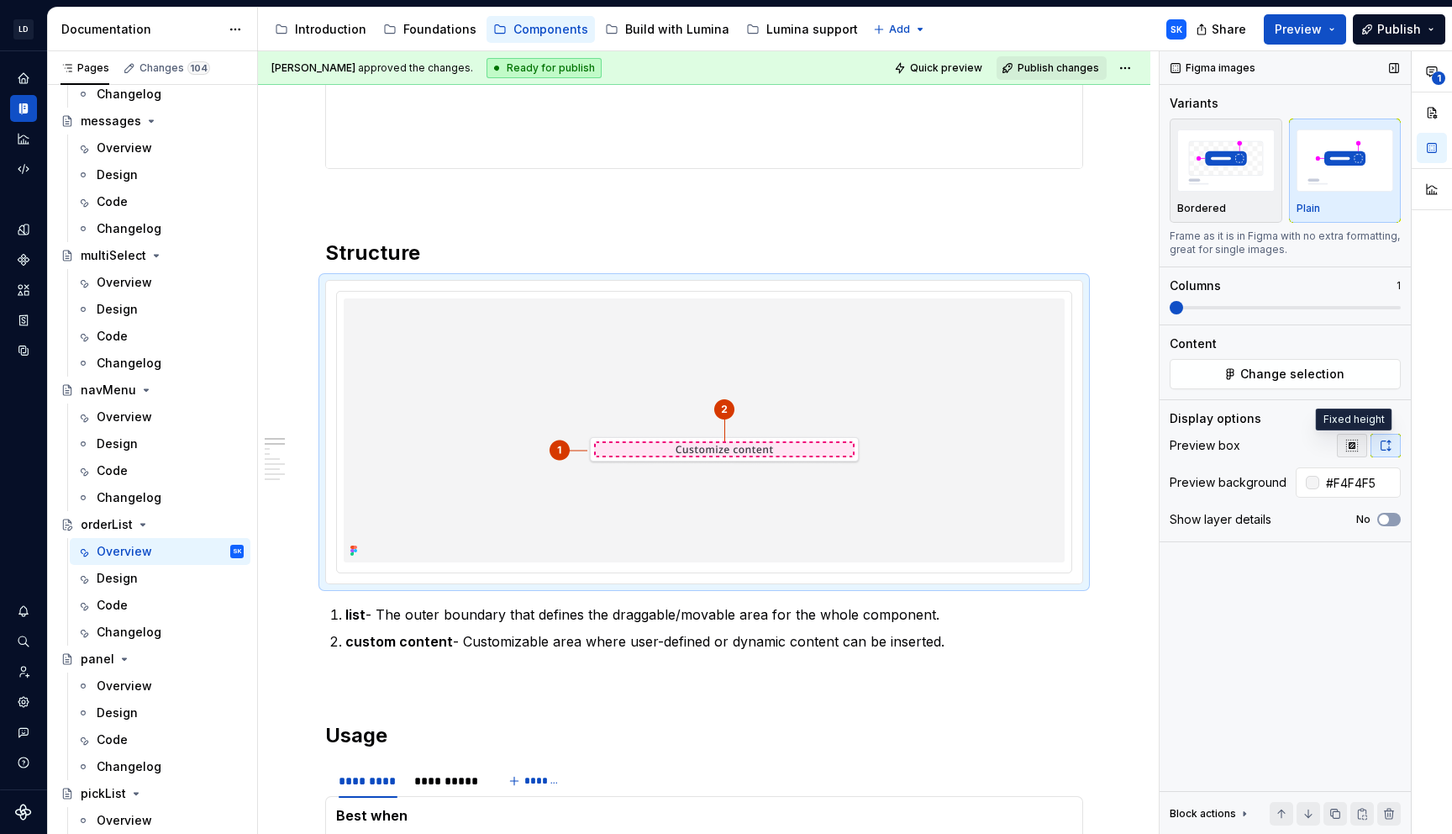
click at [1359, 447] on button "button" at bounding box center [1352, 446] width 30 height 24
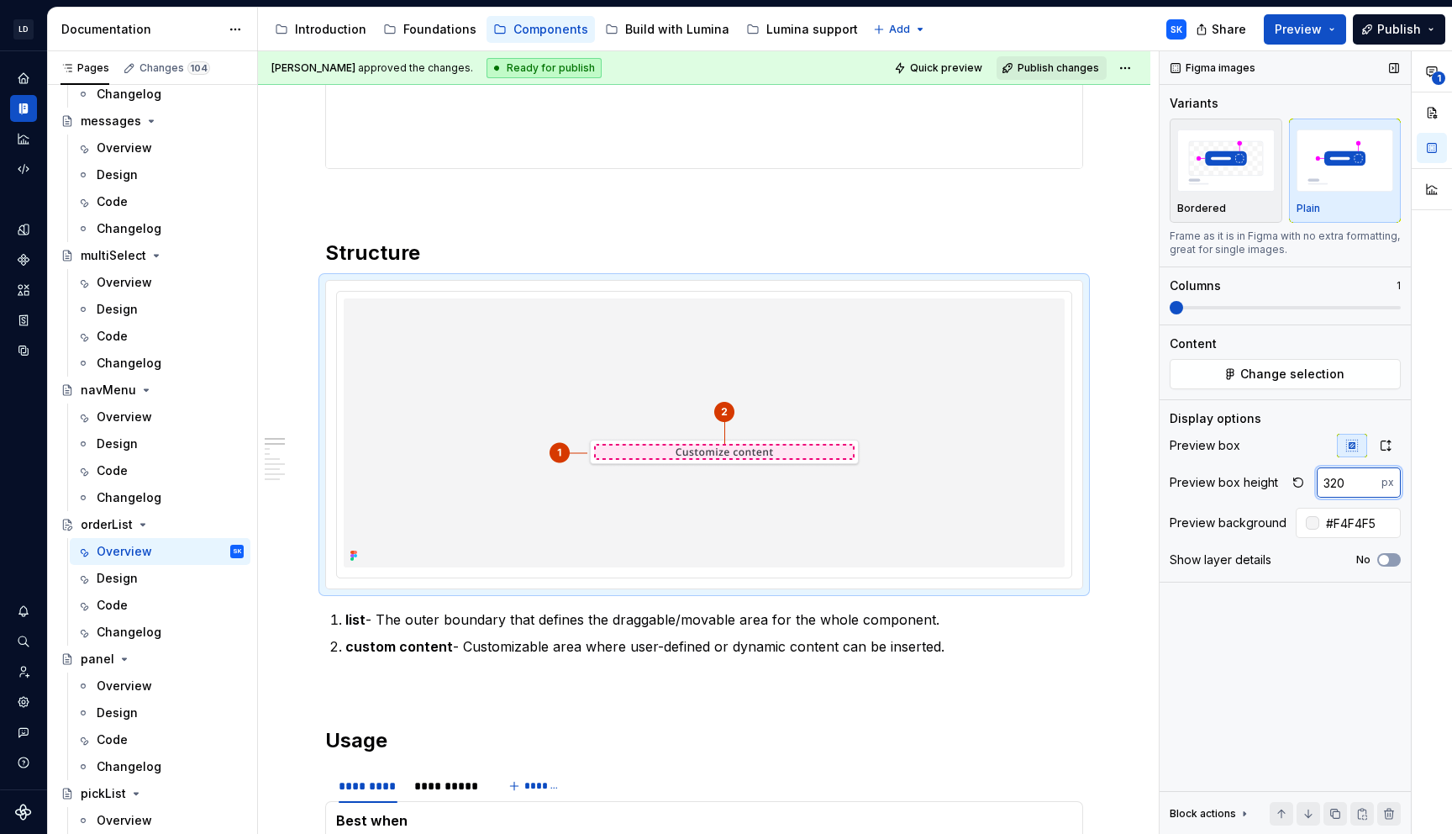
click at [1349, 480] on input "320" at bounding box center [1349, 482] width 65 height 30
click at [1336, 477] on input "320" at bounding box center [1349, 482] width 65 height 30
click at [1319, 608] on div "Figma images Variants Bordered Plain Frame as it is in Figma with no extra form…" at bounding box center [1285, 442] width 251 height 783
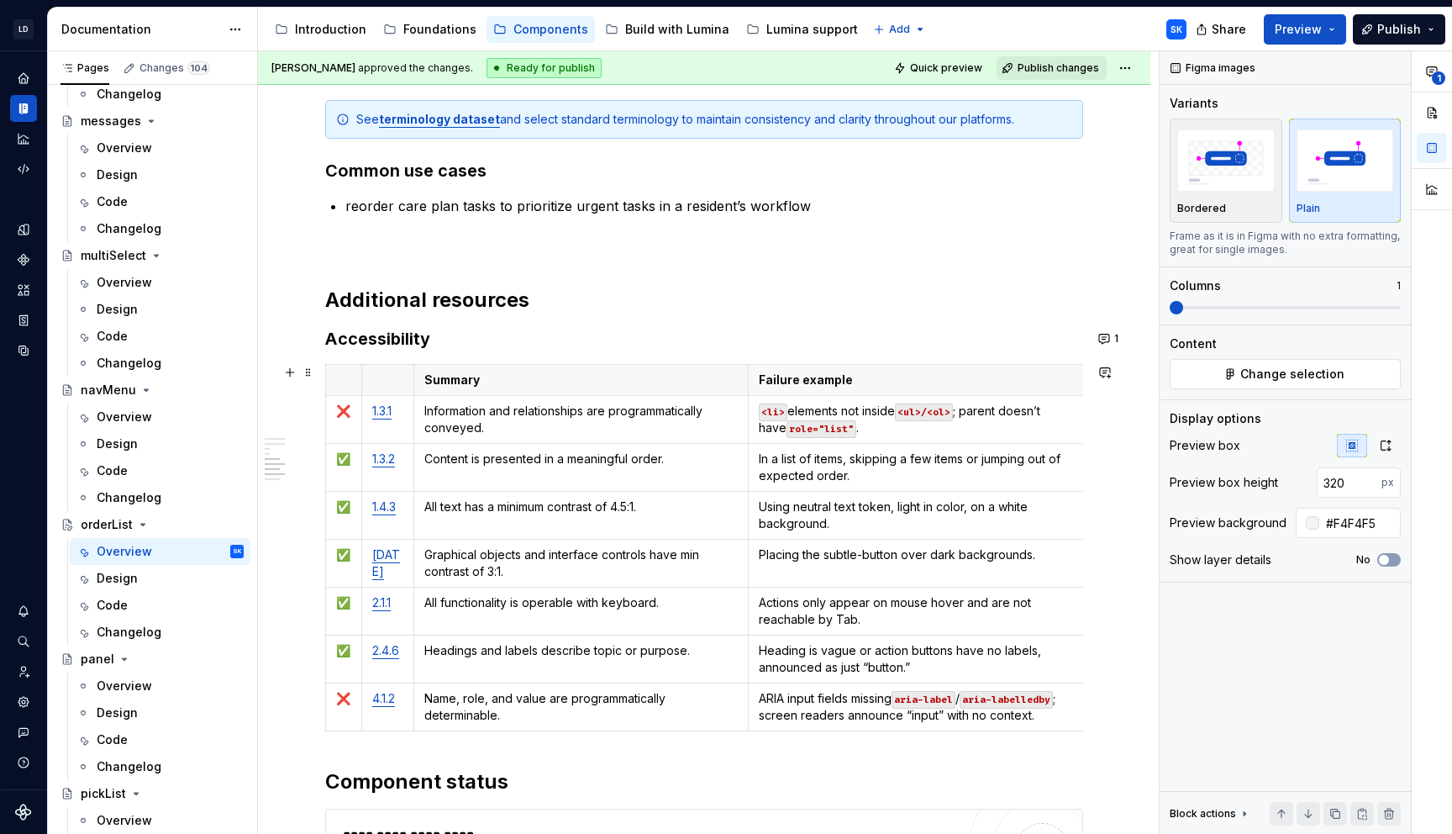
scroll to position [3210, 0]
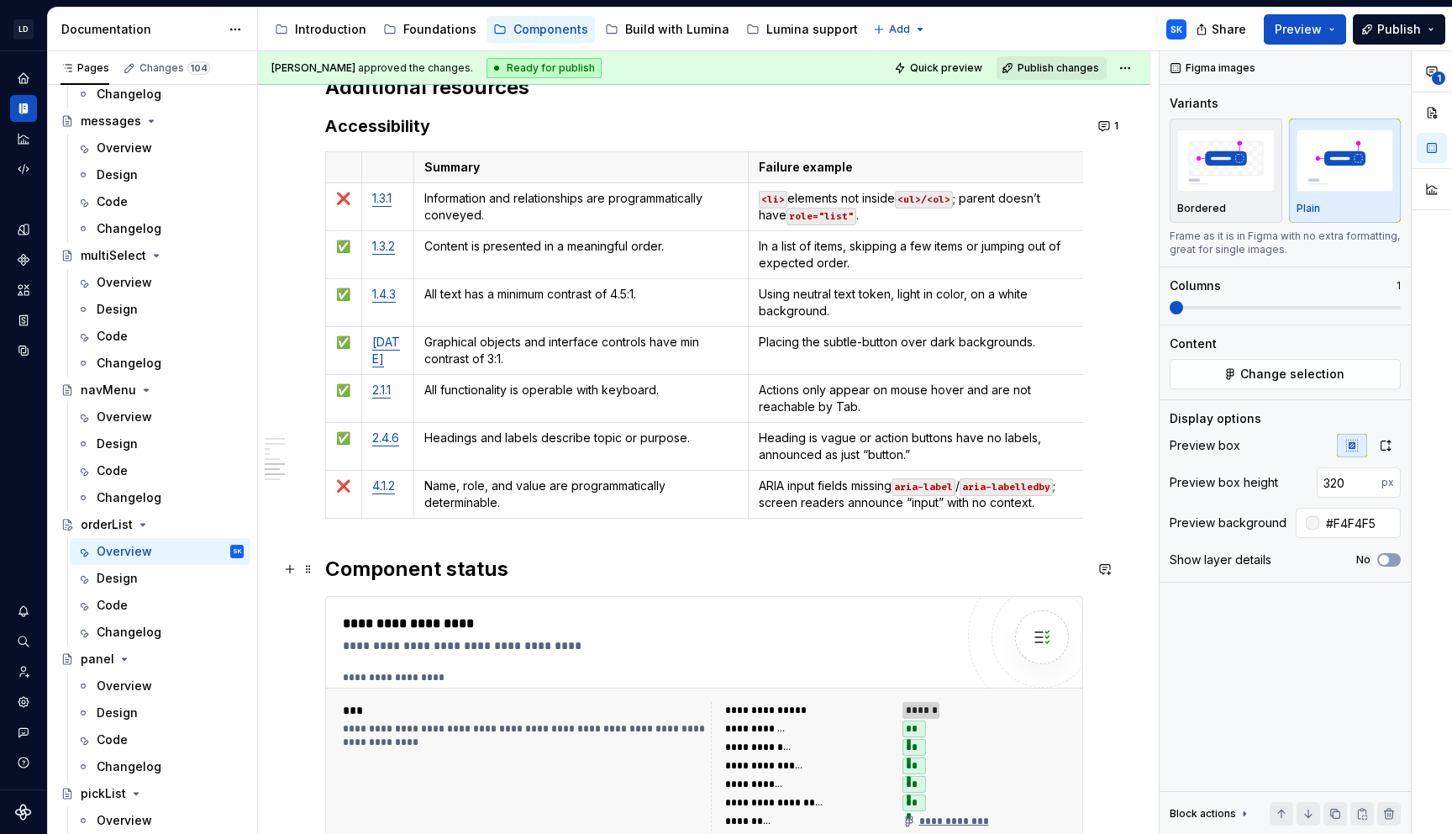
click at [330, 569] on h2 "Component status" at bounding box center [704, 569] width 758 height 27
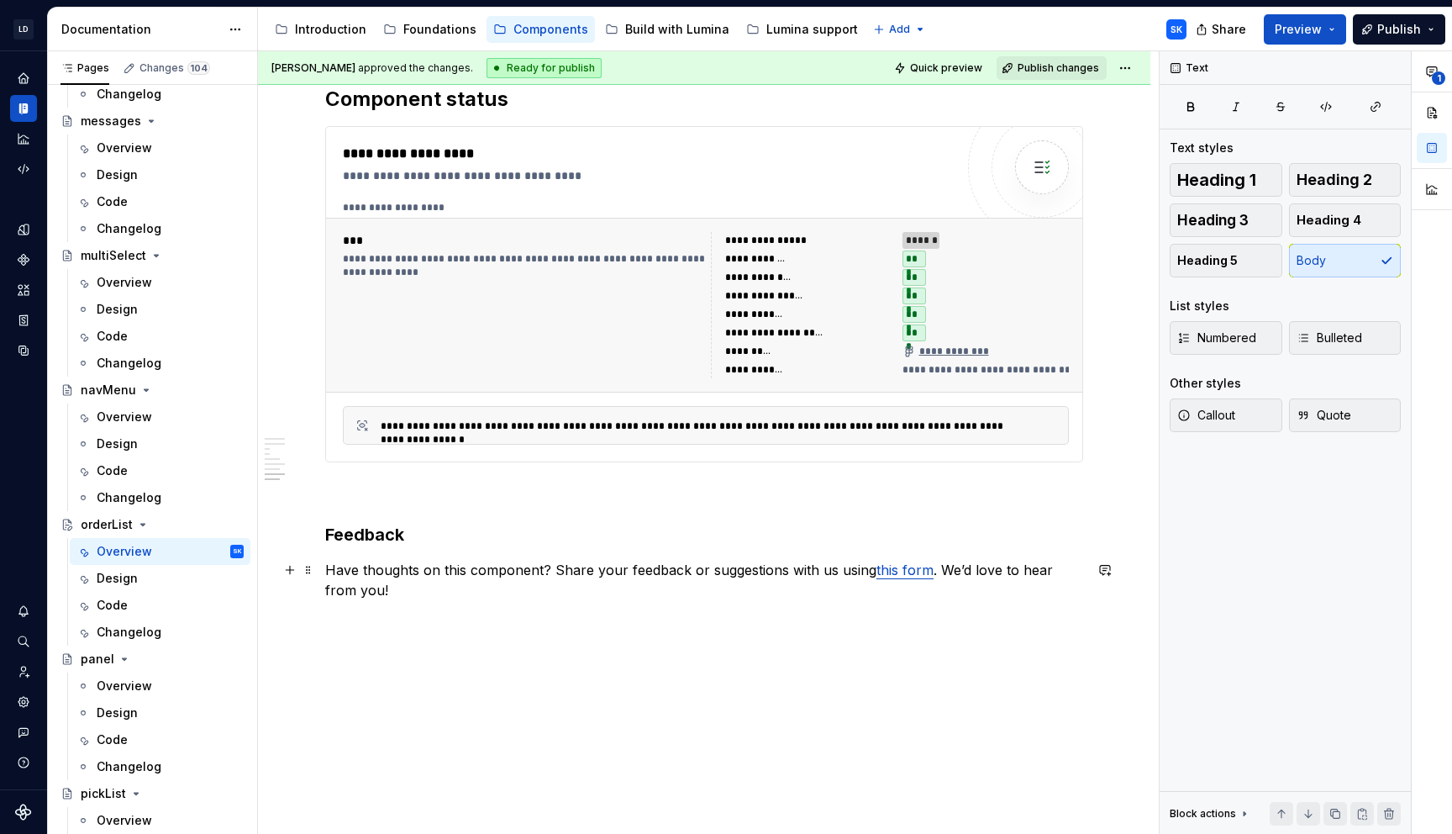
scroll to position [3796, 0]
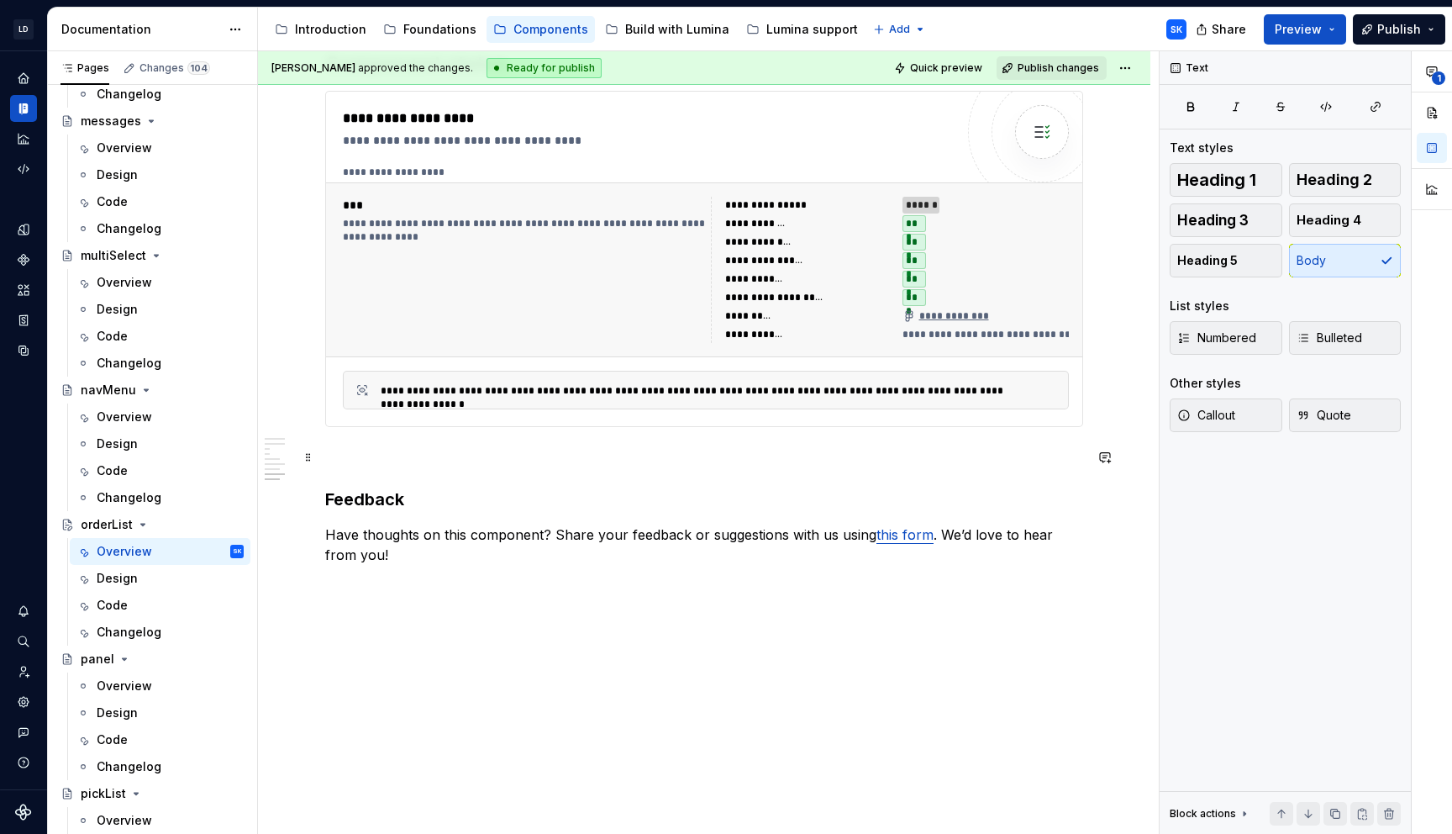
click at [334, 452] on p at bounding box center [704, 457] width 758 height 20
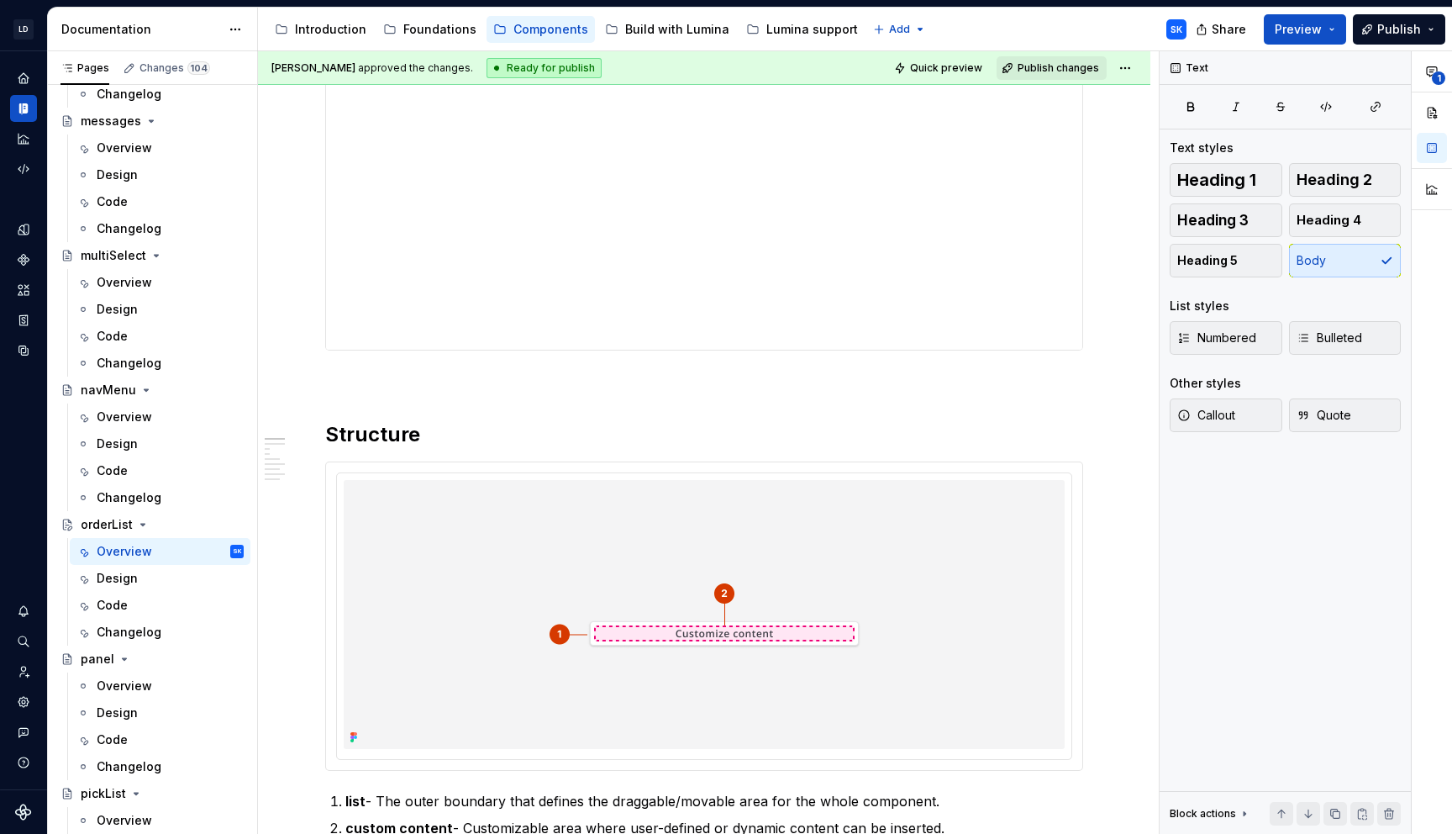
scroll to position [619, 0]
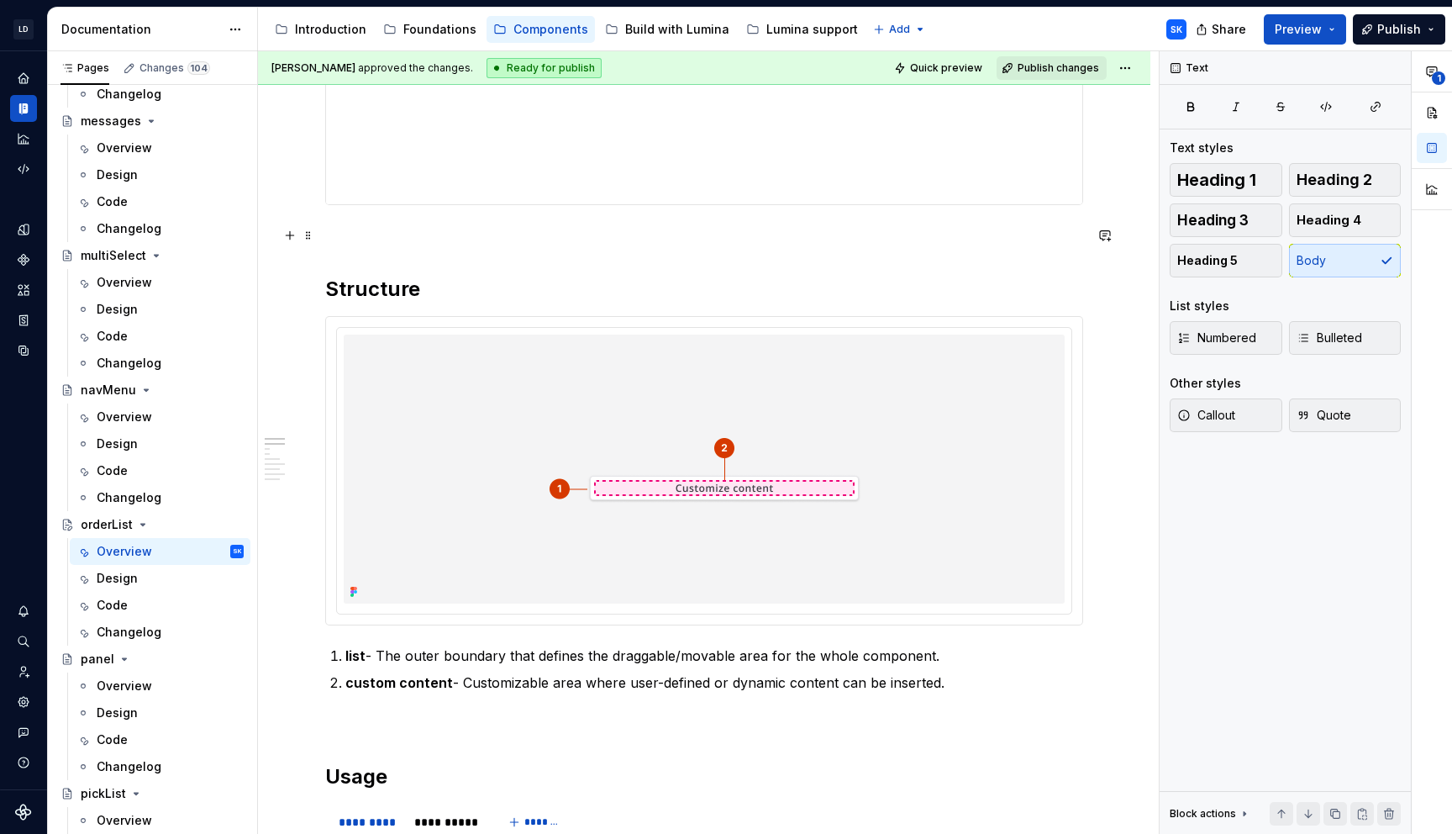
click at [365, 232] on p at bounding box center [704, 235] width 758 height 20
click at [612, 335] on div at bounding box center [704, 468] width 721 height 269
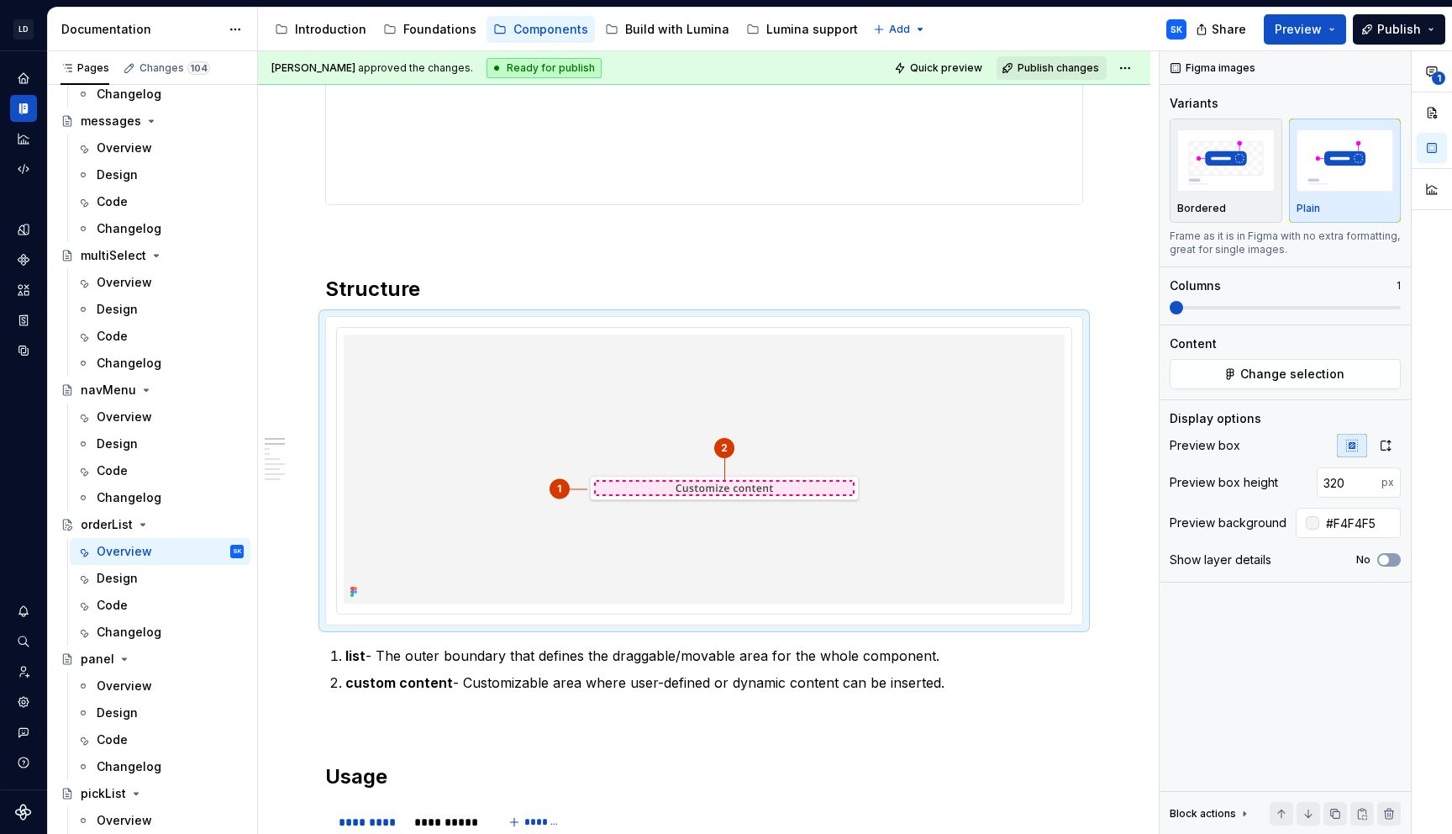
scroll to position [0, 0]
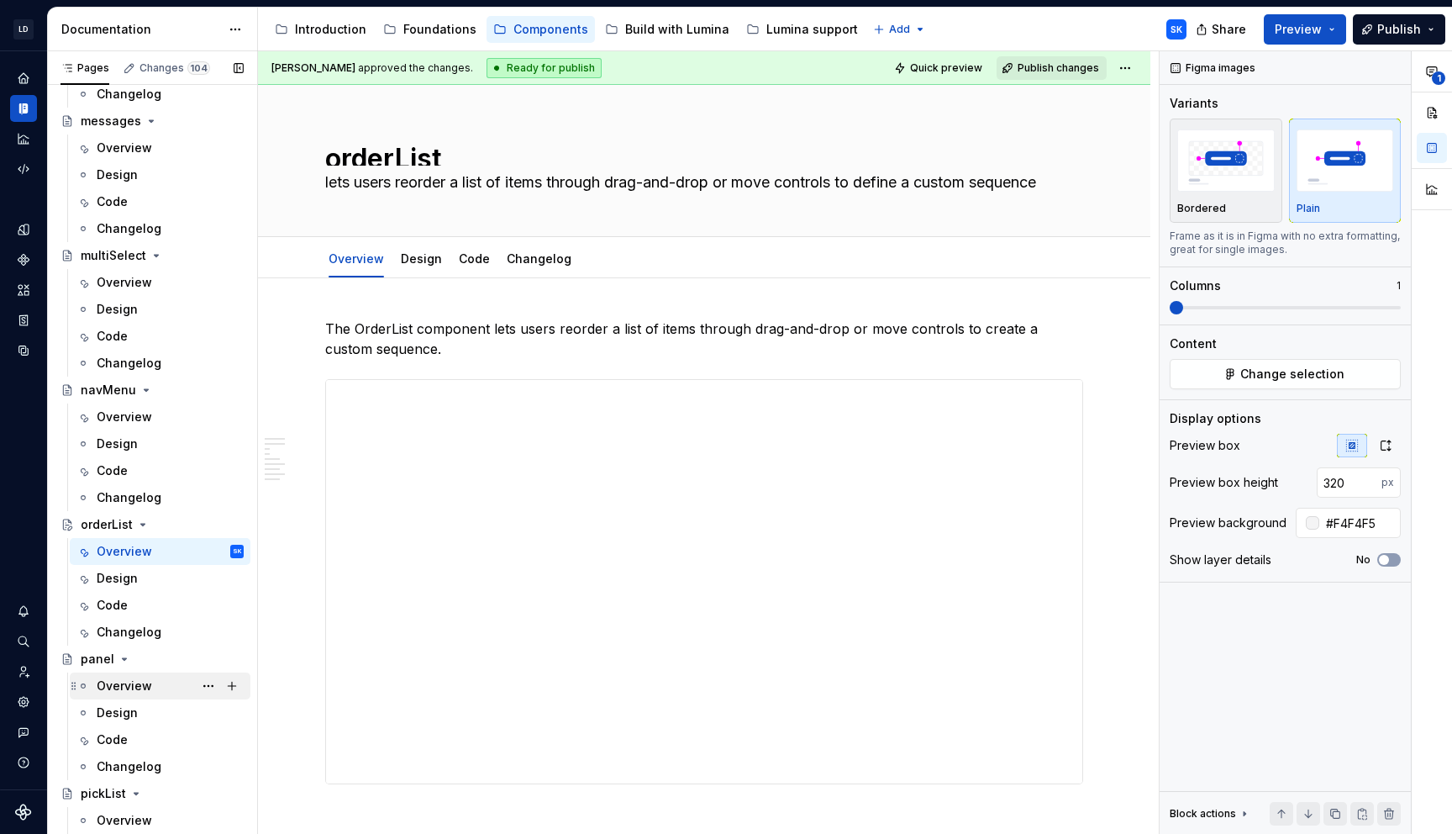
click at [134, 674] on div "Overview" at bounding box center [170, 686] width 147 height 24
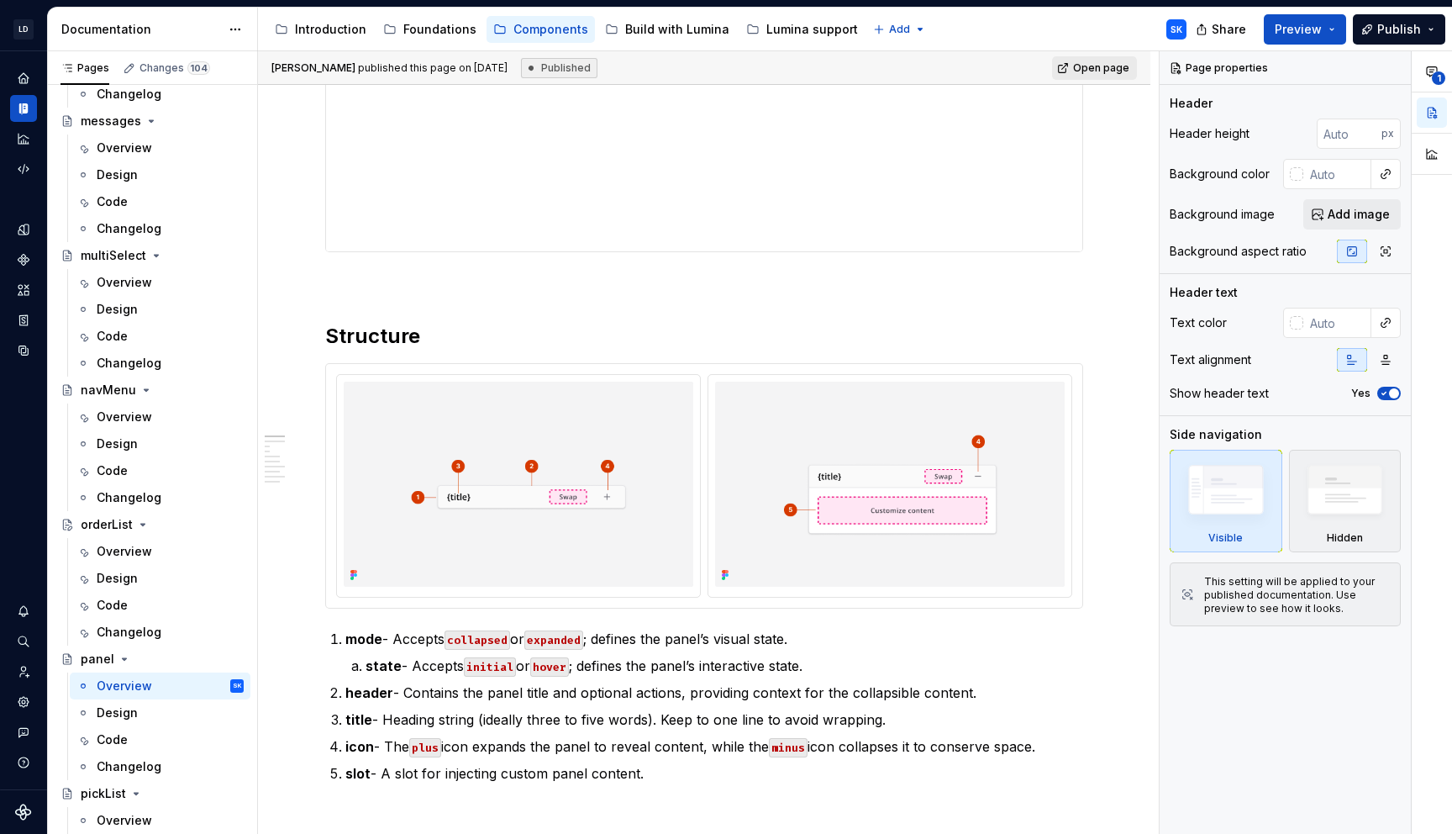
scroll to position [722, 0]
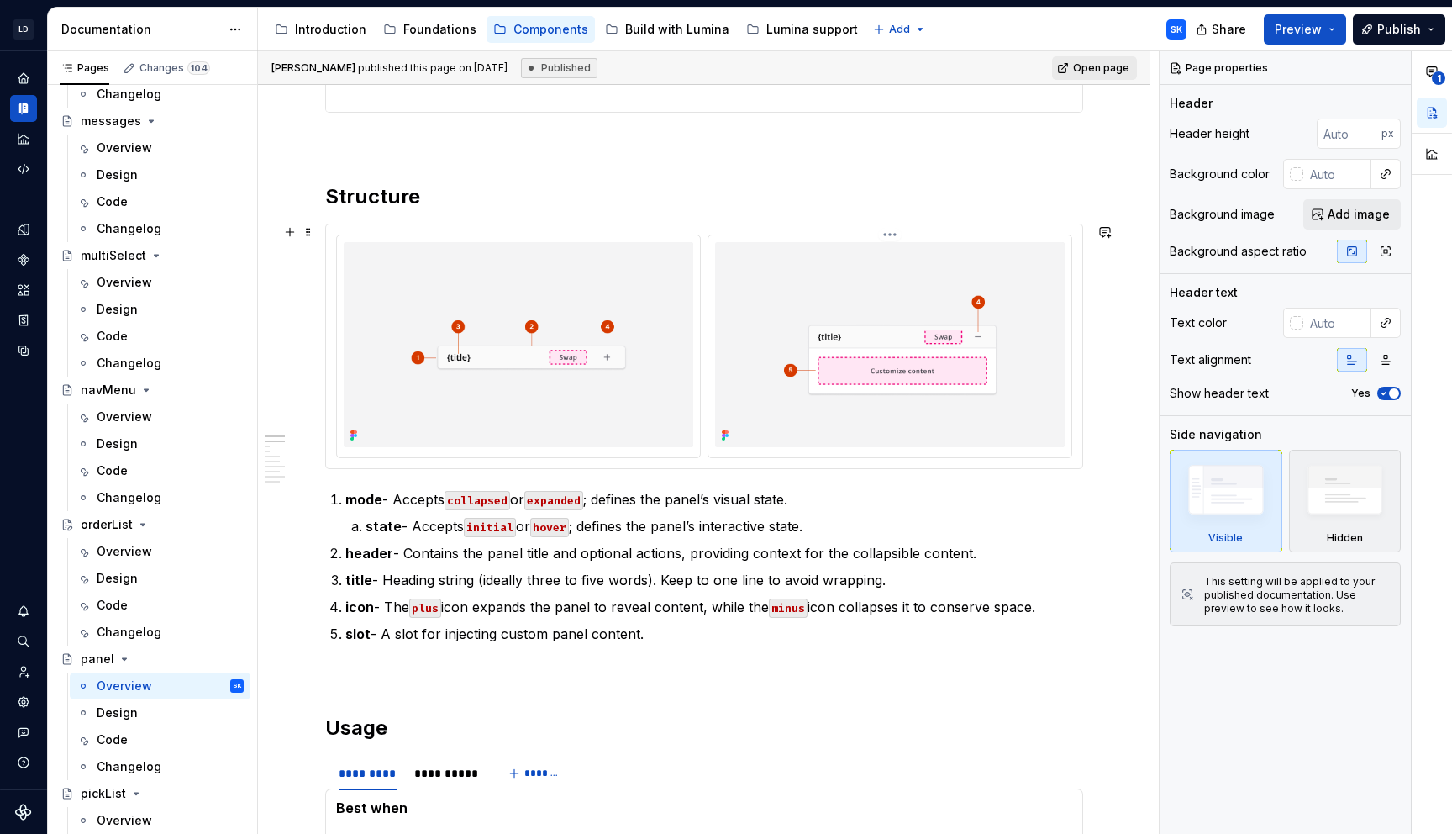
click at [719, 233] on div at bounding box center [704, 346] width 756 height 244
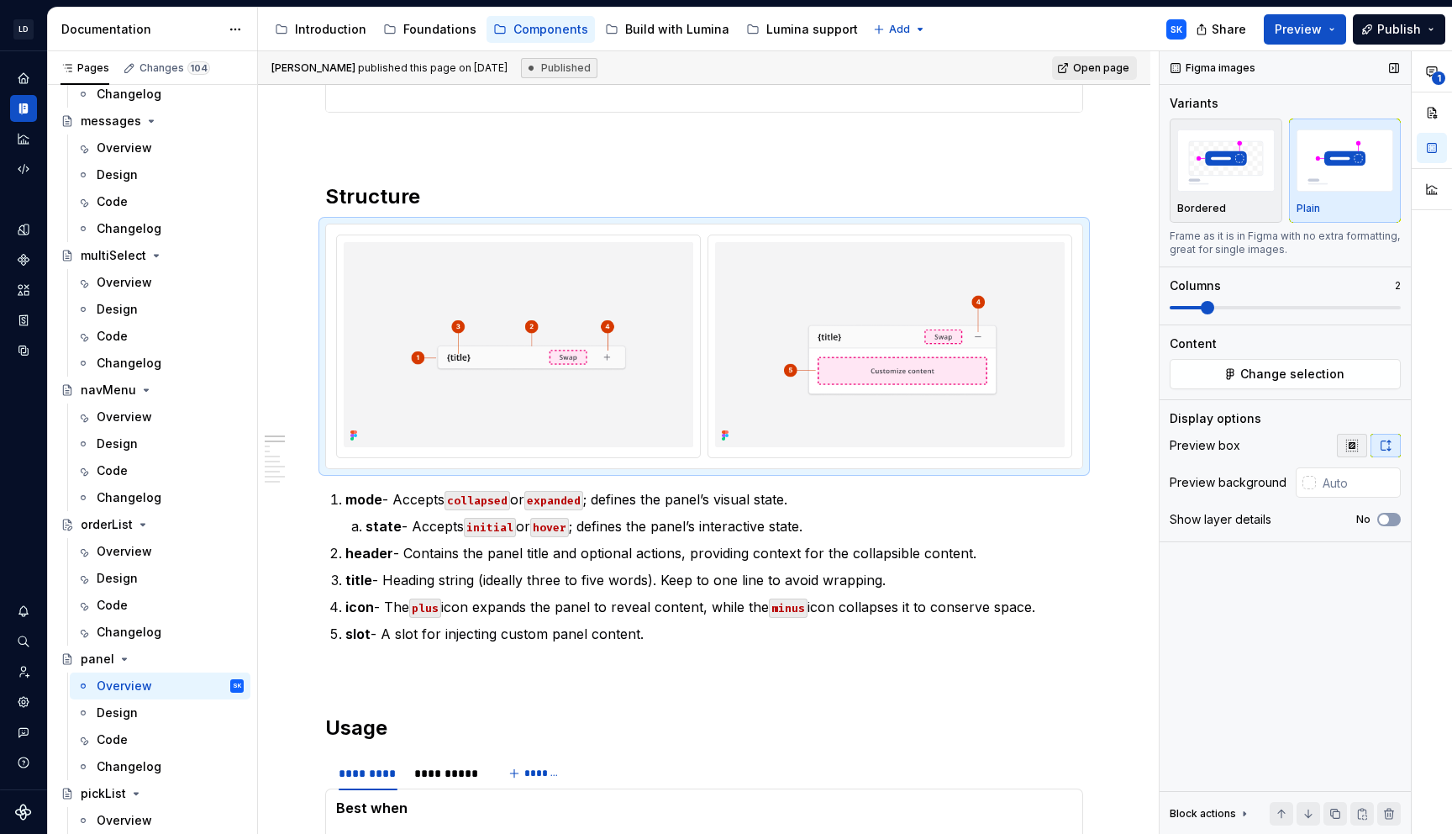
click at [1361, 447] on button "button" at bounding box center [1352, 446] width 30 height 24
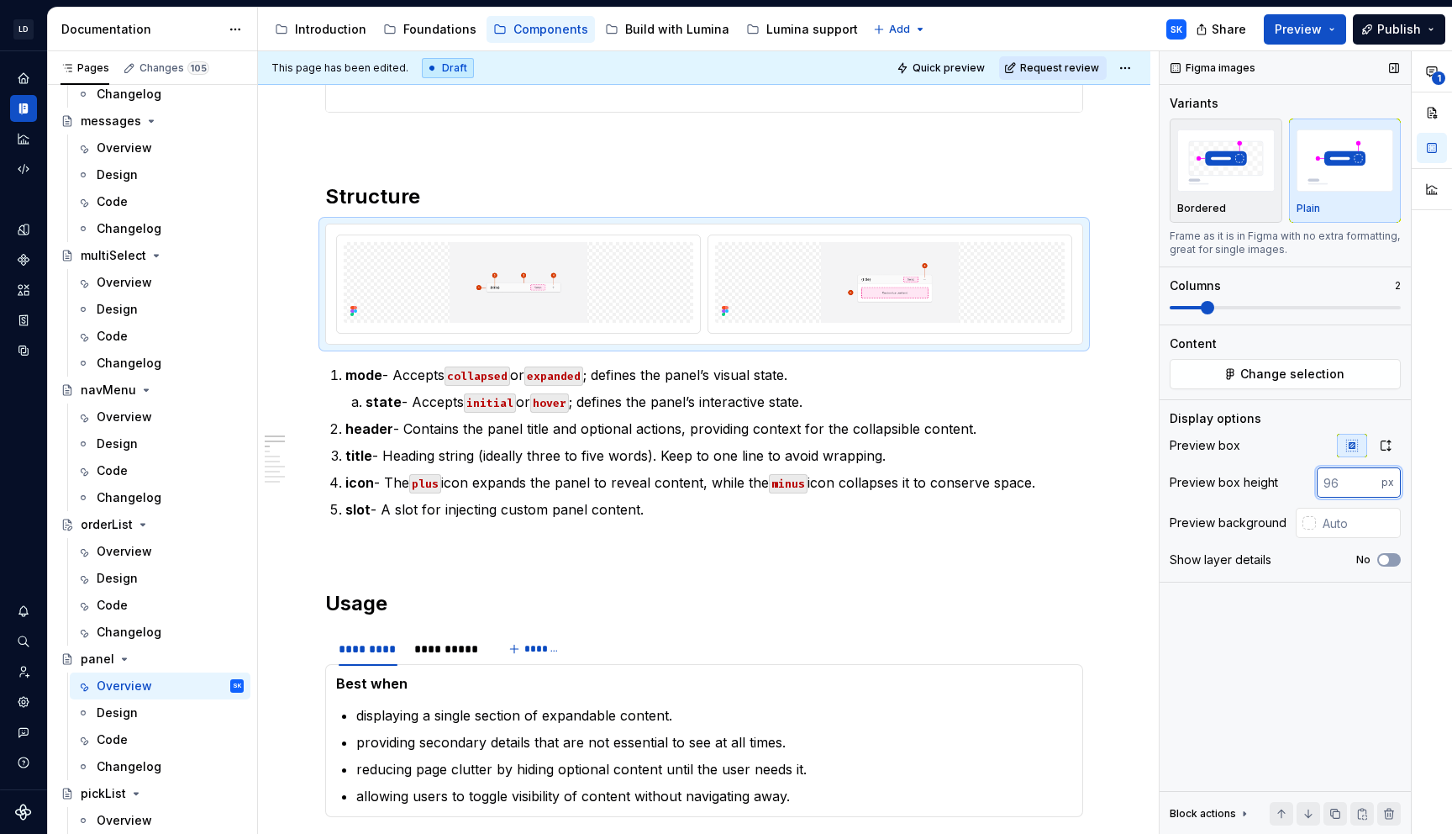
click at [1343, 485] on input "number" at bounding box center [1349, 482] width 65 height 30
type textarea "*"
type input "320"
type textarea "*"
type input "320"
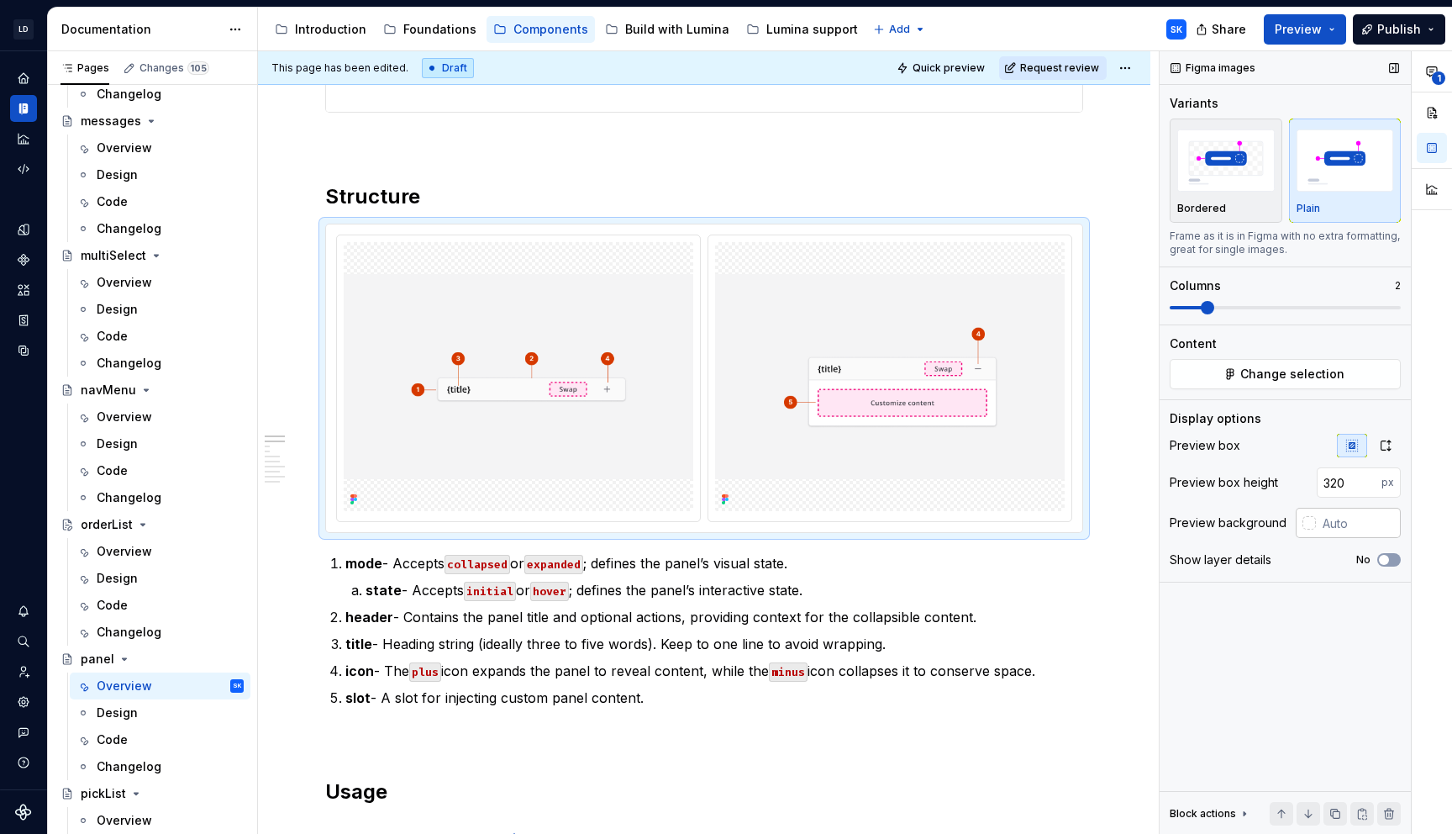
click at [1336, 516] on input "text" at bounding box center [1358, 523] width 85 height 30
type input "#F4F4F5"
click at [790, 560] on p "mode - Accepts collapsed or expanded ; defines the panel’s visual state." at bounding box center [714, 563] width 738 height 20
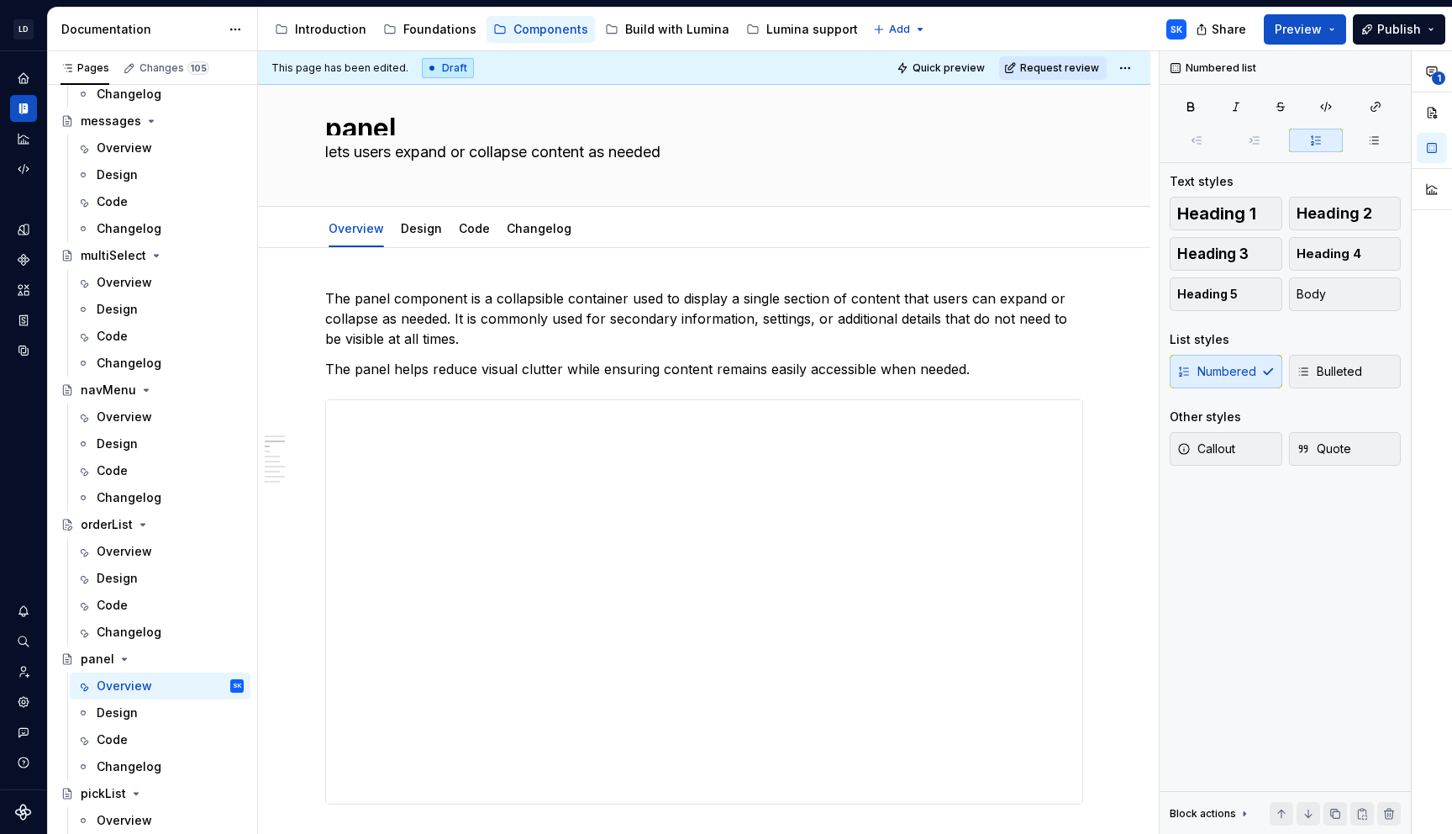
scroll to position [0, 0]
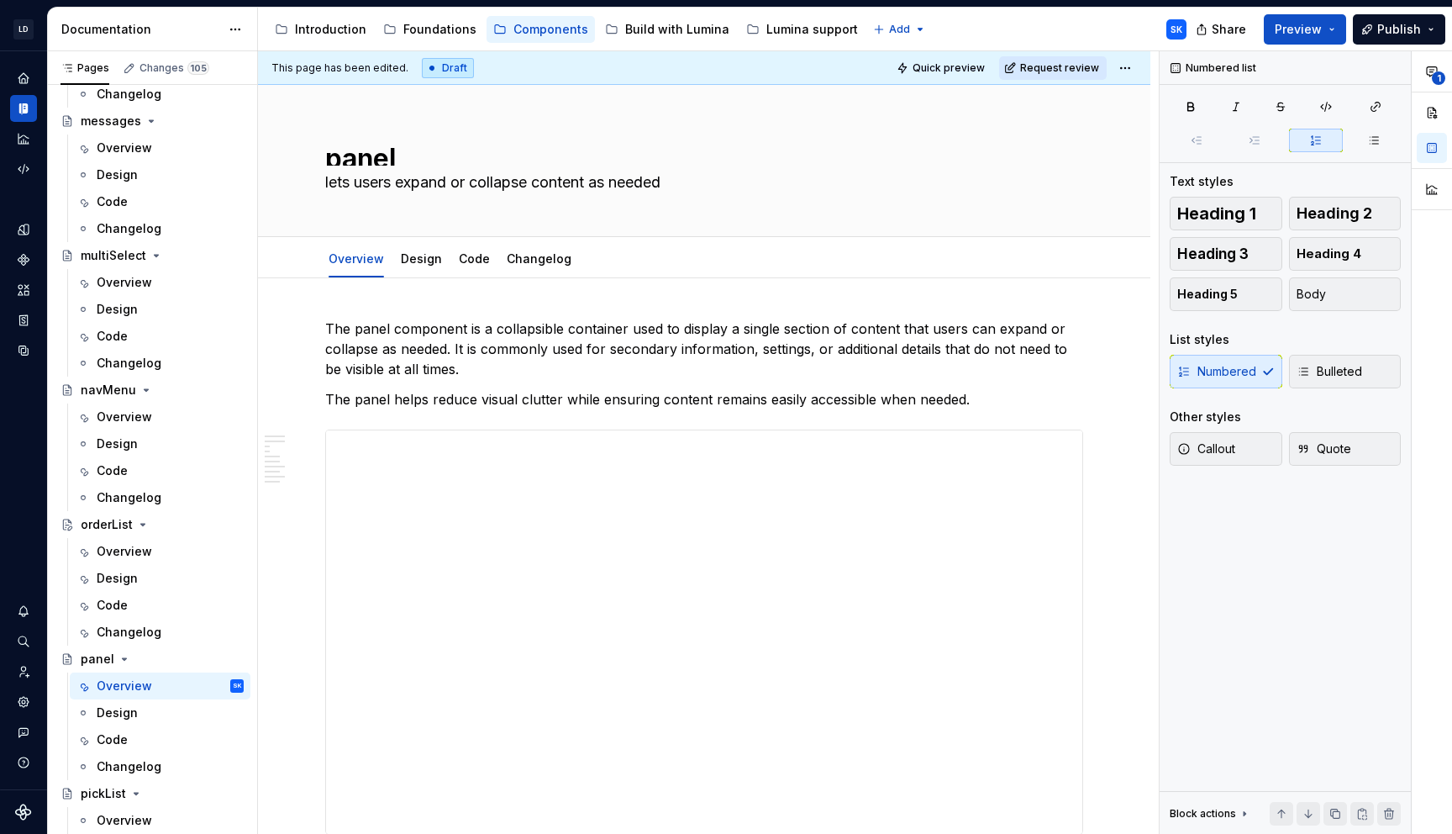
click at [1135, 63] on html "LD Lumina Web SK Dataset MxC-Fac Documentation Accessibility guide for tree Pag…" at bounding box center [726, 417] width 1452 height 834
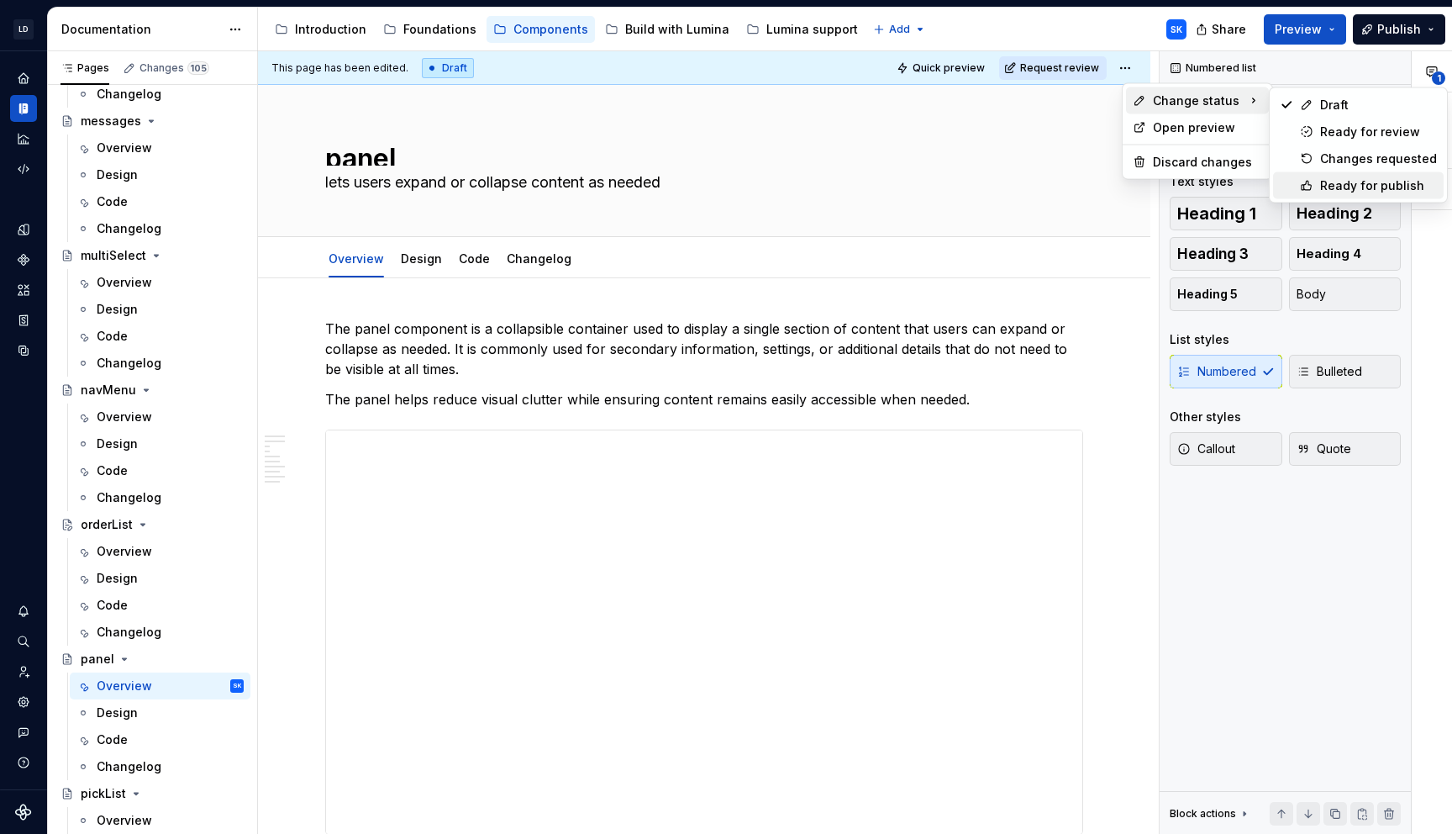
click at [1356, 185] on div "Ready for publish" at bounding box center [1378, 185] width 117 height 17
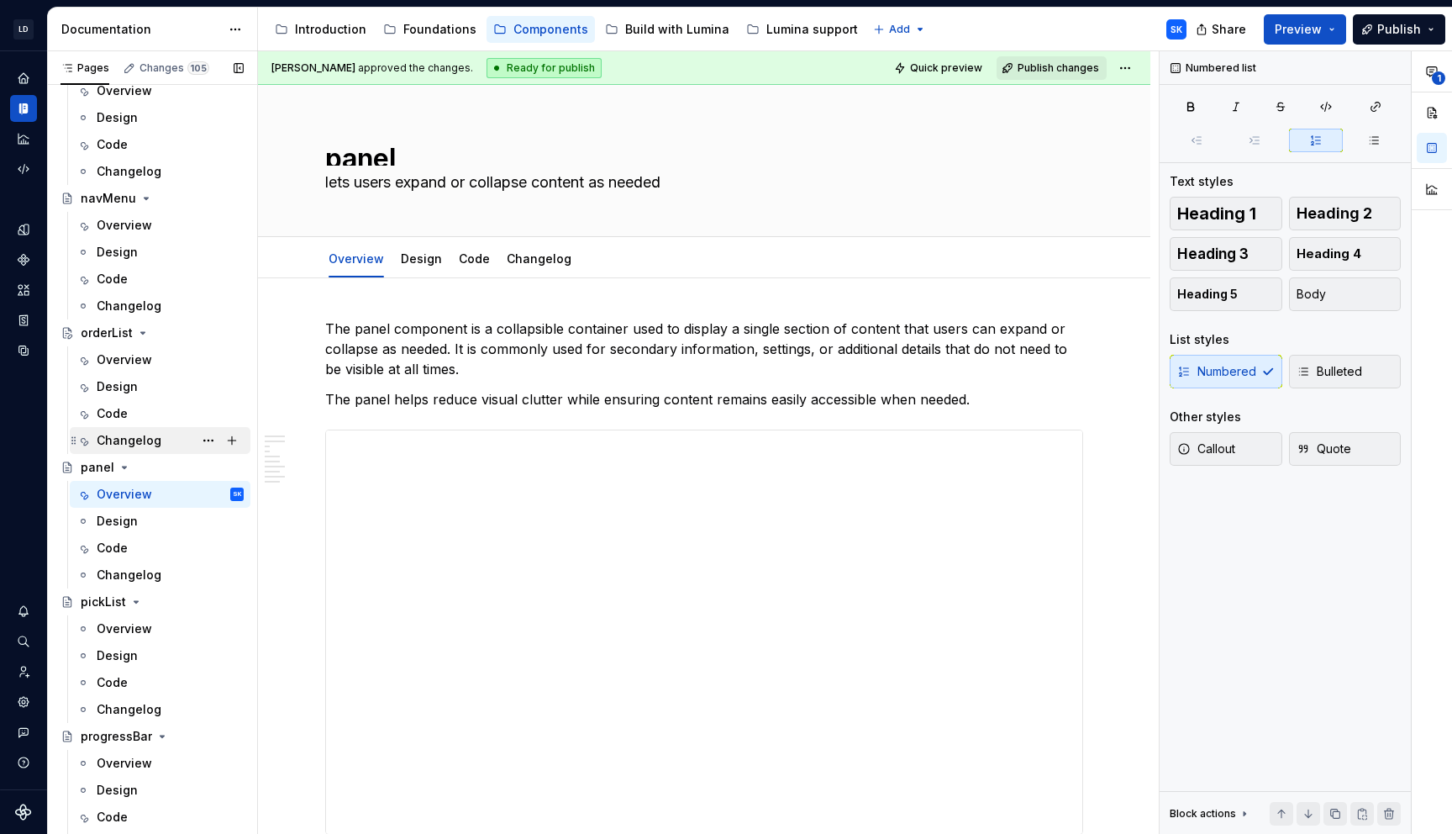
scroll to position [3299, 0]
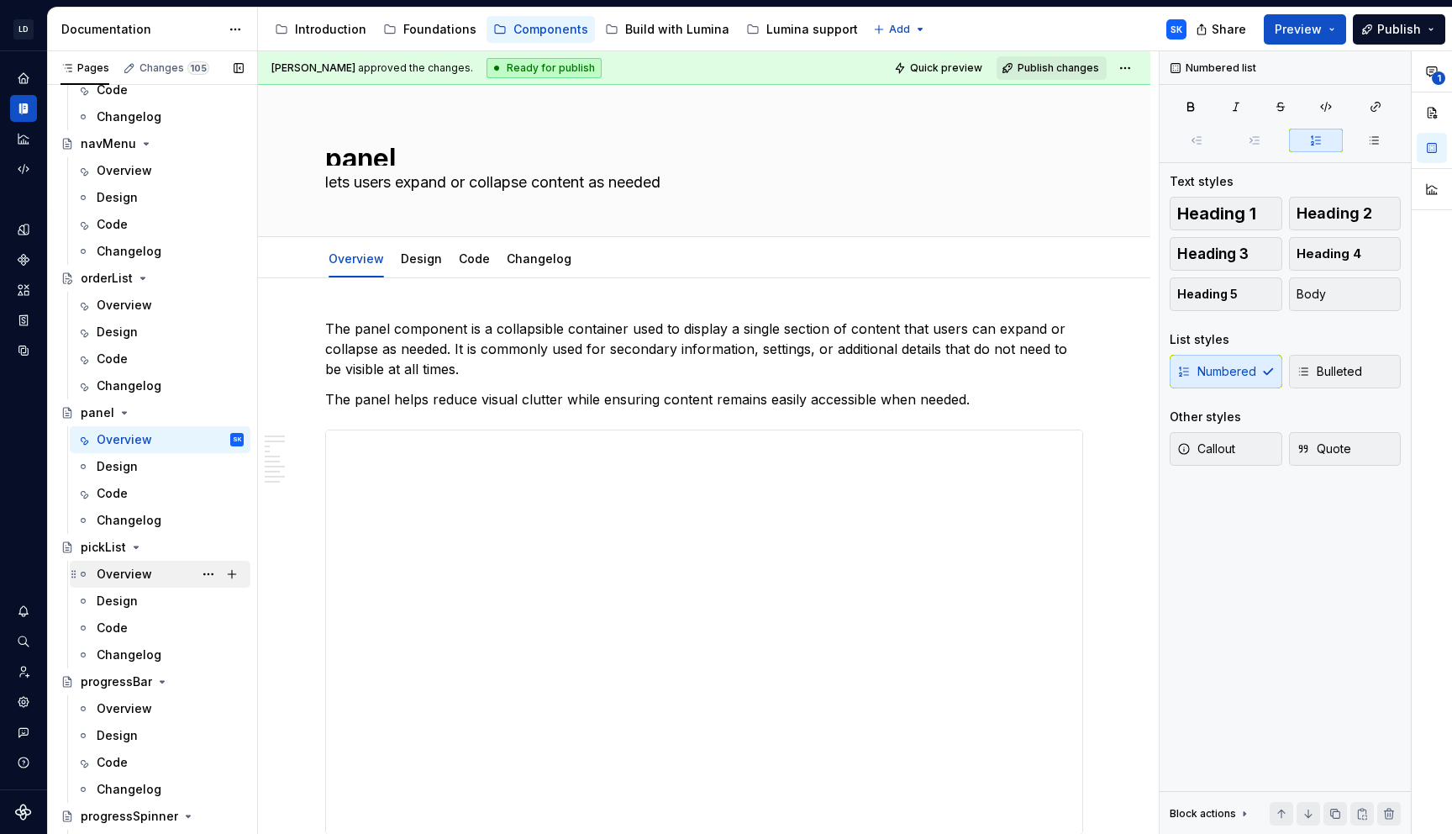
click at [150, 577] on div "Overview" at bounding box center [124, 574] width 55 height 17
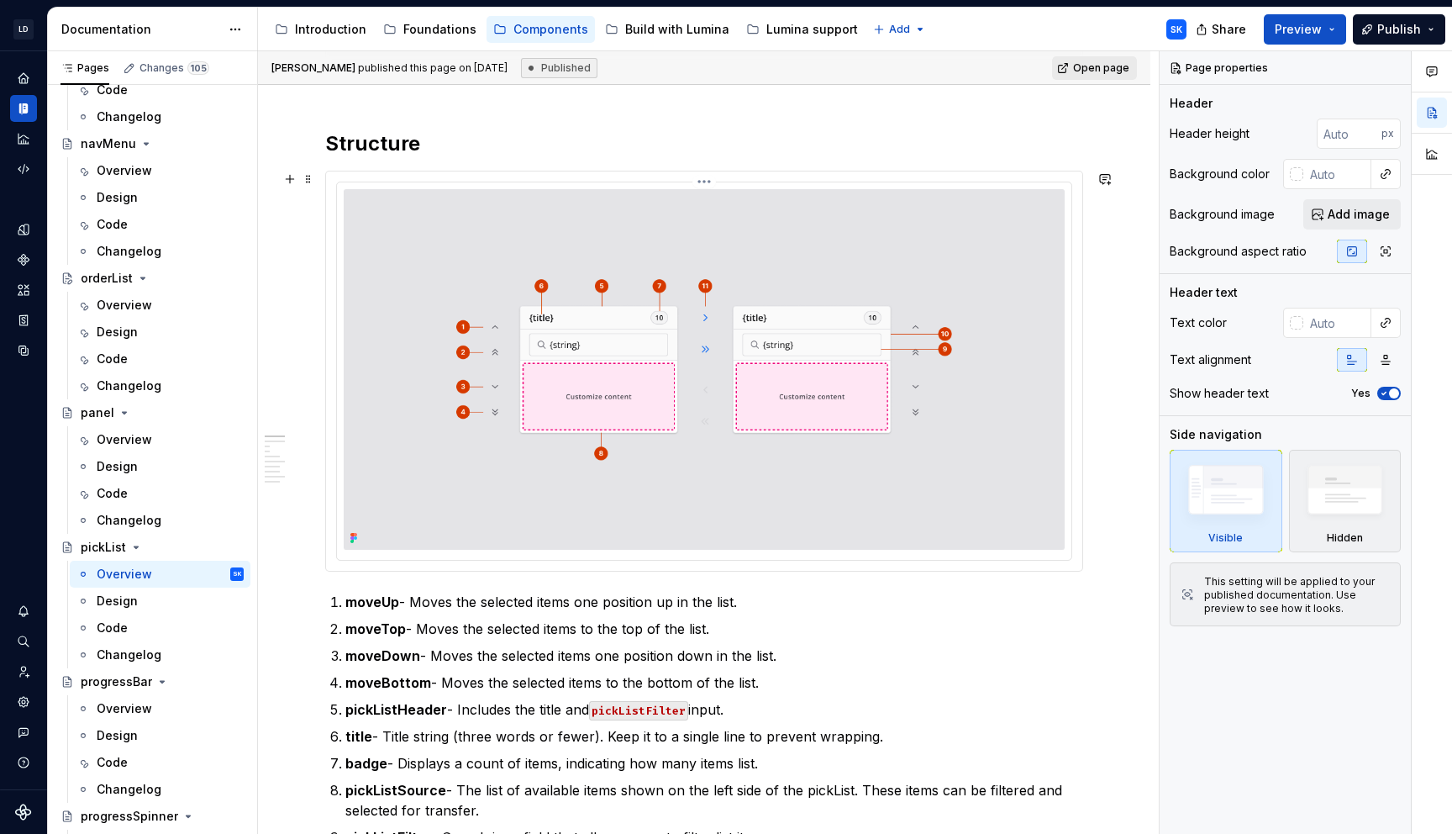
scroll to position [349, 0]
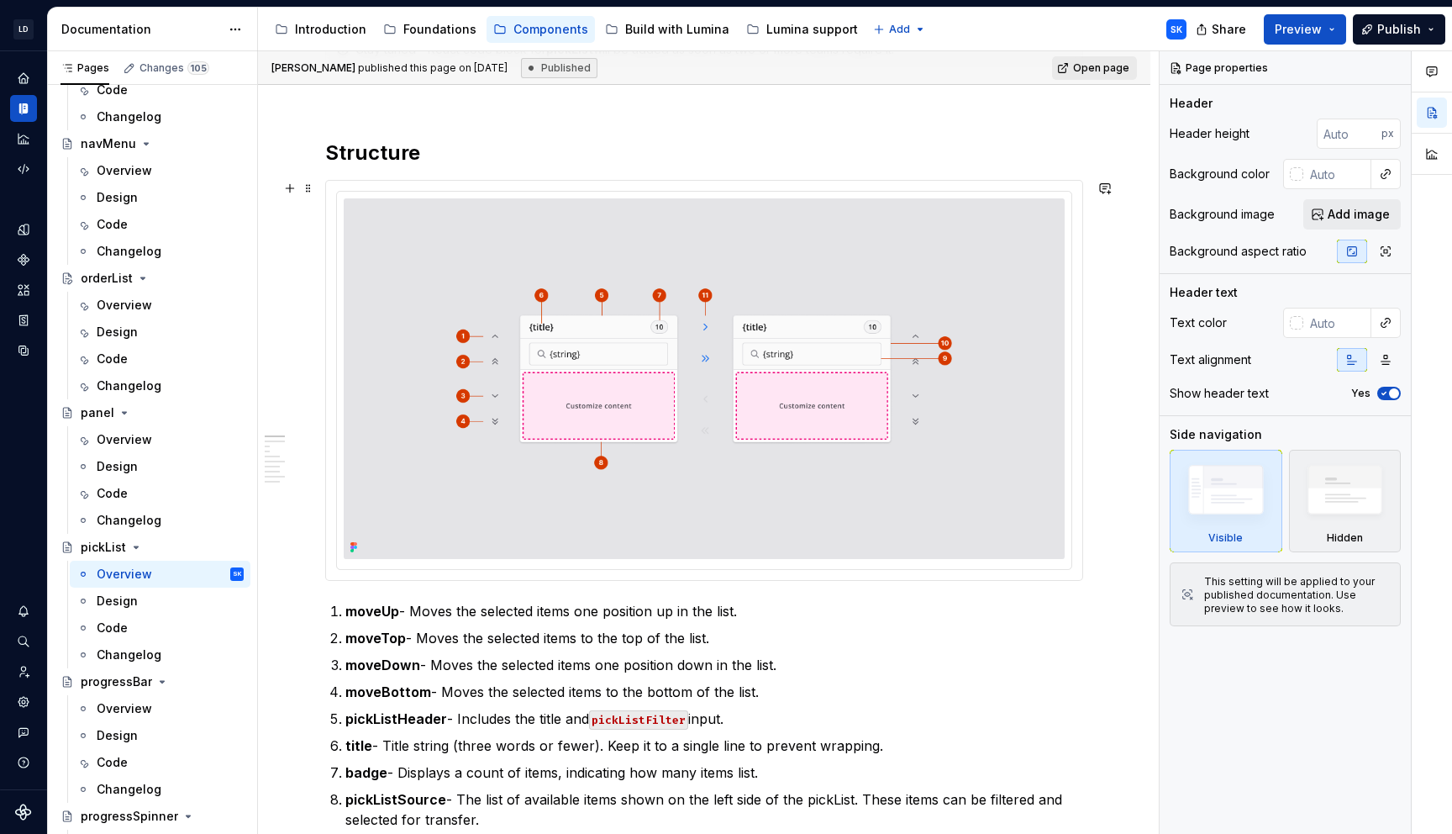
click at [872, 186] on div at bounding box center [704, 380] width 756 height 399
type textarea "*"
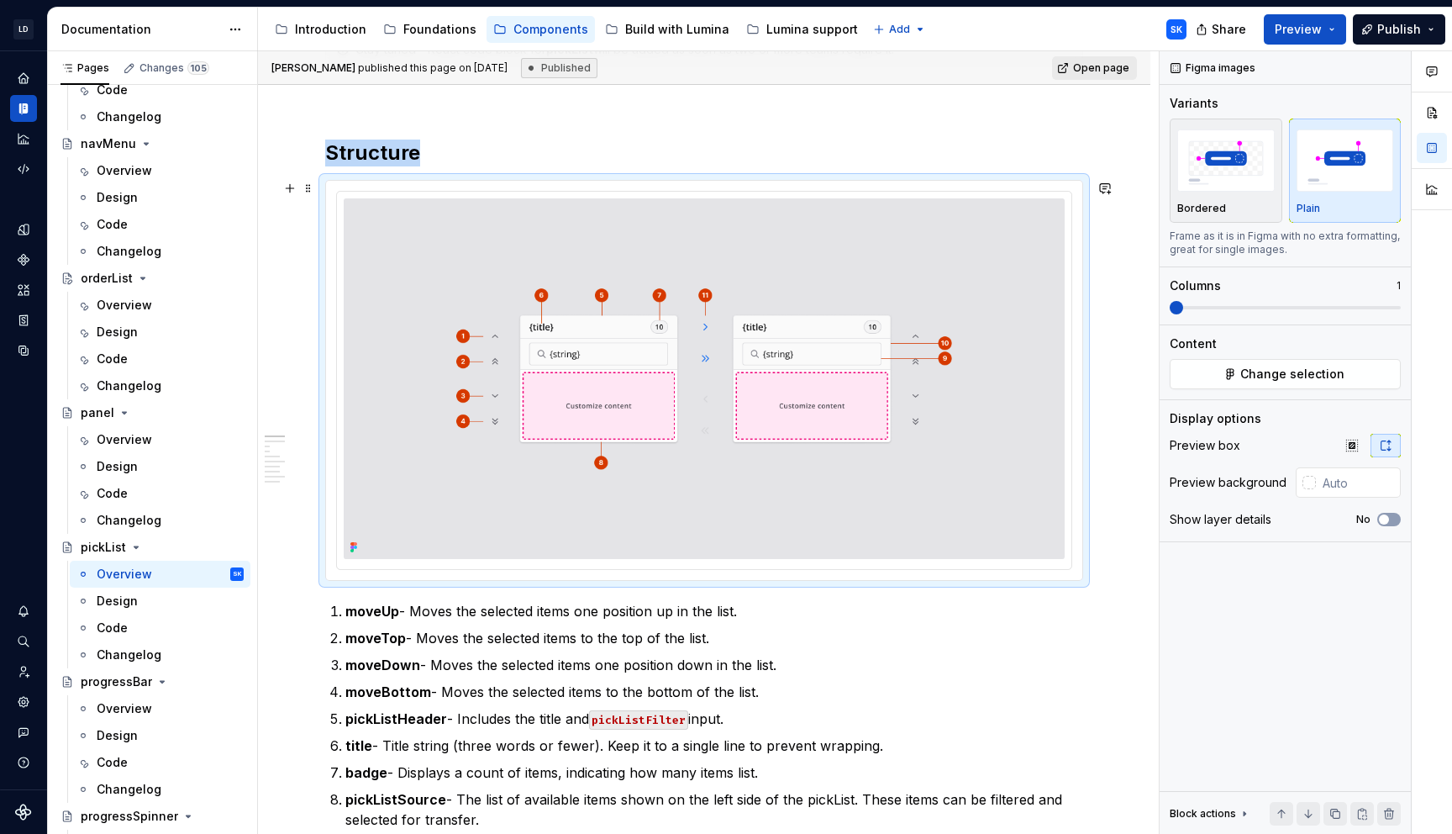
click at [865, 197] on div at bounding box center [704, 380] width 735 height 377
click at [1343, 451] on button "button" at bounding box center [1352, 446] width 30 height 24
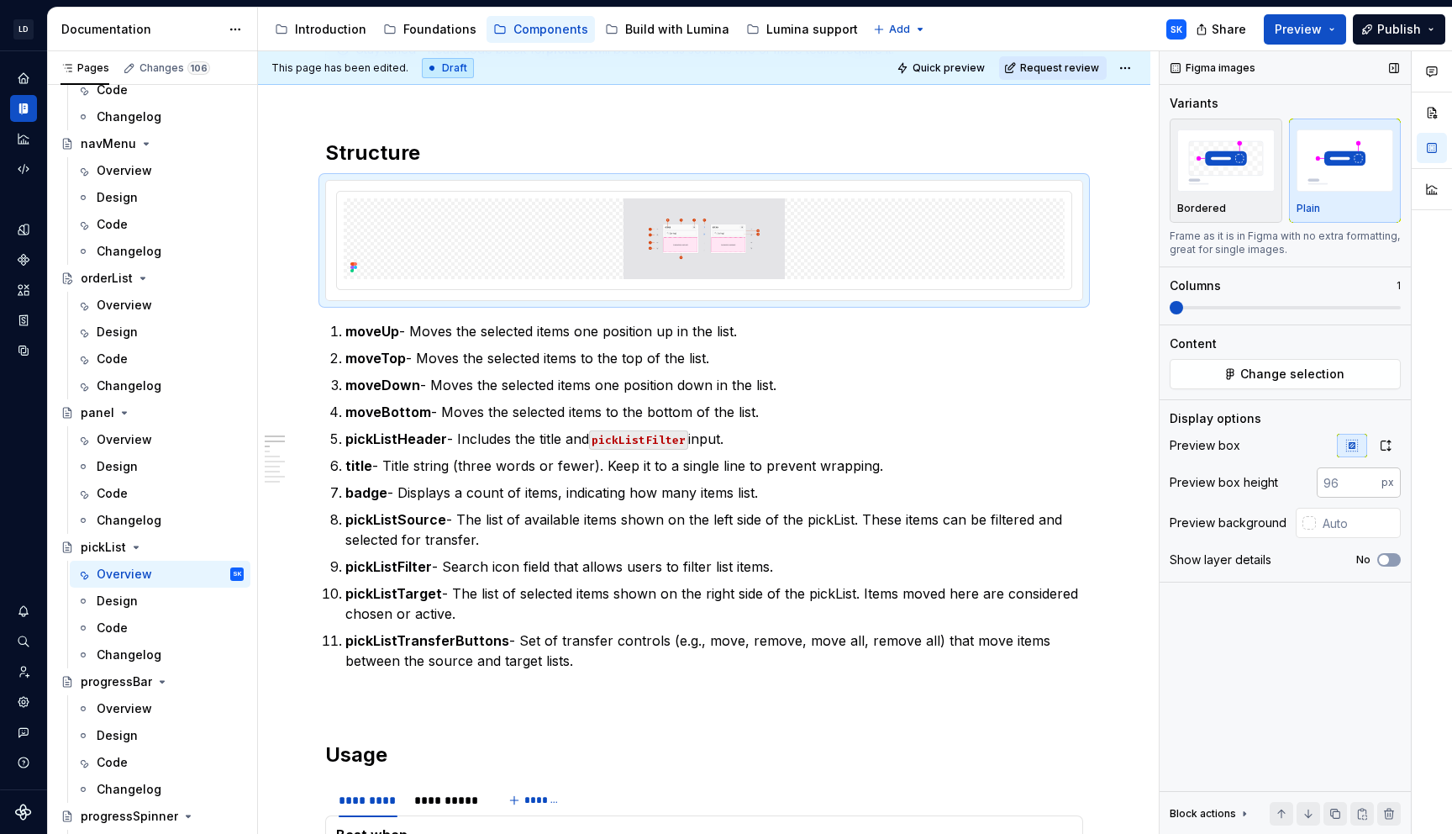
click at [1331, 471] on input "number" at bounding box center [1349, 482] width 65 height 30
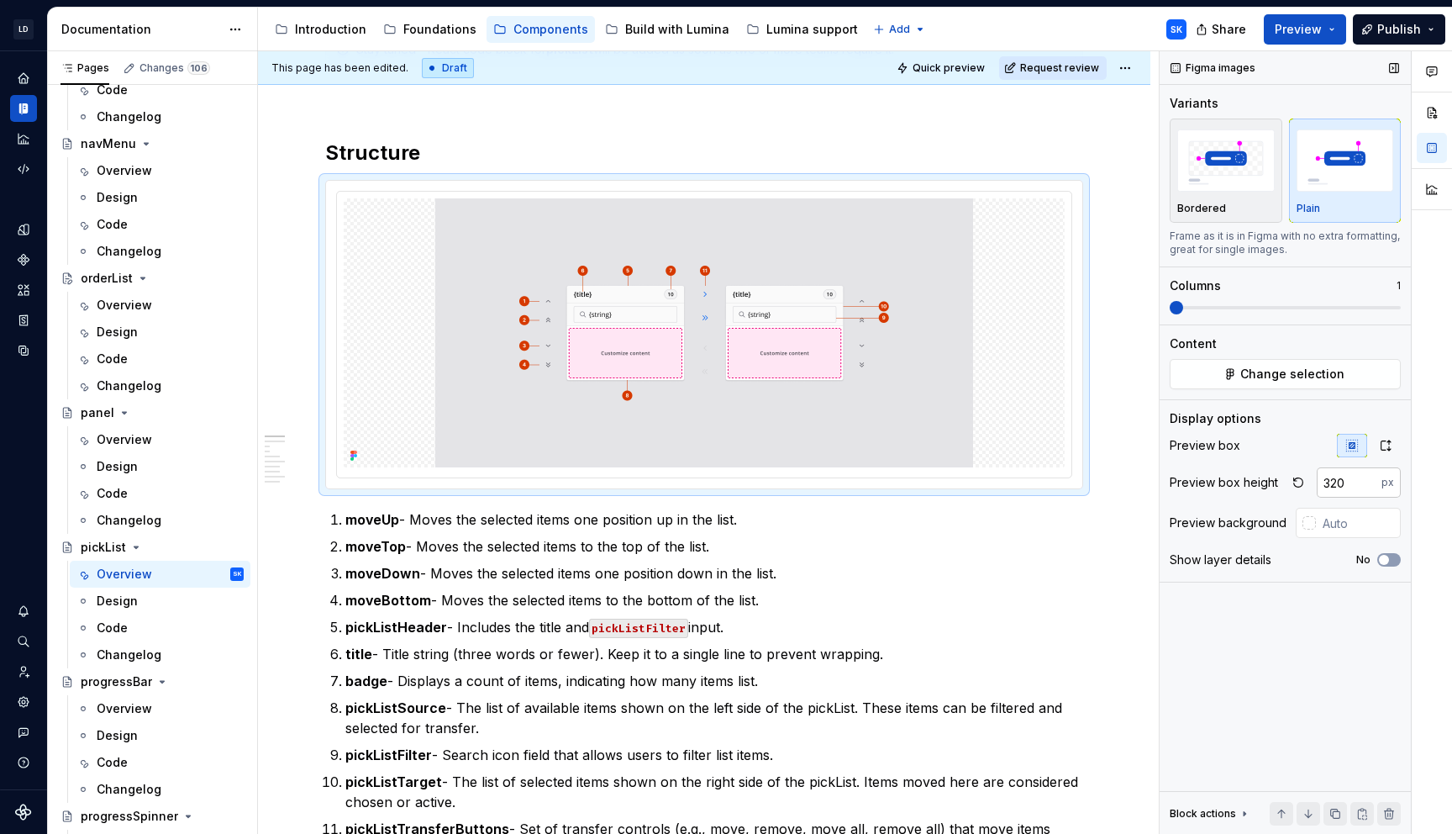
click at [1346, 481] on input "320" at bounding box center [1349, 482] width 65 height 30
click at [1365, 481] on input "320" at bounding box center [1349, 482] width 65 height 30
type input "376"
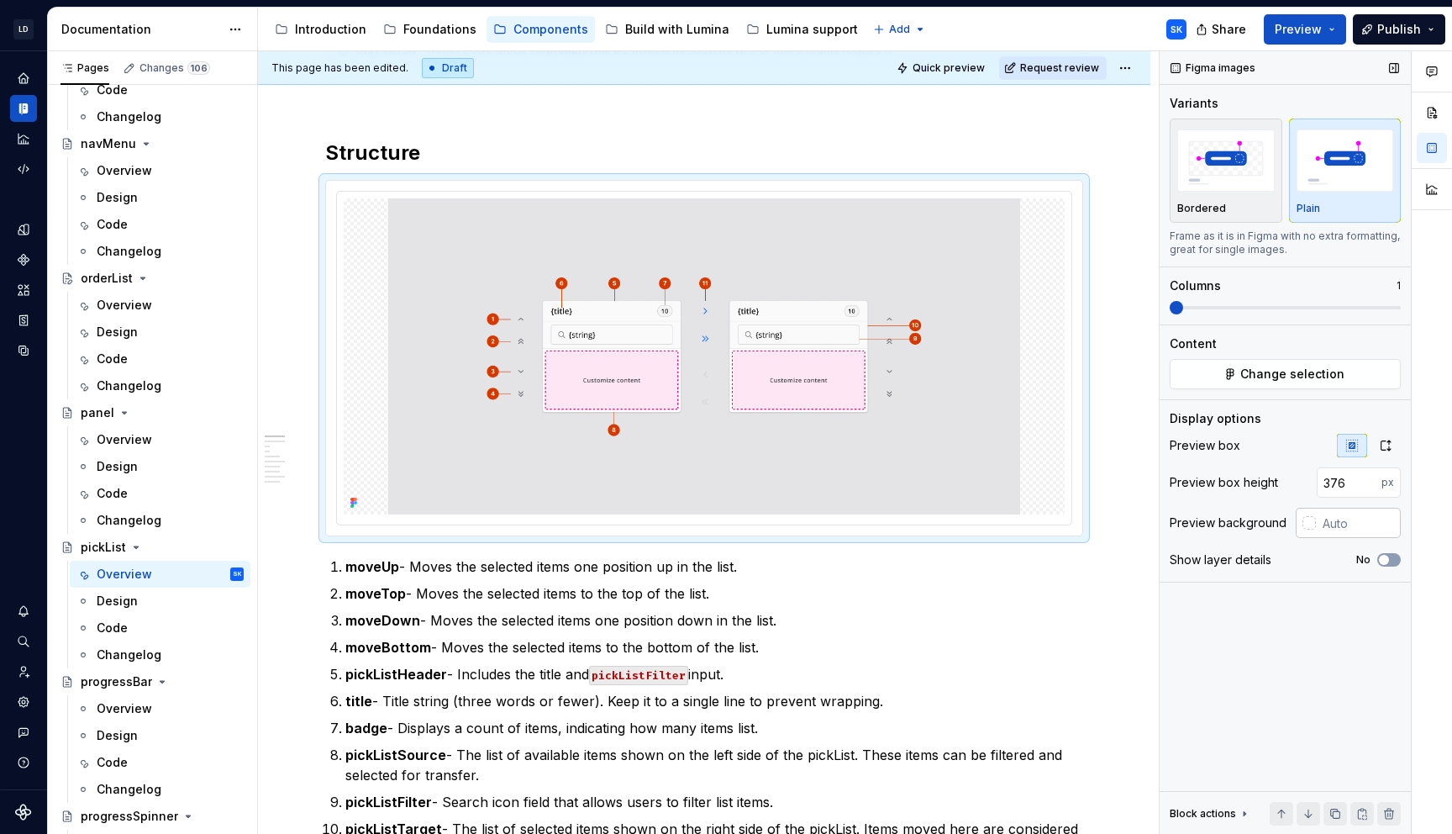
click at [1346, 519] on input "text" at bounding box center [1358, 523] width 85 height 30
type input "#E4E4E7"
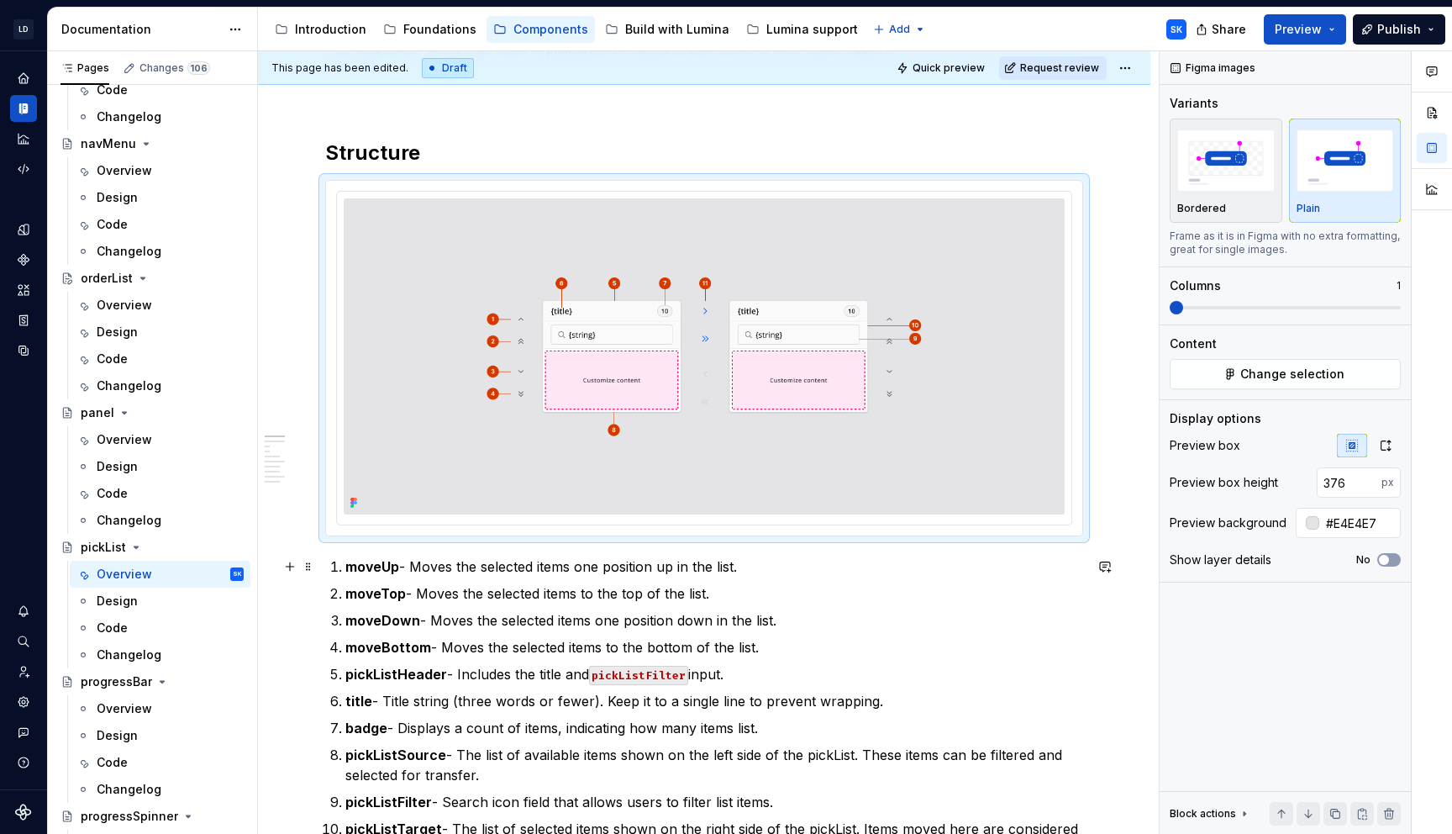
click at [765, 563] on p "moveUp - Moves the selected items one position up in the list." at bounding box center [714, 566] width 738 height 20
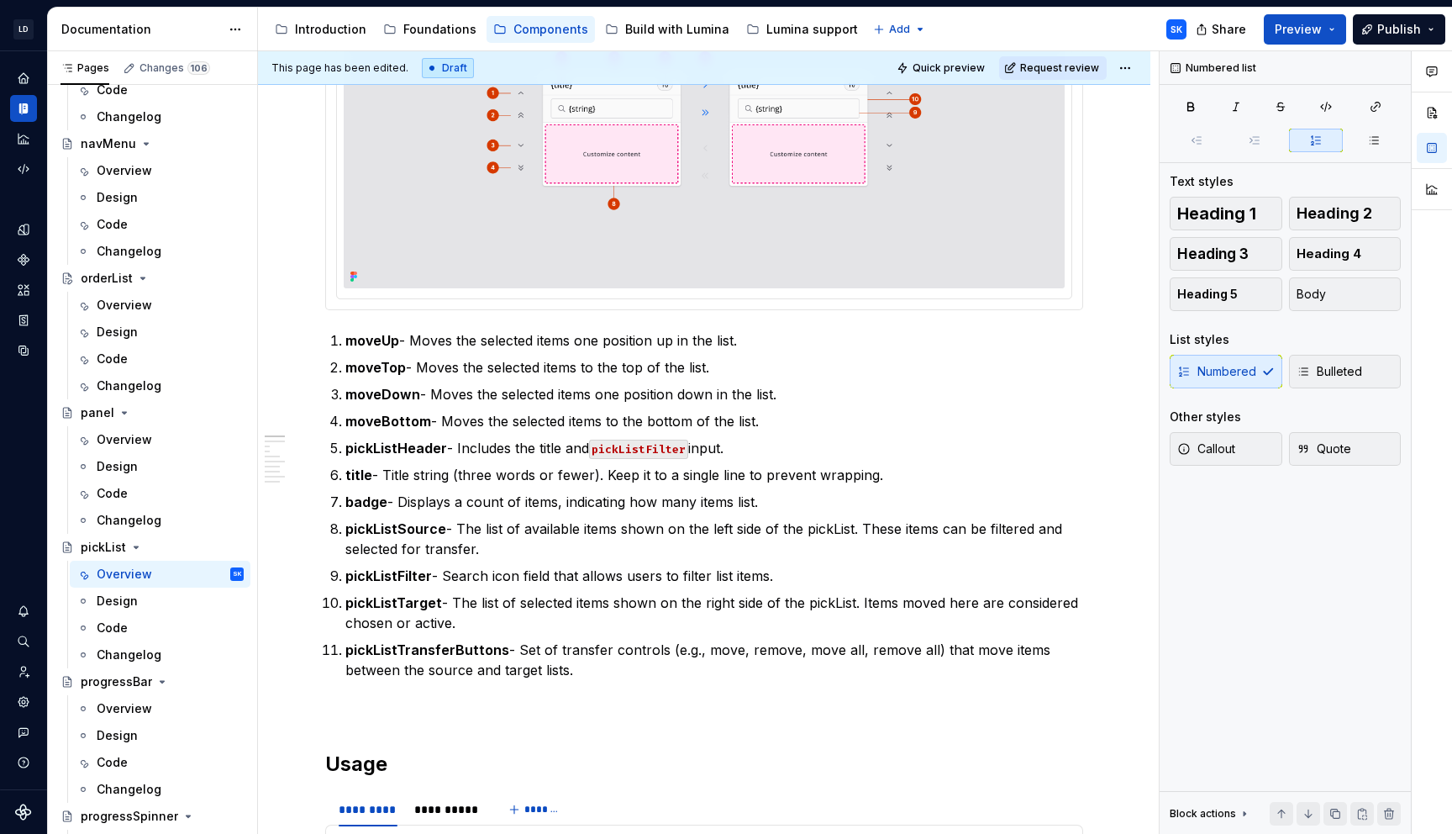
scroll to position [0, 0]
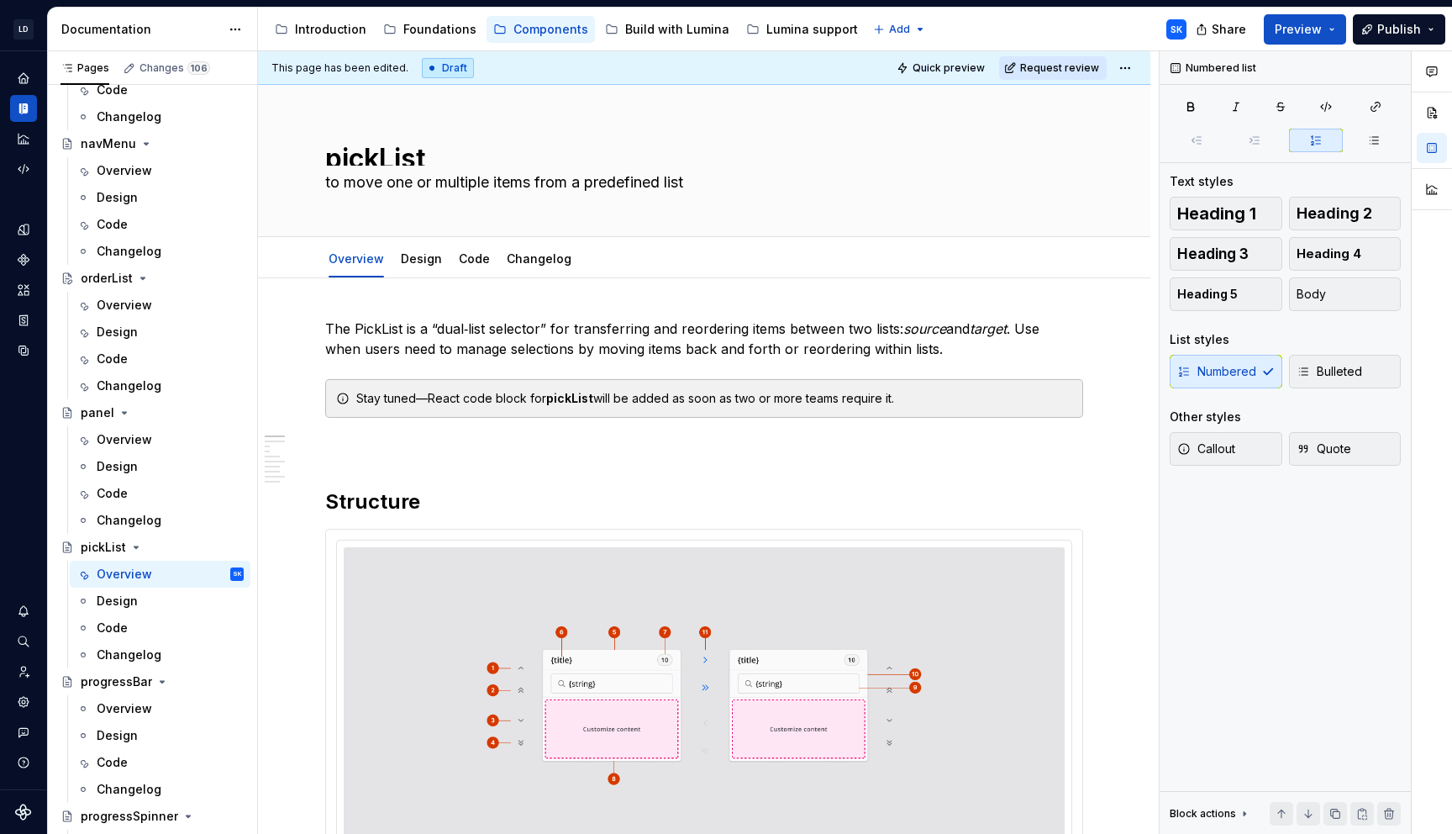
click at [1130, 71] on html "LD Lumina Web SK Dataset MxC-Fac Documentation Accessibility guide for tree Pag…" at bounding box center [726, 417] width 1452 height 834
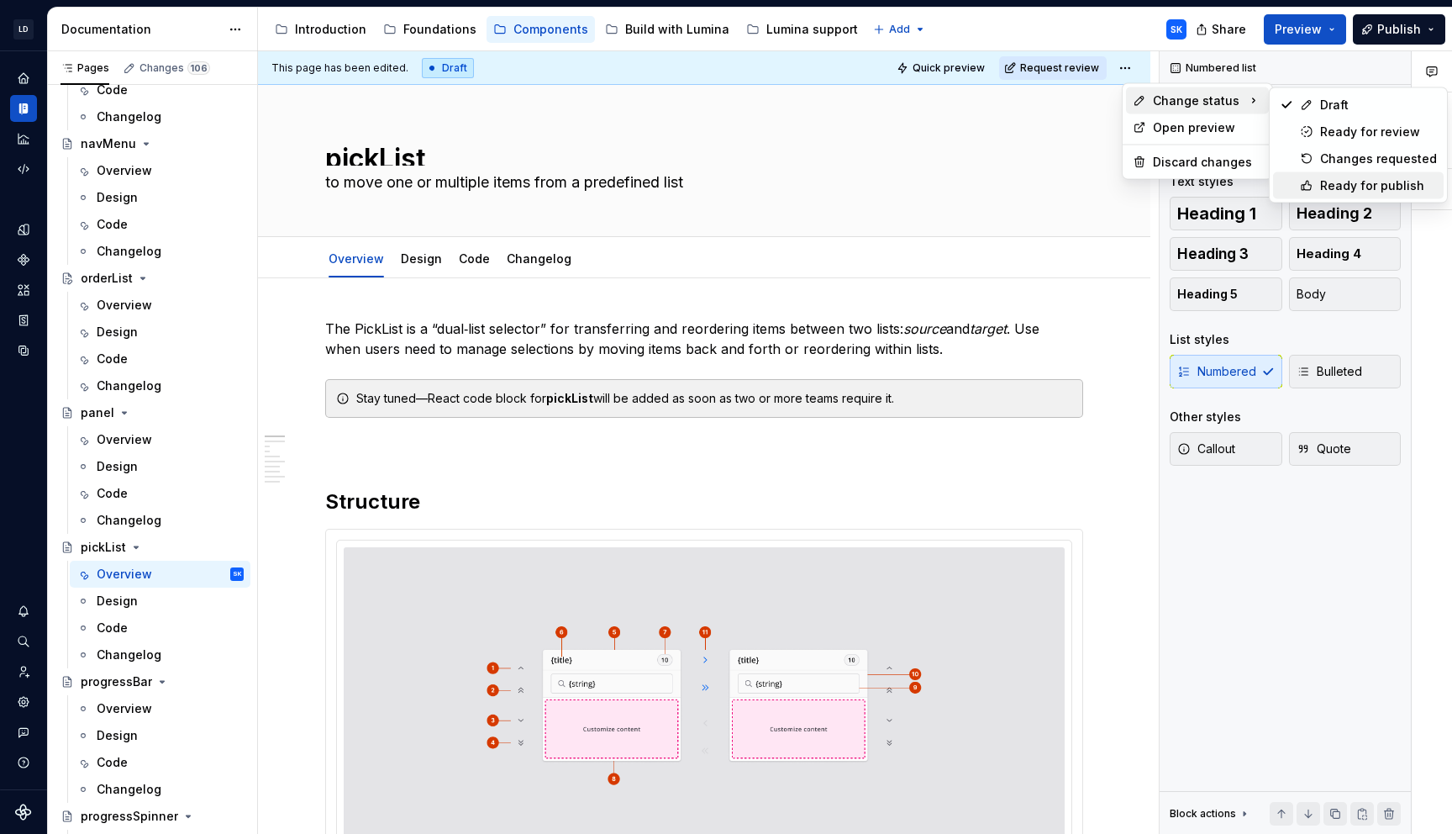
click at [1367, 192] on div "Ready for publish" at bounding box center [1378, 185] width 117 height 17
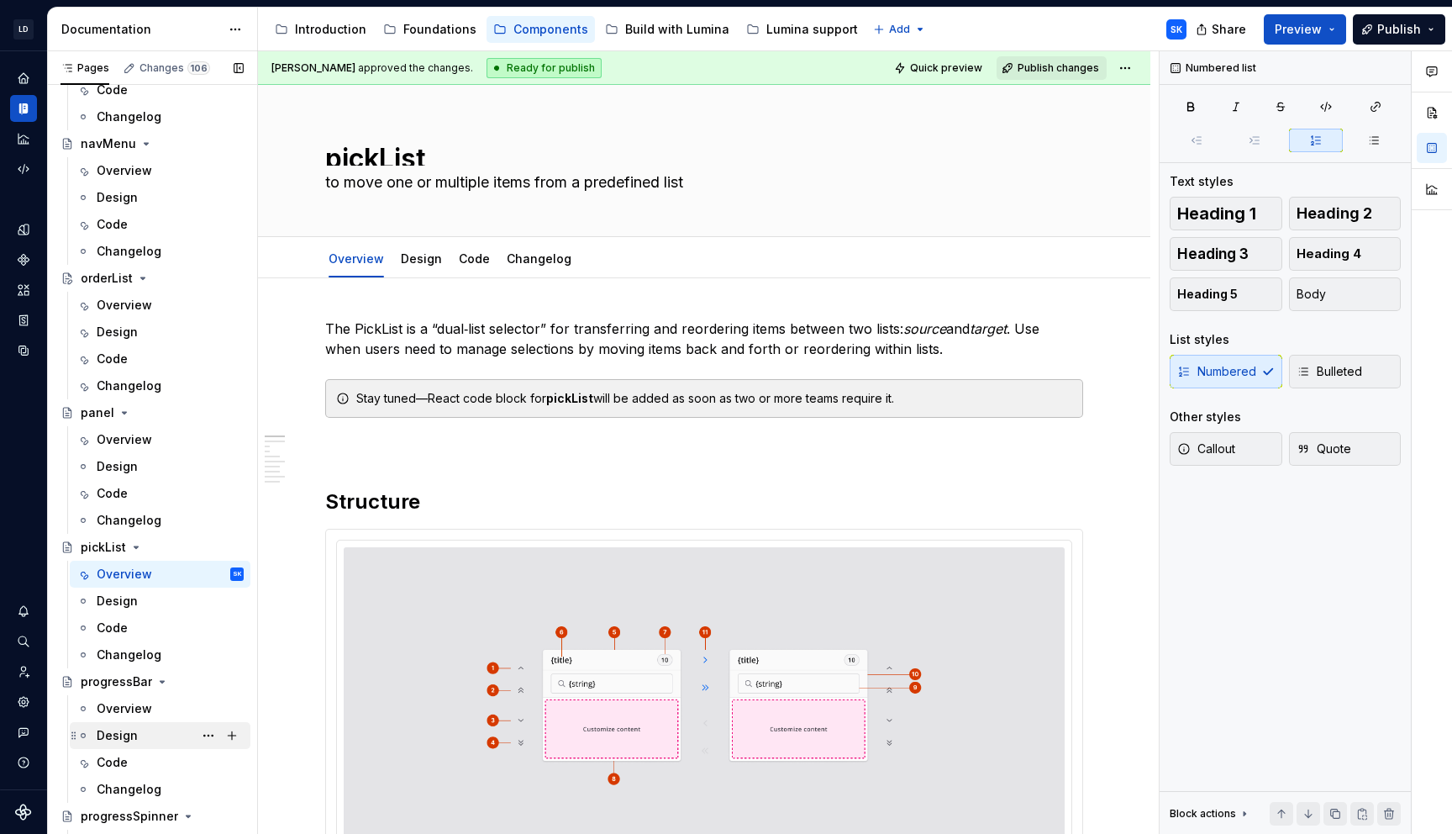
scroll to position [3489, 0]
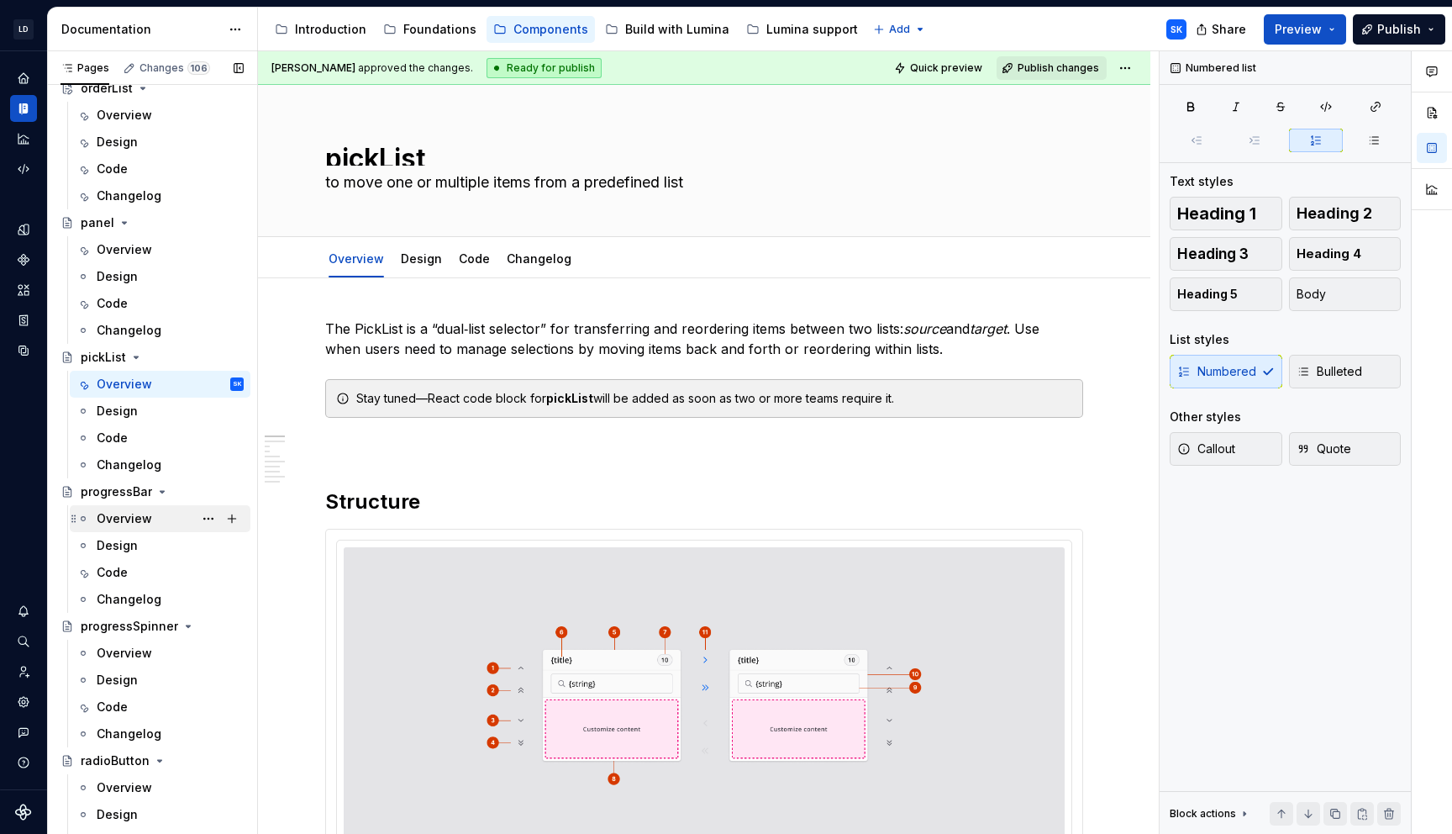
click at [152, 519] on div "Overview" at bounding box center [170, 519] width 147 height 24
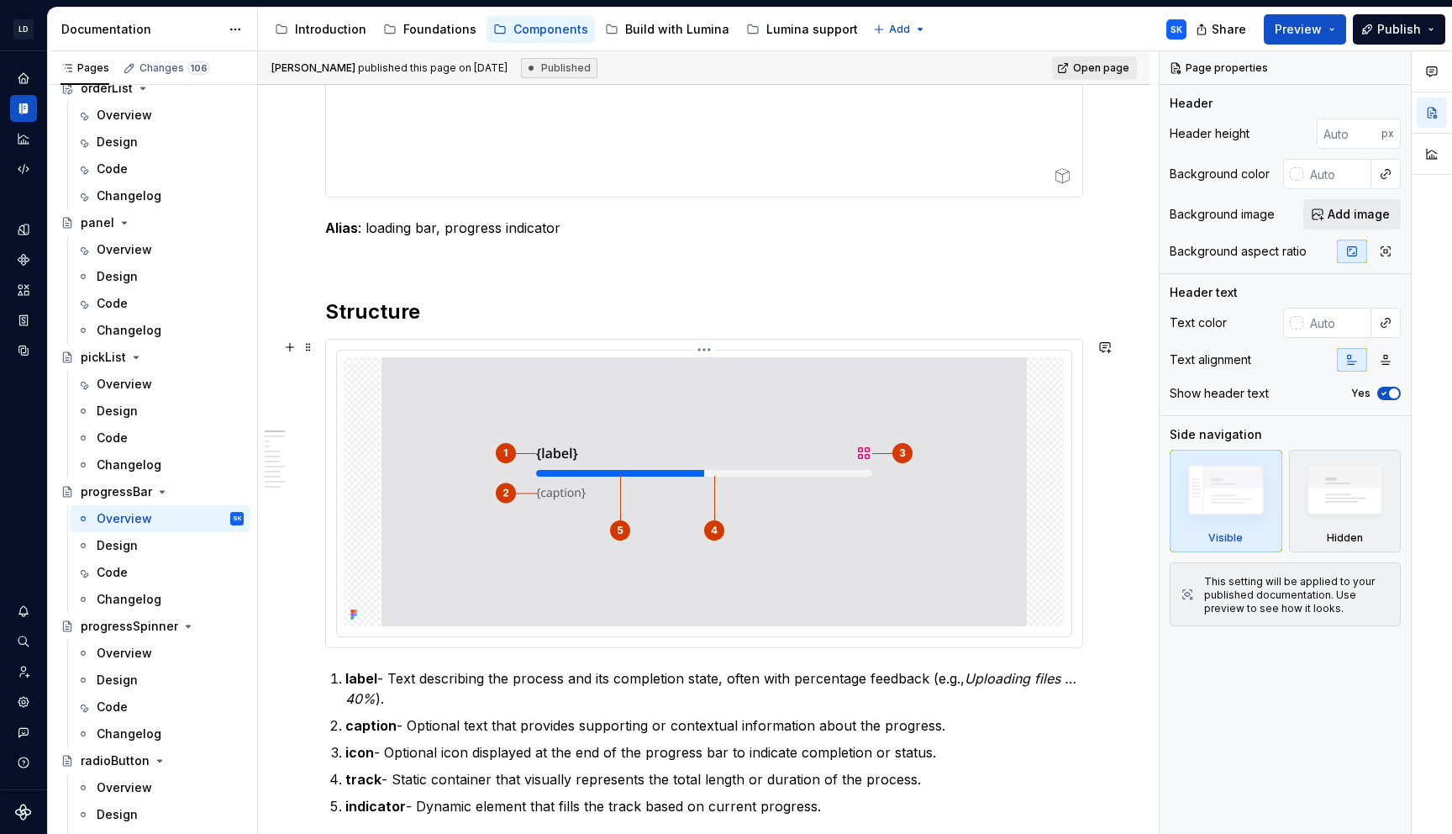
scroll to position [532, 0]
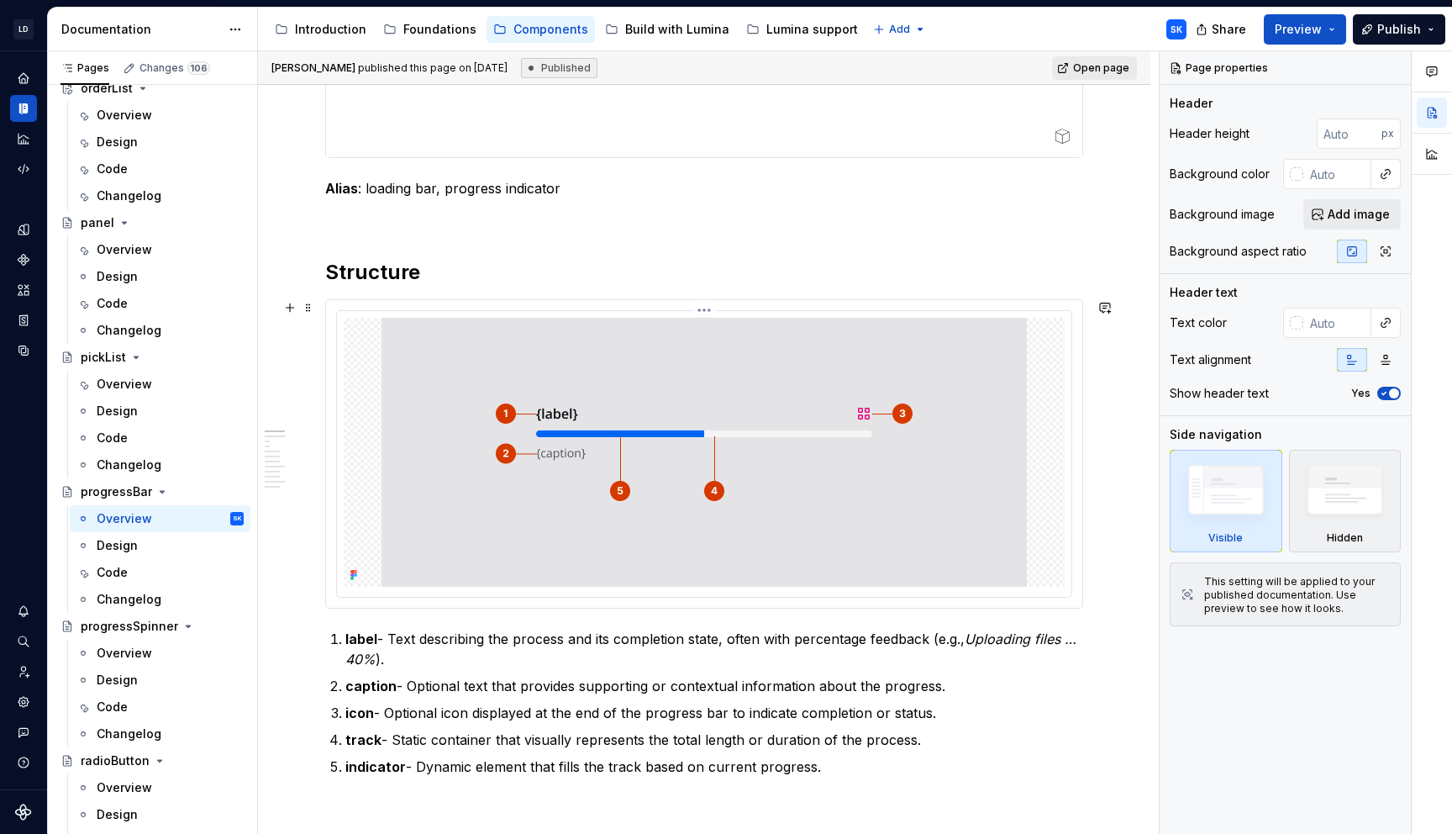
click at [556, 314] on div at bounding box center [704, 454] width 735 height 286
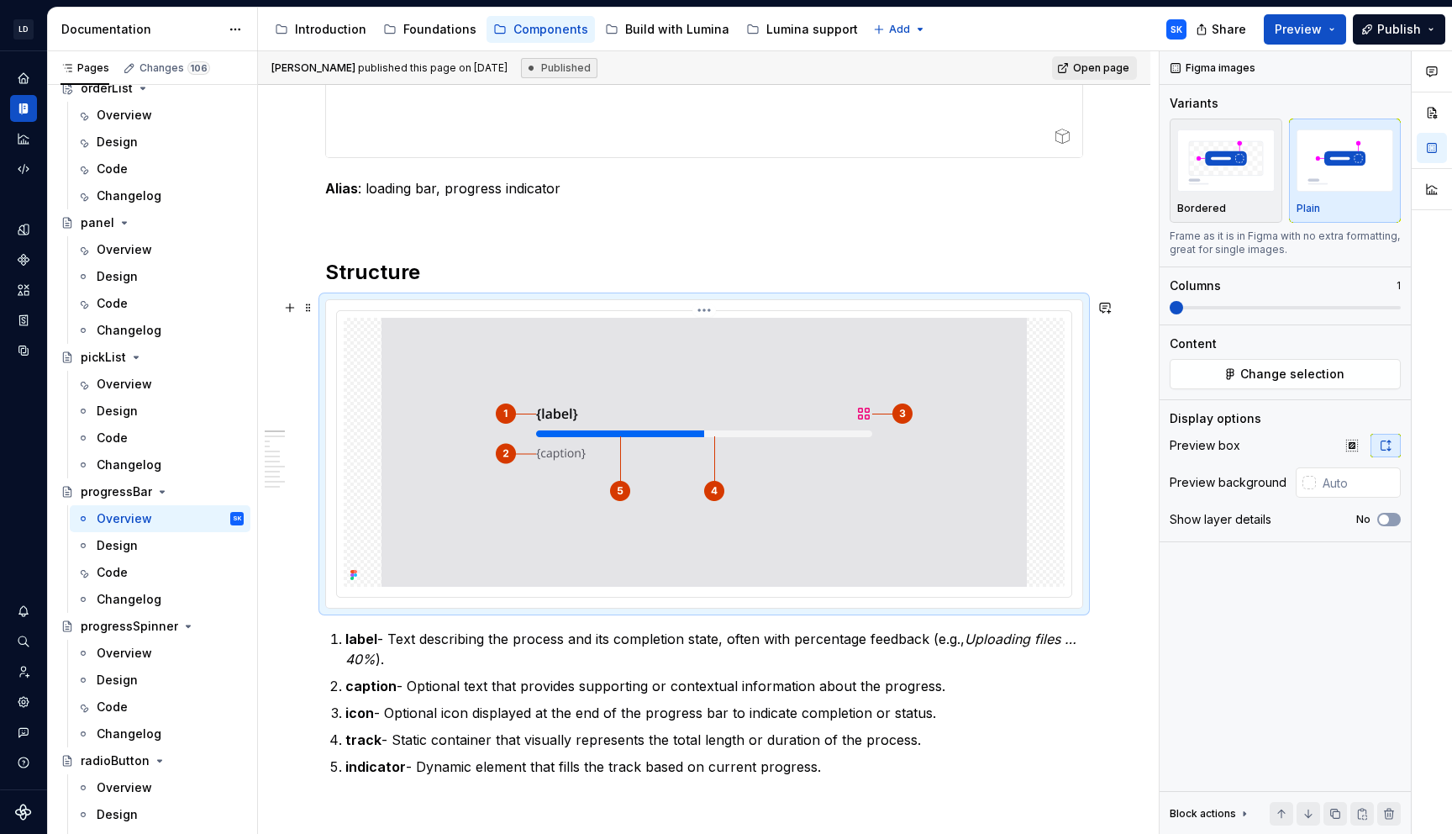
type textarea "*"
click at [1356, 450] on icon "button" at bounding box center [1352, 445] width 13 height 13
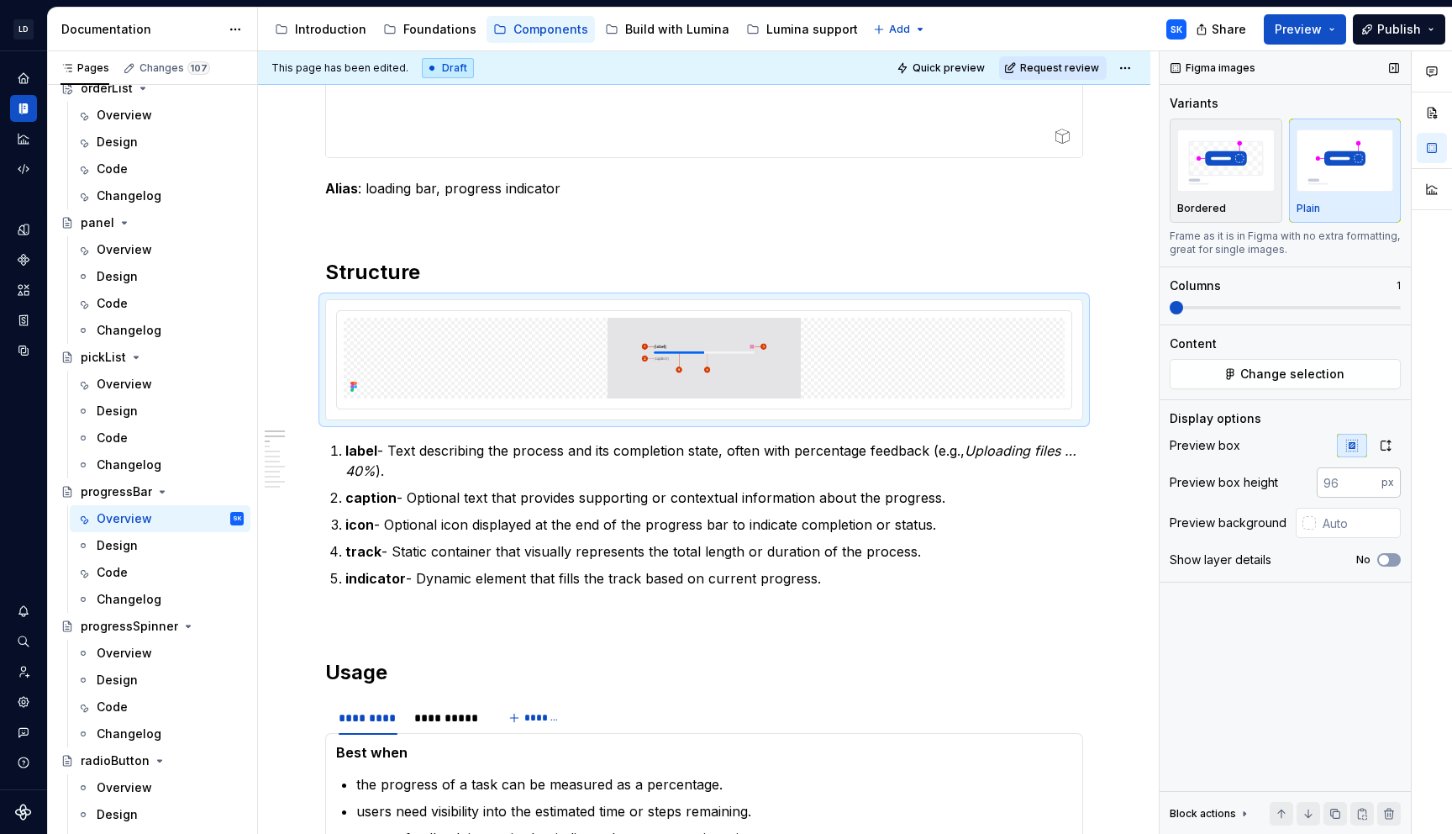
click at [1349, 482] on input "number" at bounding box center [1349, 482] width 65 height 30
type input "320"
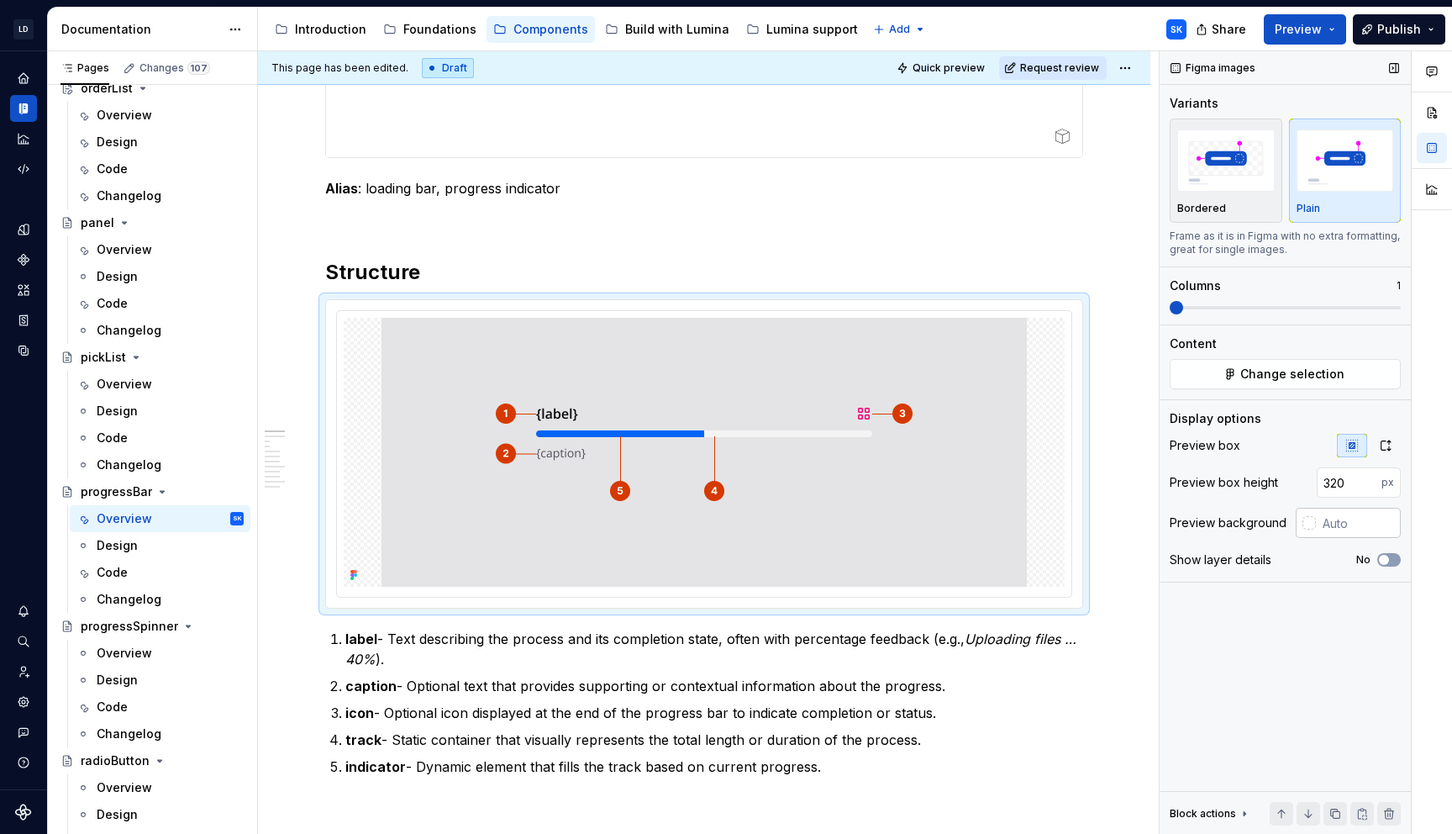
click at [1344, 515] on input "text" at bounding box center [1358, 523] width 85 height 30
click at [1353, 528] on input "#F4F4F5" at bounding box center [1360, 523] width 82 height 30
type input "#E4E4E7"
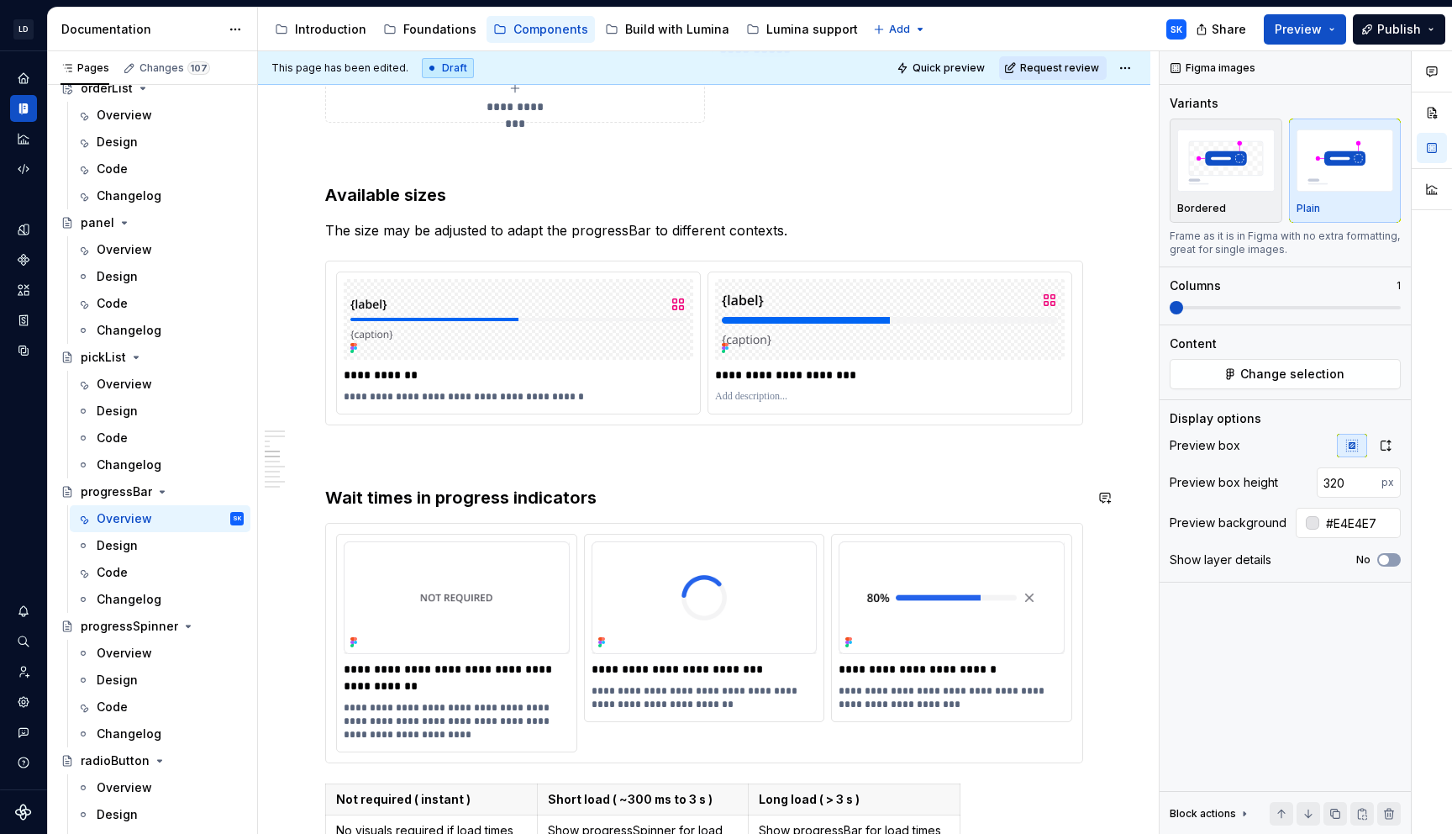
scroll to position [2577, 0]
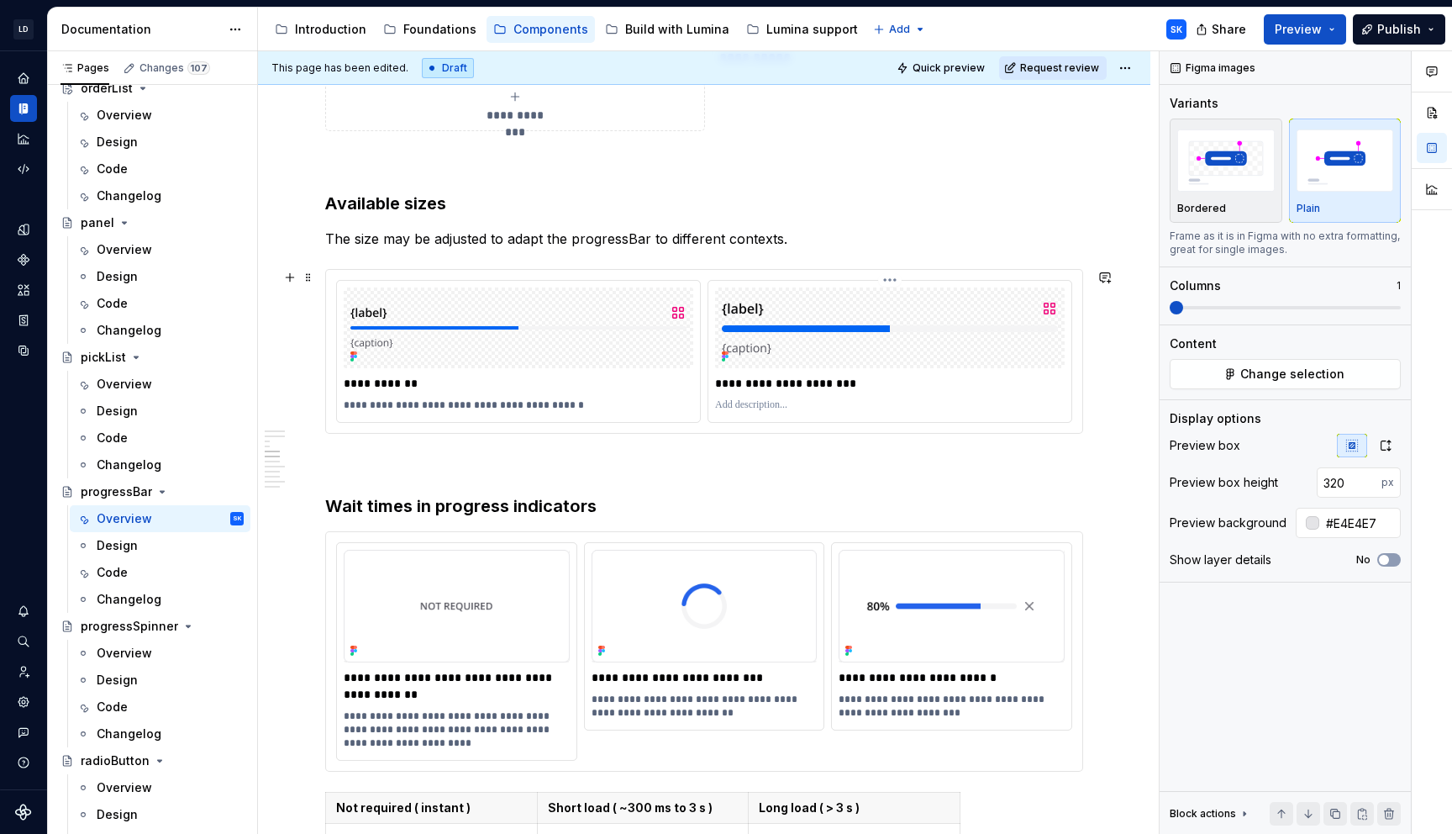
click at [878, 407] on p at bounding box center [890, 404] width 350 height 13
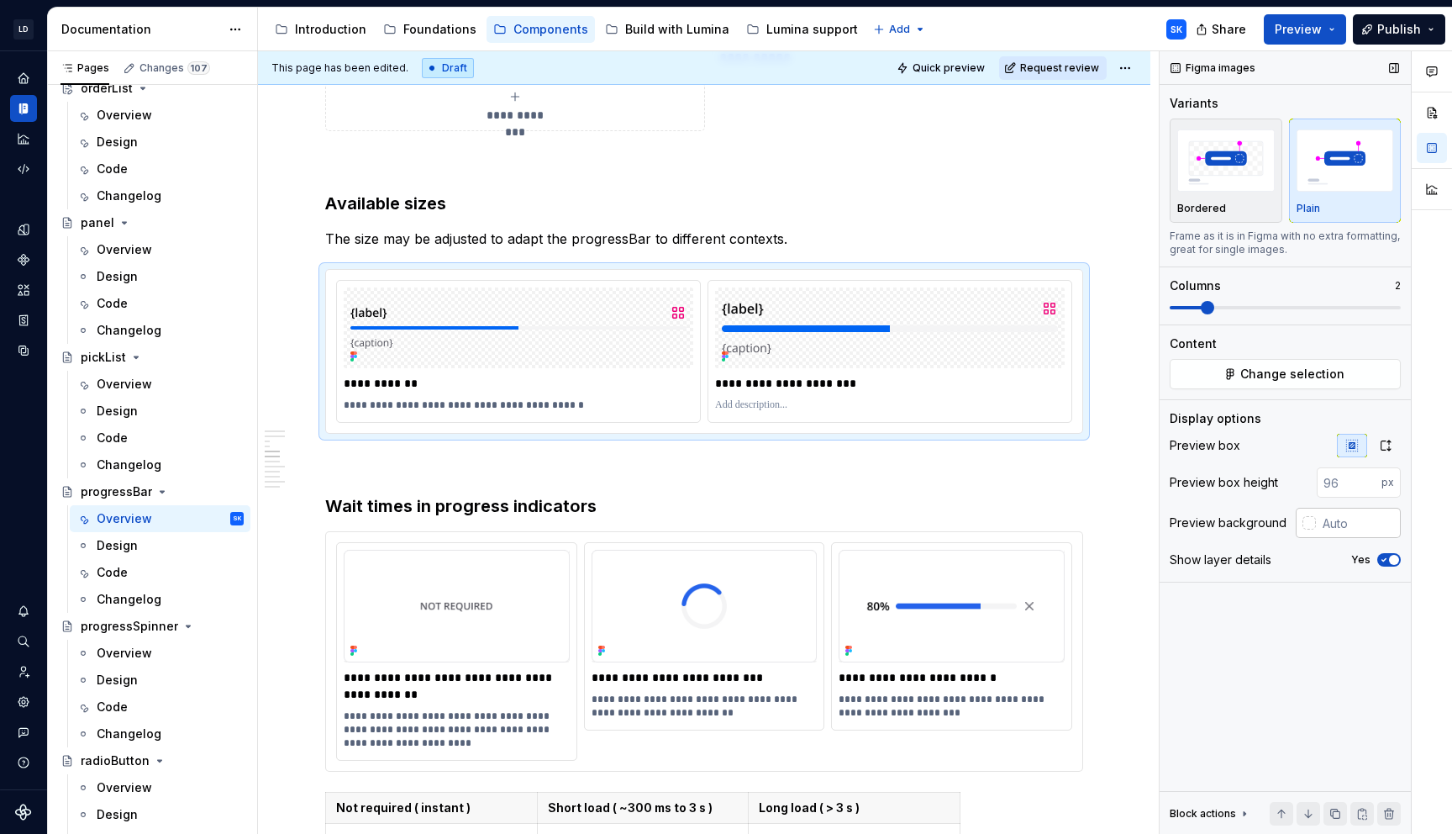
click at [1347, 515] on input "text" at bounding box center [1358, 523] width 85 height 30
type input "#E4E4E7"
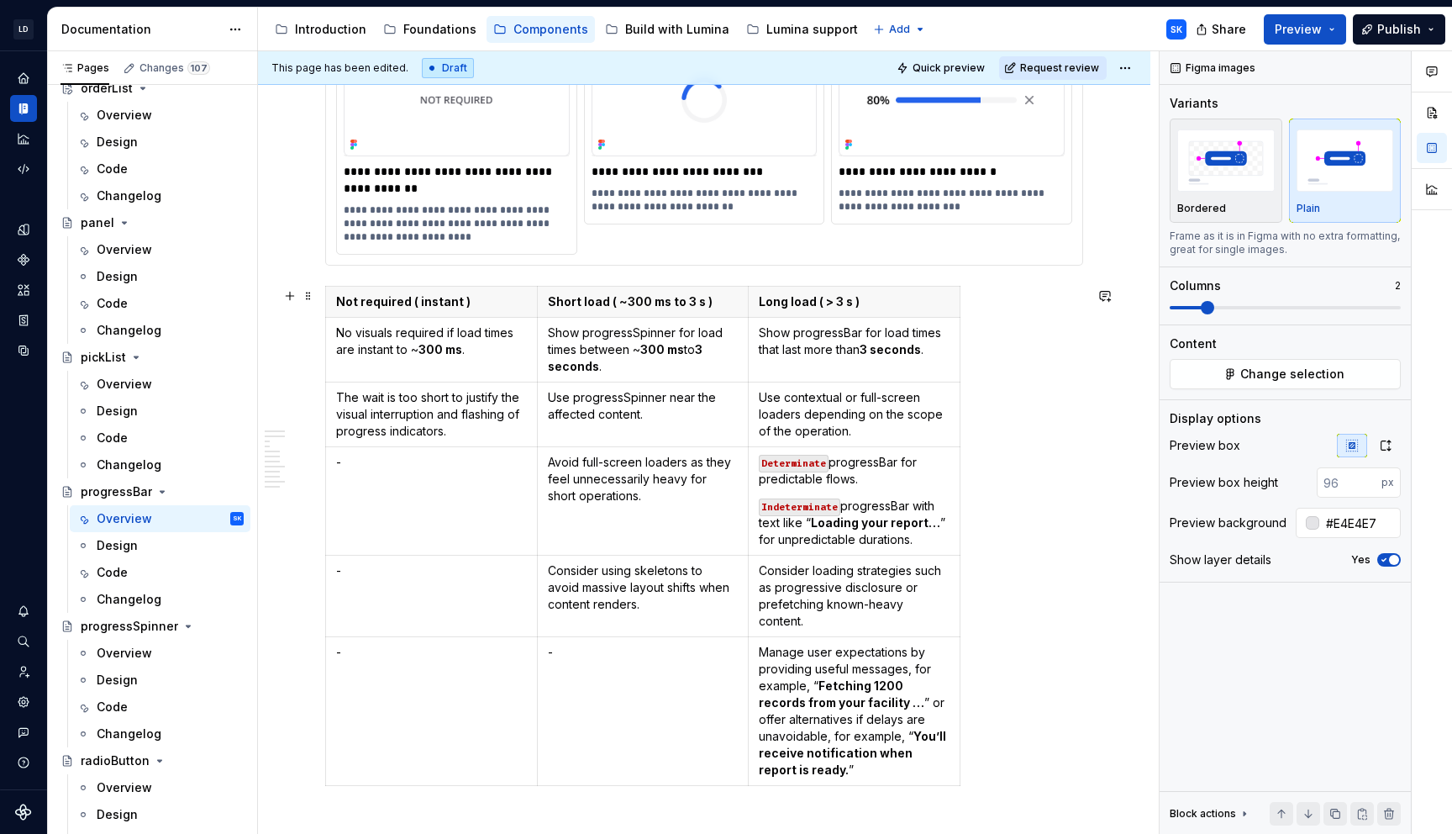
scroll to position [3102, 0]
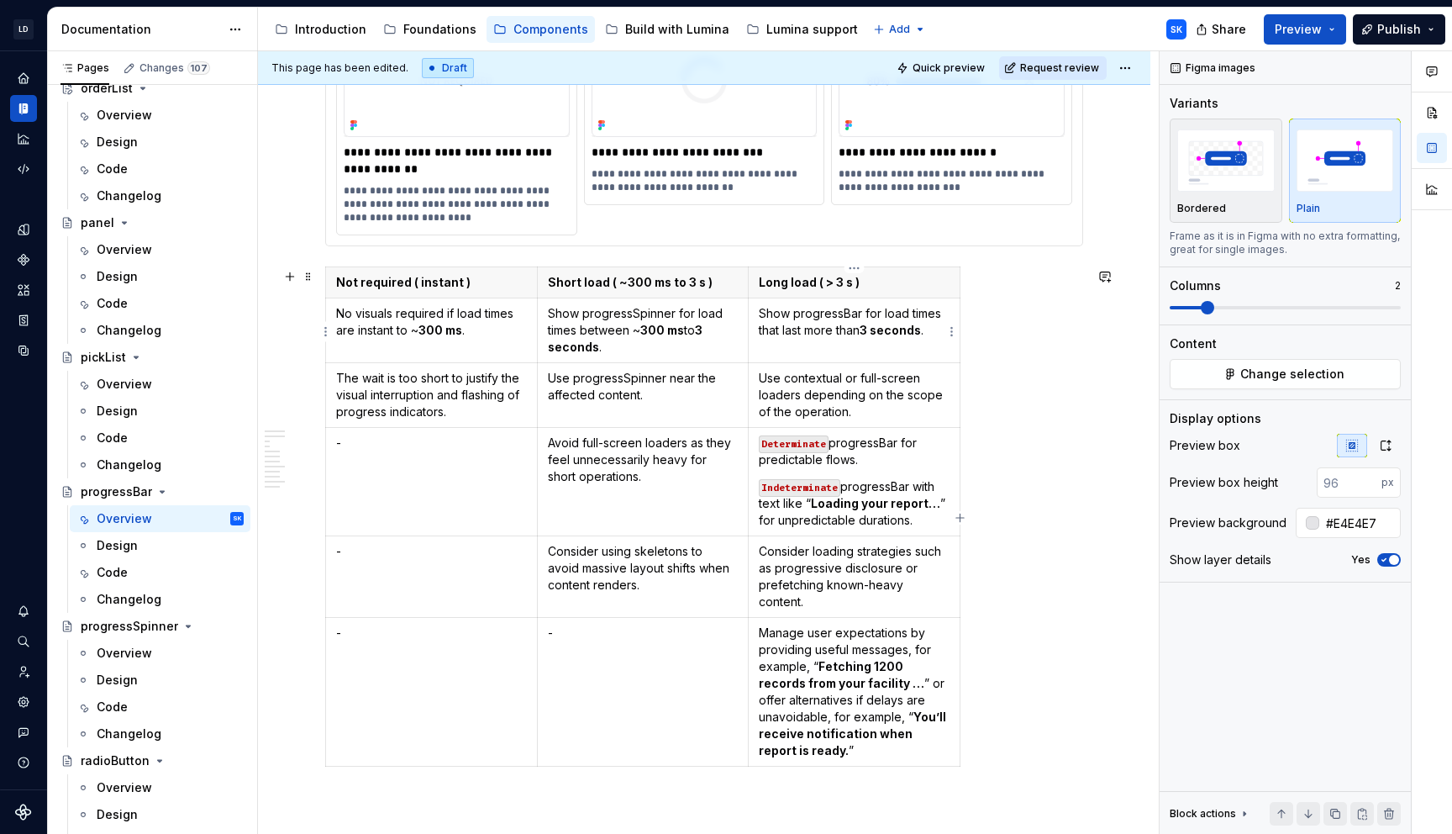
click at [881, 316] on p "Show progressBar for load times that last more than 3 seconds ." at bounding box center [854, 322] width 191 height 34
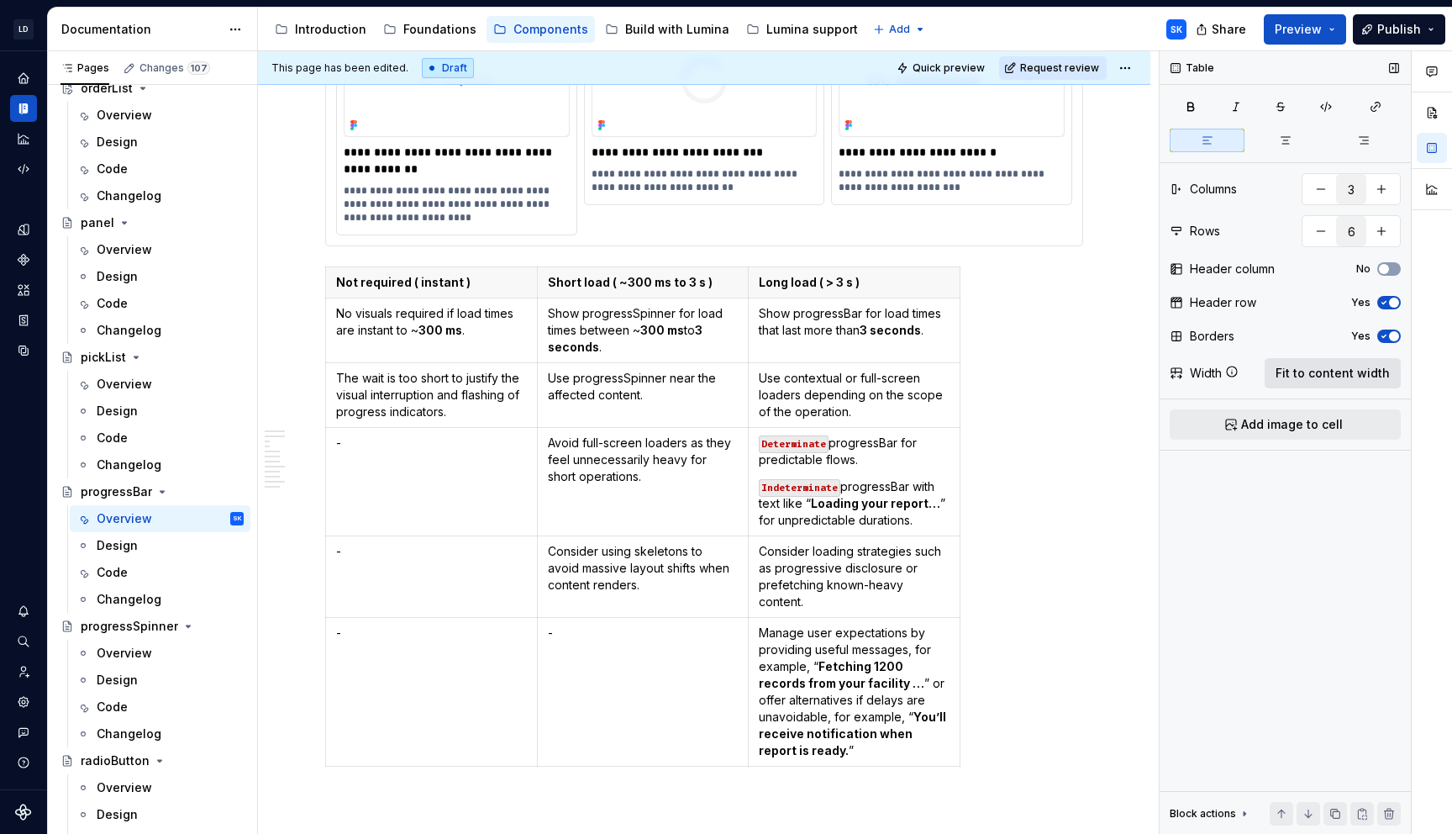
click at [1356, 377] on span "Fit to content width" at bounding box center [1333, 373] width 114 height 17
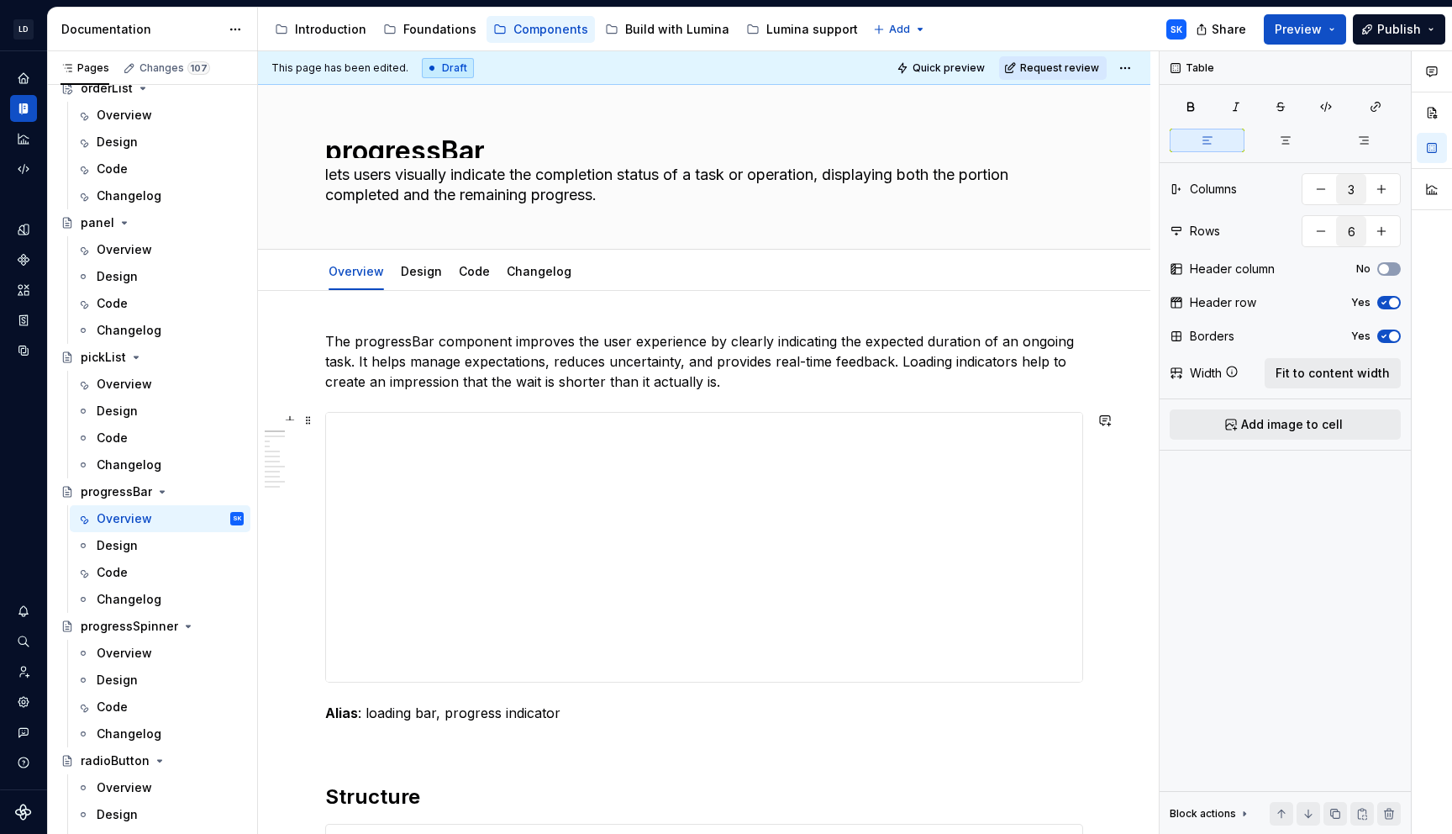
scroll to position [0, 0]
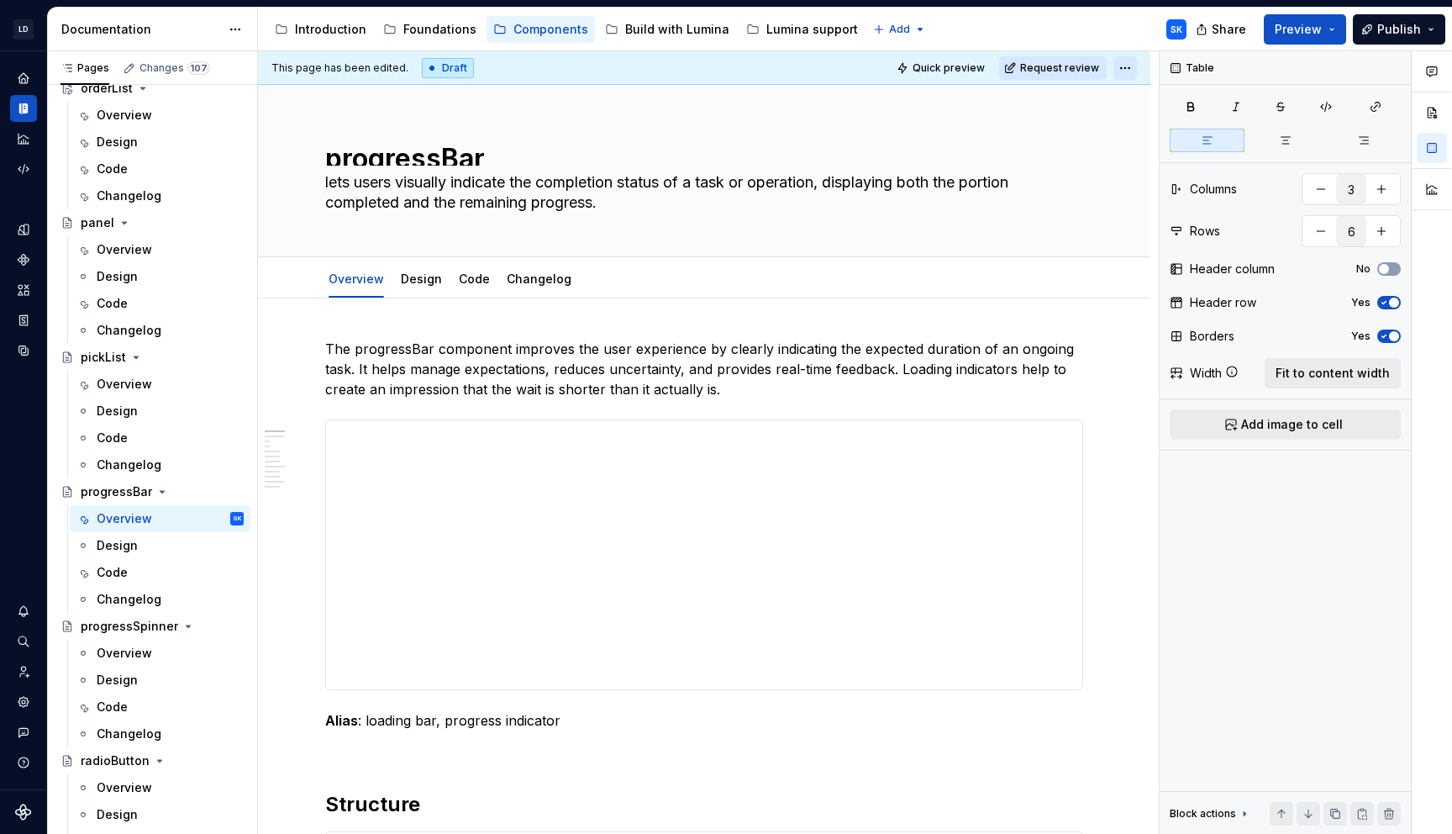
click at [1130, 65] on html "LD Lumina Web SK Dataset MxC-Fac Documentation Accessibility guide for tree Pag…" at bounding box center [726, 417] width 1452 height 834
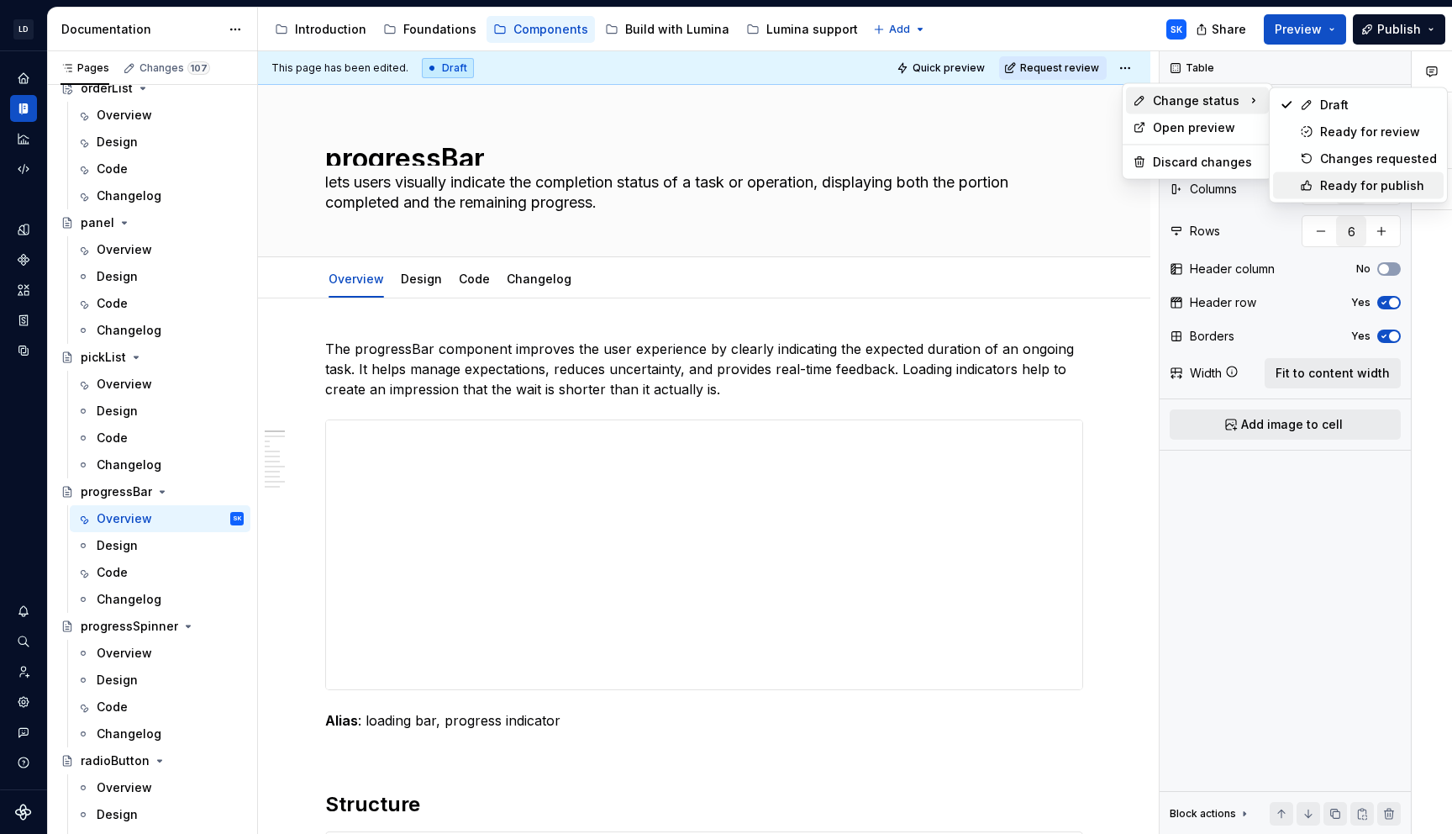
click at [1364, 187] on div "Ready for publish" at bounding box center [1378, 185] width 117 height 17
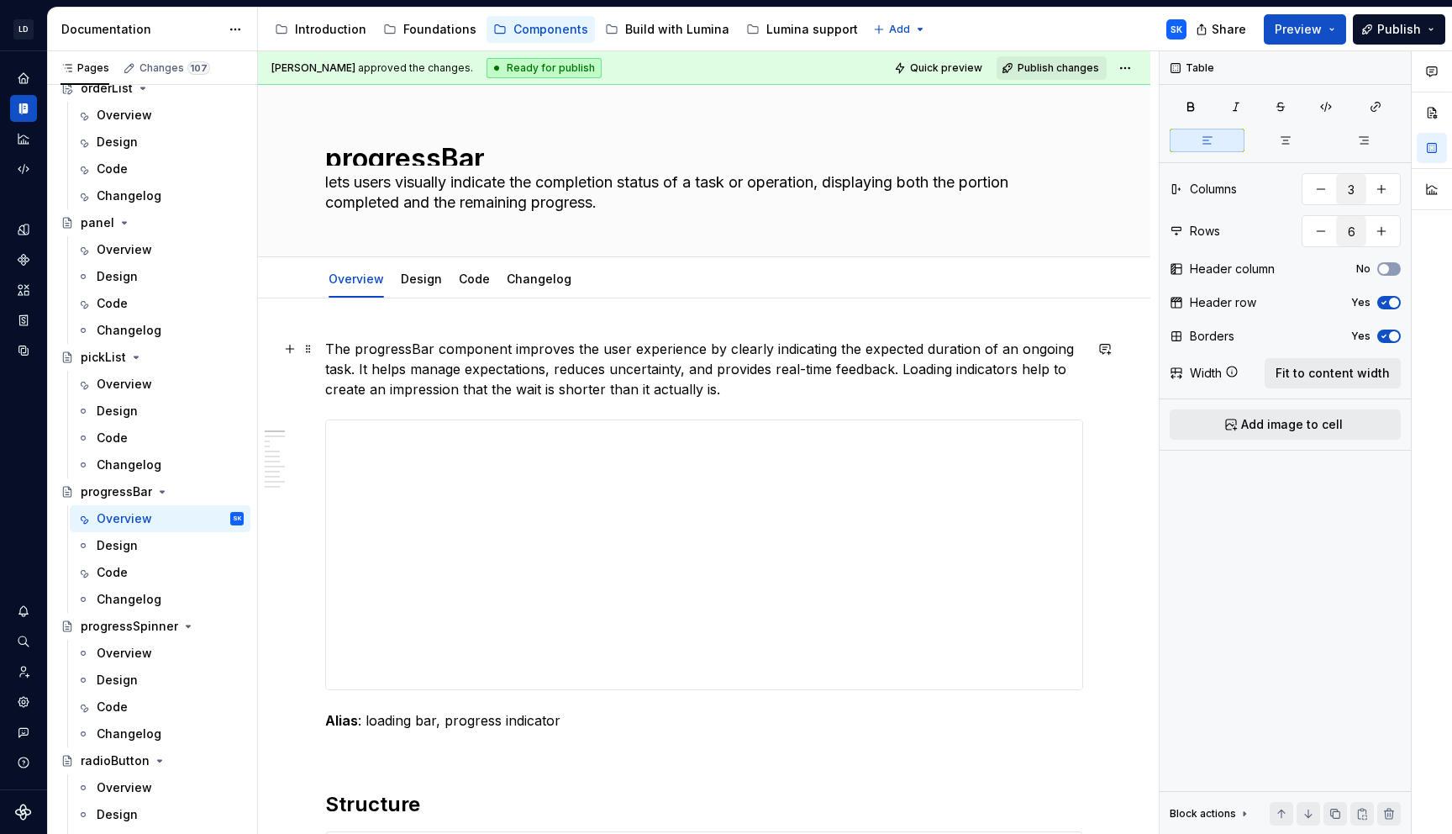
click at [741, 384] on p "The progressBar component improves the user experience by clearly indicating th…" at bounding box center [704, 369] width 758 height 61
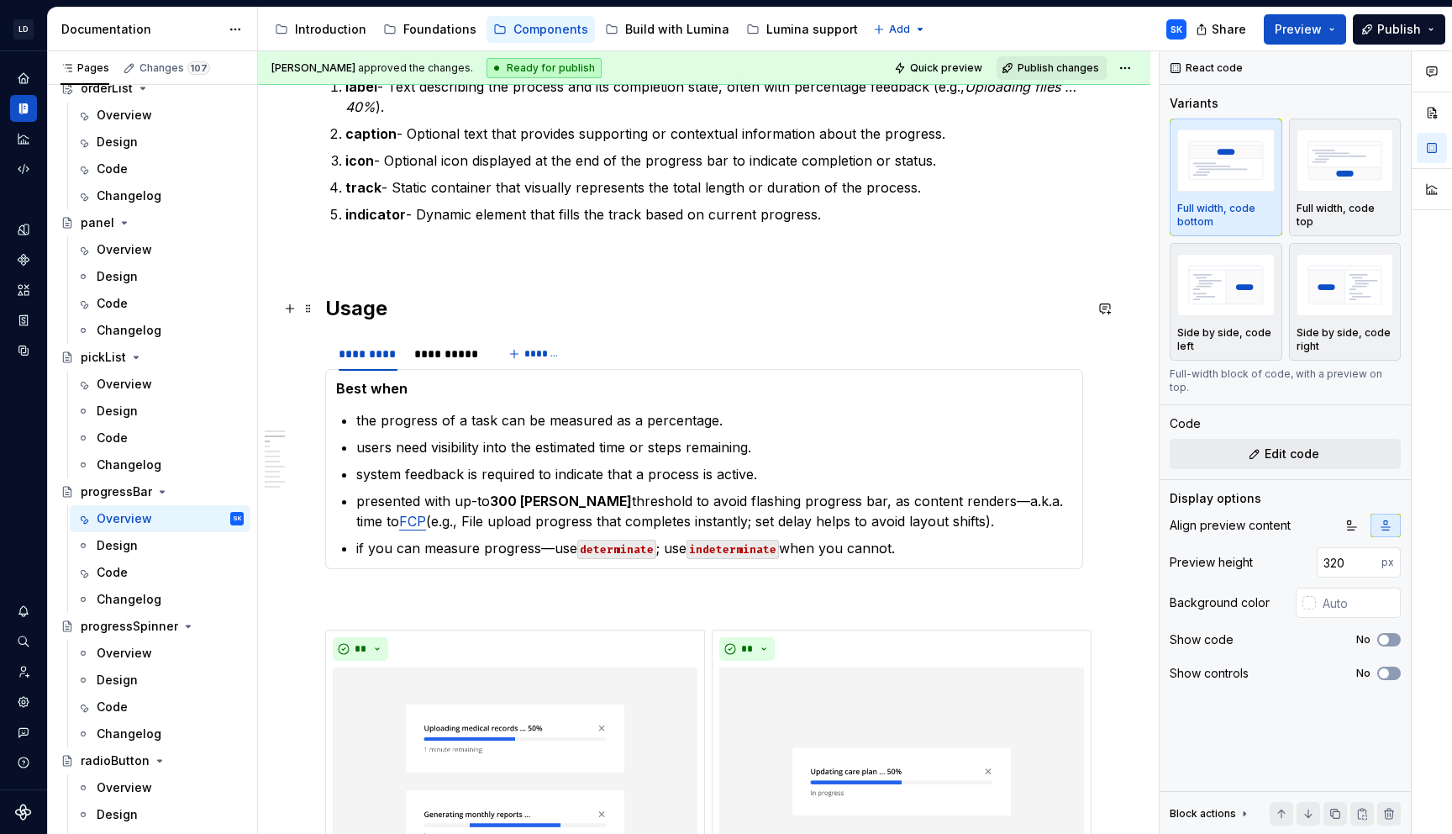
scroll to position [493, 0]
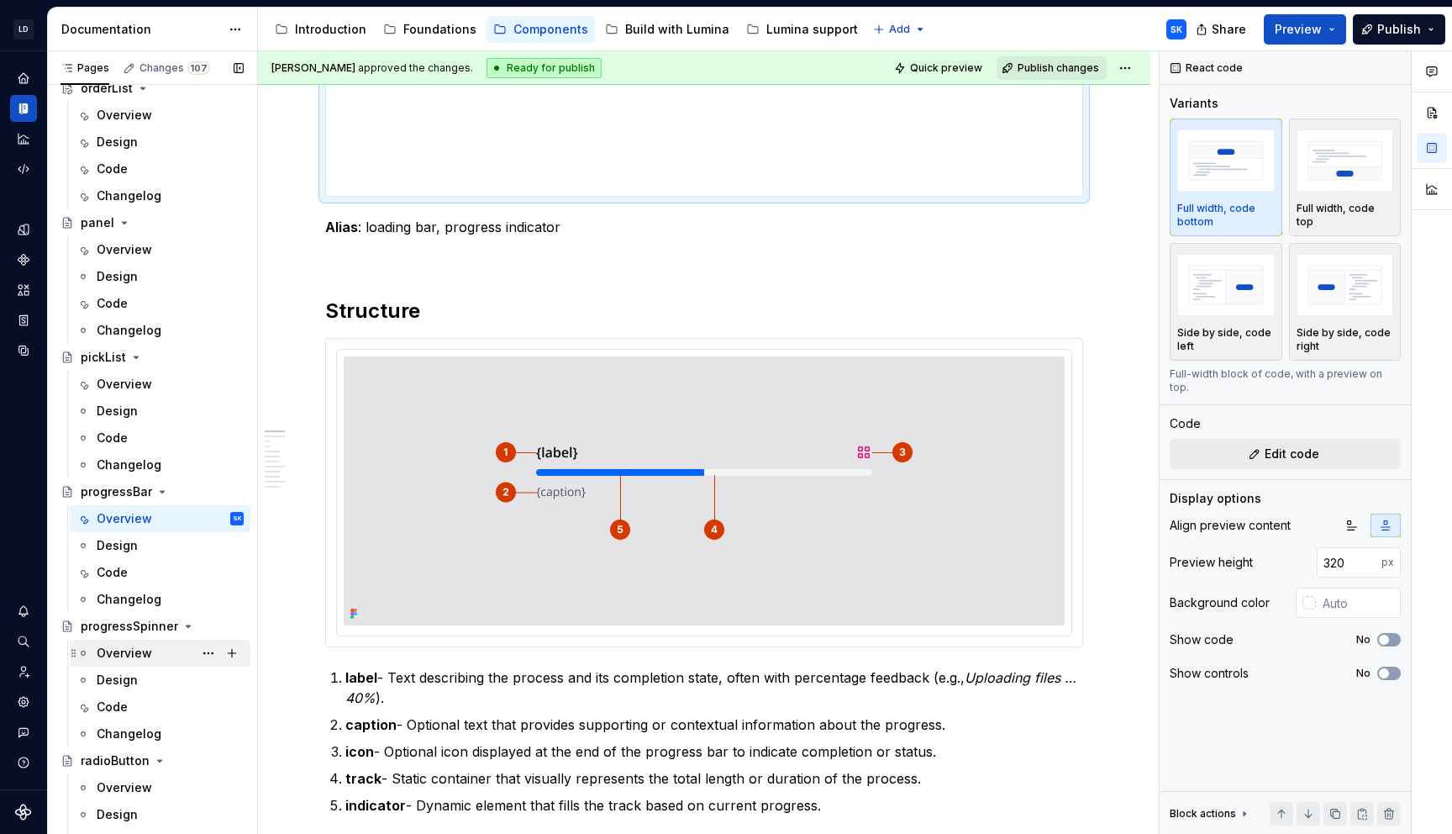
click at [158, 651] on div "Overview" at bounding box center [170, 653] width 147 height 24
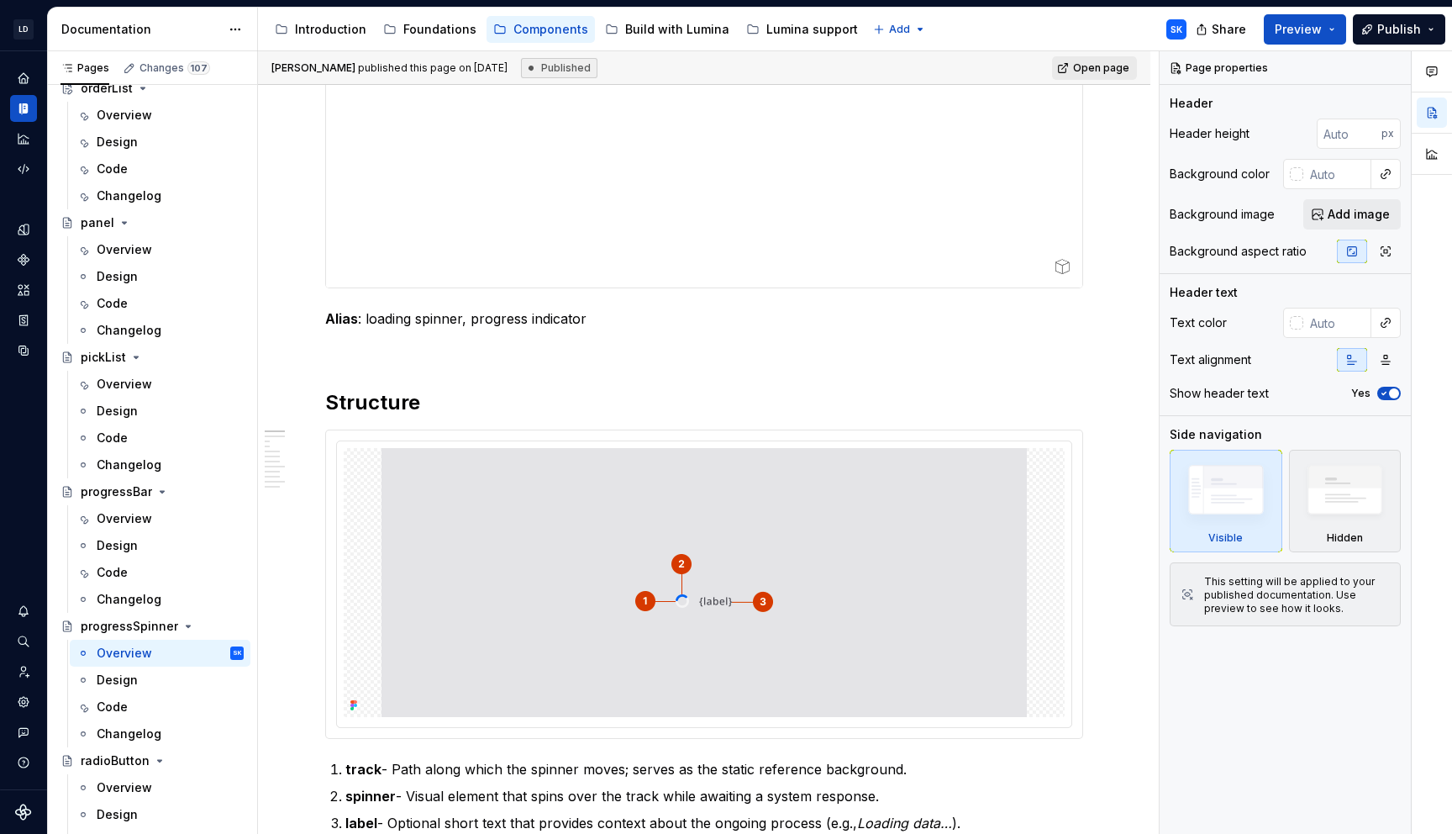
scroll to position [638, 0]
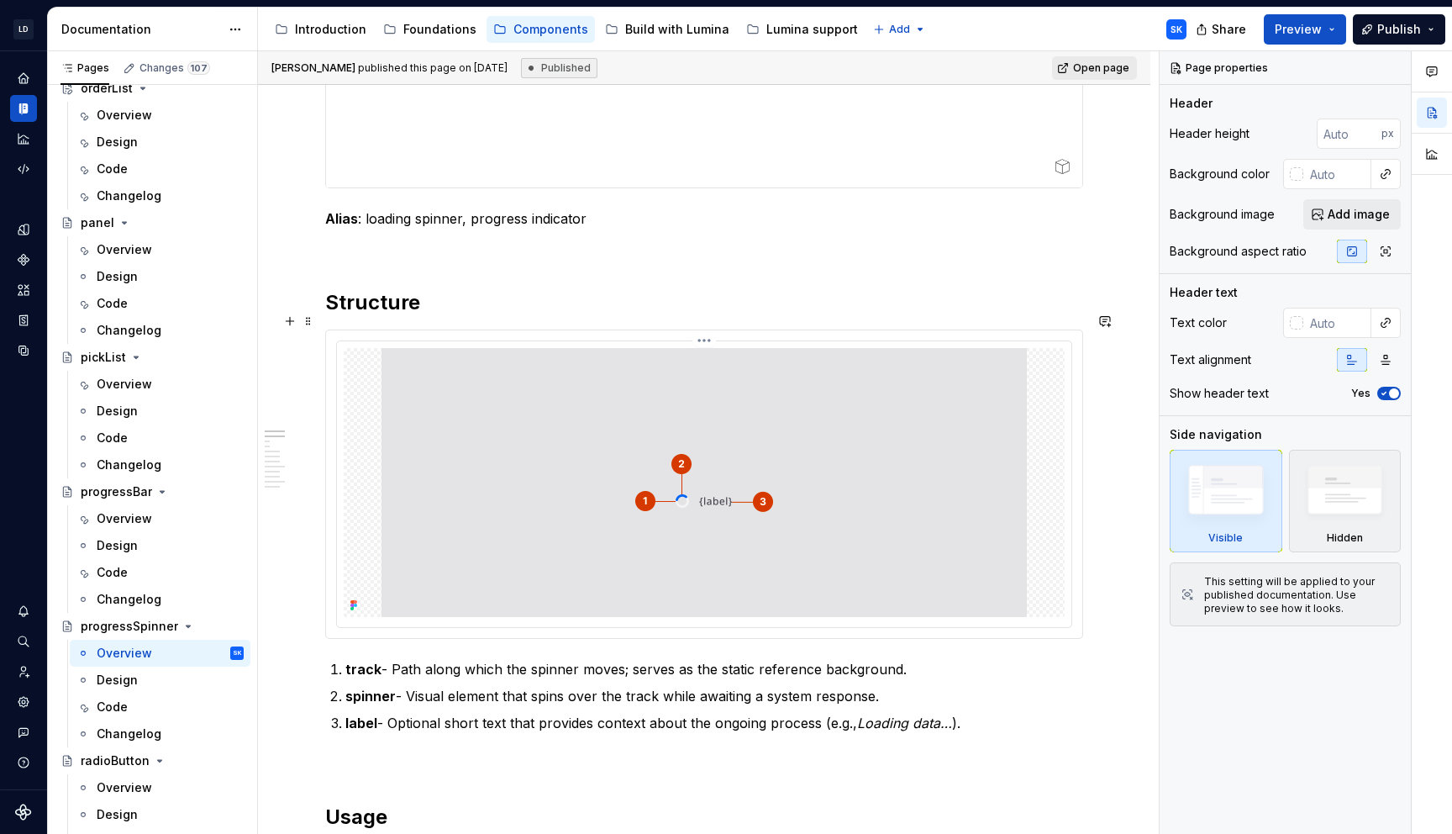
click at [844, 348] on img at bounding box center [704, 482] width 645 height 269
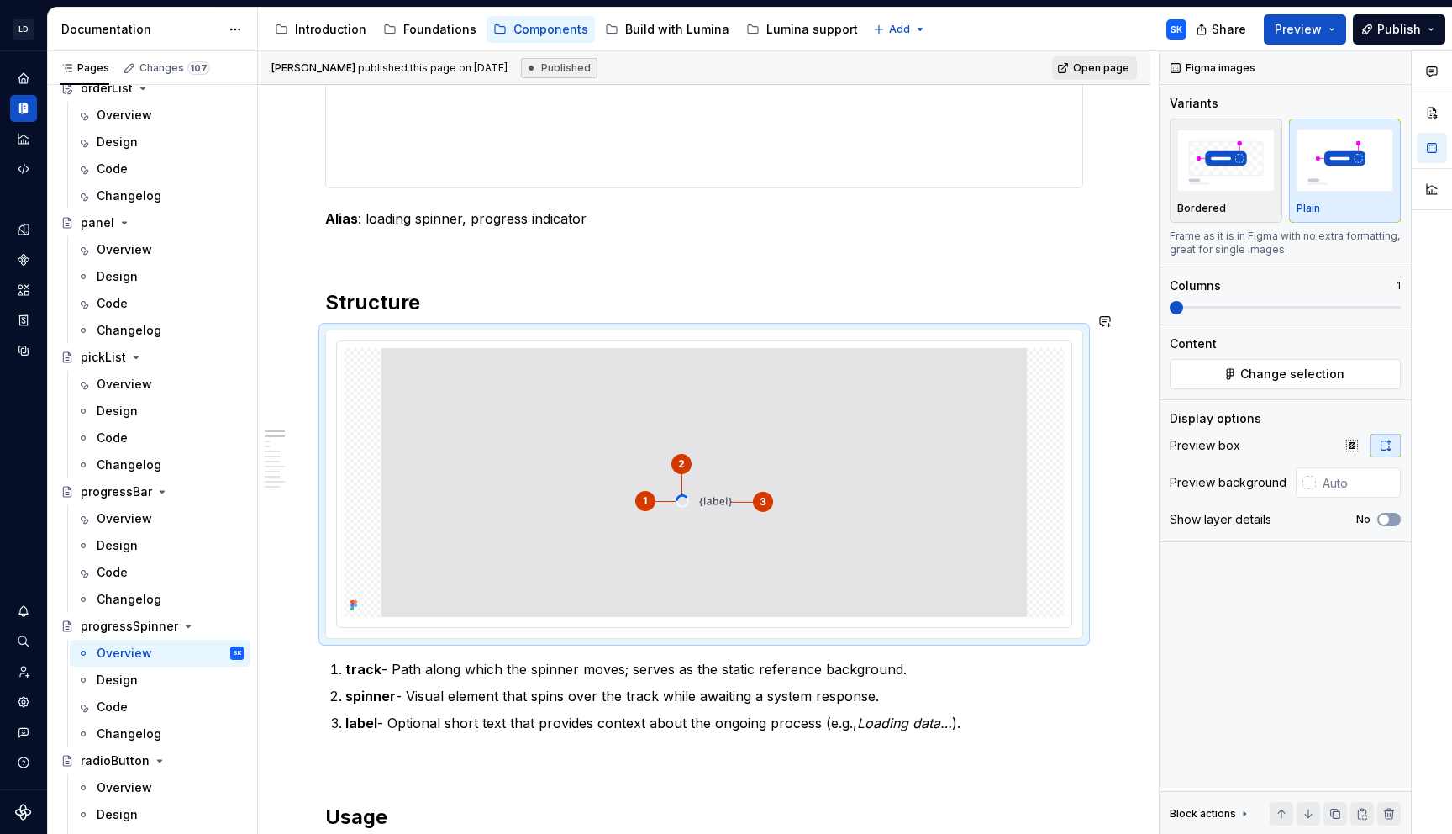
type textarea "*"
click at [1327, 471] on input "text" at bounding box center [1358, 482] width 85 height 30
type input "#E4E4E7"
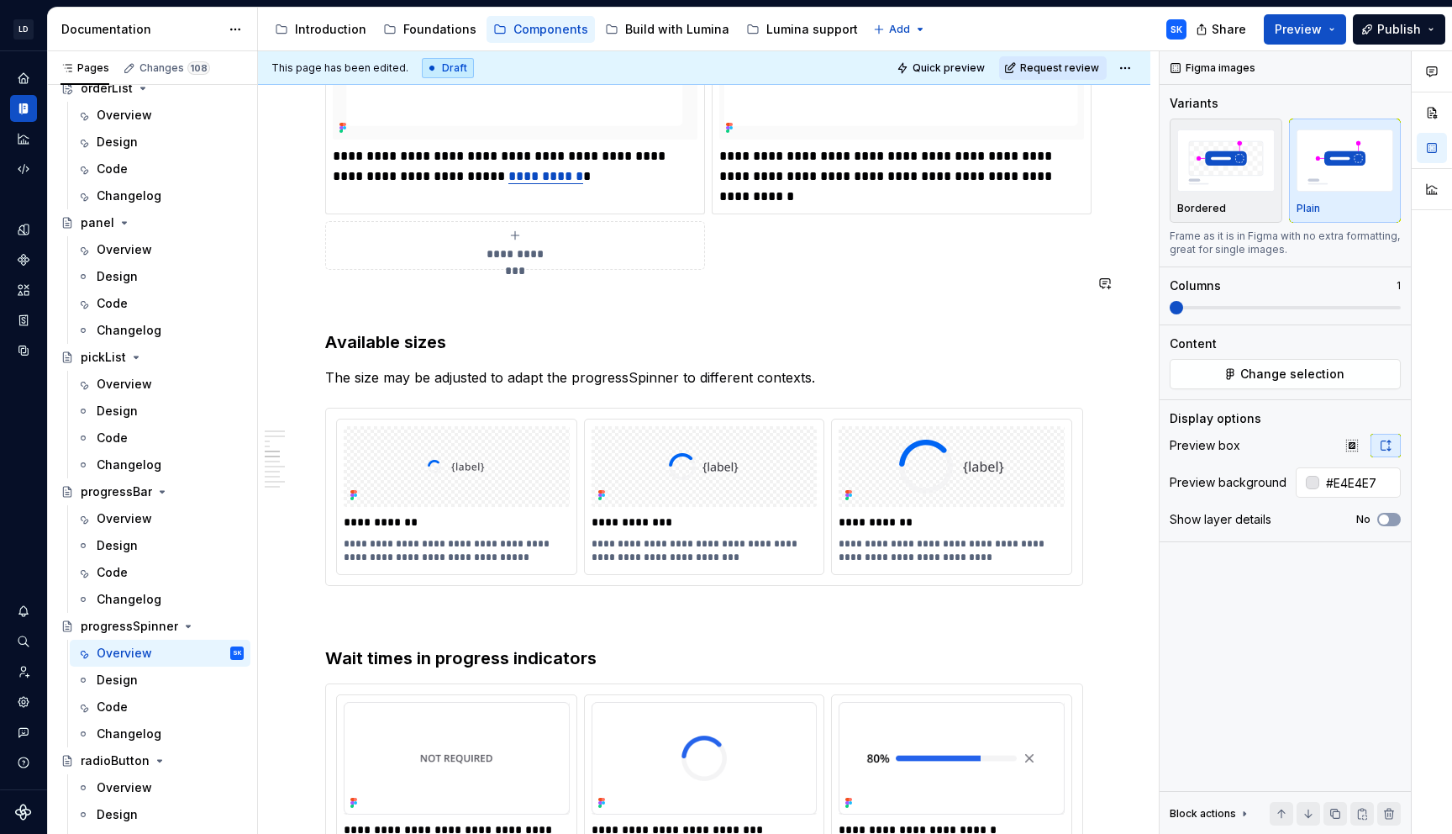
scroll to position [2313, 0]
click at [582, 408] on div "**********" at bounding box center [704, 496] width 756 height 176
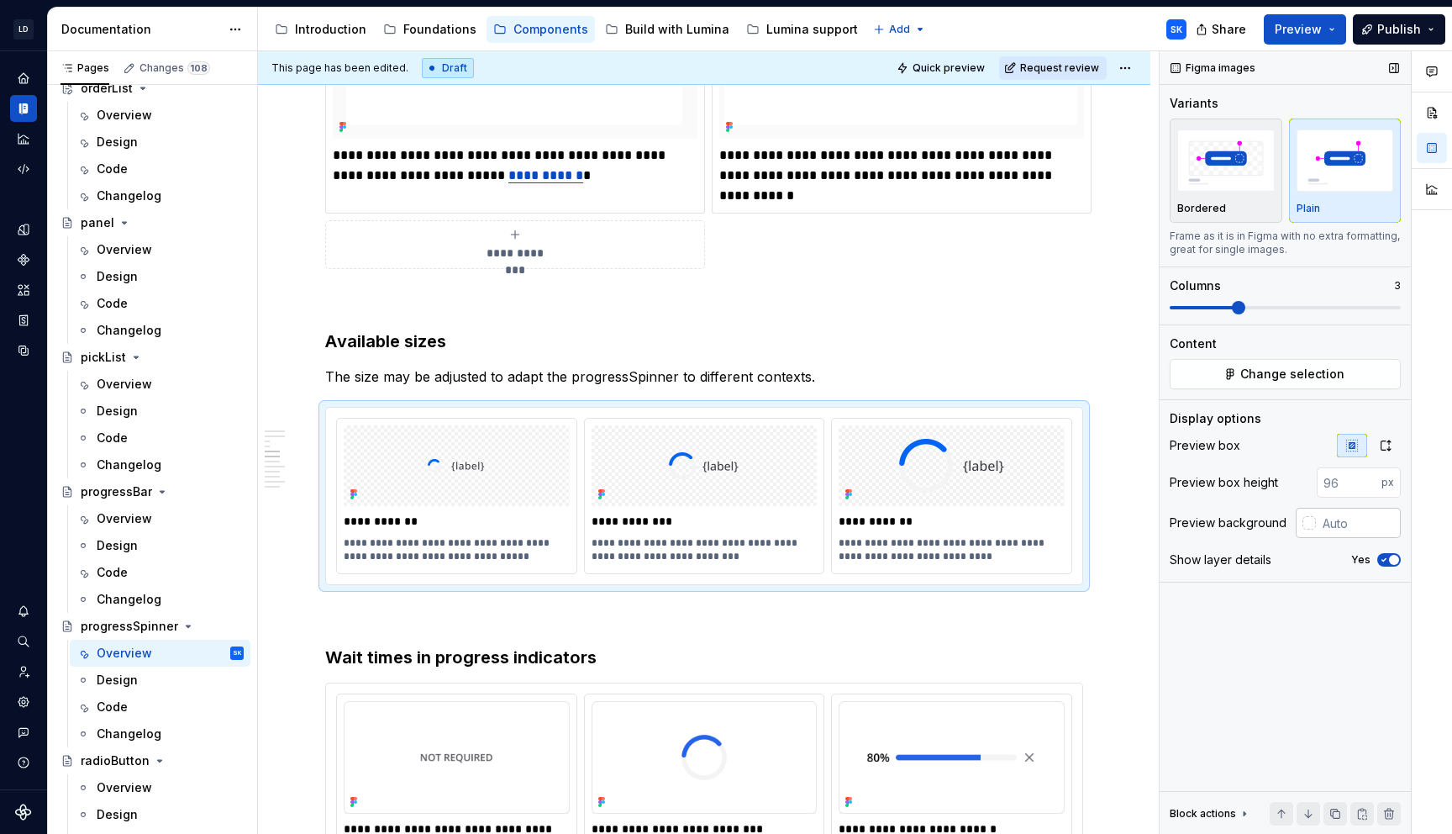
click at [1350, 524] on input "text" at bounding box center [1358, 523] width 85 height 30
type input "#E4E4E7"
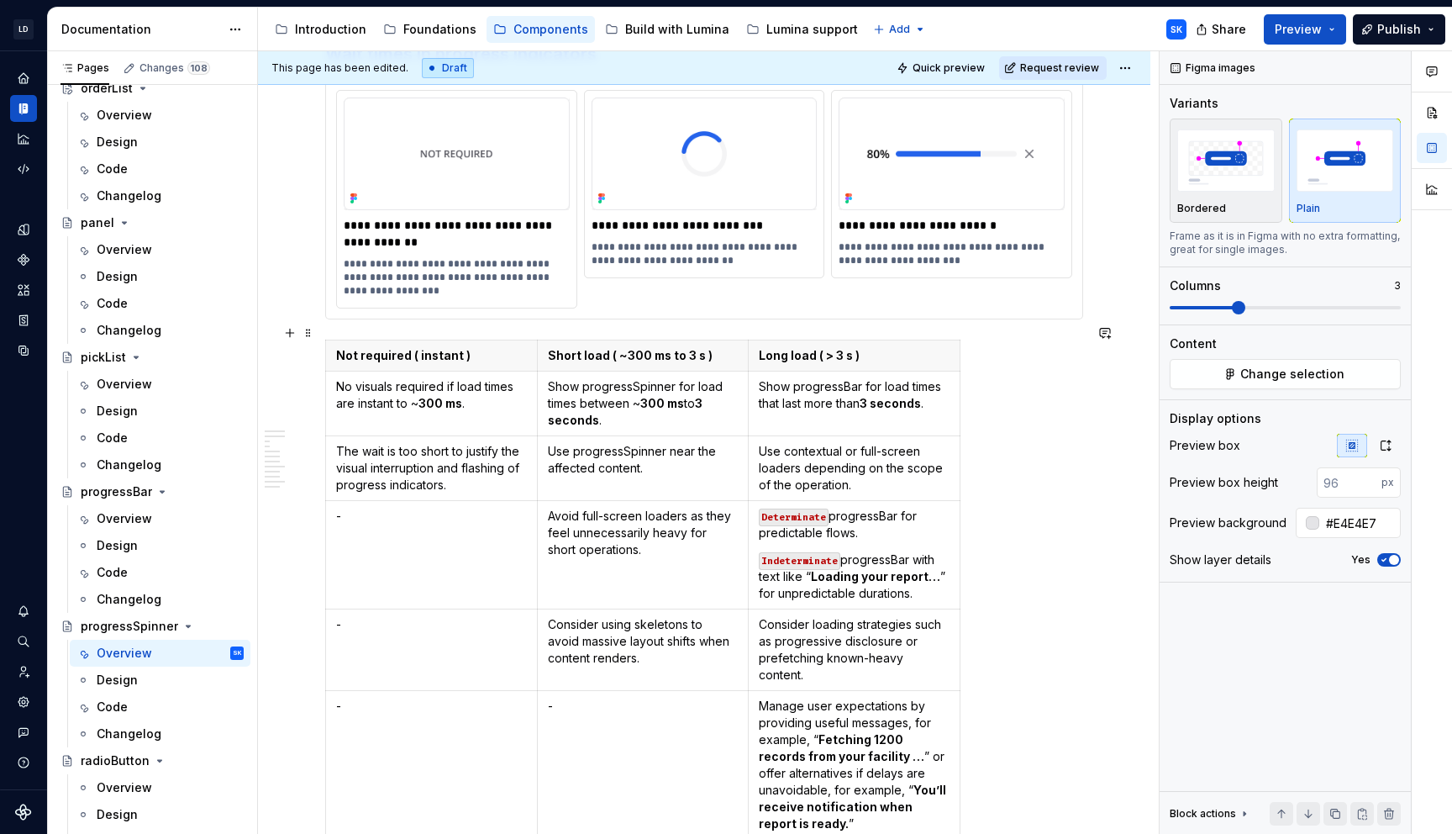
scroll to position [2923, 0]
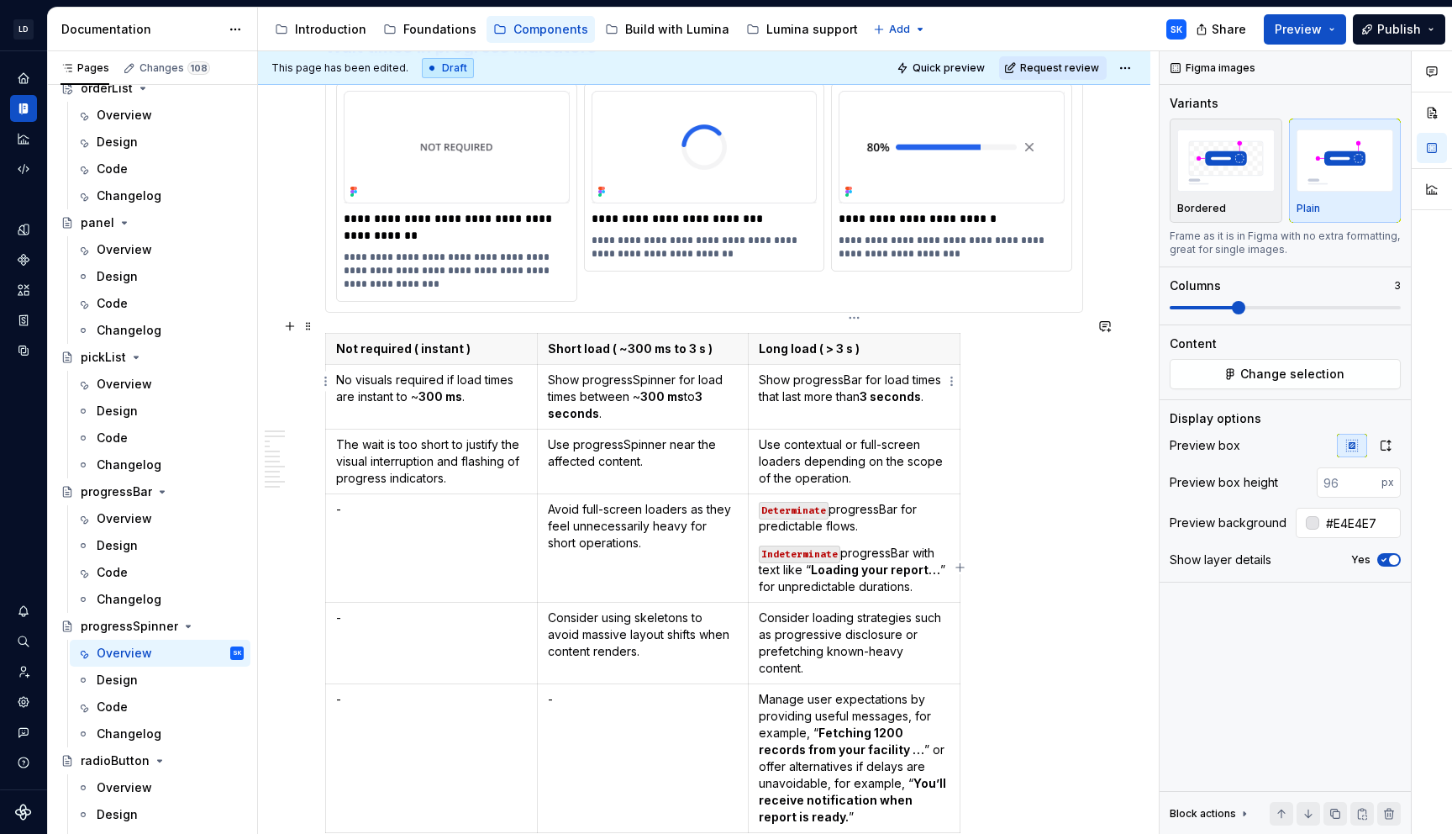
click at [903, 389] on strong "3 seconds" at bounding box center [890, 396] width 61 height 14
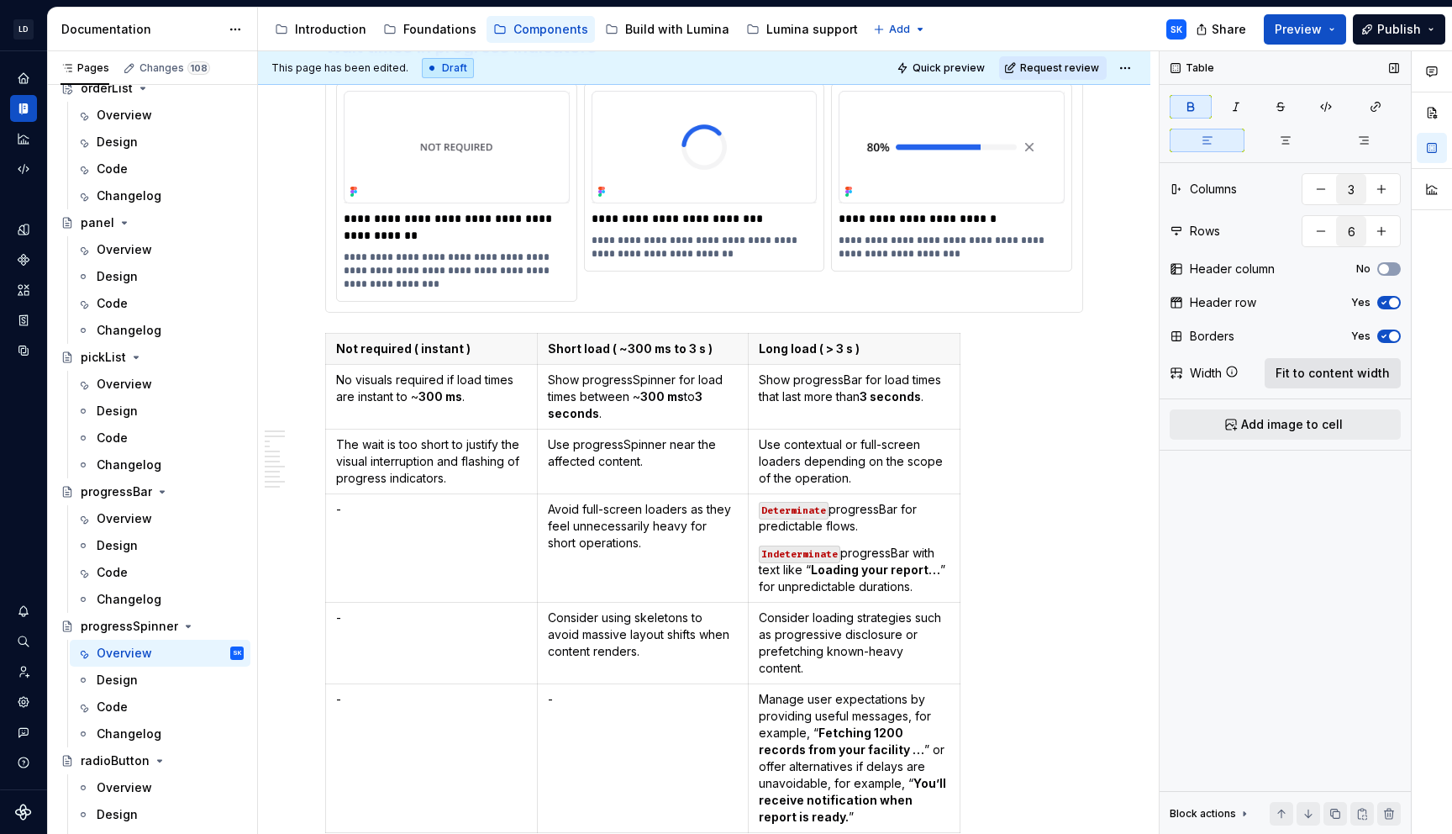
click at [1309, 378] on span "Fit to content width" at bounding box center [1333, 373] width 114 height 17
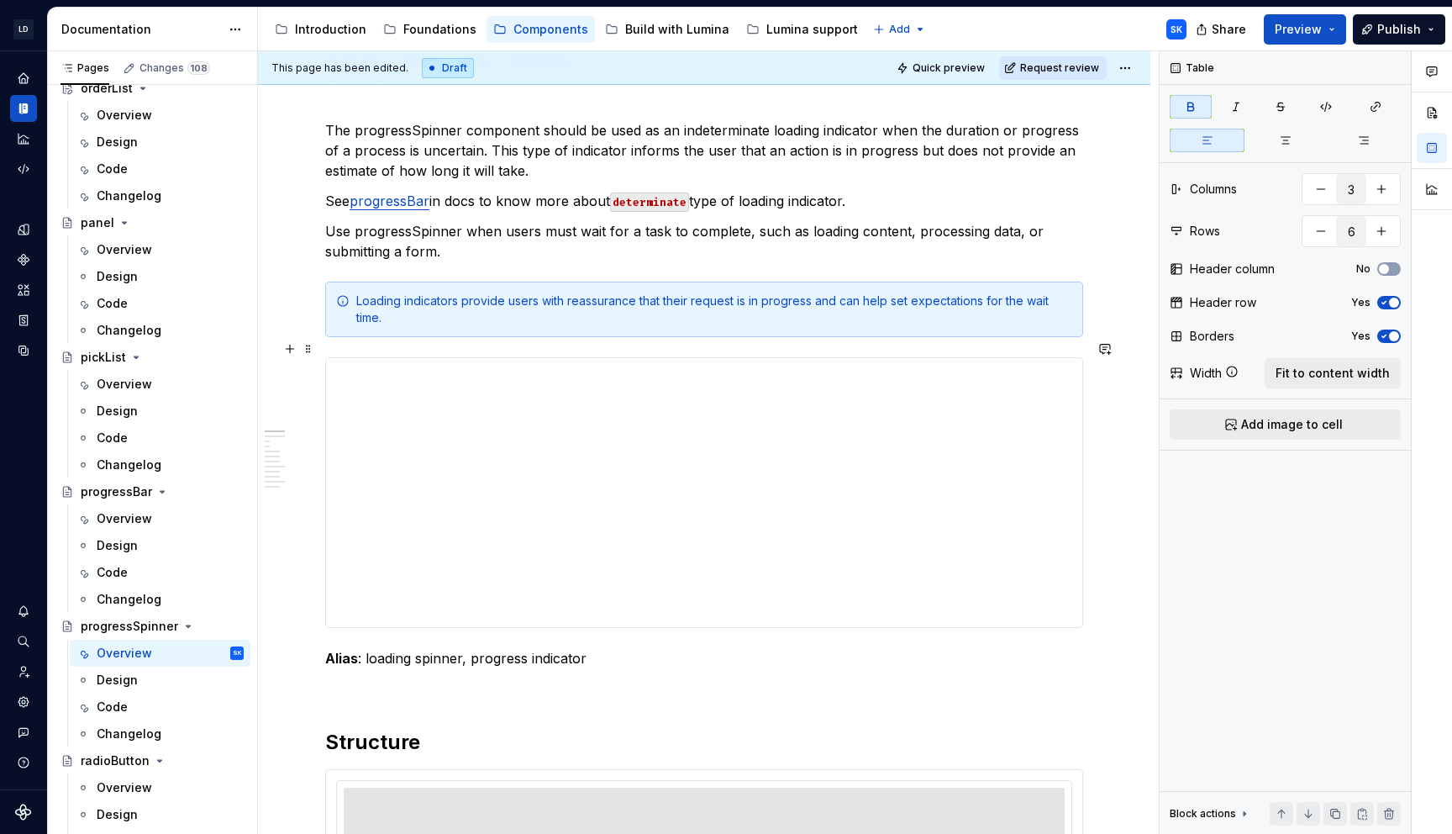
scroll to position [0, 0]
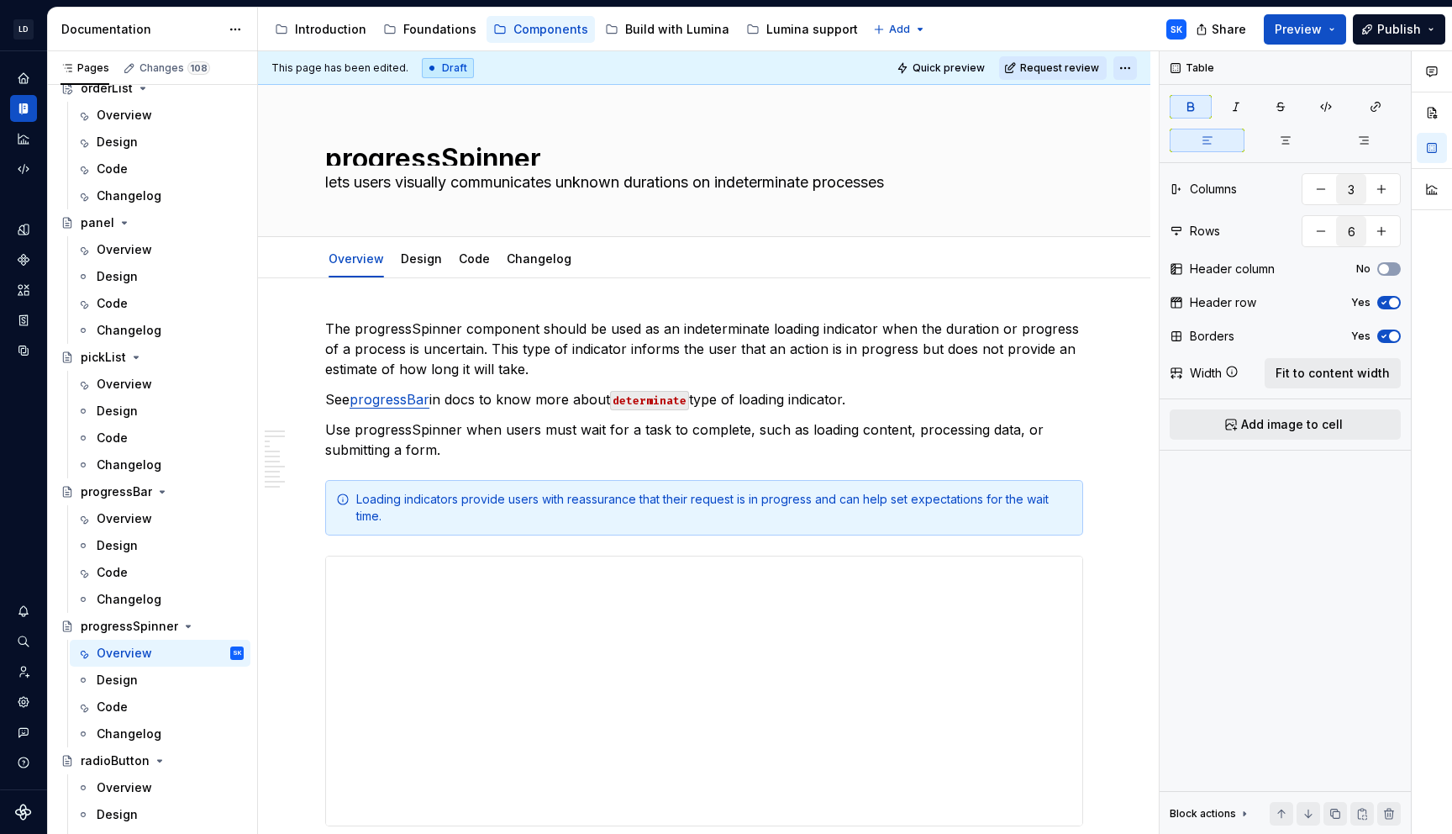
click at [1140, 68] on html "LD Lumina Web SK Dataset MxC-Fac Documentation Accessibility guide for tree Pag…" at bounding box center [726, 417] width 1452 height 834
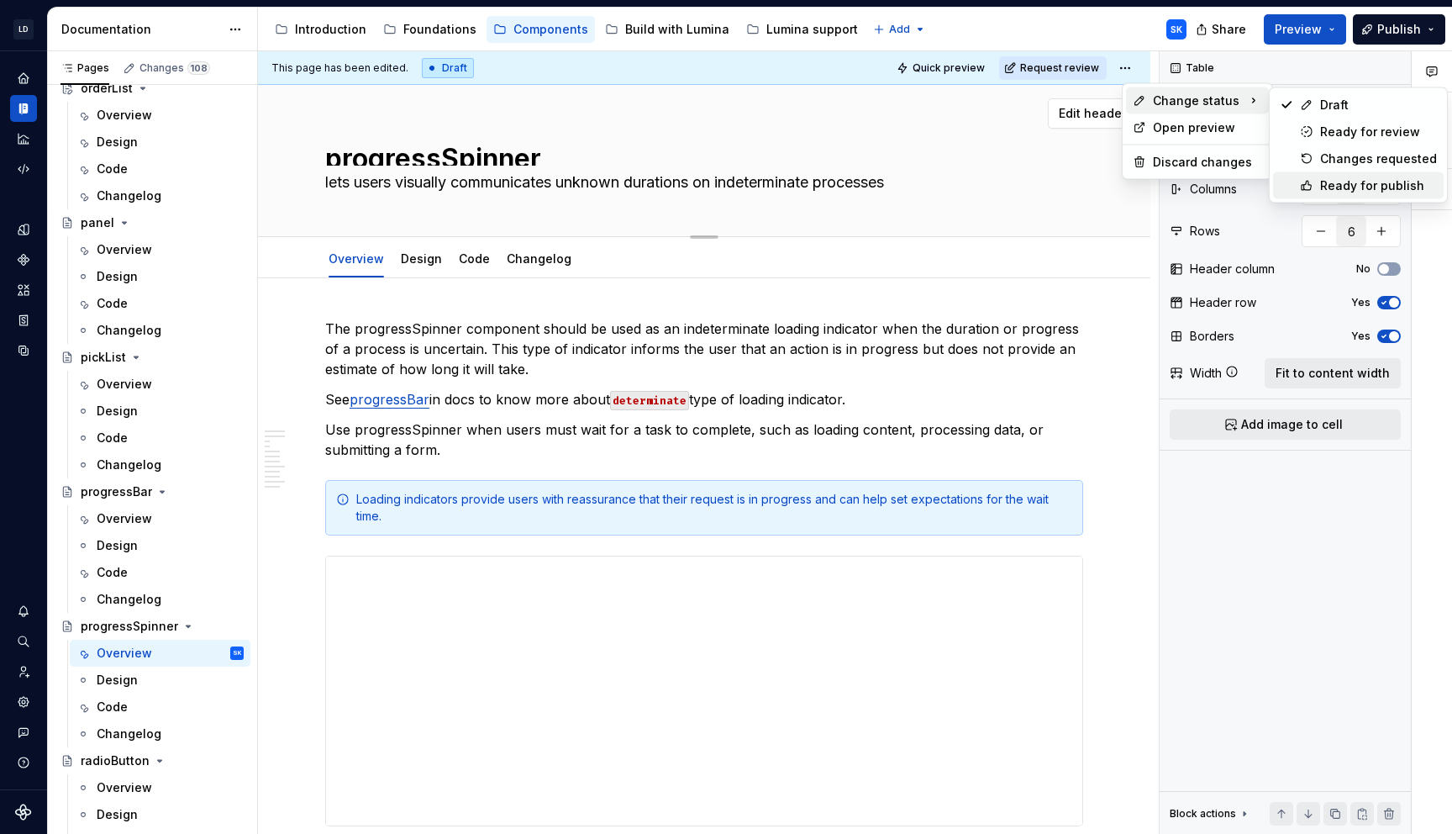
click at [1378, 177] on div "Ready for publish" at bounding box center [1378, 185] width 117 height 17
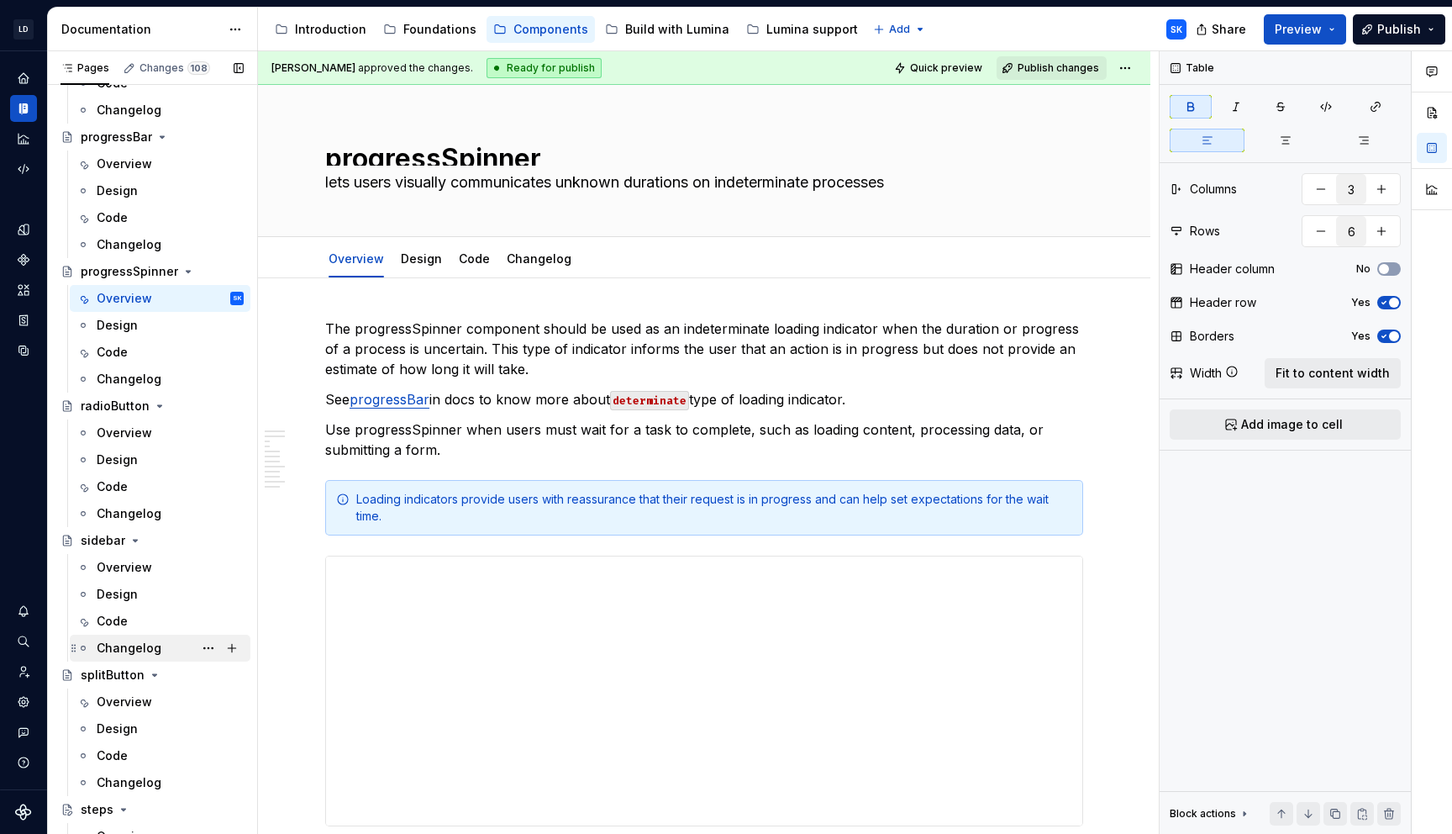
scroll to position [3858, 0]
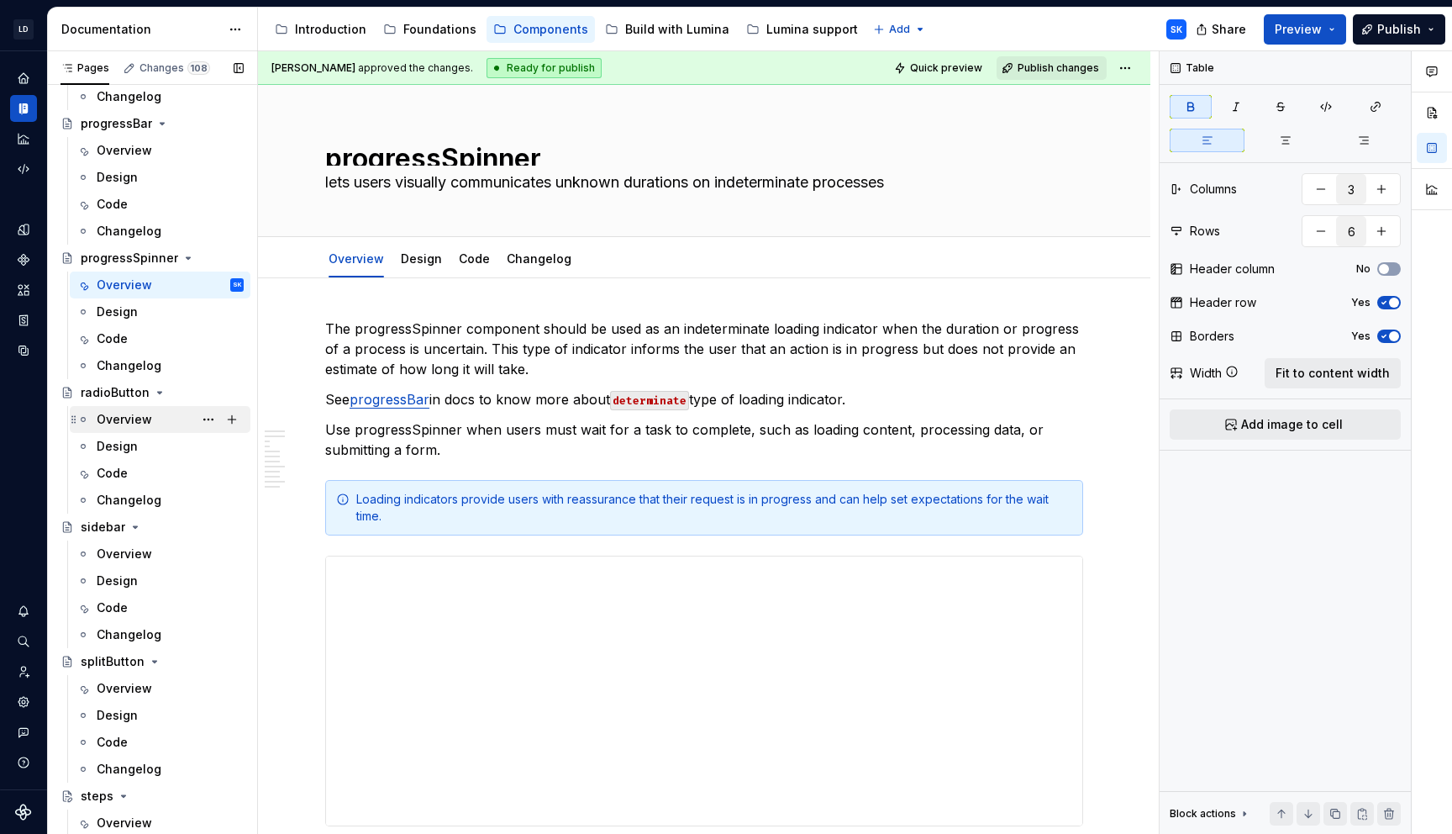
click at [155, 428] on div "Overview" at bounding box center [170, 420] width 147 height 24
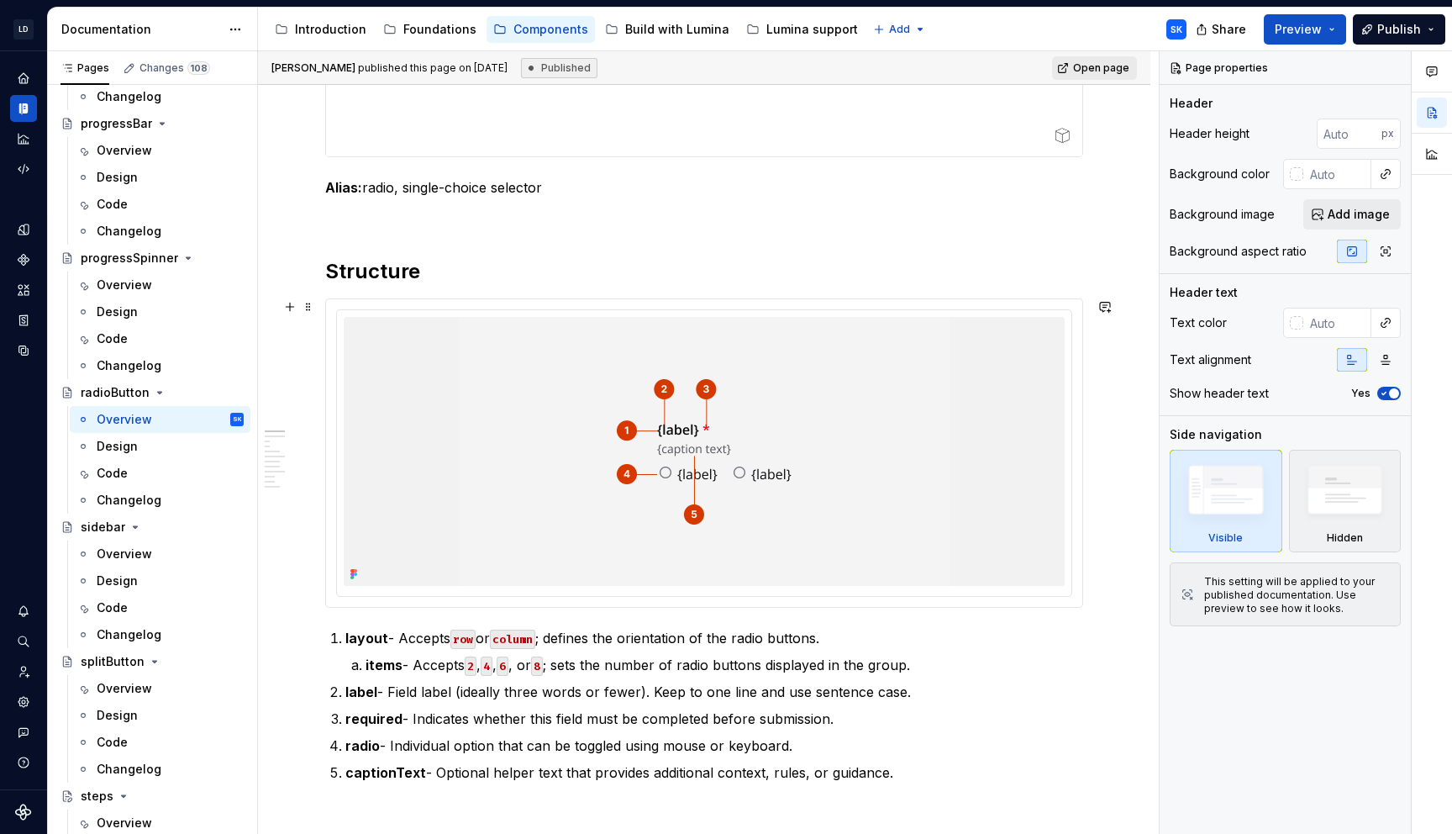
scroll to position [688, 0]
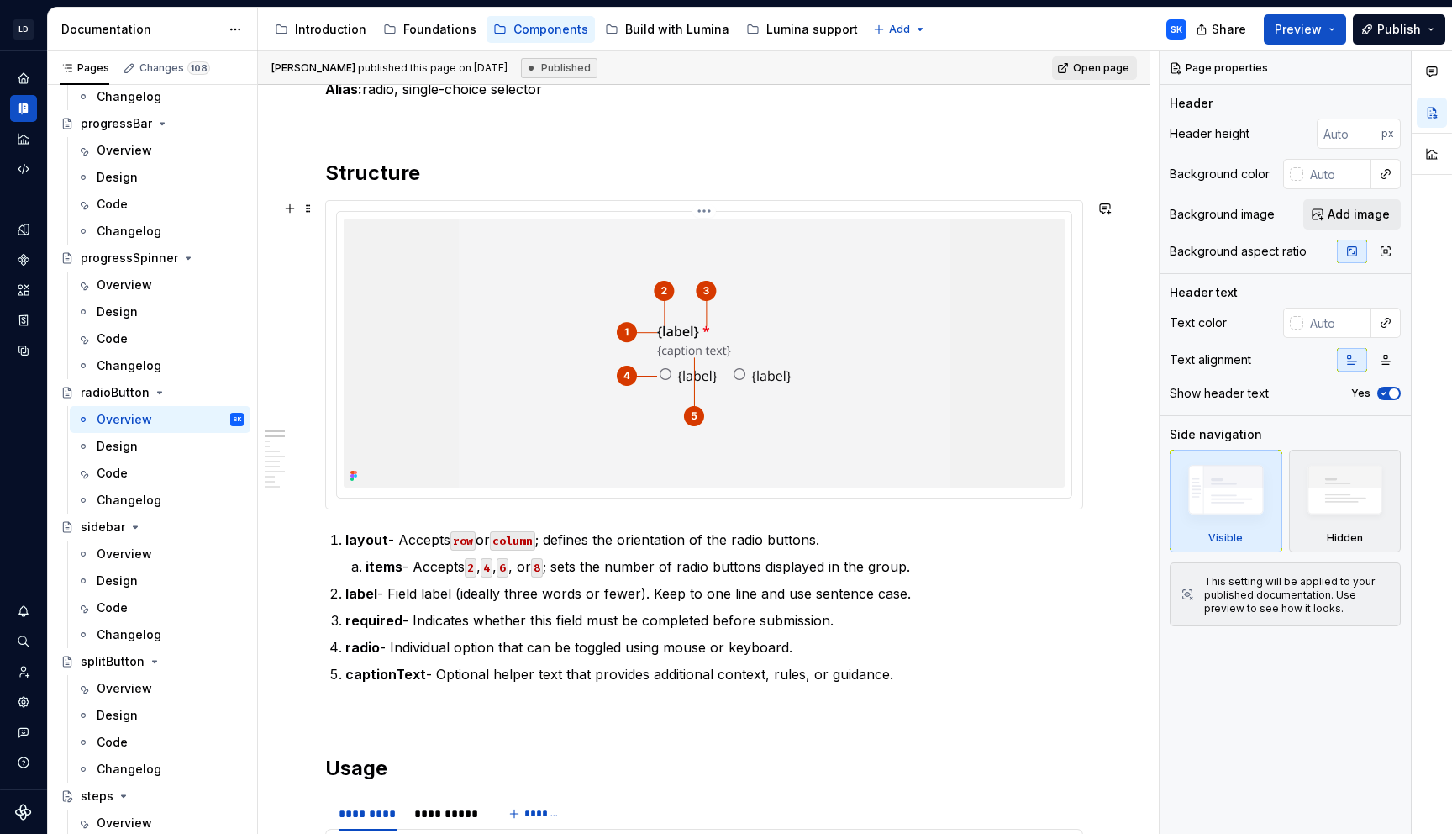
click at [844, 213] on div at bounding box center [704, 355] width 735 height 286
type textarea "*"
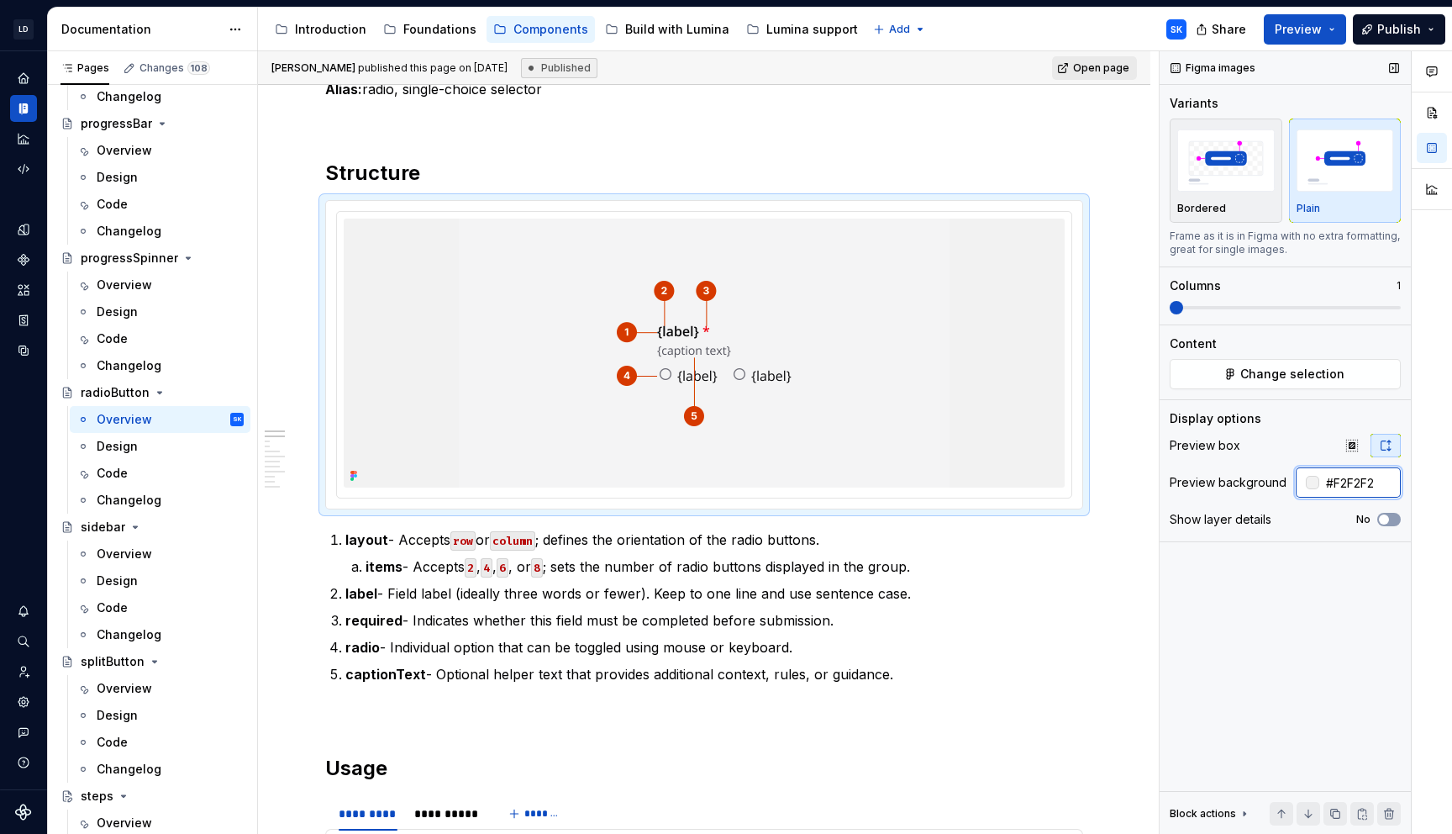
click at [1347, 477] on input "#F2F2F2" at bounding box center [1360, 482] width 82 height 30
type input "E"
type input "#F4F4F5"
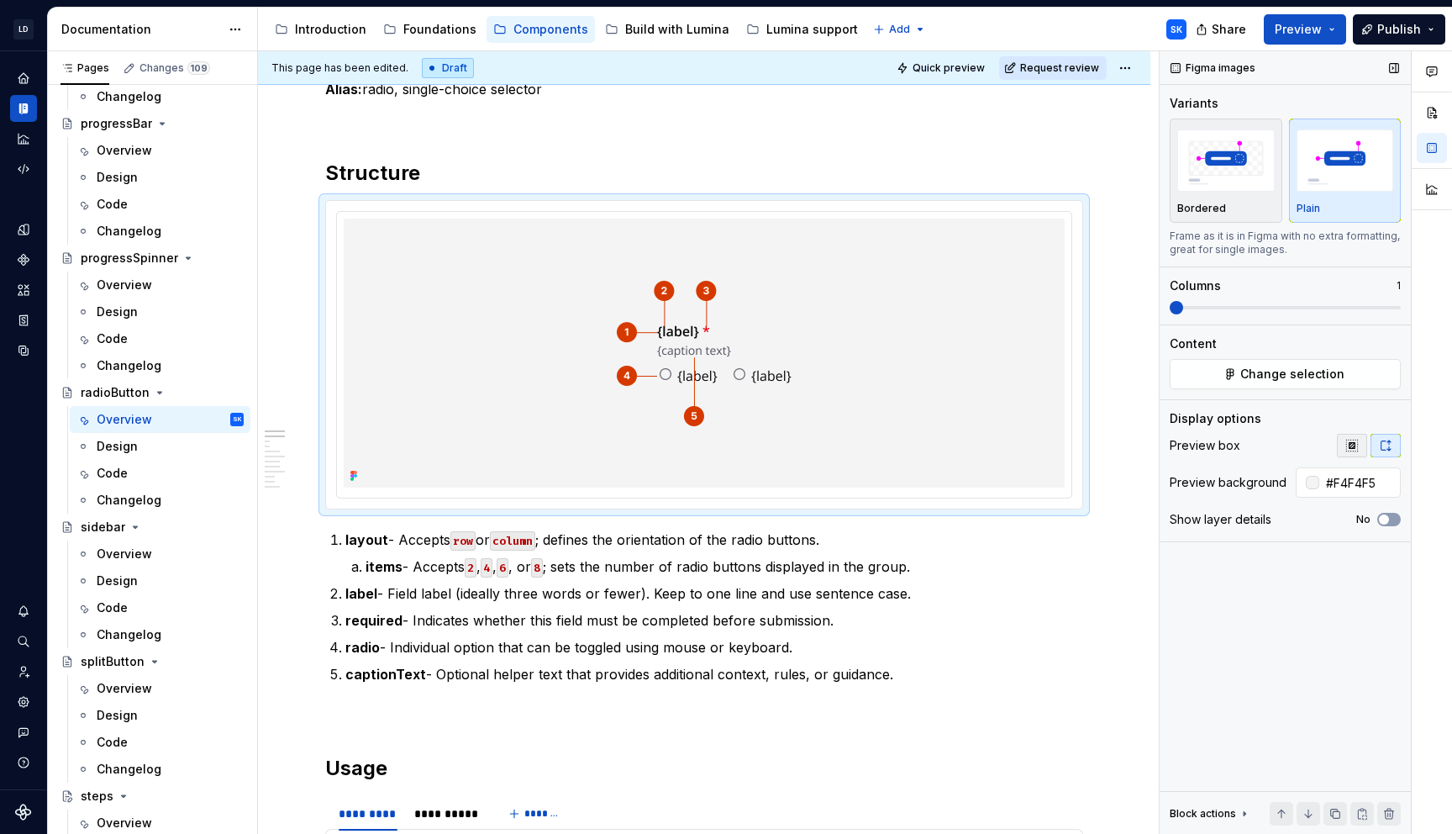
click at [1354, 452] on button "button" at bounding box center [1352, 446] width 30 height 24
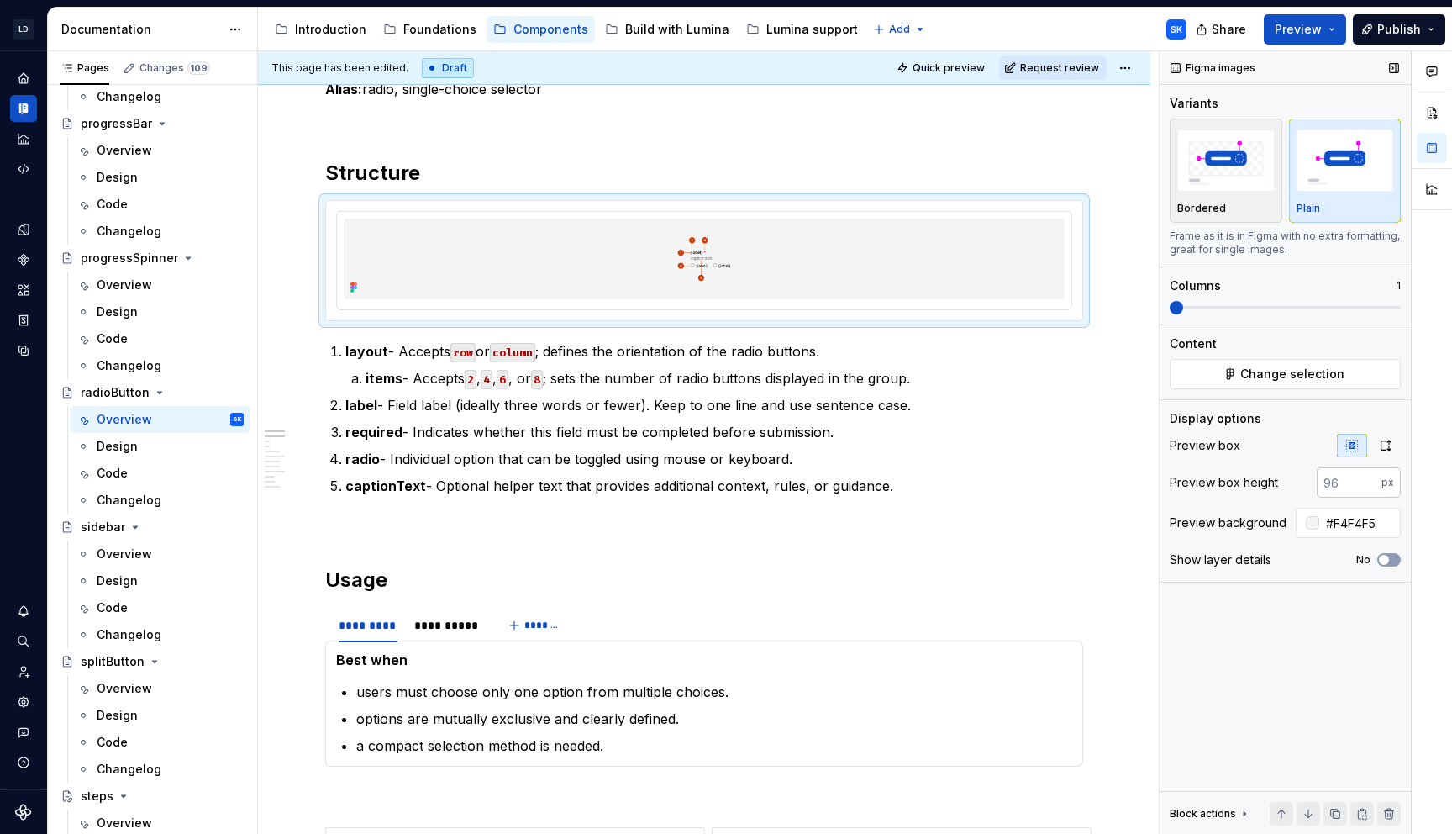
click at [1348, 485] on input "number" at bounding box center [1349, 482] width 65 height 30
type input "320"
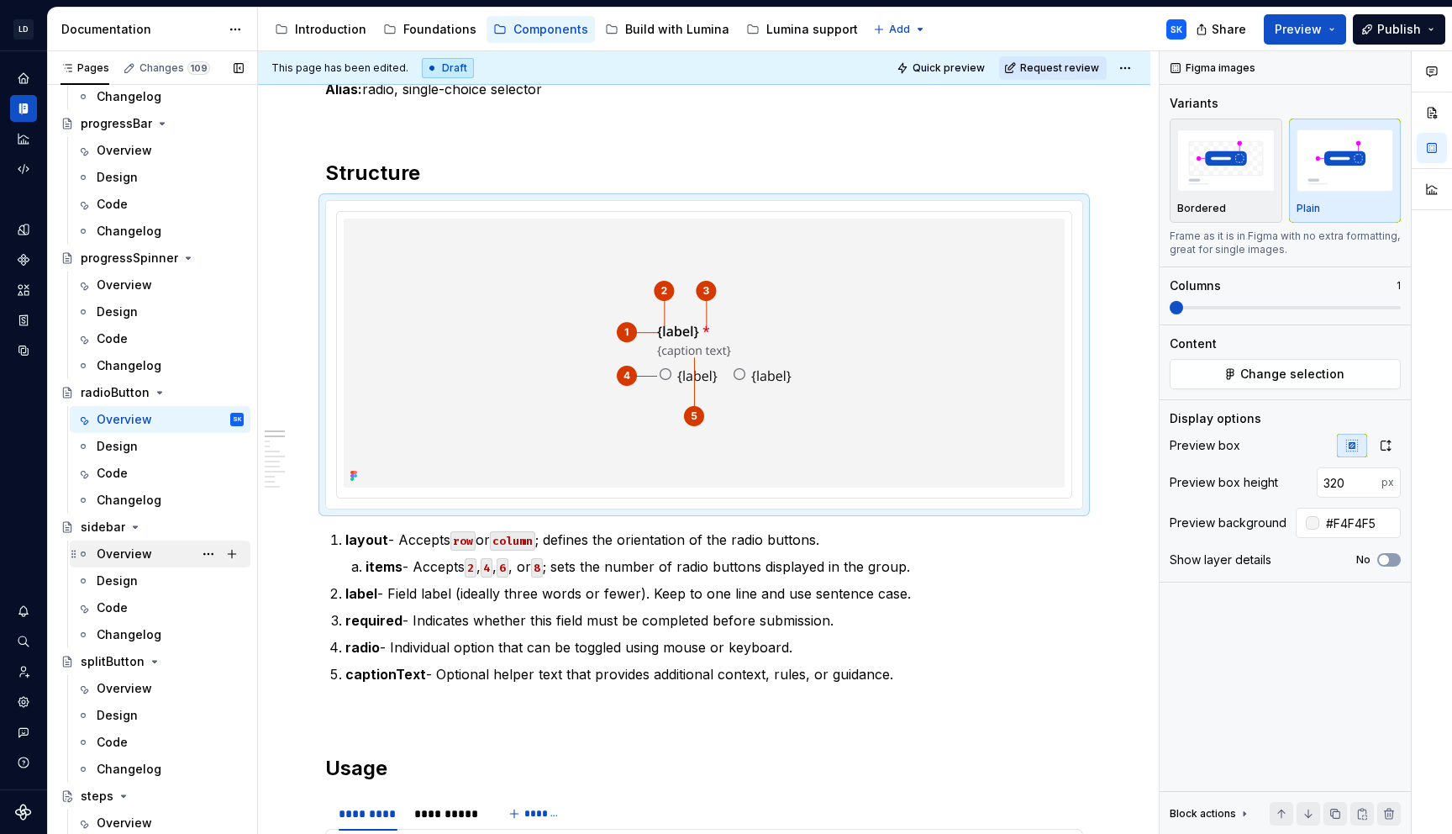
click at [146, 558] on div "Overview" at bounding box center [124, 553] width 55 height 17
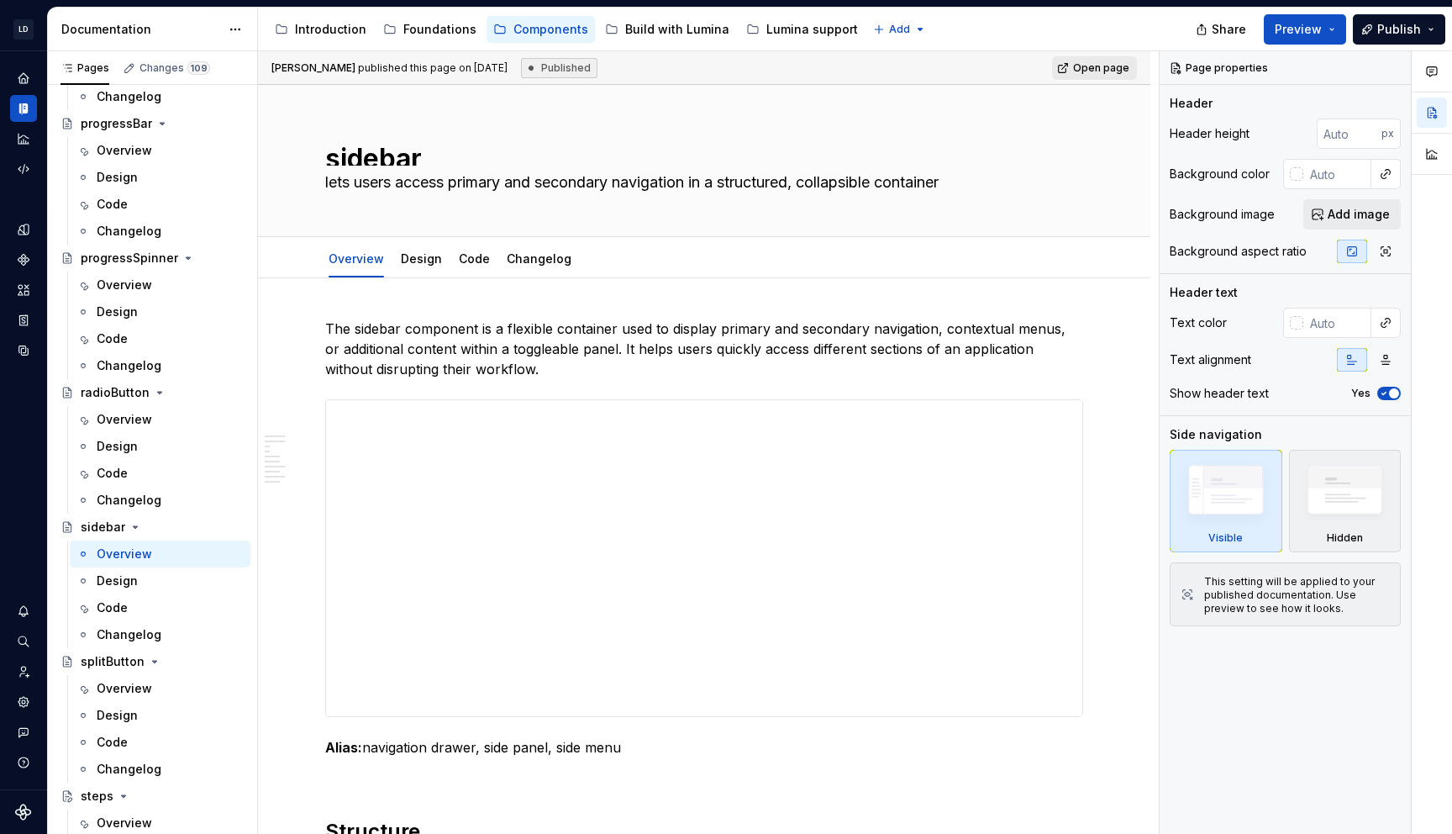
type textarea "*"
